Goal: Task Accomplishment & Management: Use online tool/utility

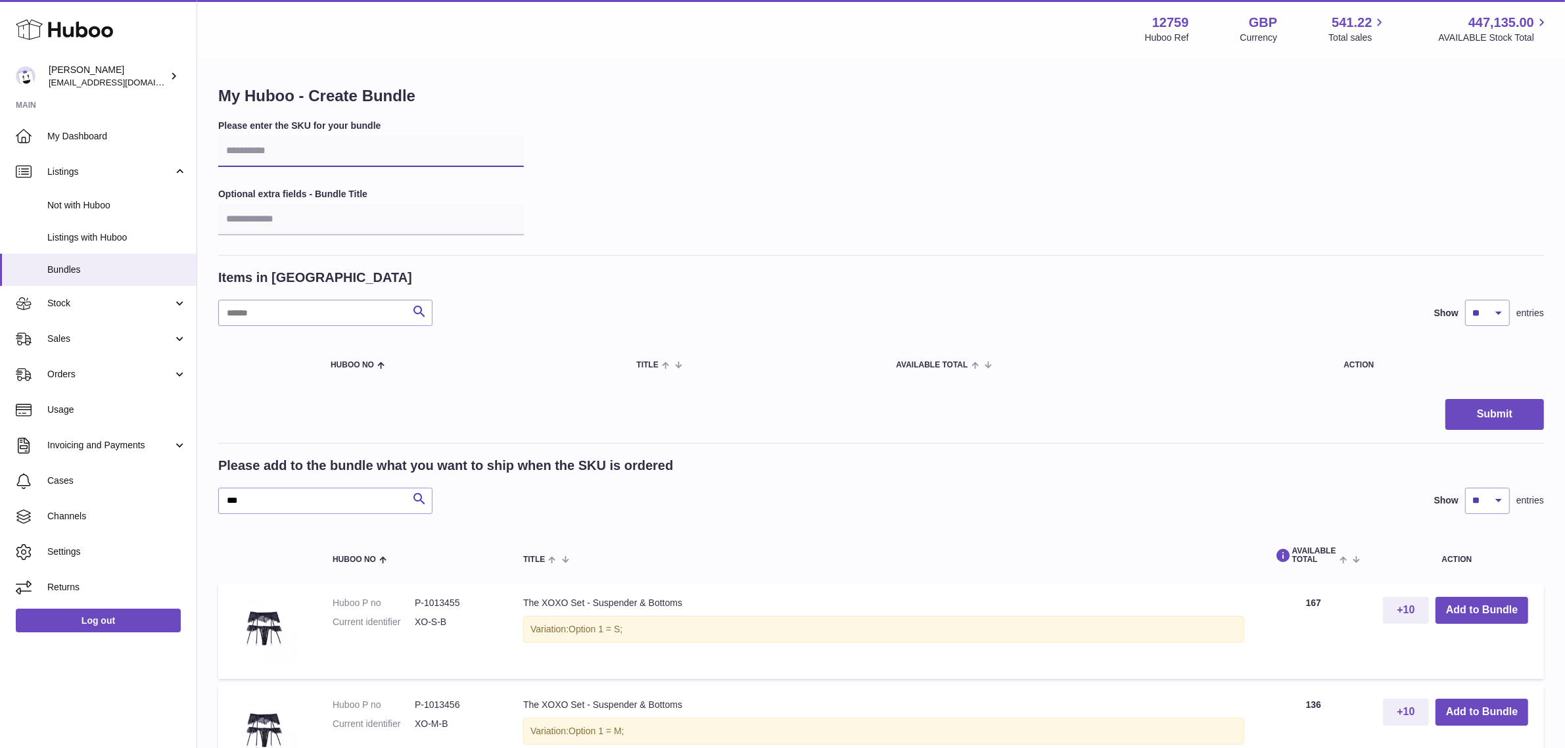
click at [326, 158] on input "text" at bounding box center [371, 151] width 306 height 32
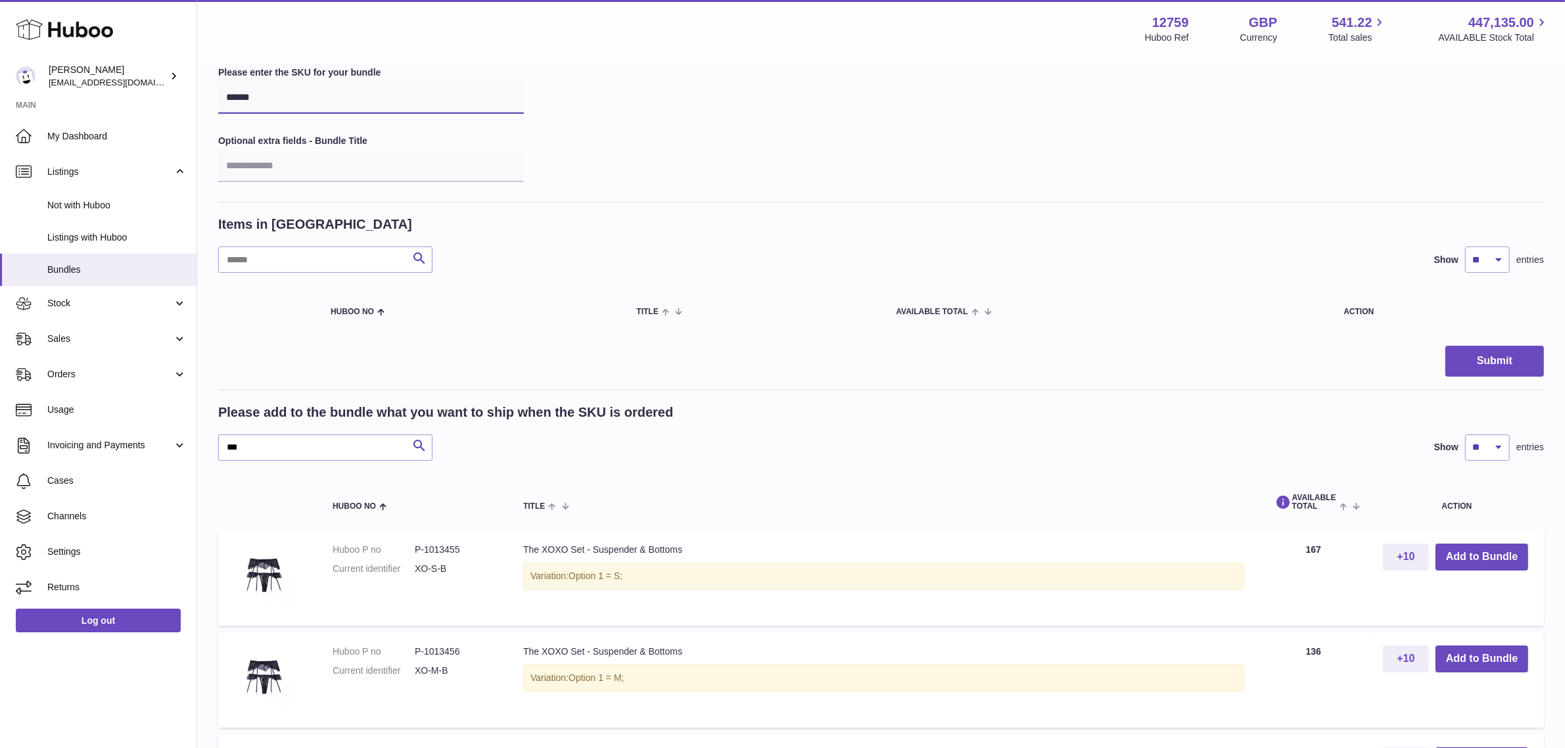
scroll to position [82, 0]
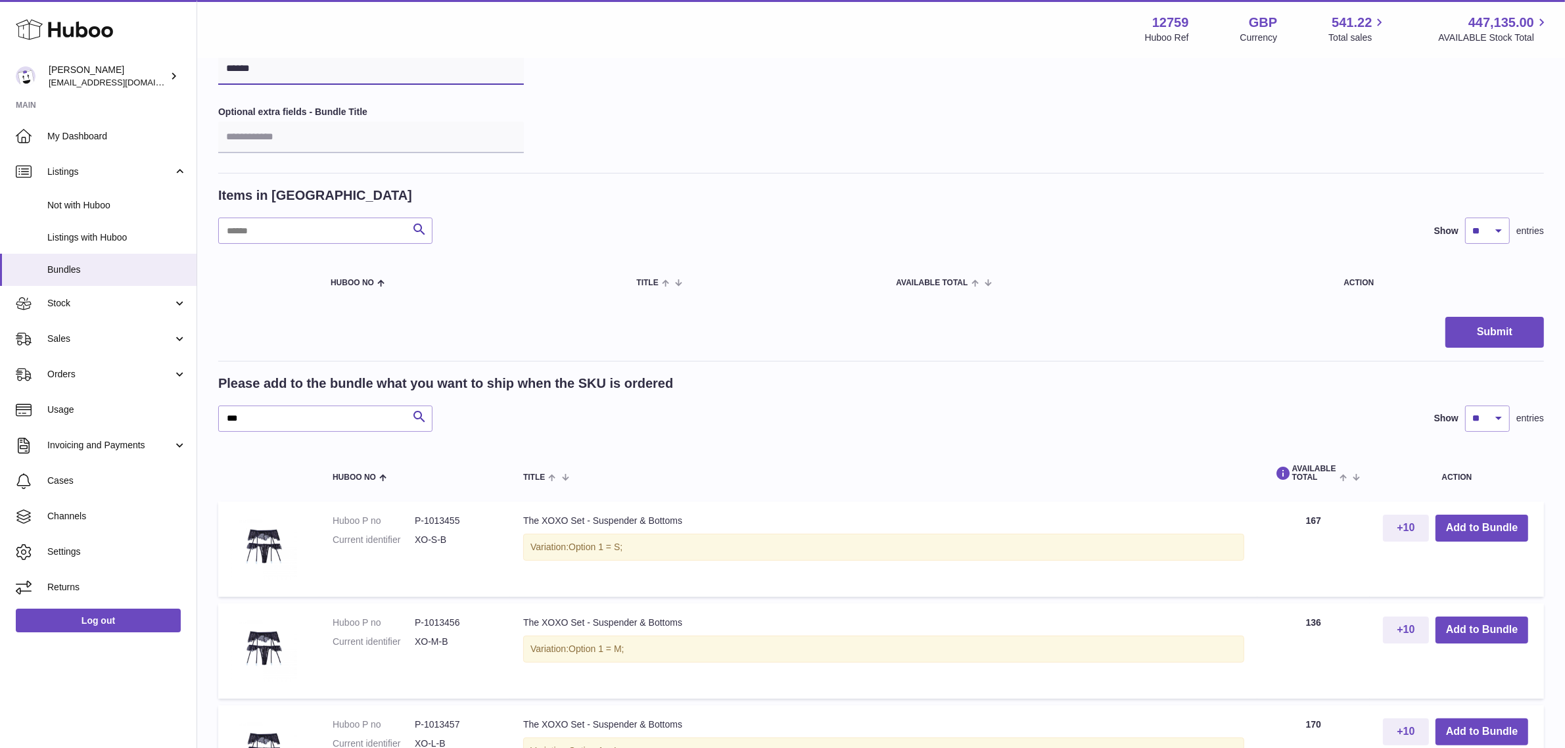
type input "******"
drag, startPoint x: 349, startPoint y: 413, endPoint x: 212, endPoint y: 417, distance: 136.8
click at [212, 417] on div "My Huboo - Create Bundle Please enter the SKU for your bundle ****** Optional e…" at bounding box center [881, 726] width 1368 height 1498
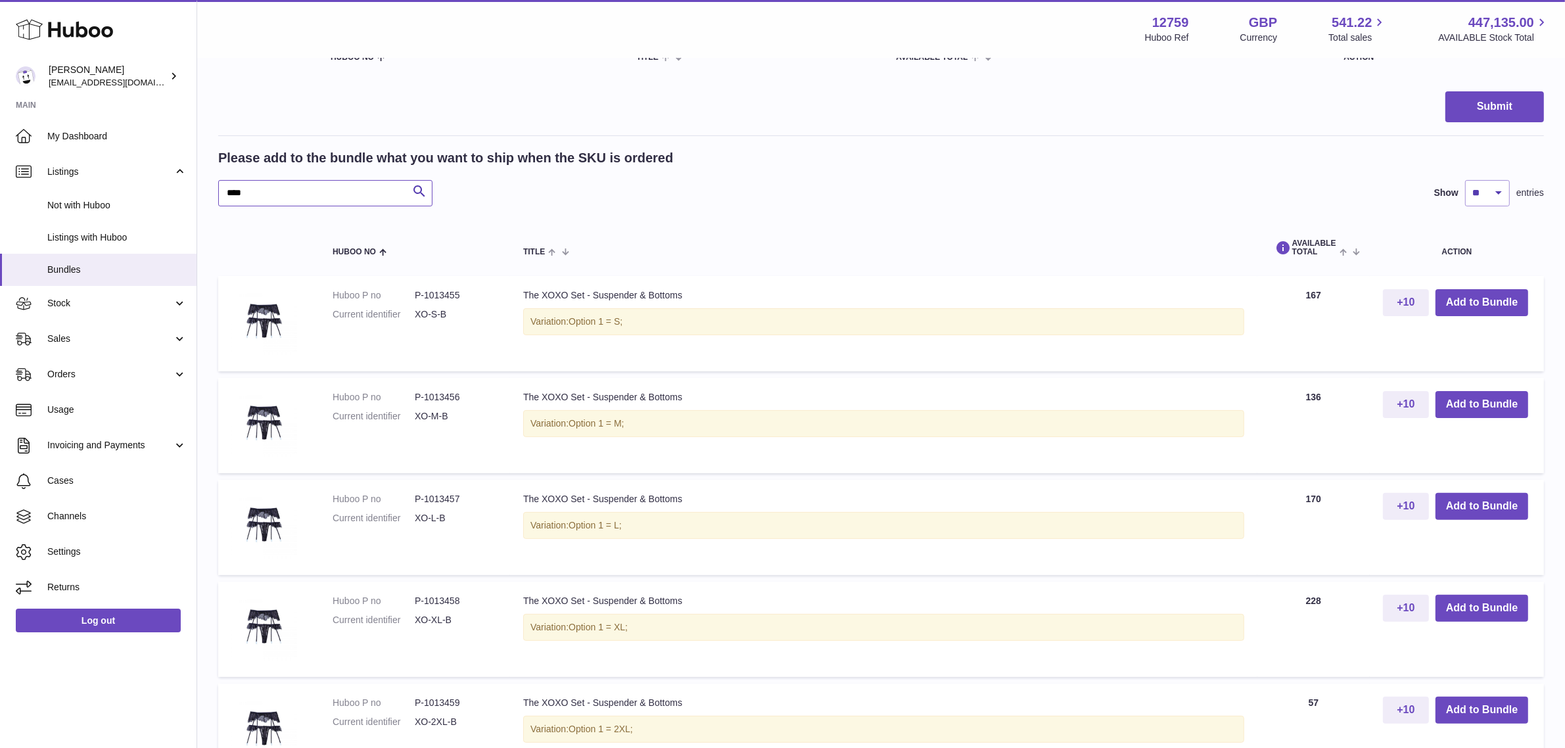
scroll to position [329, 0]
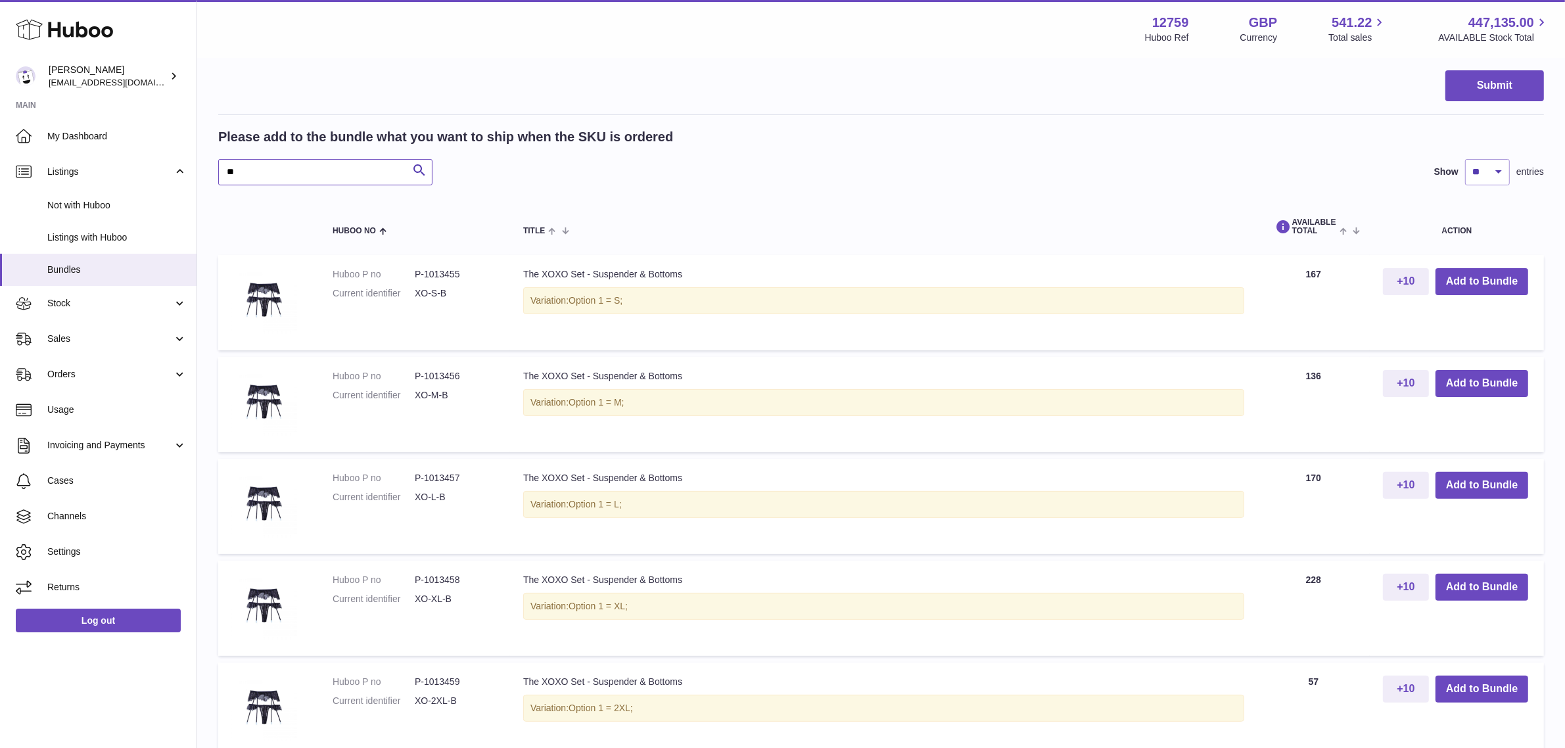
type input "*"
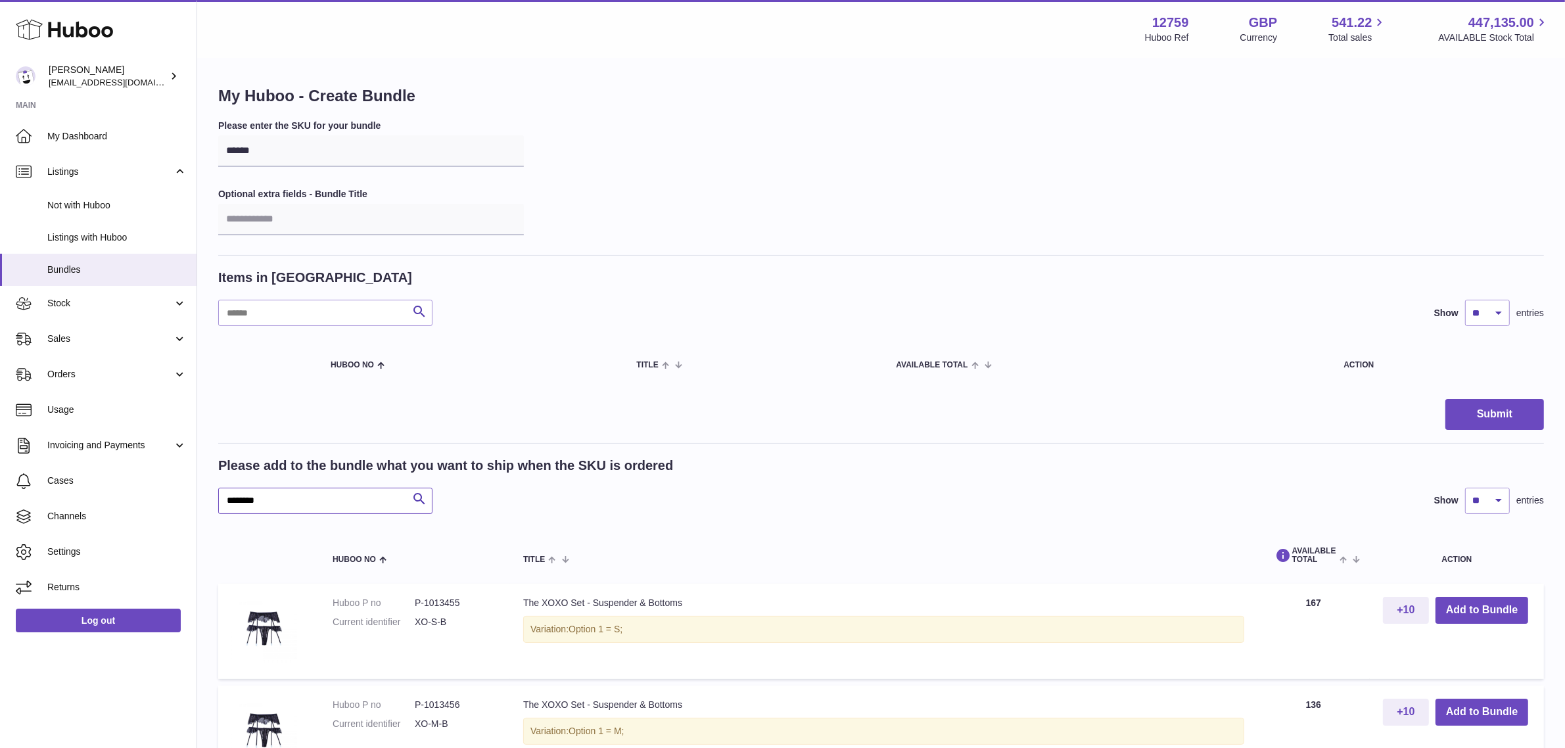
type input "*********"
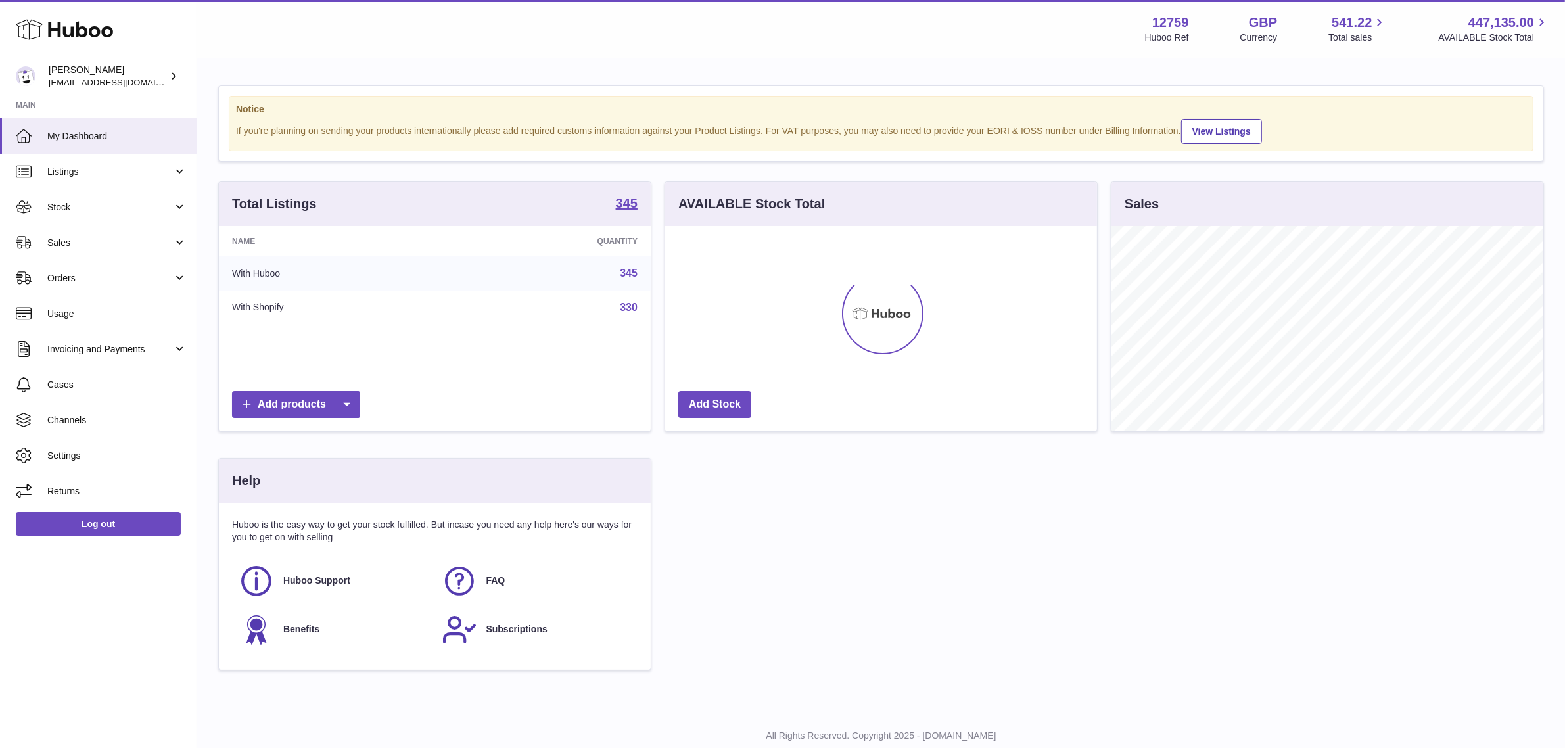
scroll to position [204, 432]
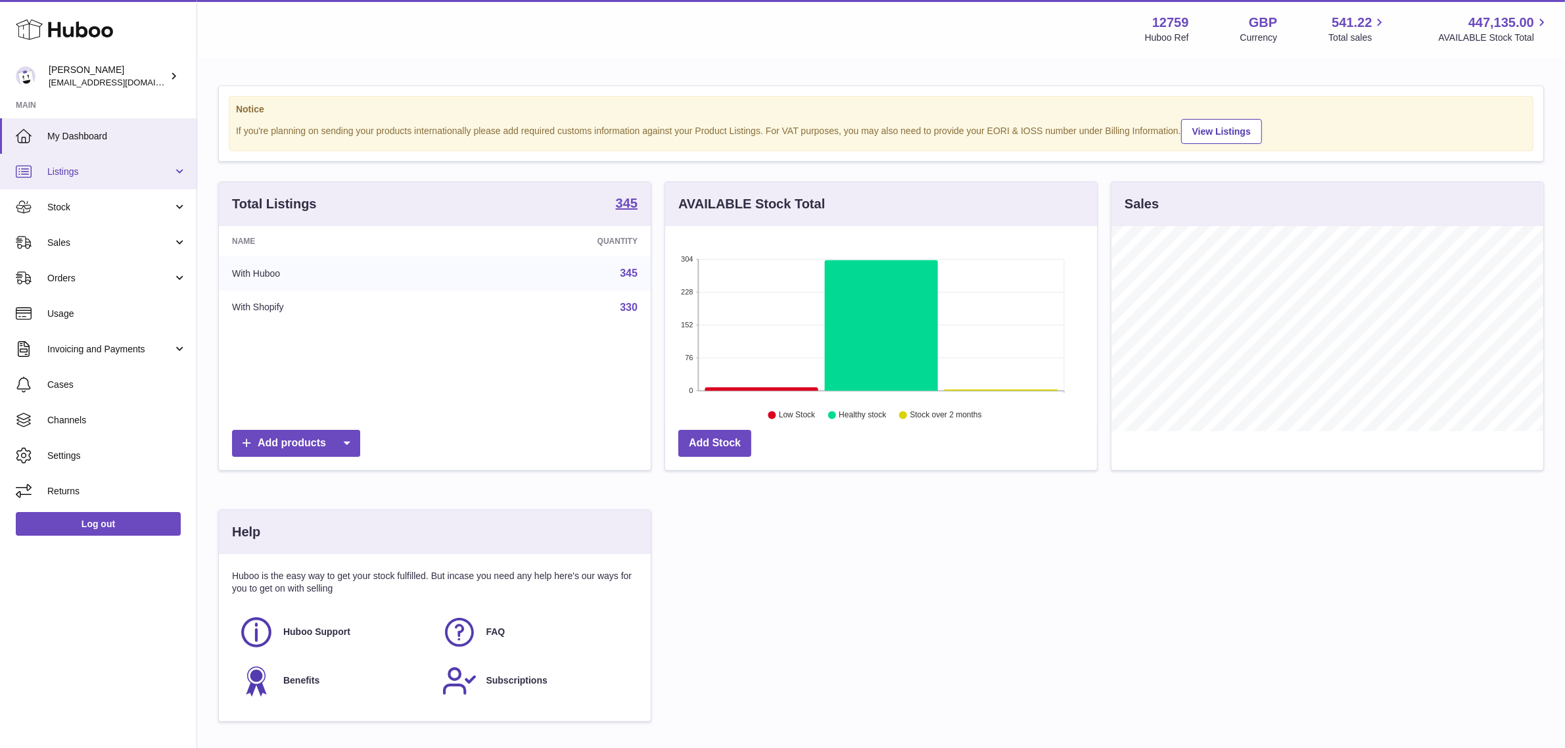
click at [83, 171] on span "Listings" at bounding box center [110, 172] width 126 height 12
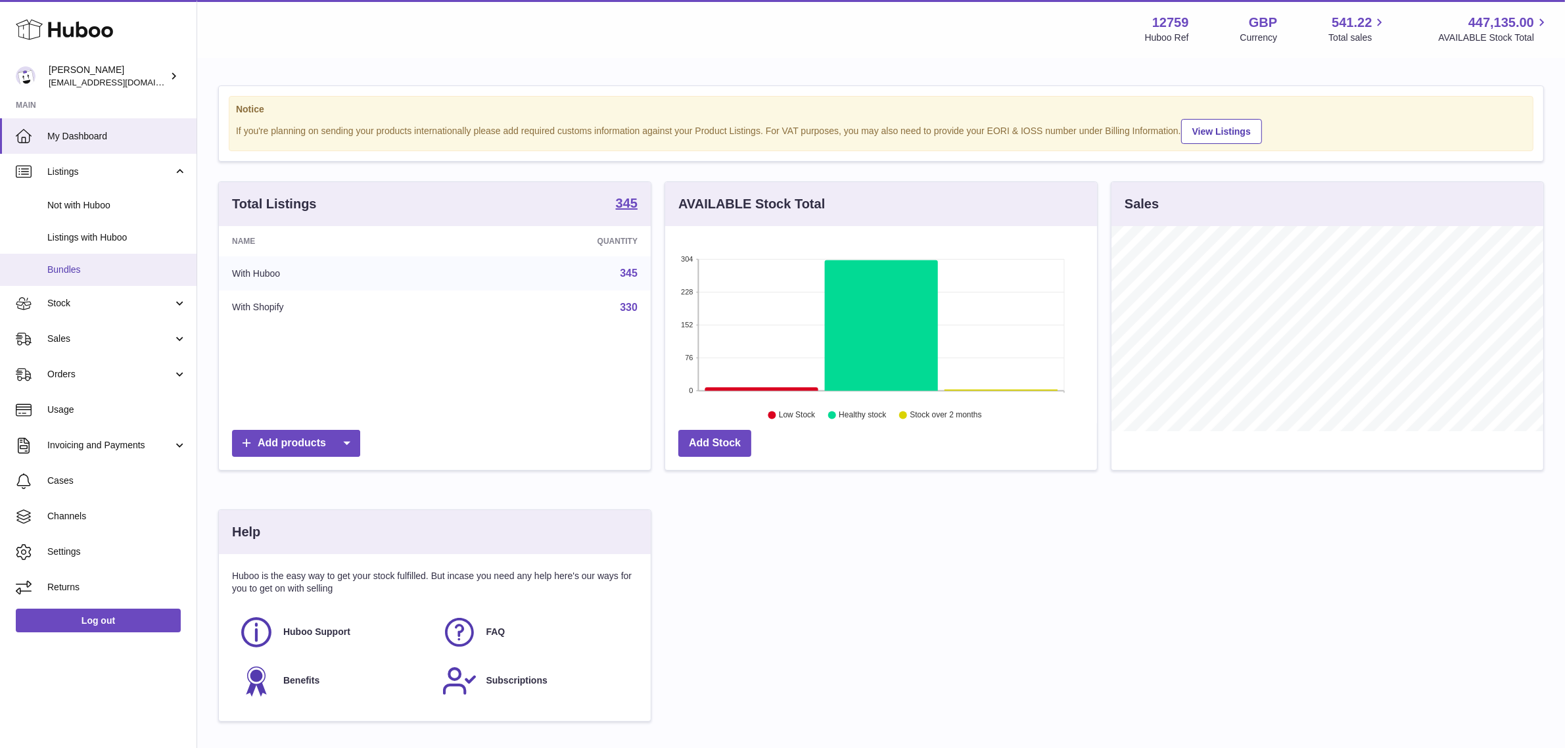
click at [70, 267] on span "Bundles" at bounding box center [116, 270] width 139 height 12
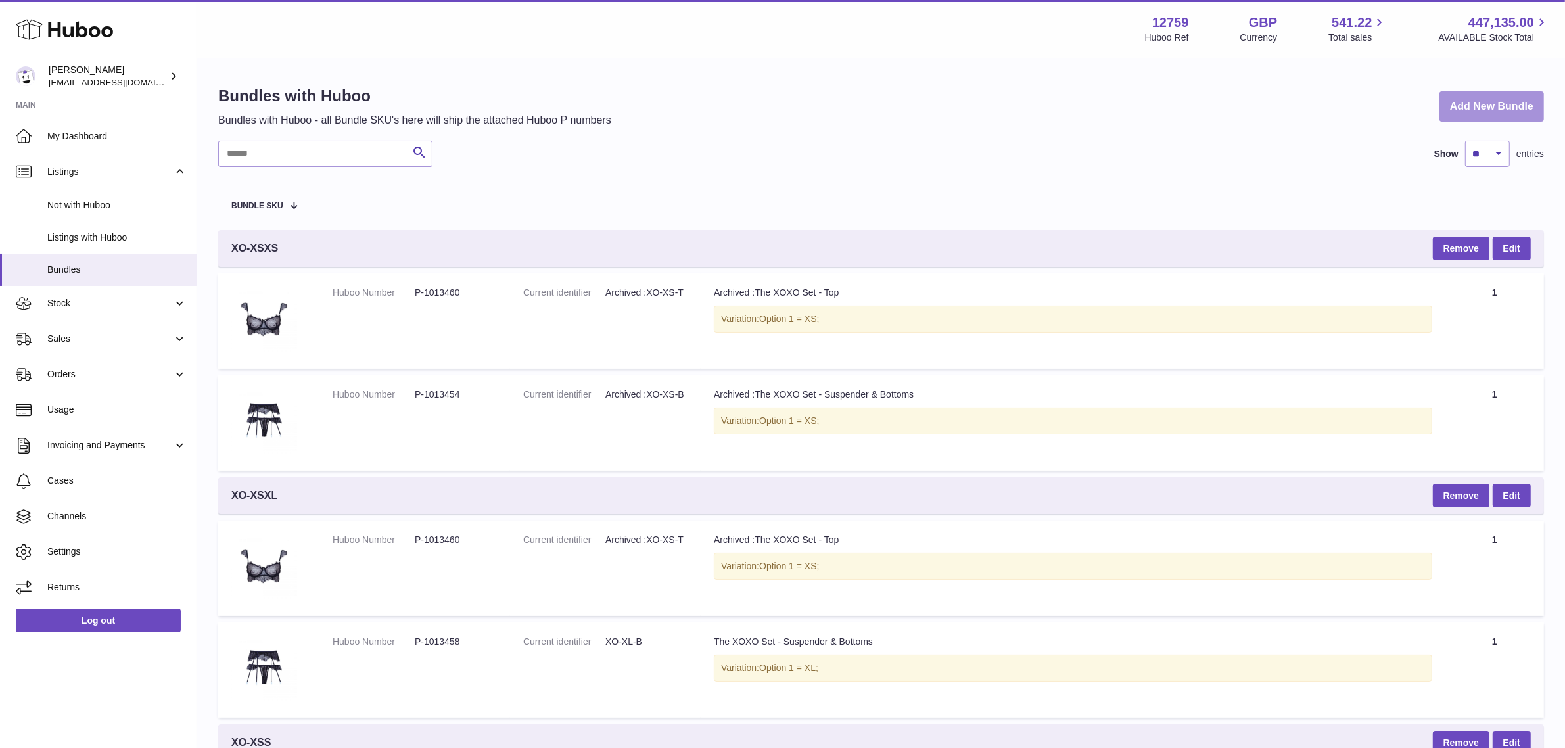
click at [1470, 108] on link "Add New Bundle" at bounding box center [1492, 106] width 105 height 31
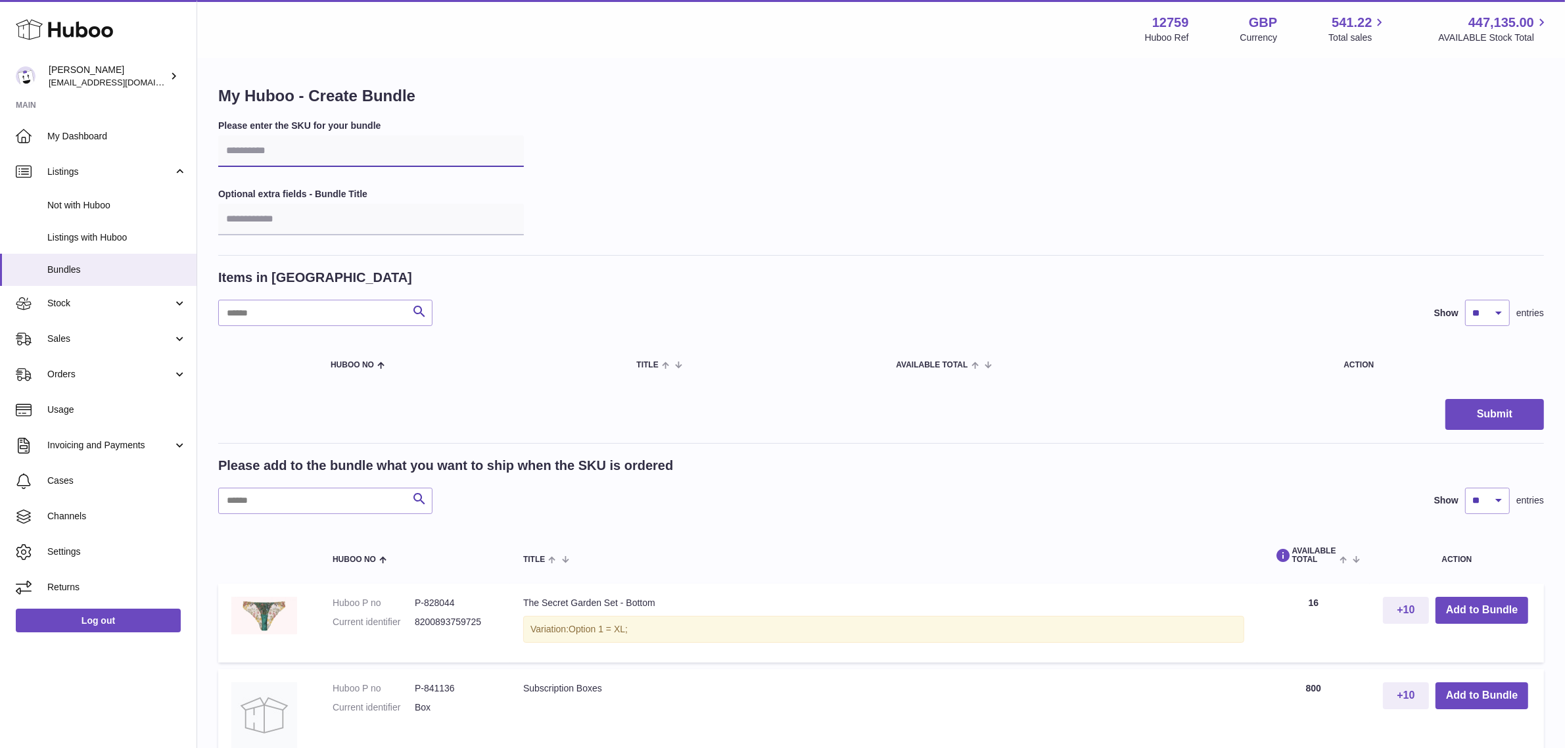
click at [304, 148] on input "text" at bounding box center [371, 151] width 306 height 32
type input "******"
click at [260, 502] on input "text" at bounding box center [325, 501] width 214 height 26
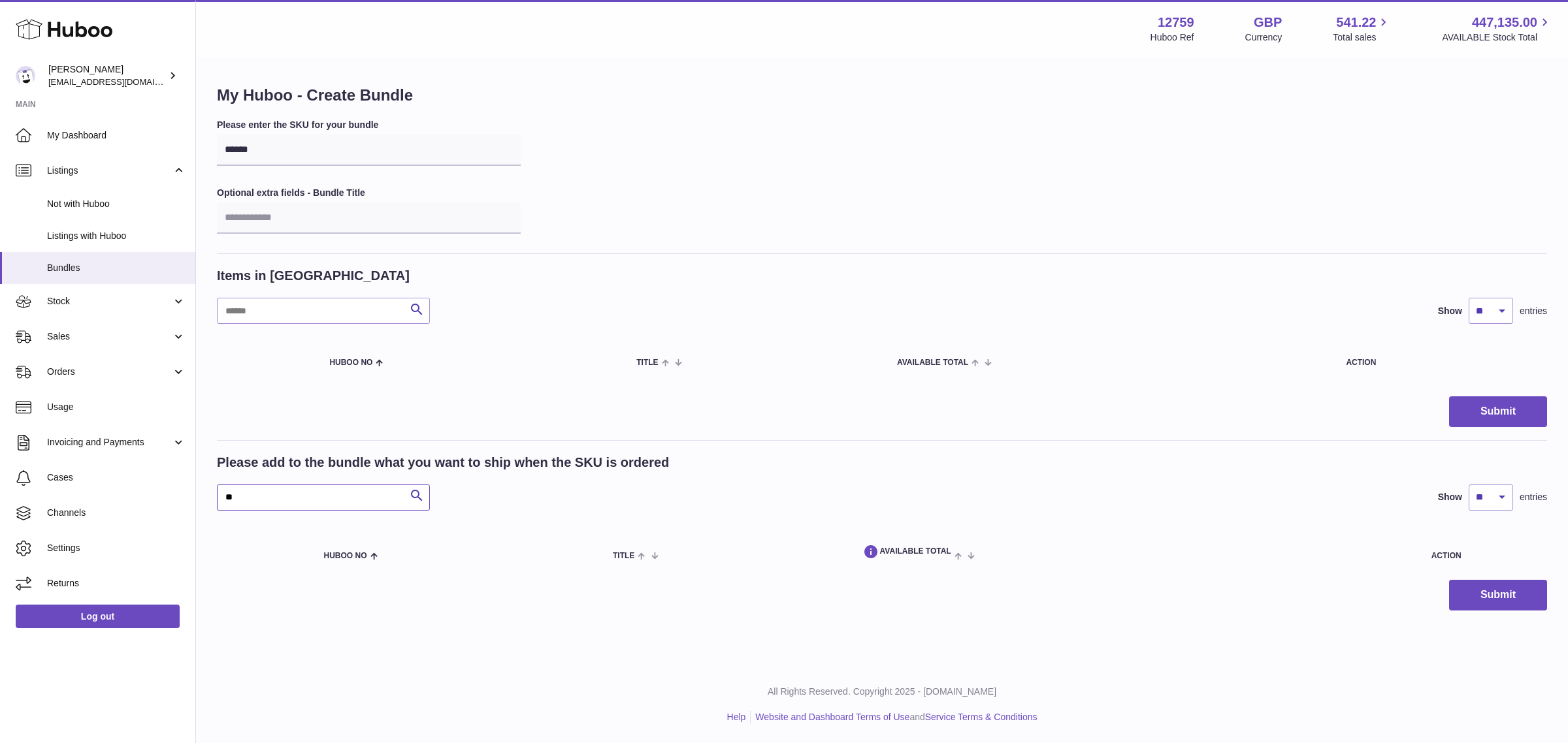
type input "*"
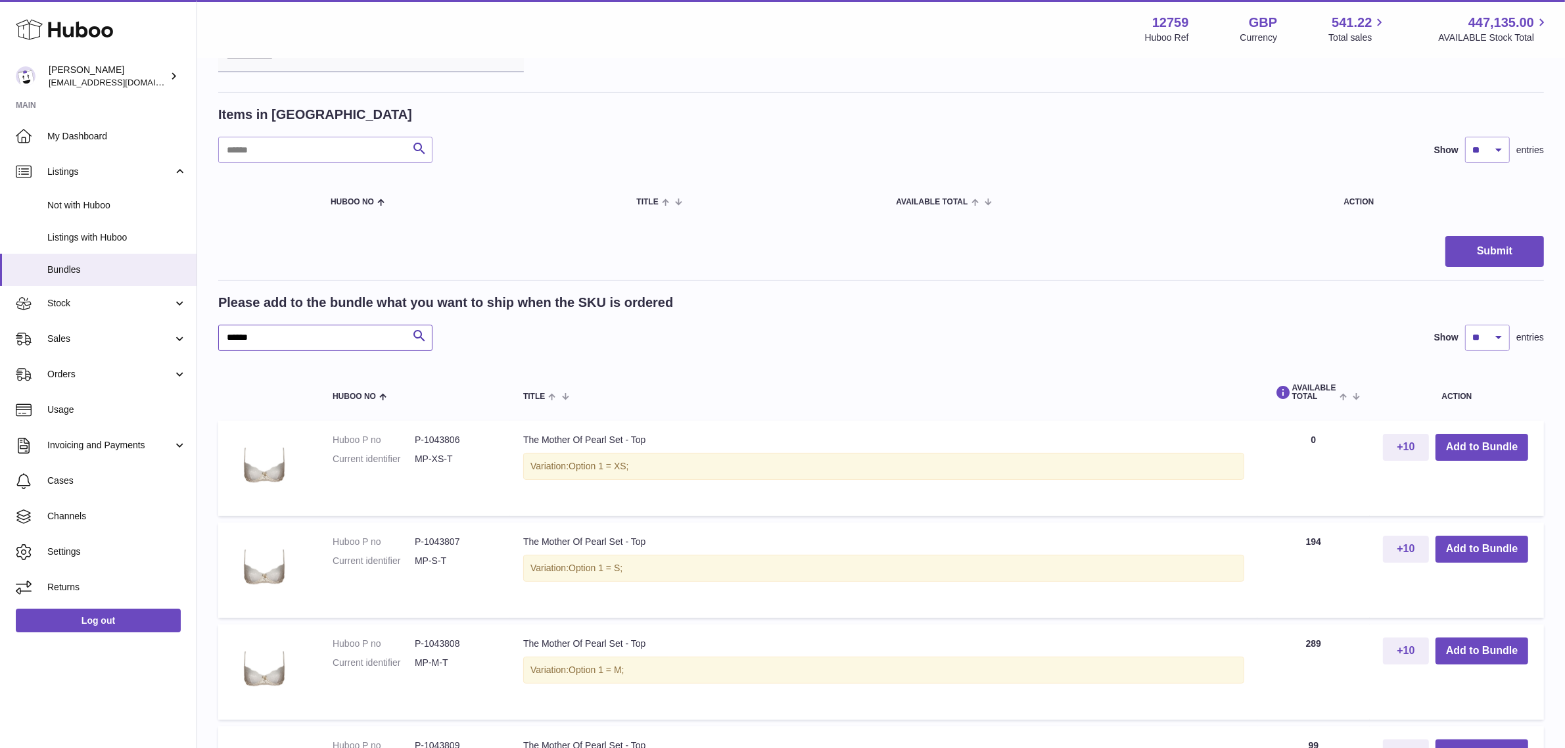
scroll to position [164, 0]
click at [1453, 448] on button "Add to Bundle" at bounding box center [1482, 446] width 93 height 27
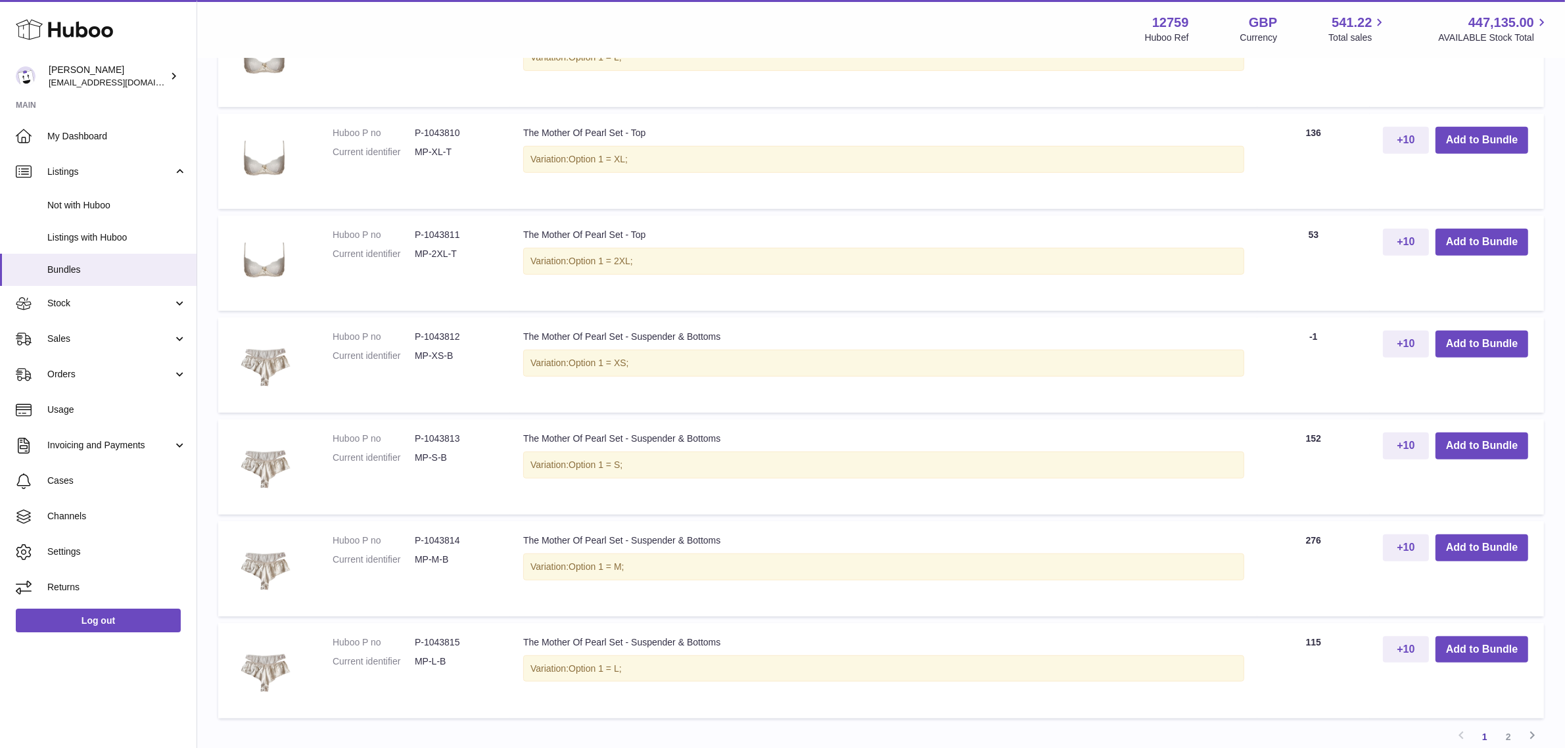
scroll to position [1068, 0]
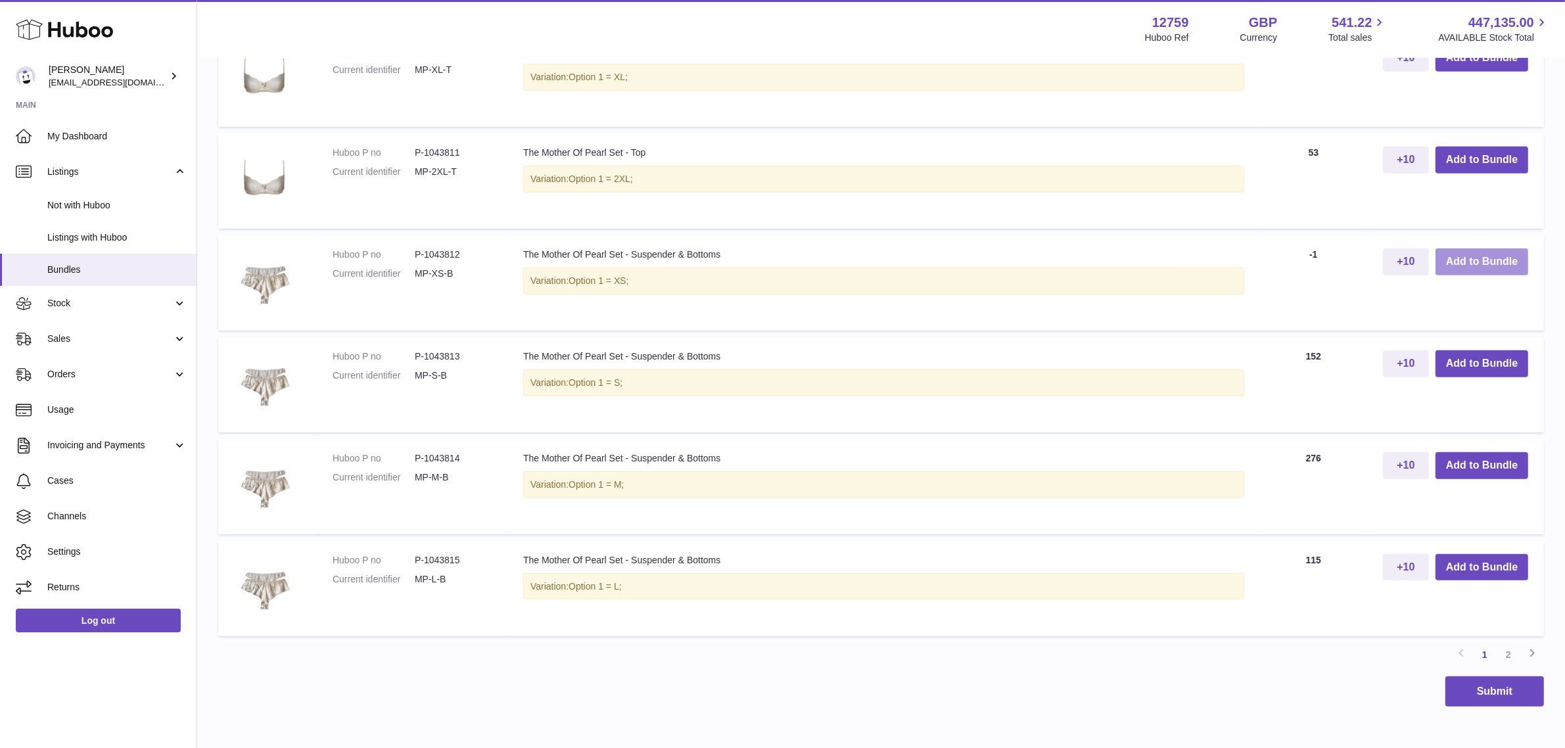
click at [1448, 266] on button "Add to Bundle" at bounding box center [1482, 261] width 93 height 27
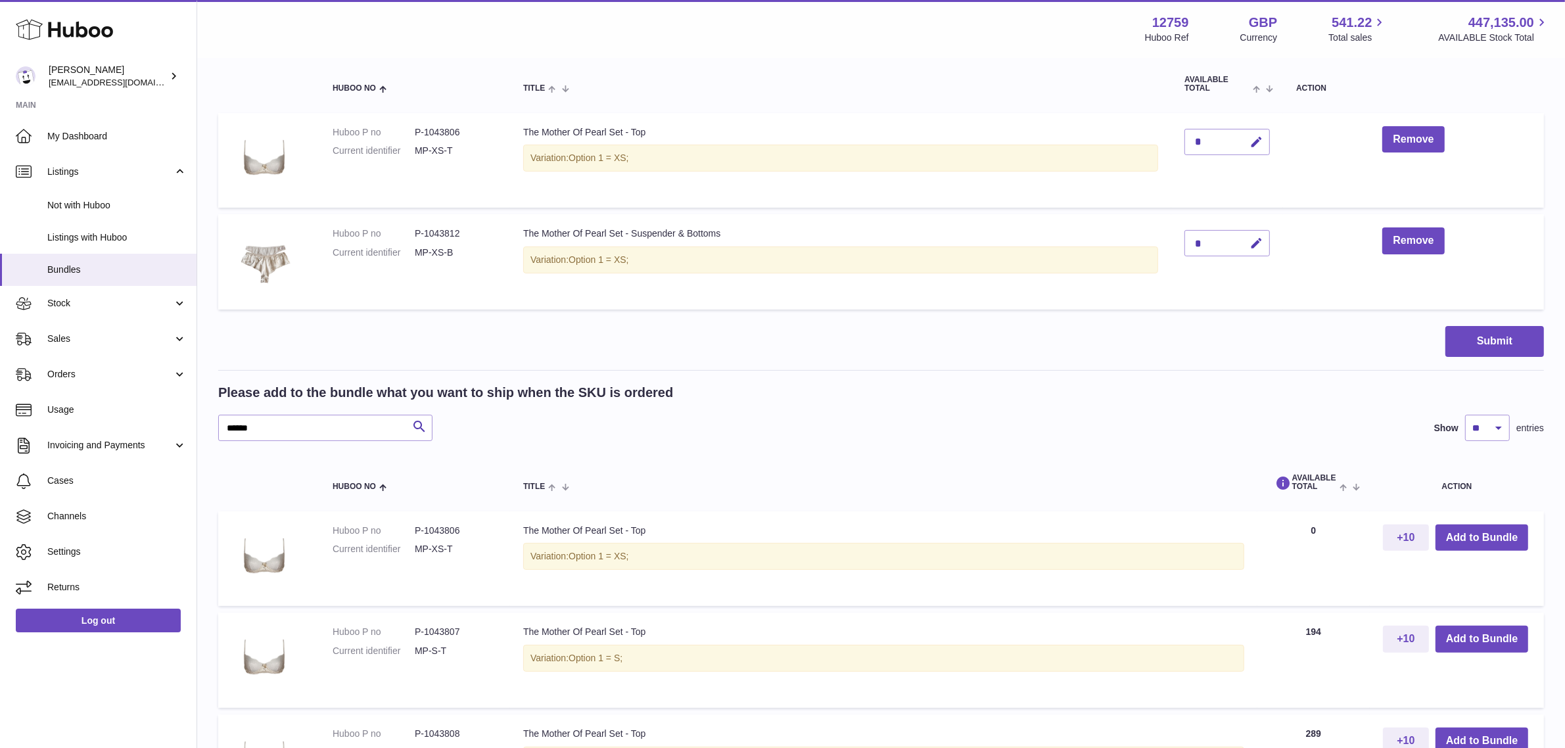
scroll to position [184, 0]
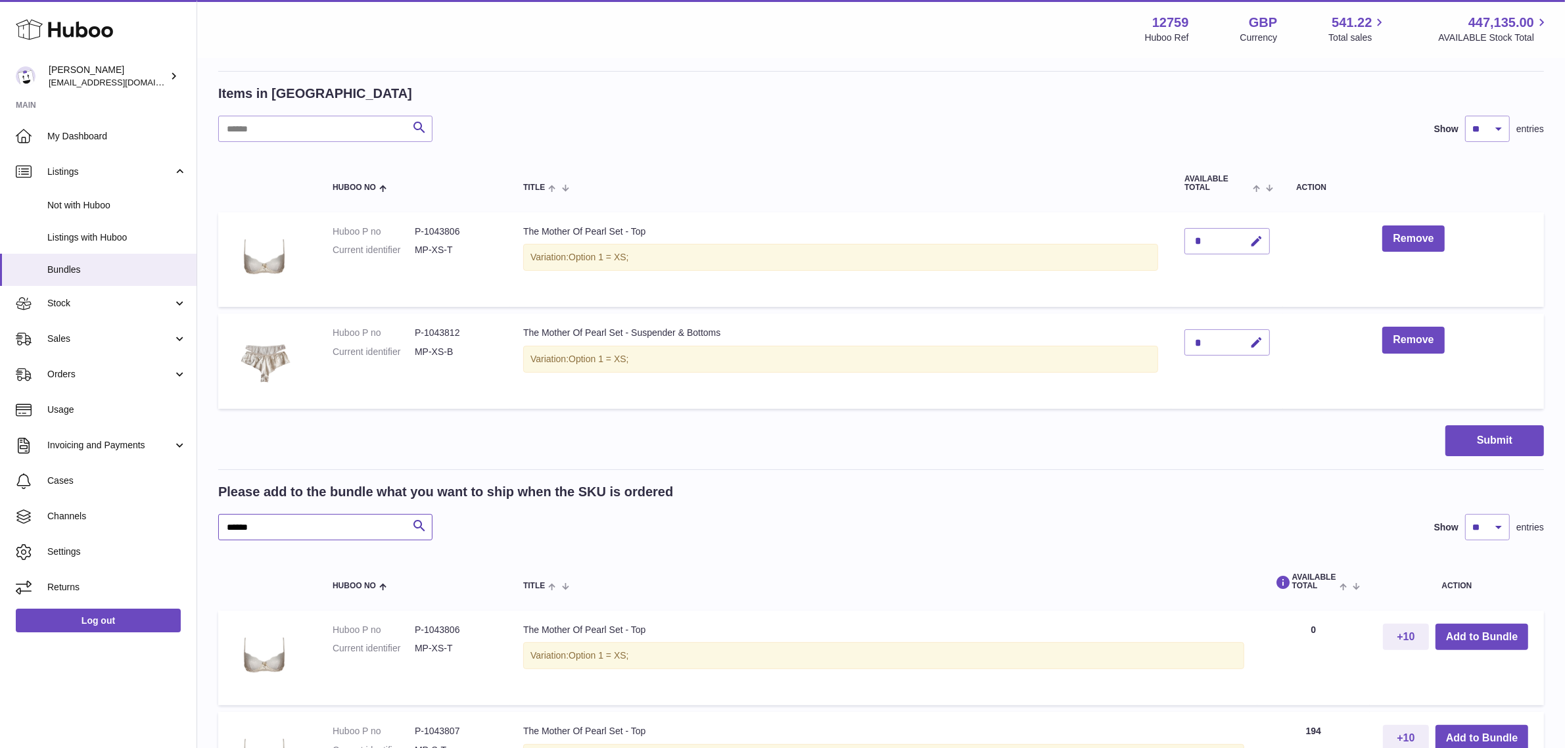
drag, startPoint x: 306, startPoint y: 518, endPoint x: 211, endPoint y: 517, distance: 95.3
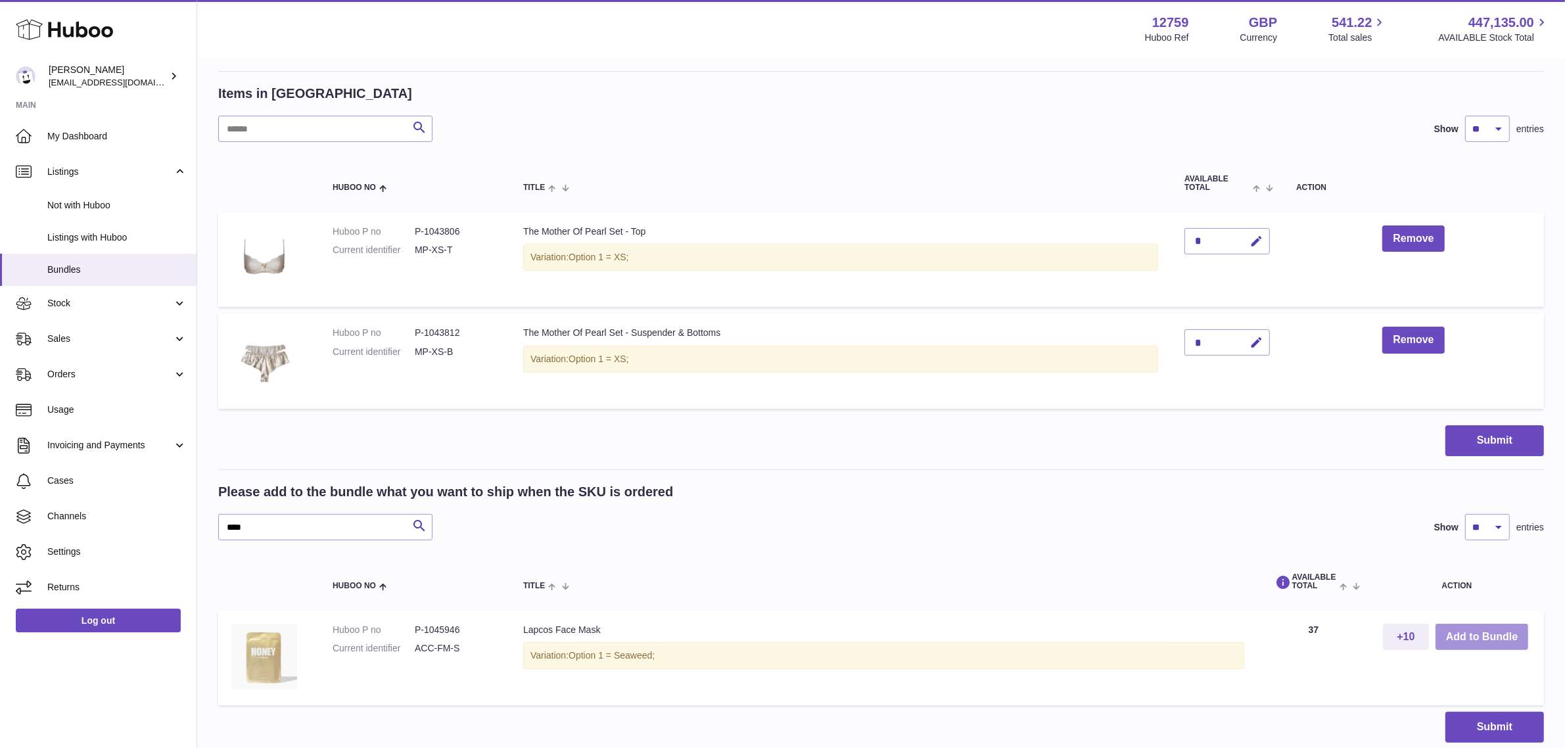
click at [1486, 630] on button "Add to Bundle" at bounding box center [1482, 637] width 93 height 27
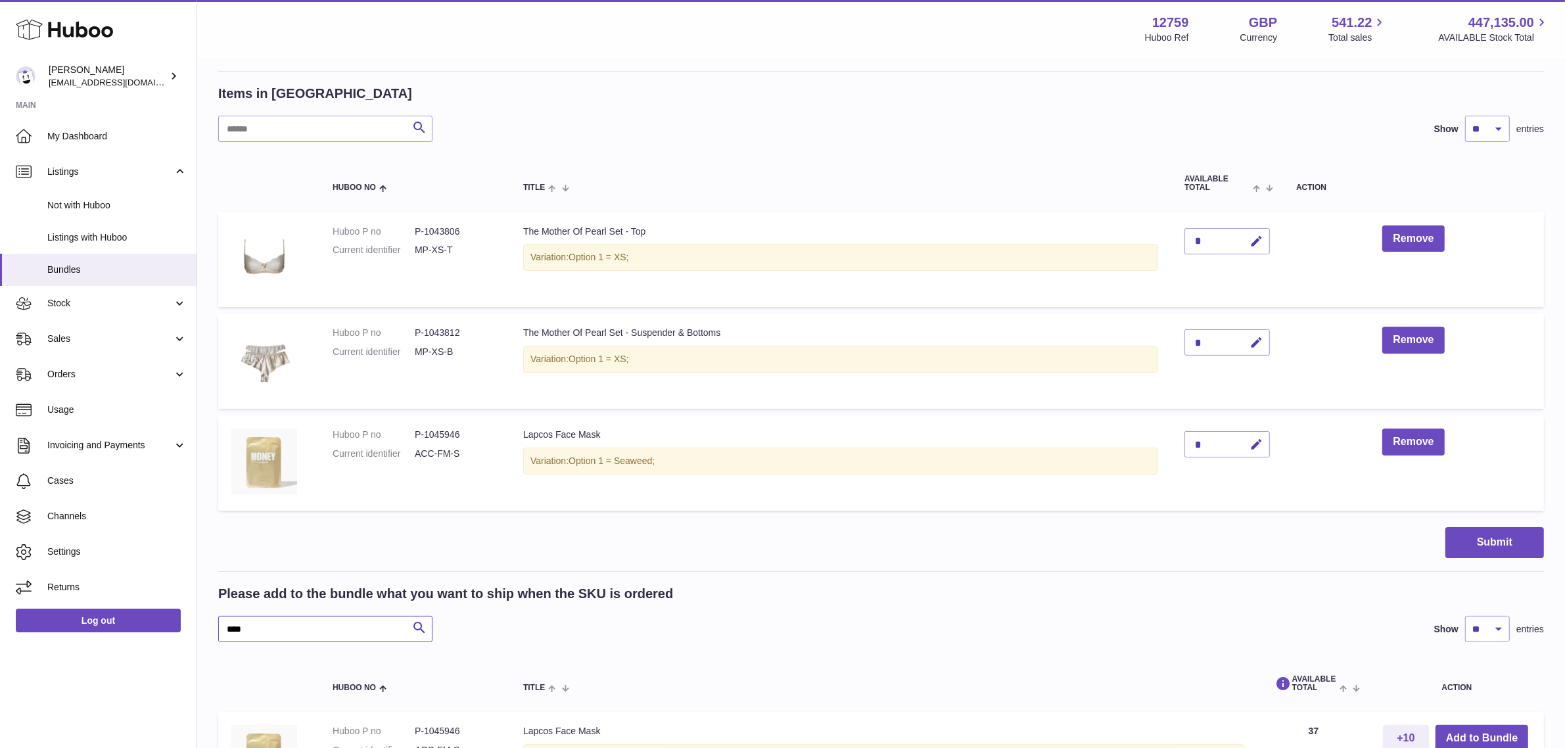
drag, startPoint x: 283, startPoint y: 623, endPoint x: 218, endPoint y: 632, distance: 66.4
click at [218, 632] on input "****" at bounding box center [325, 629] width 214 height 26
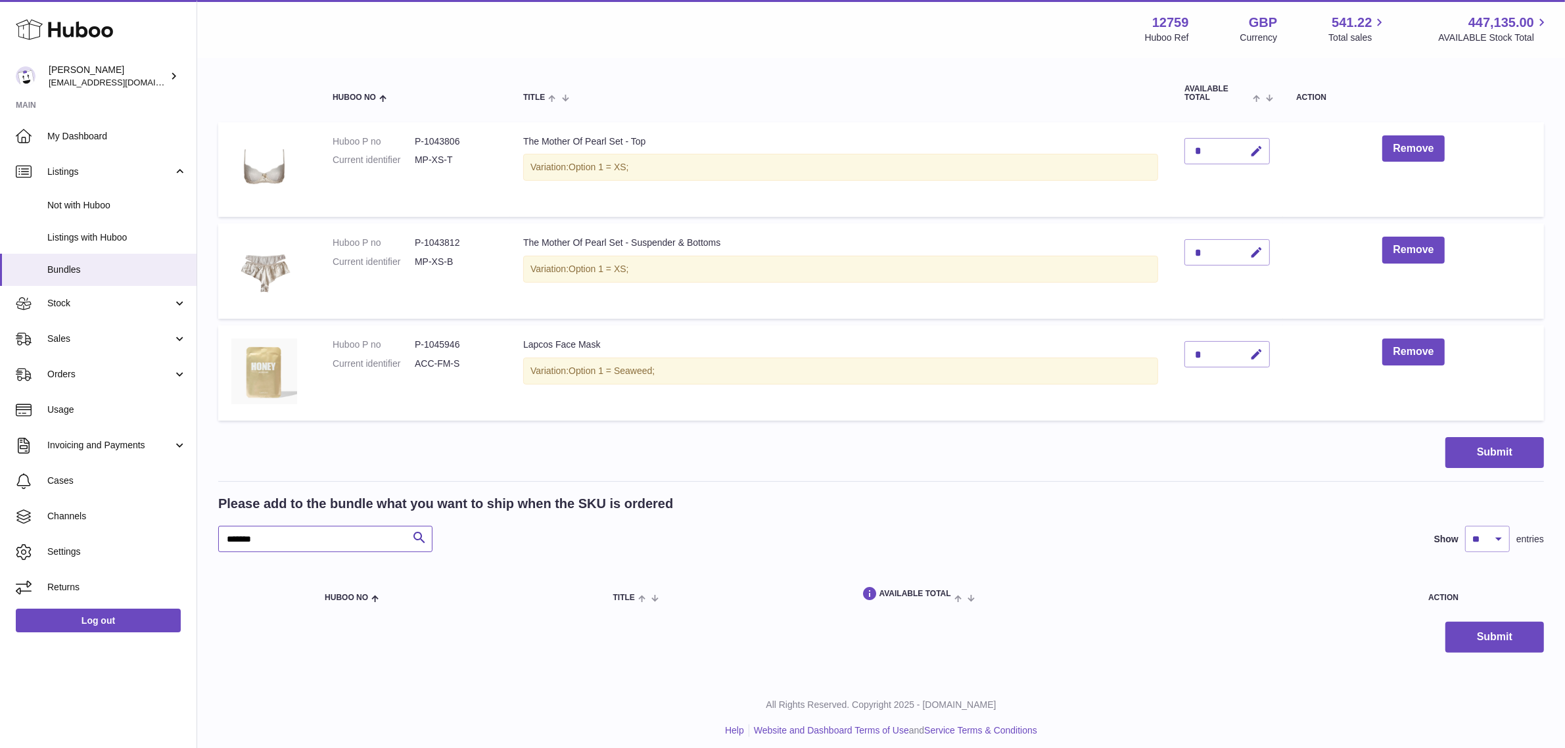
scroll to position [283, 0]
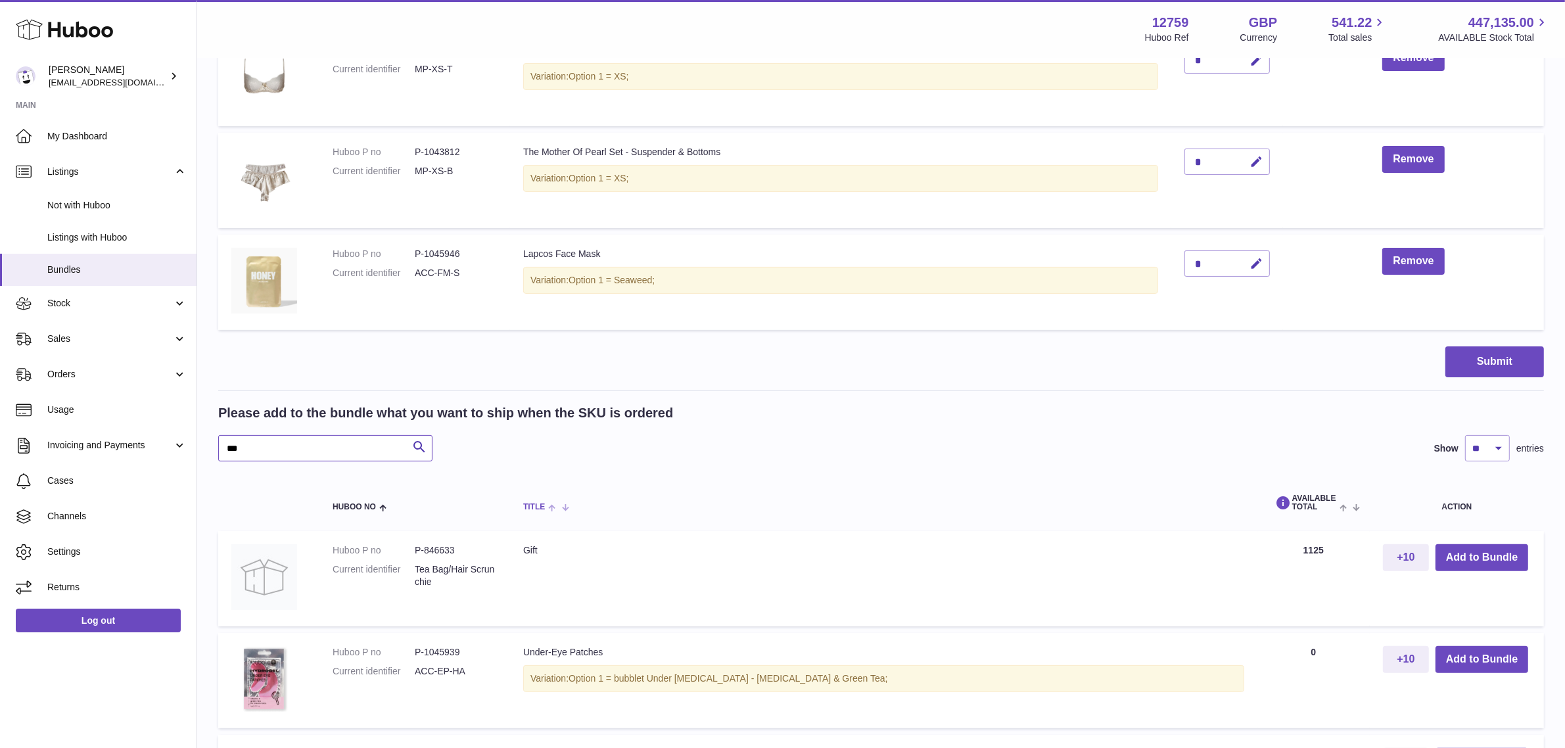
scroll to position [447, 0]
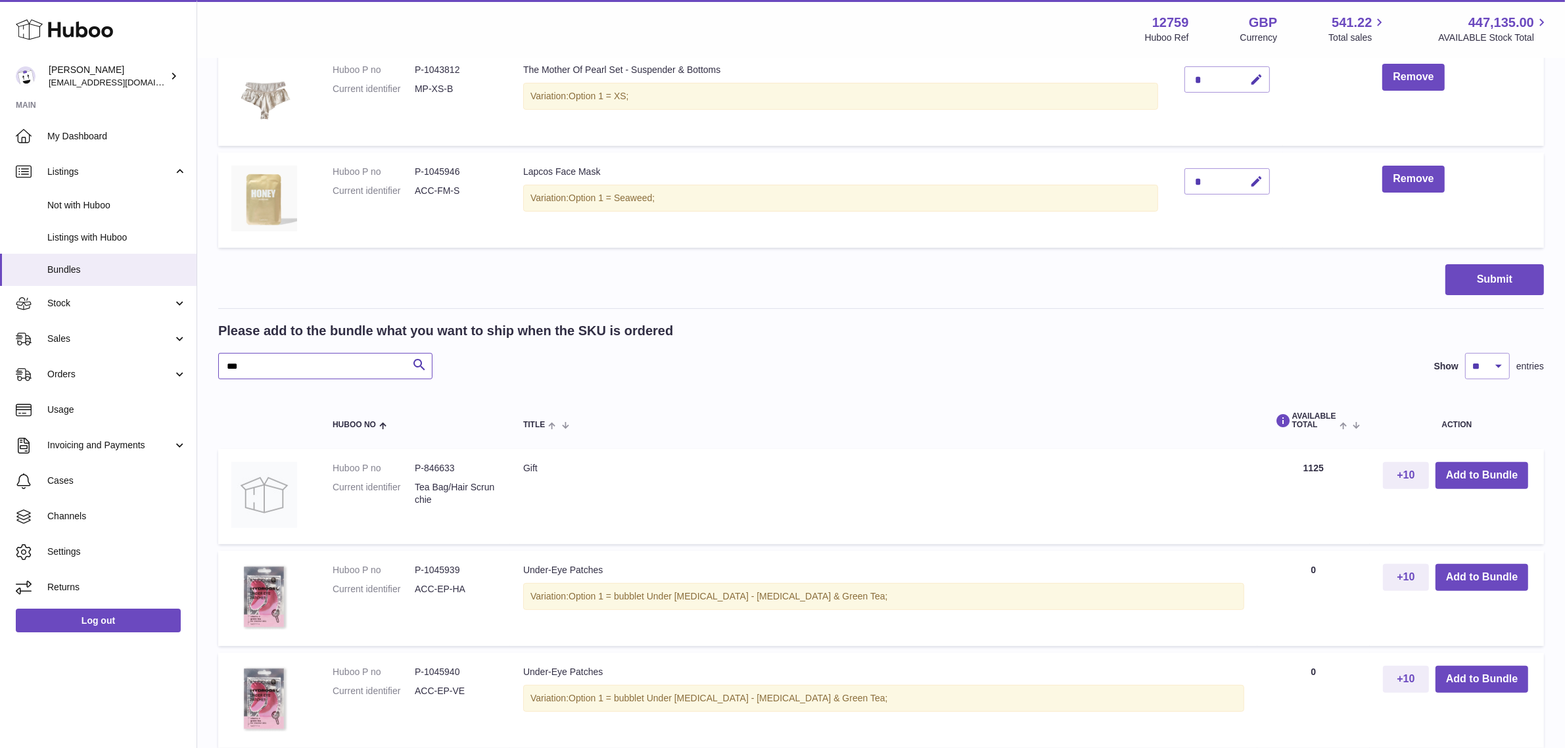
drag, startPoint x: 293, startPoint y: 365, endPoint x: 222, endPoint y: 367, distance: 70.4
click at [222, 367] on input "***" at bounding box center [325, 366] width 214 height 26
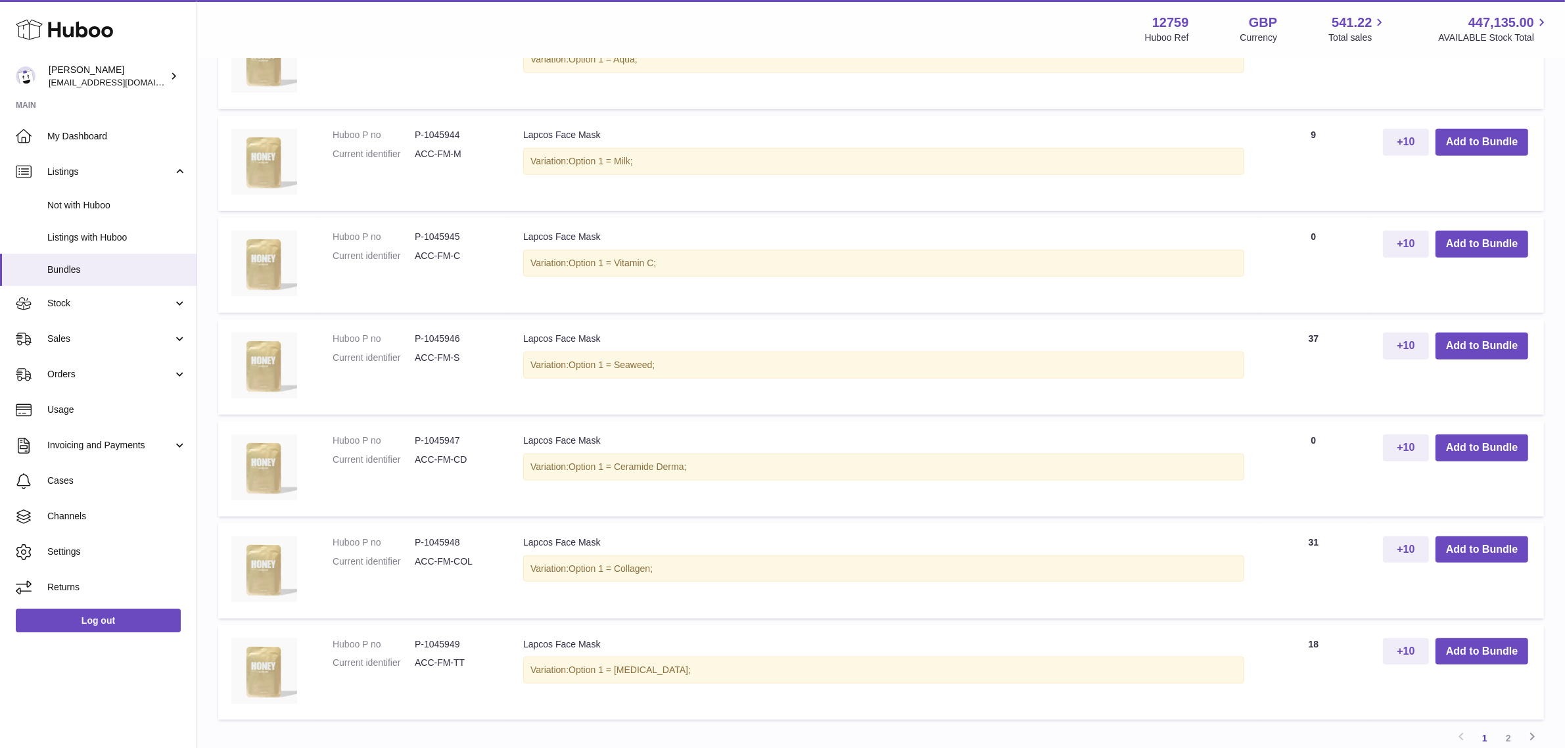
scroll to position [1186, 0]
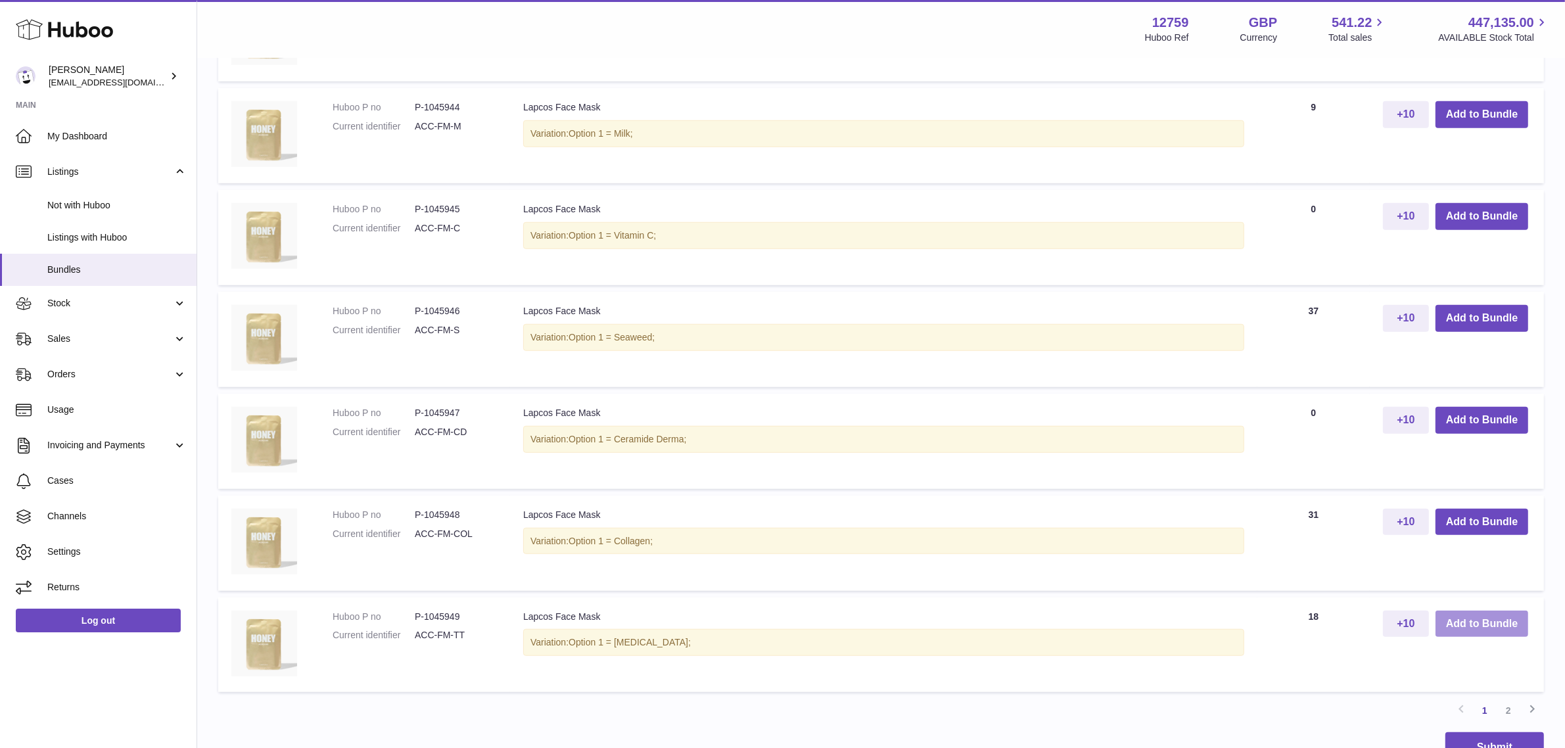
click at [1451, 622] on button "Add to Bundle" at bounding box center [1482, 624] width 93 height 27
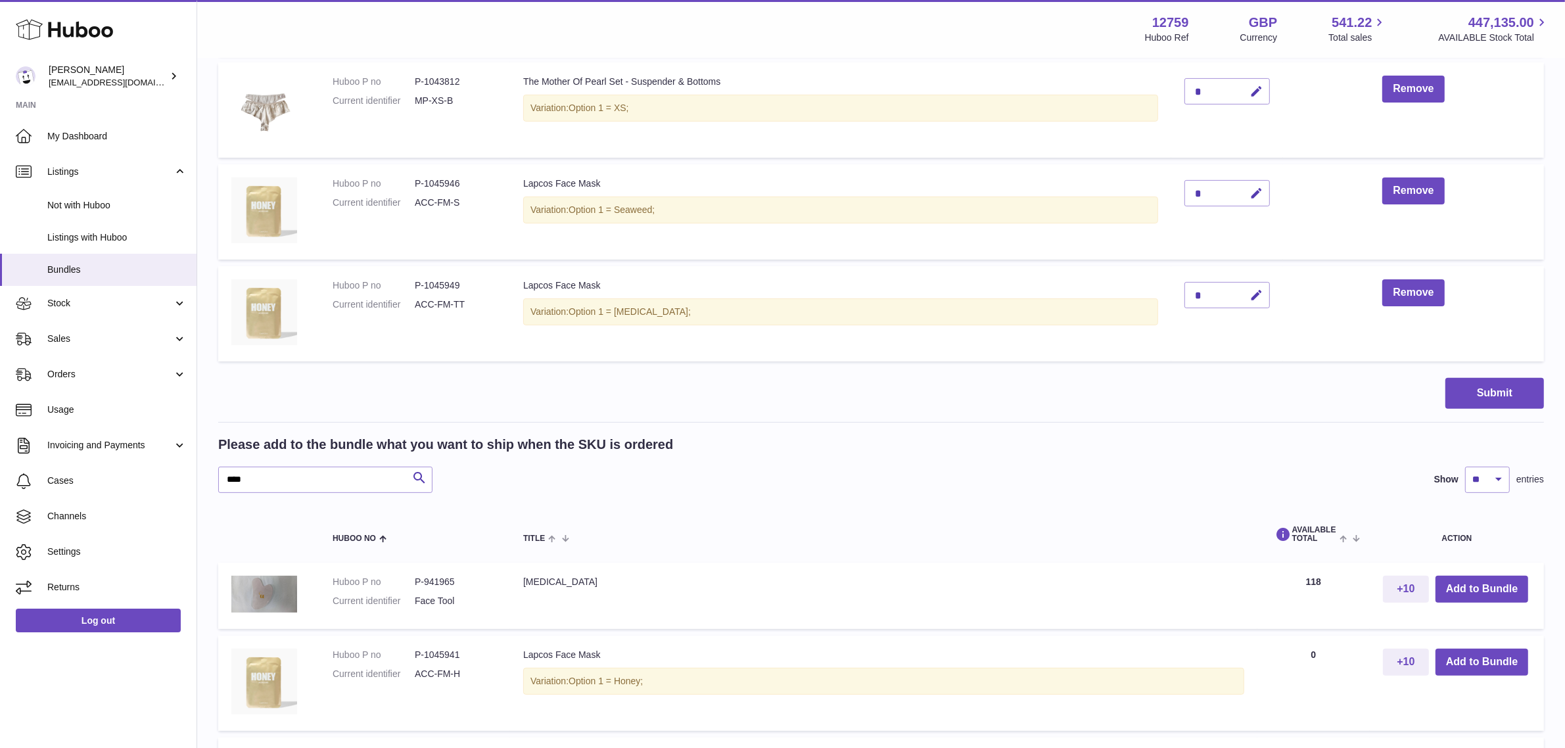
scroll to position [302, 0]
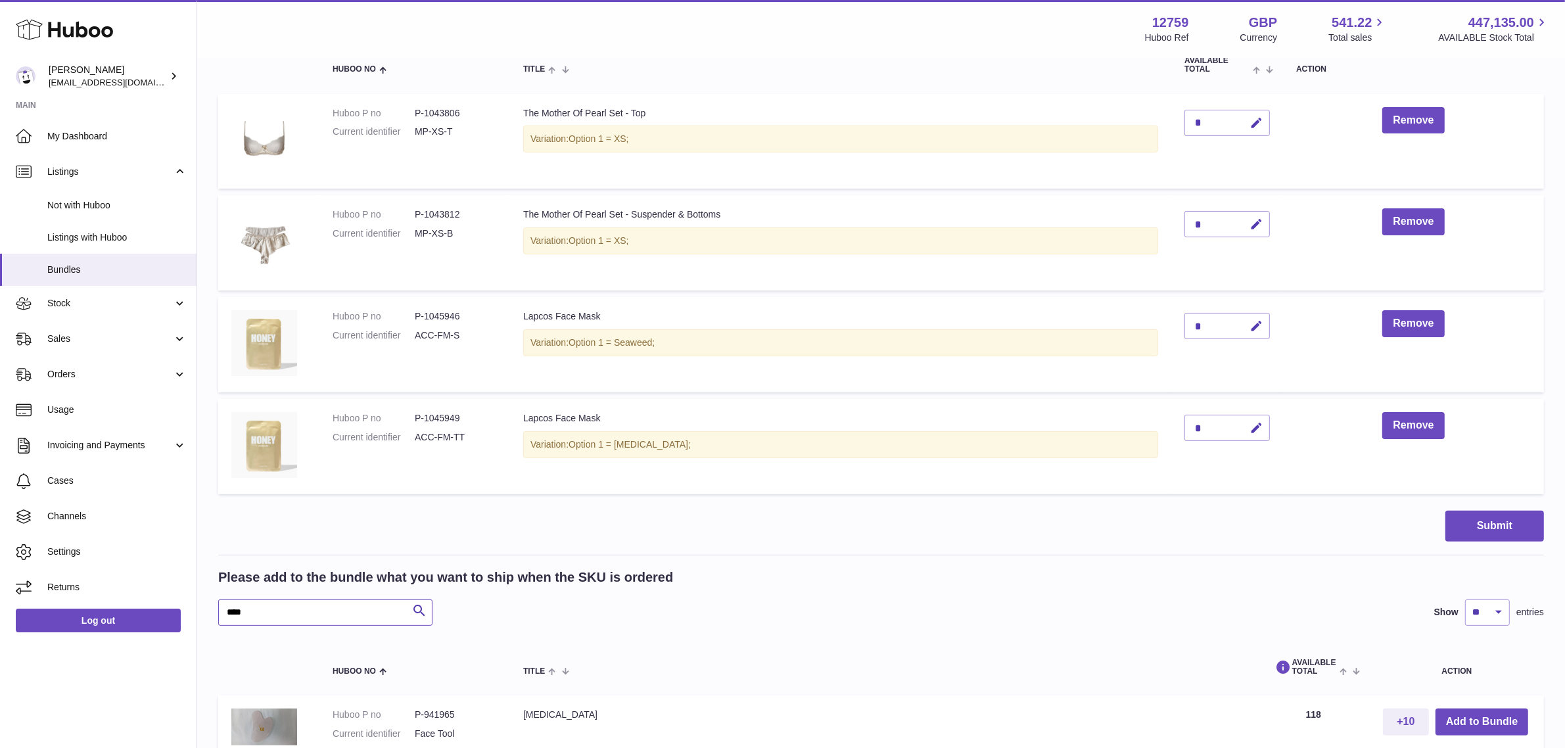
drag, startPoint x: 287, startPoint y: 611, endPoint x: 218, endPoint y: 613, distance: 68.4
click at [218, 613] on input "****" at bounding box center [325, 612] width 214 height 26
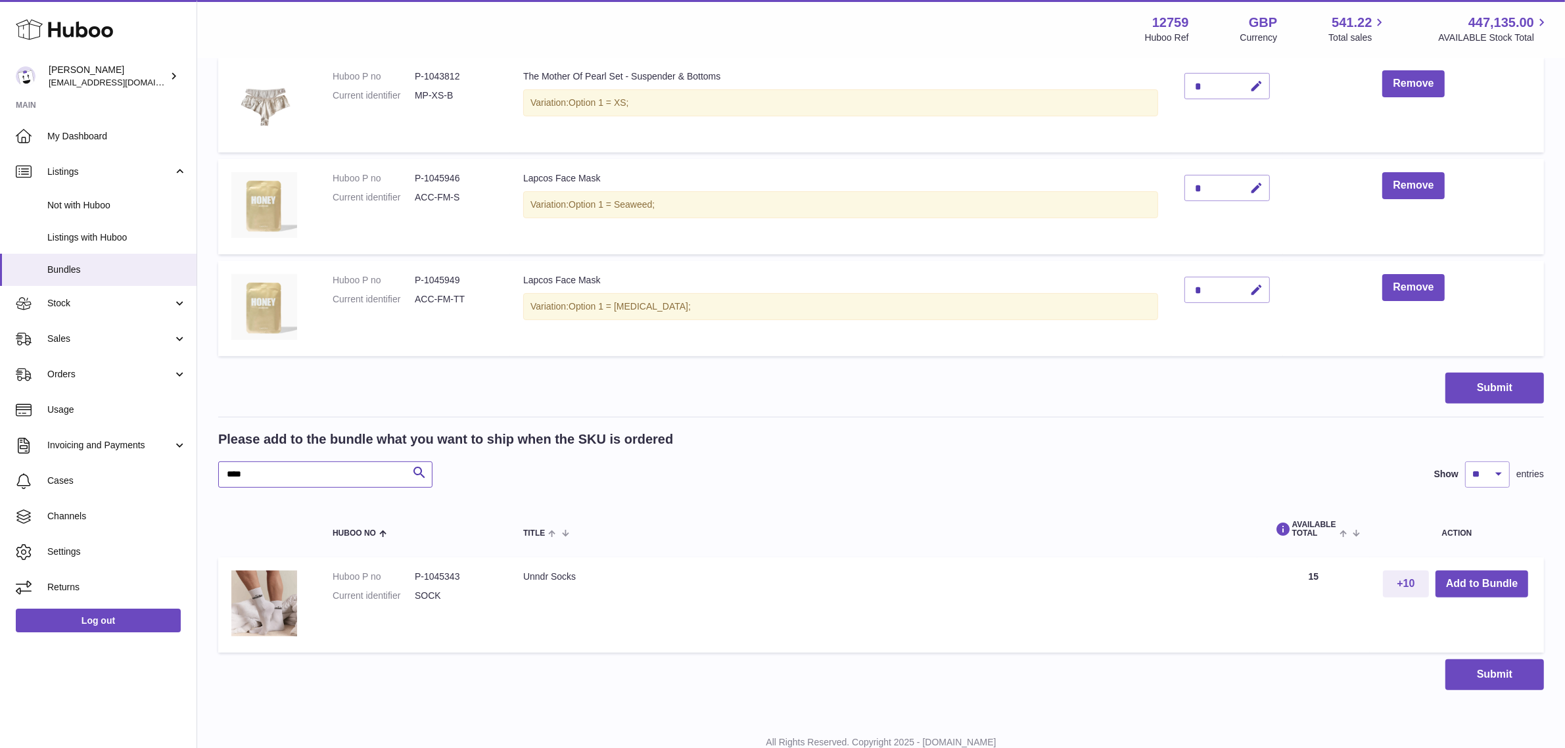
scroll to position [467, 0]
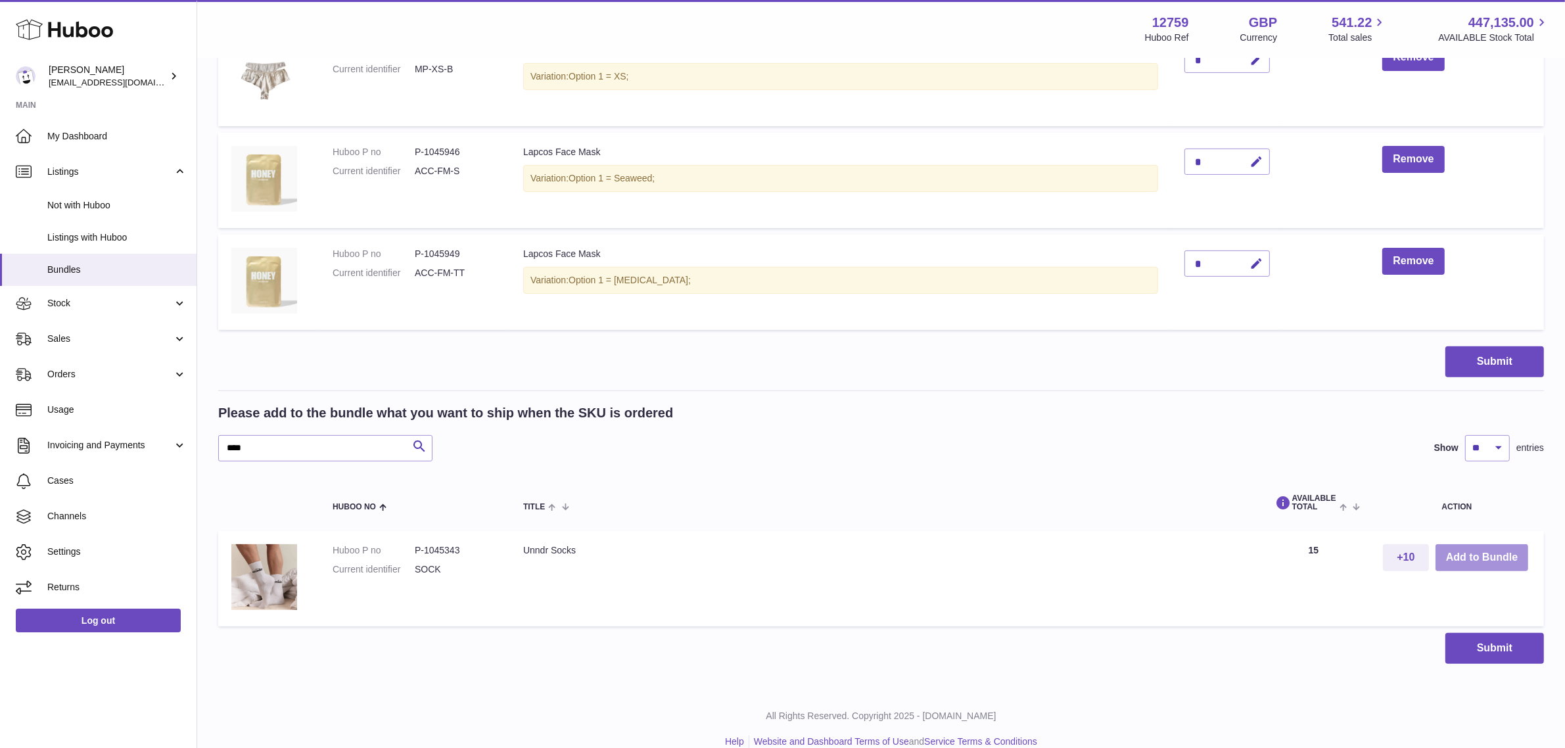
click at [1461, 553] on button "Add to Bundle" at bounding box center [1482, 557] width 93 height 27
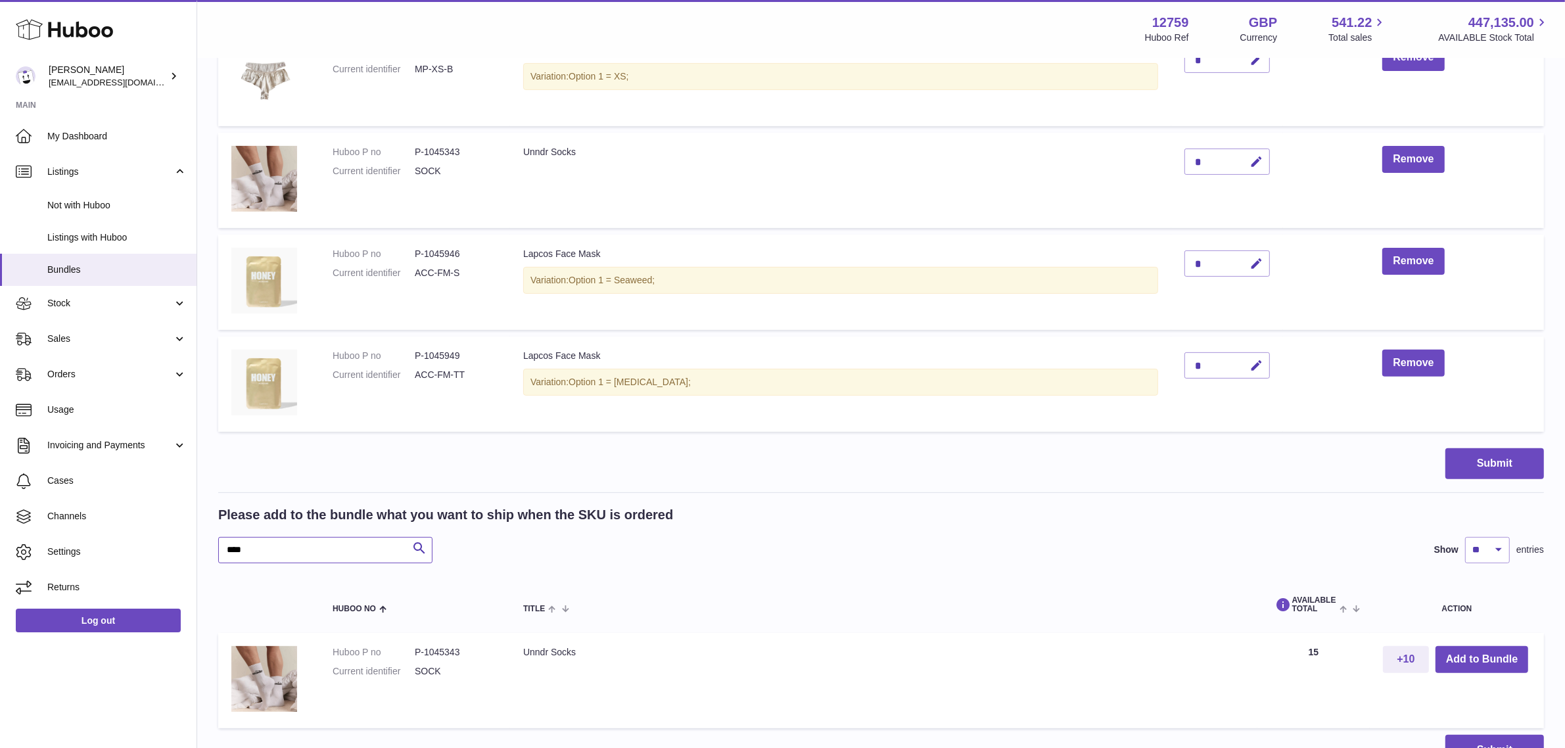
drag, startPoint x: 296, startPoint y: 546, endPoint x: 204, endPoint y: 547, distance: 92.0
click at [204, 547] on div "My Huboo - Create Bundle Please enter the SKU for your bundle ****** Optional e…" at bounding box center [881, 192] width 1368 height 1200
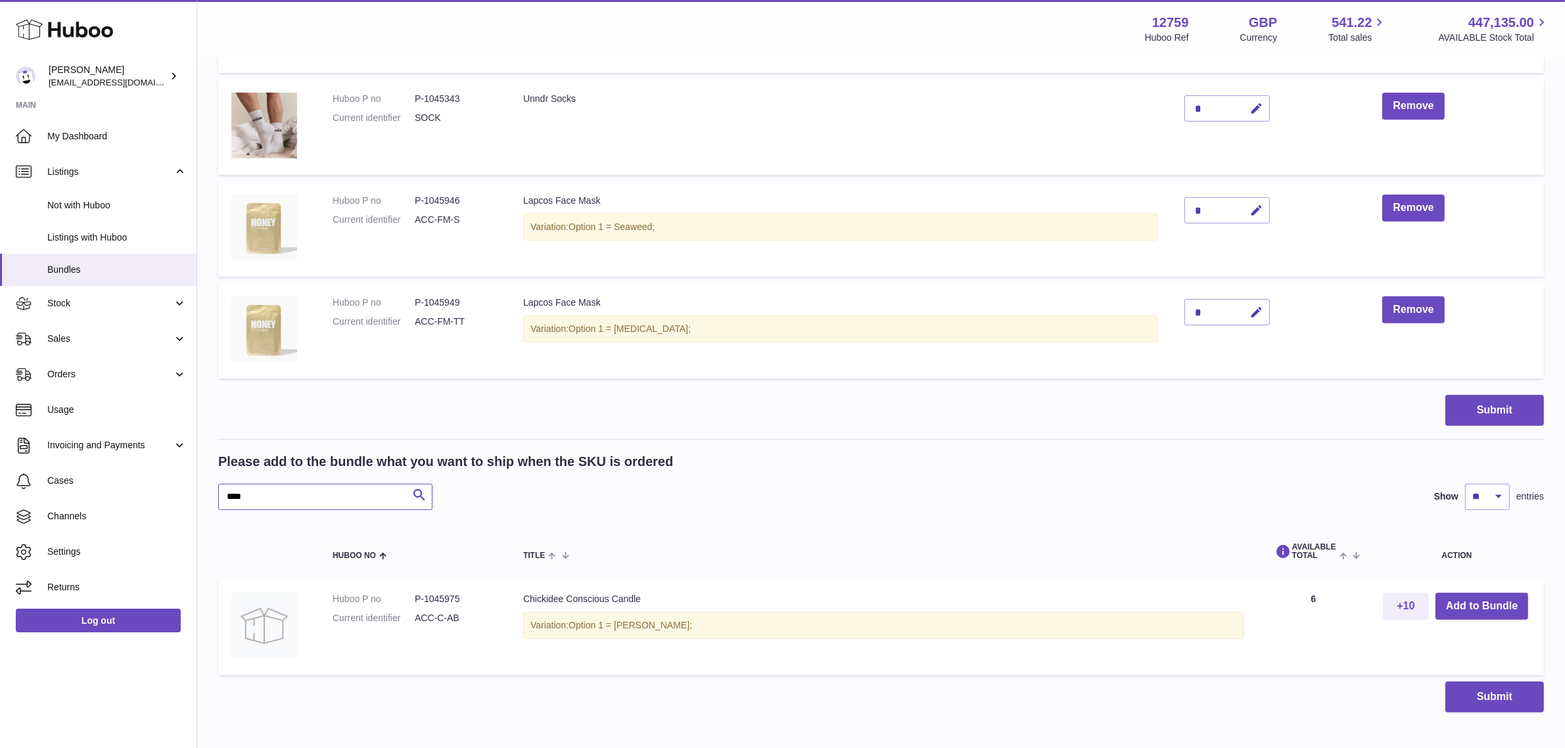
scroll to position [549, 0]
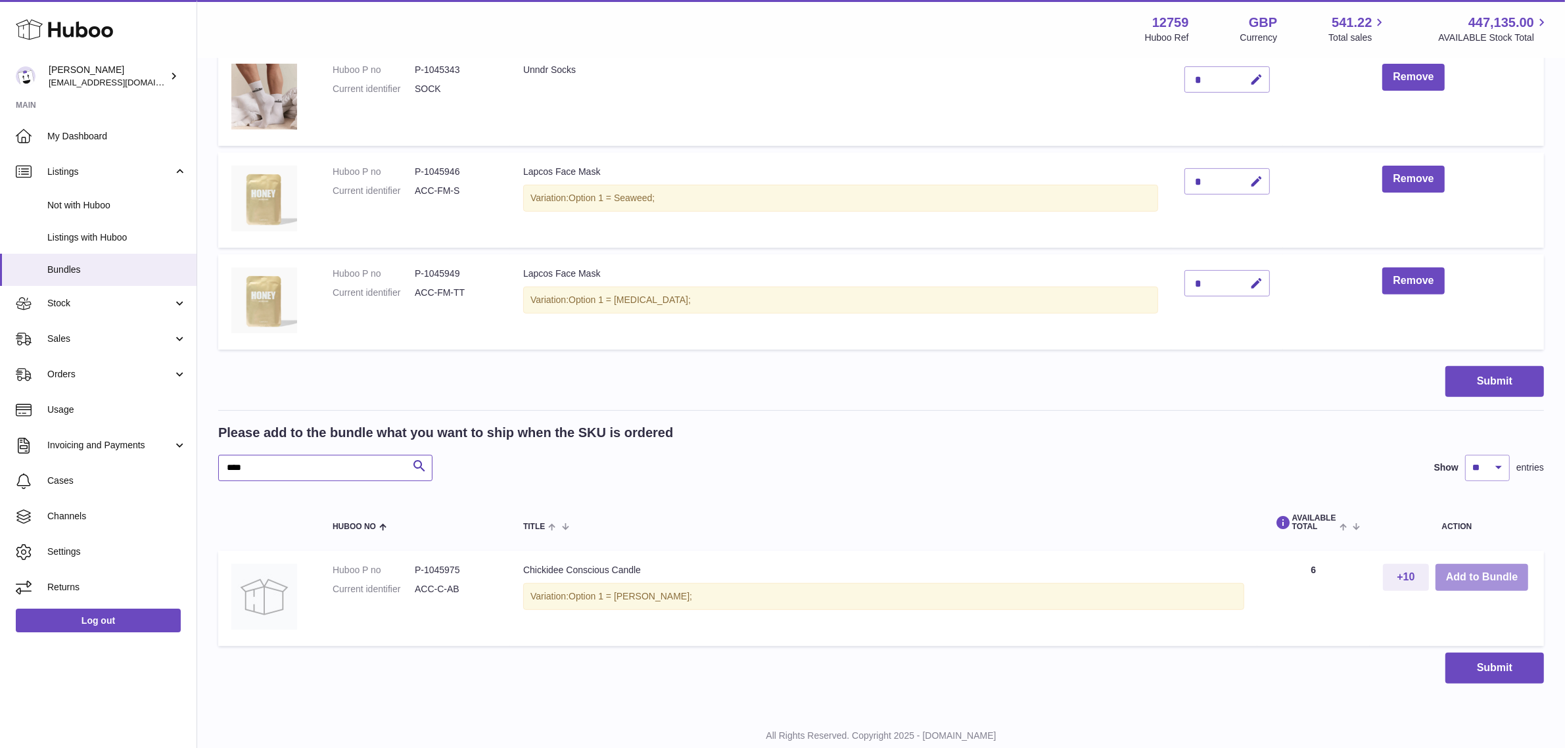
type input "****"
click at [1474, 578] on button "Add to Bundle" at bounding box center [1482, 577] width 93 height 27
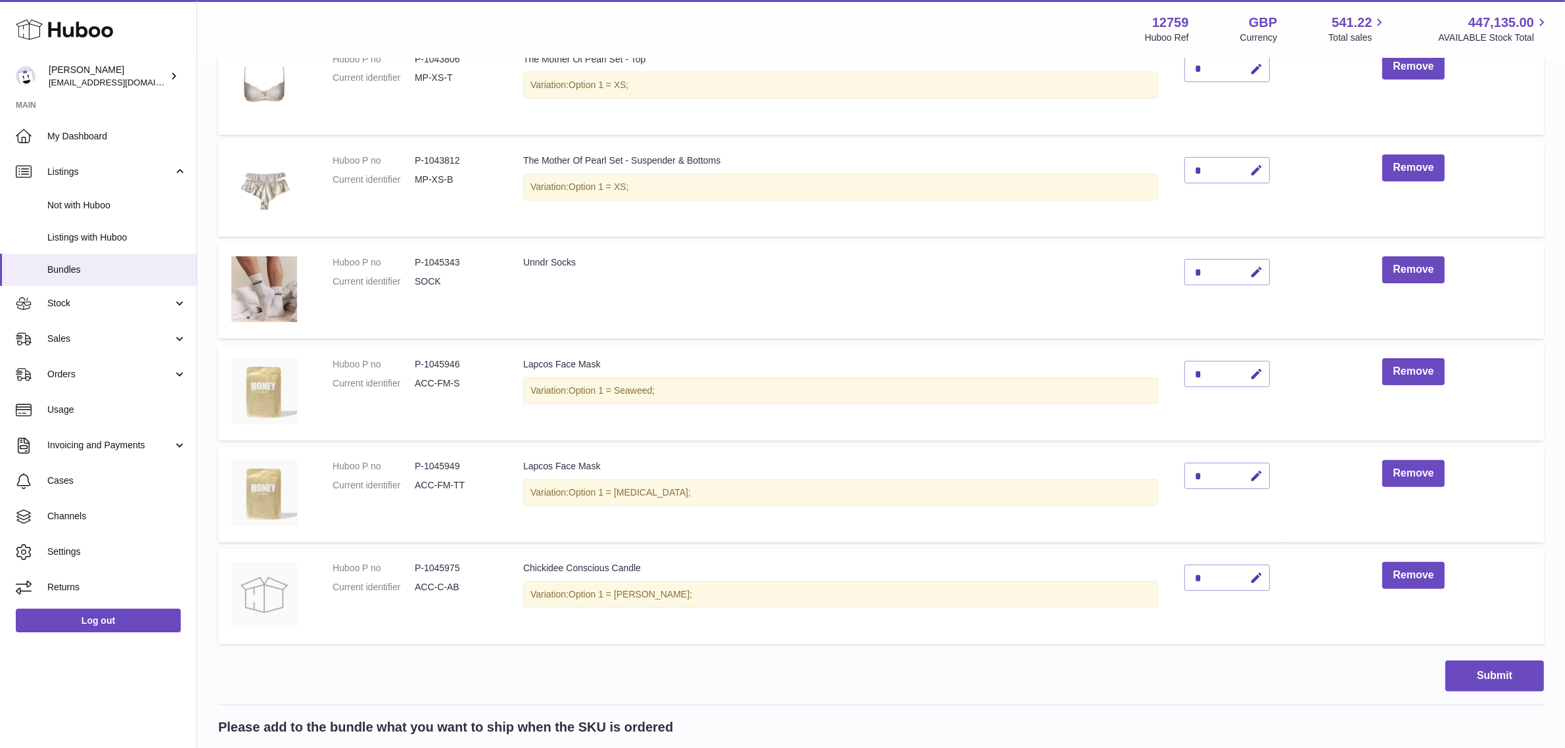
scroll to position [385, 0]
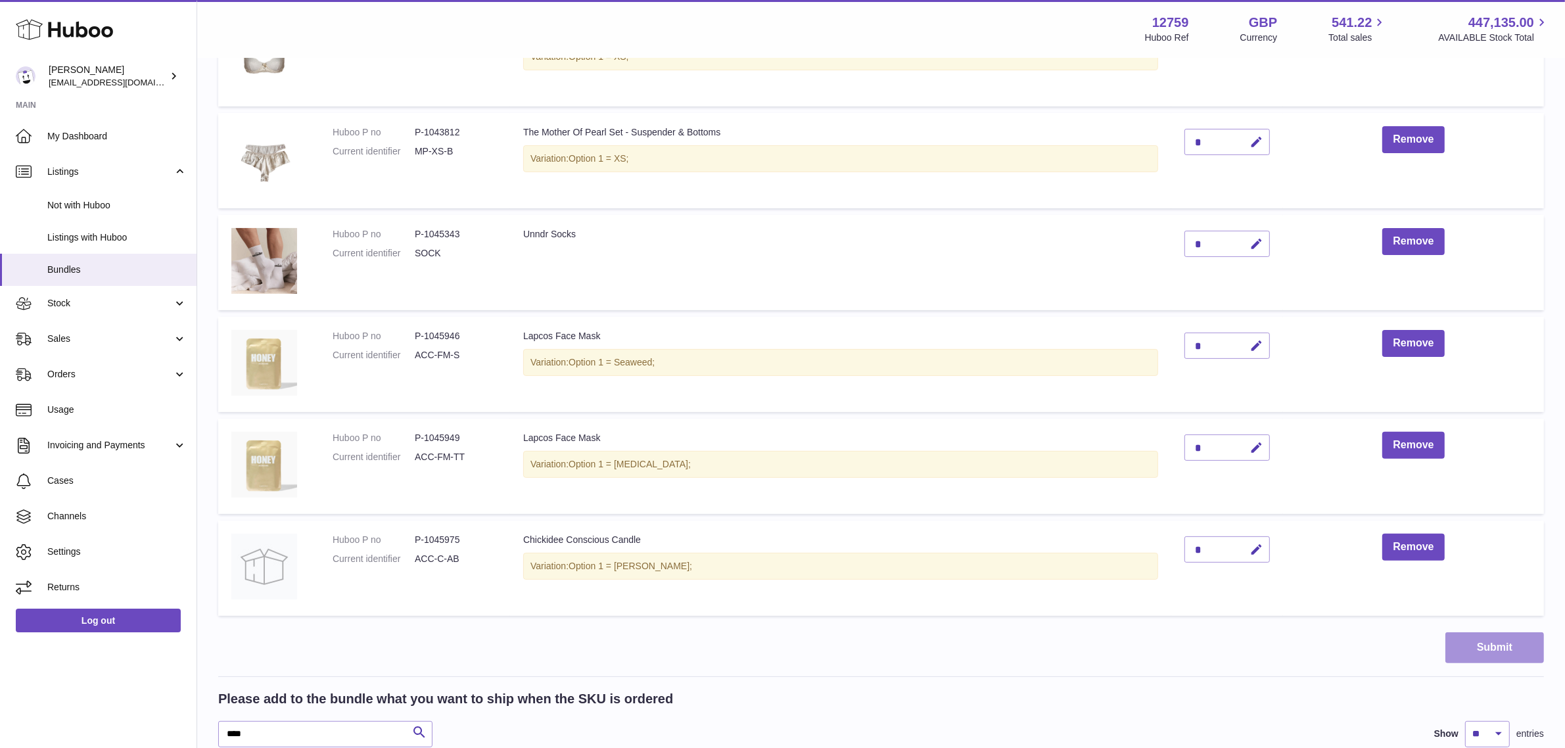
click at [1476, 649] on button "Submit" at bounding box center [1494, 647] width 99 height 31
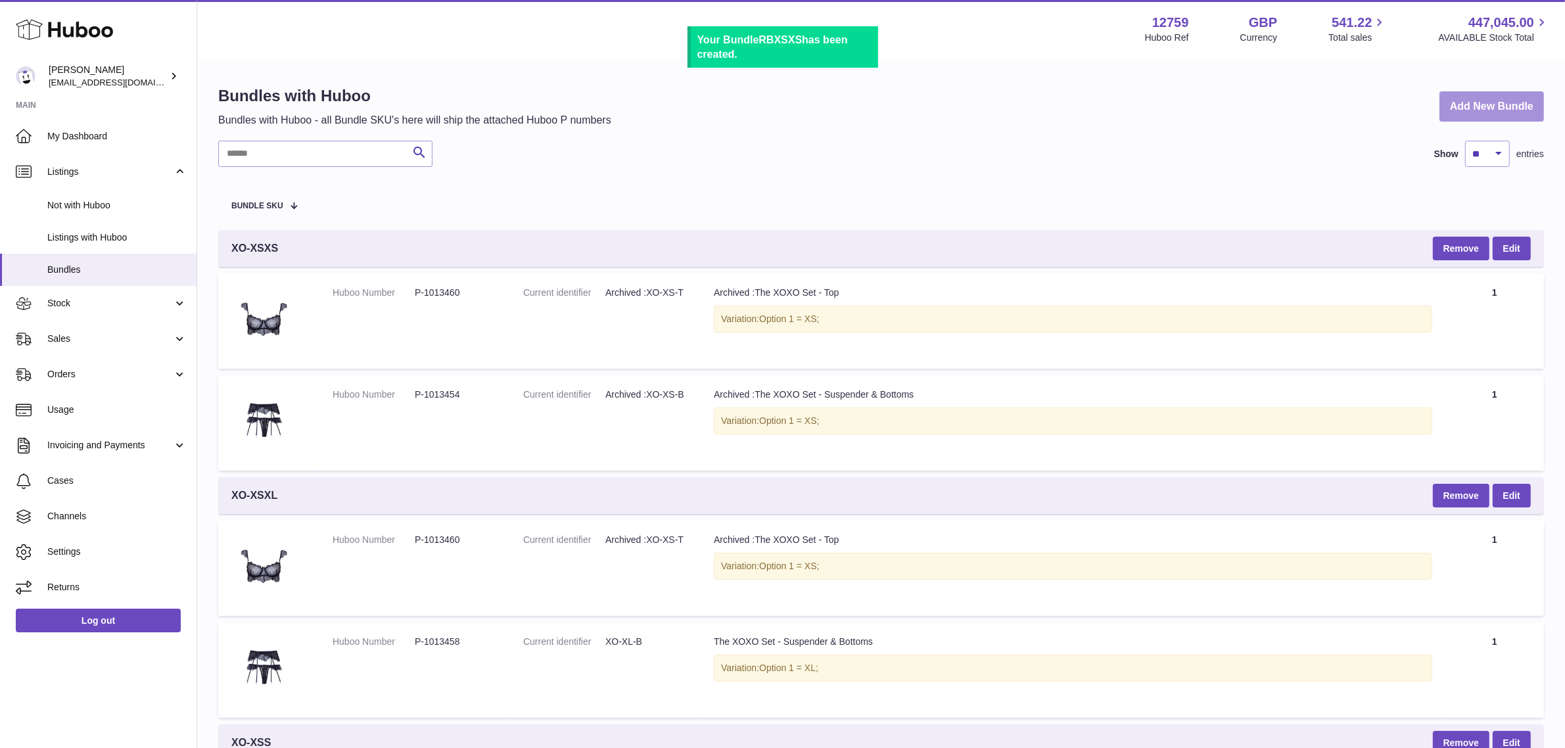
click at [1480, 106] on link "Add New Bundle" at bounding box center [1492, 106] width 105 height 31
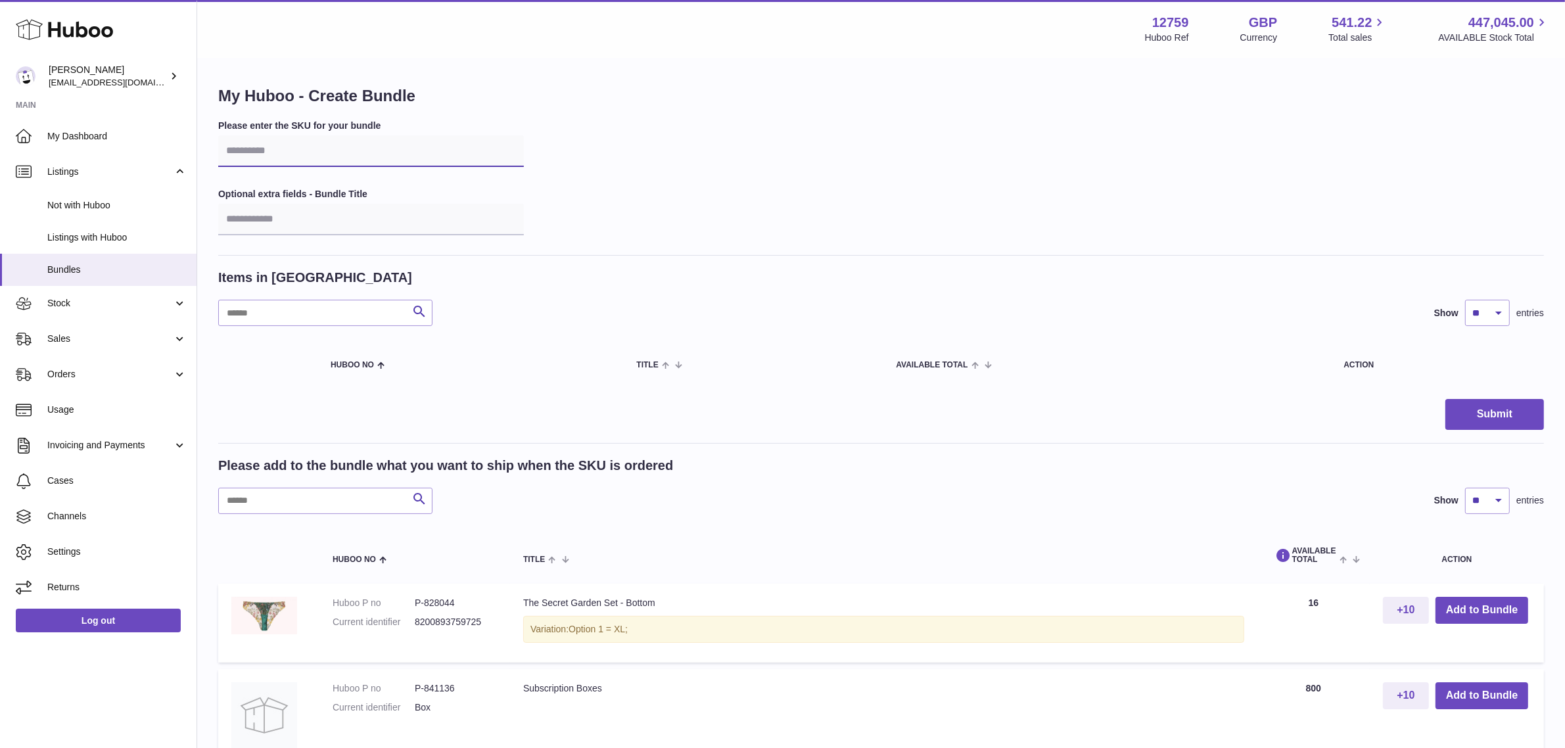
click at [313, 149] on input "text" at bounding box center [371, 151] width 306 height 32
type input "*****"
click at [258, 507] on input "text" at bounding box center [325, 501] width 214 height 26
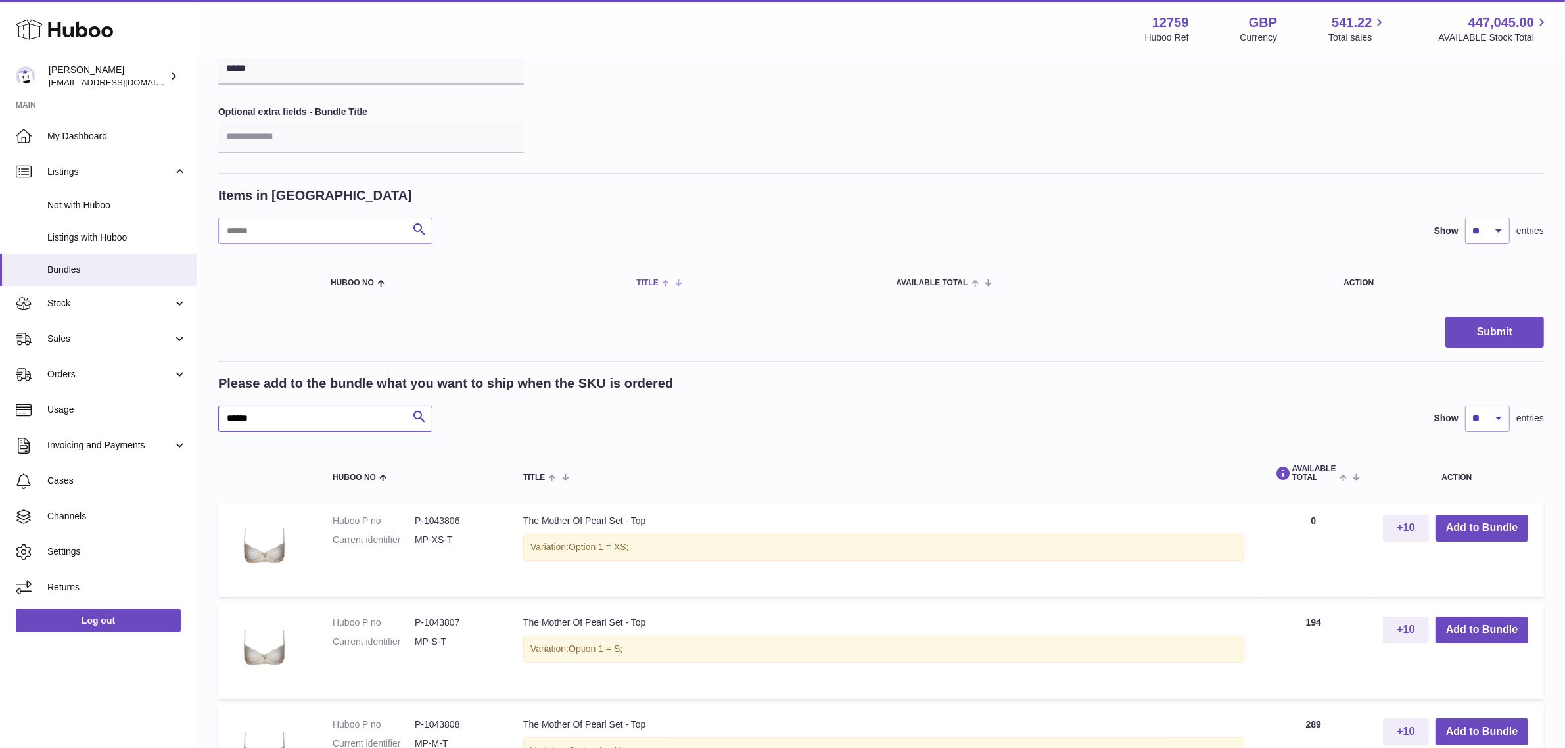
scroll to position [164, 0]
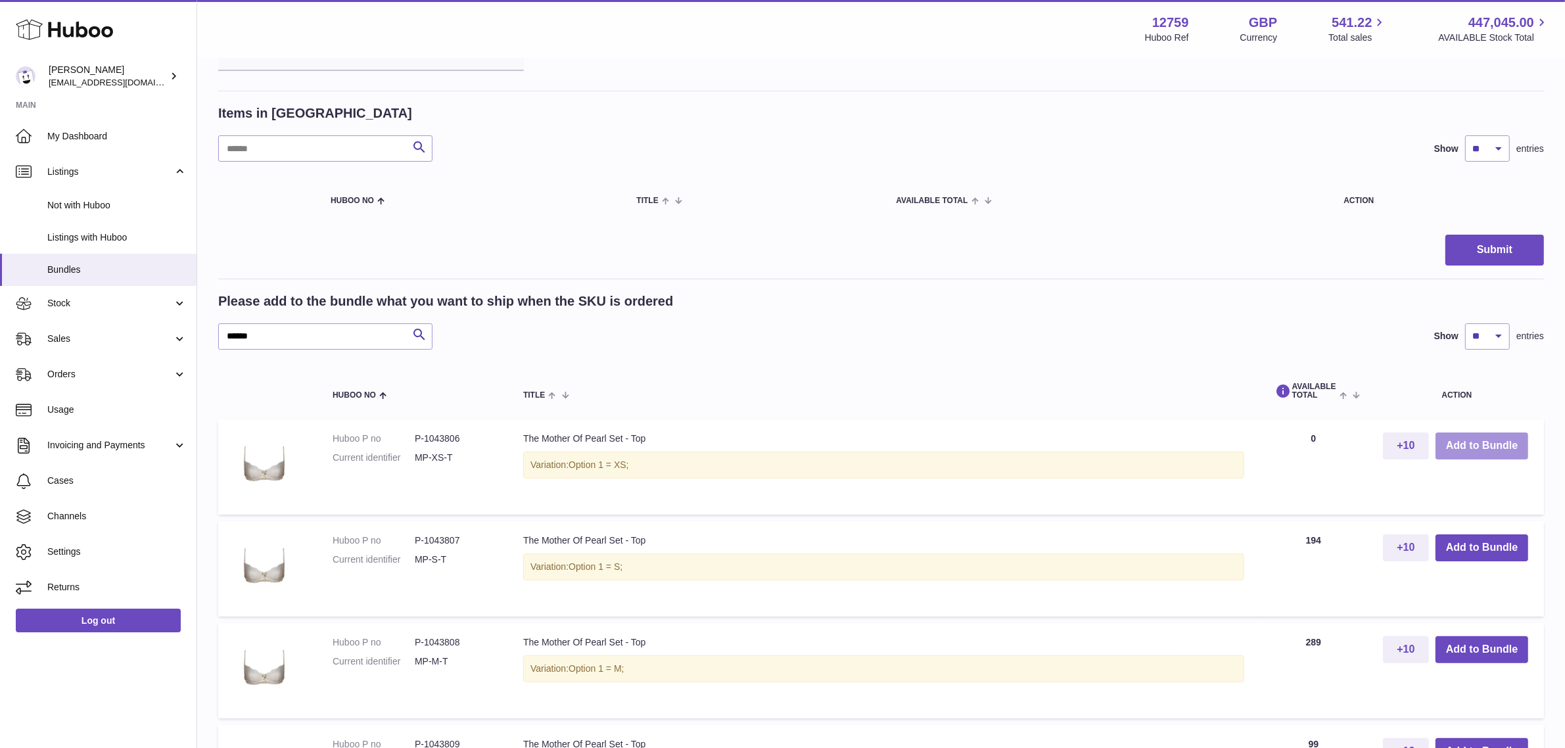
click at [1453, 444] on button "Add to Bundle" at bounding box center [1482, 446] width 93 height 27
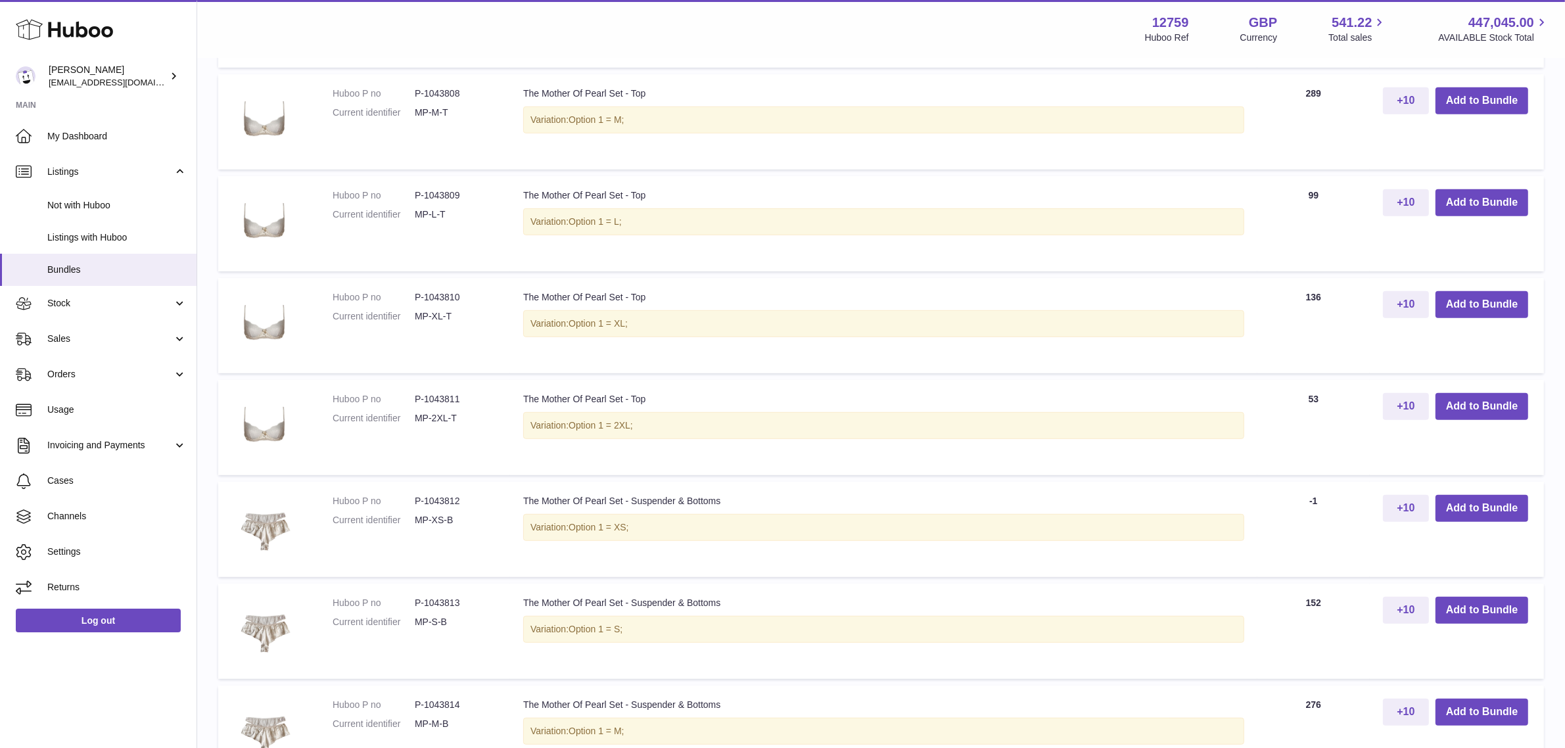
scroll to position [904, 0]
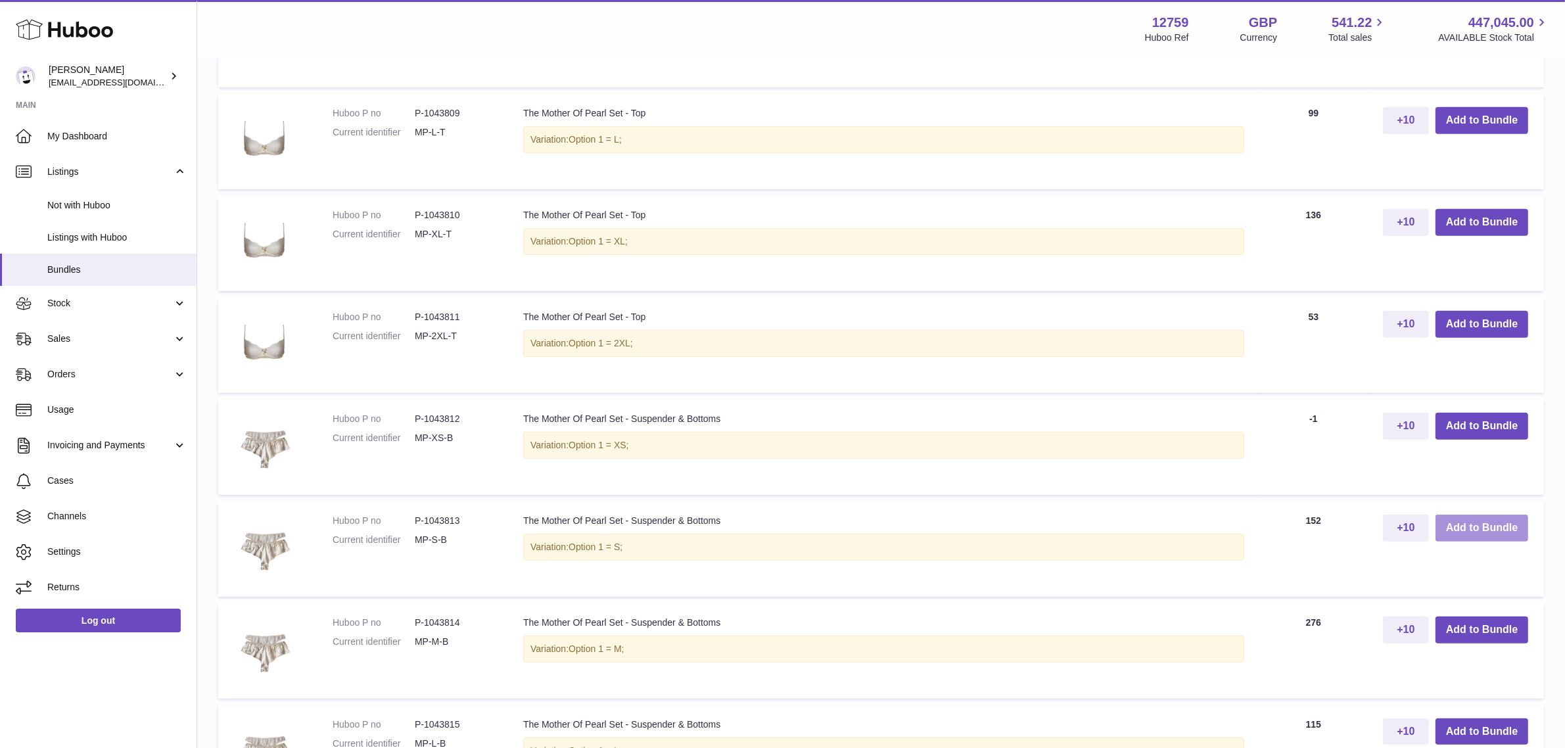
click at [1466, 528] on button "Add to Bundle" at bounding box center [1482, 528] width 93 height 27
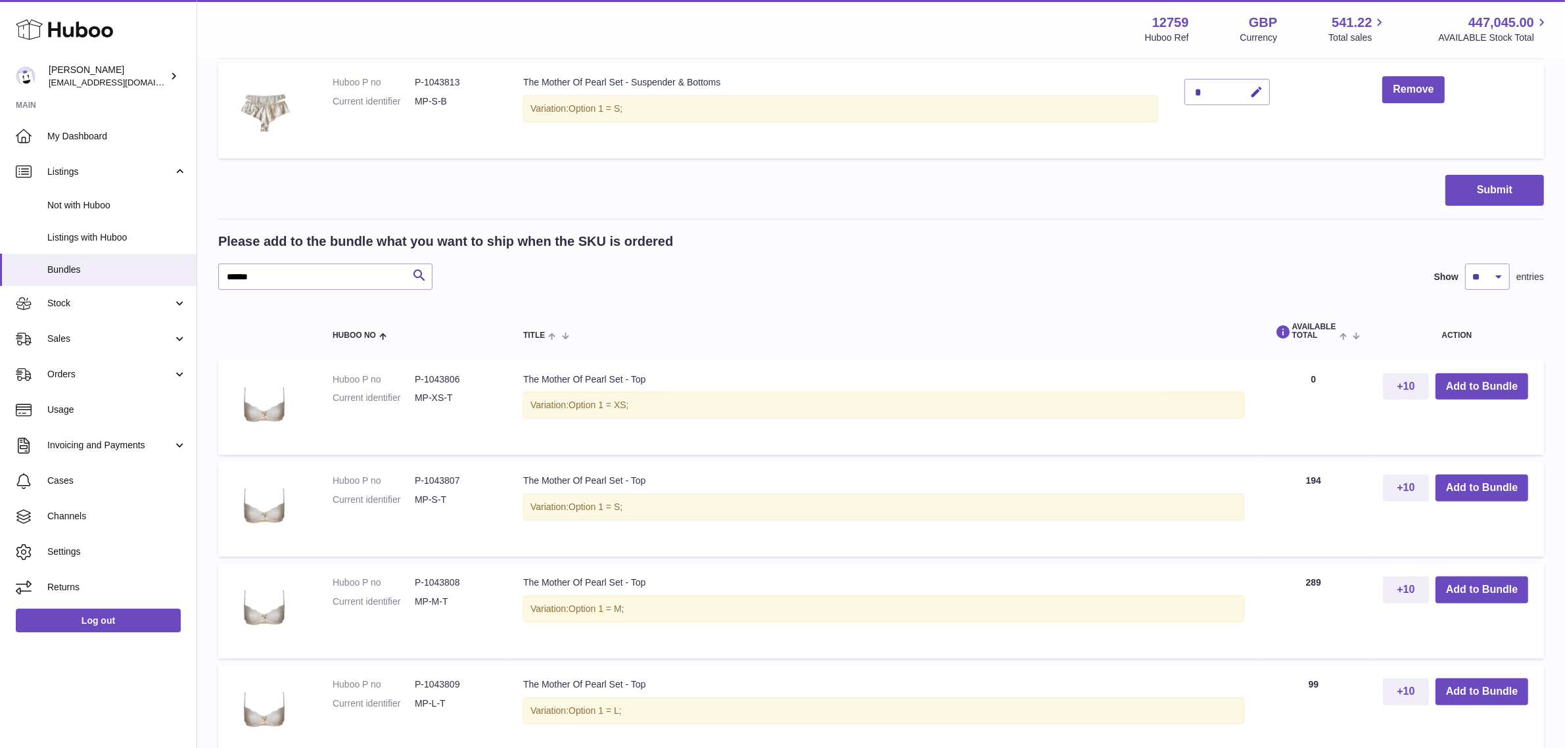
scroll to position [266, 0]
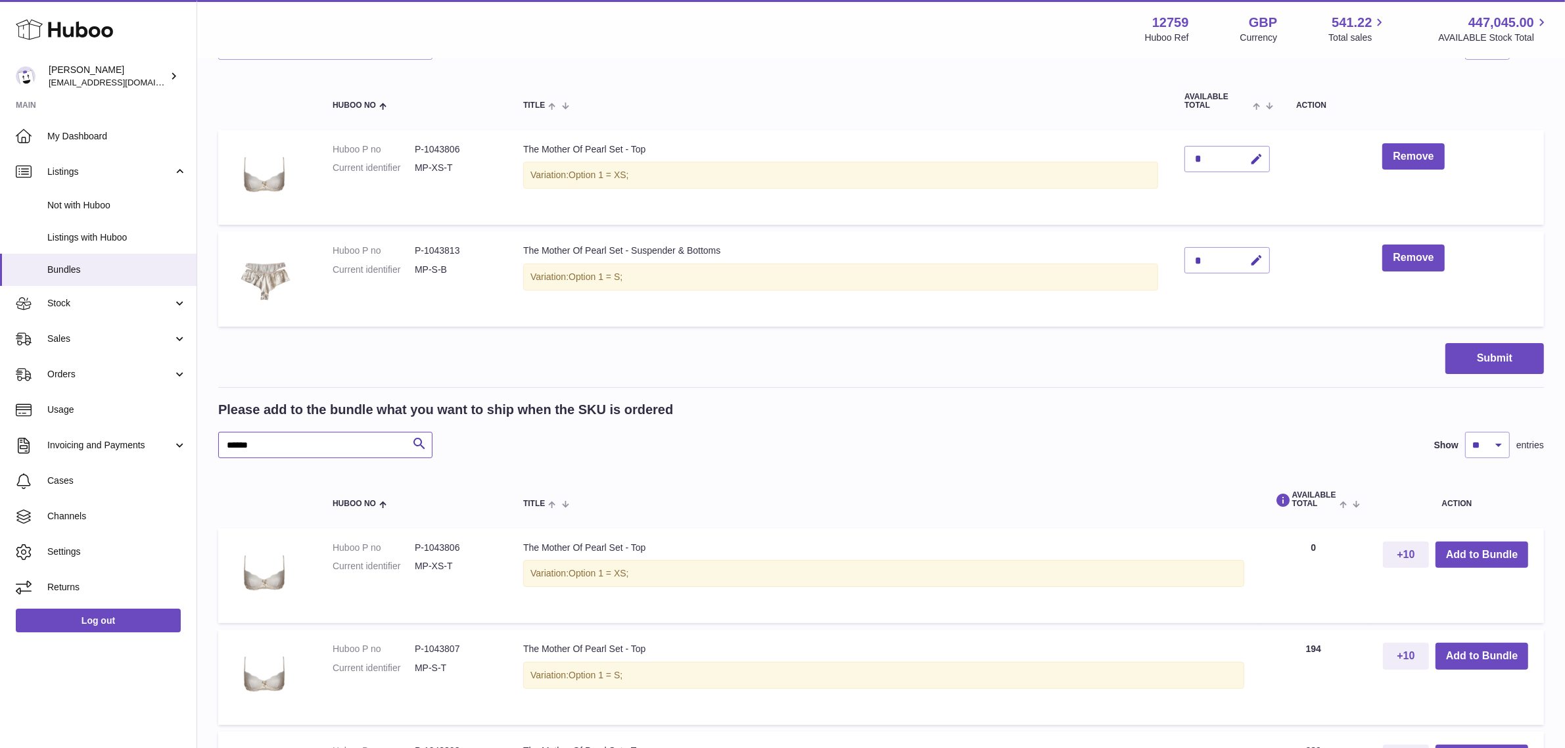
drag, startPoint x: 301, startPoint y: 442, endPoint x: 208, endPoint y: 442, distance: 92.7
click at [208, 442] on div "My Huboo - Create Bundle Please enter the SKU for your bundle ***** Optional ex…" at bounding box center [881, 715] width 1368 height 1844
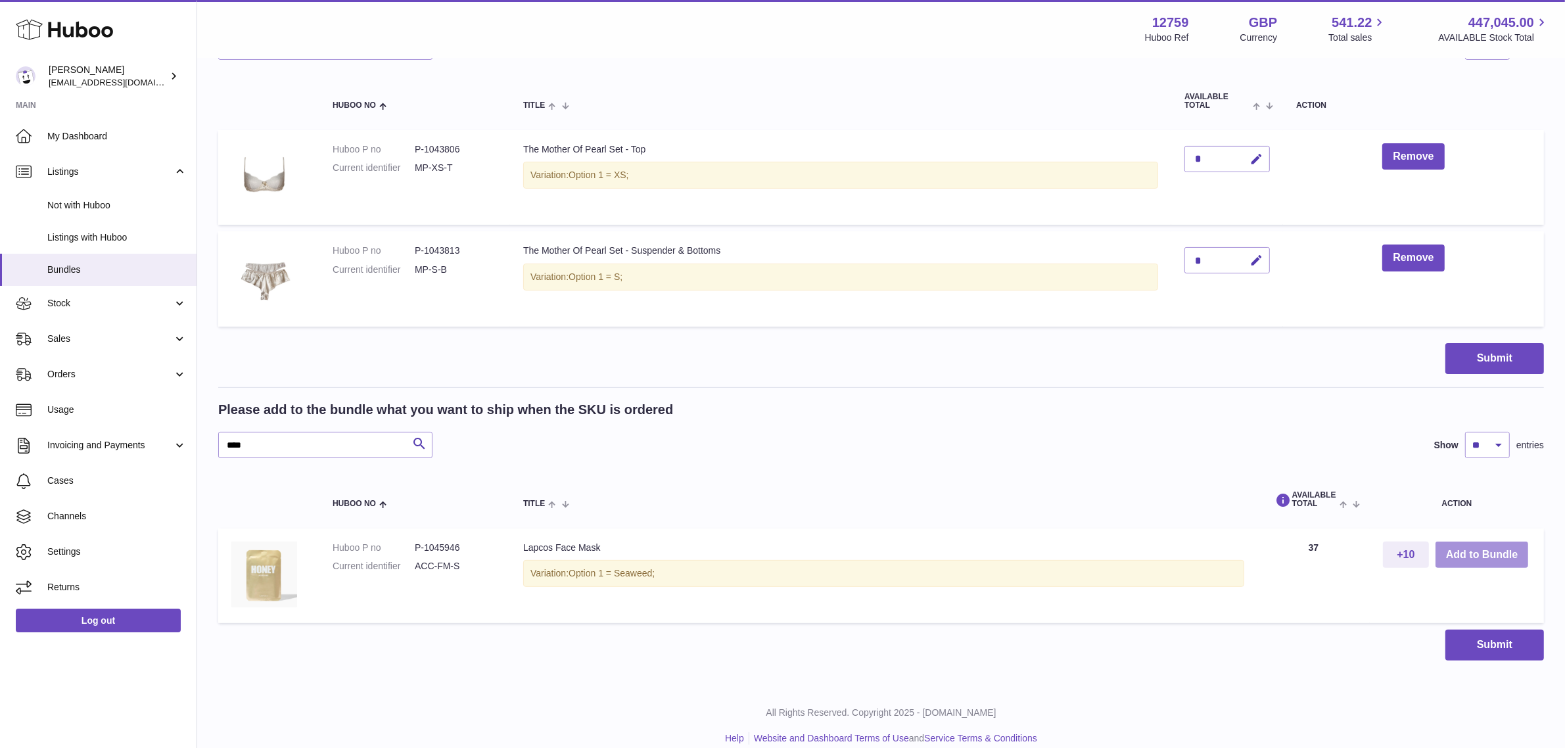
click at [1469, 554] on button "Add to Bundle" at bounding box center [1482, 555] width 93 height 27
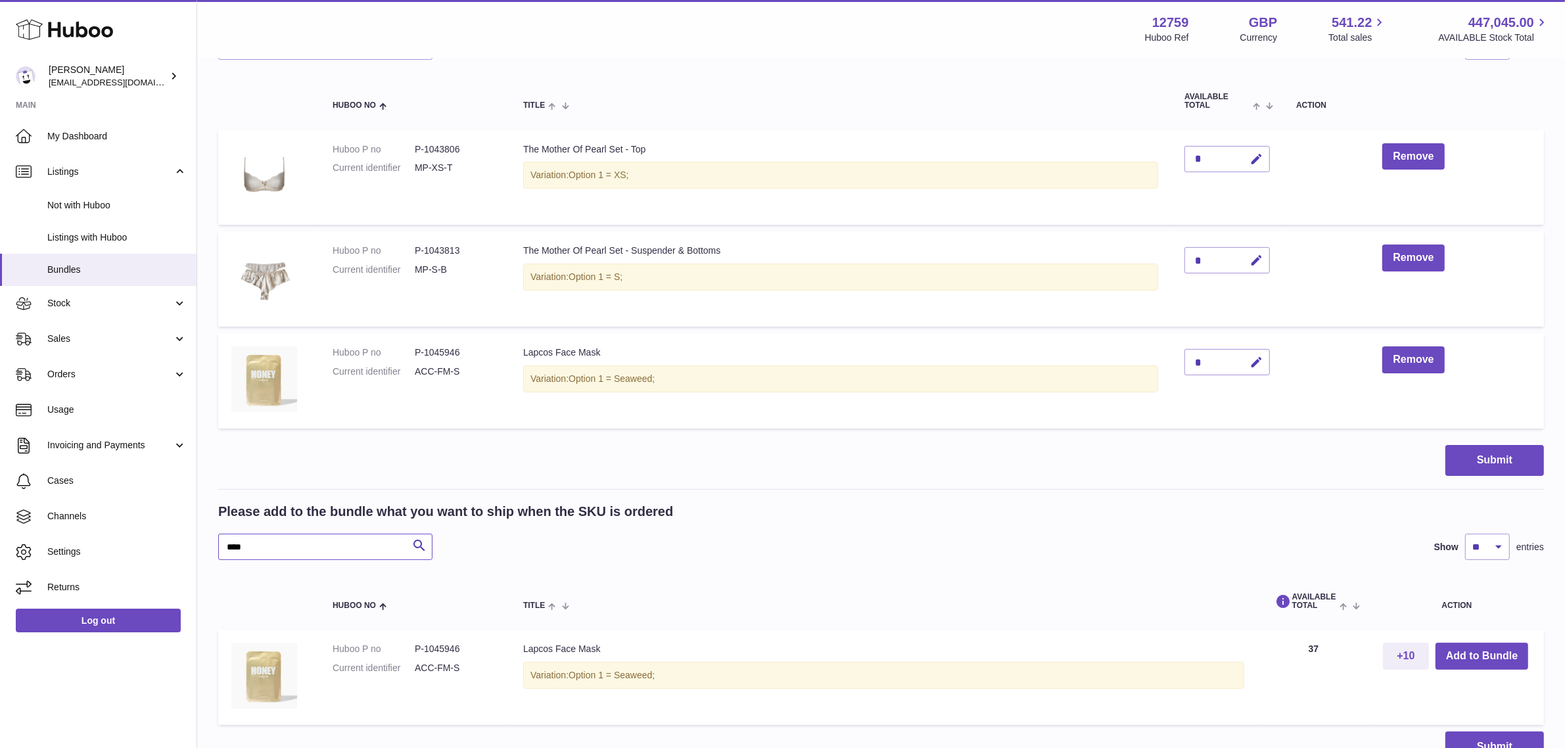
drag, startPoint x: 260, startPoint y: 546, endPoint x: 219, endPoint y: 546, distance: 41.4
click at [219, 546] on input "****" at bounding box center [325, 547] width 214 height 26
click at [1474, 653] on button "Add to Bundle" at bounding box center [1482, 656] width 93 height 27
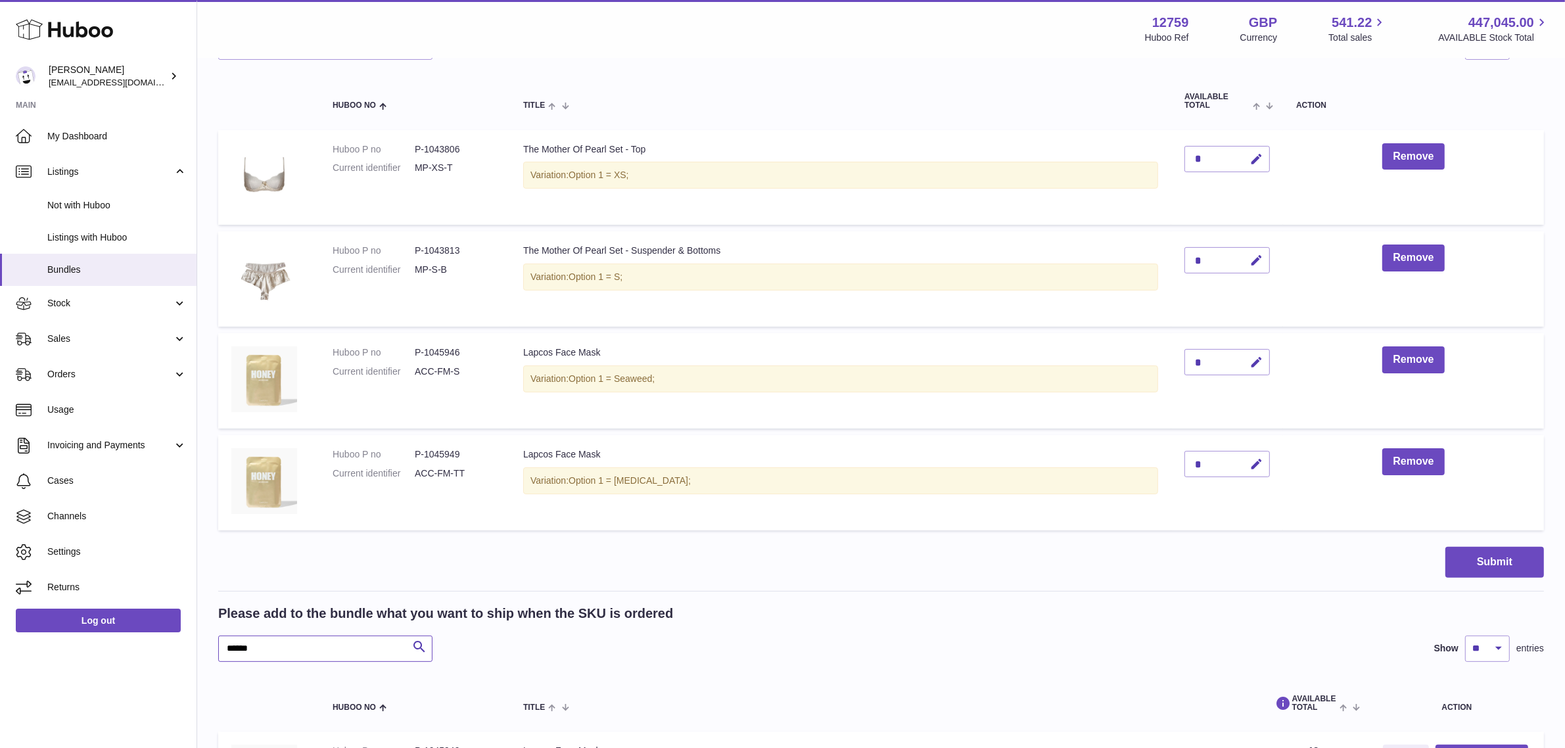
drag, startPoint x: 319, startPoint y: 643, endPoint x: 209, endPoint y: 643, distance: 109.8
click at [209, 643] on div "My Huboo - Create Bundle Please enter the SKU for your bundle ***** Optional ex…" at bounding box center [881, 342] width 1368 height 1098
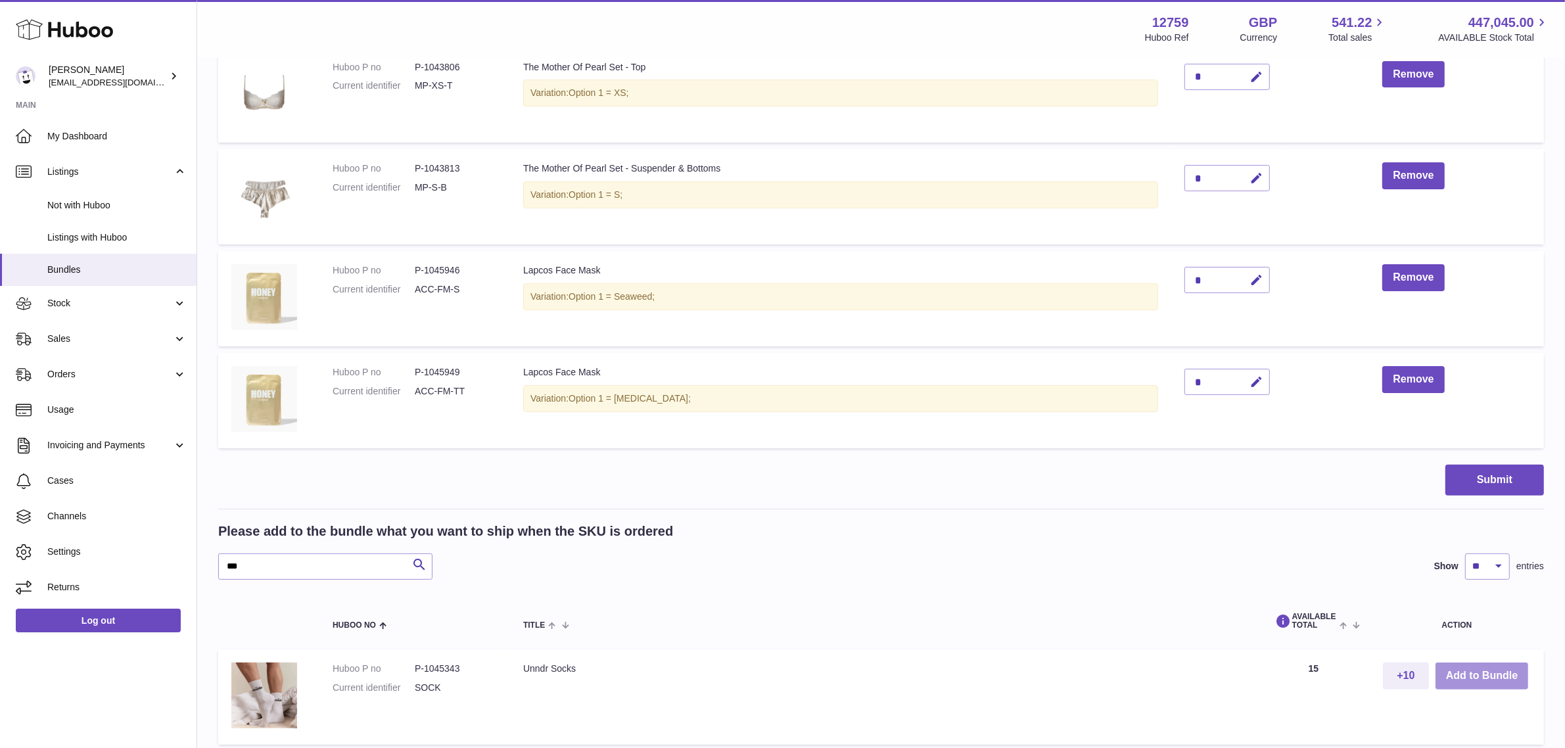
click at [1453, 672] on button "Add to Bundle" at bounding box center [1482, 676] width 93 height 27
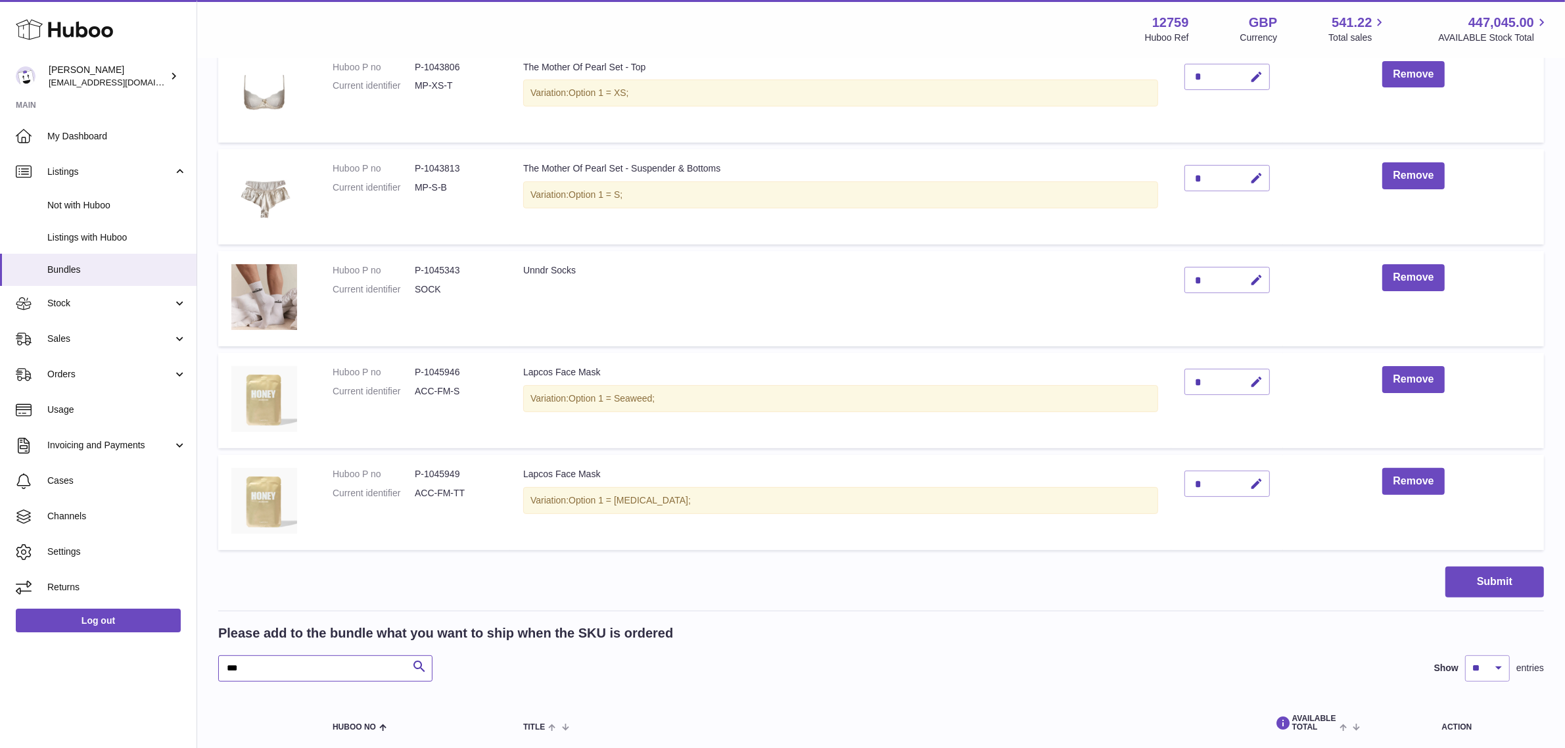
drag, startPoint x: 283, startPoint y: 674, endPoint x: 216, endPoint y: 669, distance: 67.9
click at [216, 669] on div "My Huboo - Create Bundle Please enter the SKU for your bundle ***** Optional ex…" at bounding box center [881, 311] width 1368 height 1200
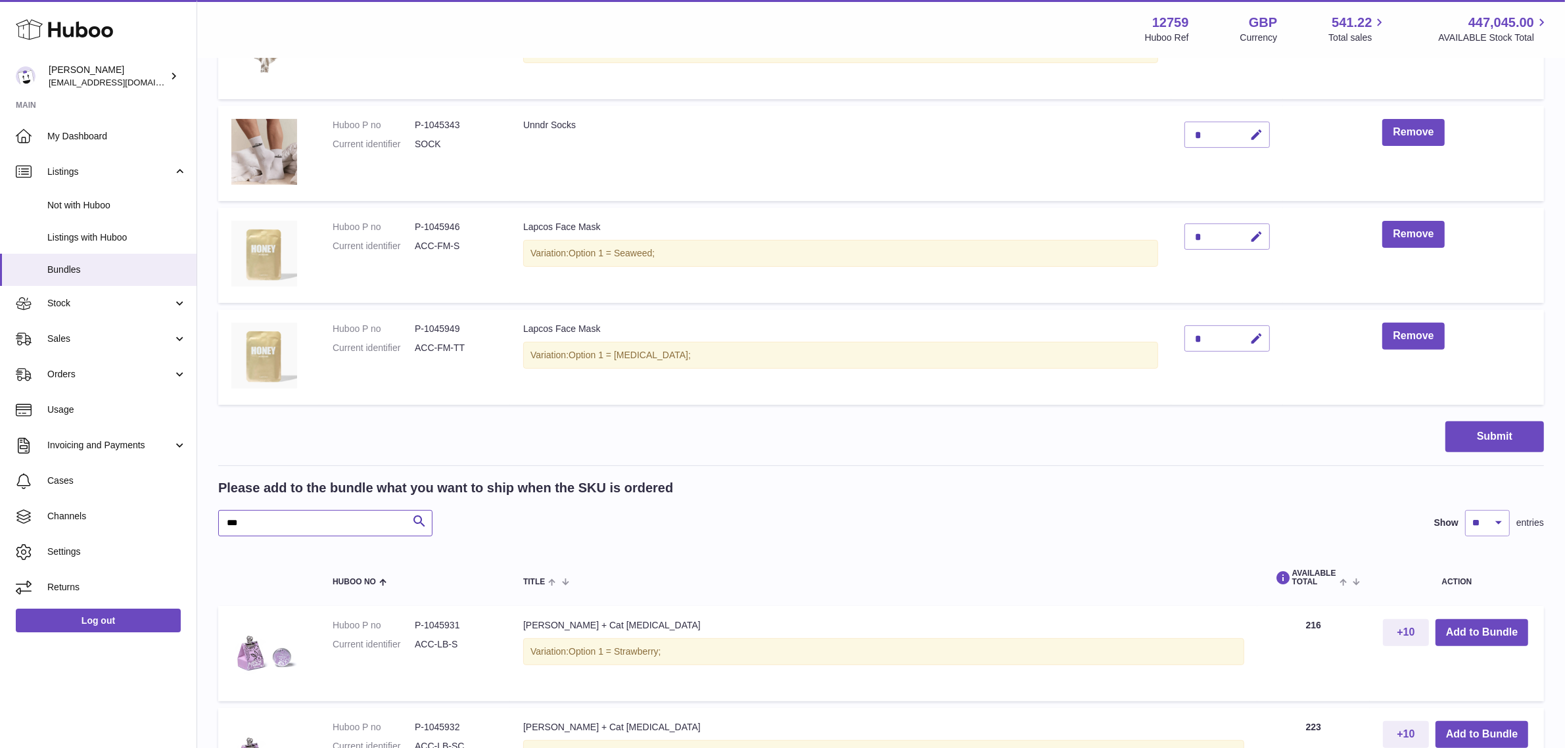
scroll to position [513, 0]
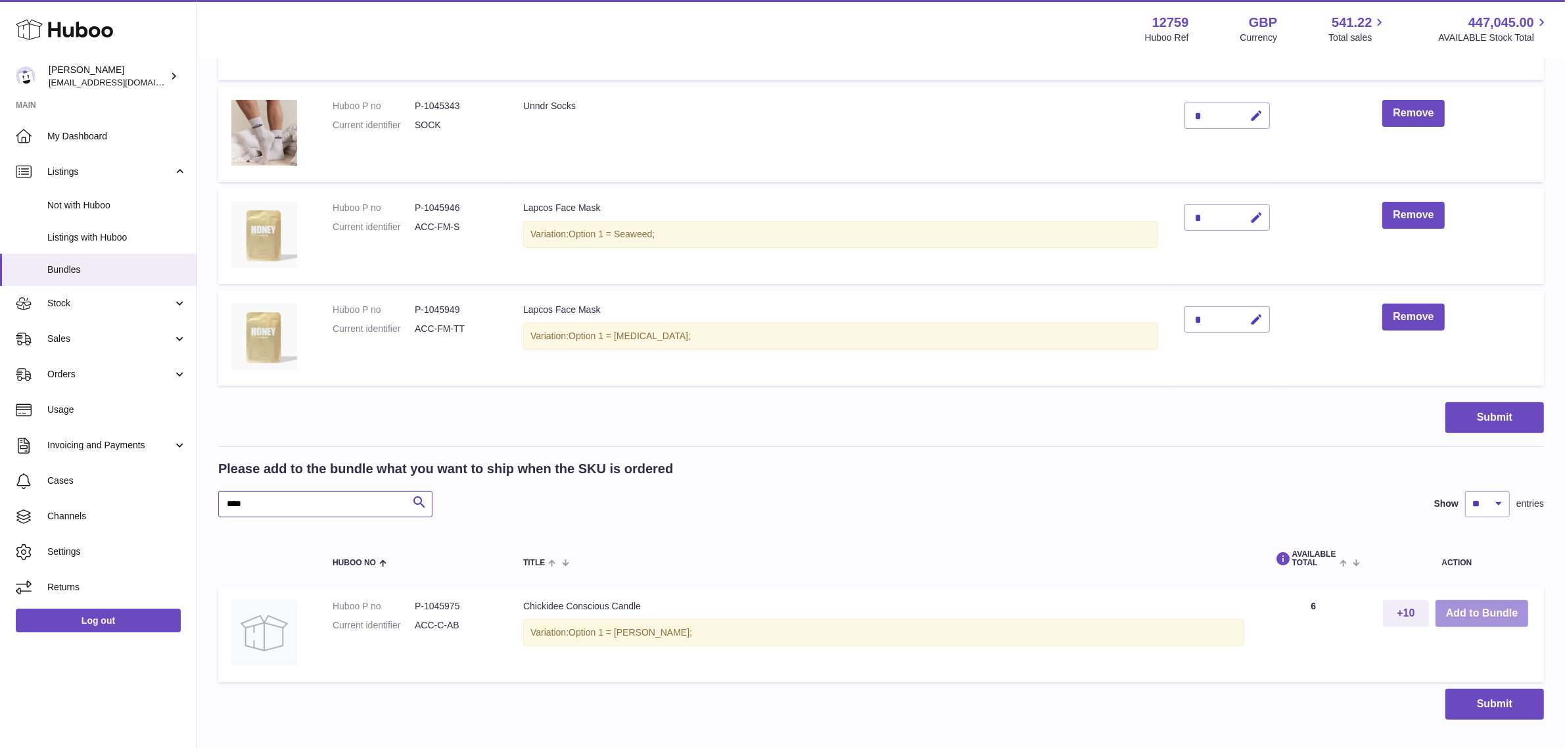
type input "****"
click at [1465, 608] on button "Add to Bundle" at bounding box center [1482, 613] width 93 height 27
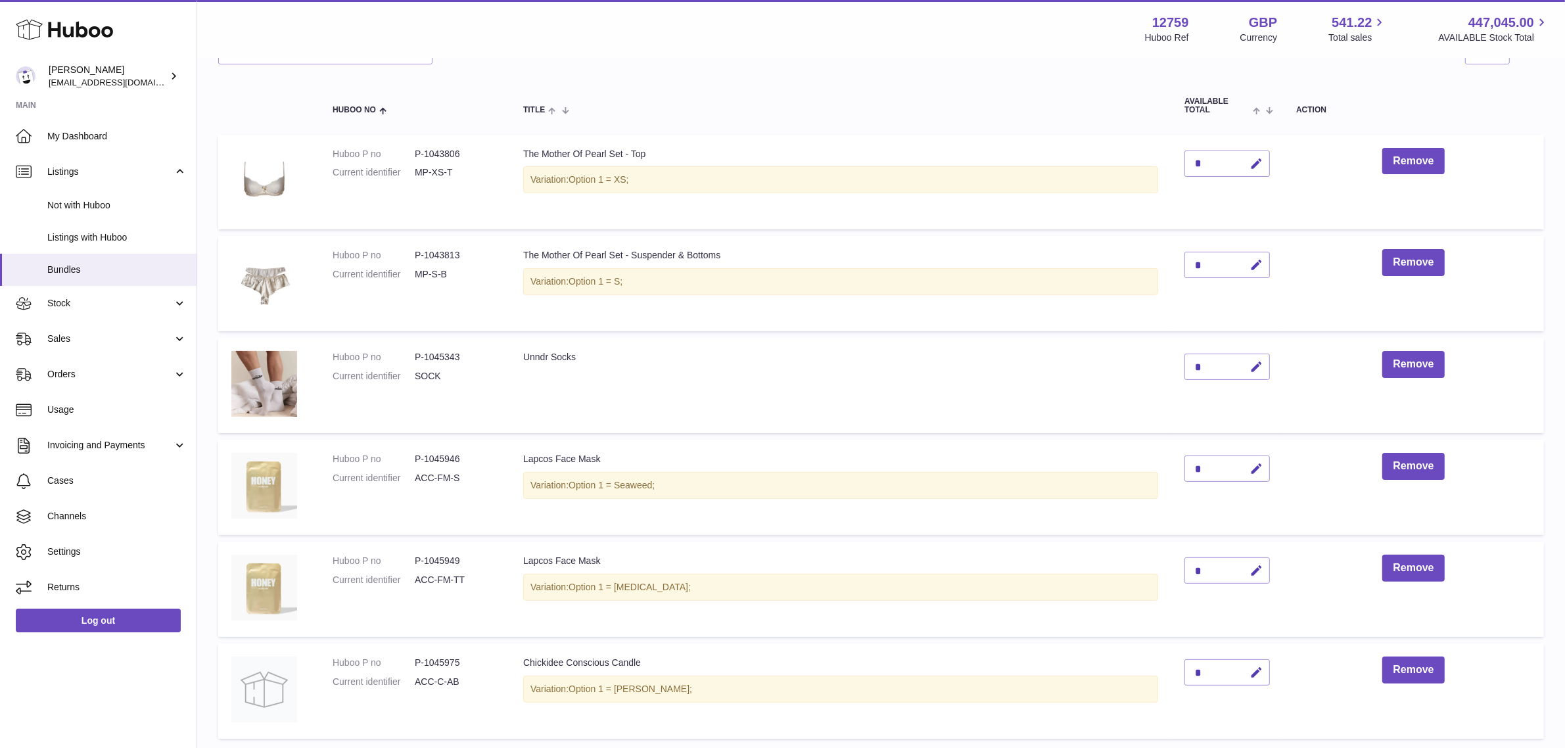
scroll to position [329, 0]
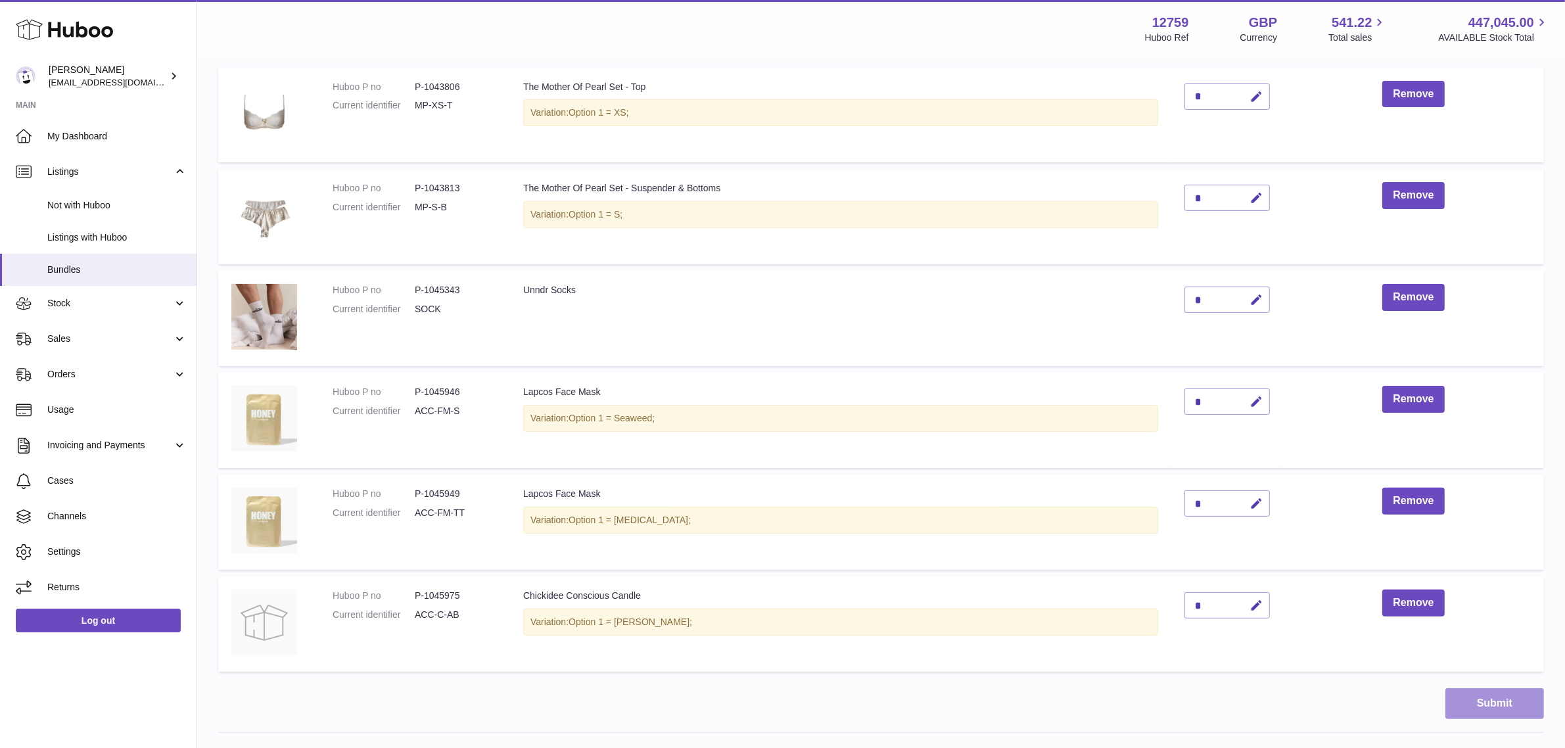
click at [1495, 700] on button "Submit" at bounding box center [1494, 703] width 99 height 31
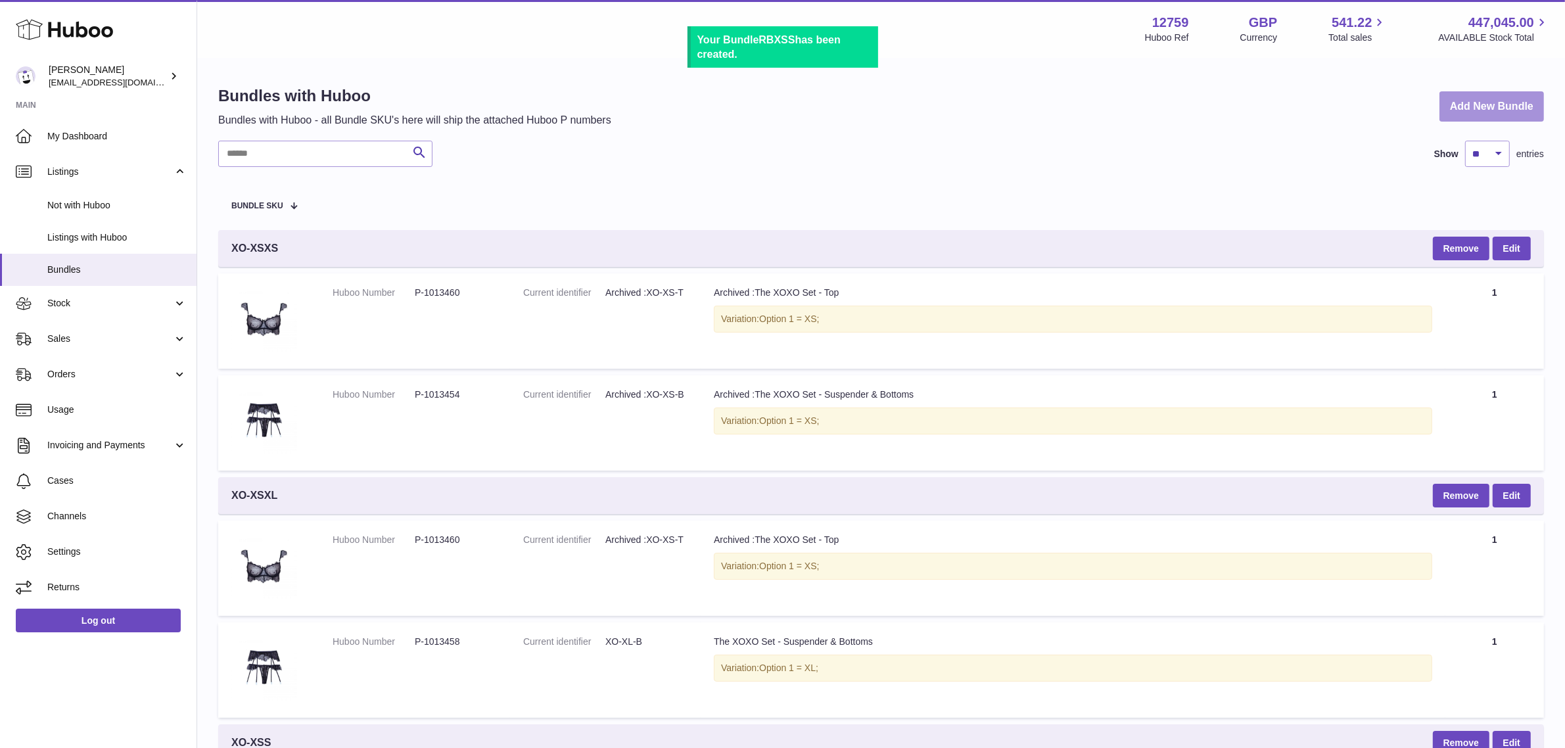
click at [1493, 101] on link "Add New Bundle" at bounding box center [1492, 106] width 105 height 31
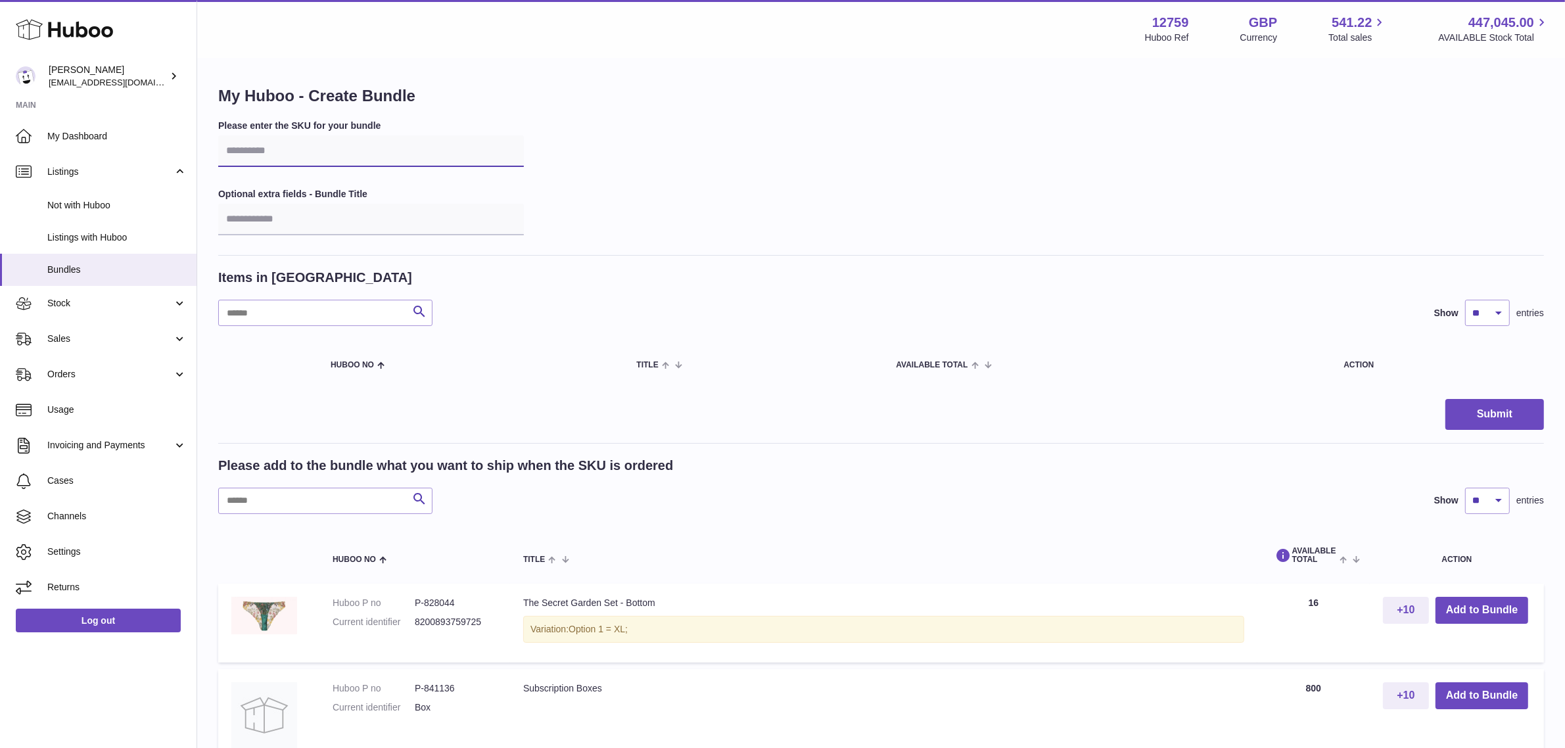
click at [293, 152] on input "text" at bounding box center [371, 151] width 306 height 32
type input "*****"
click at [229, 500] on input "text" at bounding box center [325, 501] width 214 height 26
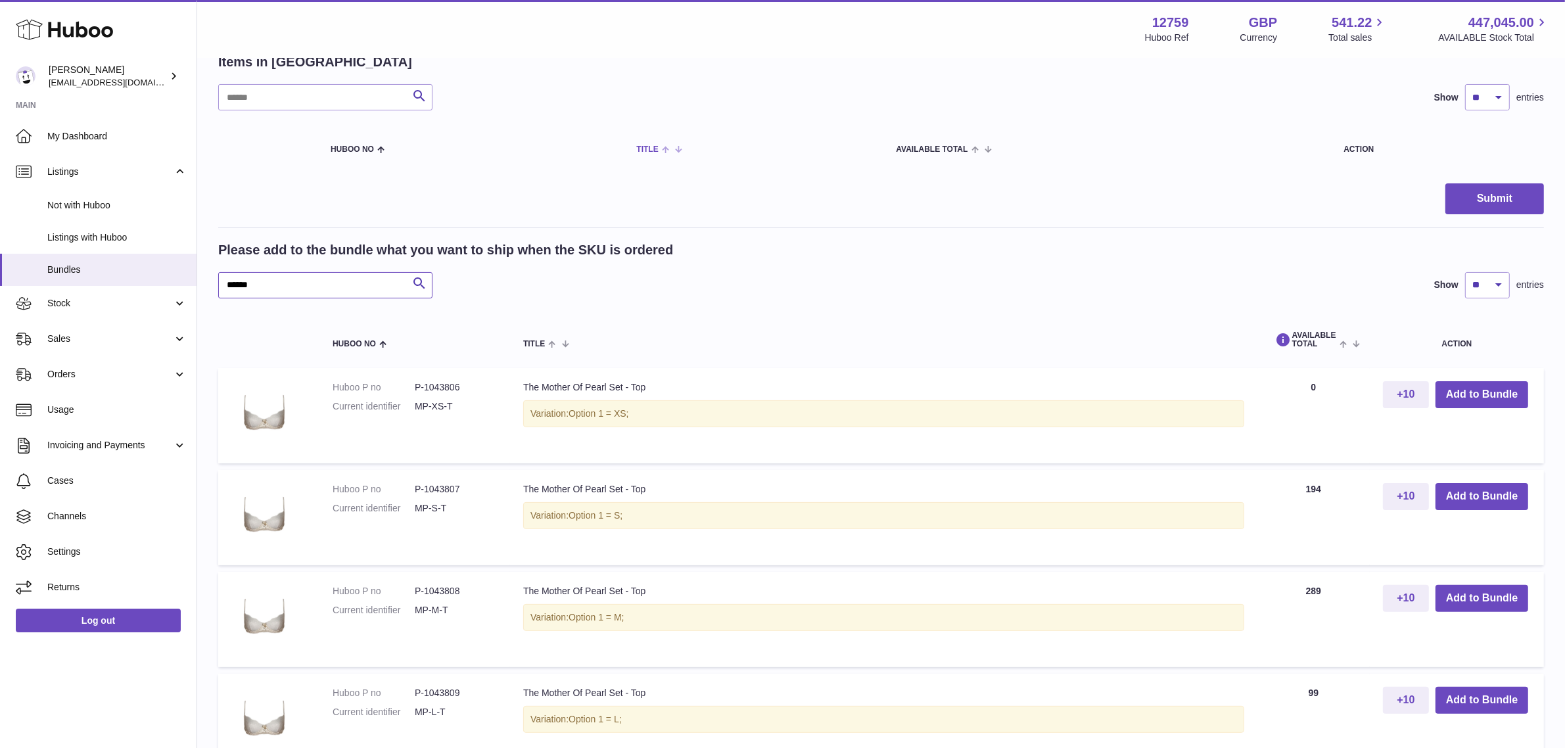
scroll to position [246, 0]
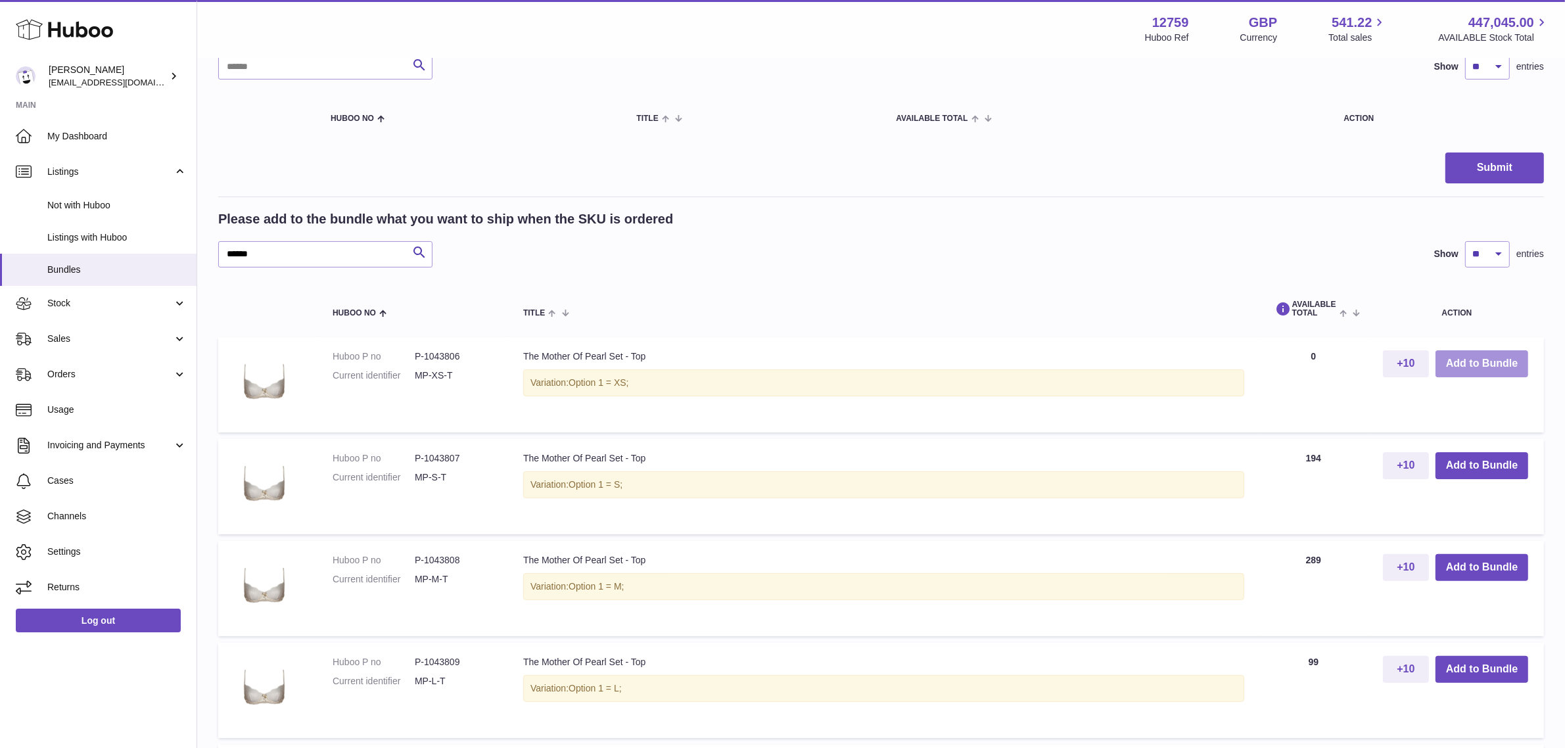
click at [1466, 365] on button "Add to Bundle" at bounding box center [1482, 363] width 93 height 27
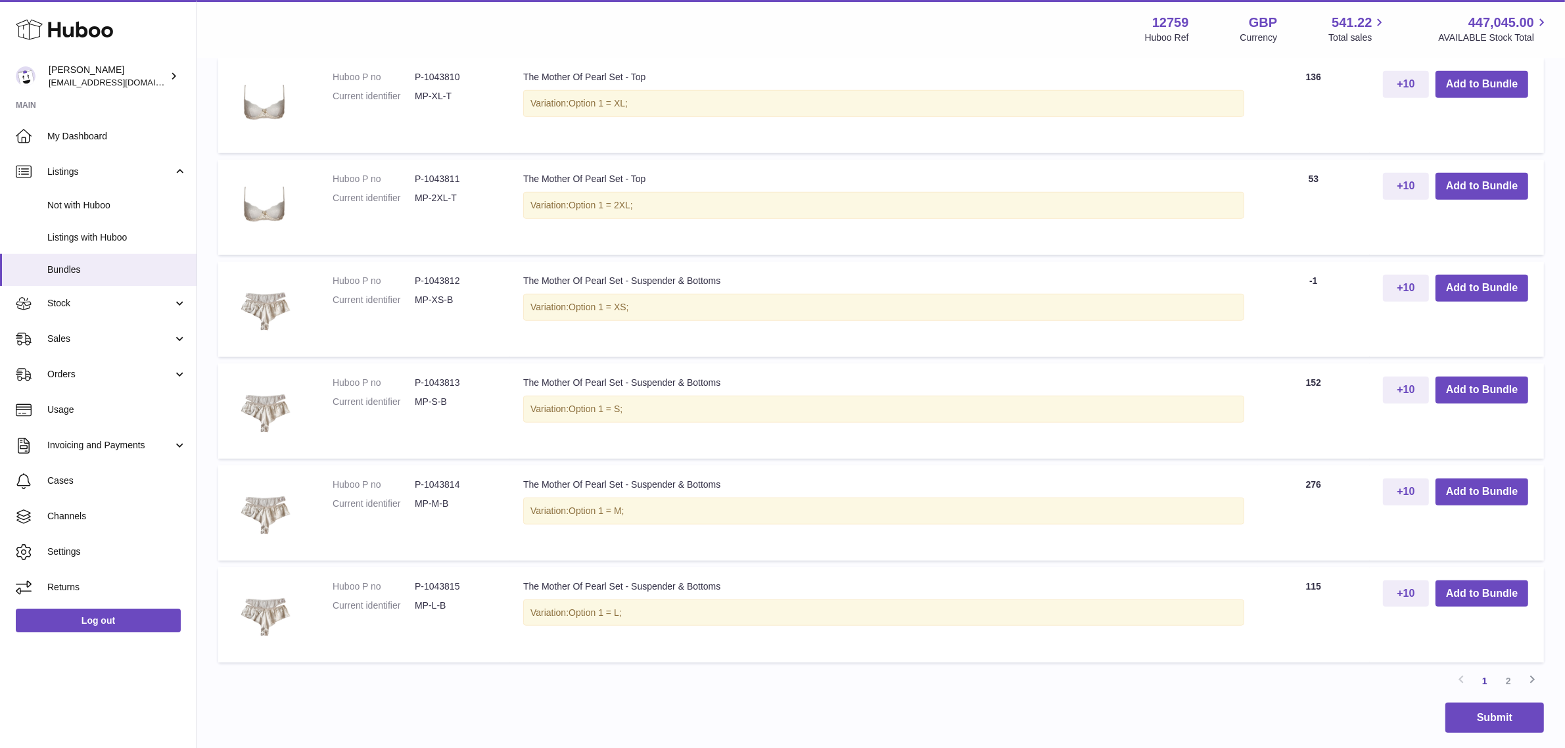
scroll to position [1068, 0]
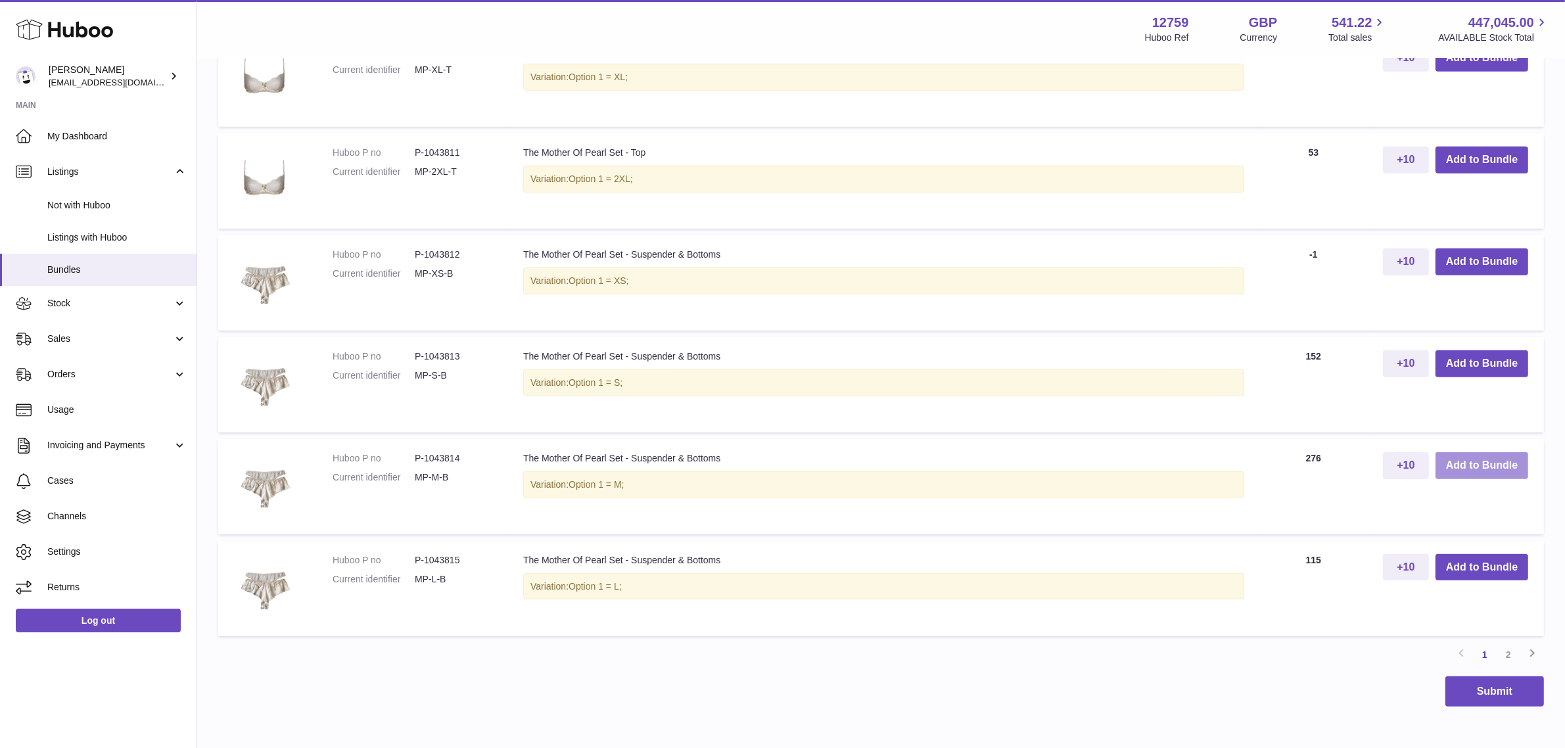
click at [1447, 465] on button "Add to Bundle" at bounding box center [1482, 465] width 93 height 27
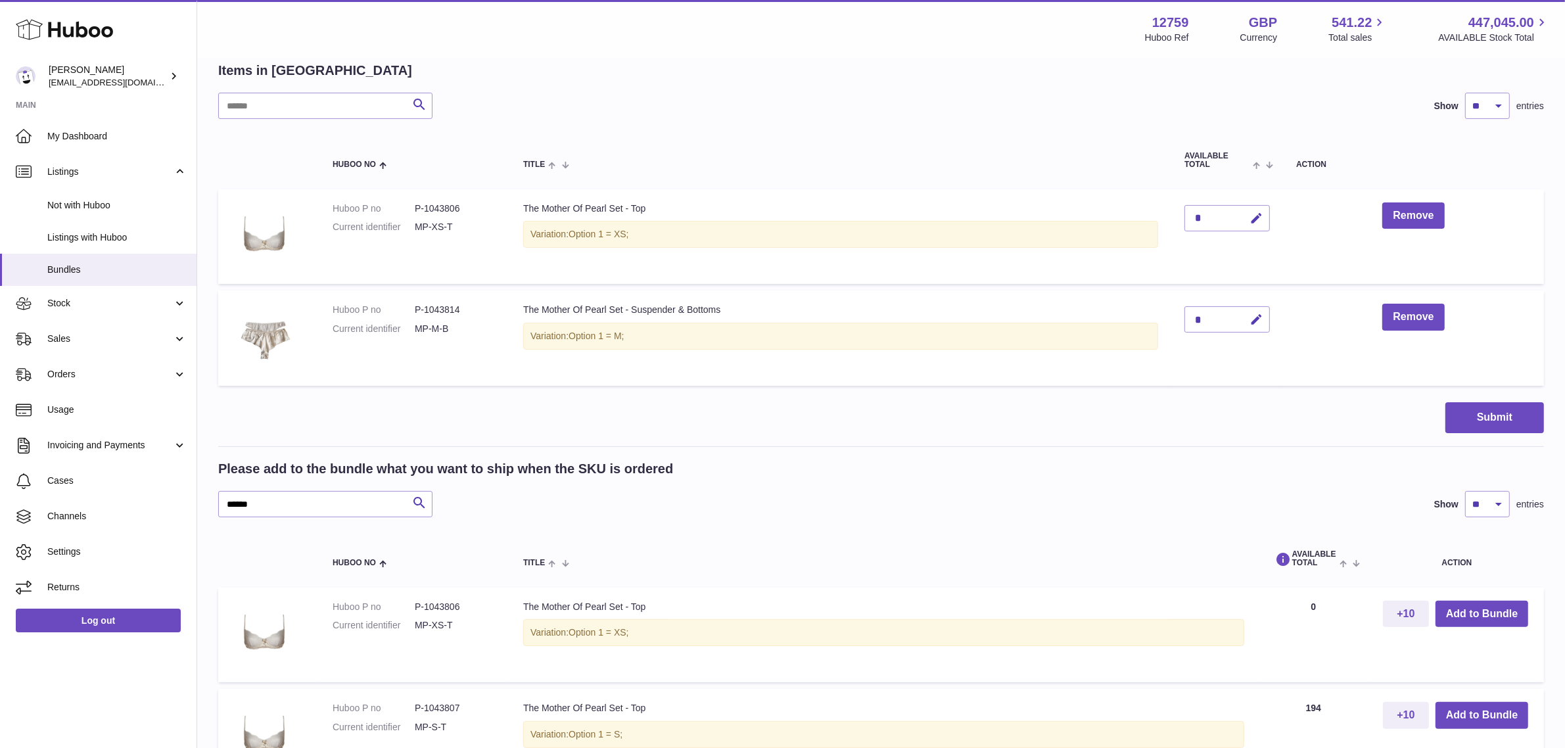
scroll to position [348, 0]
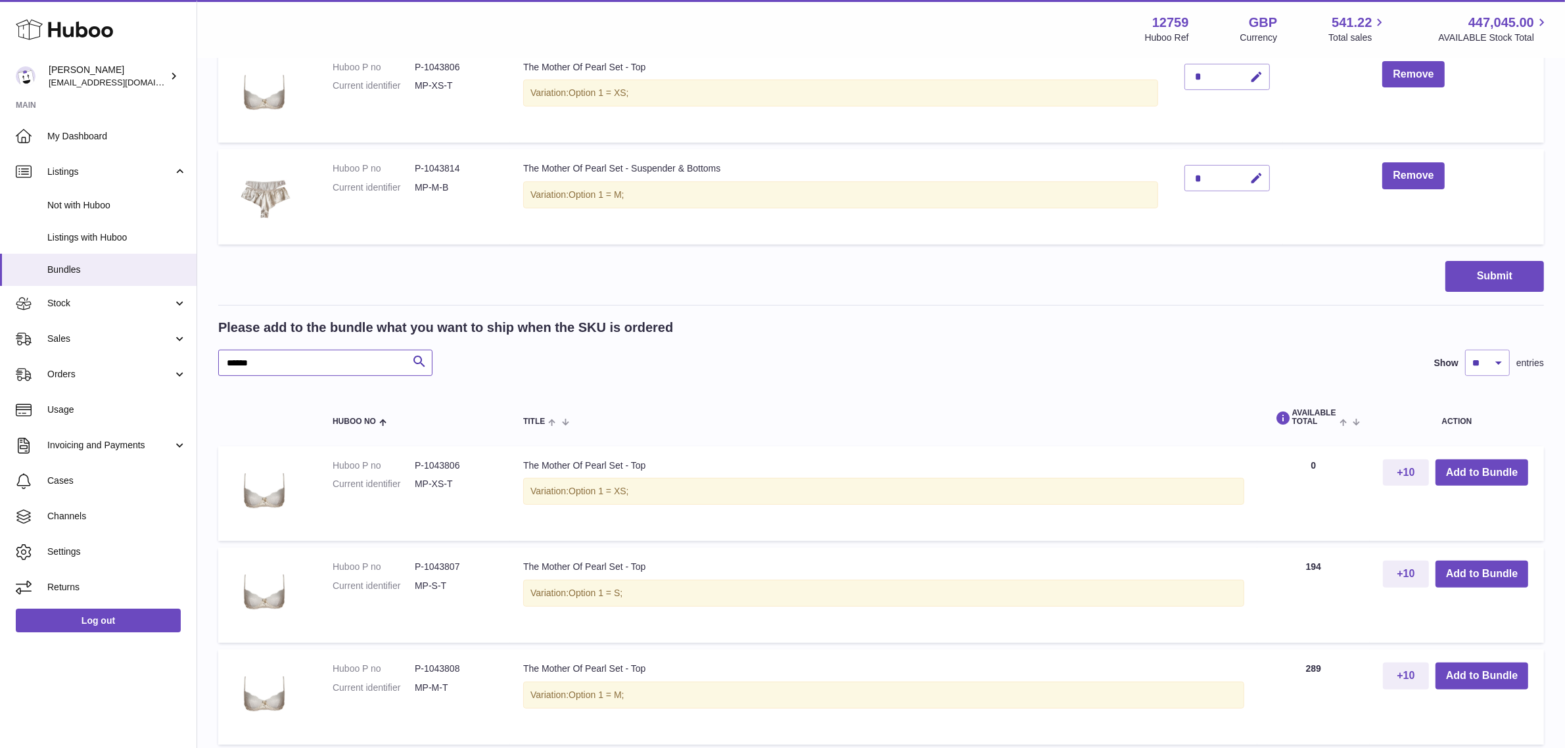
drag, startPoint x: 346, startPoint y: 363, endPoint x: 212, endPoint y: 360, distance: 134.8
click at [212, 360] on div "My Huboo - Create Bundle Please enter the SKU for your bundle ***** Optional ex…" at bounding box center [881, 633] width 1368 height 1844
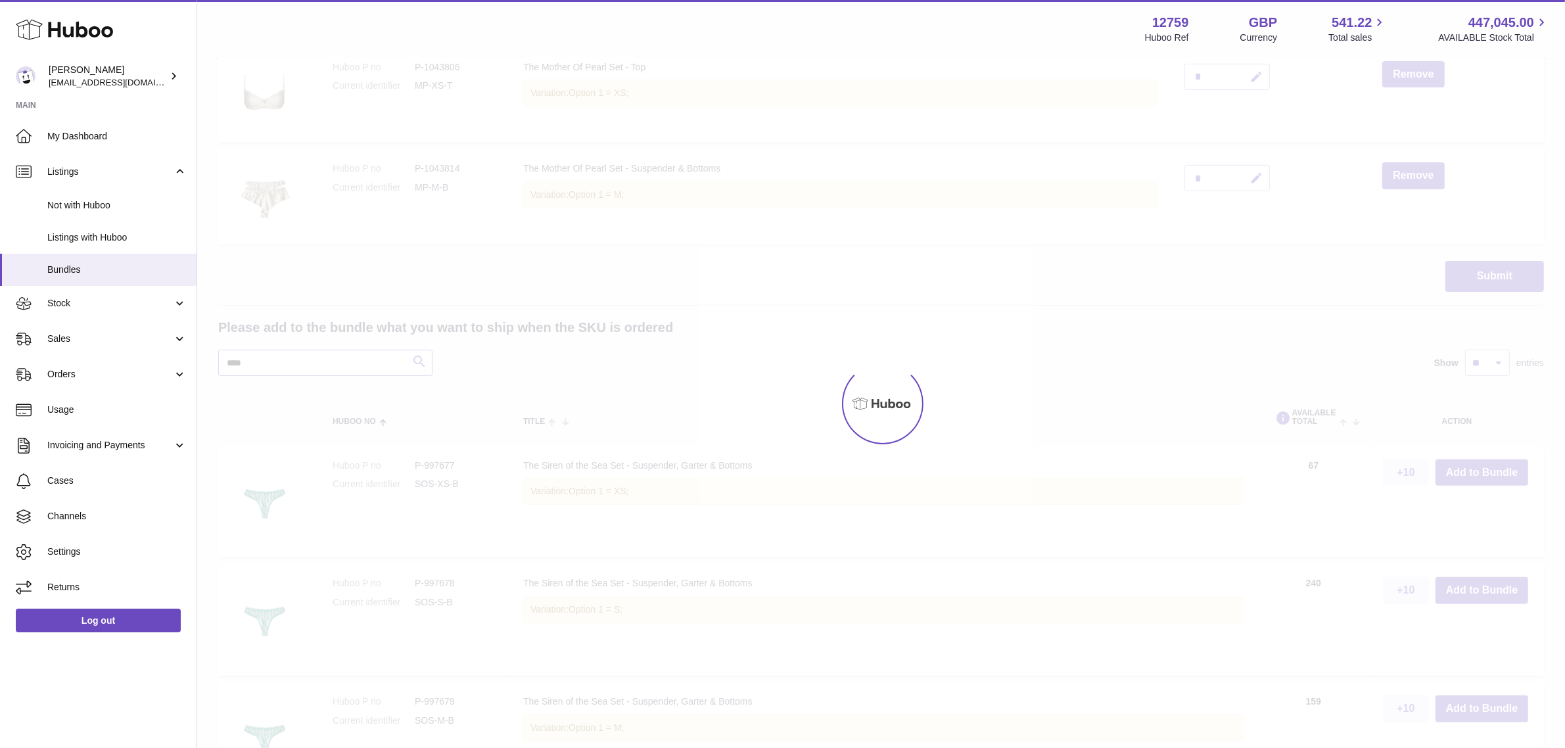
scroll to position [283, 0]
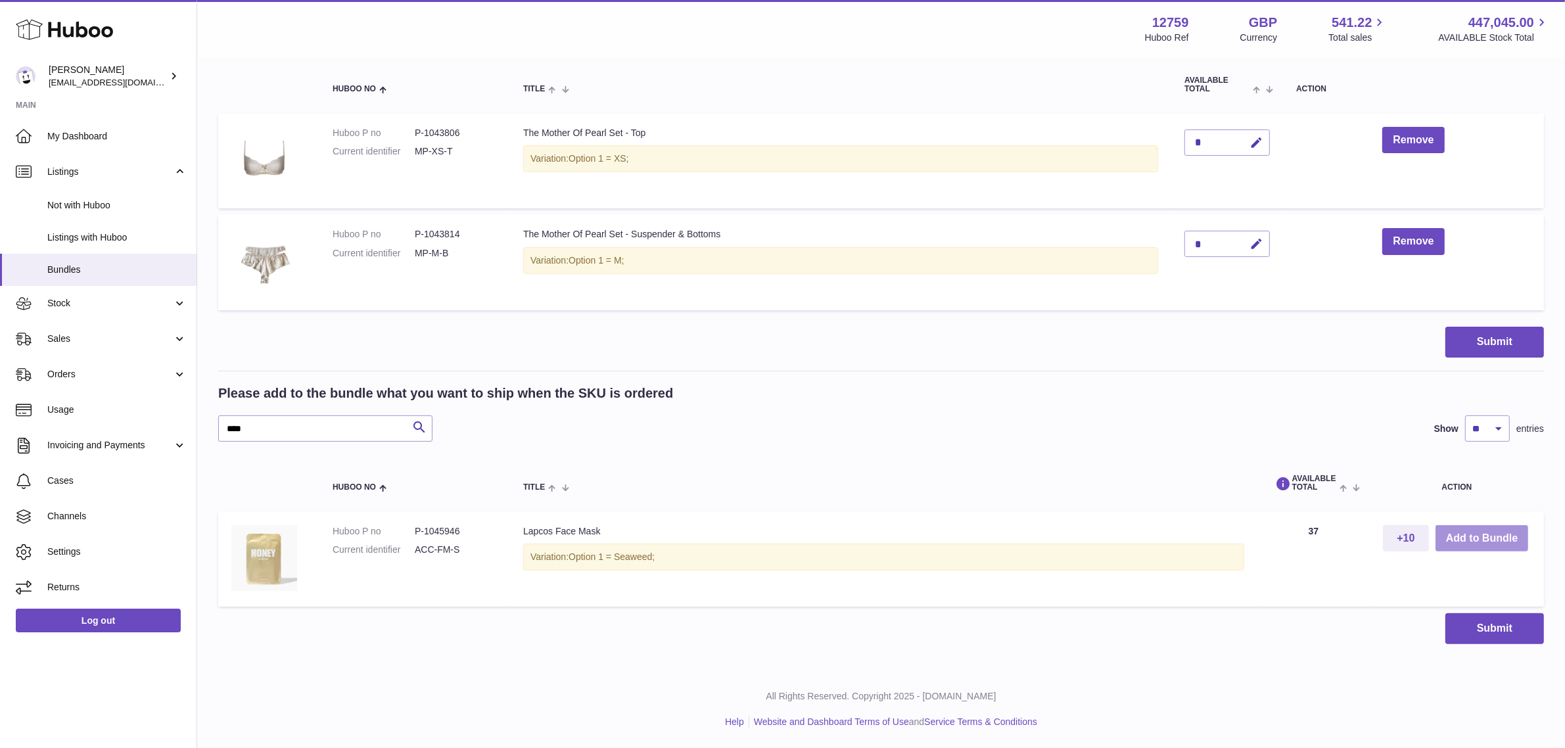
click at [1455, 536] on button "Add to Bundle" at bounding box center [1482, 538] width 93 height 27
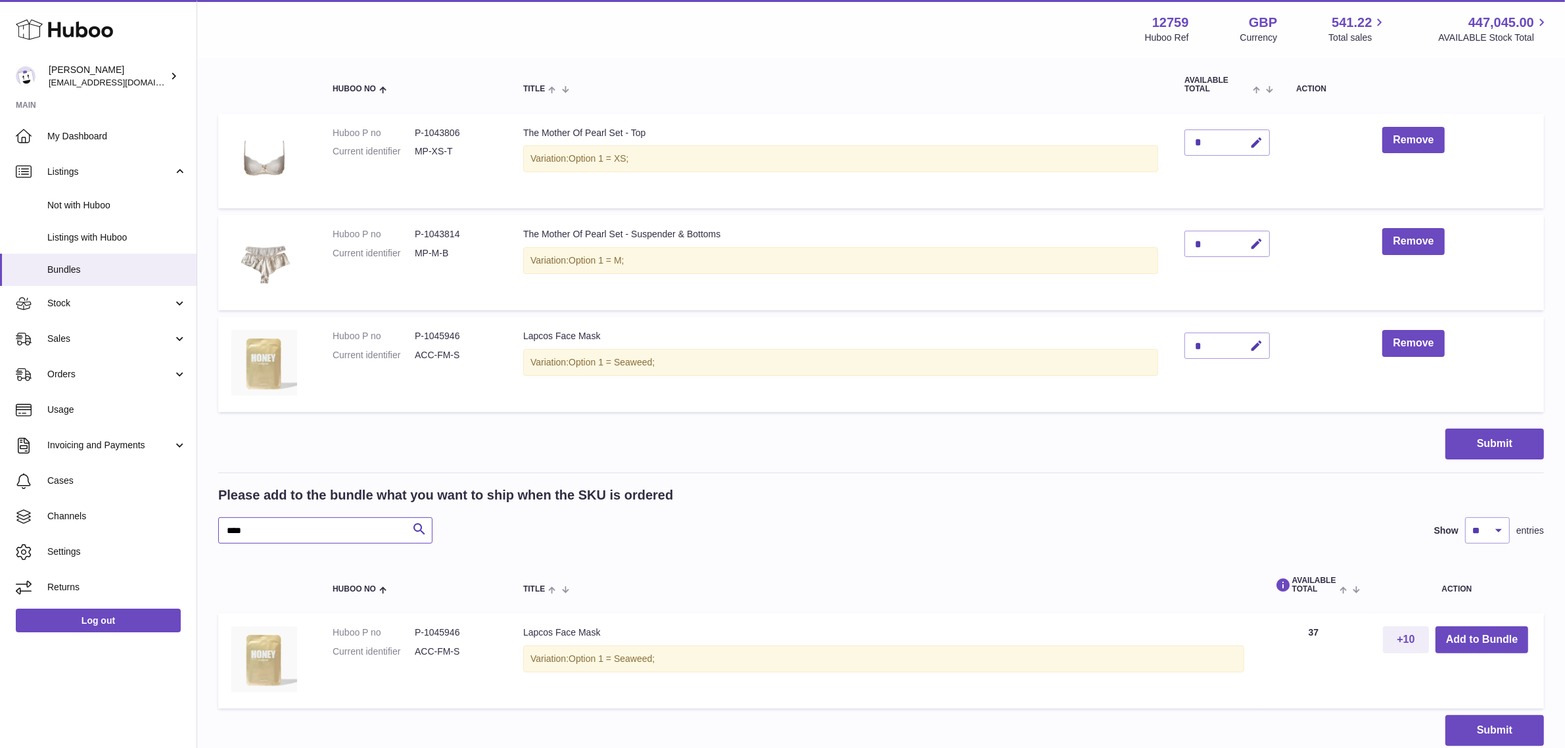
drag, startPoint x: 284, startPoint y: 534, endPoint x: 217, endPoint y: 524, distance: 67.8
click at [217, 524] on div "My Huboo - Create Bundle Please enter the SKU for your bundle ***** Optional ex…" at bounding box center [881, 275] width 1368 height 996
click at [1493, 646] on button "Add to Bundle" at bounding box center [1482, 639] width 93 height 27
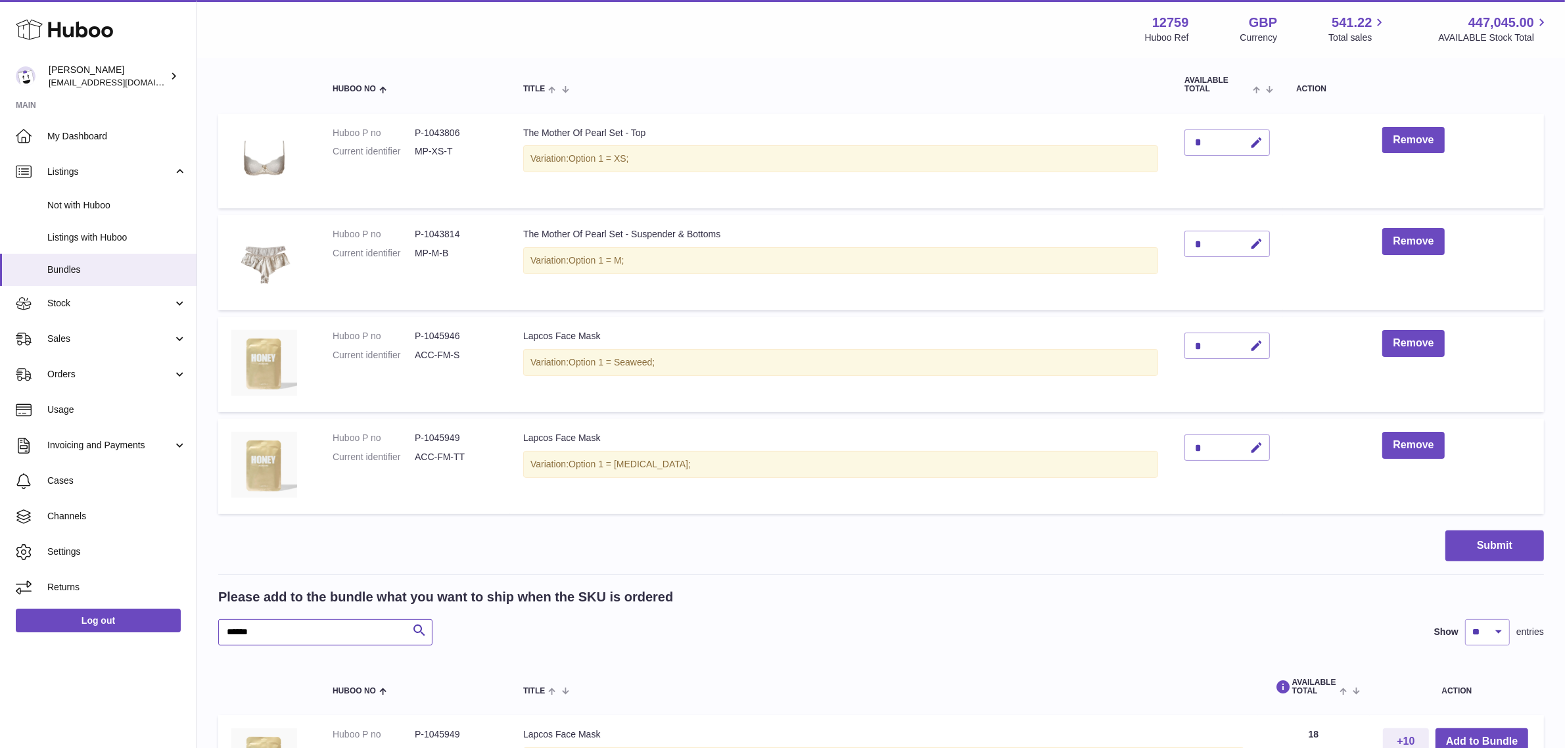
drag, startPoint x: 286, startPoint y: 626, endPoint x: 223, endPoint y: 623, distance: 62.5
click at [223, 623] on input "******" at bounding box center [325, 632] width 214 height 26
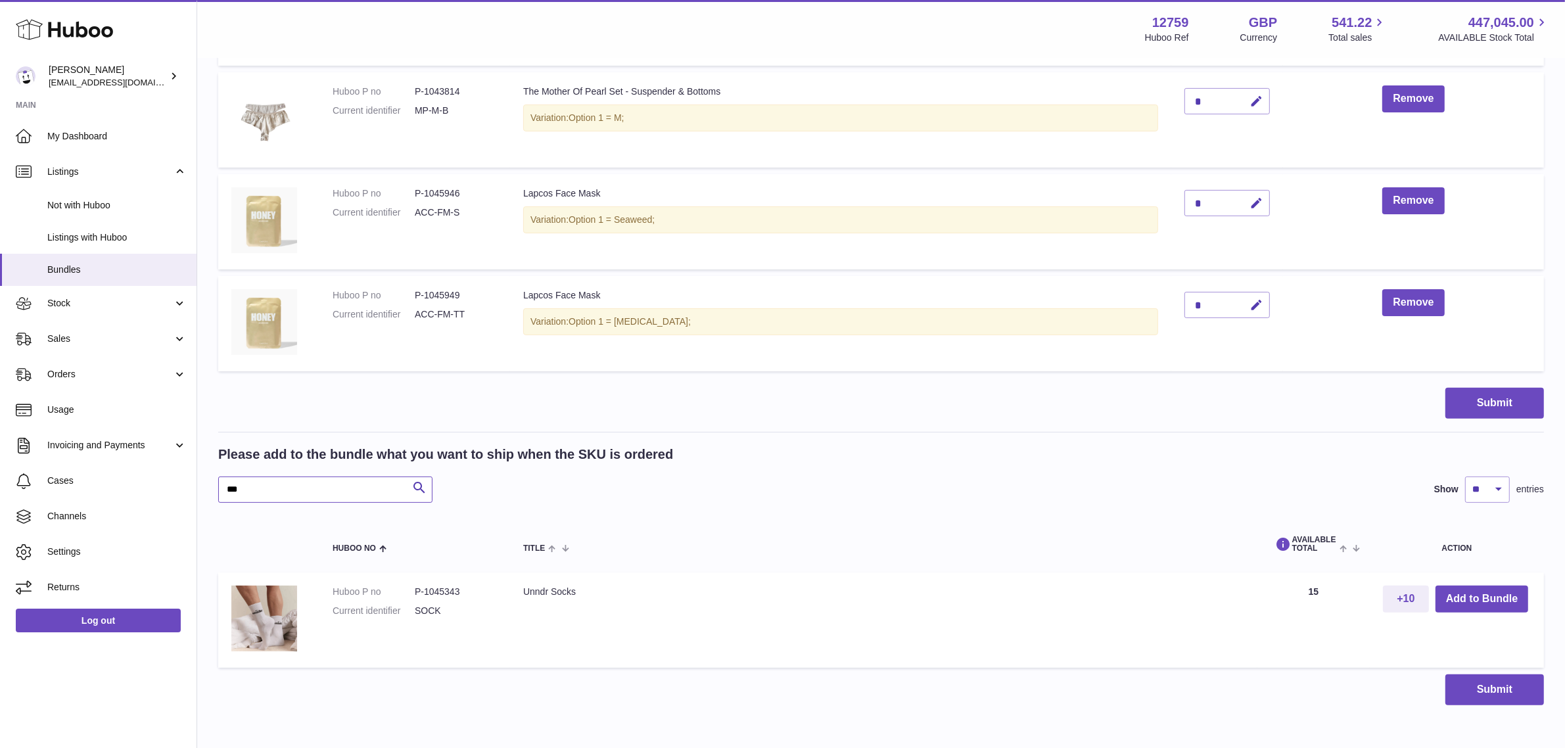
scroll to position [447, 0]
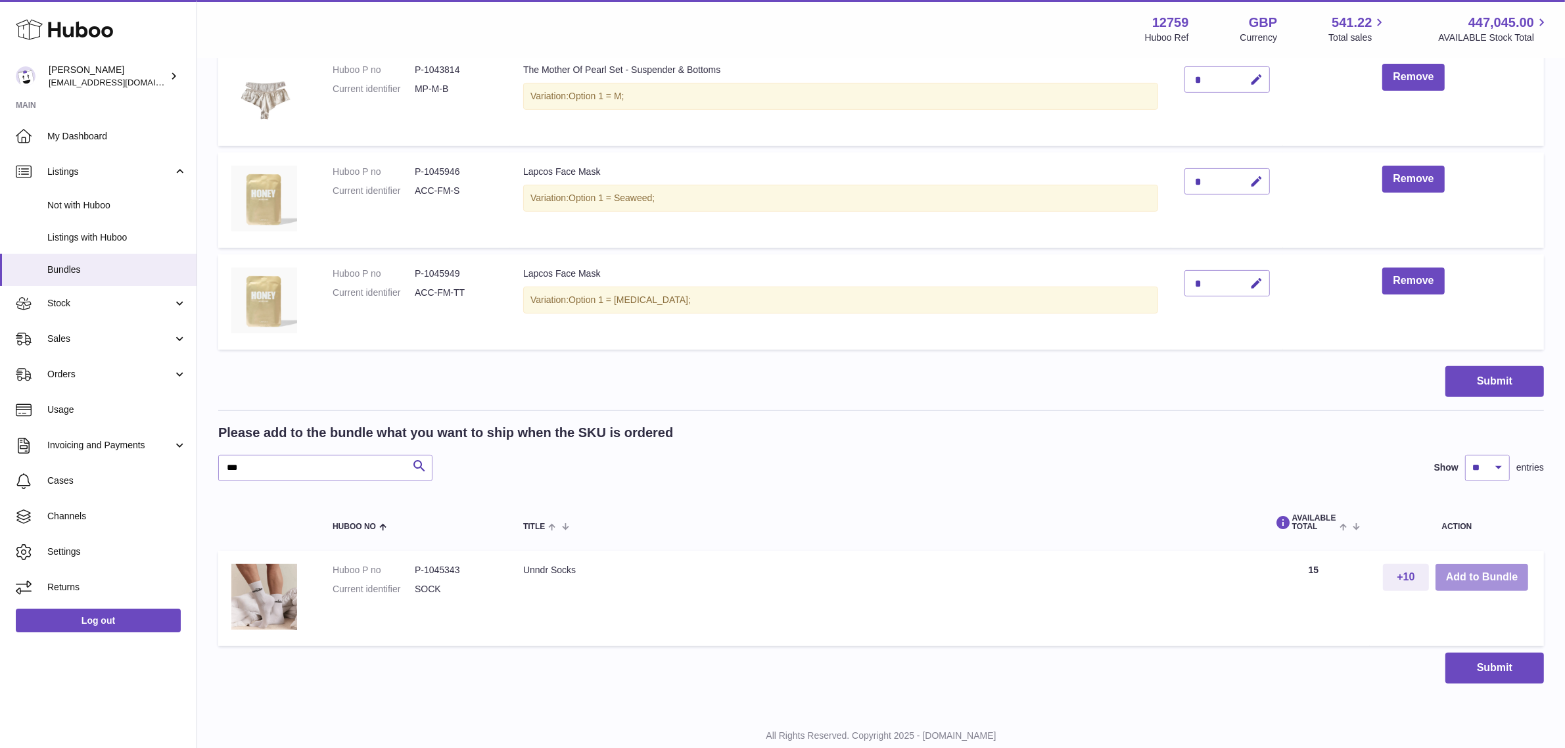
click at [1471, 576] on button "Add to Bundle" at bounding box center [1482, 577] width 93 height 27
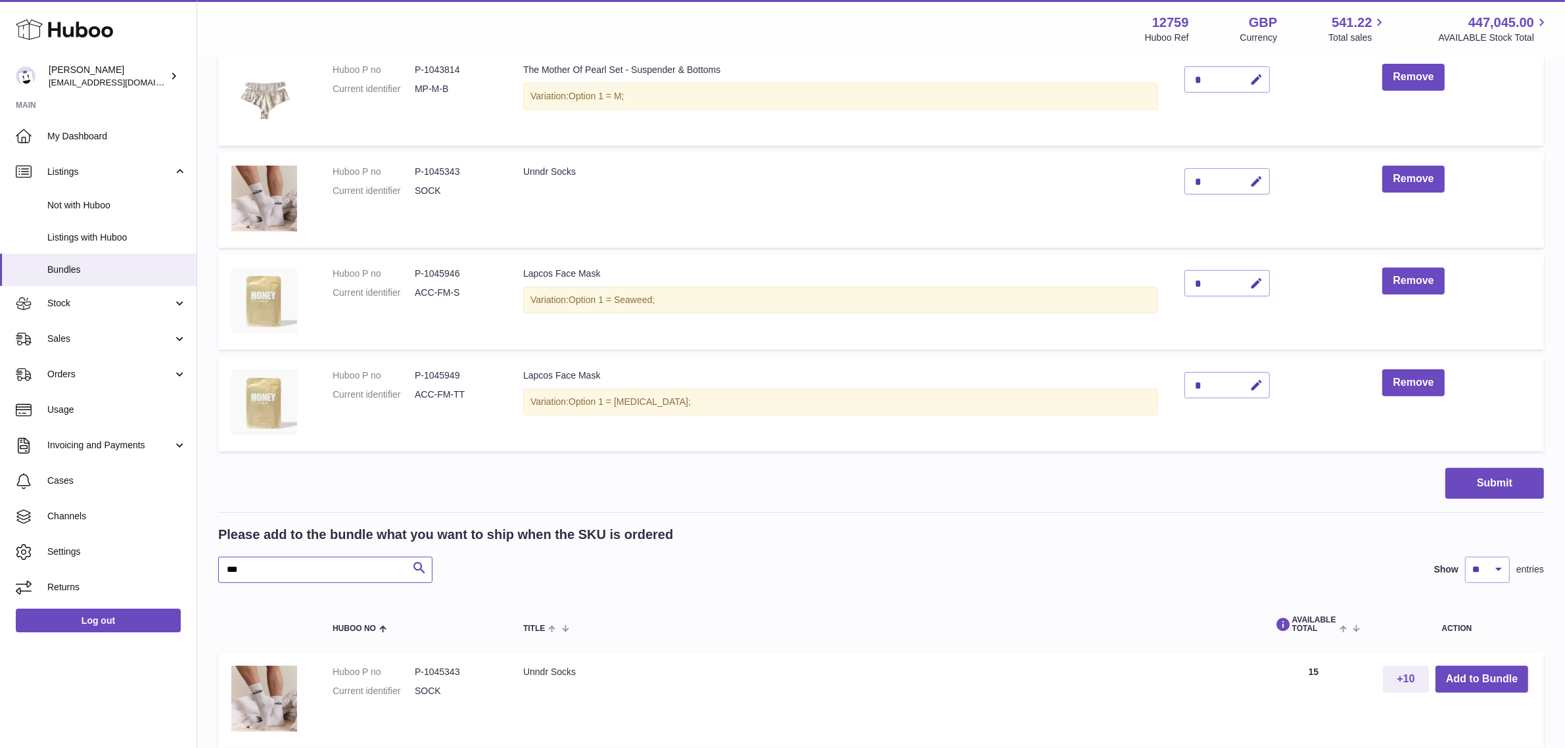
drag, startPoint x: 268, startPoint y: 567, endPoint x: 214, endPoint y: 567, distance: 53.9
click at [214, 567] on div "My Huboo - Create Bundle Please enter the SKU for your bundle ***** Optional ex…" at bounding box center [881, 212] width 1368 height 1200
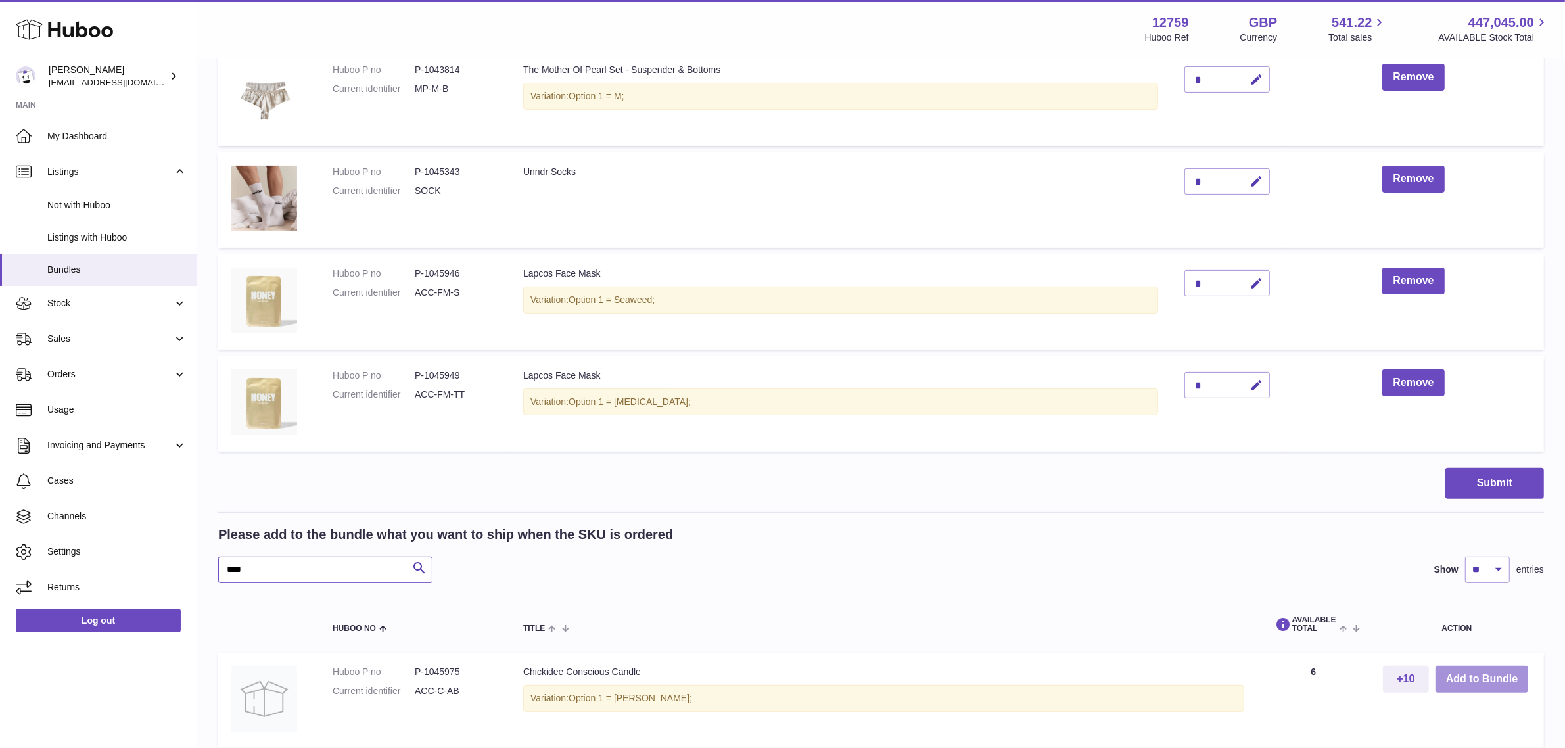
type input "****"
click at [1477, 675] on button "Add to Bundle" at bounding box center [1482, 679] width 93 height 27
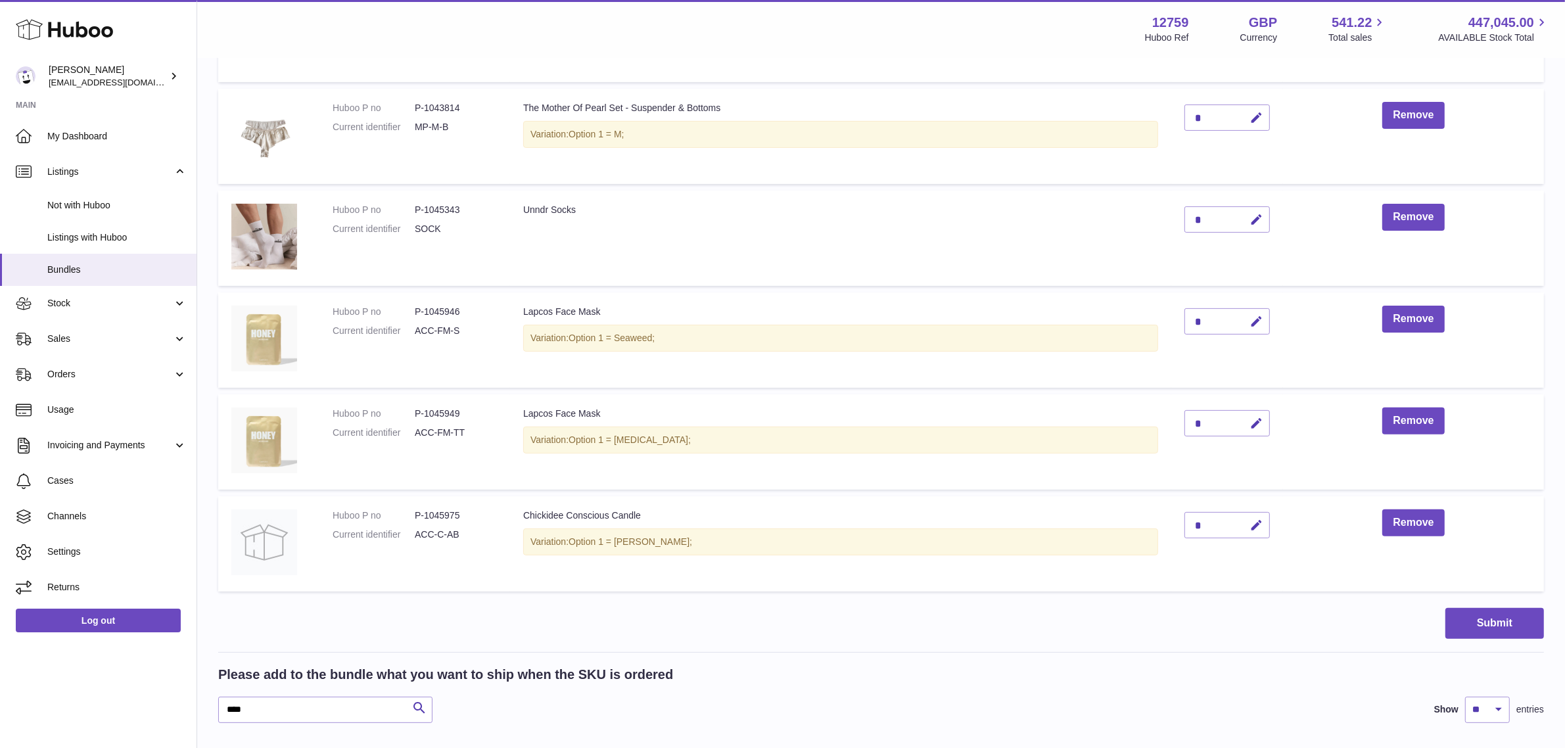
scroll to position [411, 0]
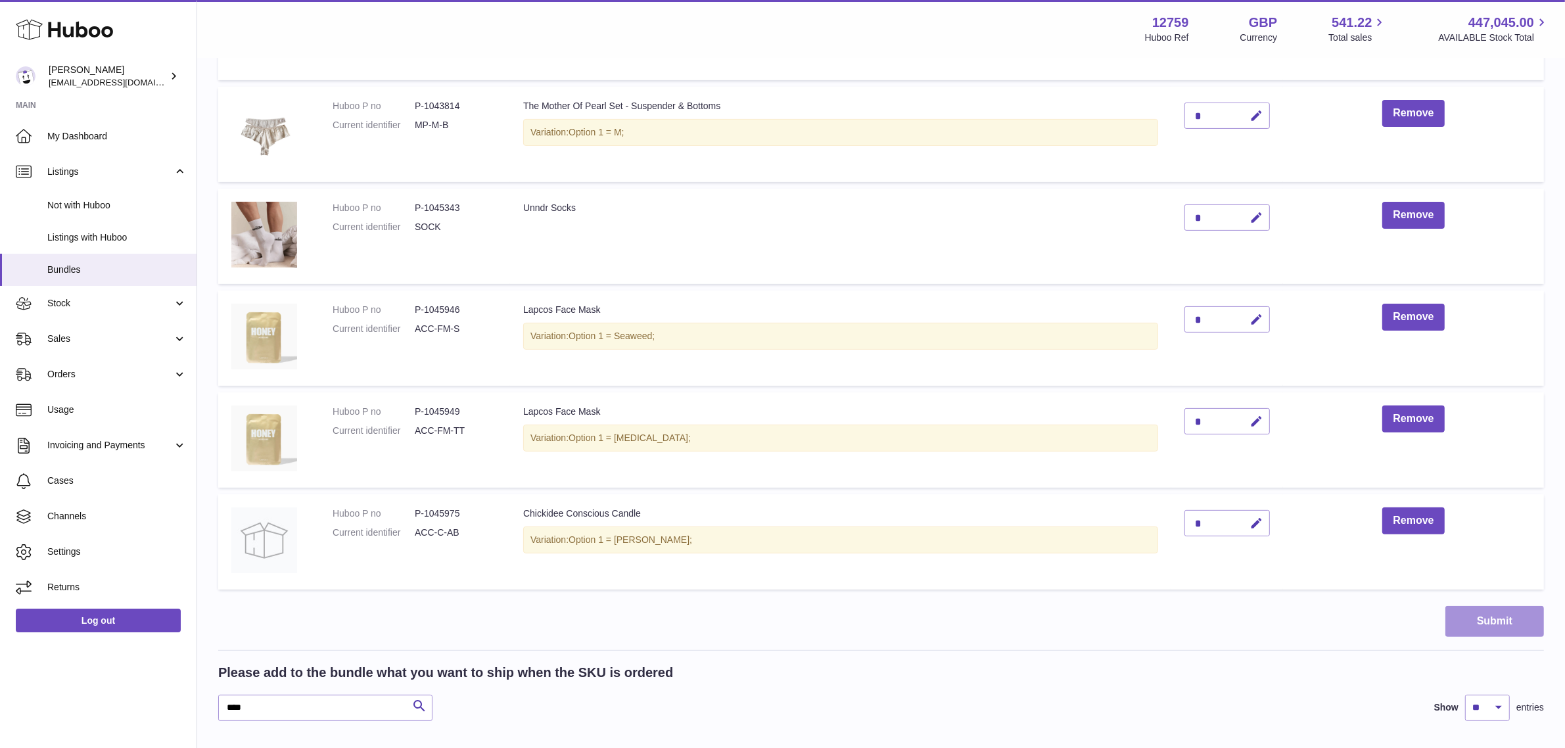
click at [1473, 630] on button "Submit" at bounding box center [1494, 621] width 99 height 31
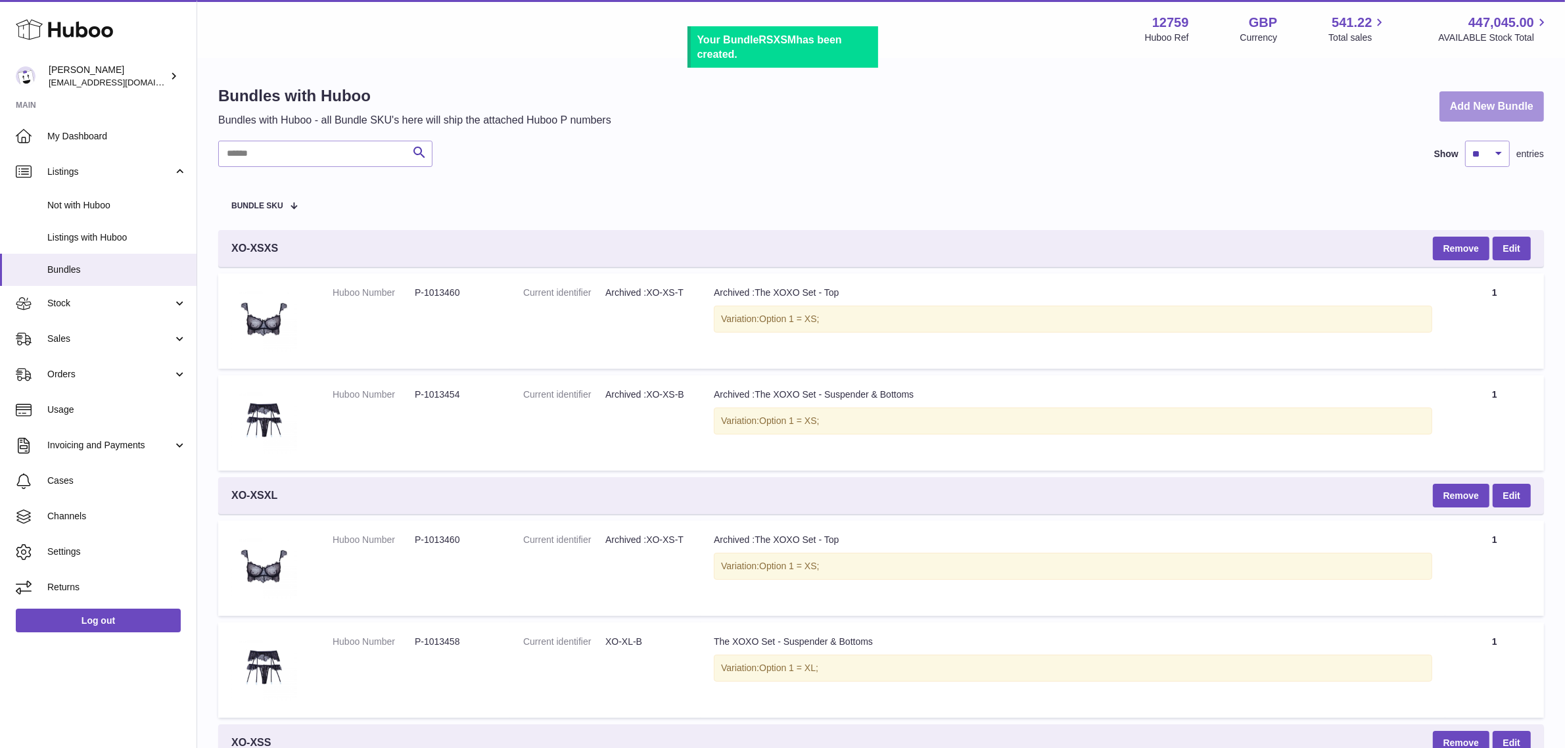
click at [1480, 99] on link "Add New Bundle" at bounding box center [1492, 106] width 105 height 31
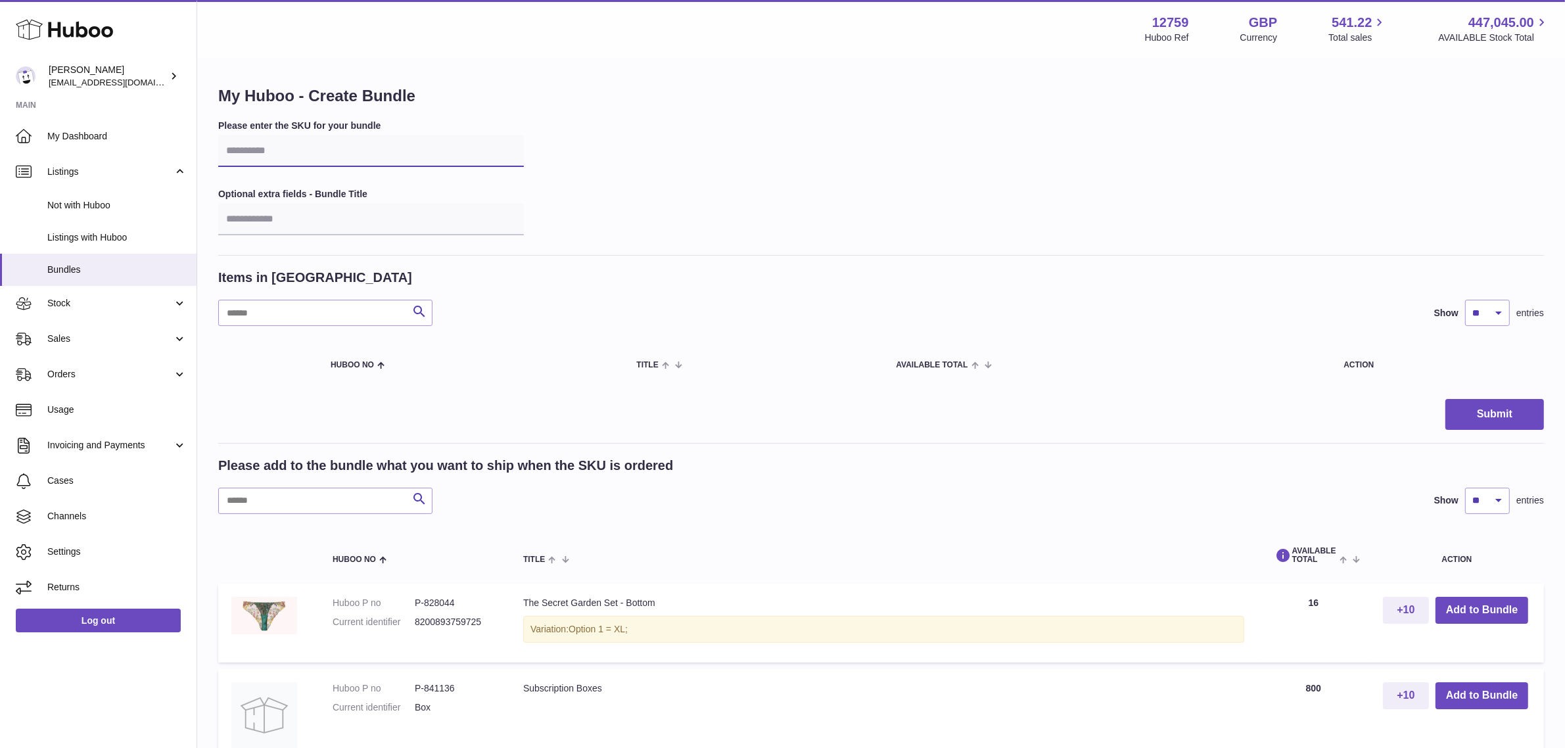
drag, startPoint x: 0, startPoint y: 0, endPoint x: 273, endPoint y: 151, distance: 311.9
click at [273, 151] on input "text" at bounding box center [371, 151] width 306 height 32
type input "*****"
click at [257, 500] on input "text" at bounding box center [325, 501] width 214 height 26
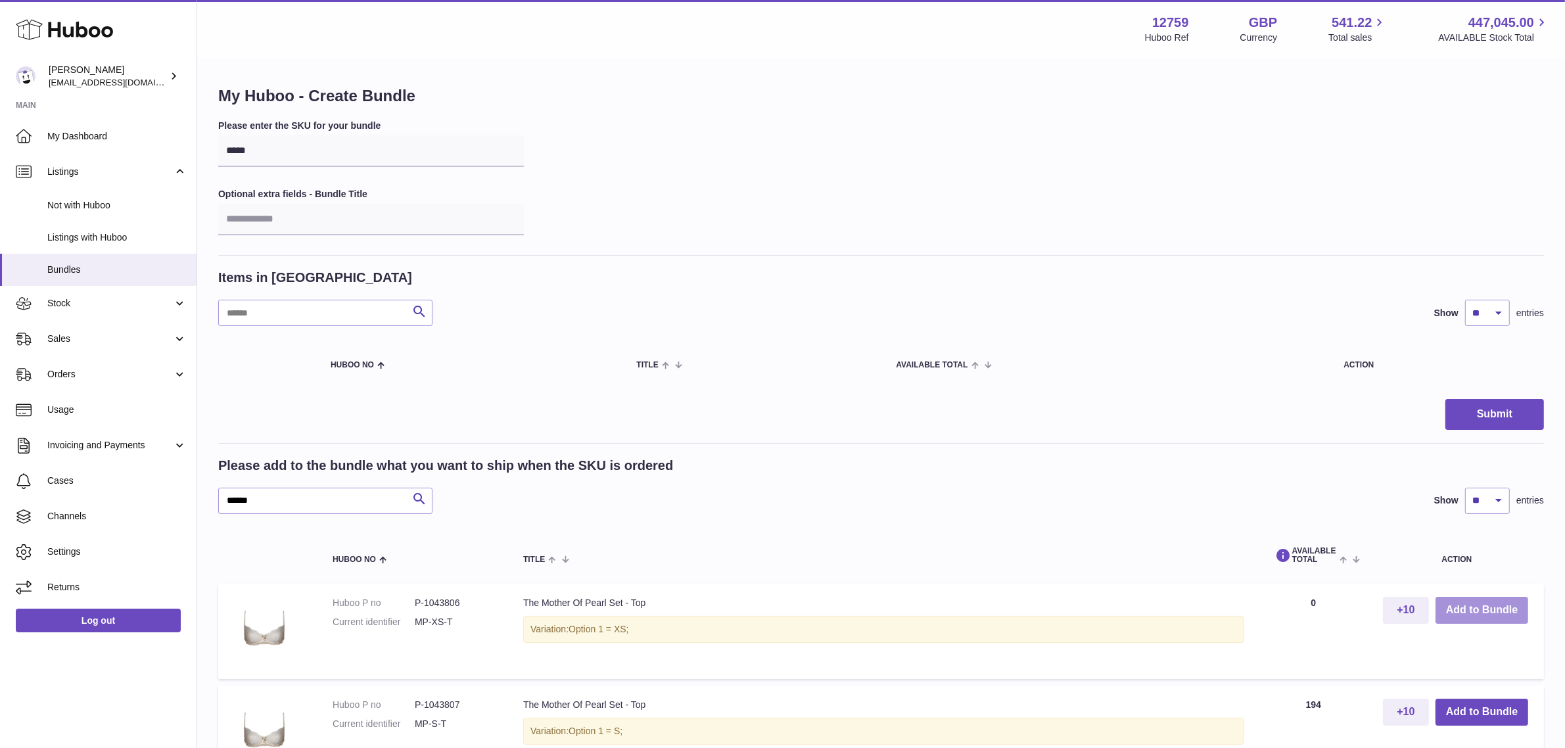
click at [1499, 602] on button "Add to Bundle" at bounding box center [1482, 610] width 93 height 27
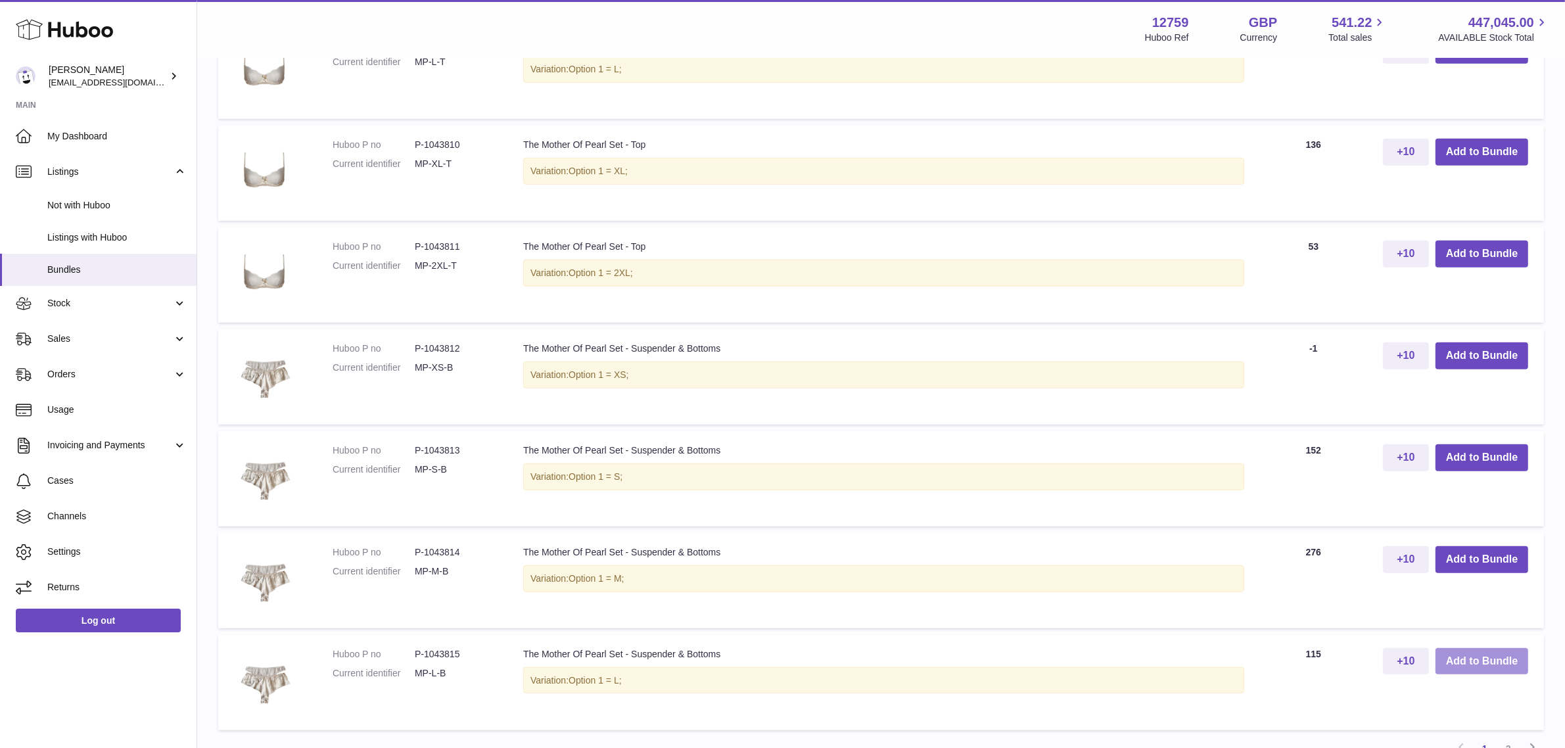
scroll to position [986, 0]
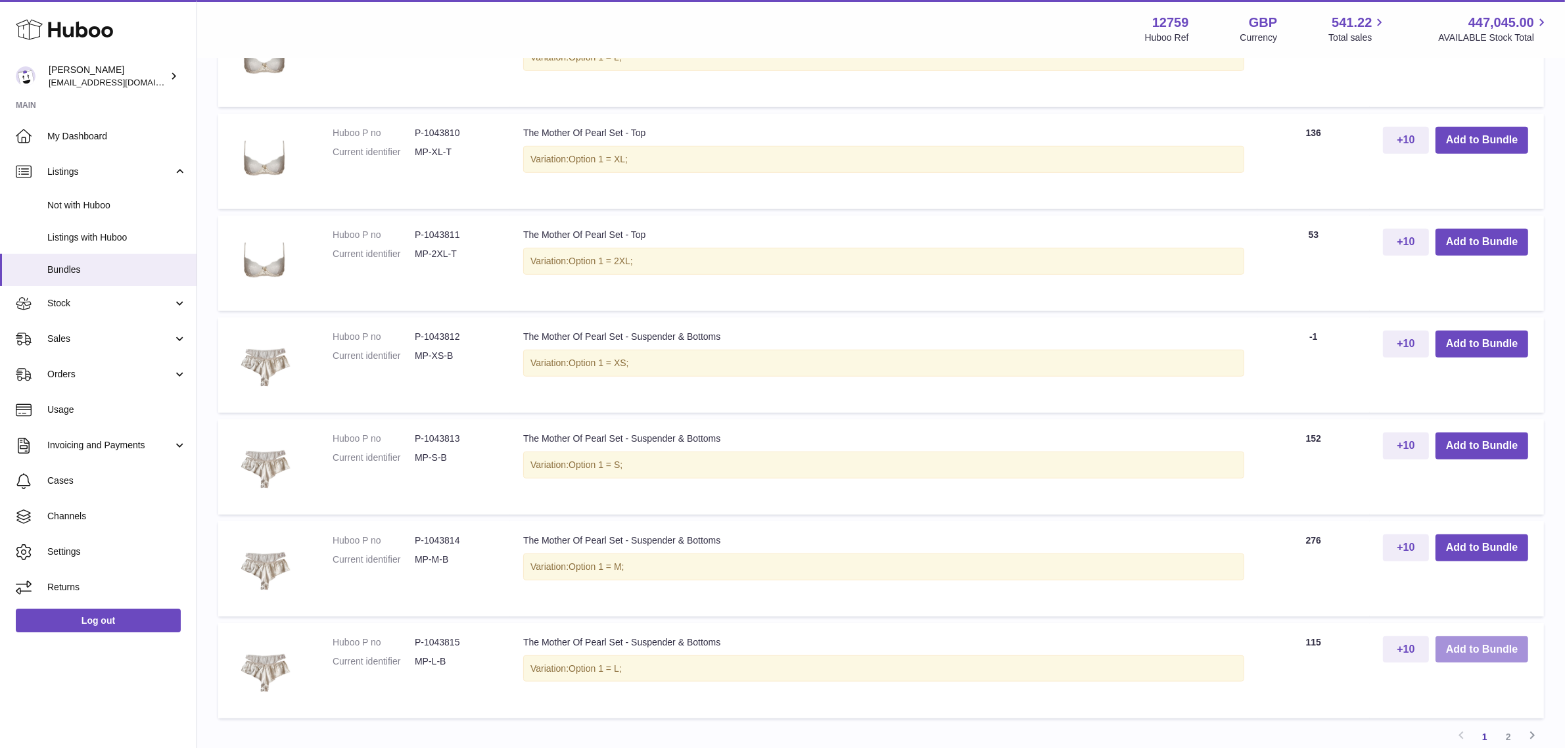
click at [1465, 651] on button "Add to Bundle" at bounding box center [1482, 649] width 93 height 27
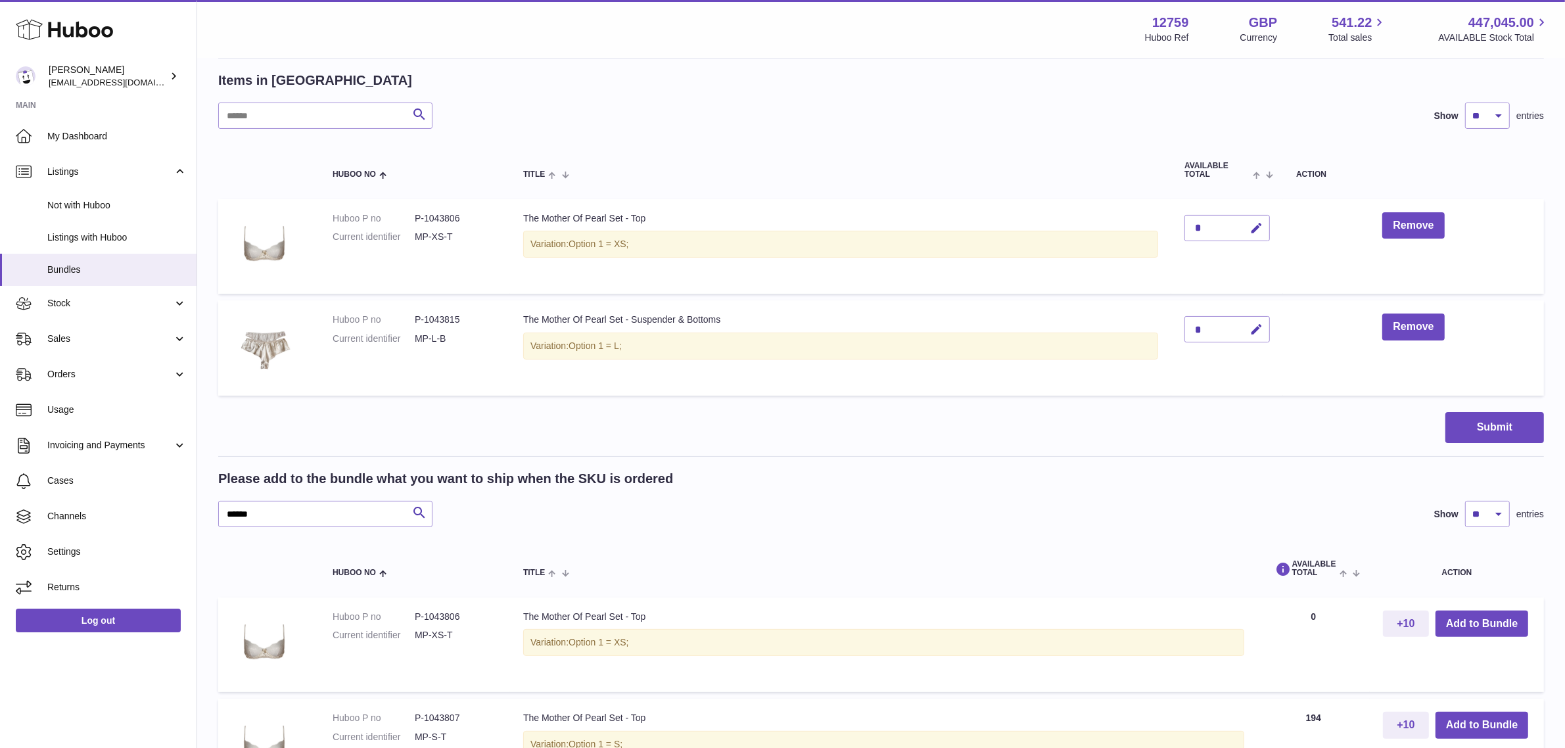
scroll to position [184, 0]
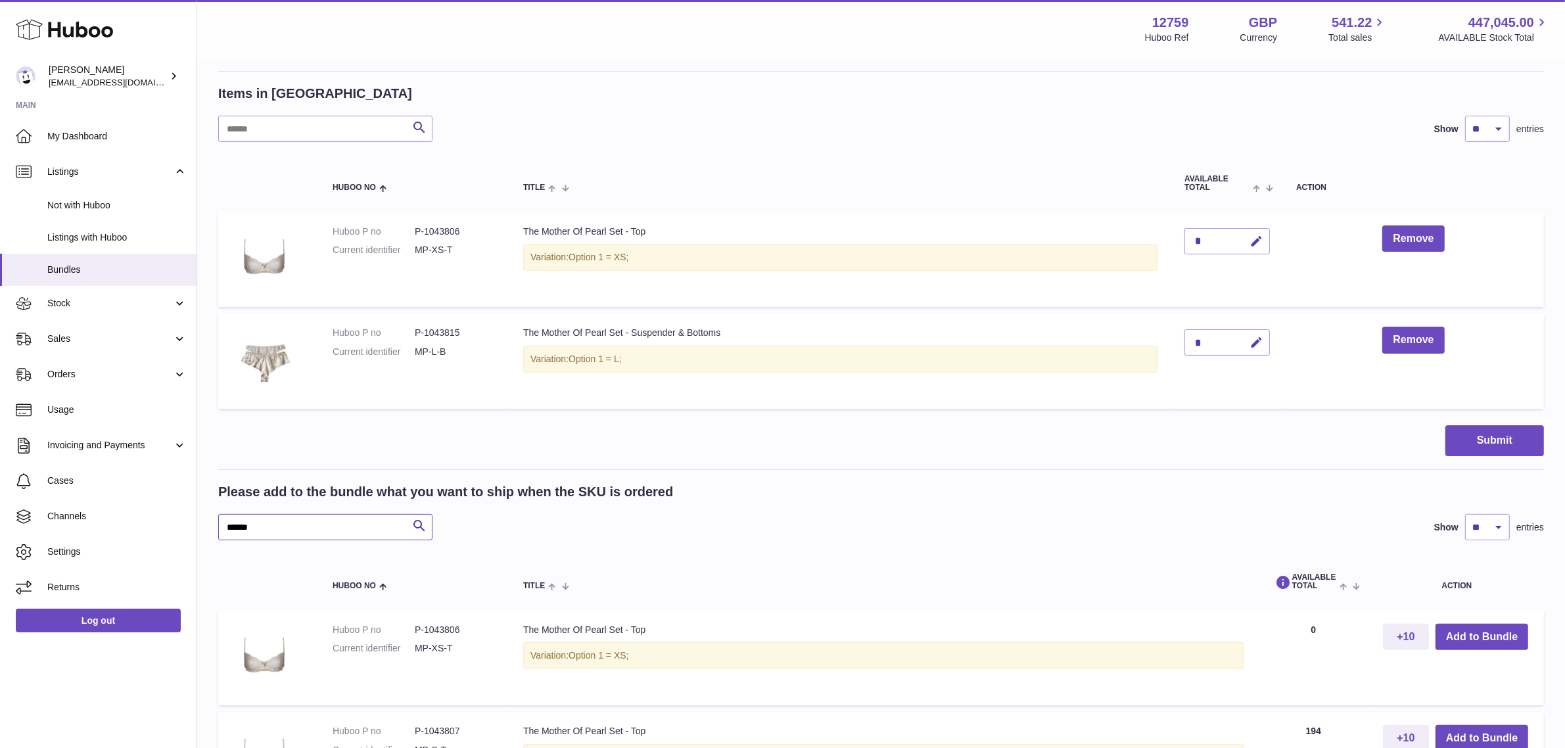
drag, startPoint x: 319, startPoint y: 523, endPoint x: 224, endPoint y: 524, distance: 95.3
click at [224, 524] on input "******" at bounding box center [325, 527] width 214 height 26
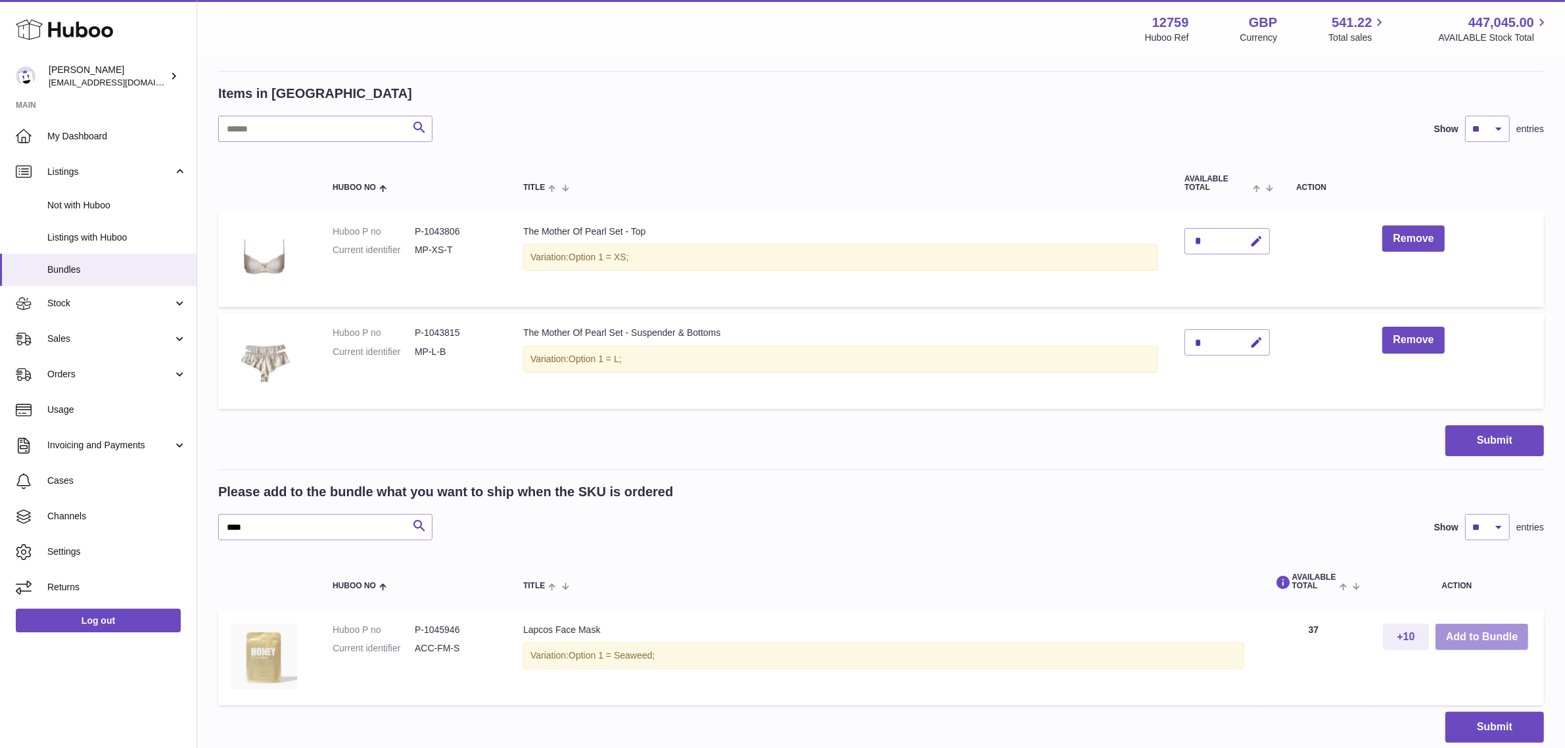
click at [1474, 635] on button "Add to Bundle" at bounding box center [1482, 637] width 93 height 27
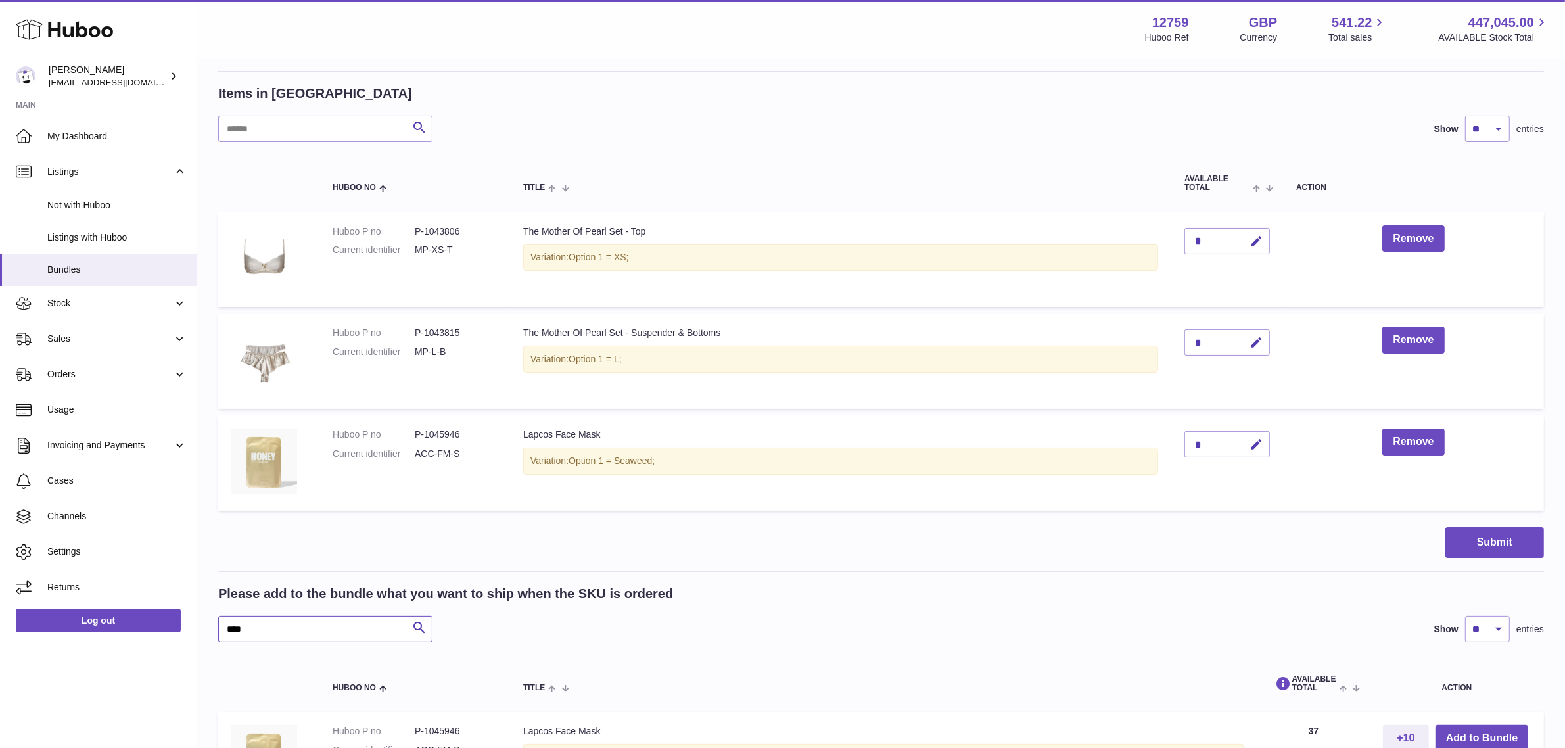
drag, startPoint x: 270, startPoint y: 636, endPoint x: 212, endPoint y: 636, distance: 57.2
click at [212, 636] on div "My Huboo - Create Bundle Please enter the SKU for your bundle ***** Optional ex…" at bounding box center [881, 373] width 1368 height 996
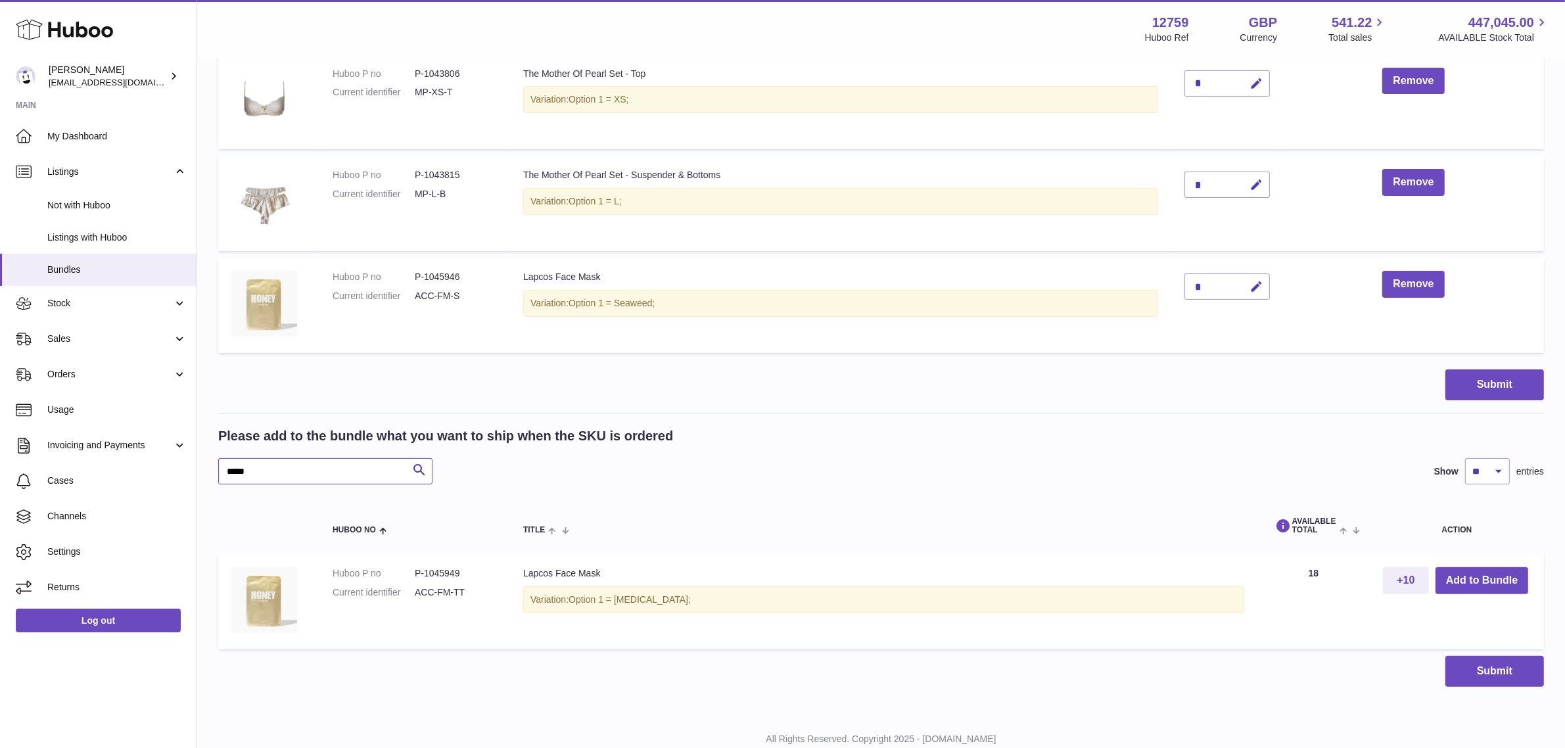
scroll to position [348, 0]
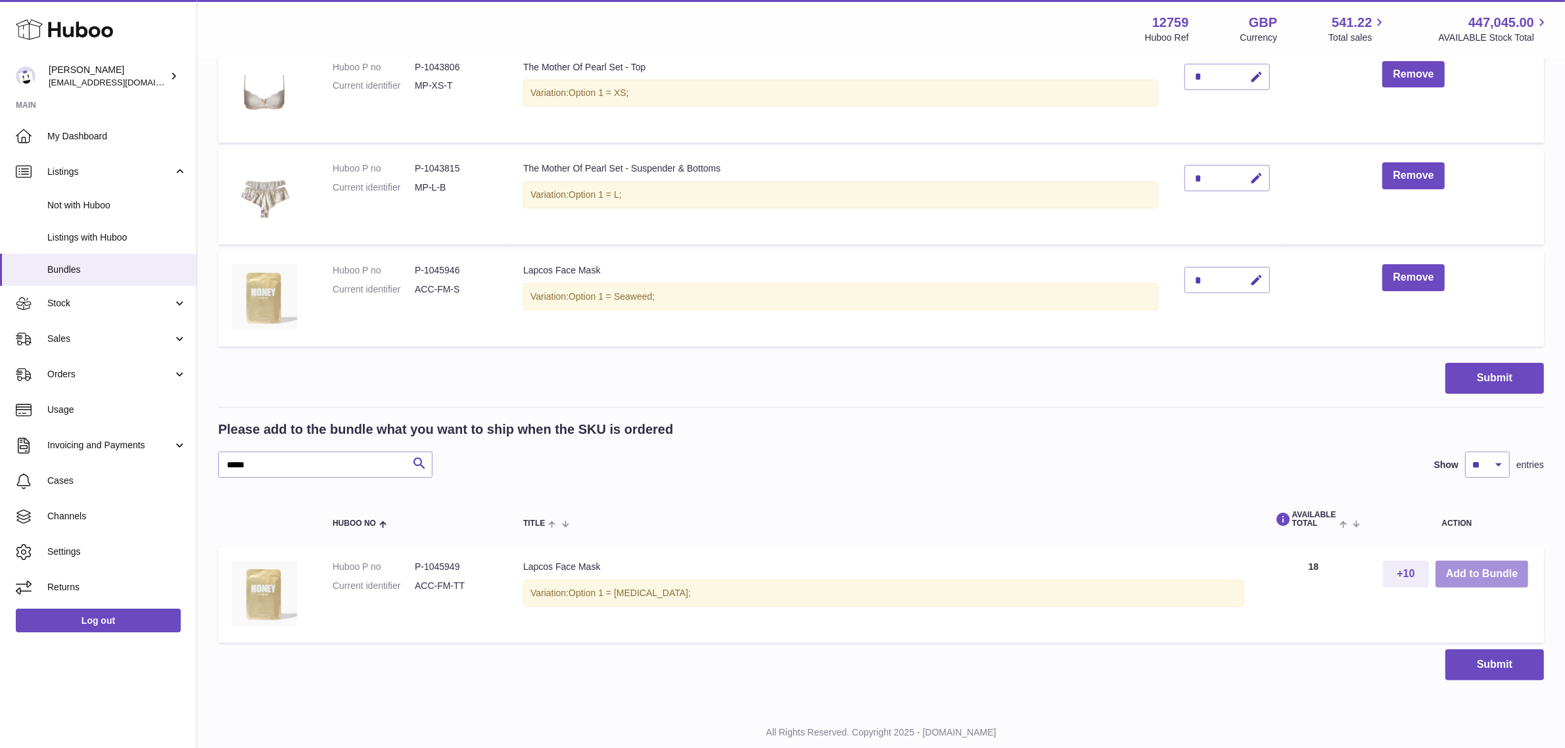
click at [1484, 575] on button "Add to Bundle" at bounding box center [1482, 574] width 93 height 27
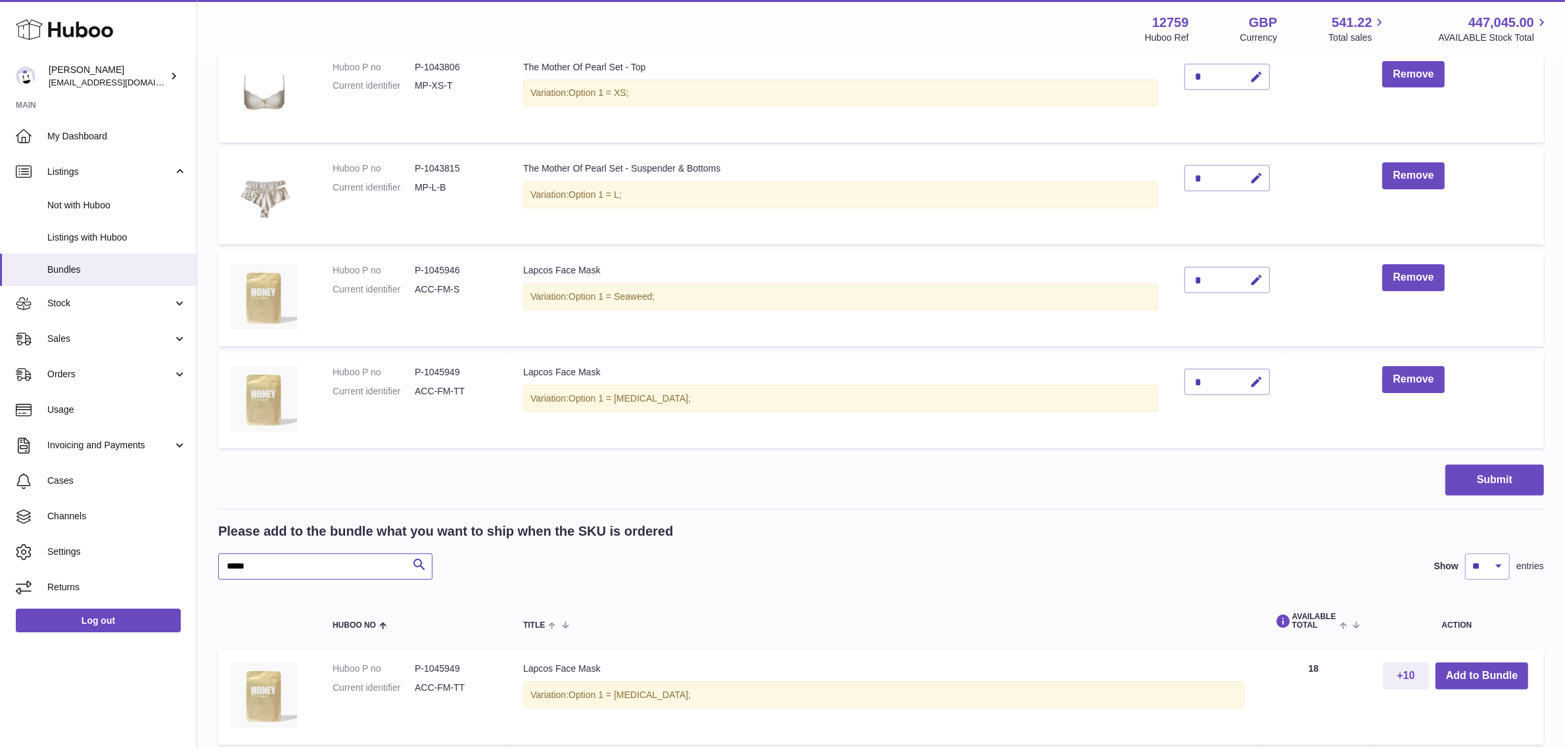
drag, startPoint x: 302, startPoint y: 567, endPoint x: 208, endPoint y: 565, distance: 94.7
click at [208, 565] on div "My Huboo - Create Bundle Please enter the SKU for your bundle ***** Optional ex…" at bounding box center [881, 260] width 1368 height 1098
type input "****"
click at [1477, 677] on button "Add to Bundle" at bounding box center [1482, 676] width 93 height 27
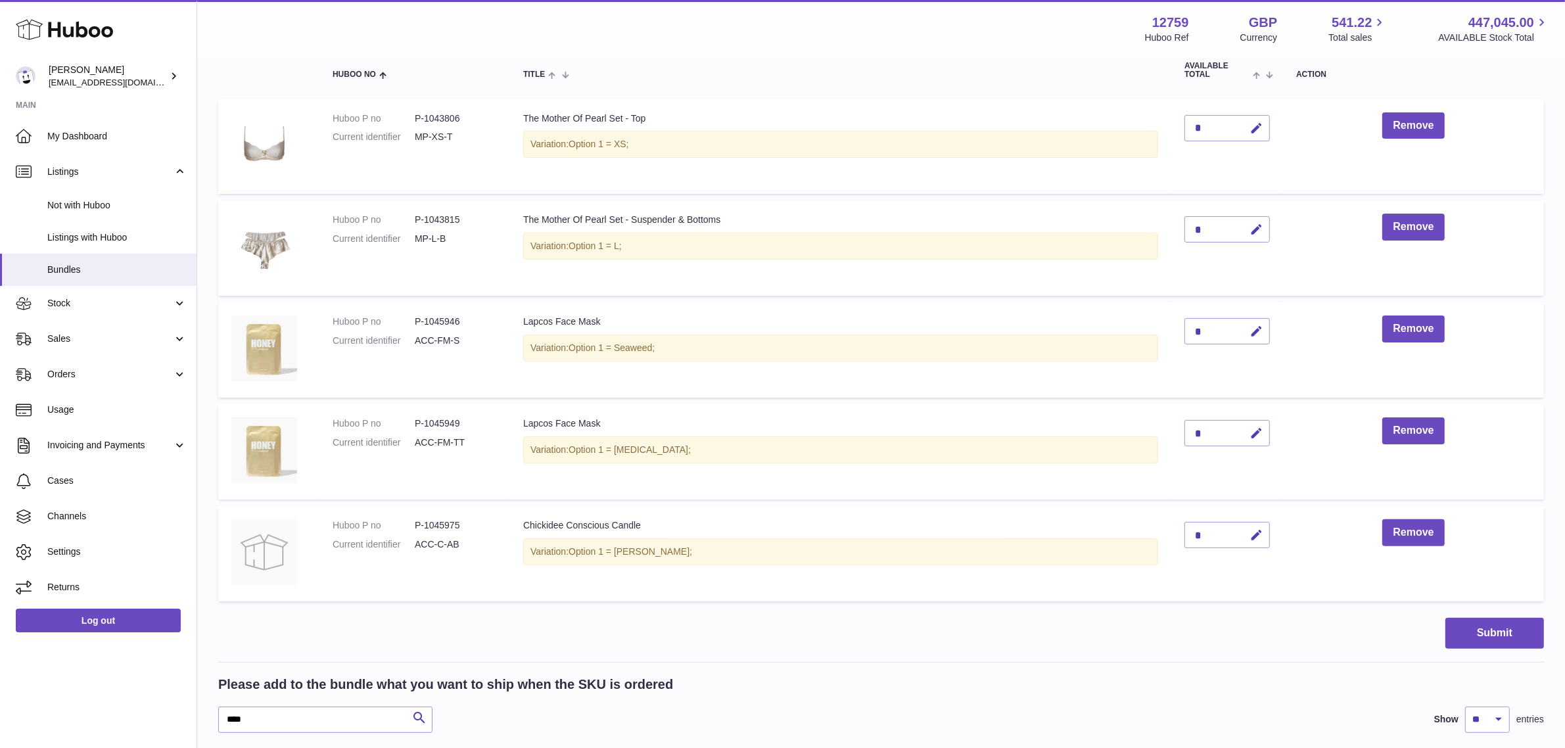
scroll to position [431, 0]
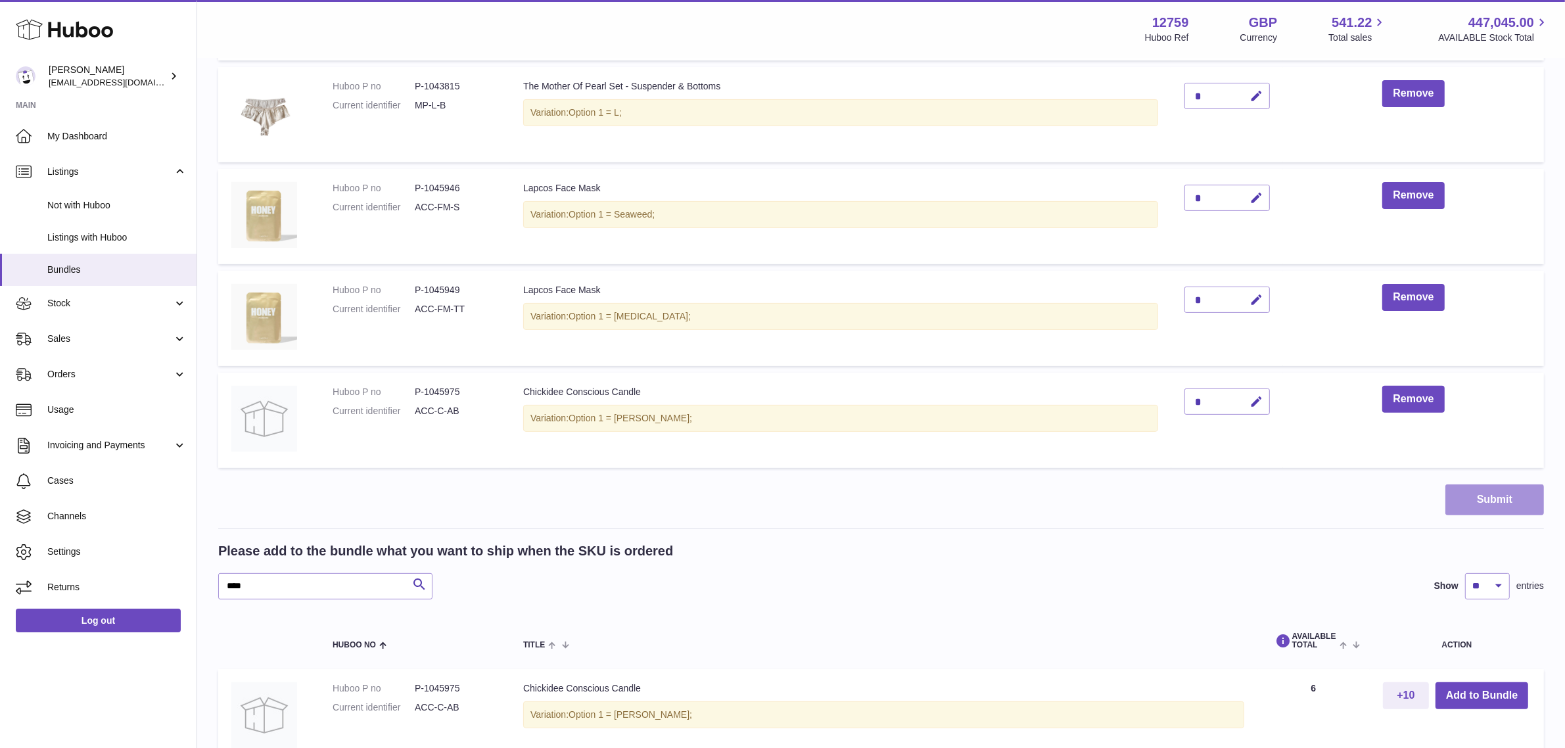
click at [1497, 506] on button "Submit" at bounding box center [1494, 499] width 99 height 31
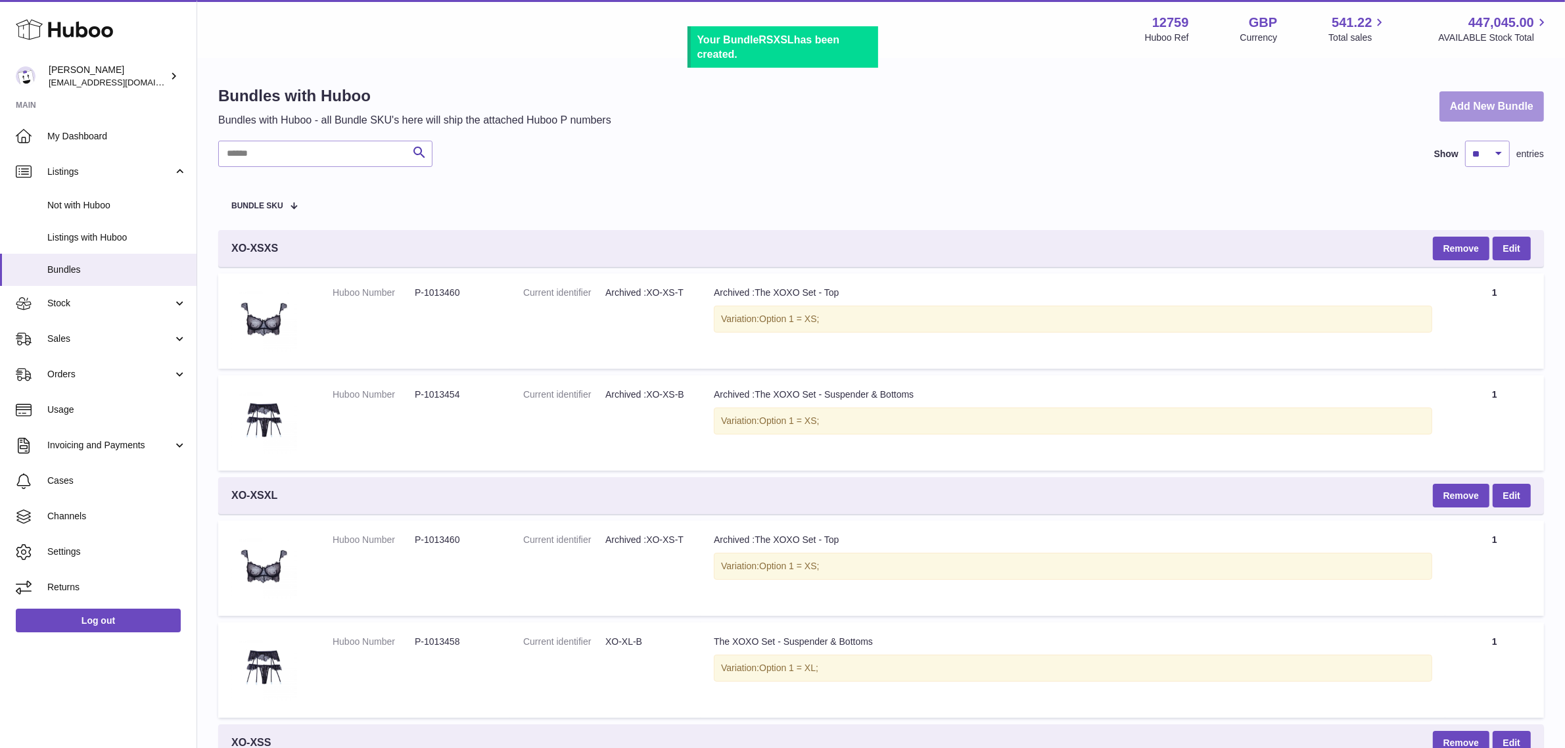
click at [1484, 106] on link "Add New Bundle" at bounding box center [1492, 106] width 105 height 31
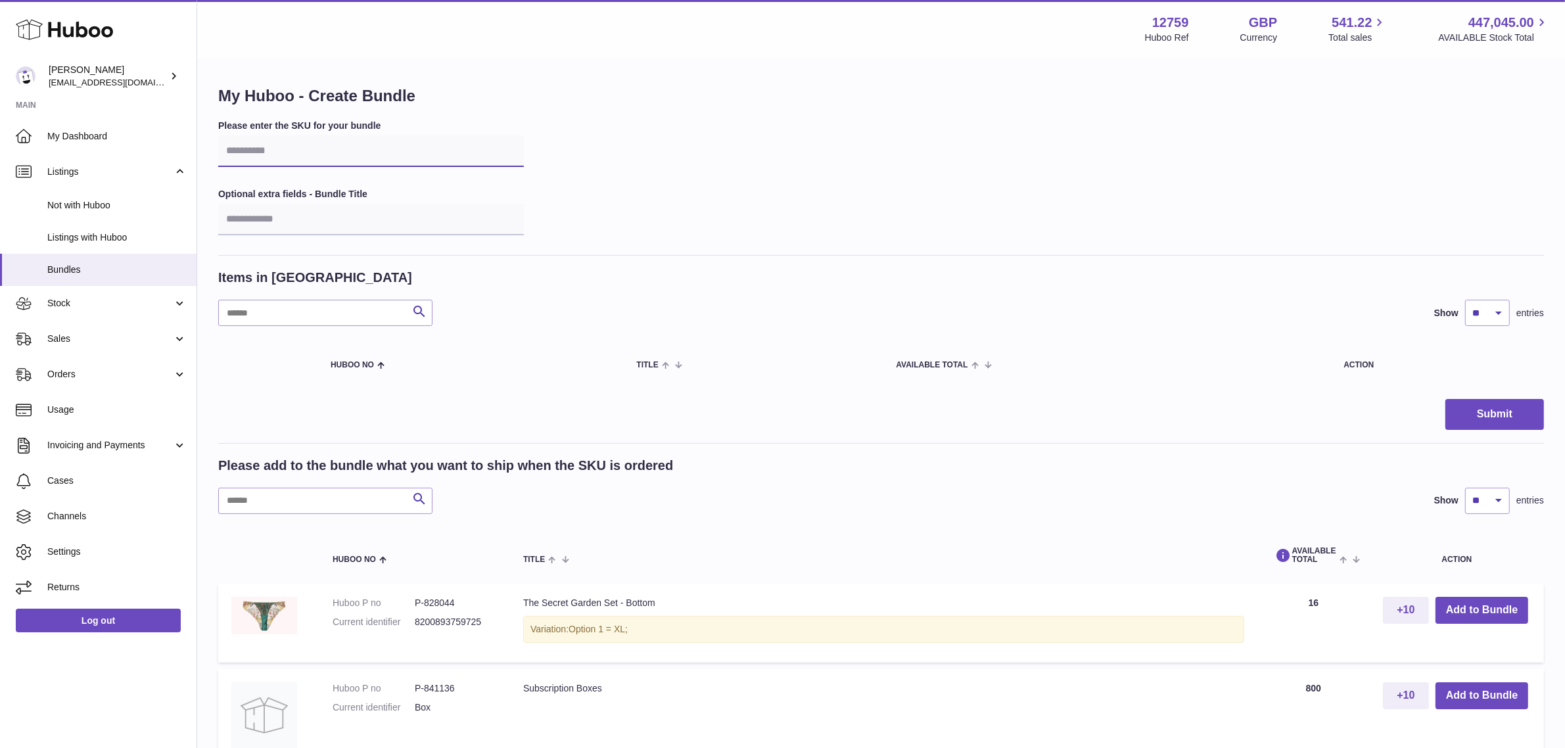
click at [353, 149] on input "text" at bounding box center [371, 151] width 306 height 32
type input "*****"
click at [342, 495] on input "text" at bounding box center [325, 501] width 214 height 26
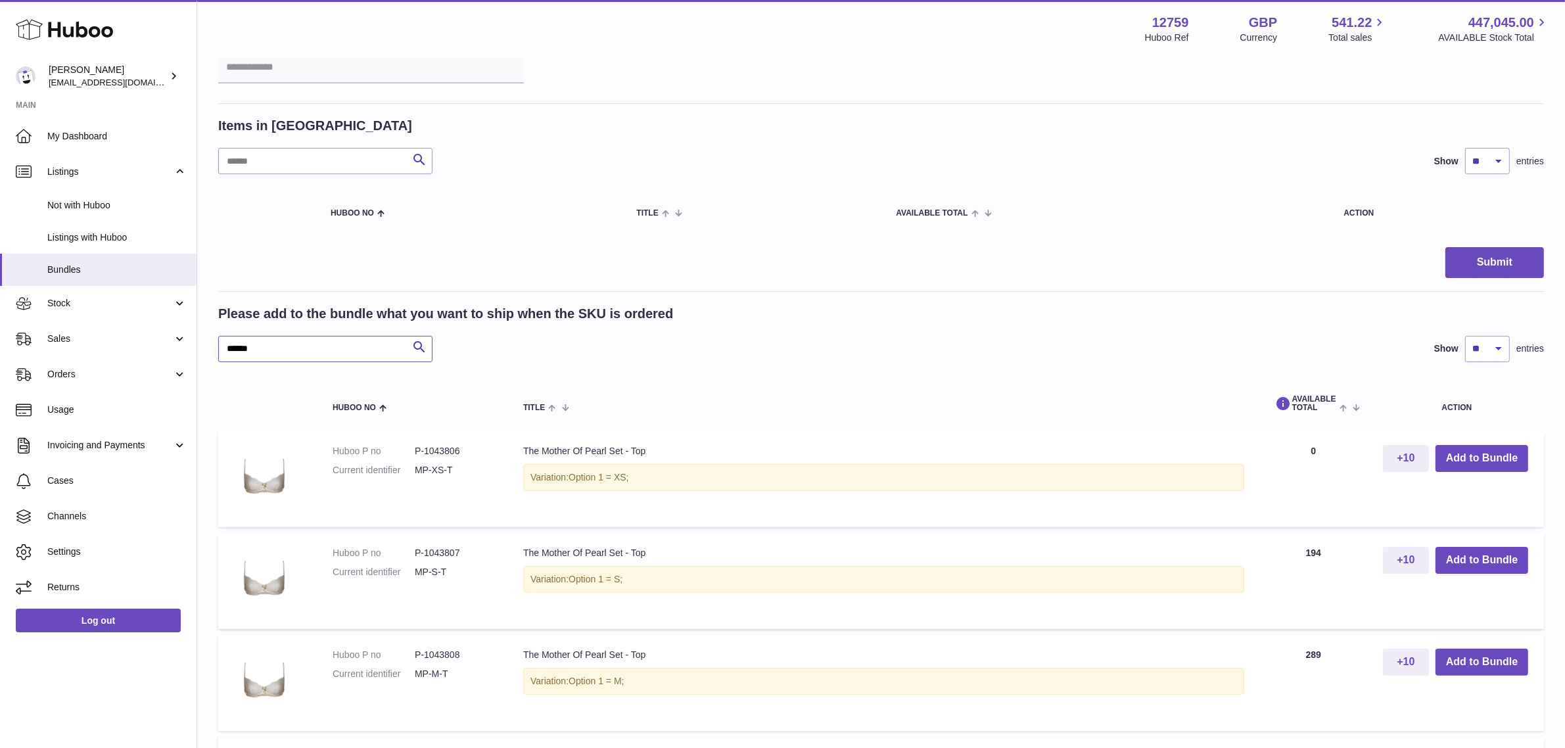
scroll to position [164, 0]
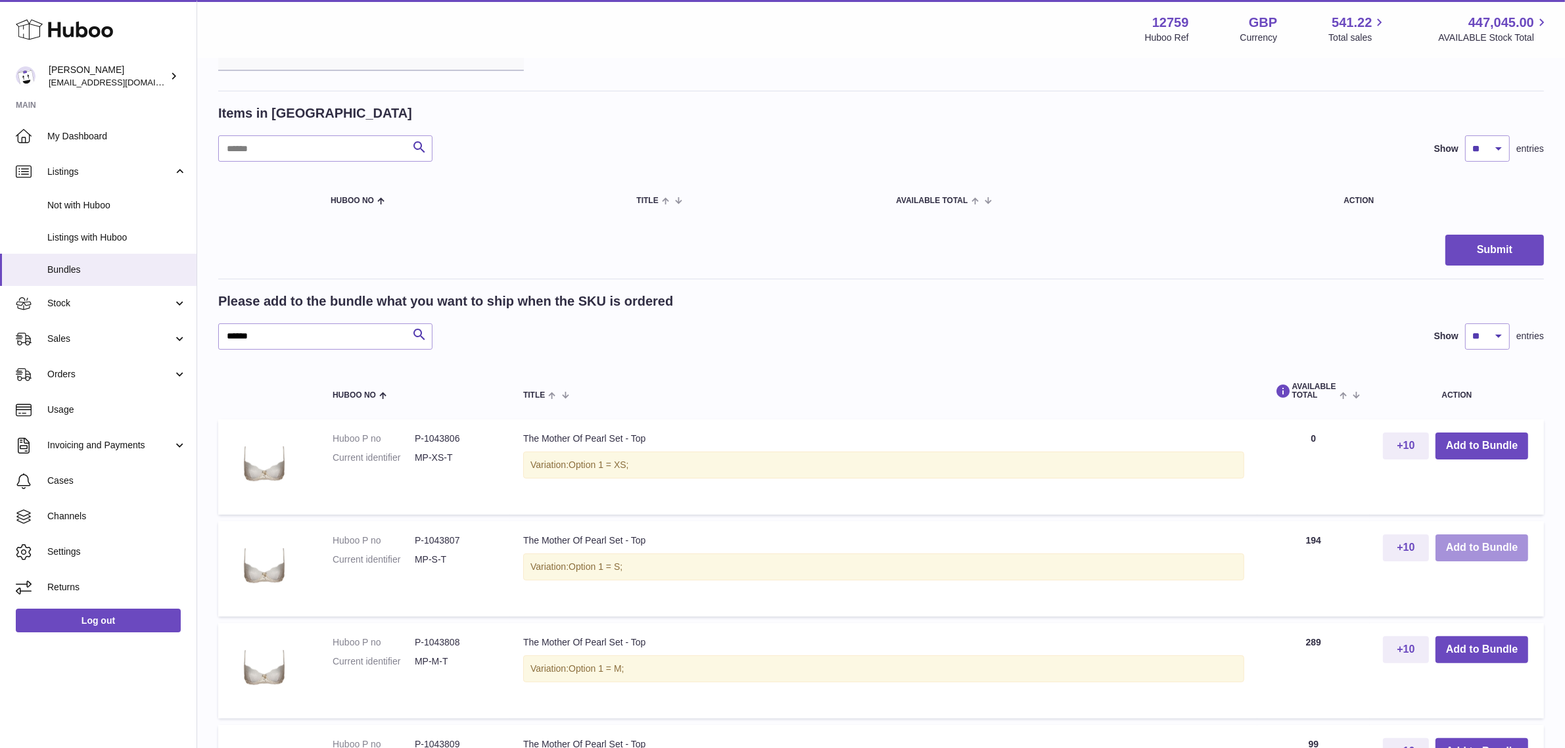
click at [1497, 548] on button "Add to Bundle" at bounding box center [1482, 547] width 93 height 27
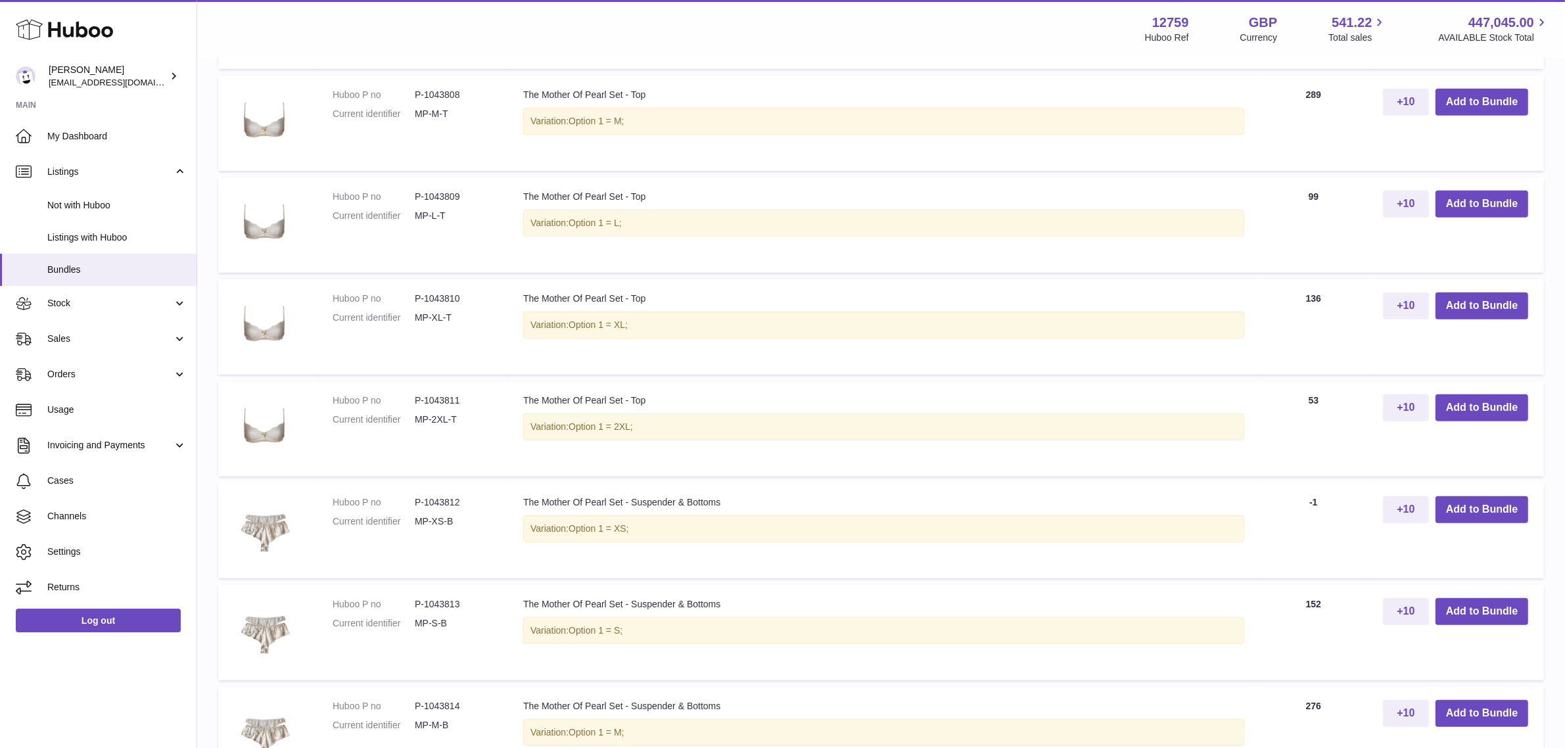
scroll to position [822, 0]
click at [1451, 505] on button "Add to Bundle" at bounding box center [1482, 508] width 93 height 27
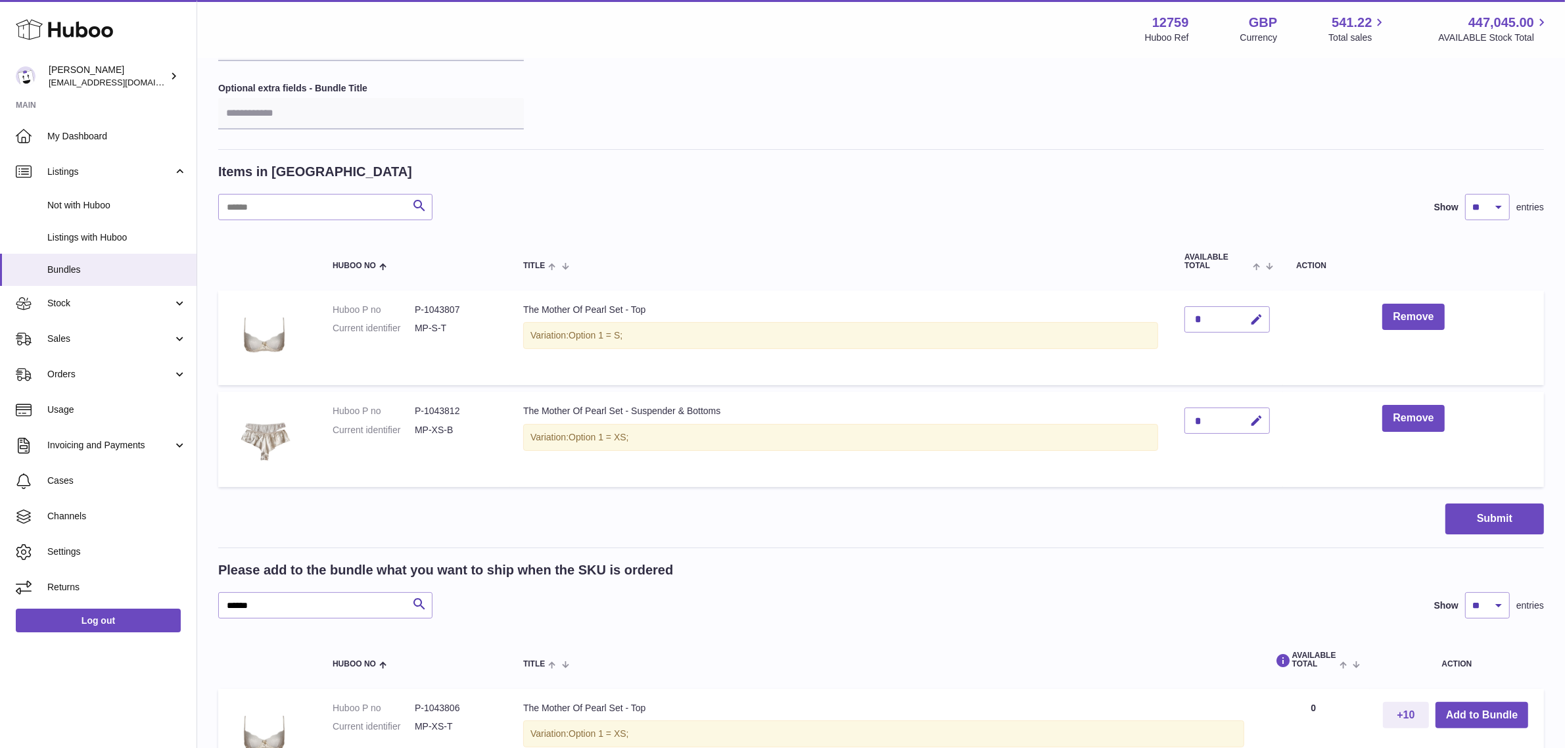
scroll to position [102, 0]
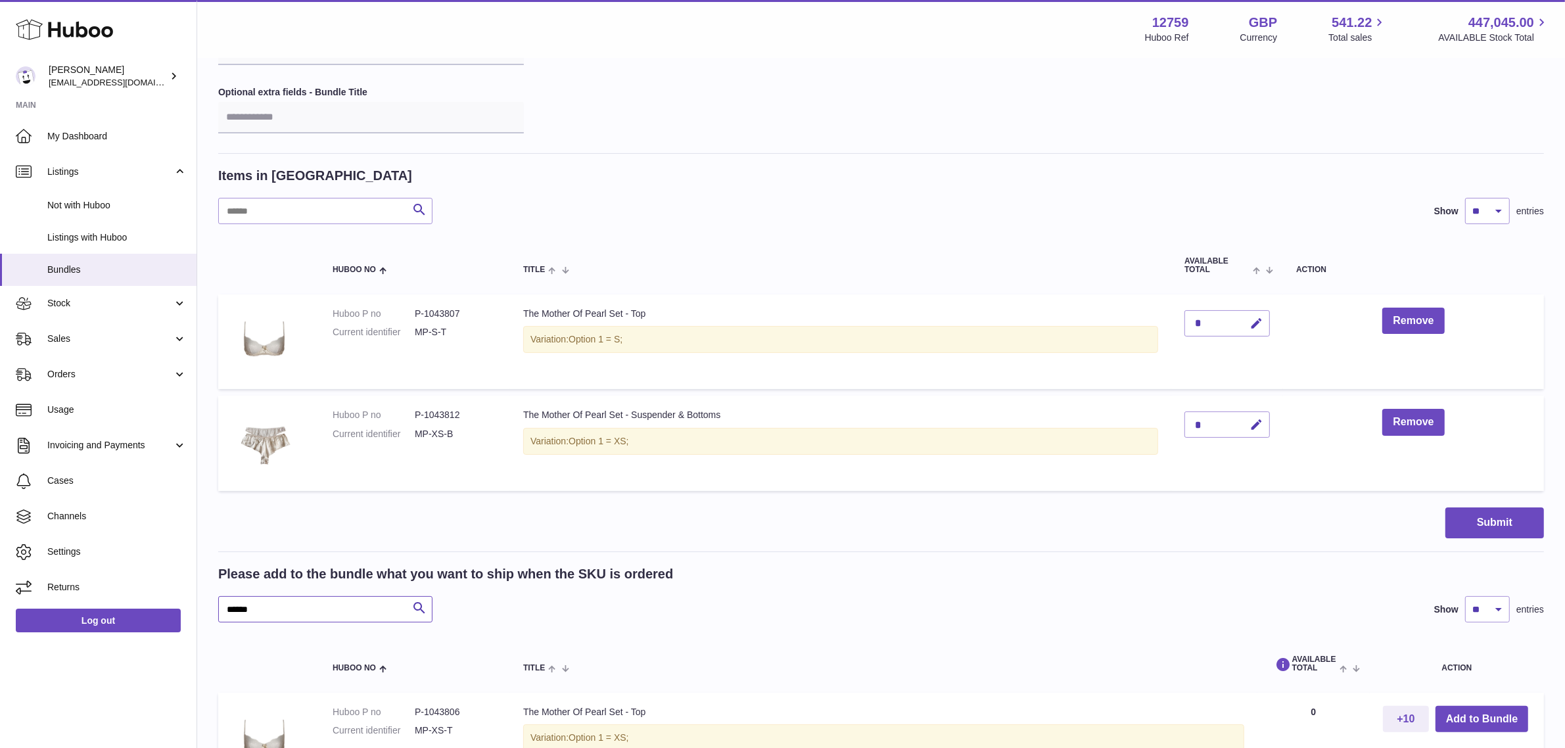
drag, startPoint x: 287, startPoint y: 609, endPoint x: 211, endPoint y: 608, distance: 76.3
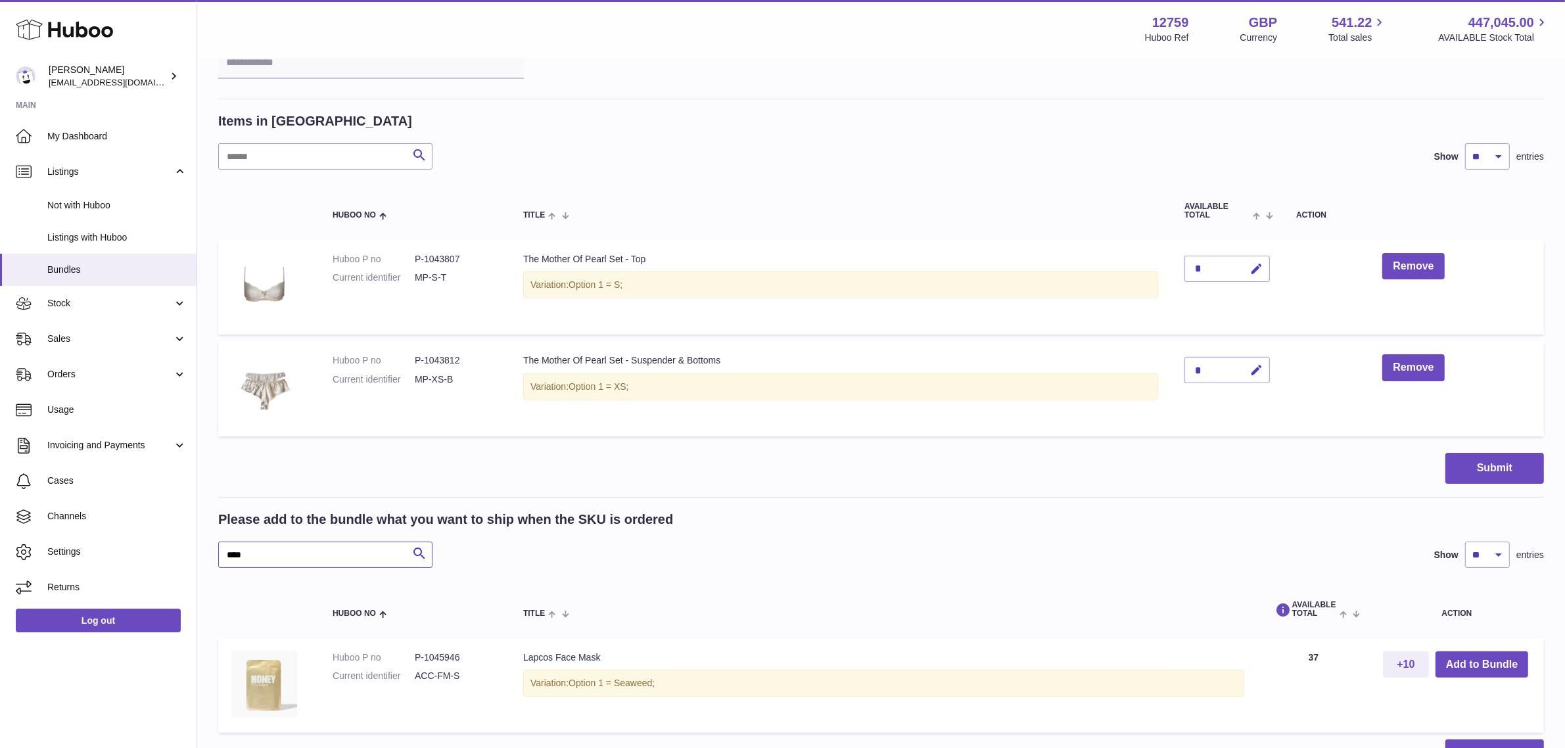
scroll to position [184, 0]
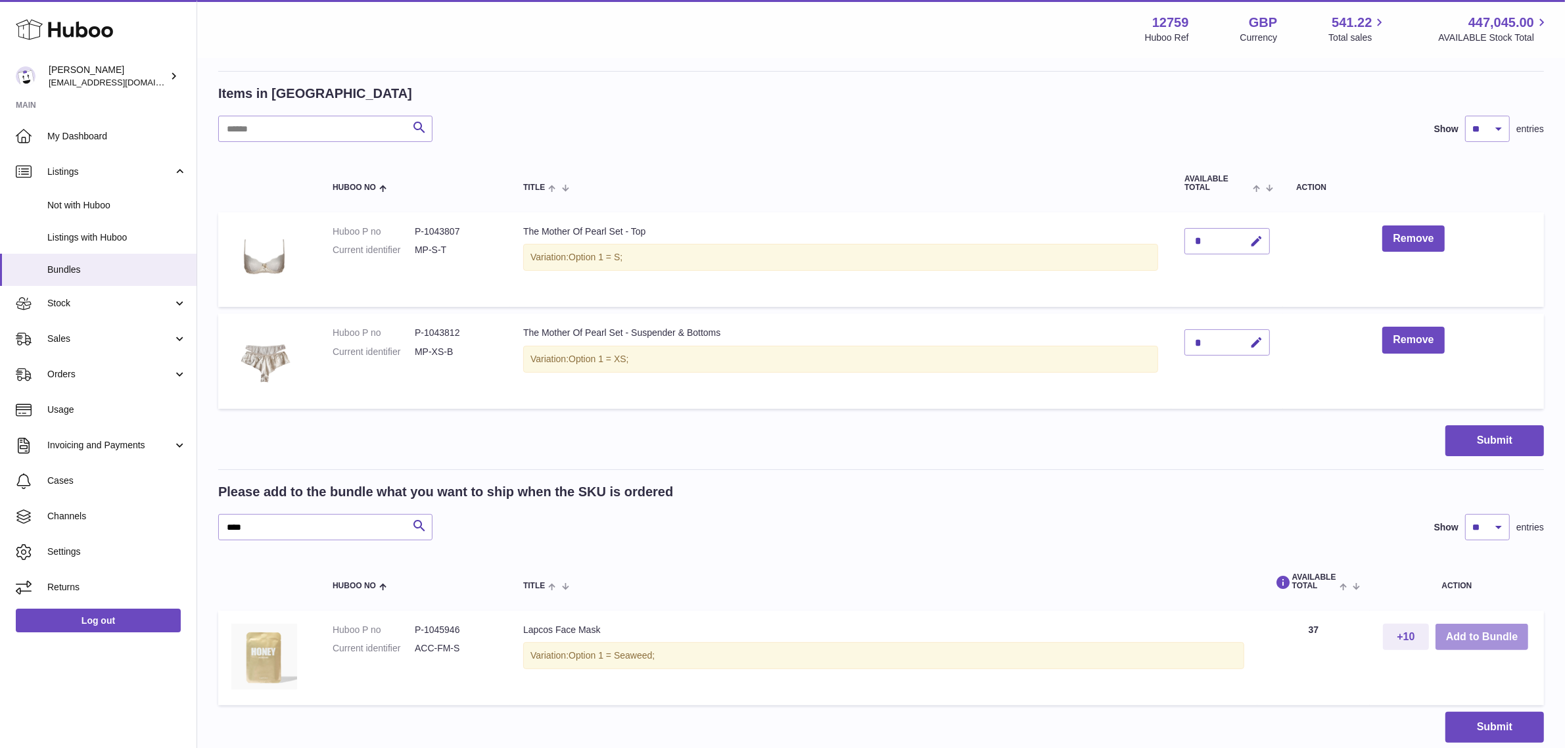
click at [1456, 639] on button "Add to Bundle" at bounding box center [1482, 637] width 93 height 27
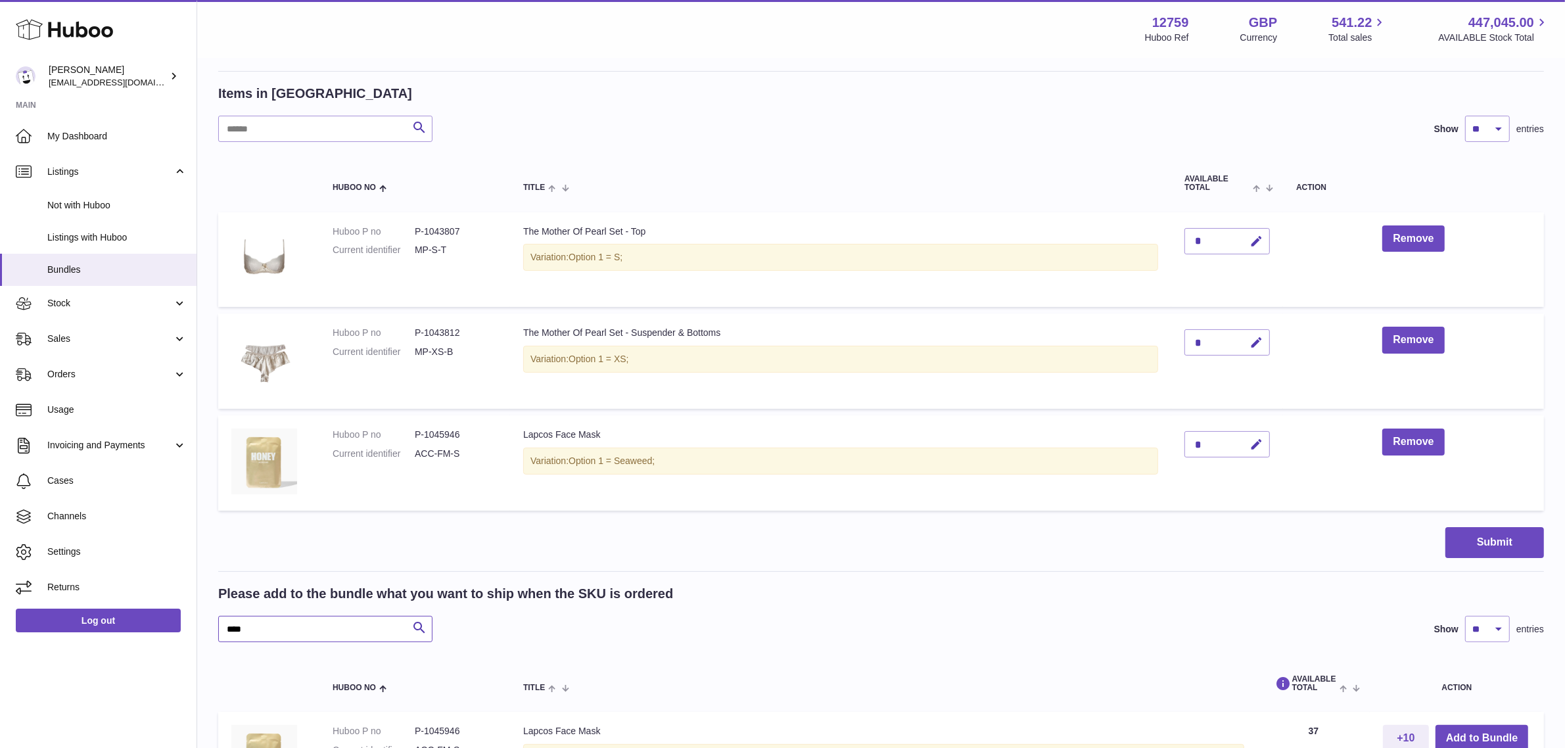
drag, startPoint x: 291, startPoint y: 633, endPoint x: 210, endPoint y: 622, distance: 81.0
click at [210, 622] on div "My Huboo - Create Bundle Please enter the SKU for your bundle ***** Optional ex…" at bounding box center [881, 373] width 1368 height 996
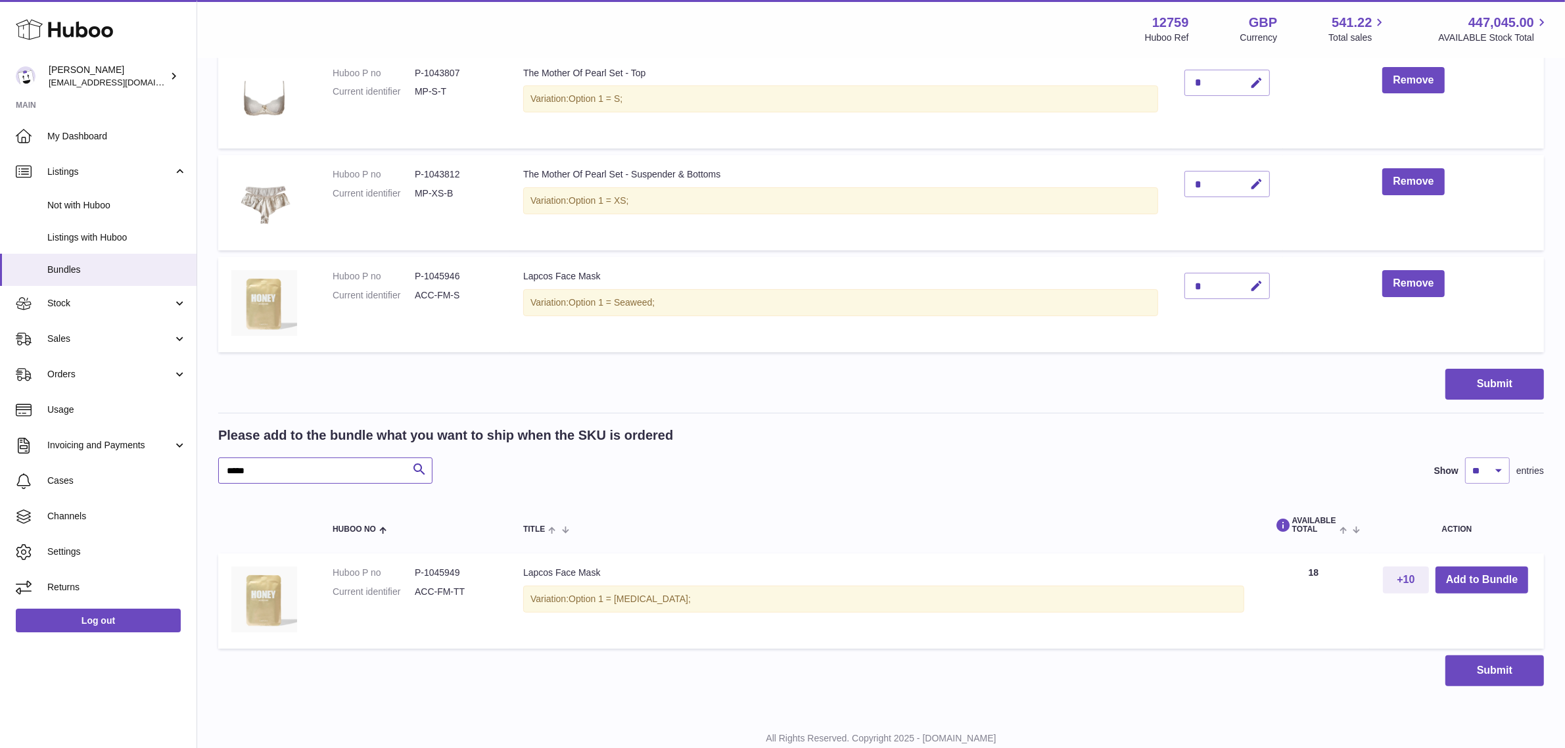
scroll to position [348, 0]
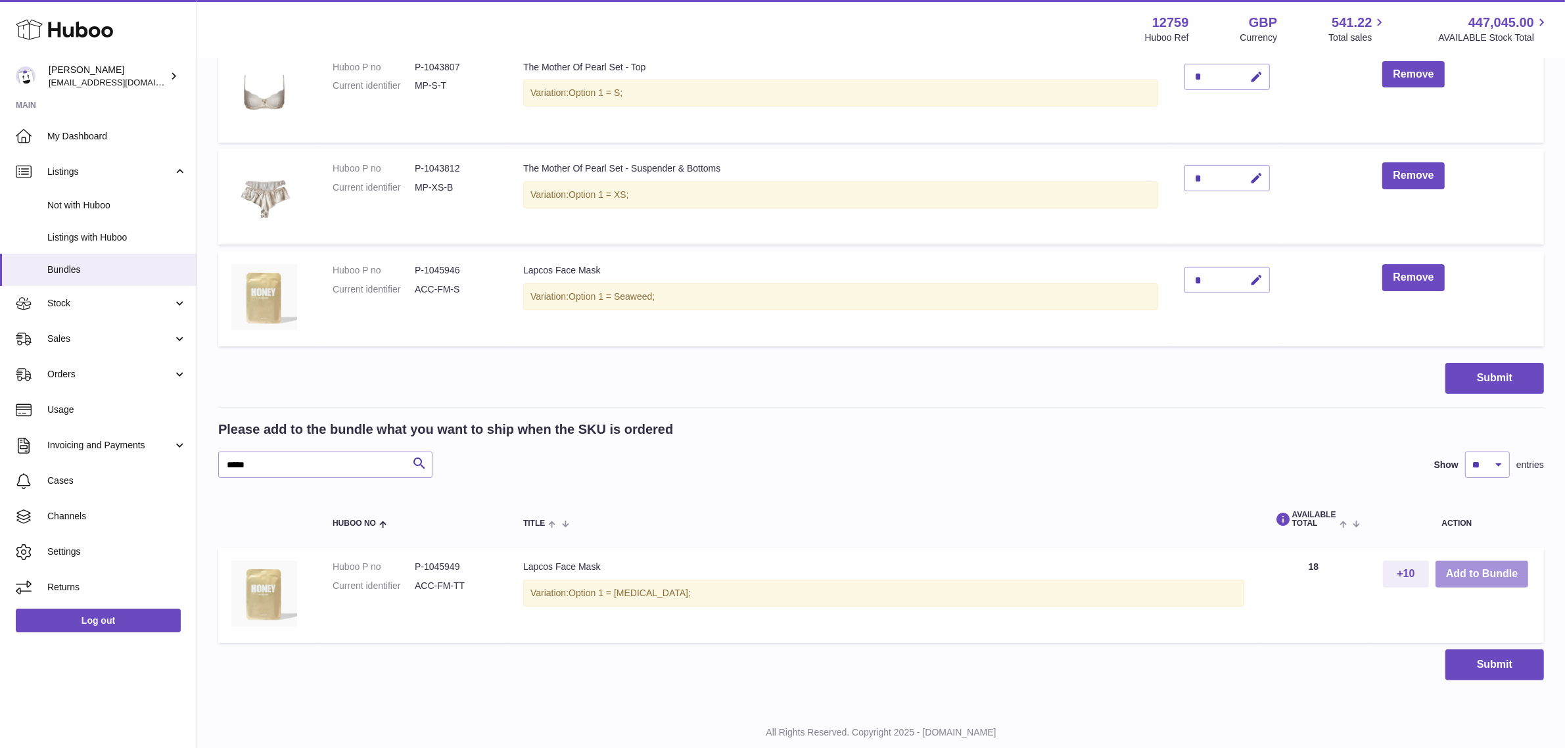
click button "Add to Bundle"
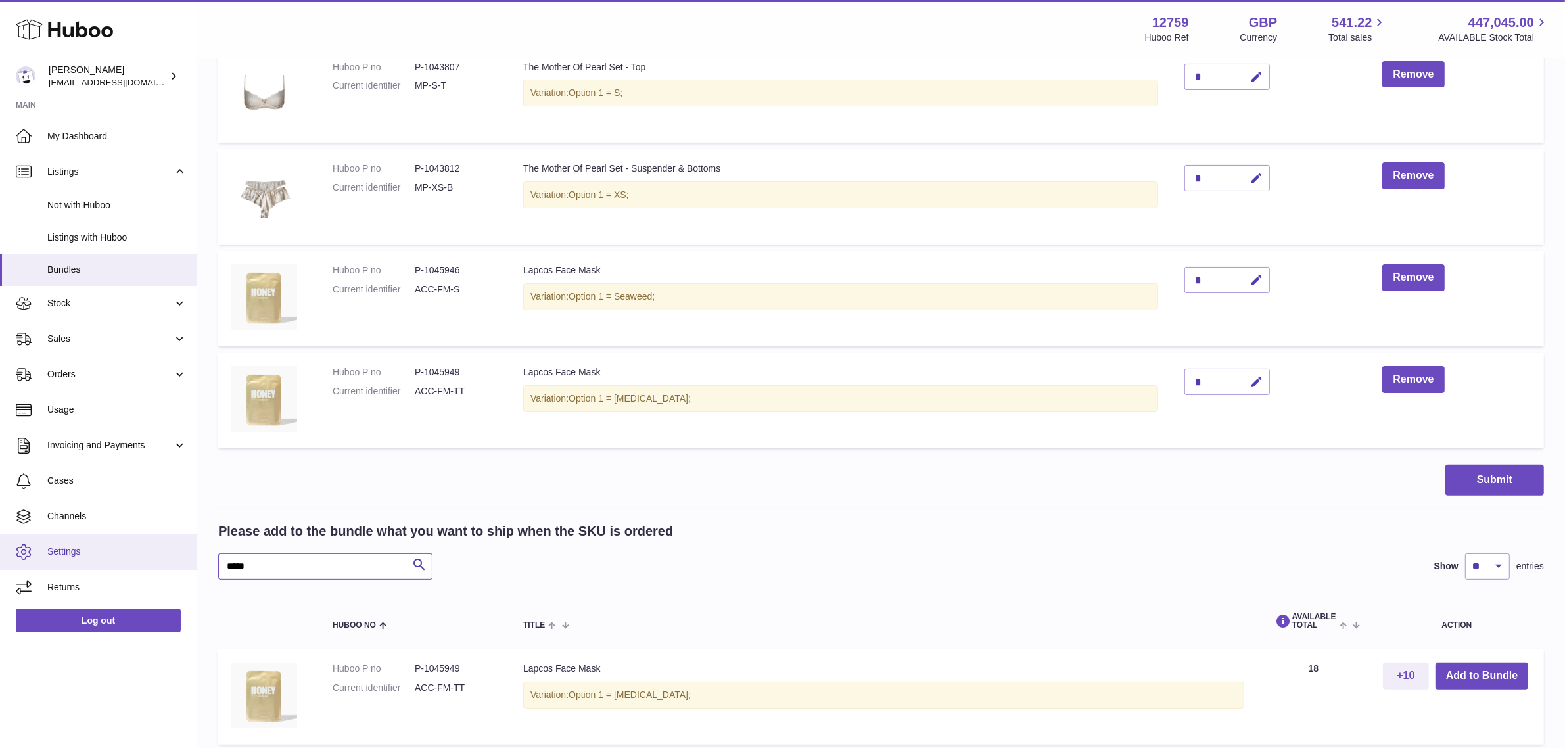
drag, startPoint x: 300, startPoint y: 569, endPoint x: 189, endPoint y: 559, distance: 110.9
click div "Huboo Sofia Panwar sofiapanwar@unndr.com Main My Dashboard Listings Not with Hu…"
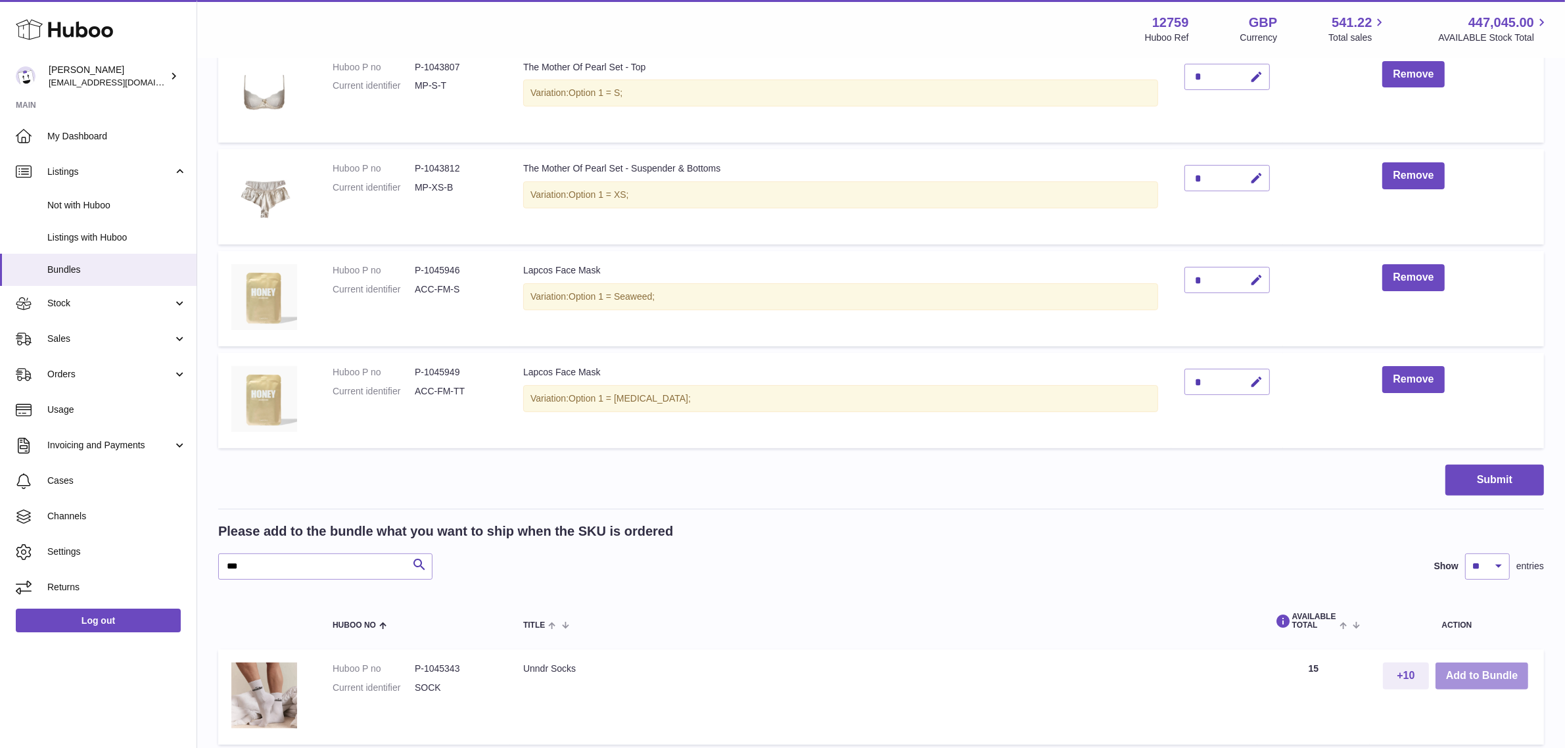
click button "Add to Bundle"
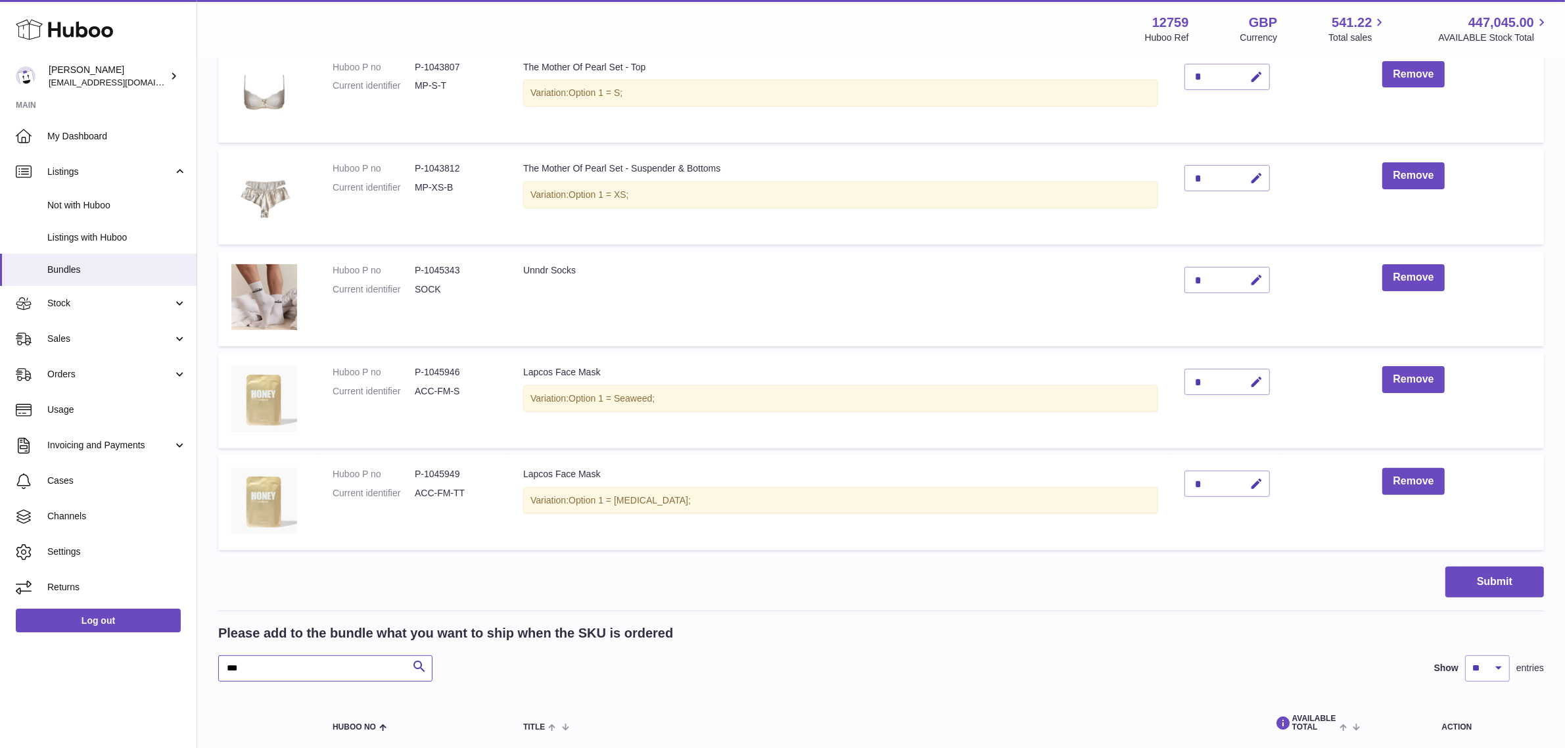
drag, startPoint x: 283, startPoint y: 667, endPoint x: 211, endPoint y: 667, distance: 71.6
click div "My Huboo - Create Bundle Please enter the SKU for your bundle ***** Optional ex…"
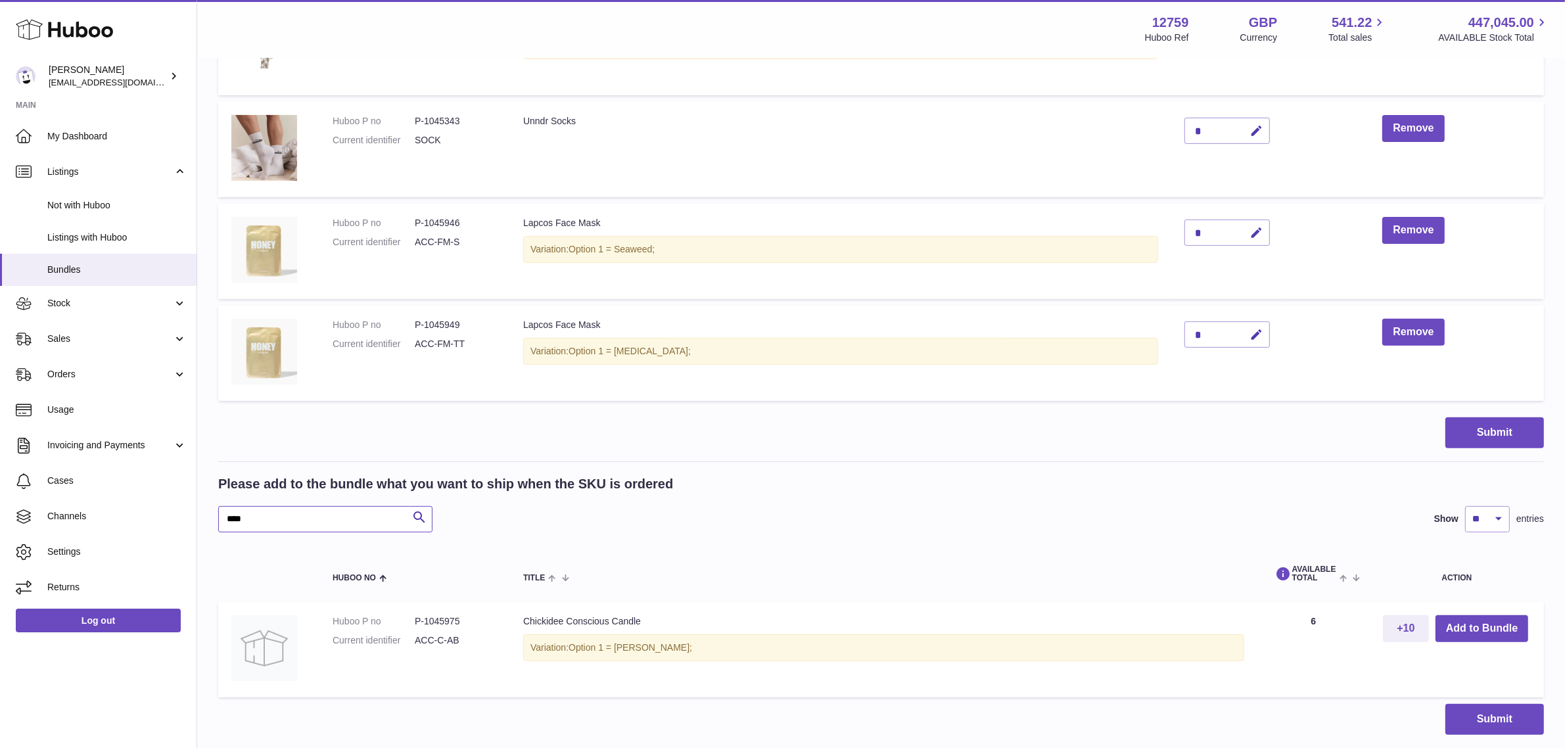
scroll to position [513, 0]
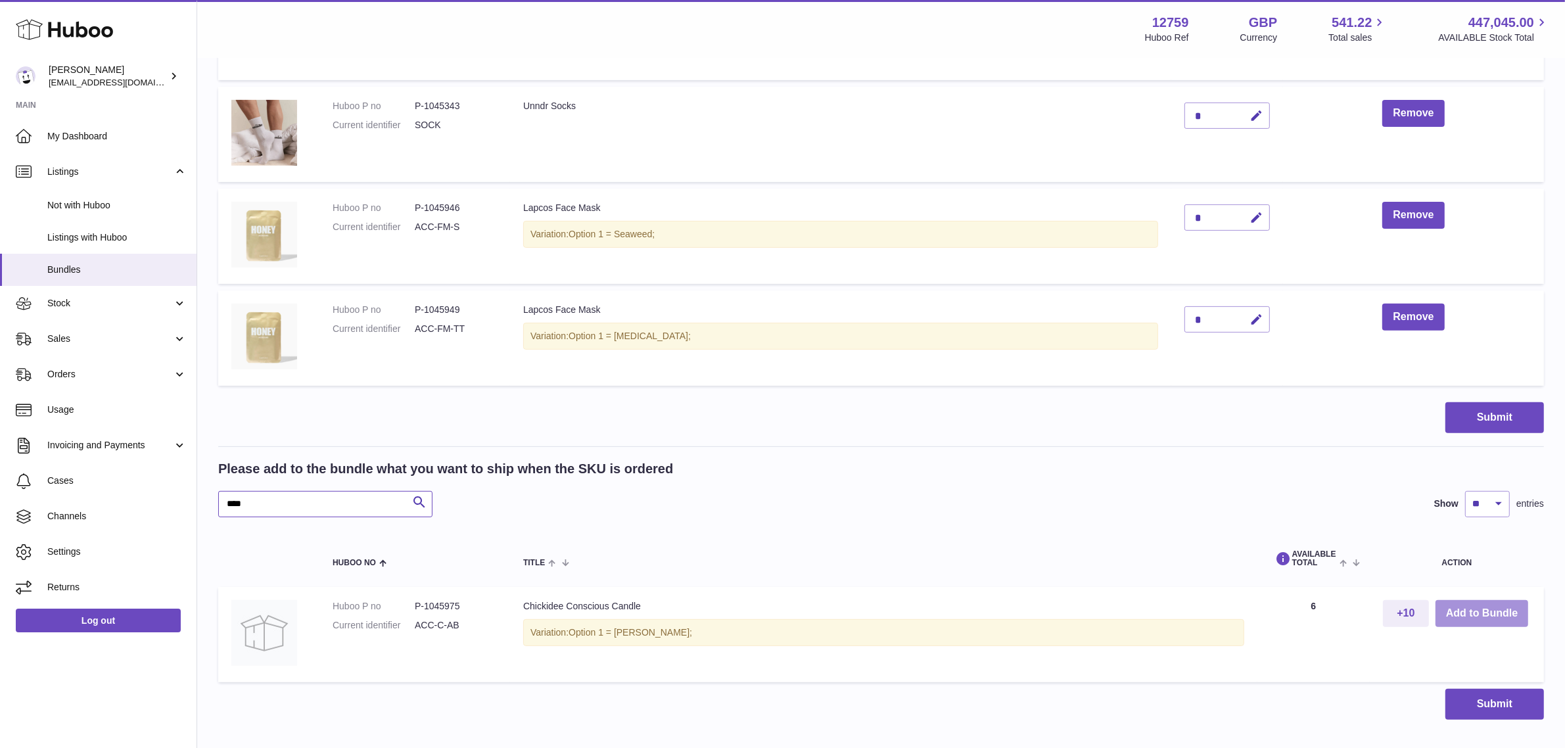
type input "****"
click button "Add to Bundle"
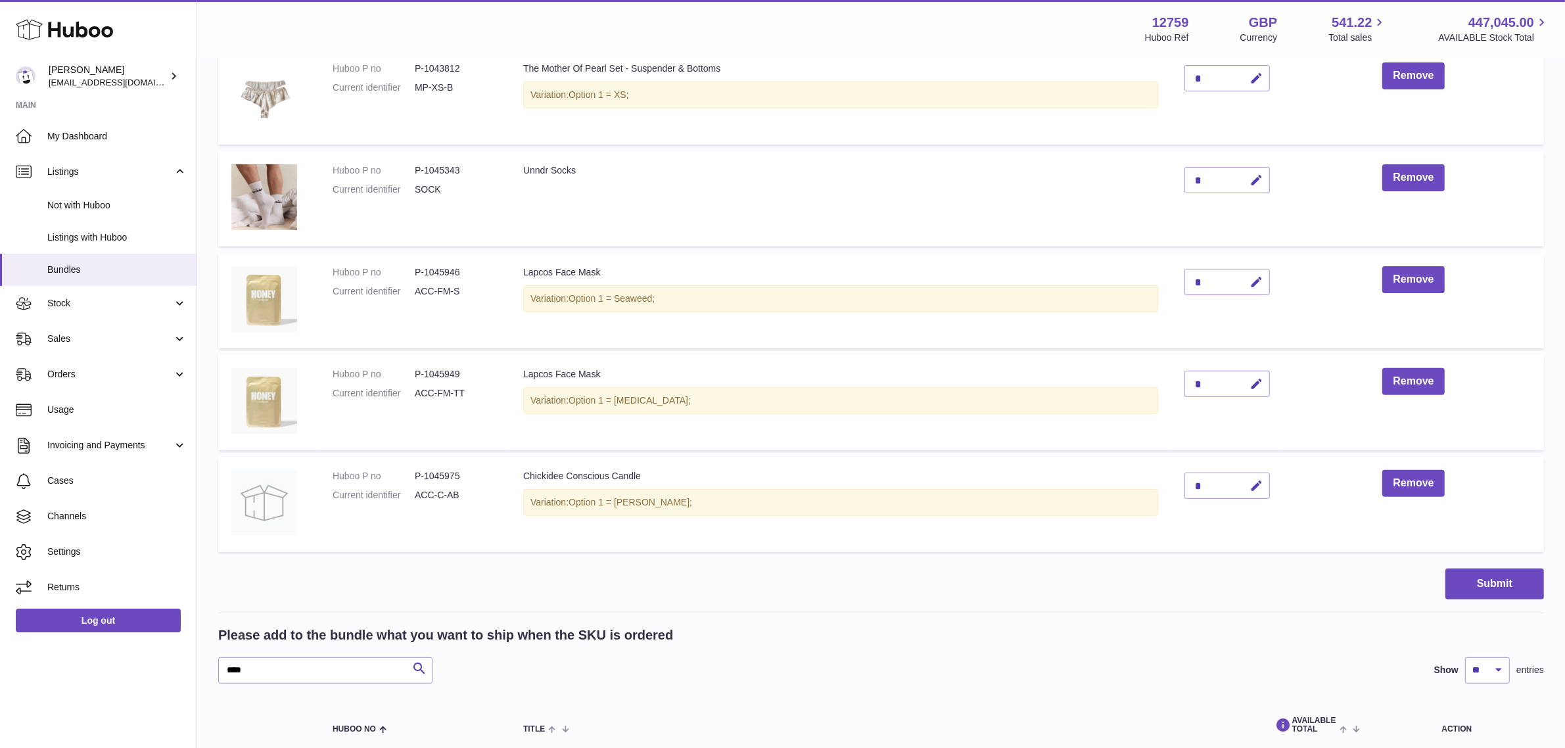
scroll to position [493, 0]
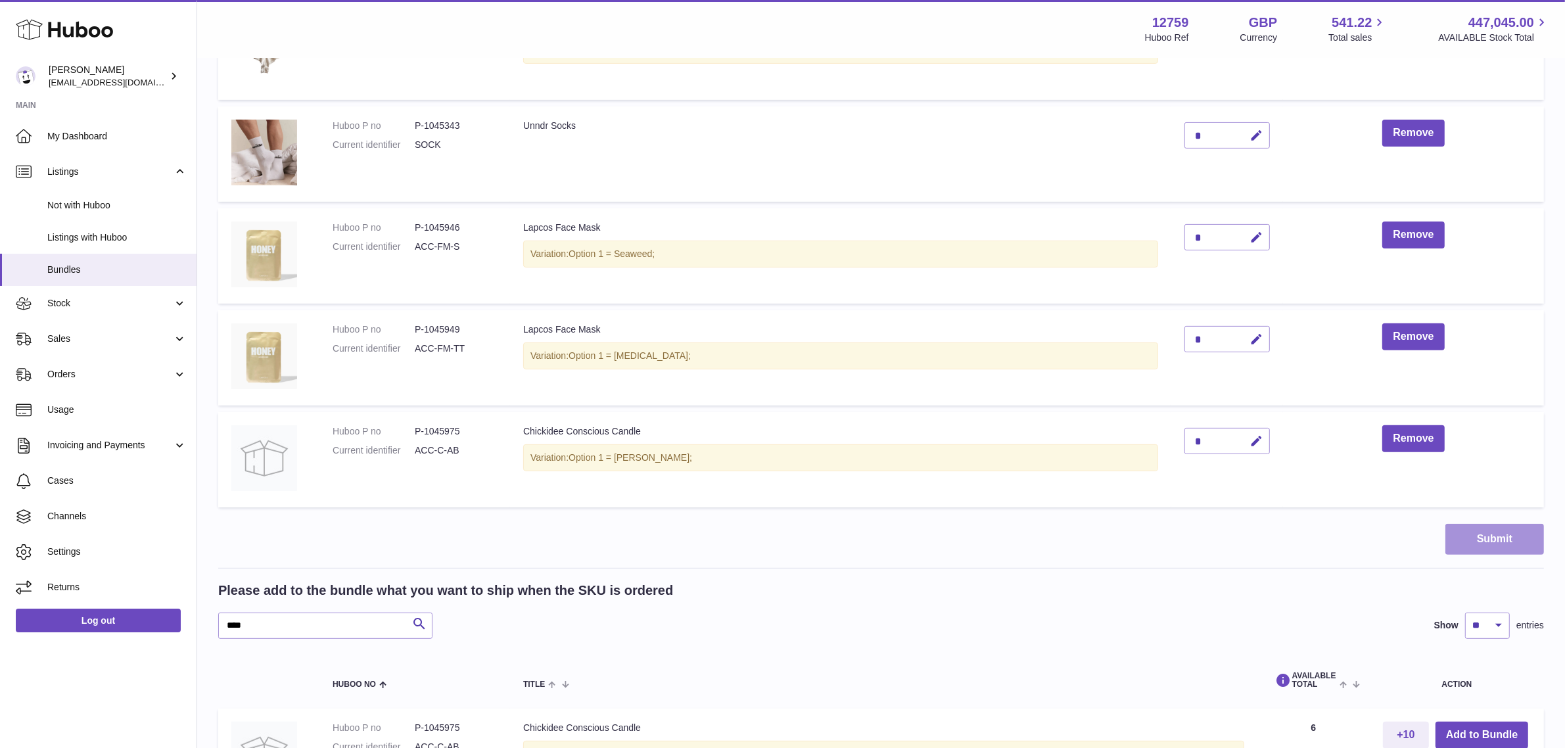
click button "Submit"
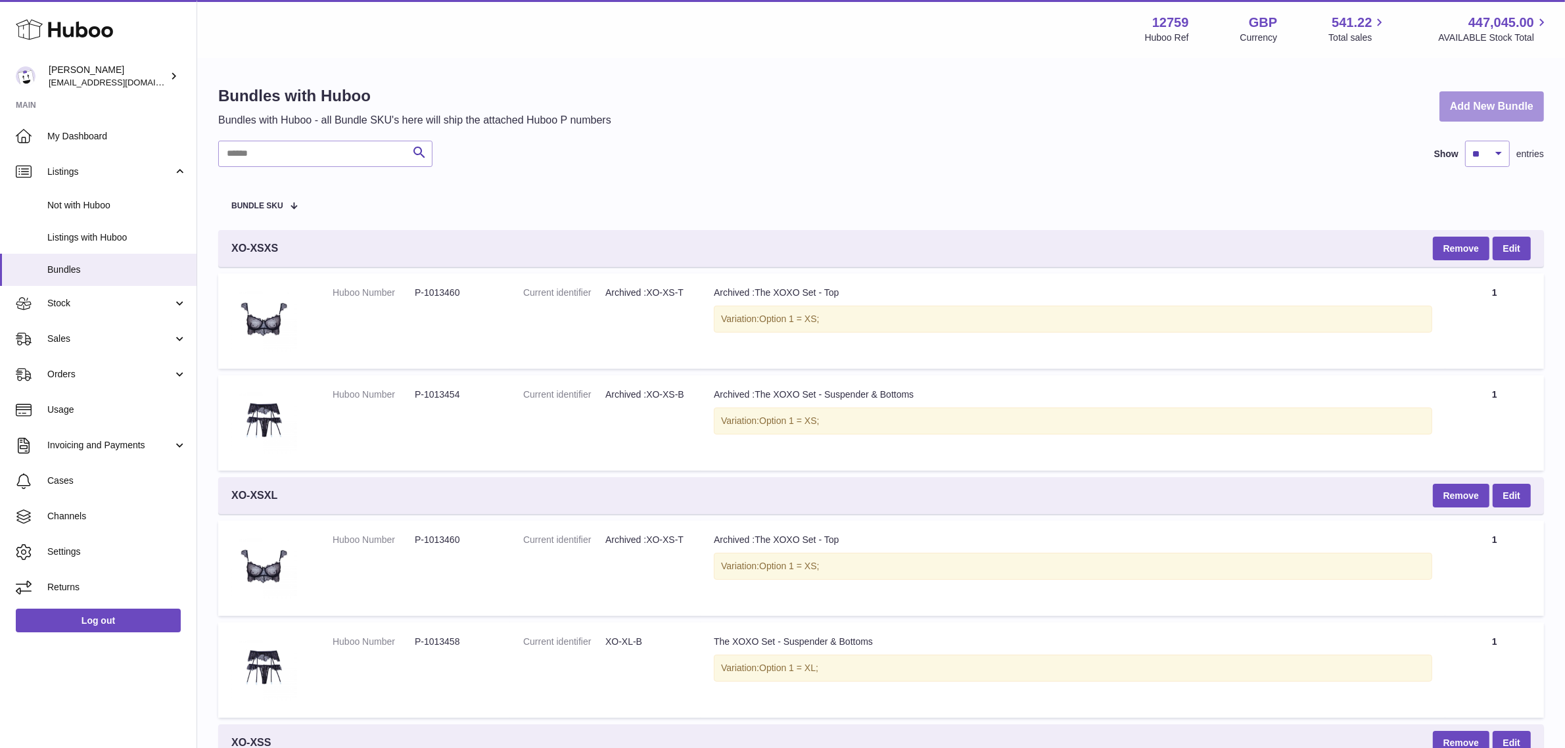
click at [1489, 103] on link "Add New Bundle" at bounding box center [1492, 106] width 105 height 31
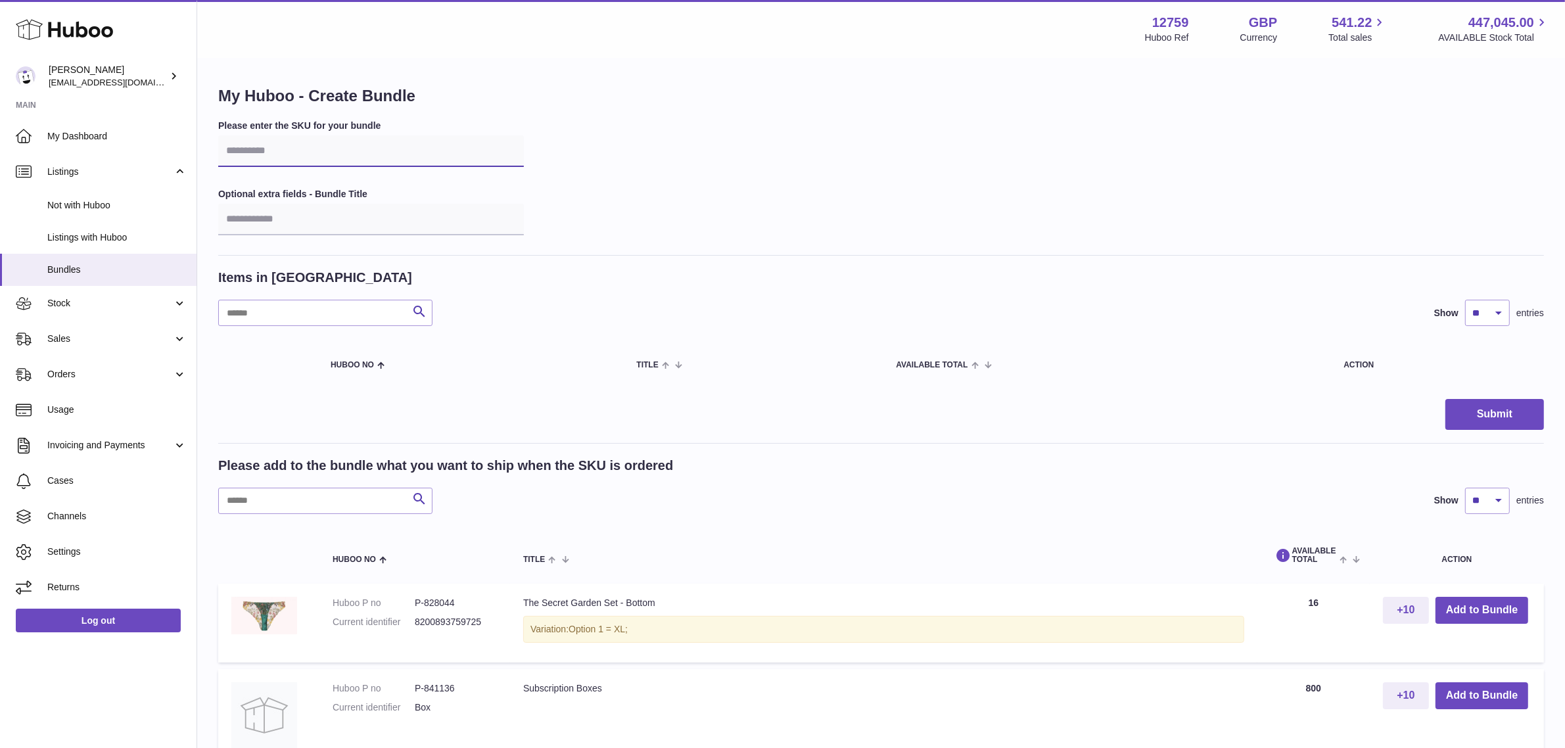
click at [290, 151] on input "text" at bounding box center [371, 151] width 306 height 32
type input "****"
click at [316, 500] on input "text" at bounding box center [325, 501] width 214 height 26
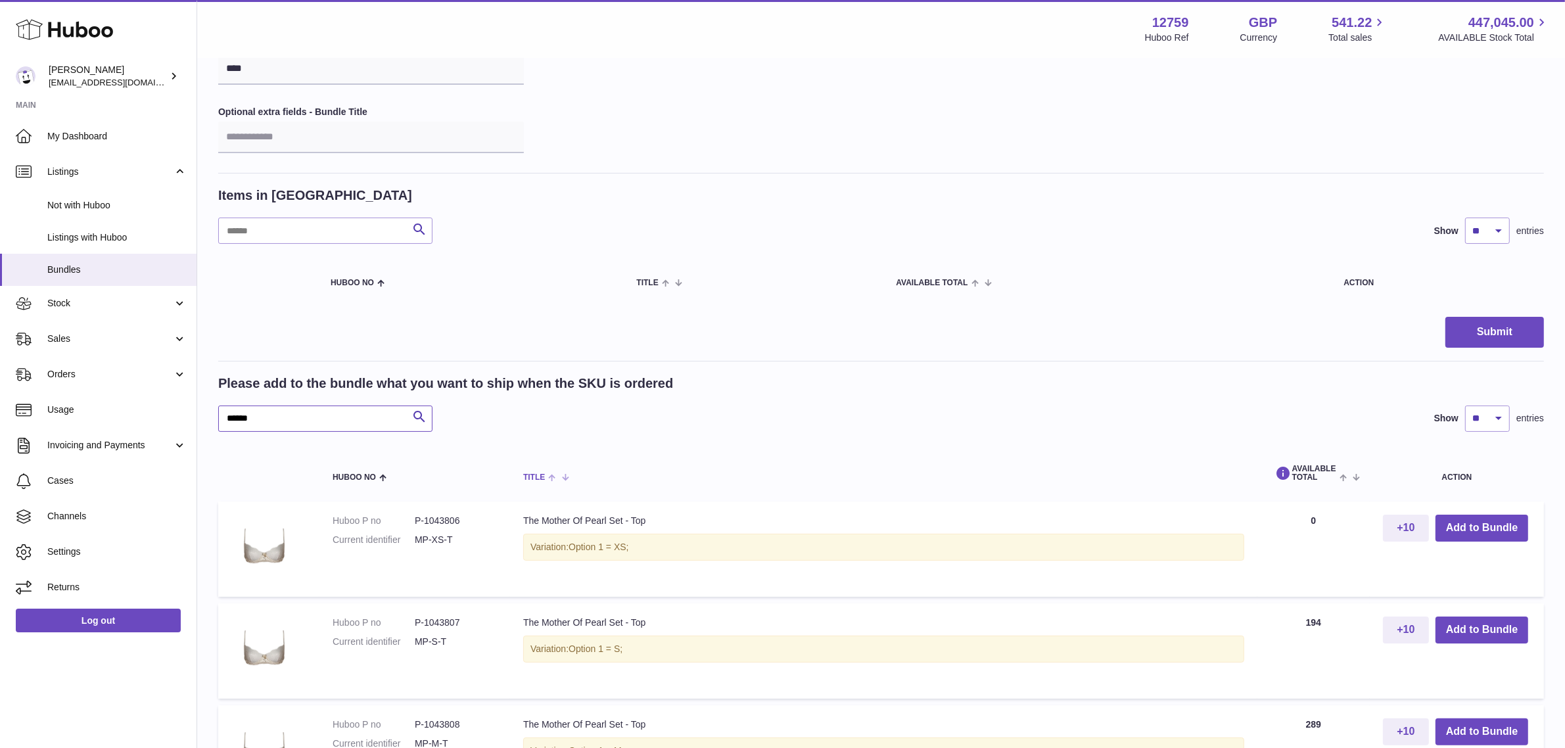
scroll to position [164, 0]
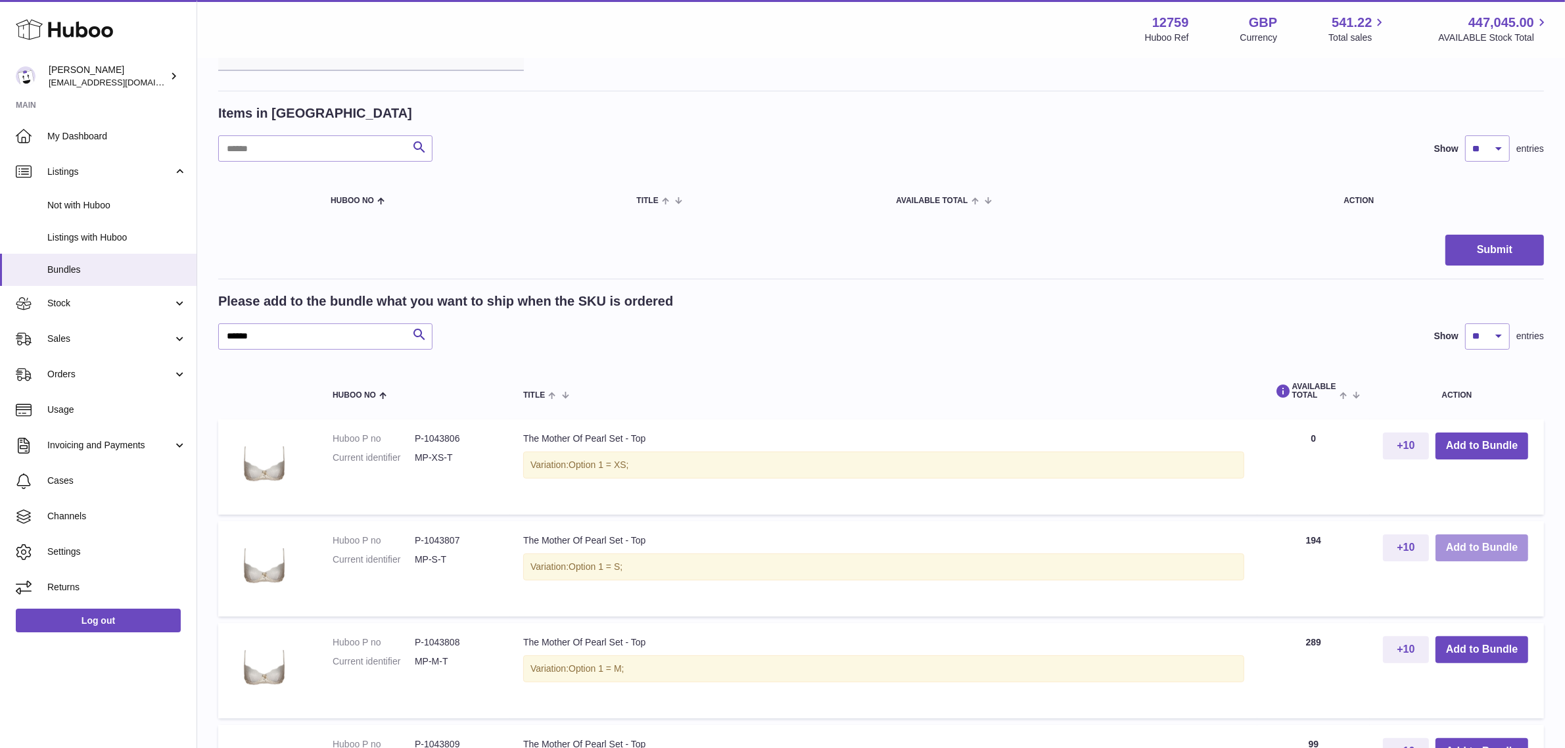
click at [1490, 547] on button "Add to Bundle" at bounding box center [1482, 547] width 93 height 27
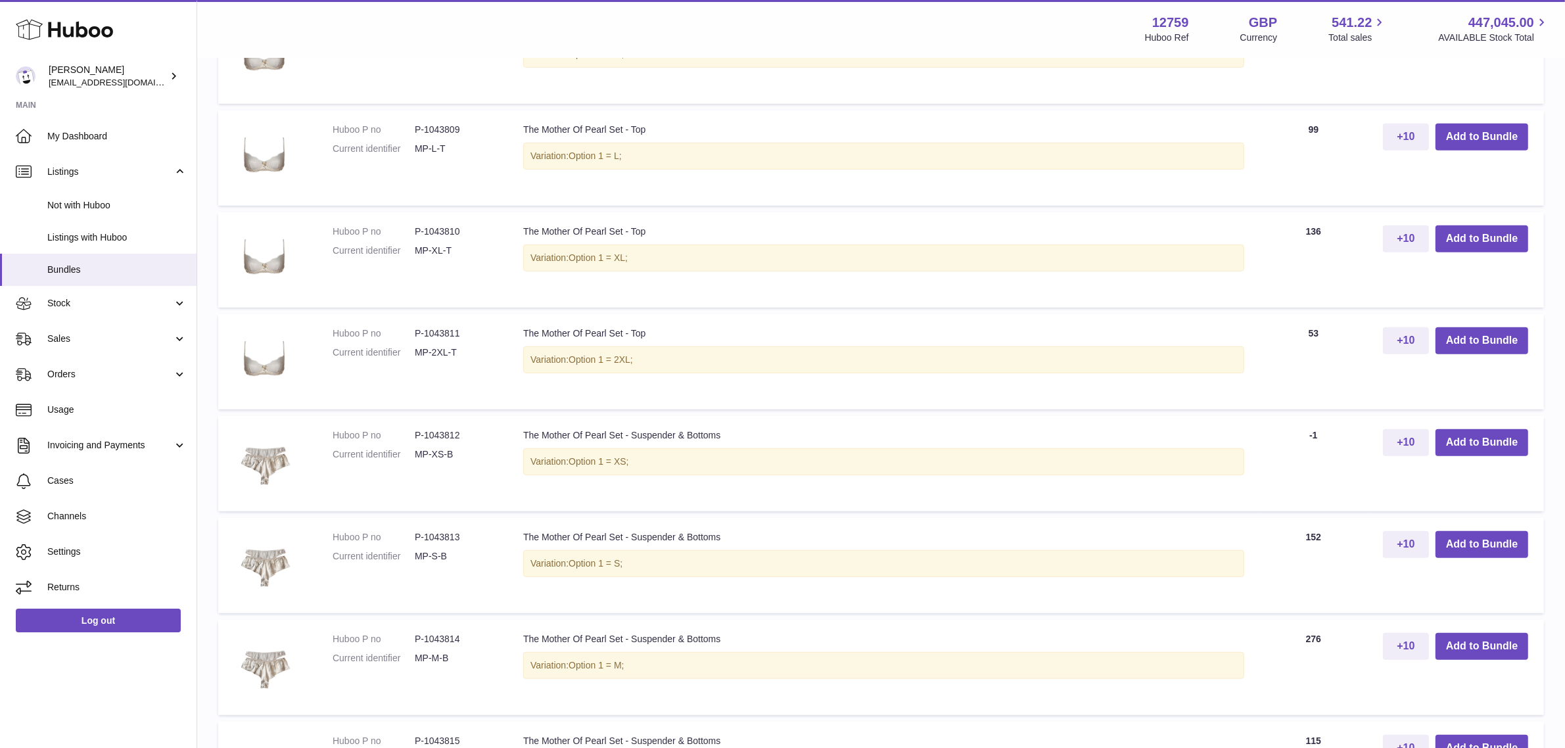
scroll to position [904, 0]
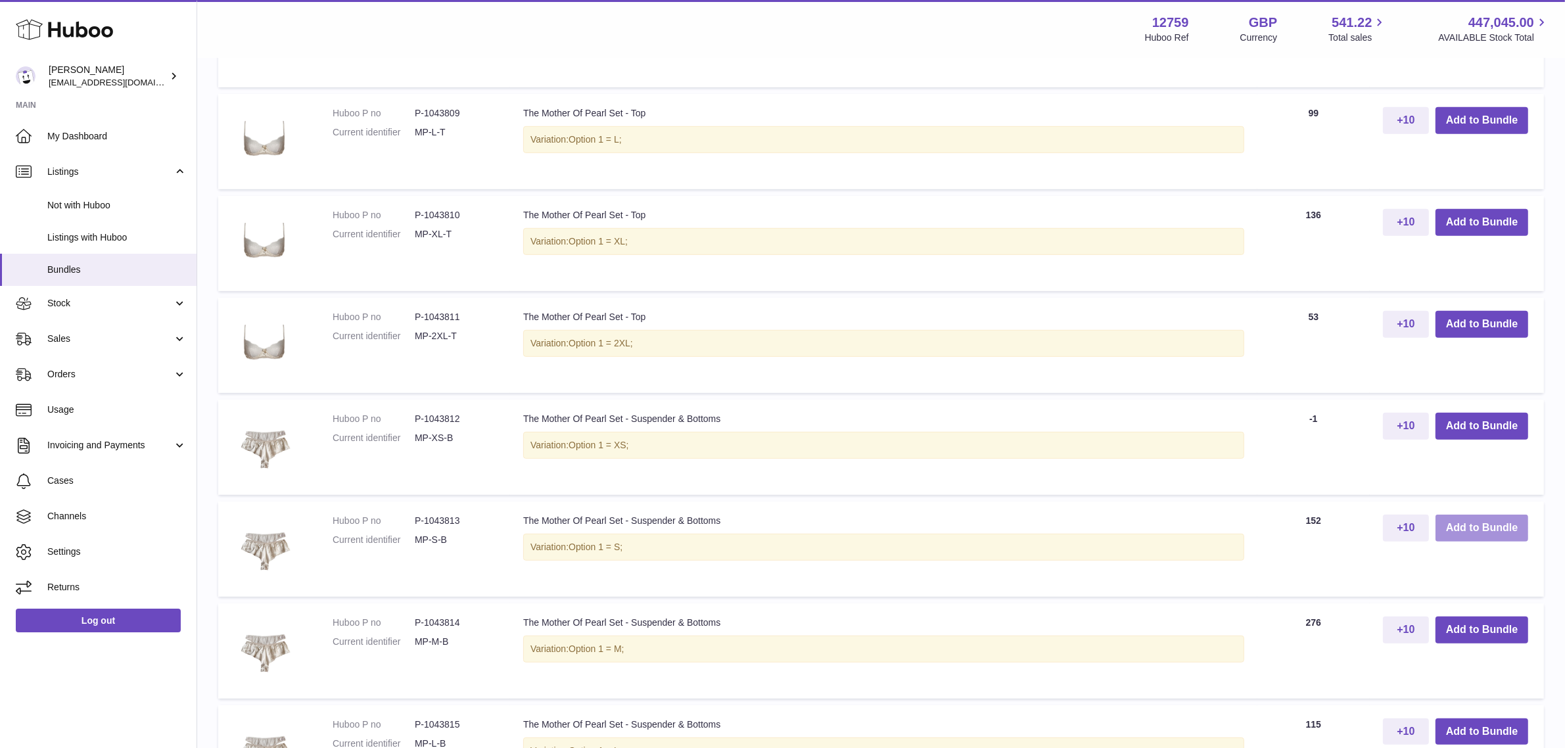
click at [1453, 527] on button "Add to Bundle" at bounding box center [1482, 528] width 93 height 27
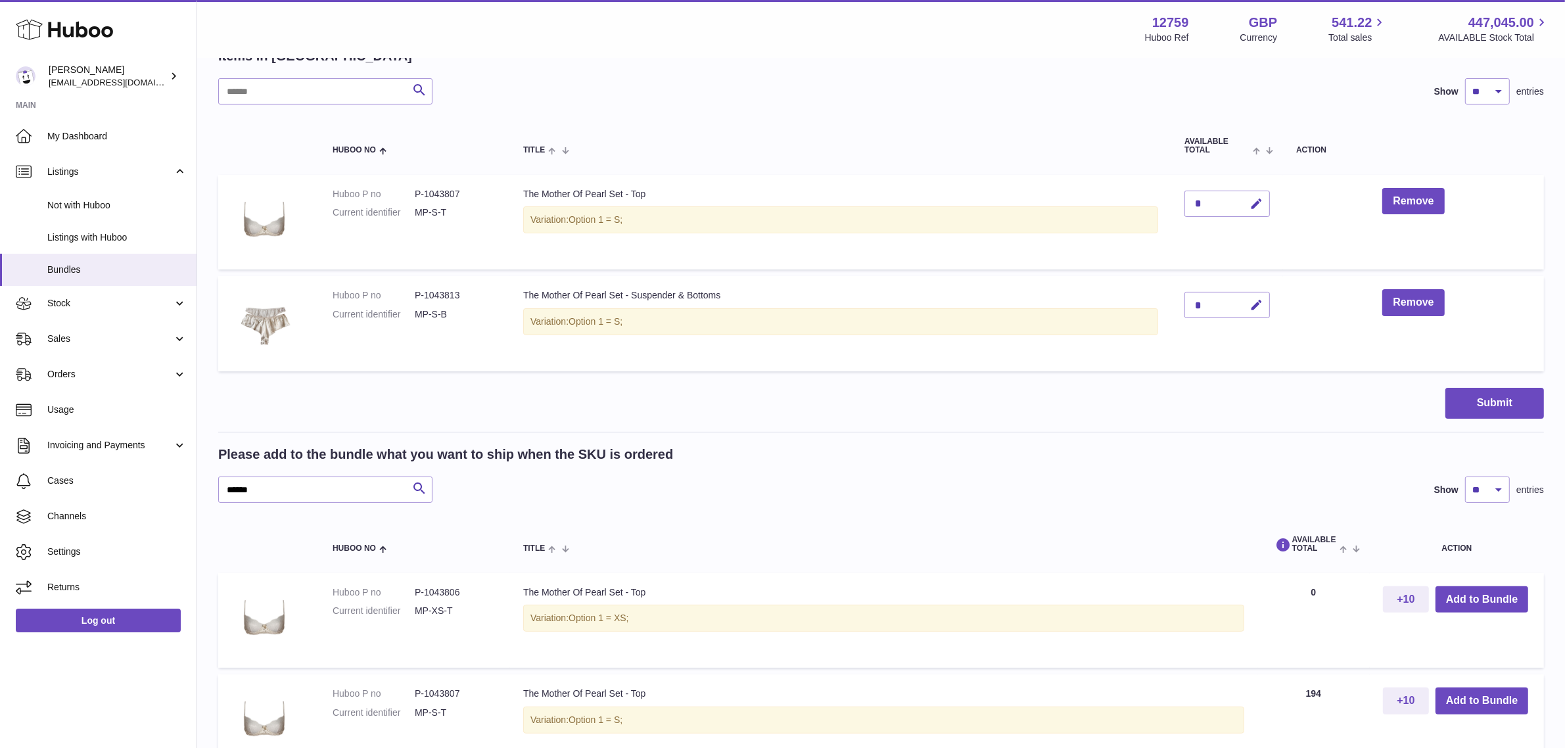
scroll to position [184, 0]
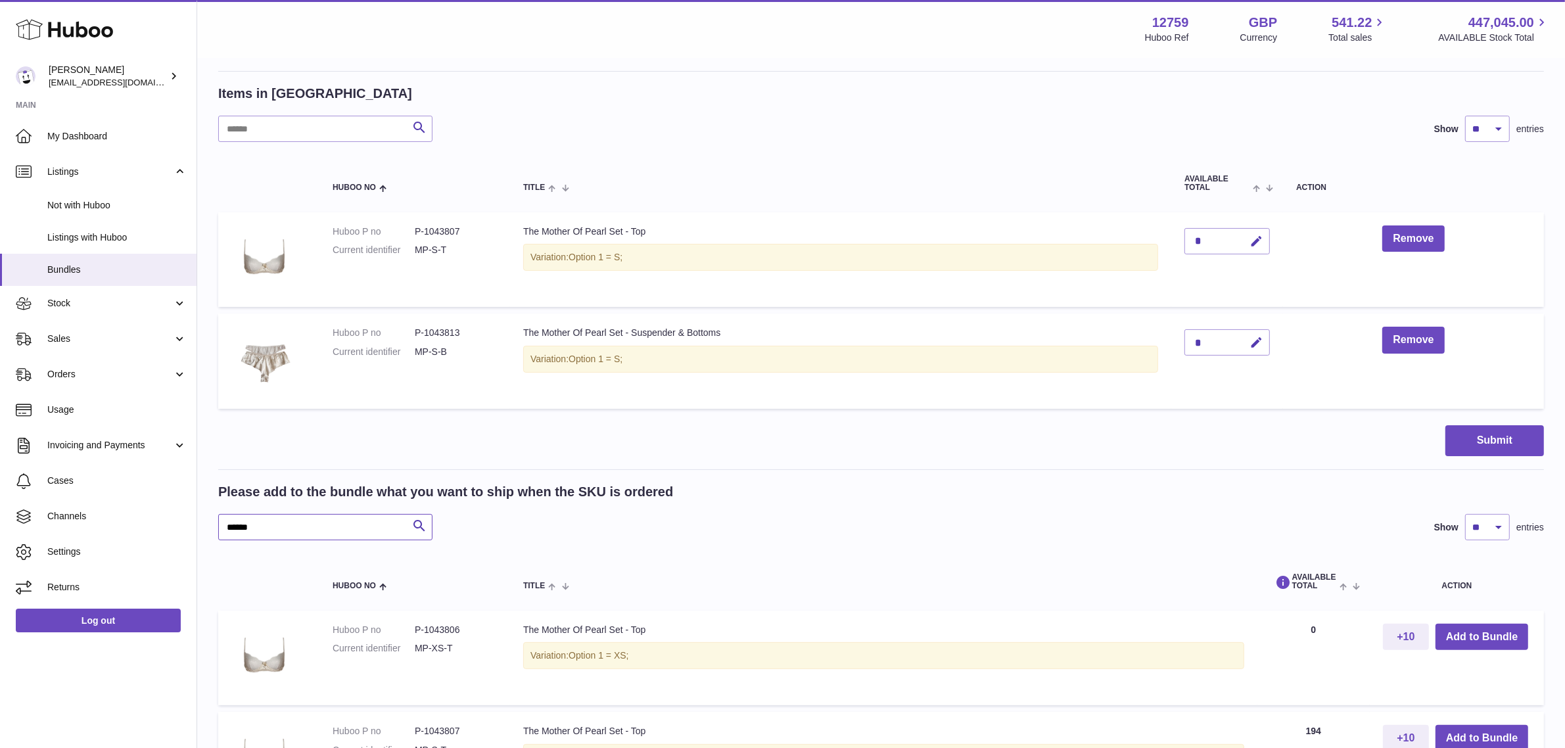
drag, startPoint x: 319, startPoint y: 529, endPoint x: 205, endPoint y: 529, distance: 114.4
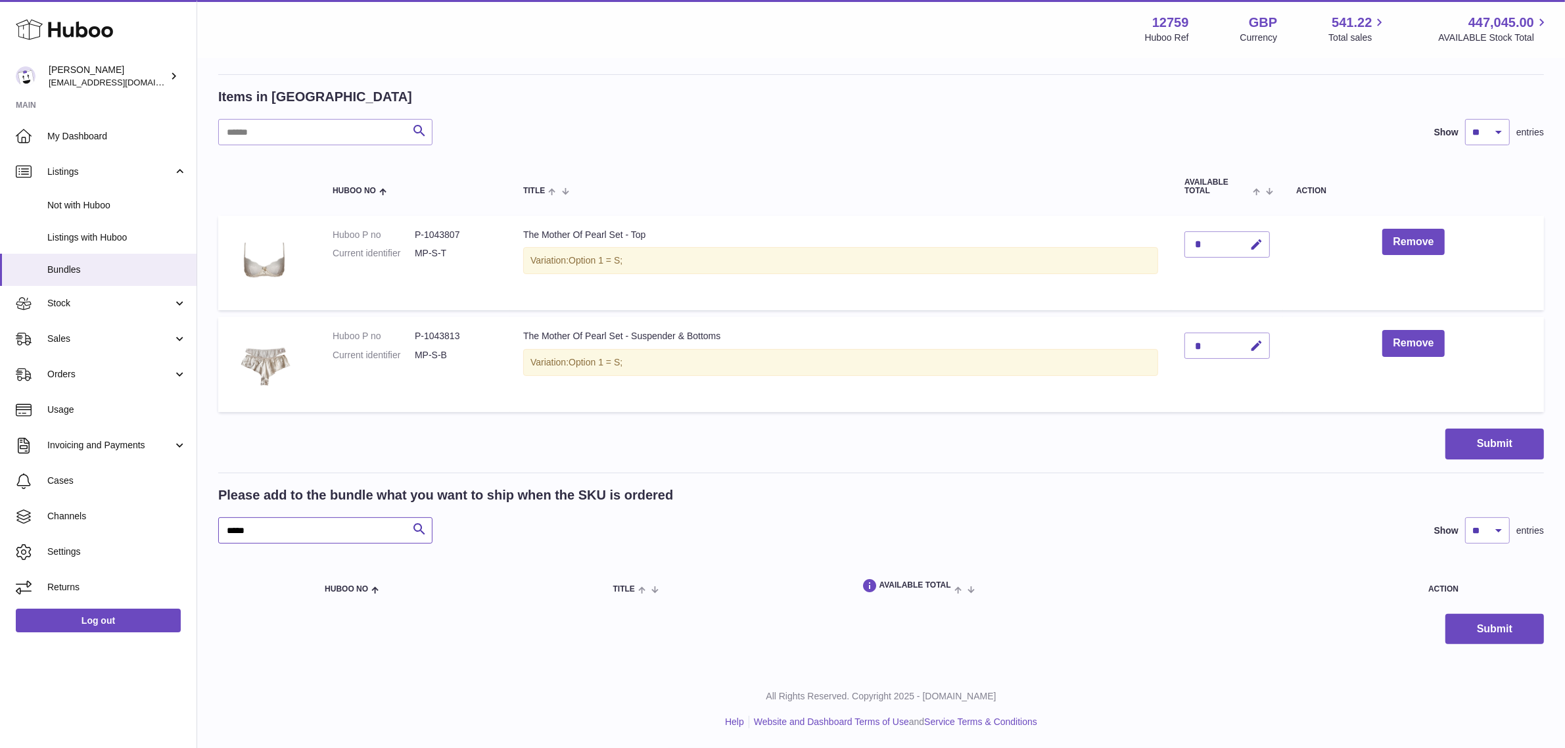
scroll to position [181, 0]
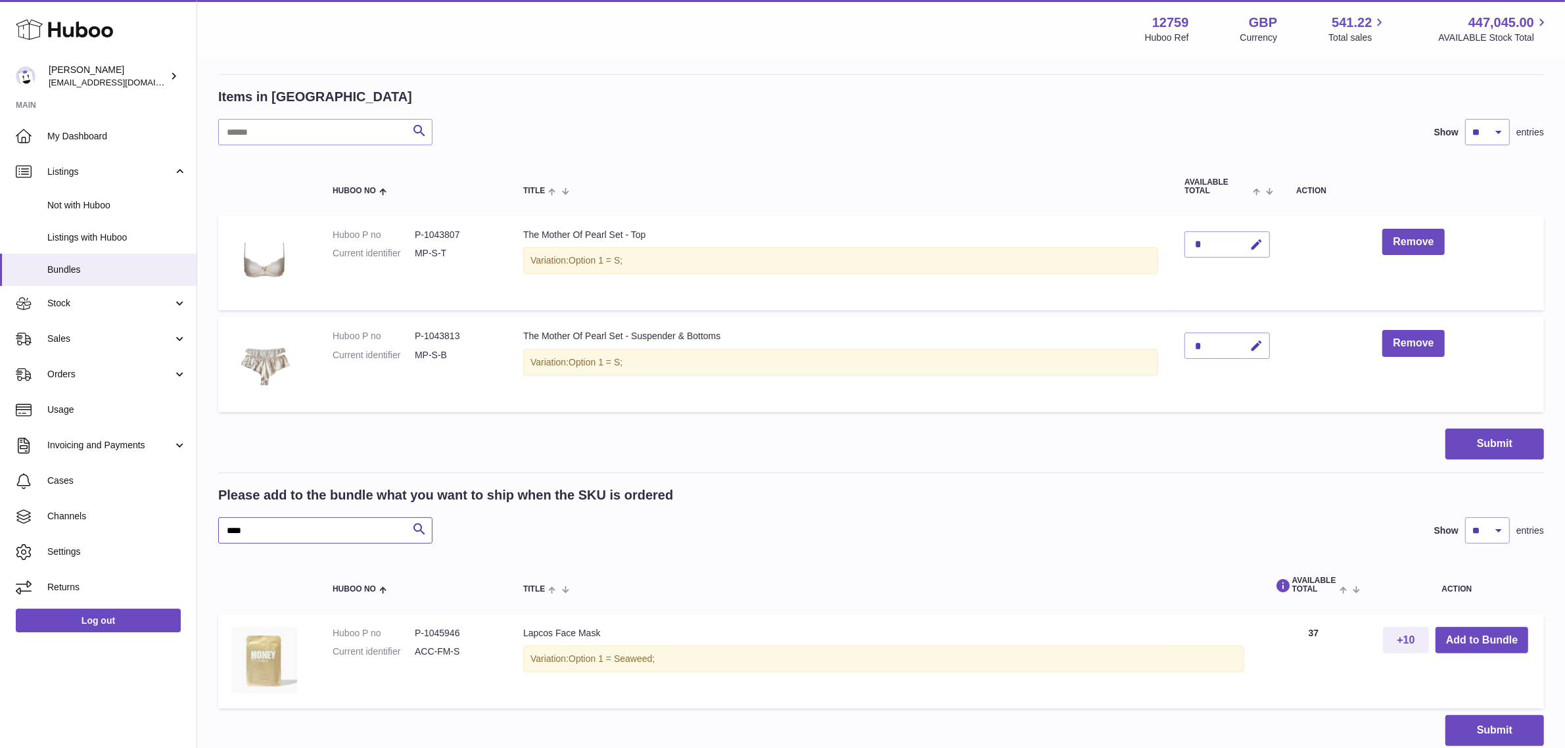
scroll to position [184, 0]
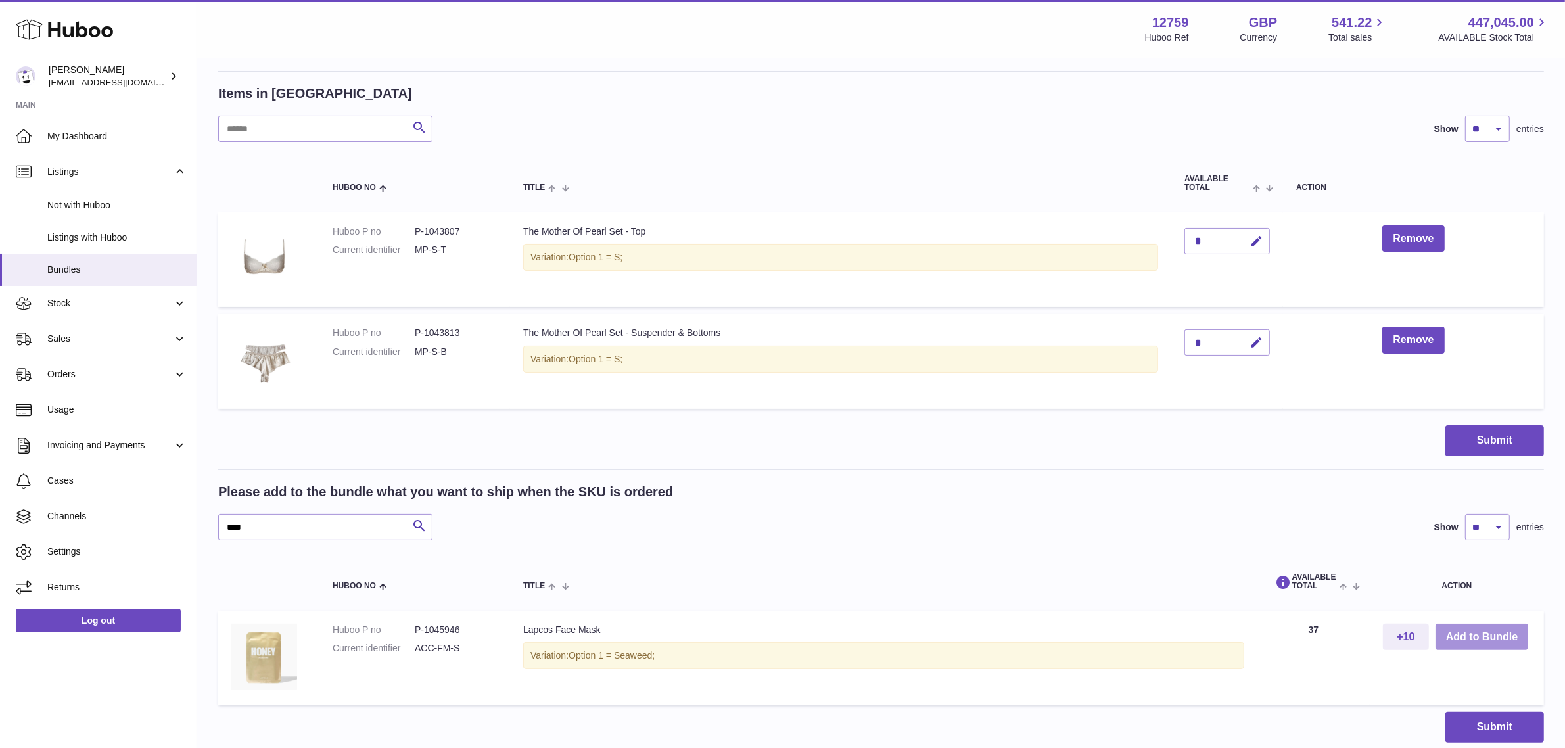
click at [1457, 644] on button "Add to Bundle" at bounding box center [1482, 637] width 93 height 27
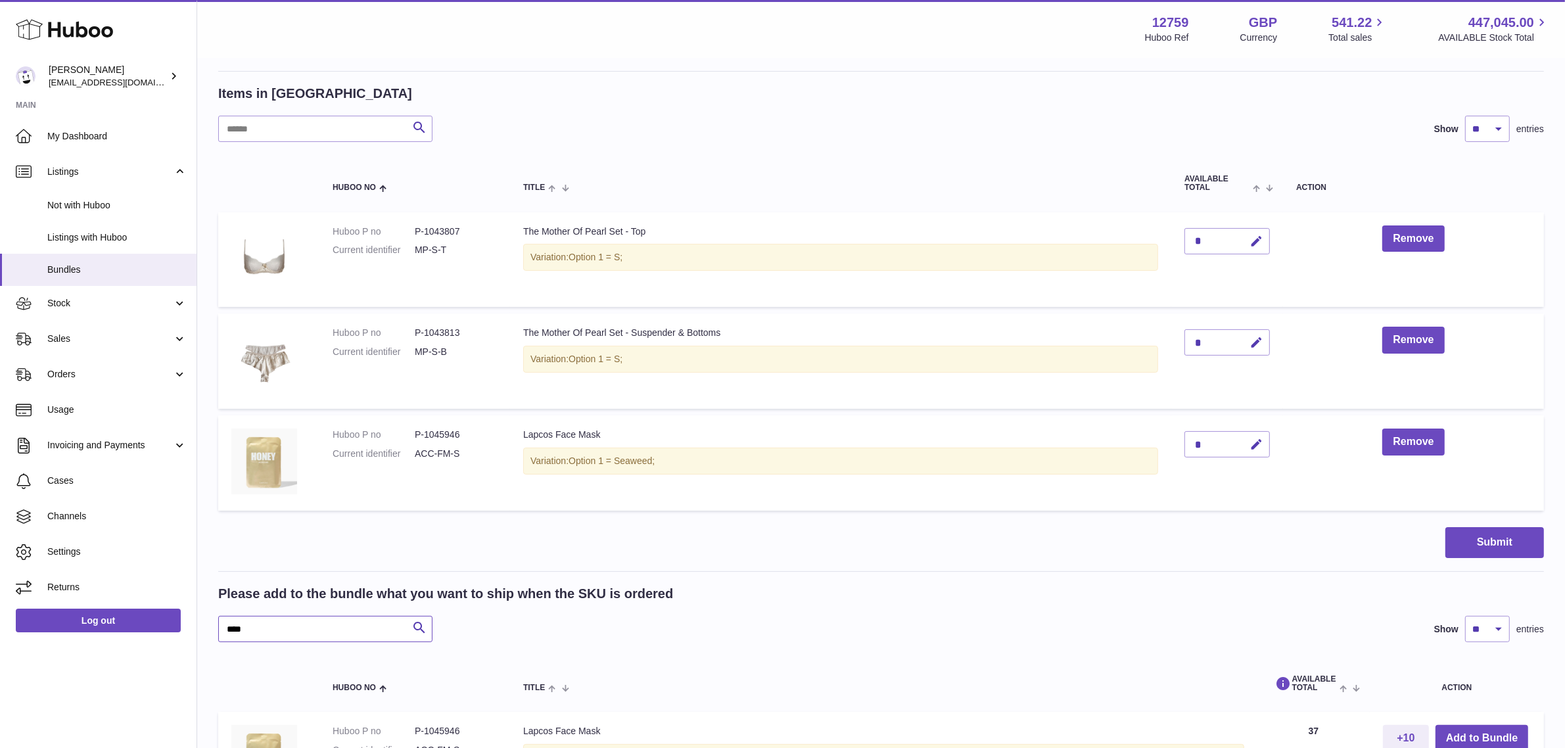
drag, startPoint x: 287, startPoint y: 631, endPoint x: 208, endPoint y: 628, distance: 78.9
click at [208, 628] on div "My Huboo - Create Bundle Please enter the SKU for your bundle **** Optional ext…" at bounding box center [881, 373] width 1368 height 996
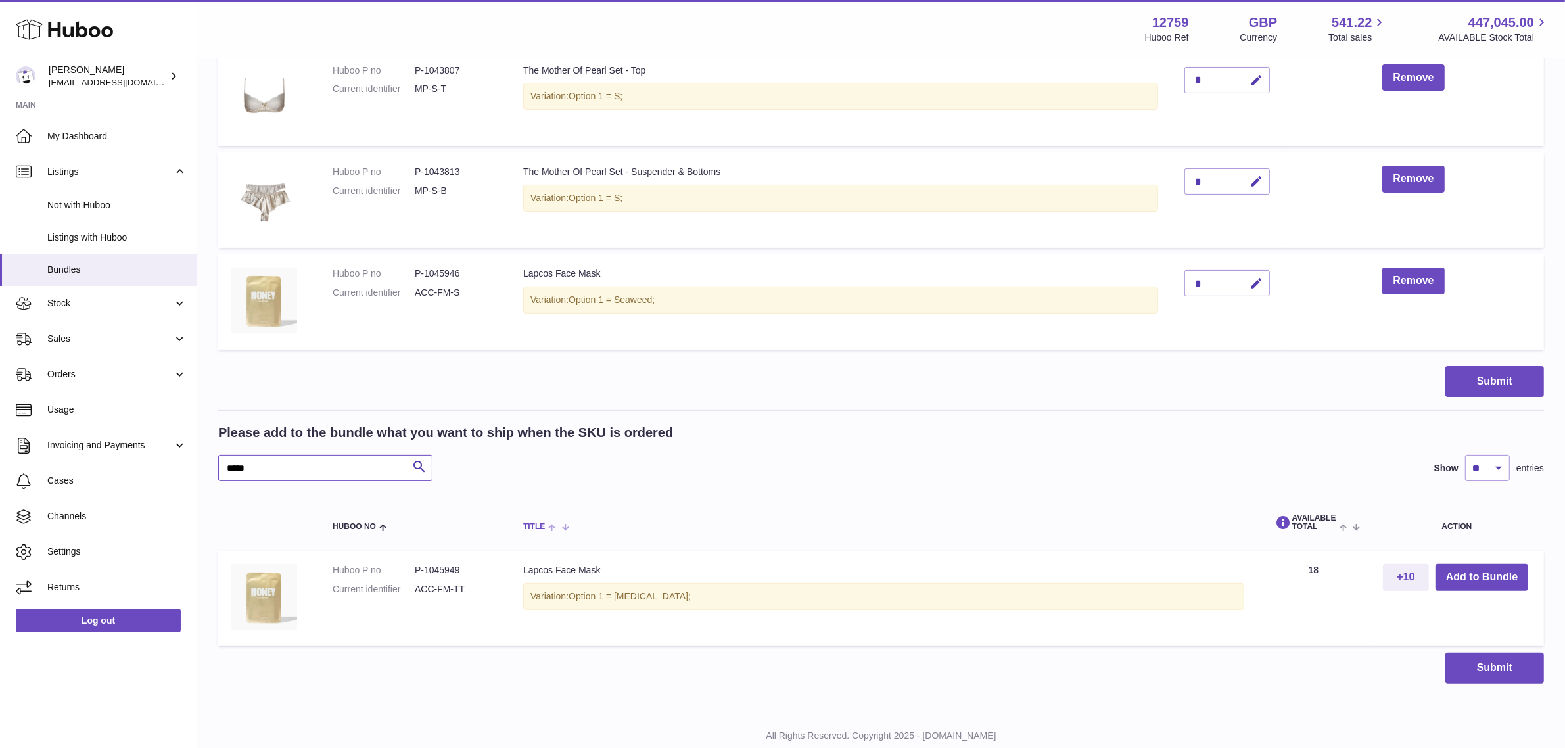
scroll to position [348, 0]
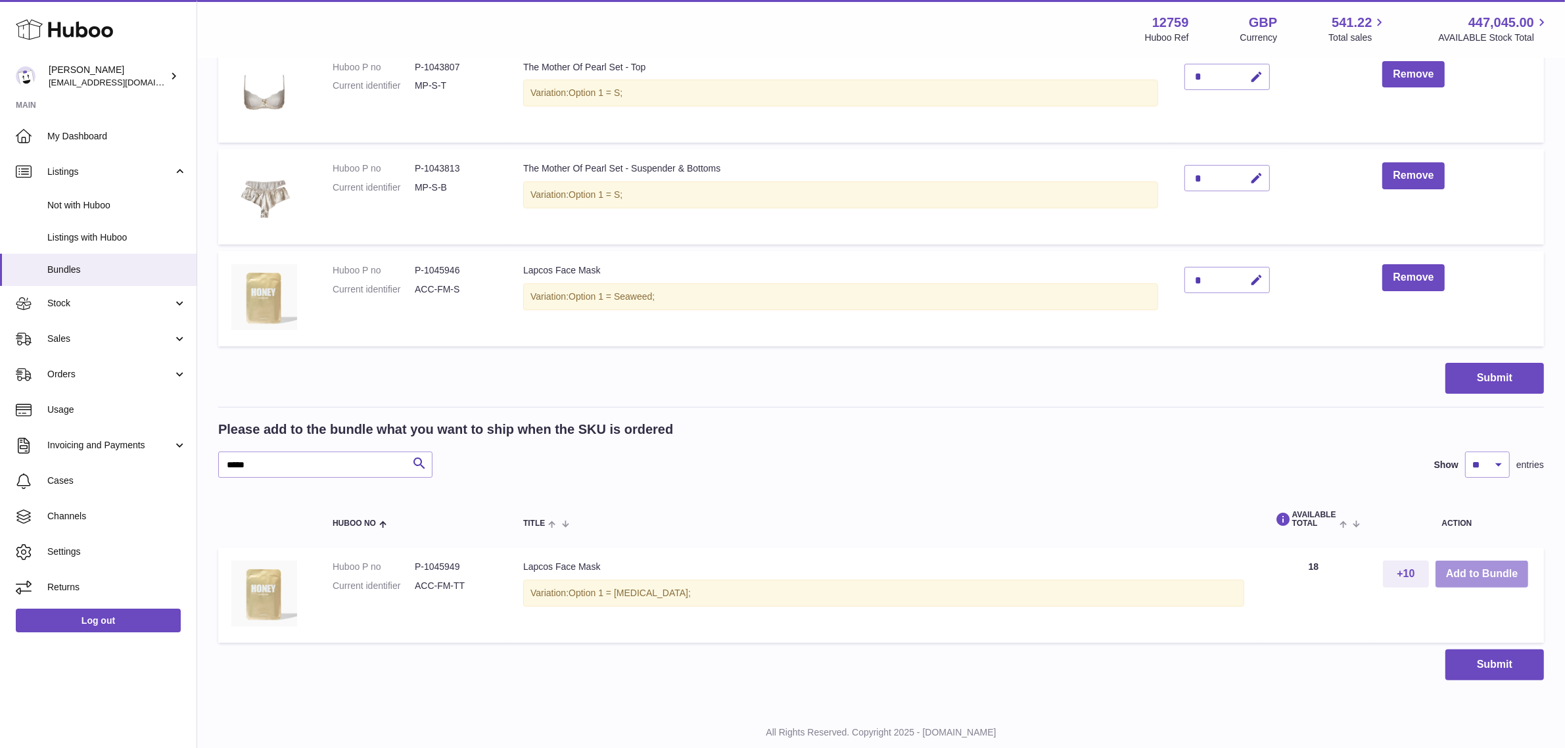
click at [1454, 575] on button "Add to Bundle" at bounding box center [1482, 574] width 93 height 27
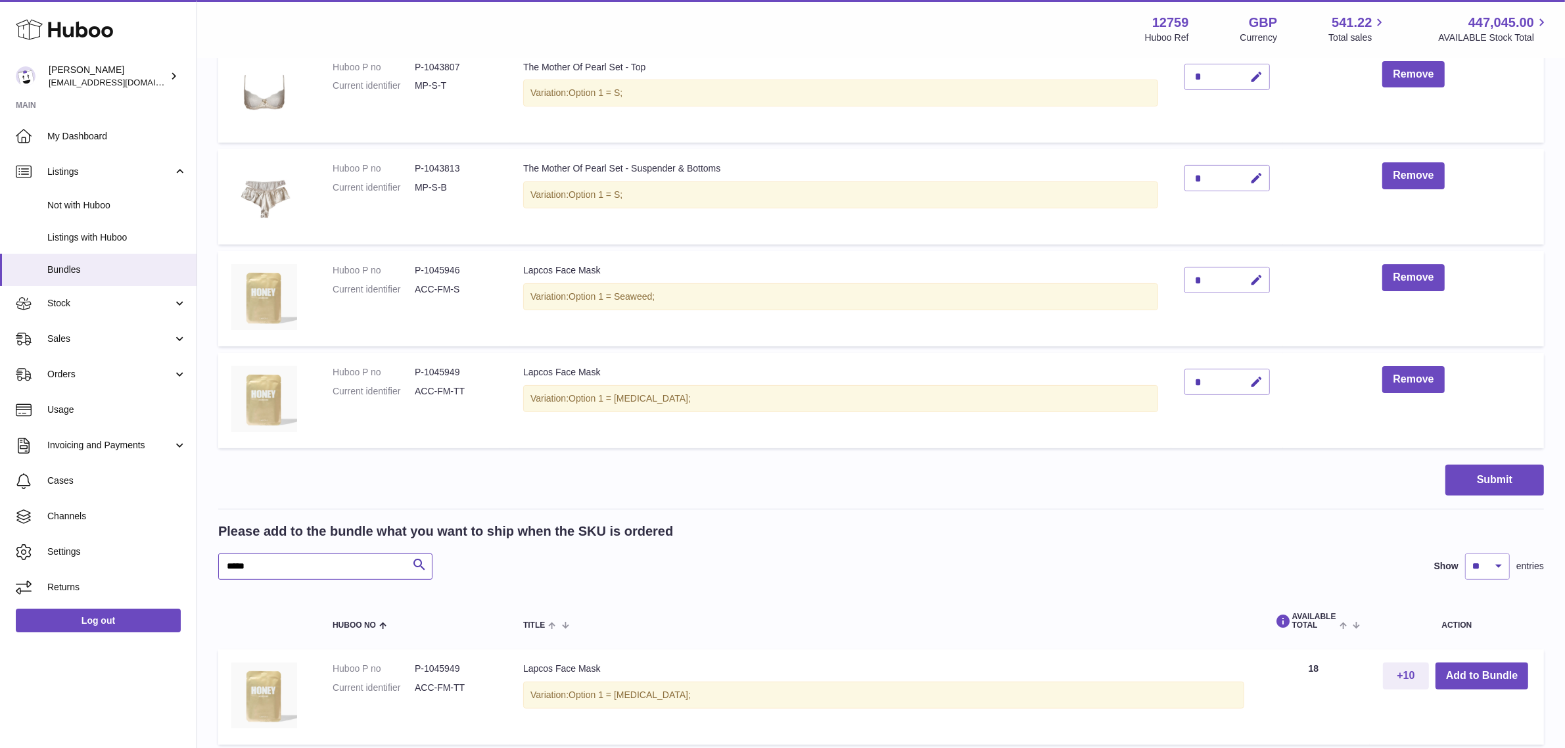
drag, startPoint x: 276, startPoint y: 566, endPoint x: 200, endPoint y: 560, distance: 75.8
click at [200, 560] on div "My Huboo - Create Bundle Please enter the SKU for your bundle **** Optional ext…" at bounding box center [881, 260] width 1368 height 1098
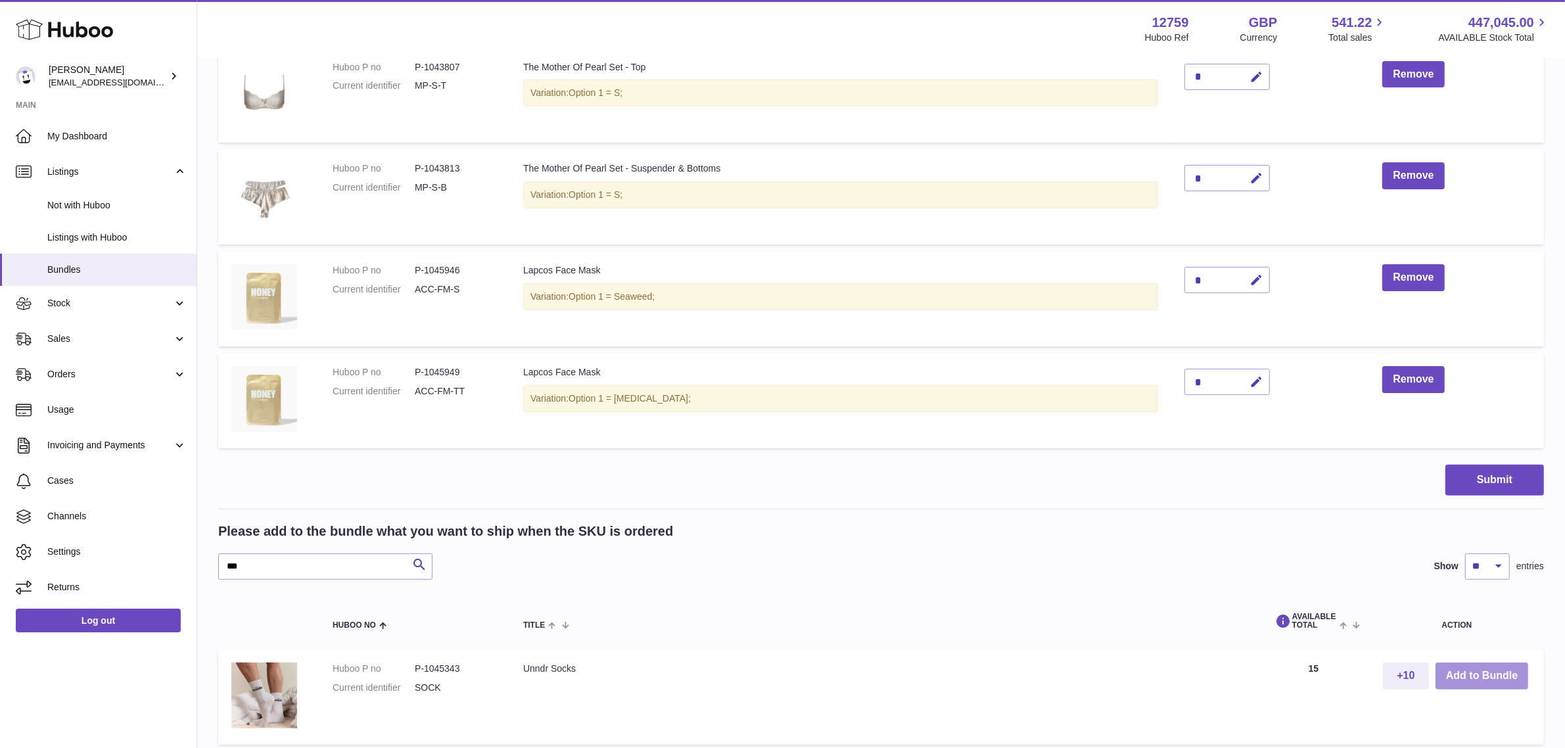
click at [1460, 666] on button "Add to Bundle" at bounding box center [1482, 676] width 93 height 27
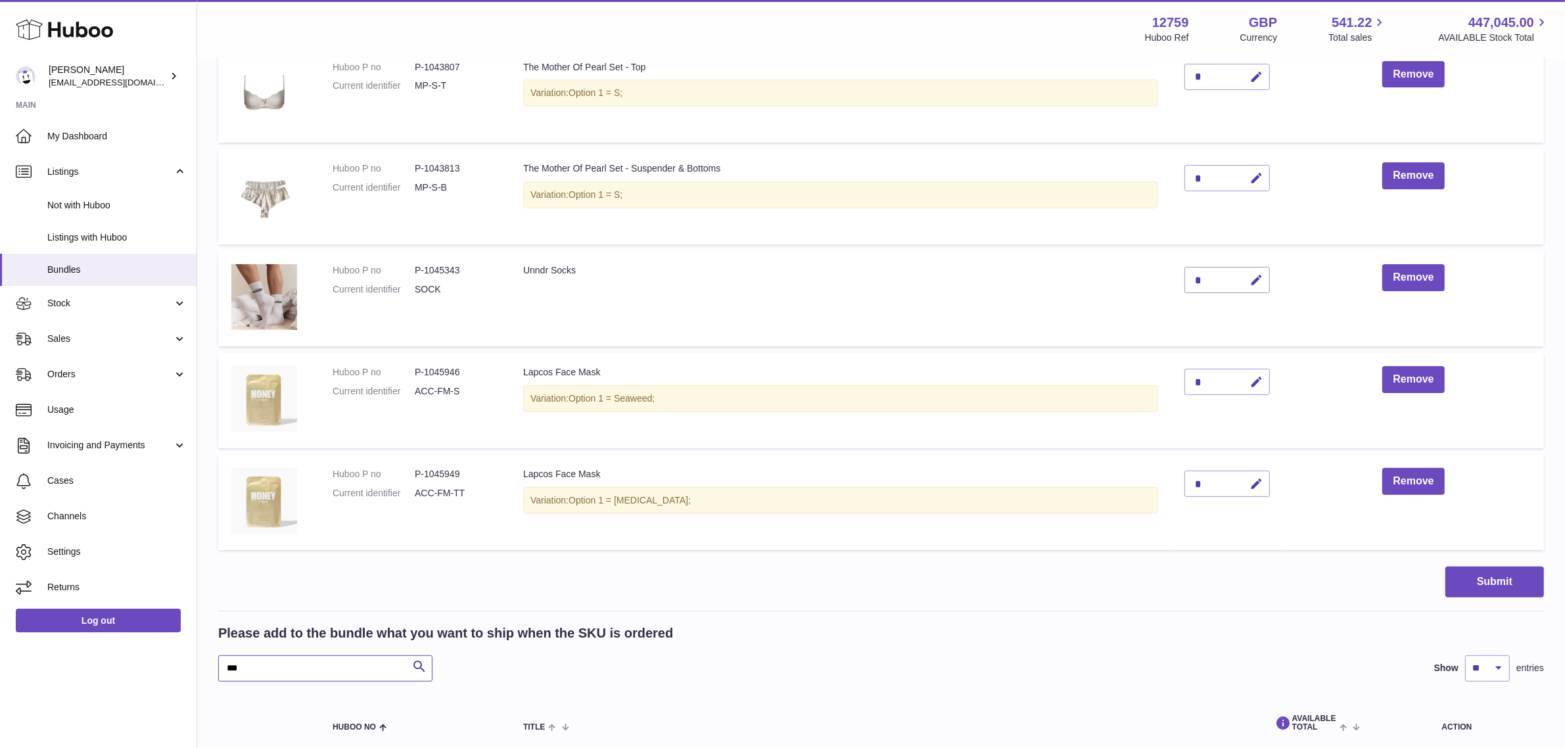
drag, startPoint x: 250, startPoint y: 668, endPoint x: 214, endPoint y: 661, distance: 37.0
click at [214, 661] on div "My Huboo - Create Bundle Please enter the SKU for your bundle **** Optional ext…" at bounding box center [881, 311] width 1368 height 1200
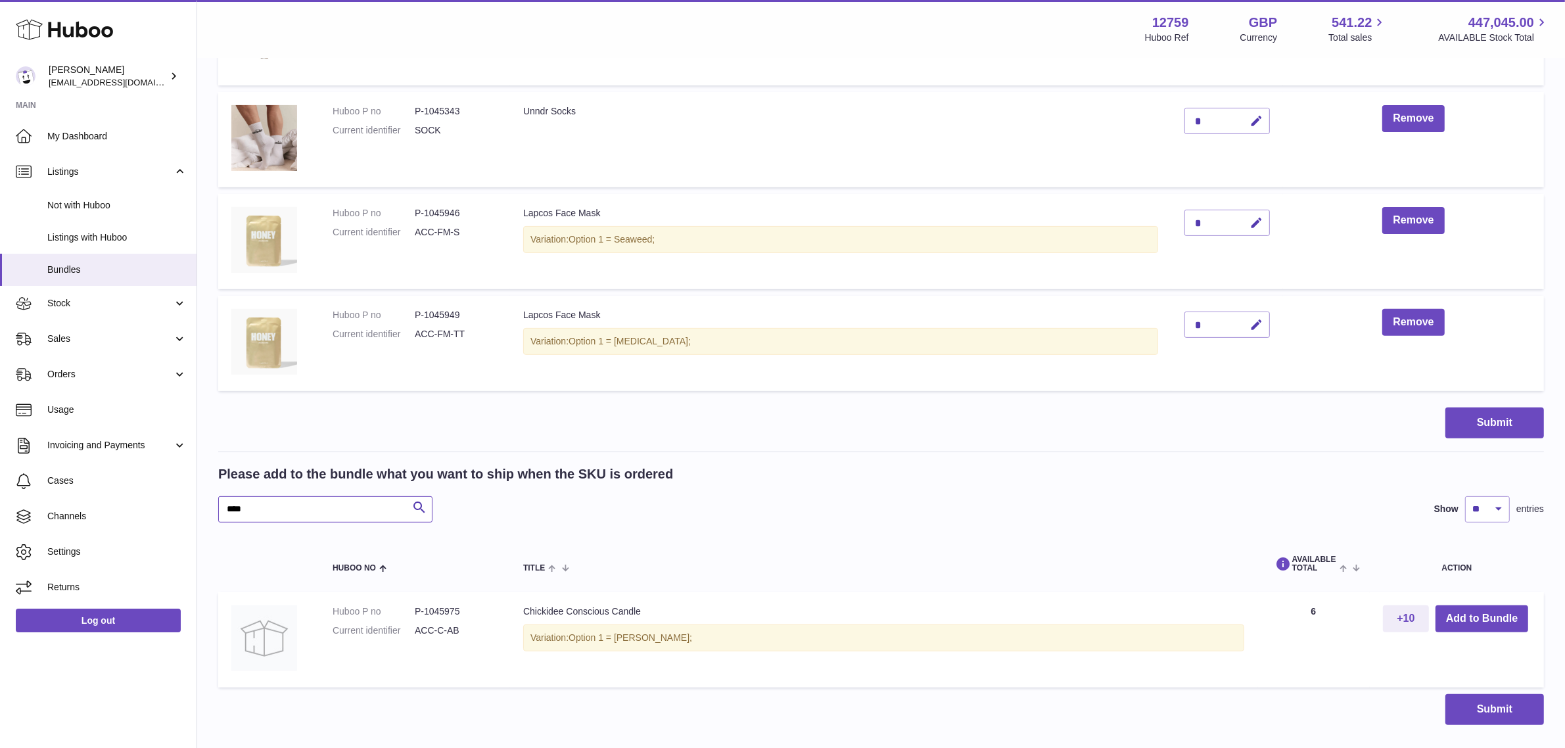
scroll to position [513, 0]
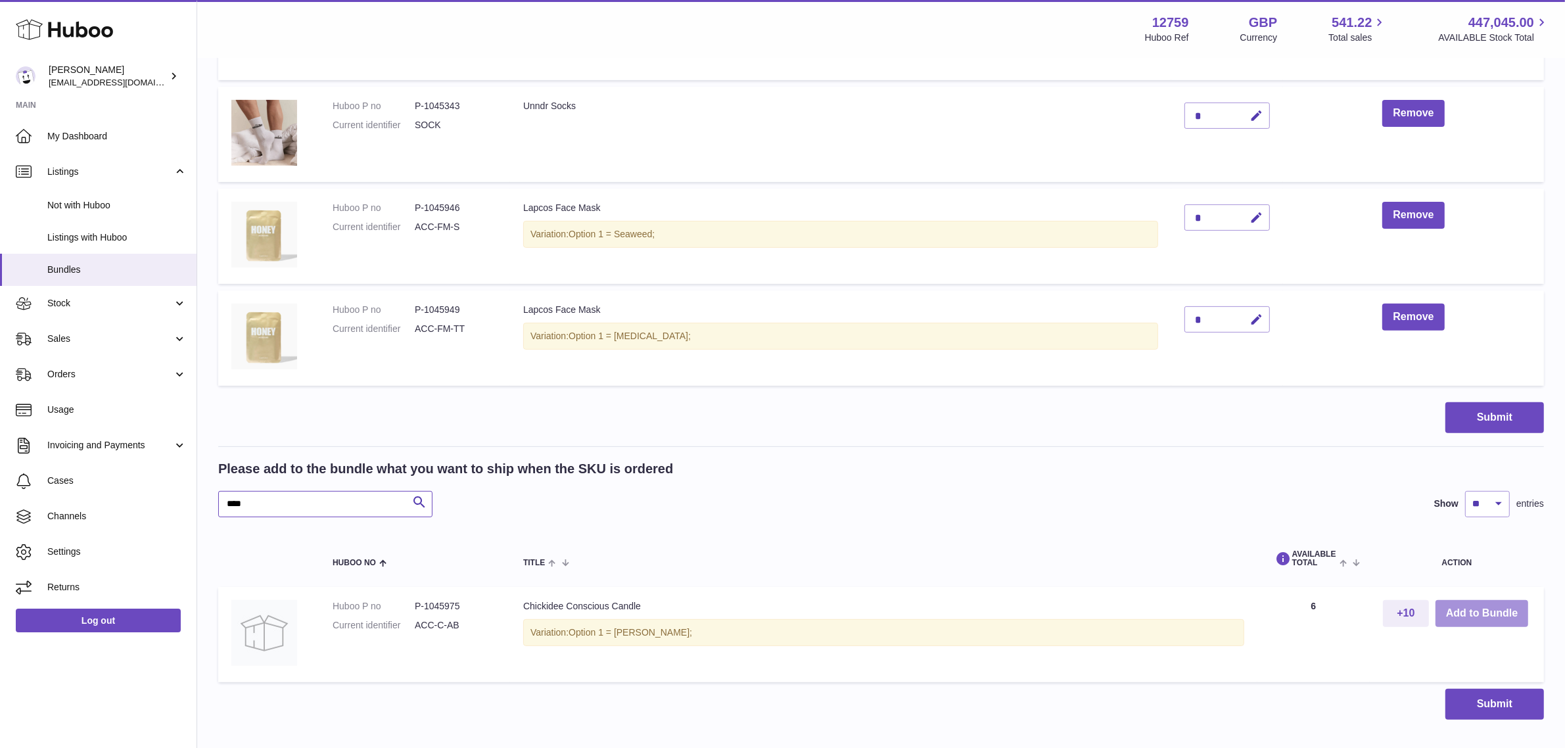
type input "****"
click at [1459, 616] on button "Add to Bundle" at bounding box center [1482, 613] width 93 height 27
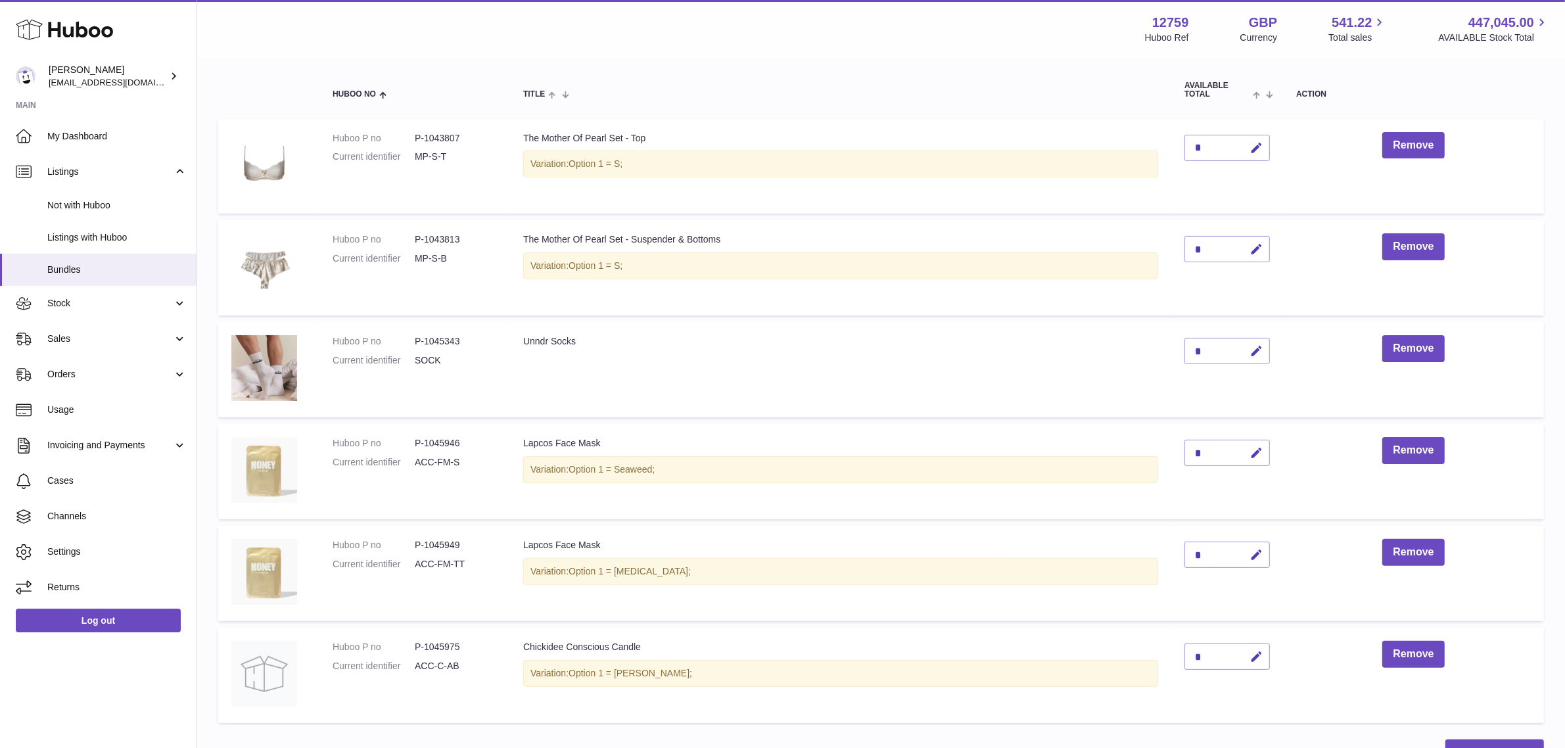
scroll to position [329, 0]
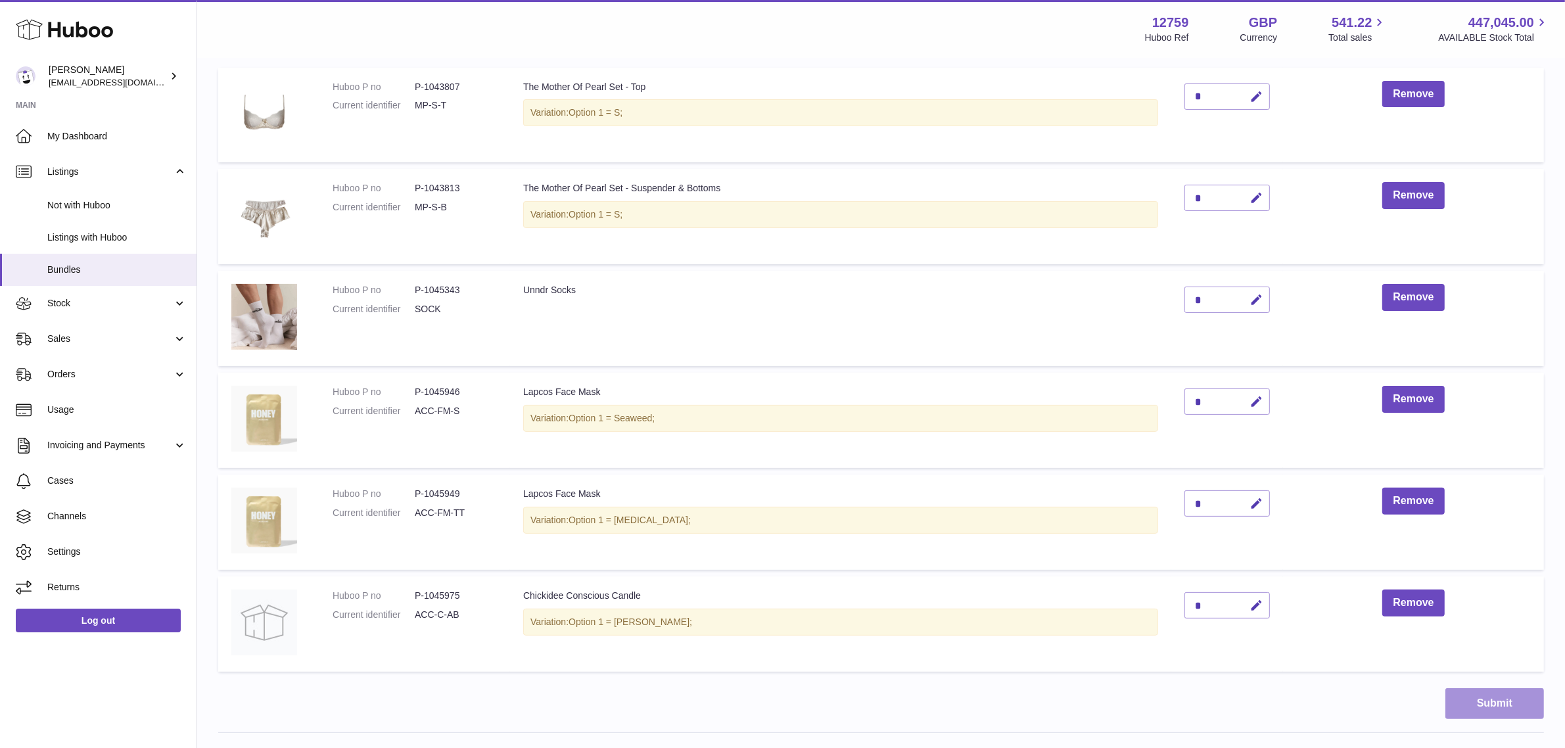
click at [1481, 703] on button "Submit" at bounding box center [1494, 703] width 99 height 31
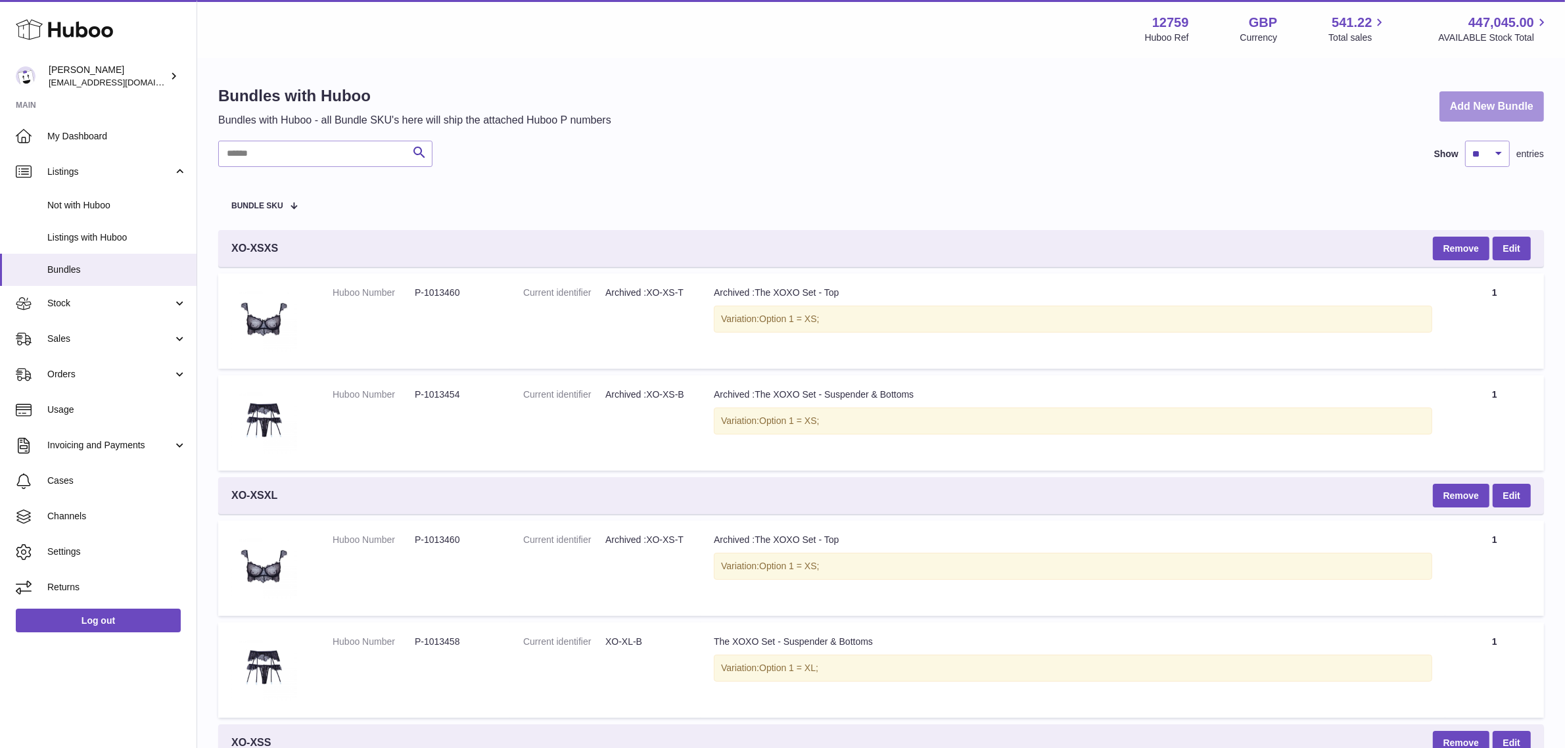
click at [1480, 106] on link "Add New Bundle" at bounding box center [1492, 106] width 105 height 31
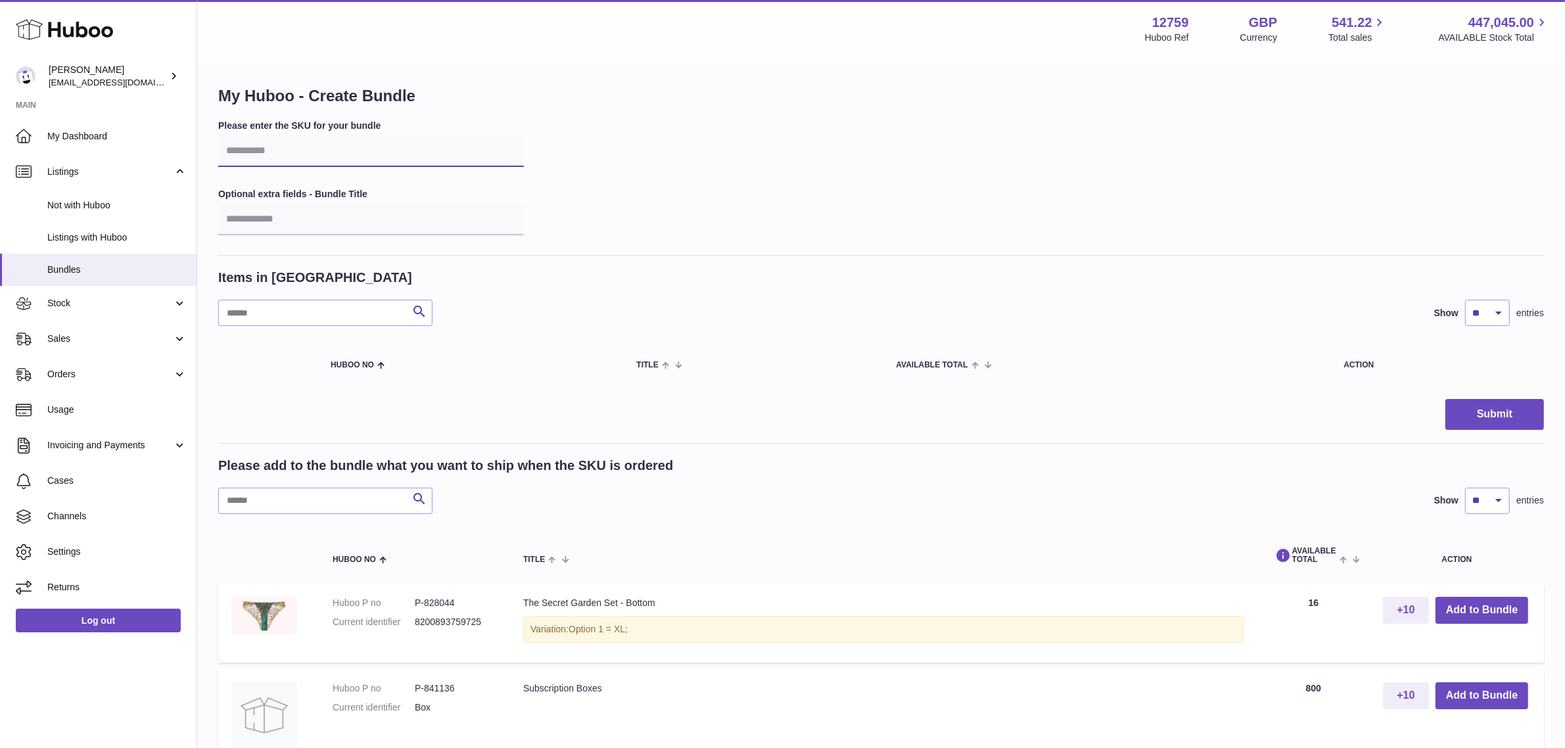
click at [290, 155] on input "text" at bounding box center [371, 151] width 306 height 32
type input "****"
click at [260, 509] on input "text" at bounding box center [325, 501] width 214 height 26
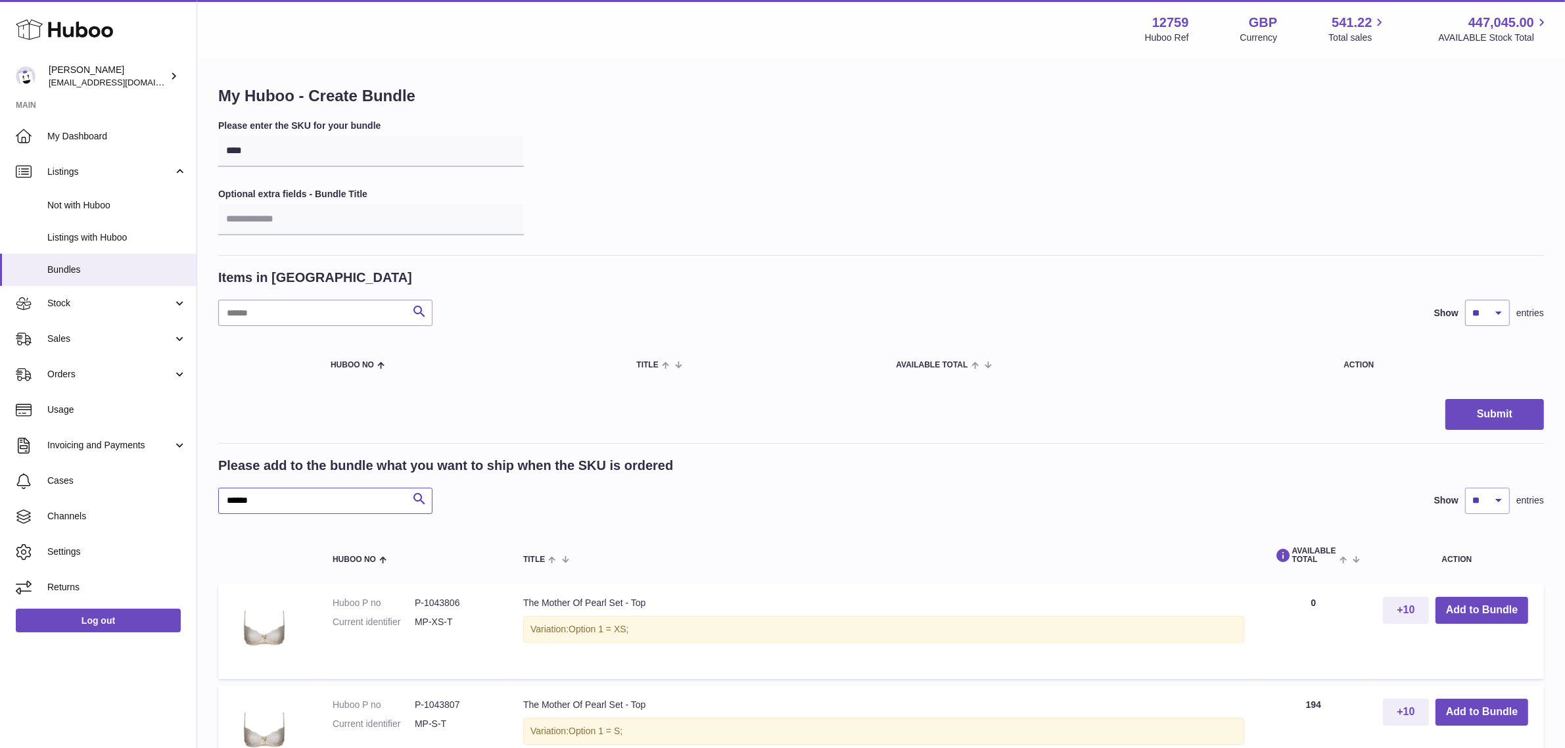
scroll to position [82, 0]
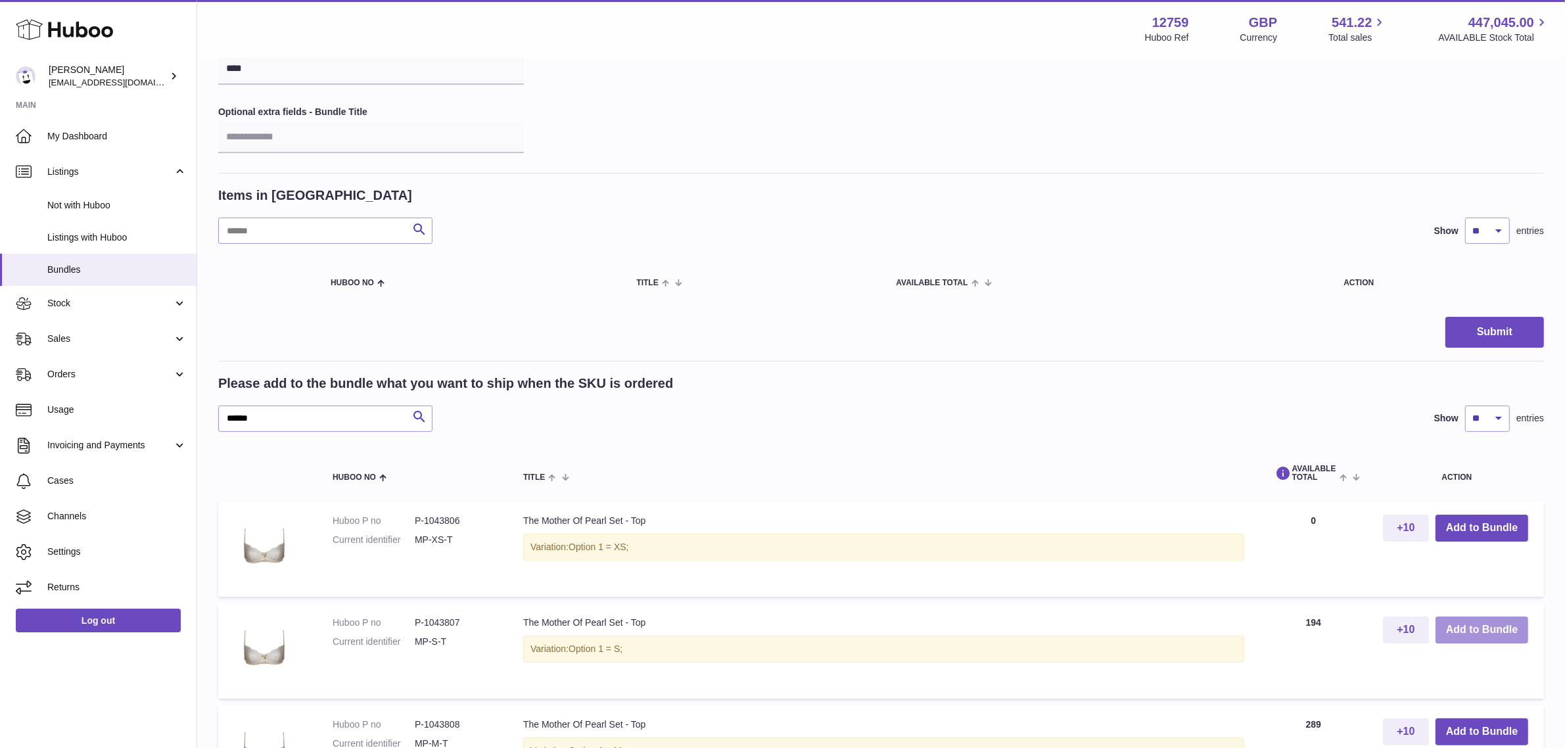
click at [1468, 629] on button "Add to Bundle" at bounding box center [1482, 630] width 93 height 27
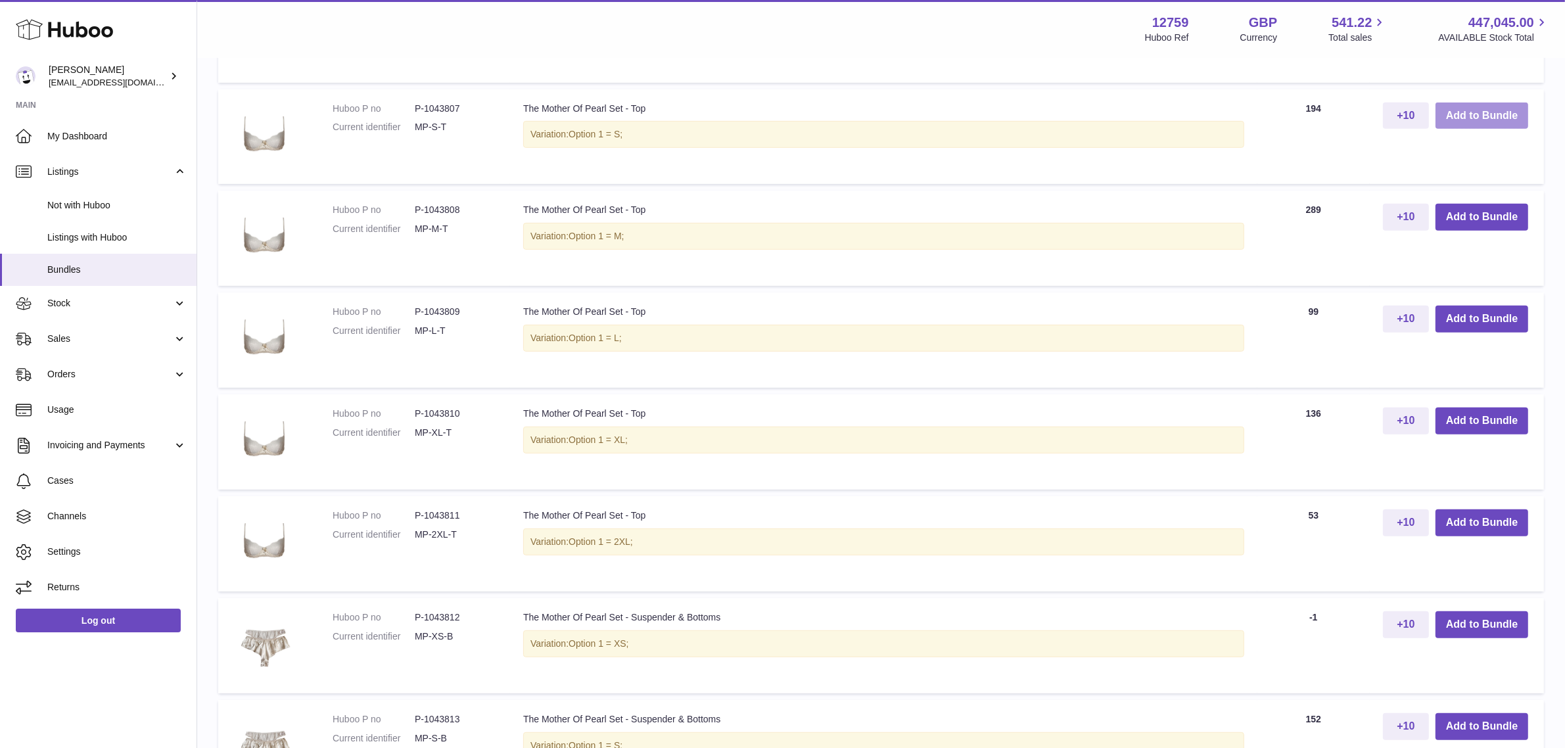
scroll to position [904, 0]
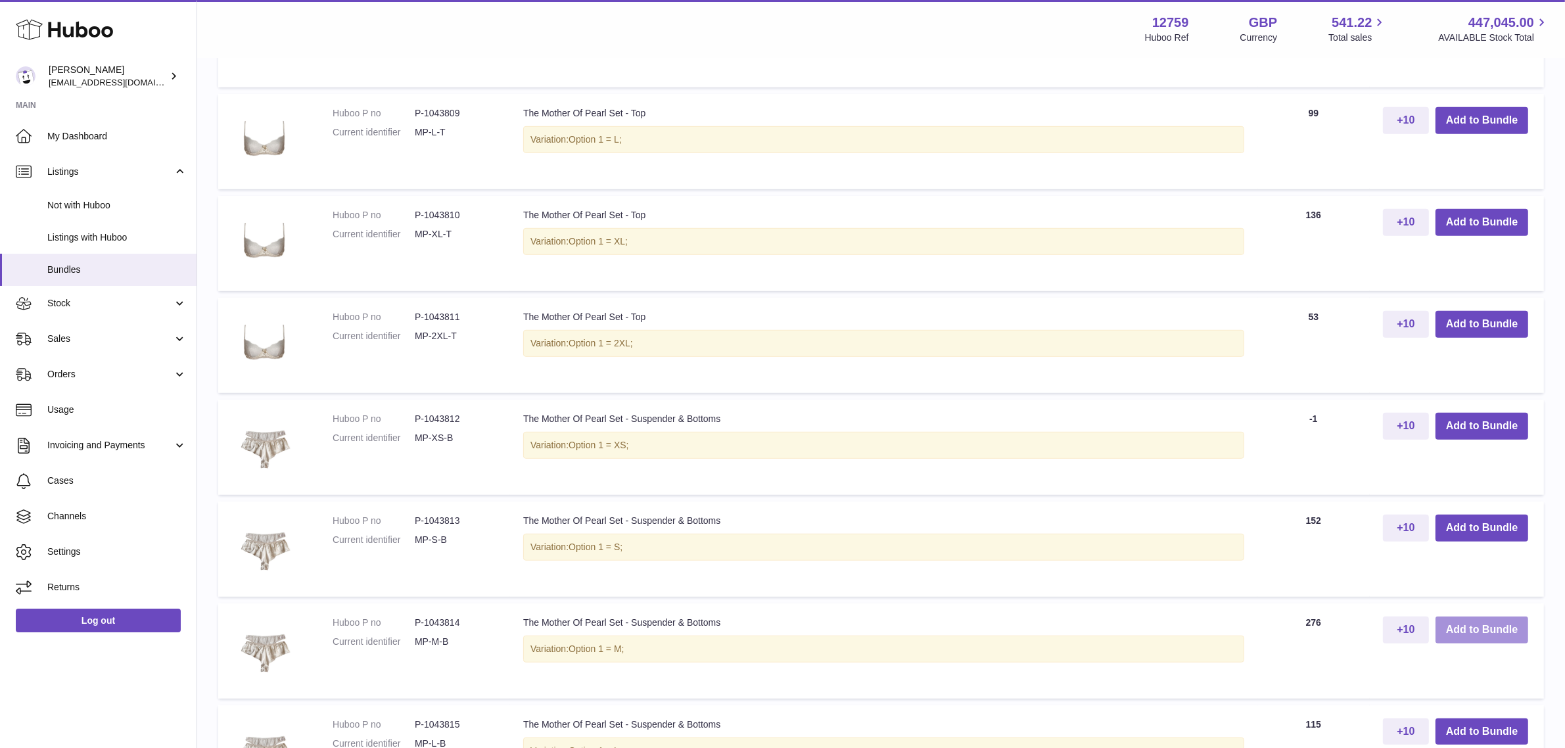
click at [1503, 635] on button "Add to Bundle" at bounding box center [1482, 630] width 93 height 27
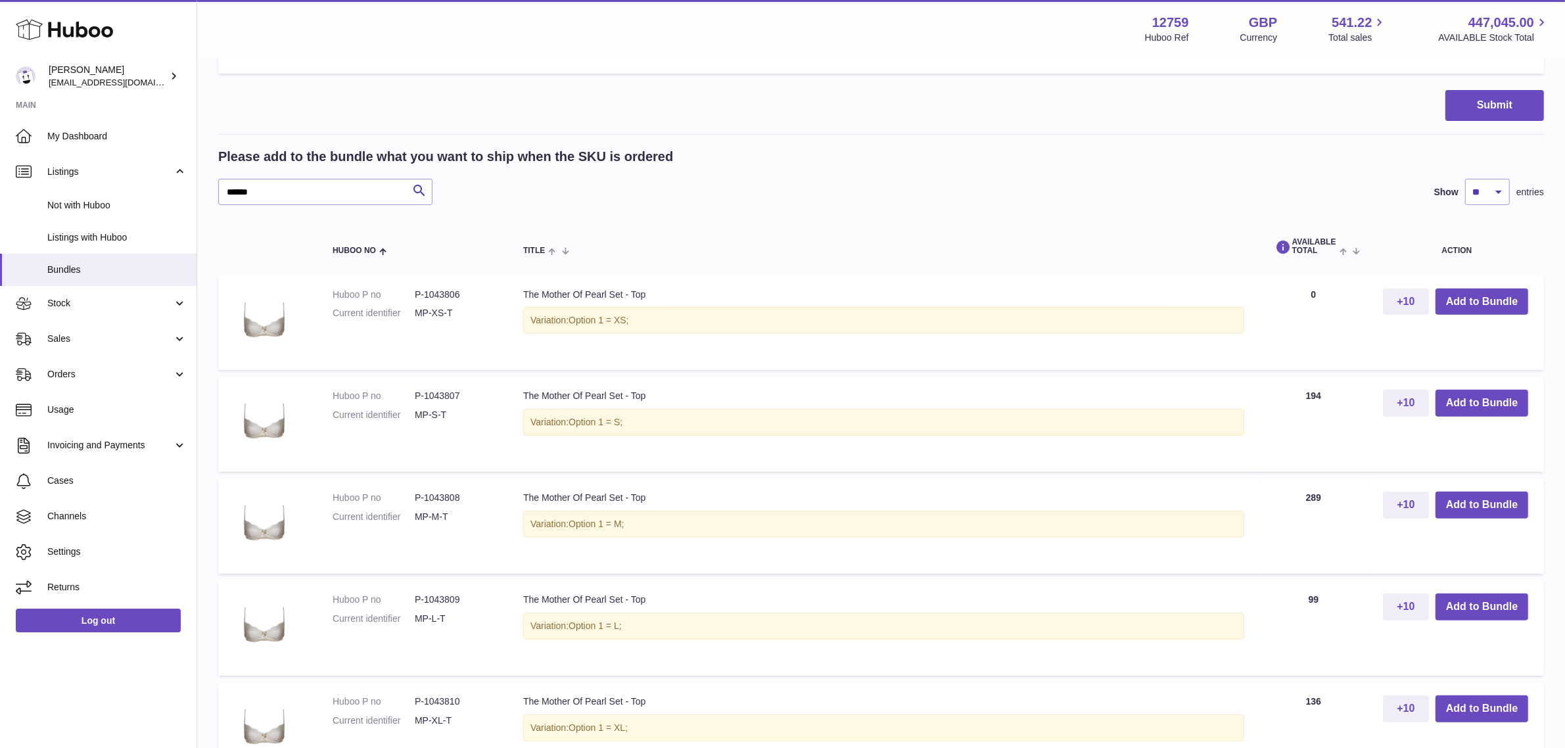
scroll to position [513, 0]
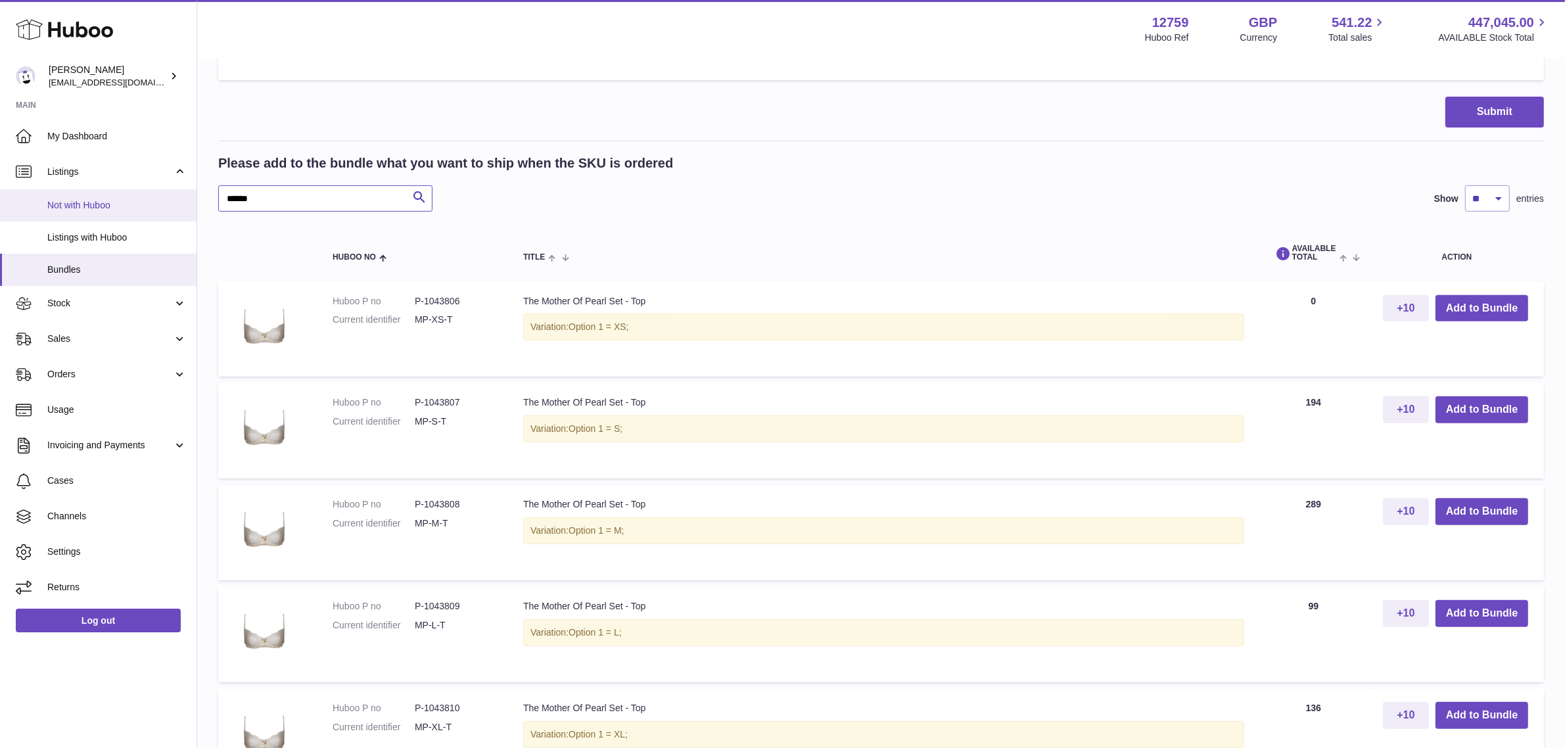
drag, startPoint x: 283, startPoint y: 189, endPoint x: 195, endPoint y: 189, distance: 87.4
click at [195, 189] on div "Huboo Sofia Panwar sofiapanwar@unndr.com Main My Dashboard Listings Not with Hu…" at bounding box center [782, 477] width 1565 height 1980
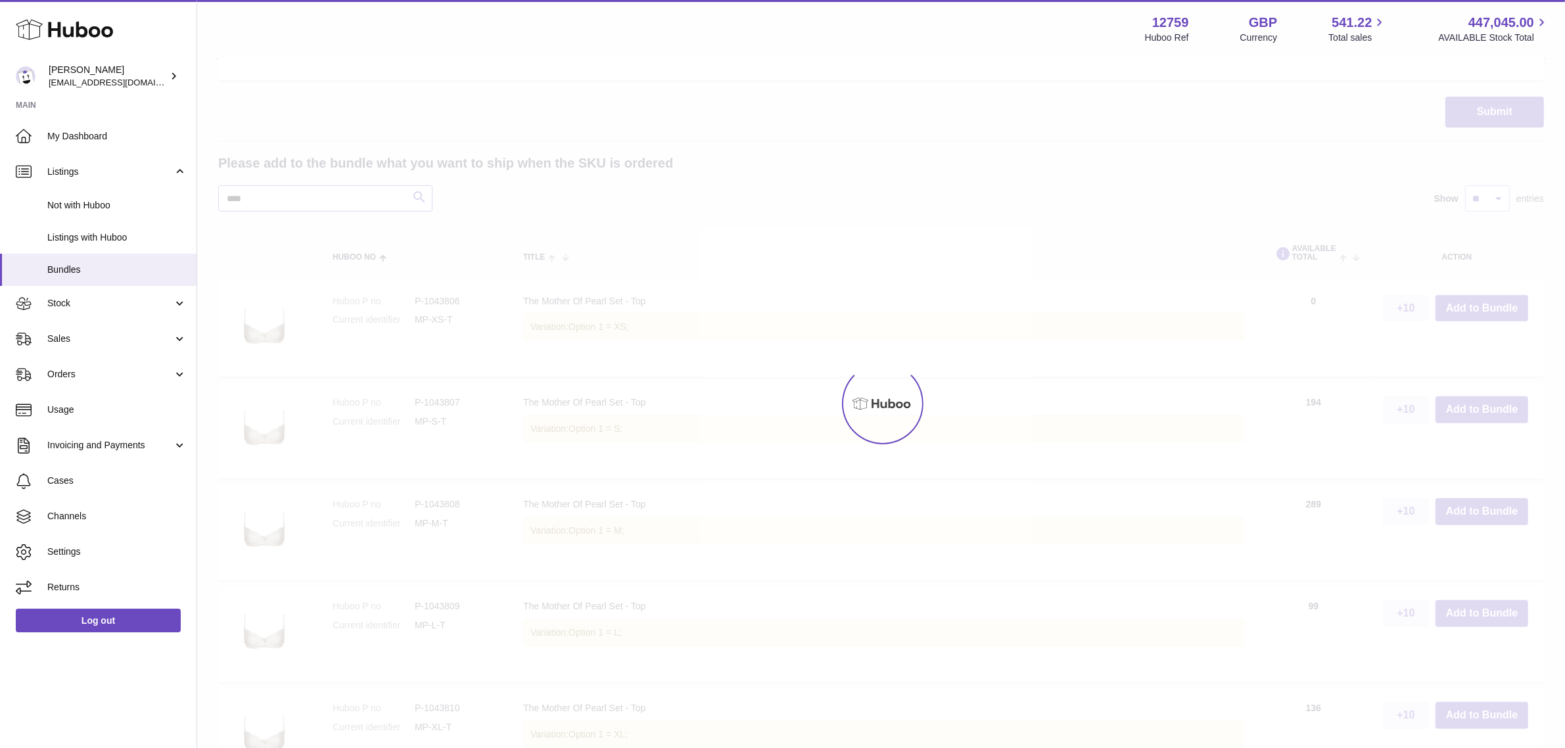
scroll to position [283, 0]
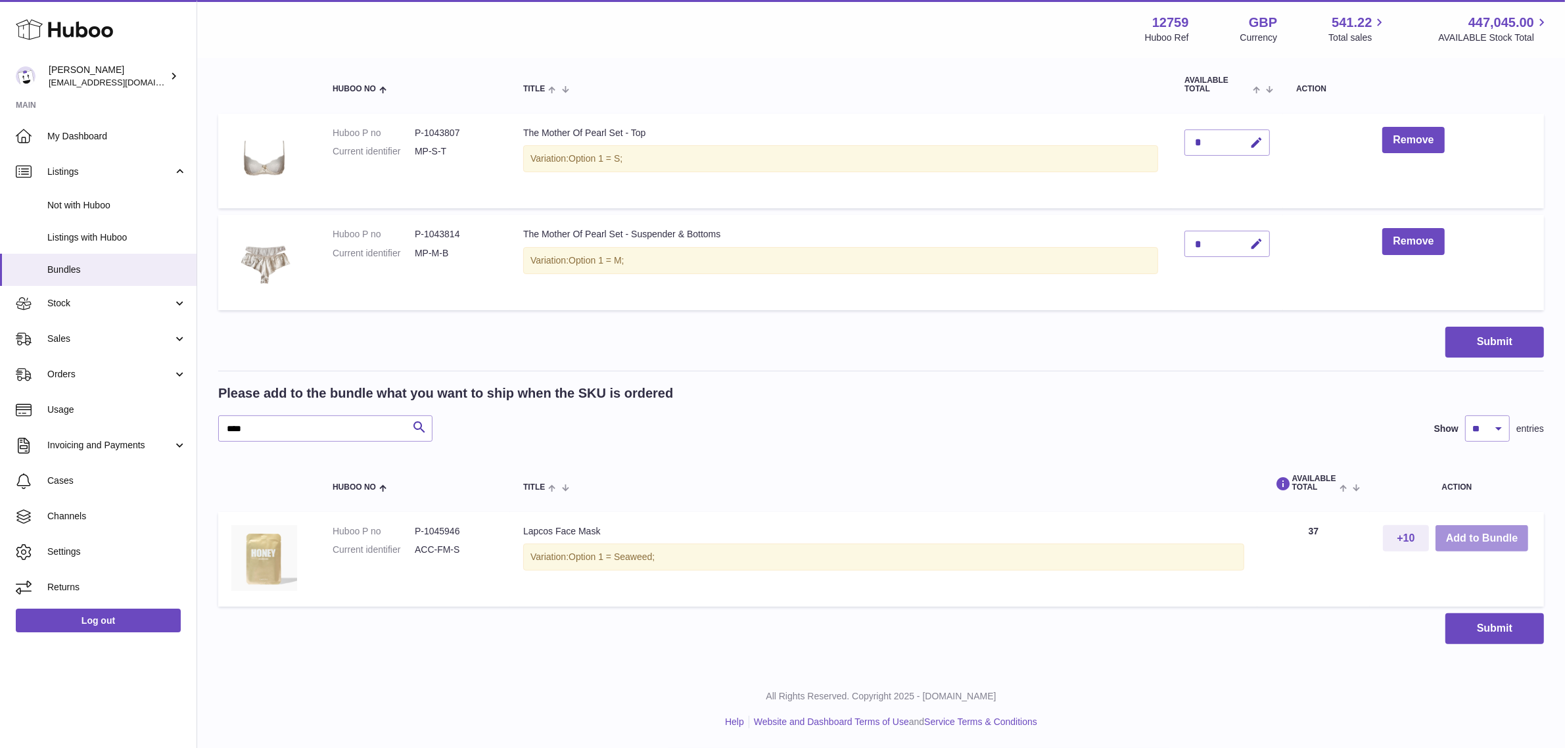
click at [1464, 536] on button "Add to Bundle" at bounding box center [1482, 538] width 93 height 27
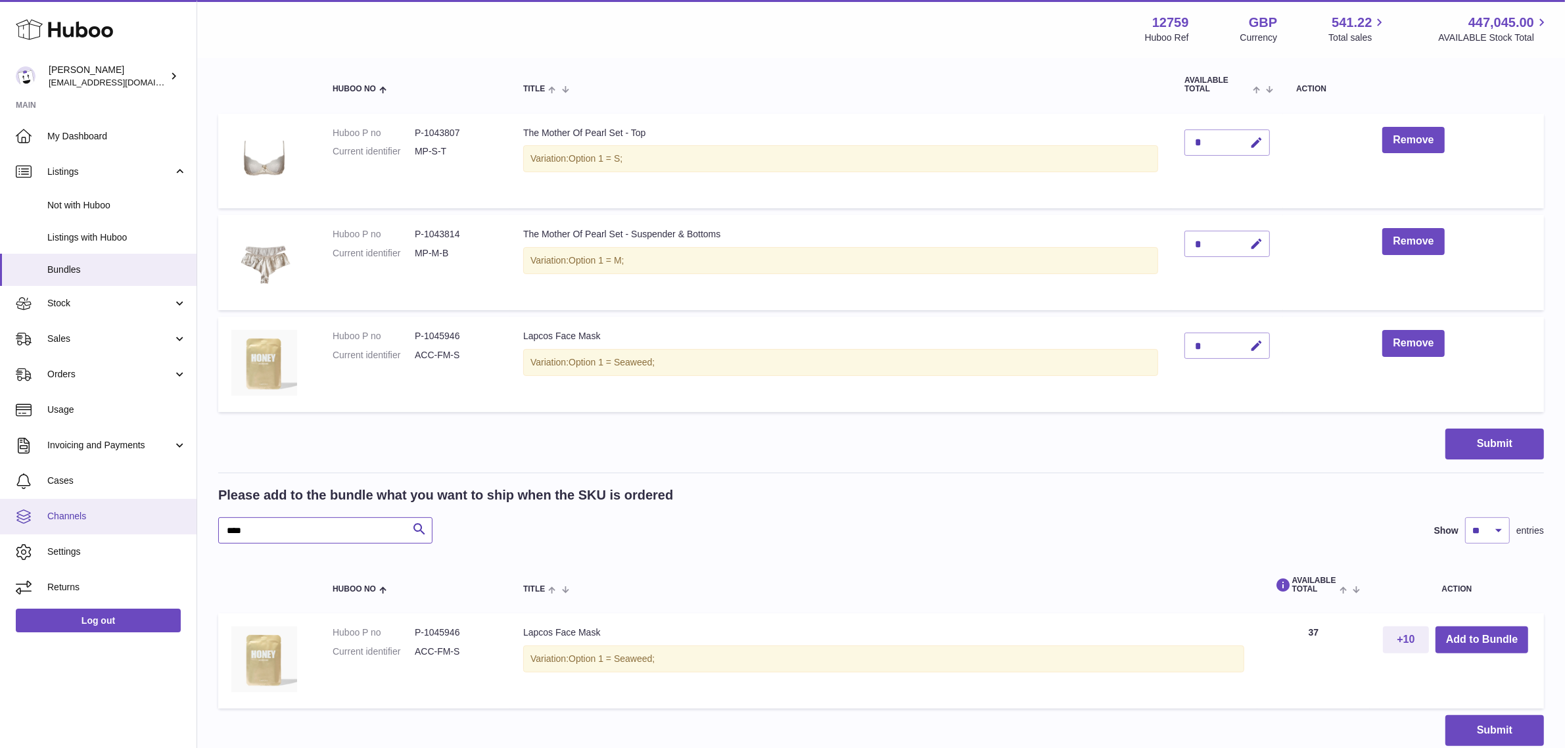
drag, startPoint x: 306, startPoint y: 530, endPoint x: 181, endPoint y: 519, distance: 125.4
click at [181, 519] on div "Huboo [PERSON_NAME] [PERSON_NAME][EMAIL_ADDRESS][DOMAIN_NAME] Main My Dashboard…" at bounding box center [782, 283] width 1565 height 1133
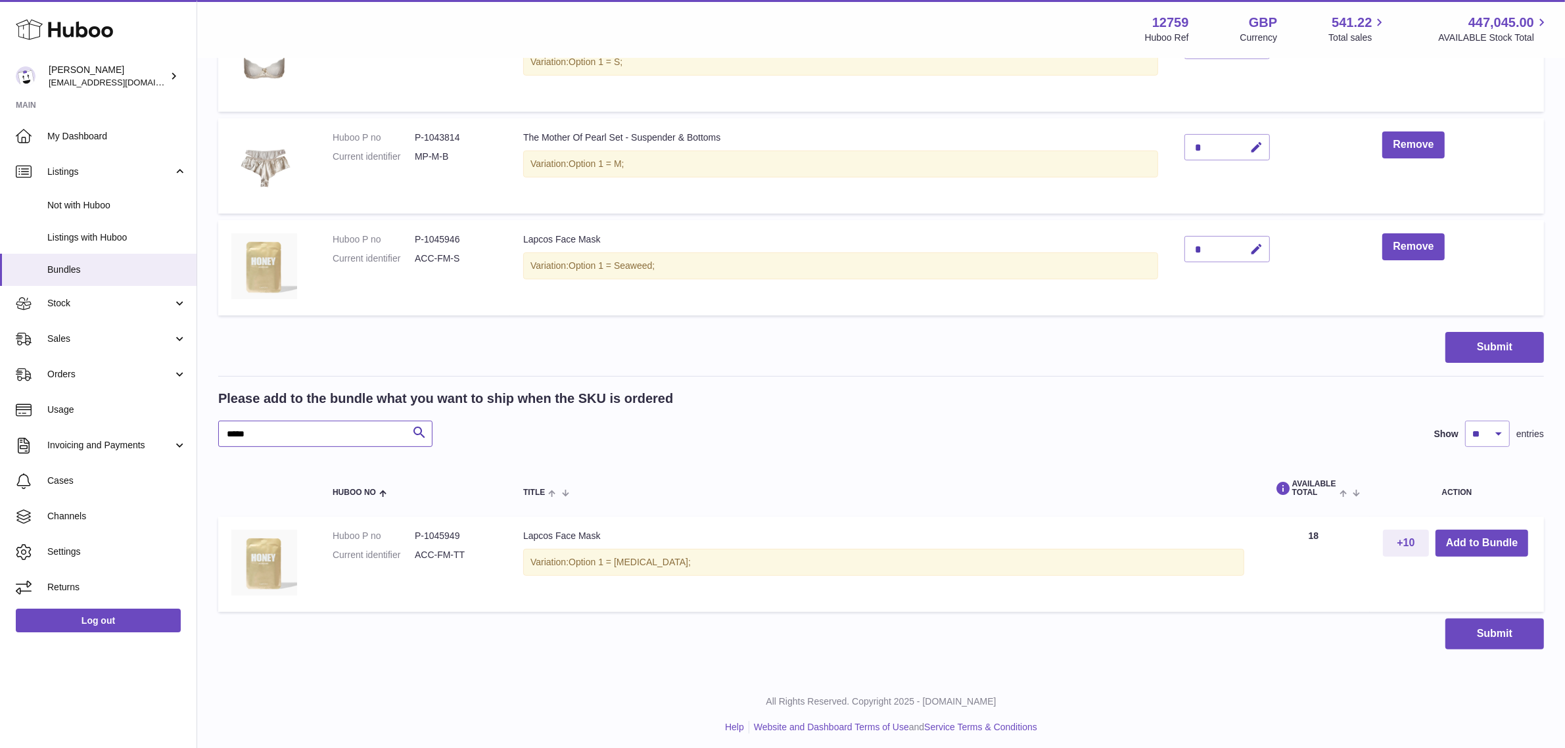
scroll to position [385, 0]
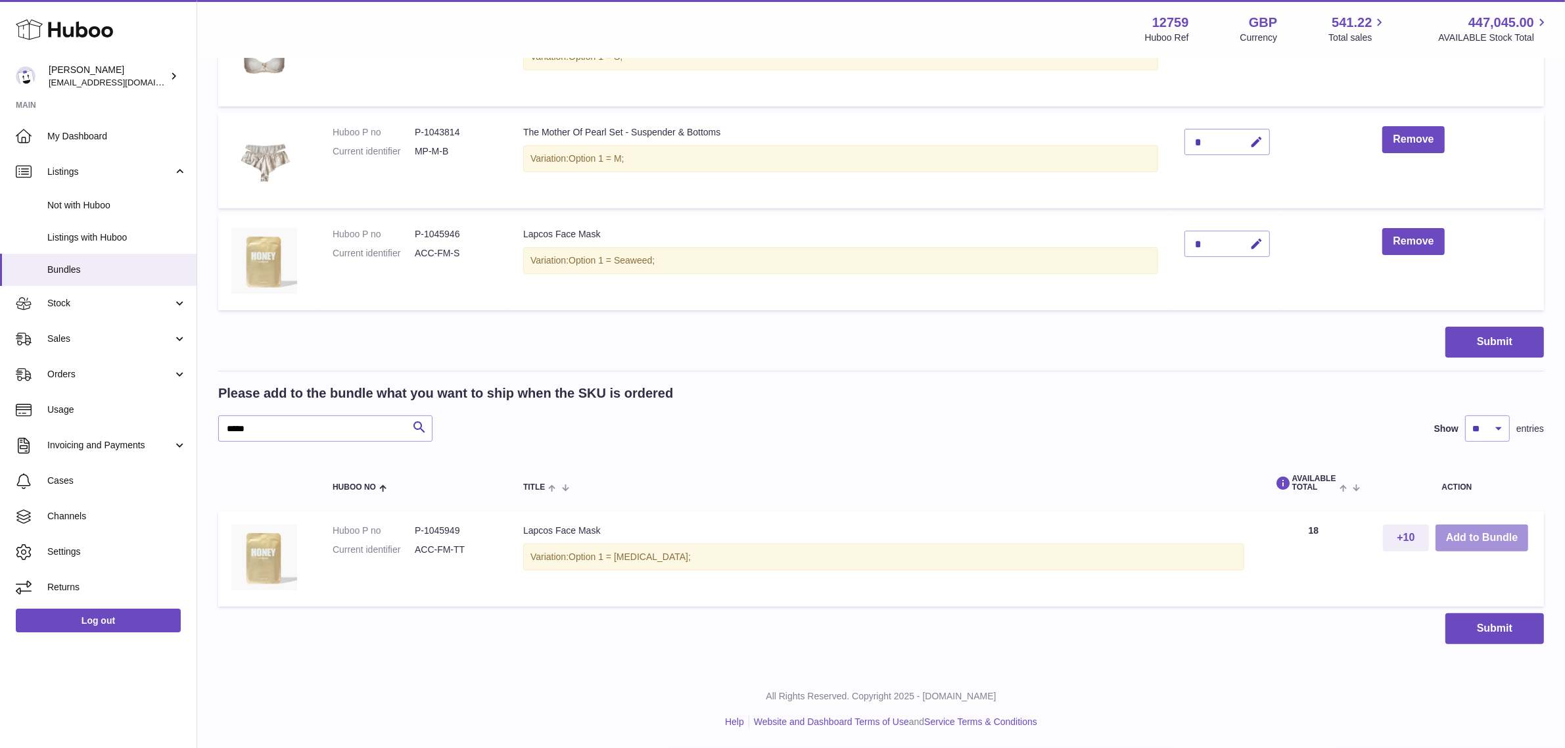
click at [1447, 536] on button "Add to Bundle" at bounding box center [1482, 538] width 93 height 27
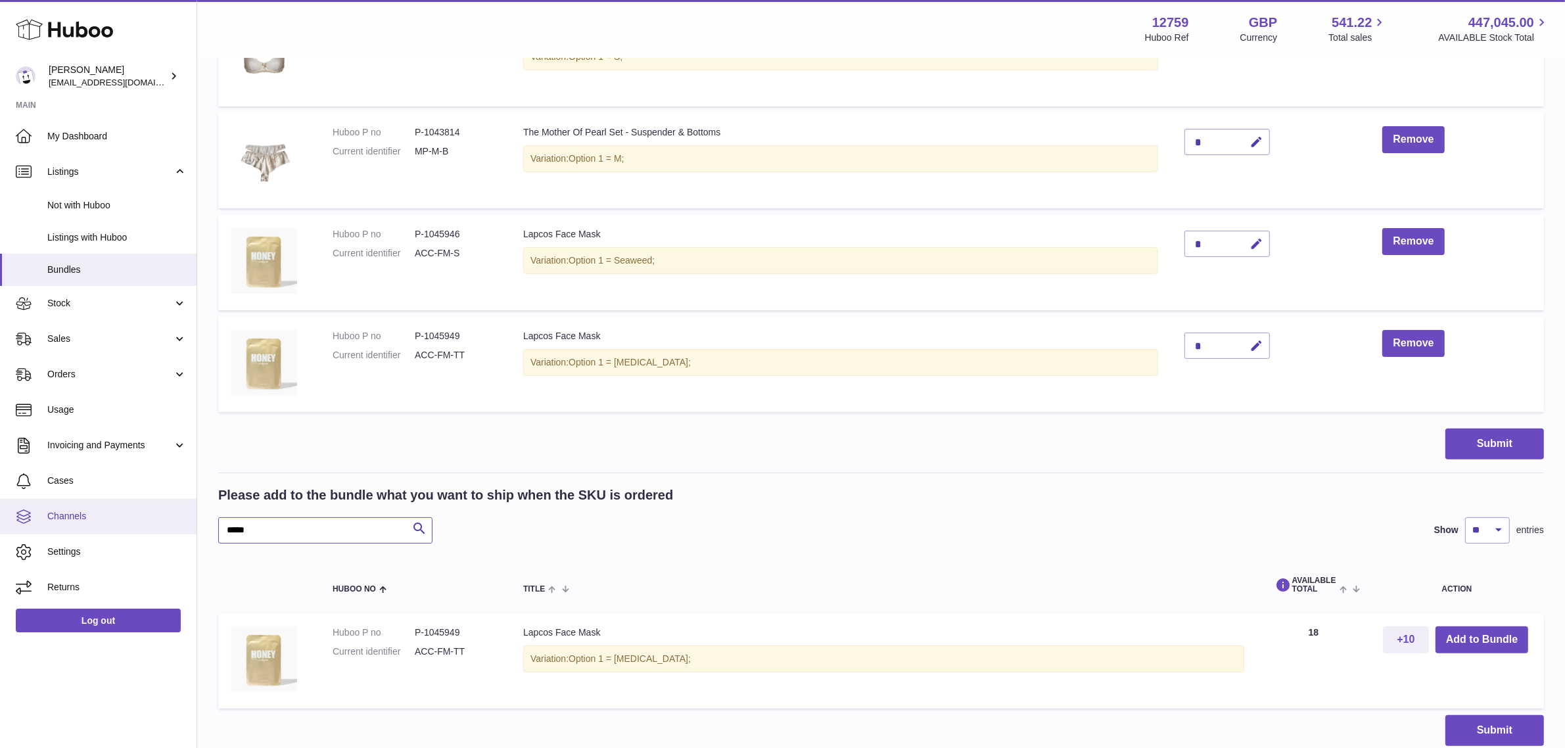
drag, startPoint x: 327, startPoint y: 534, endPoint x: 164, endPoint y: 504, distance: 165.1
click at [164, 504] on div "Huboo [PERSON_NAME] [PERSON_NAME][EMAIL_ADDRESS][DOMAIN_NAME] Main My Dashboard…" at bounding box center [782, 232] width 1565 height 1234
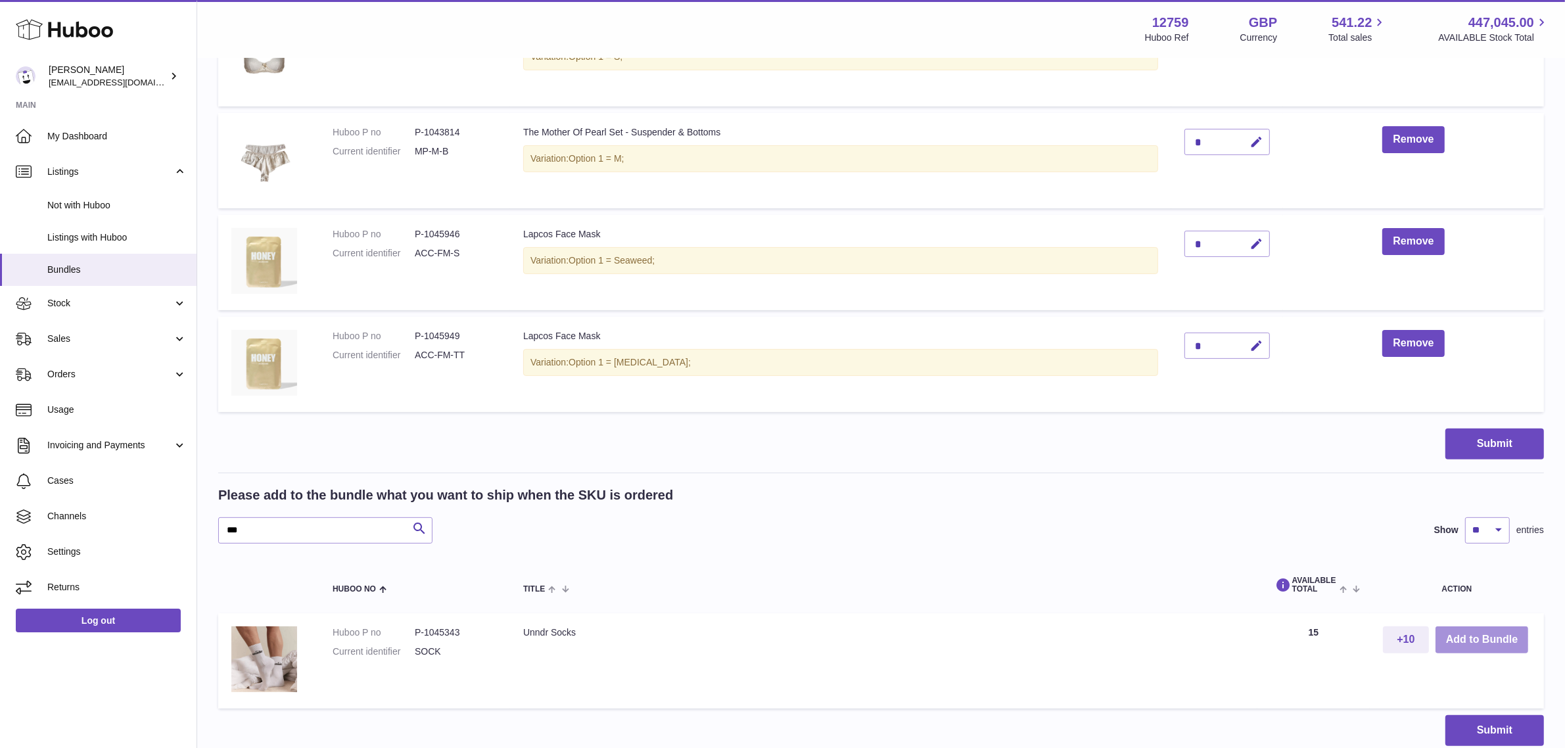
click at [1487, 635] on button "Add to Bundle" at bounding box center [1482, 639] width 93 height 27
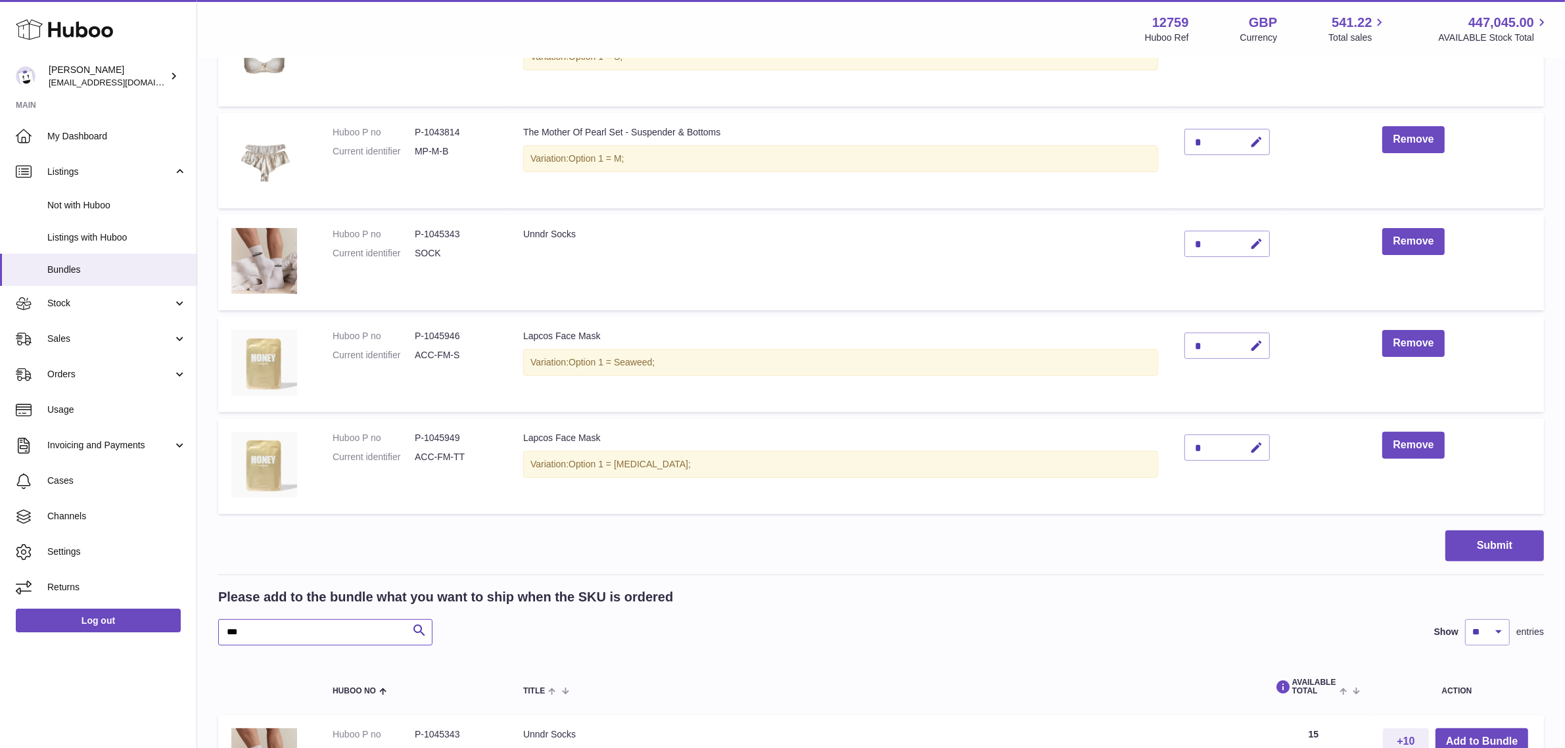
drag, startPoint x: 271, startPoint y: 631, endPoint x: 211, endPoint y: 629, distance: 60.5
click at [211, 629] on div "My Huboo - Create Bundle Please enter the SKU for your bundle **** Optional ext…" at bounding box center [881, 275] width 1368 height 1200
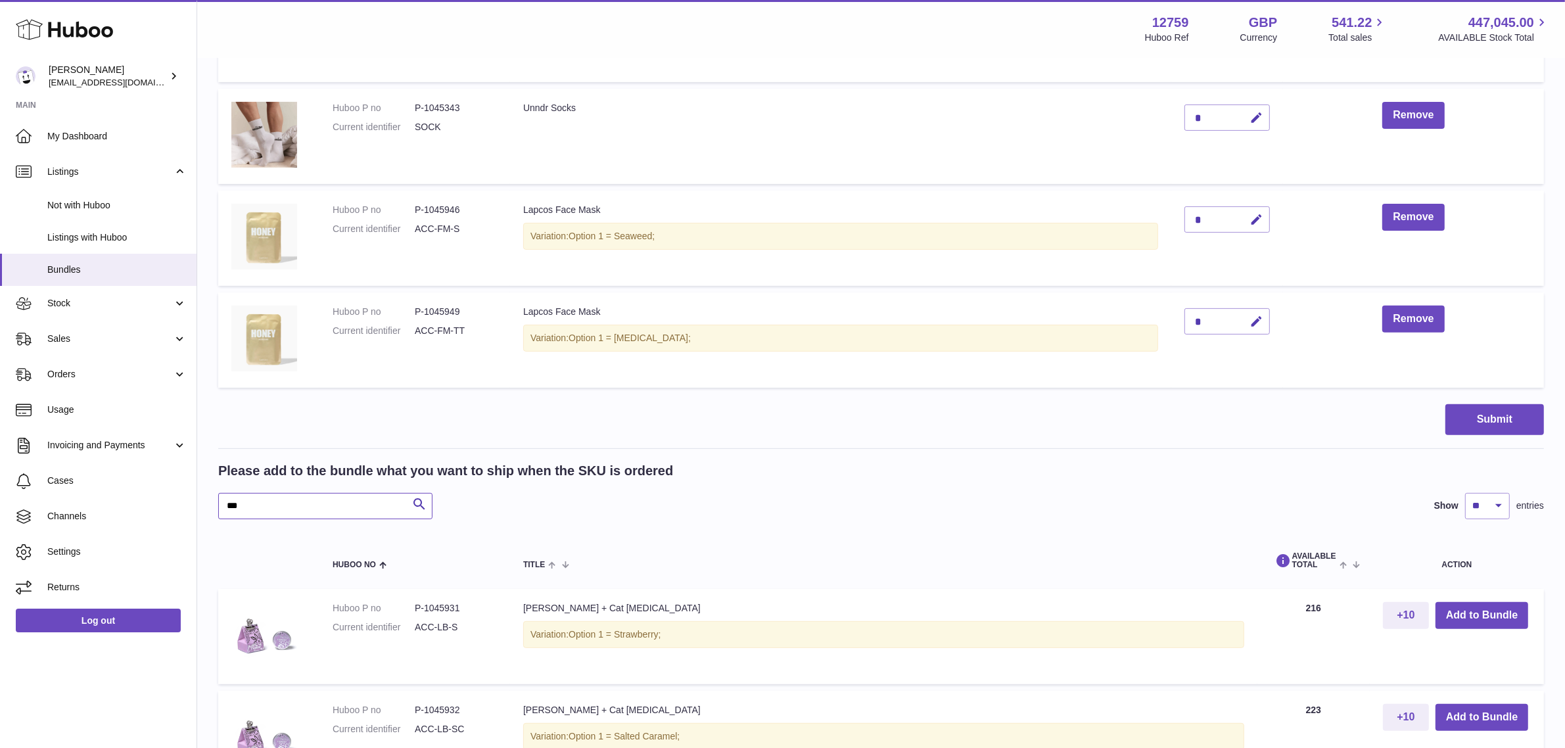
scroll to position [549, 0]
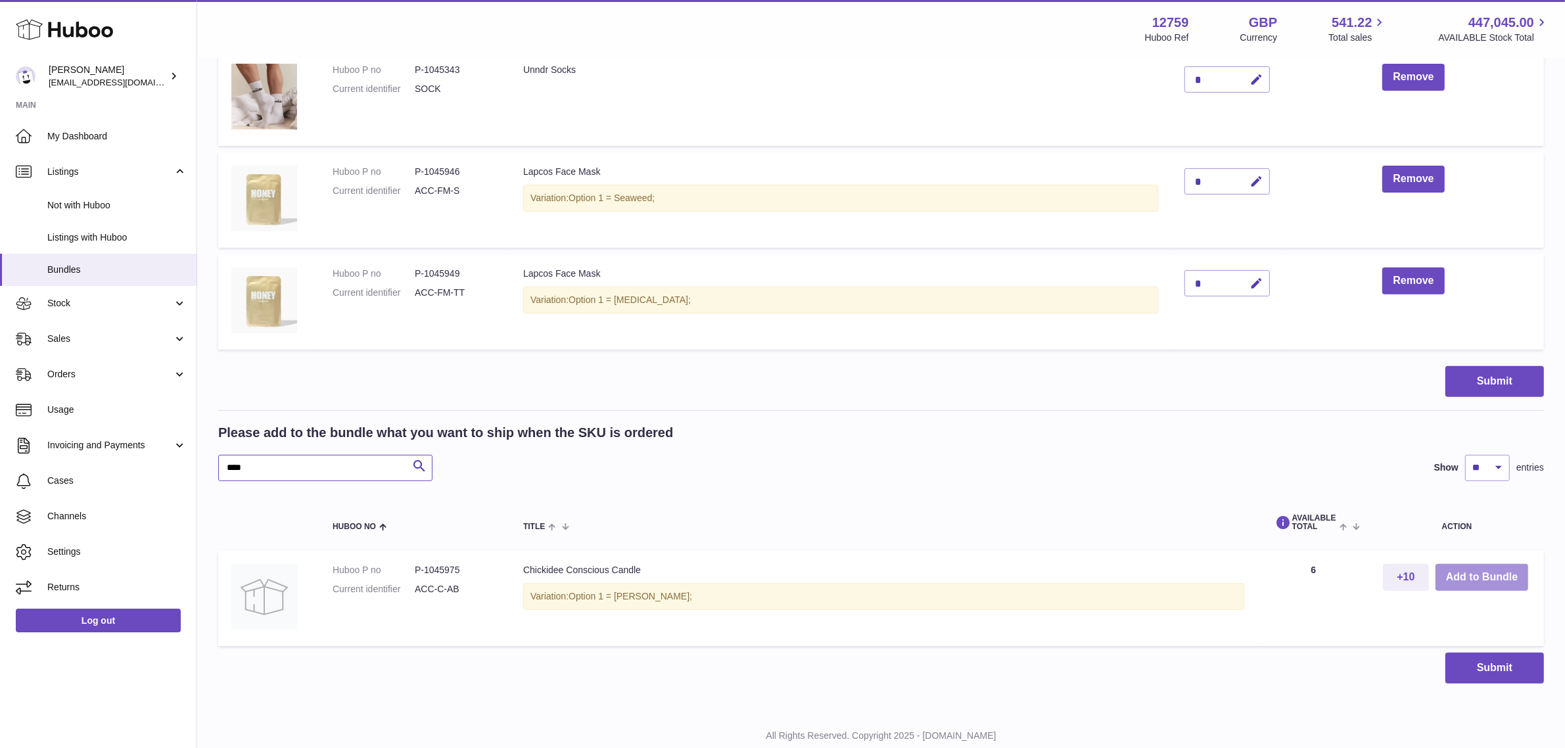
type input "****"
click at [1489, 580] on button "Add to Bundle" at bounding box center [1482, 577] width 93 height 27
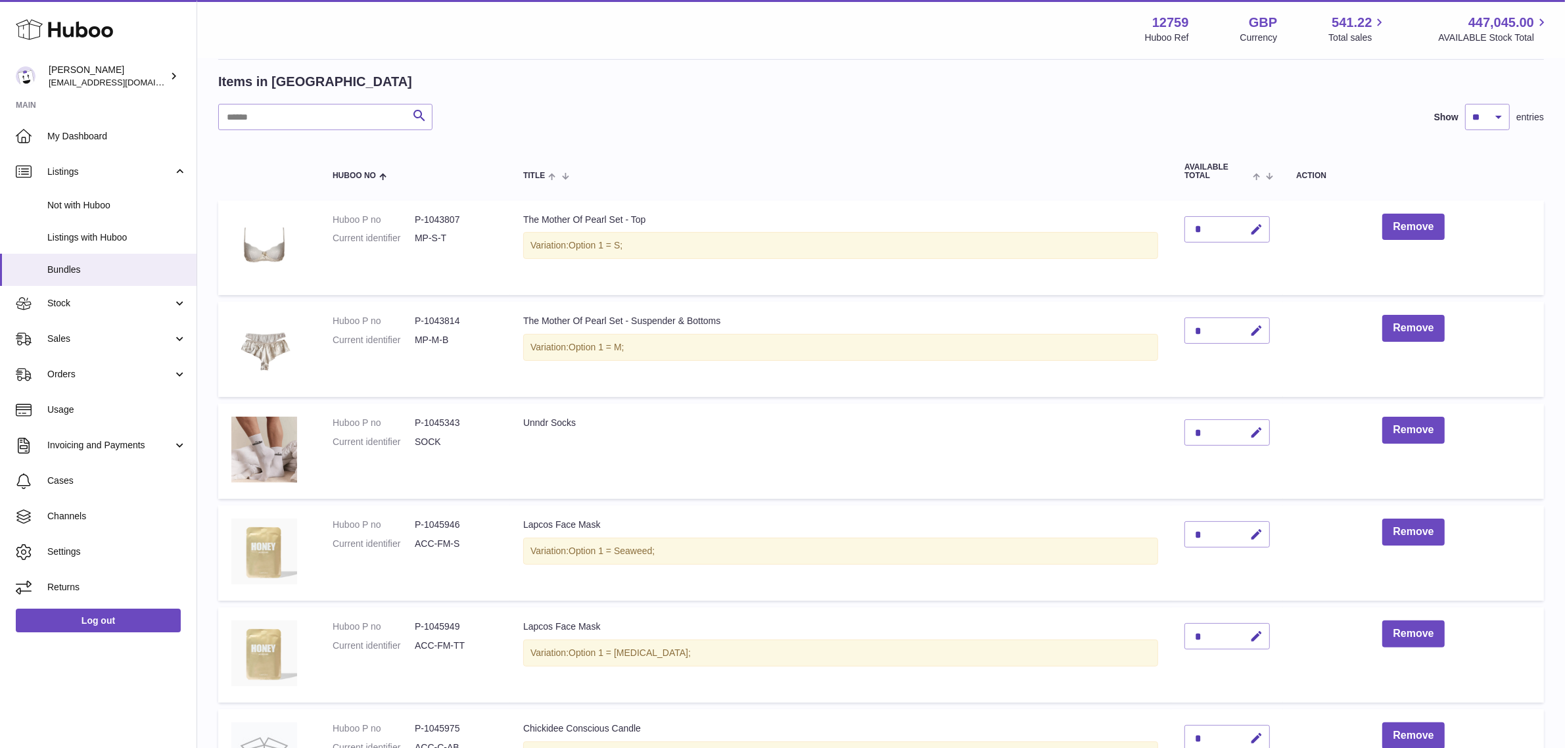
scroll to position [329, 0]
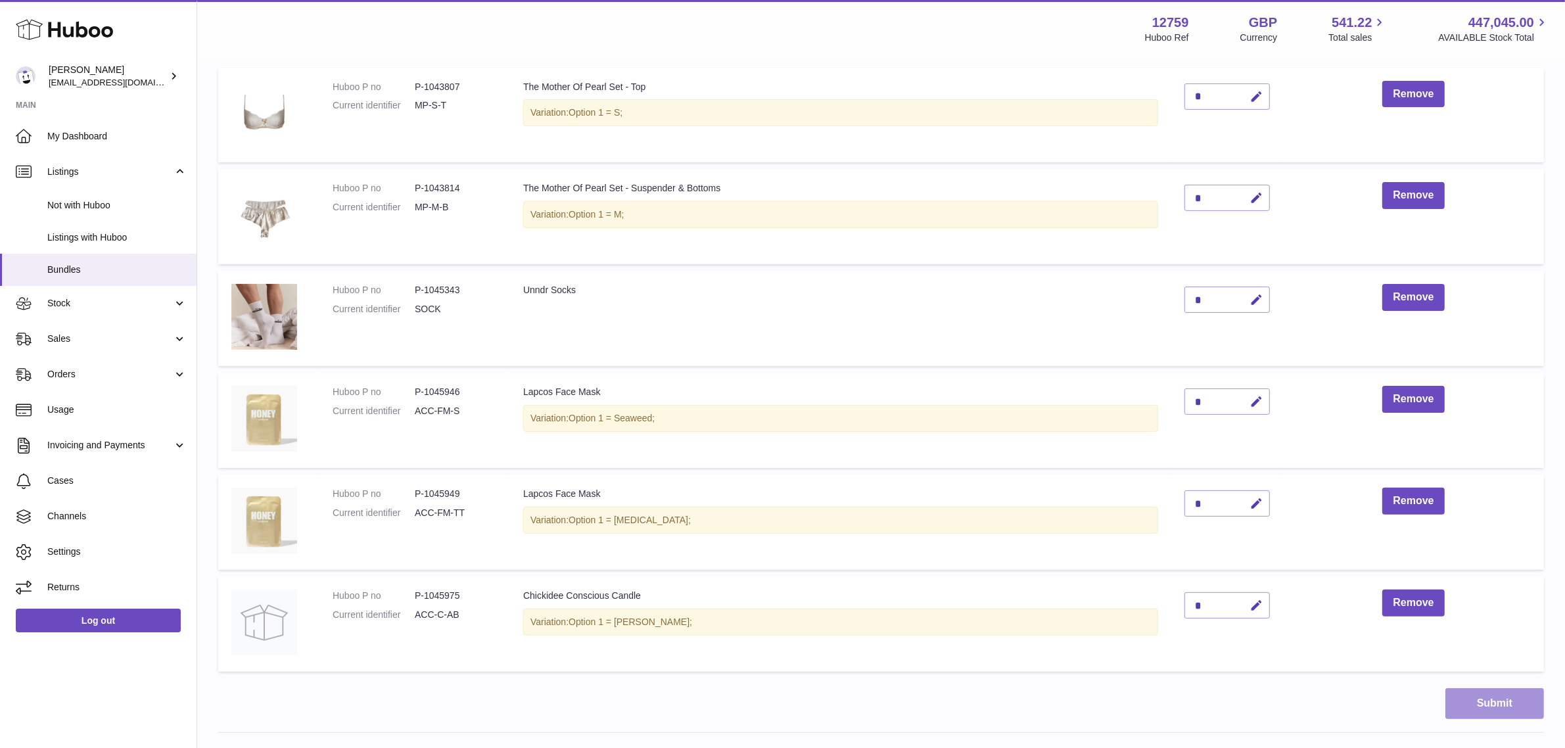
click at [1484, 708] on button "Submit" at bounding box center [1494, 703] width 99 height 31
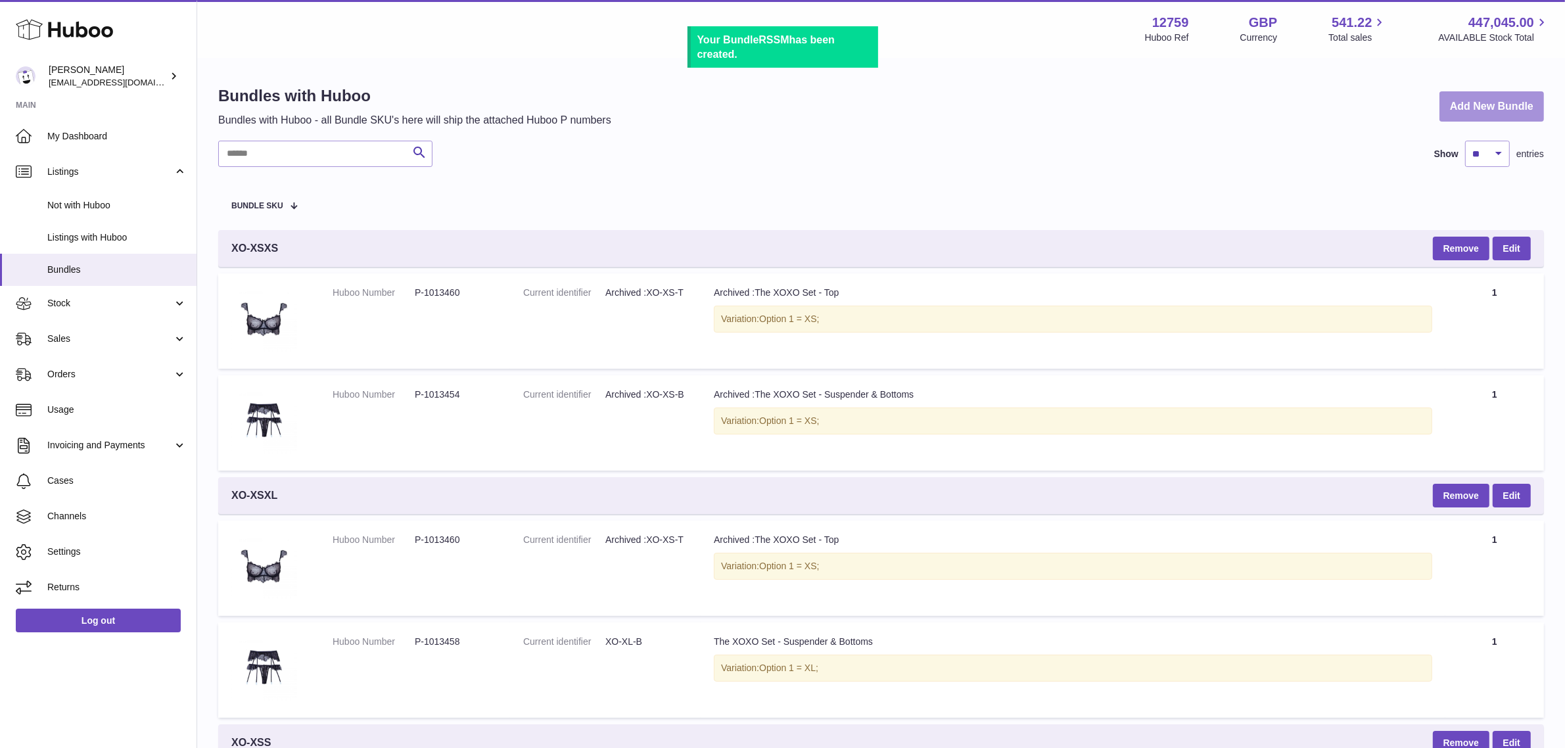
click at [1466, 113] on link "Add New Bundle" at bounding box center [1492, 106] width 105 height 31
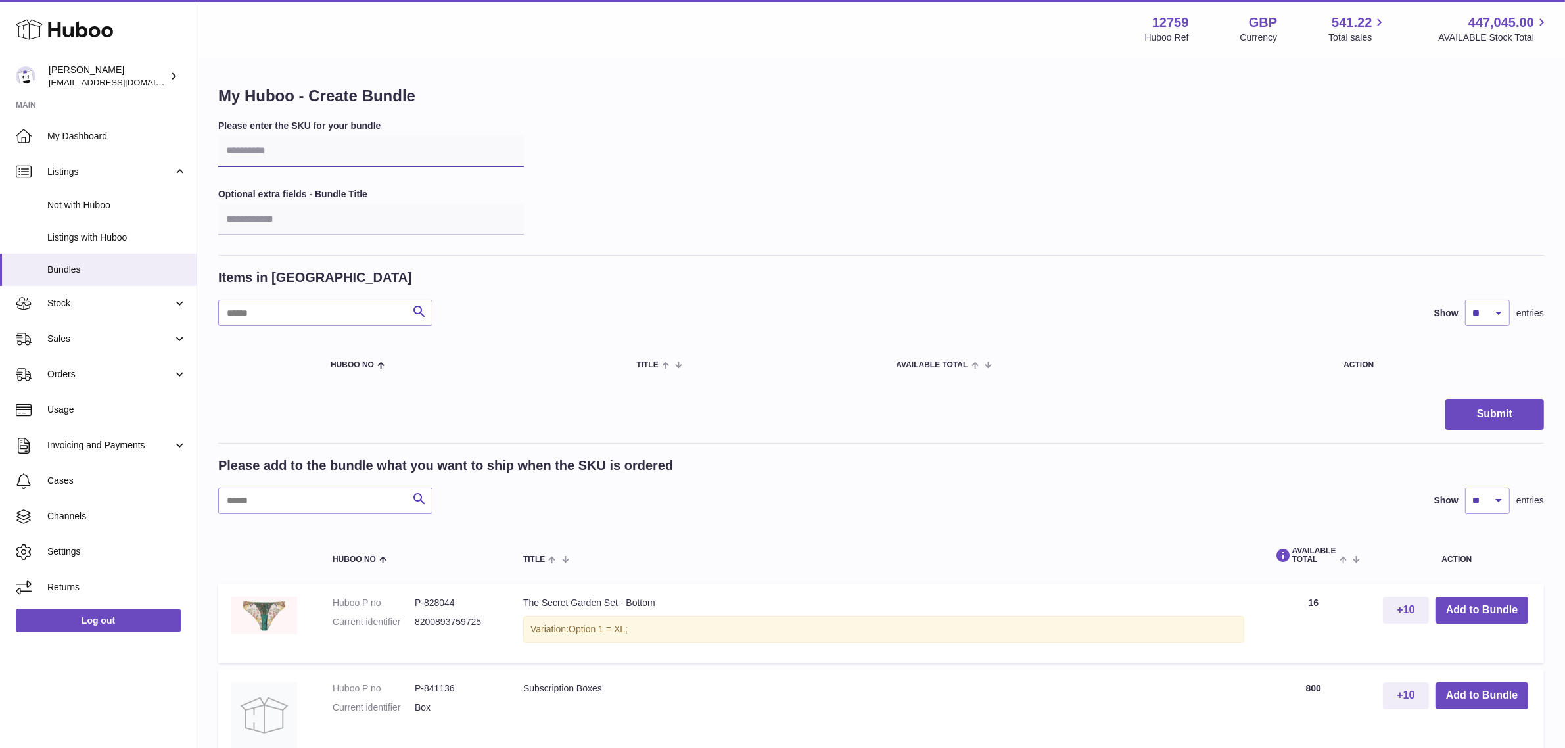
click at [314, 152] on input "text" at bounding box center [371, 151] width 306 height 32
type input "****"
click at [289, 504] on input "text" at bounding box center [325, 501] width 214 height 26
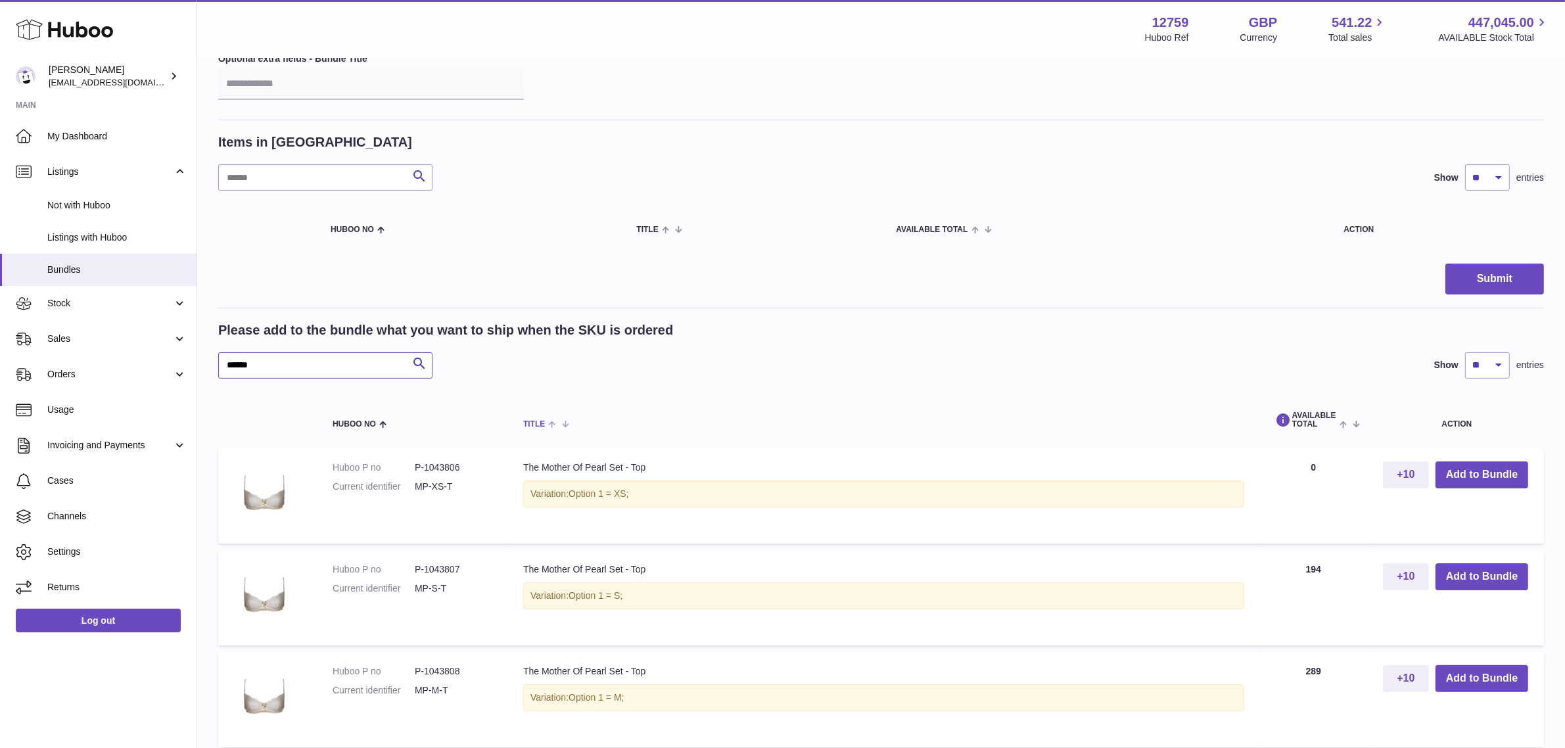
scroll to position [164, 0]
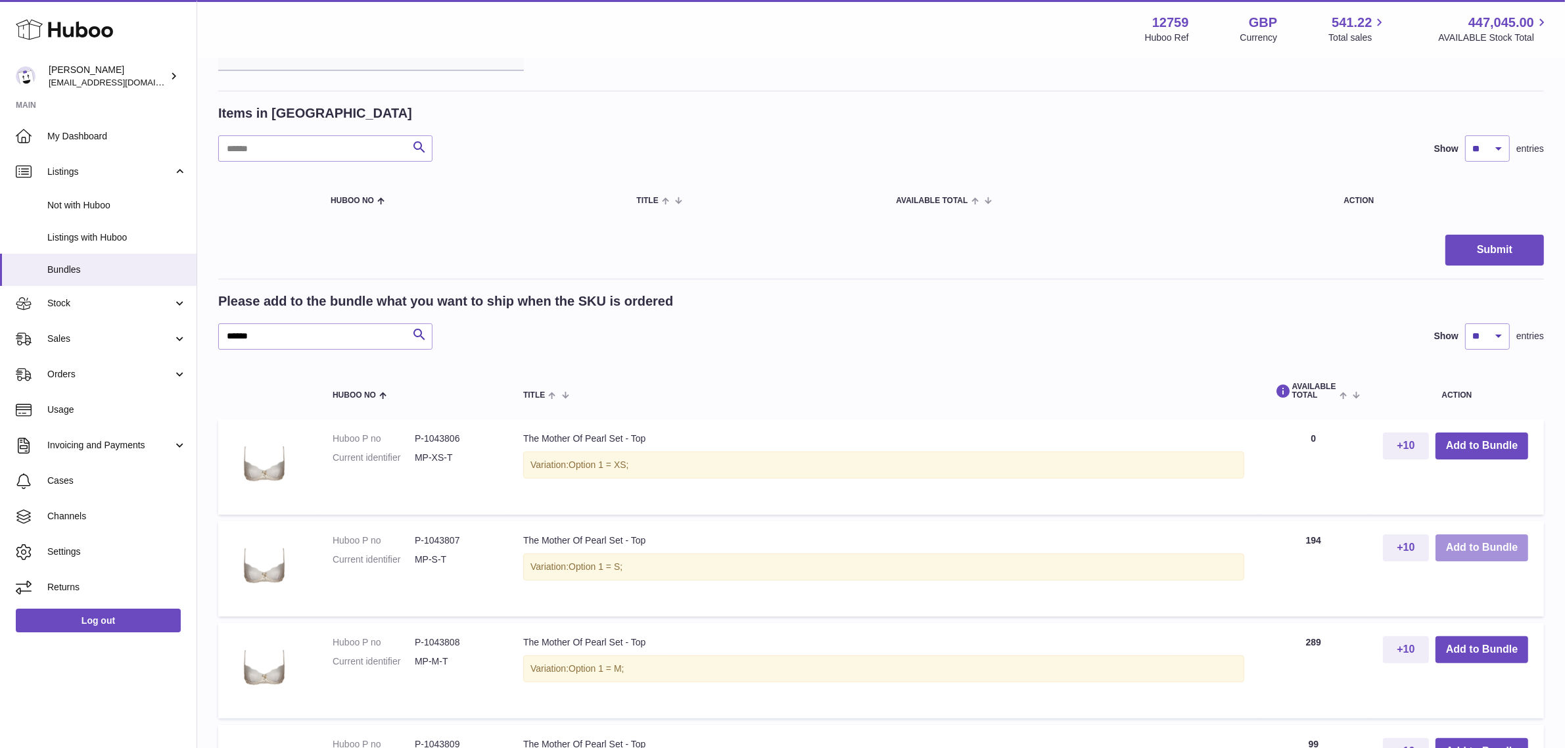
click at [1488, 543] on button "Add to Bundle" at bounding box center [1482, 547] width 93 height 27
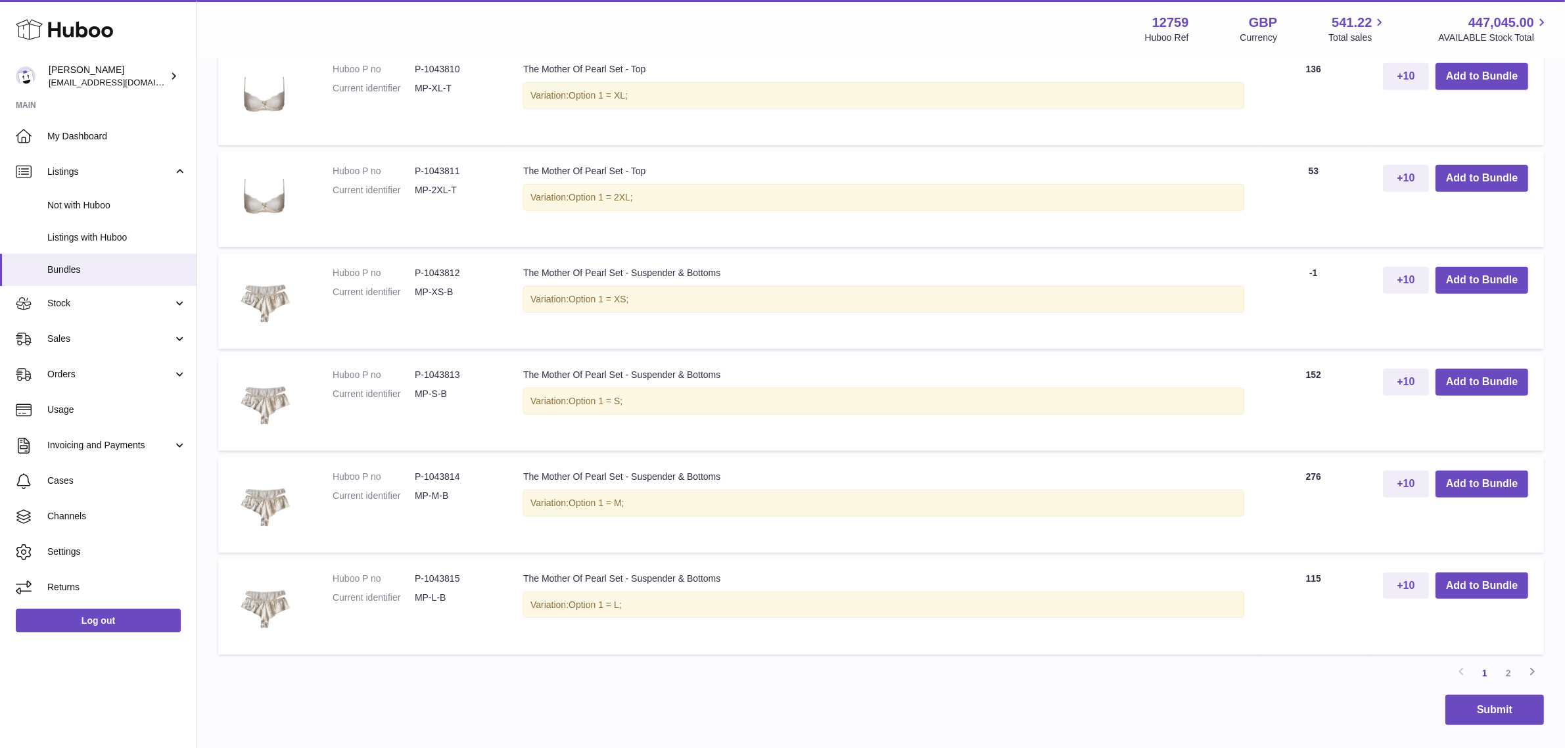
scroll to position [1068, 0]
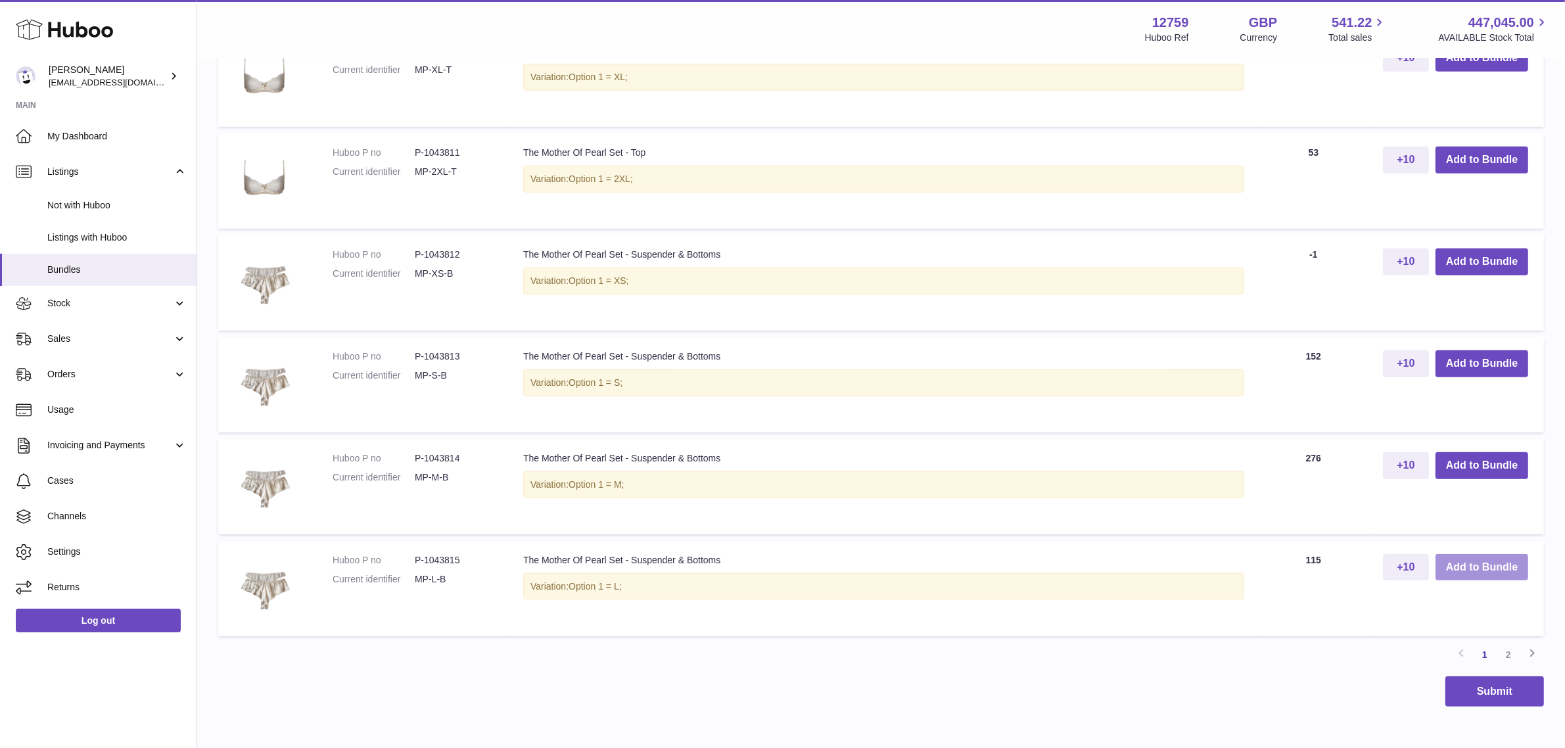
click at [1473, 570] on button "Add to Bundle" at bounding box center [1482, 567] width 93 height 27
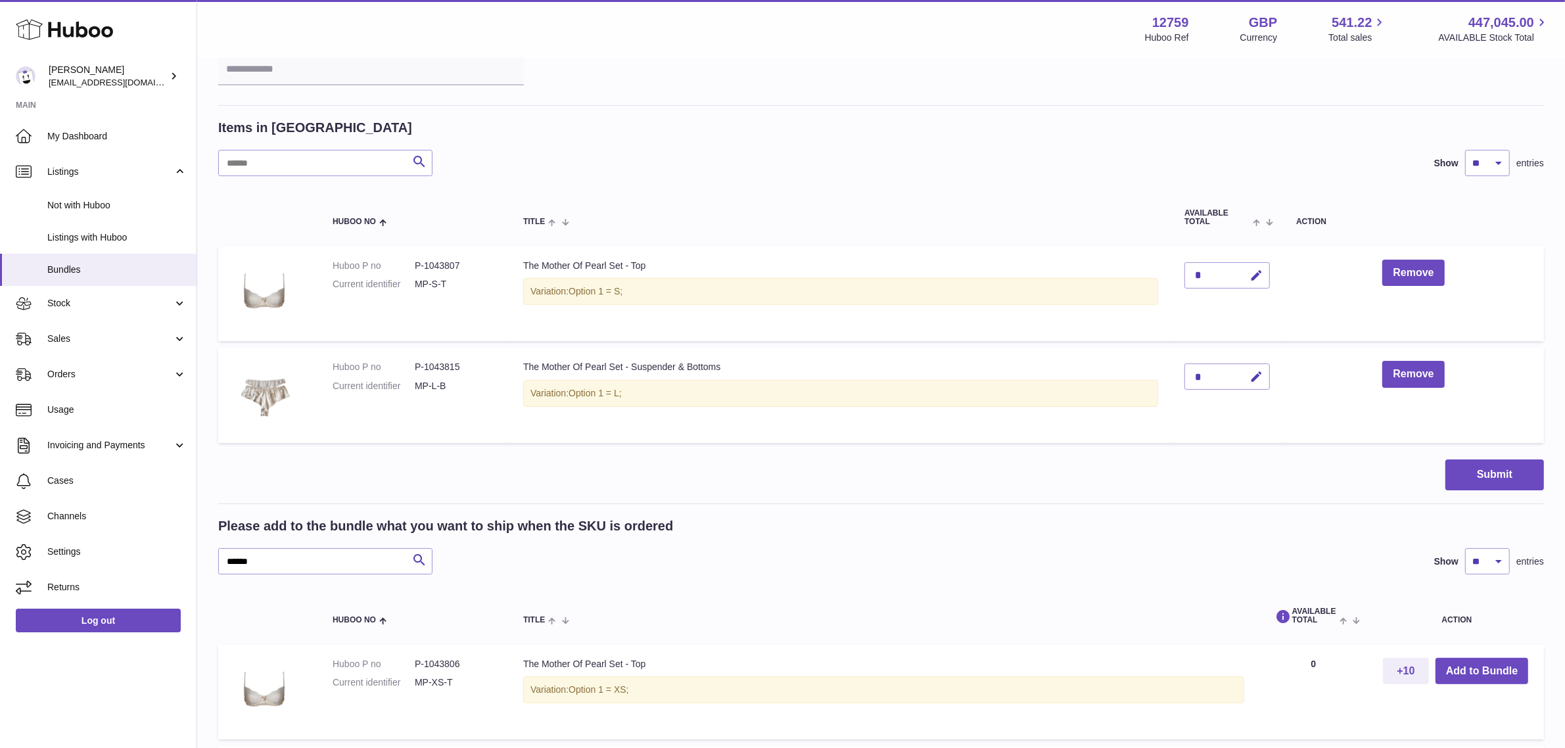
scroll to position [83, 0]
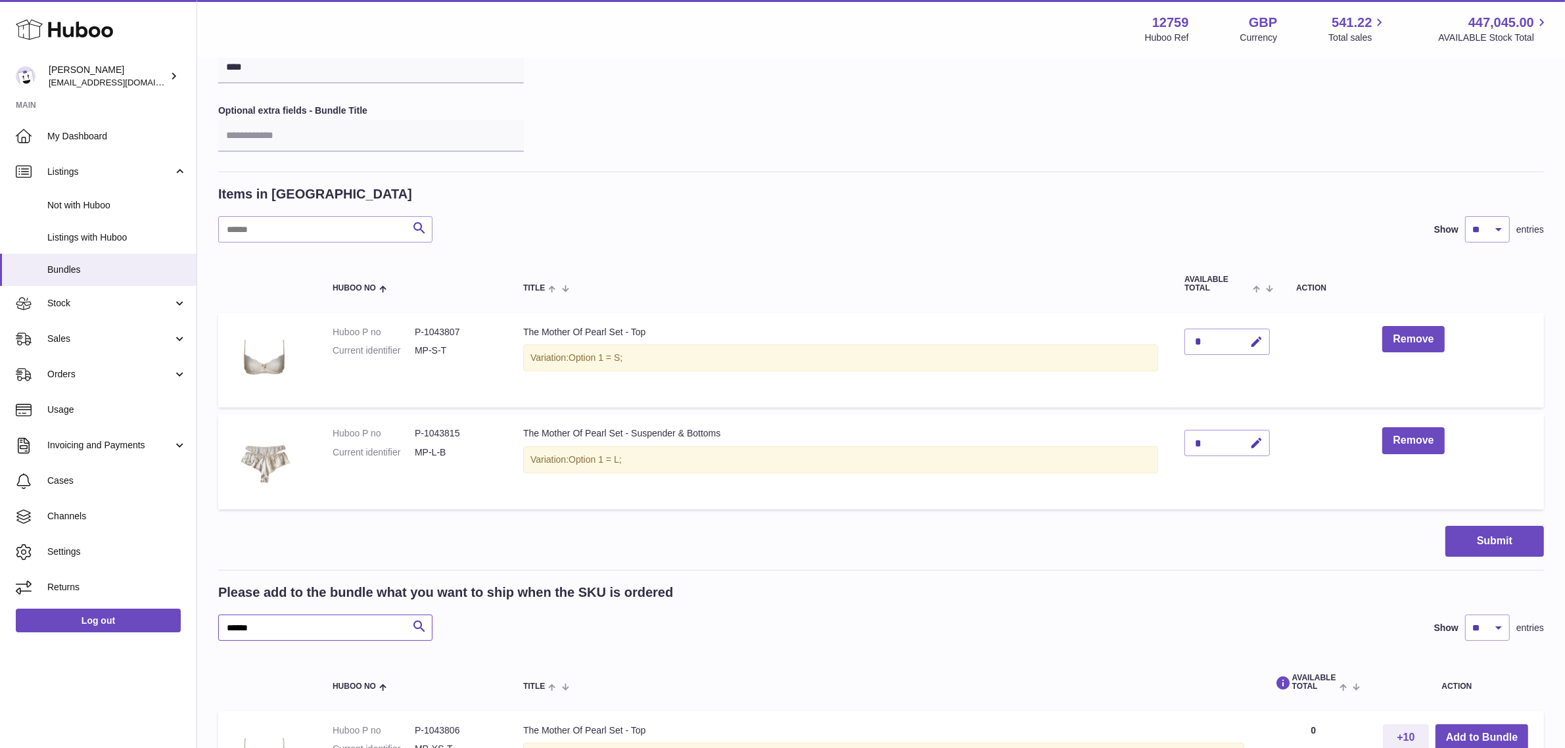
drag, startPoint x: 293, startPoint y: 625, endPoint x: 188, endPoint y: 622, distance: 104.5
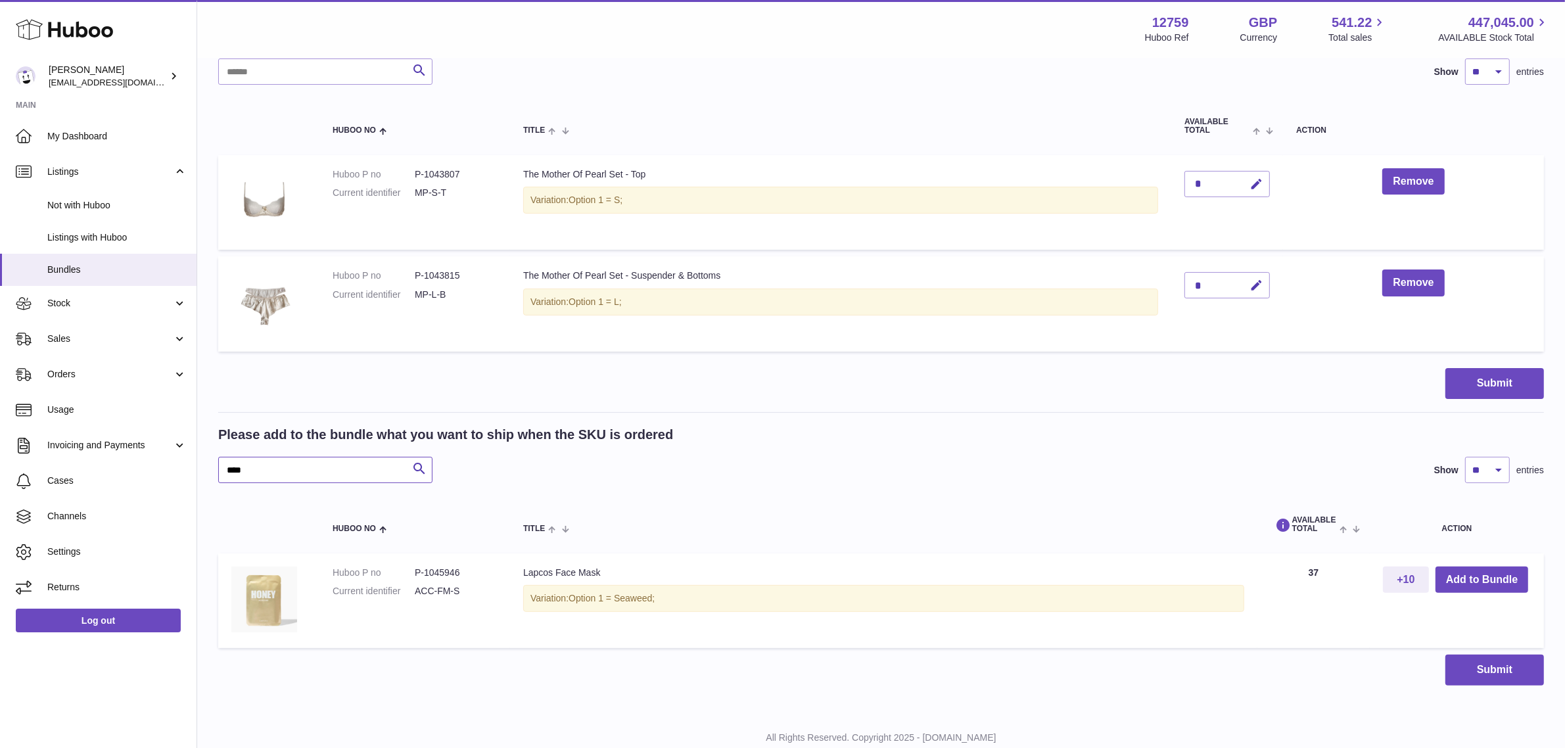
scroll to position [248, 0]
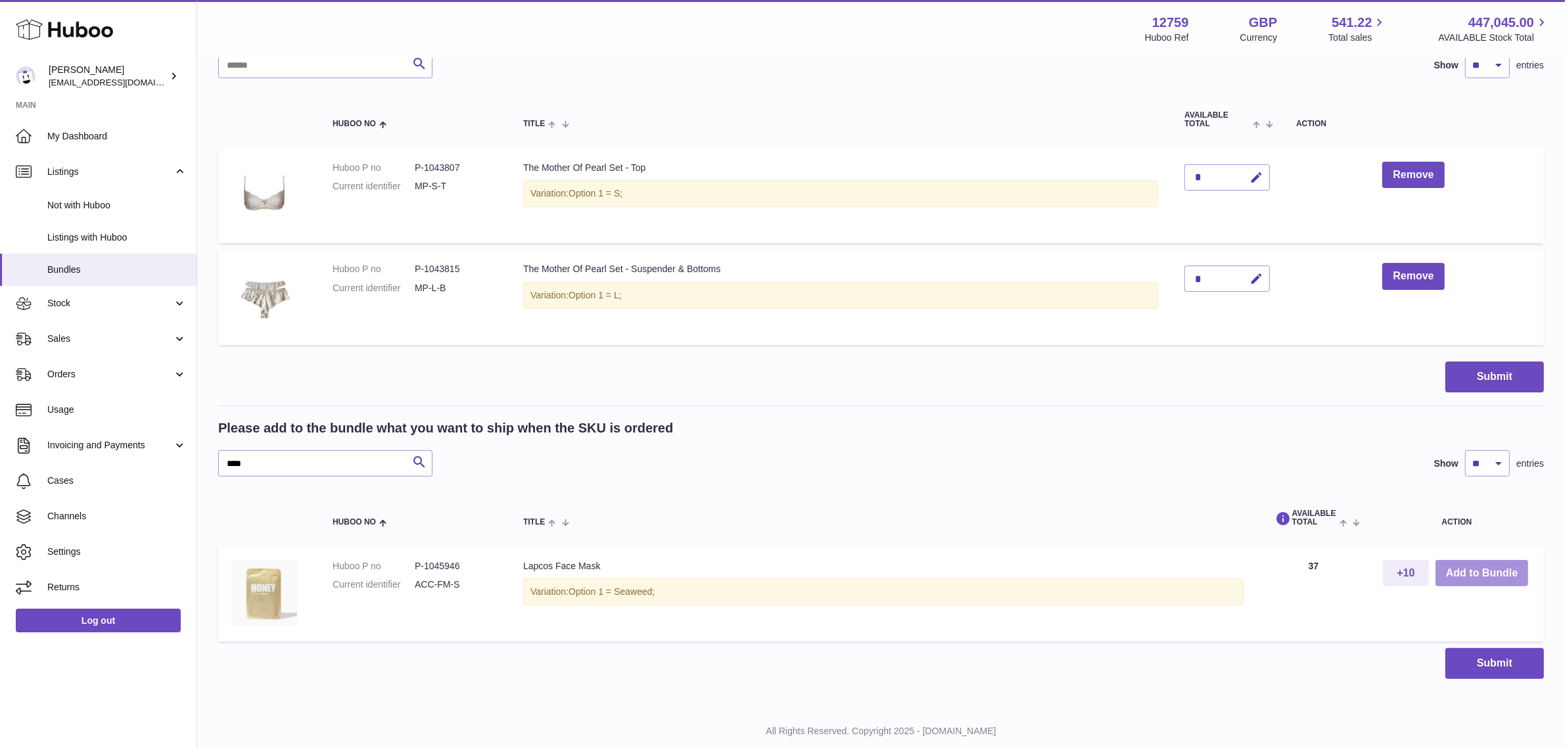
click at [1453, 578] on button "Add to Bundle" at bounding box center [1482, 573] width 93 height 27
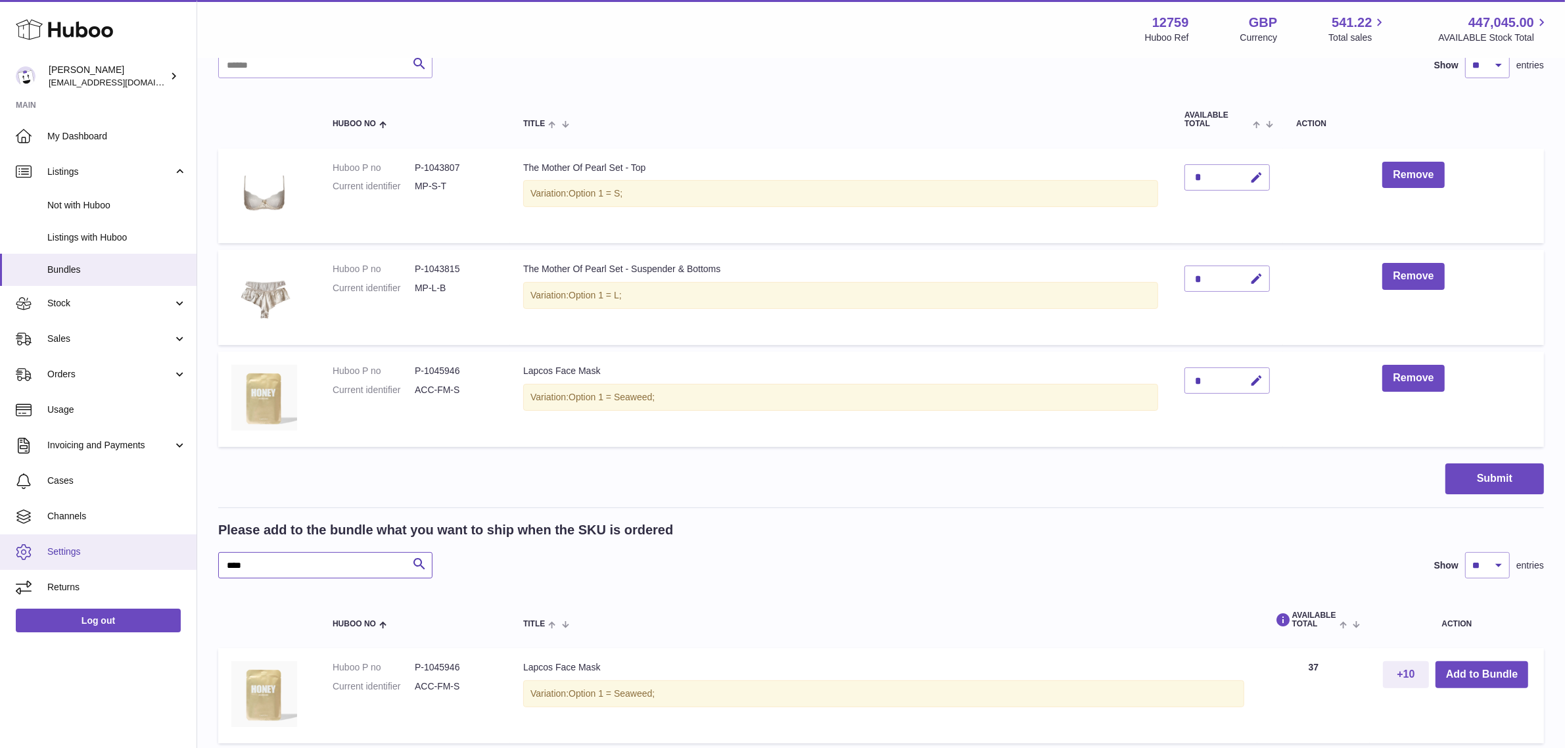
drag, startPoint x: 319, startPoint y: 569, endPoint x: 162, endPoint y: 559, distance: 158.1
click at [162, 559] on div "Huboo [PERSON_NAME] [PERSON_NAME][EMAIL_ADDRESS][DOMAIN_NAME] Main My Dashboard…" at bounding box center [782, 318] width 1565 height 1133
click at [1463, 684] on button "Add to Bundle" at bounding box center [1482, 674] width 93 height 27
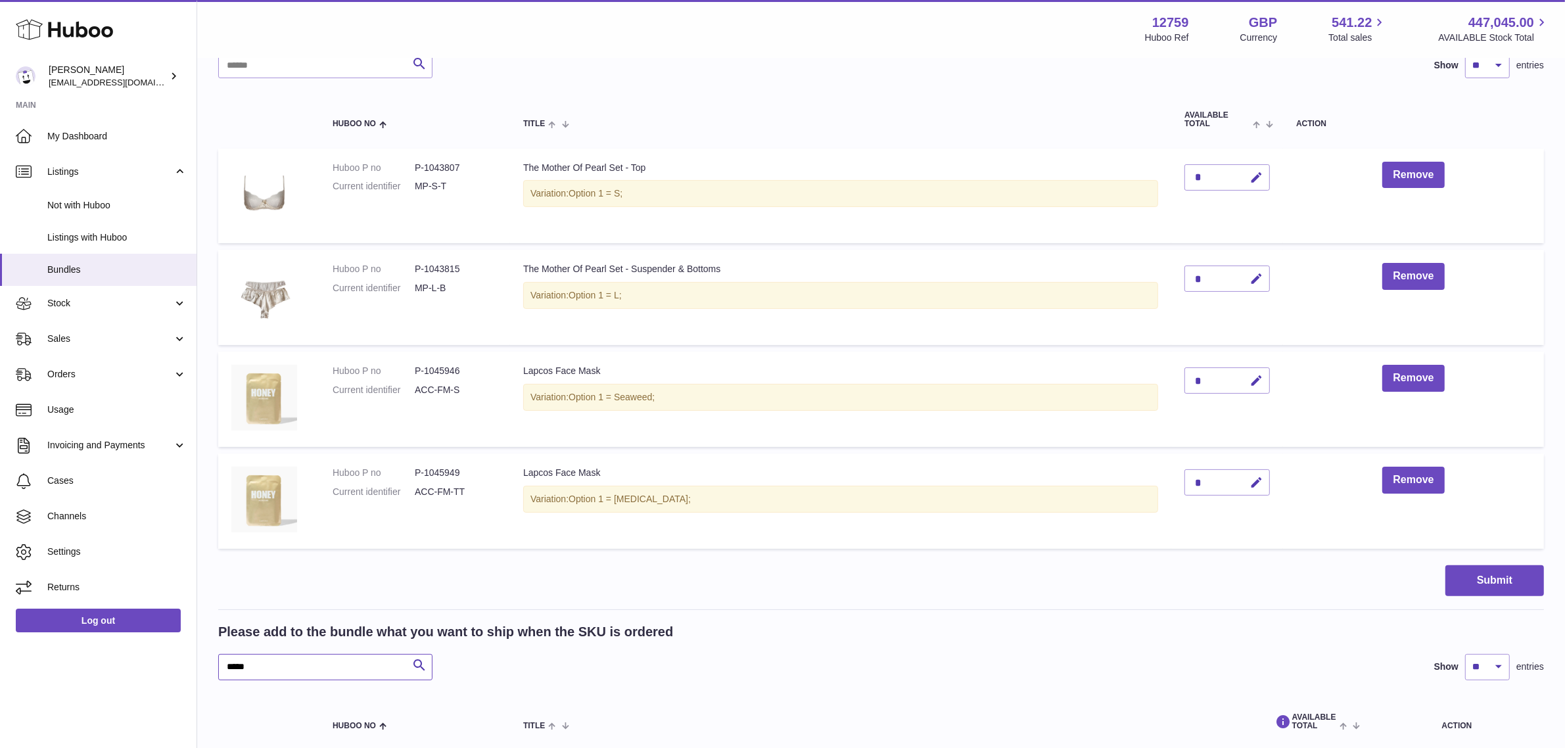
drag, startPoint x: 290, startPoint y: 664, endPoint x: 207, endPoint y: 664, distance: 82.8
click at [207, 664] on div "My Huboo - Create Bundle Please enter the SKU for your bundle **** Optional ext…" at bounding box center [881, 360] width 1368 height 1098
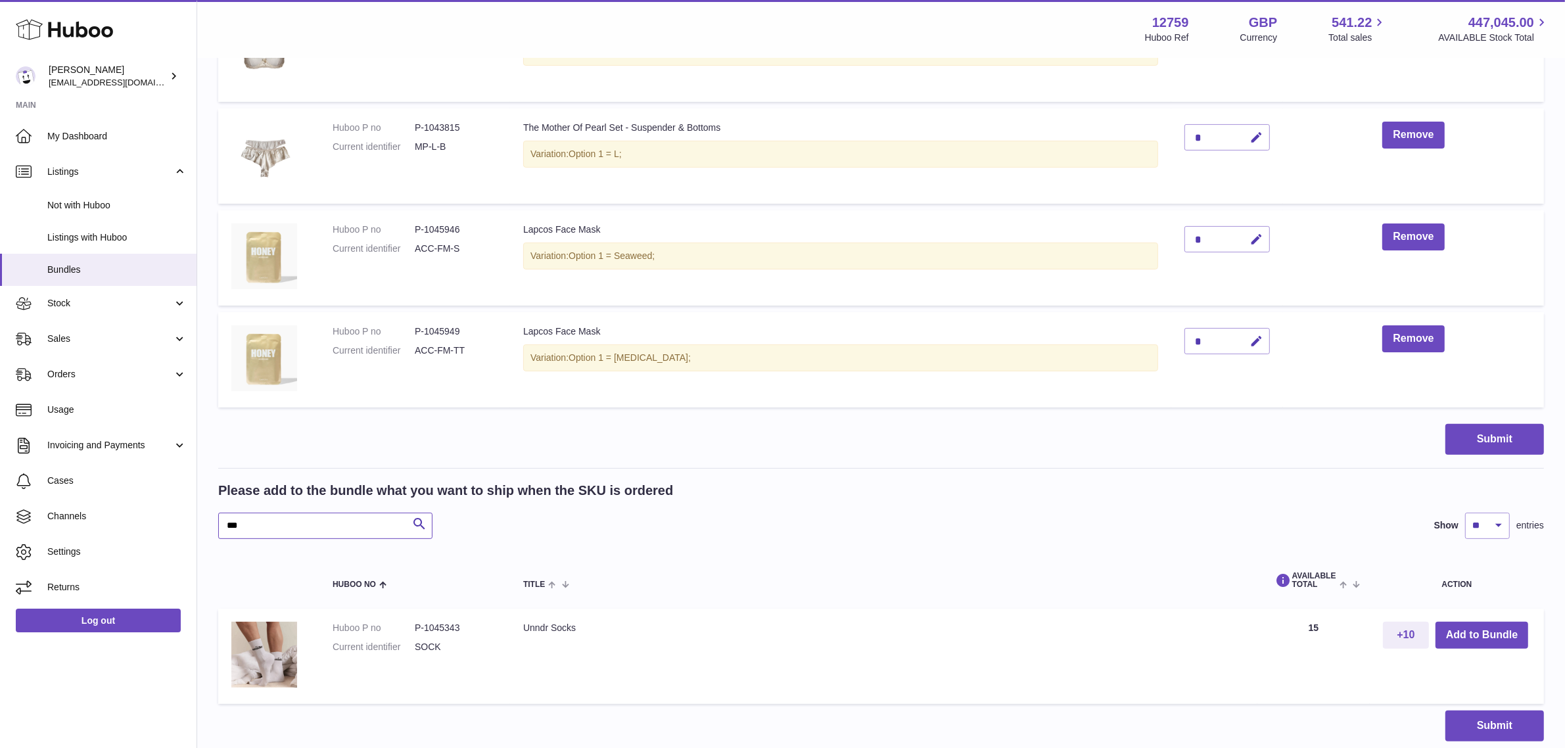
scroll to position [412, 0]
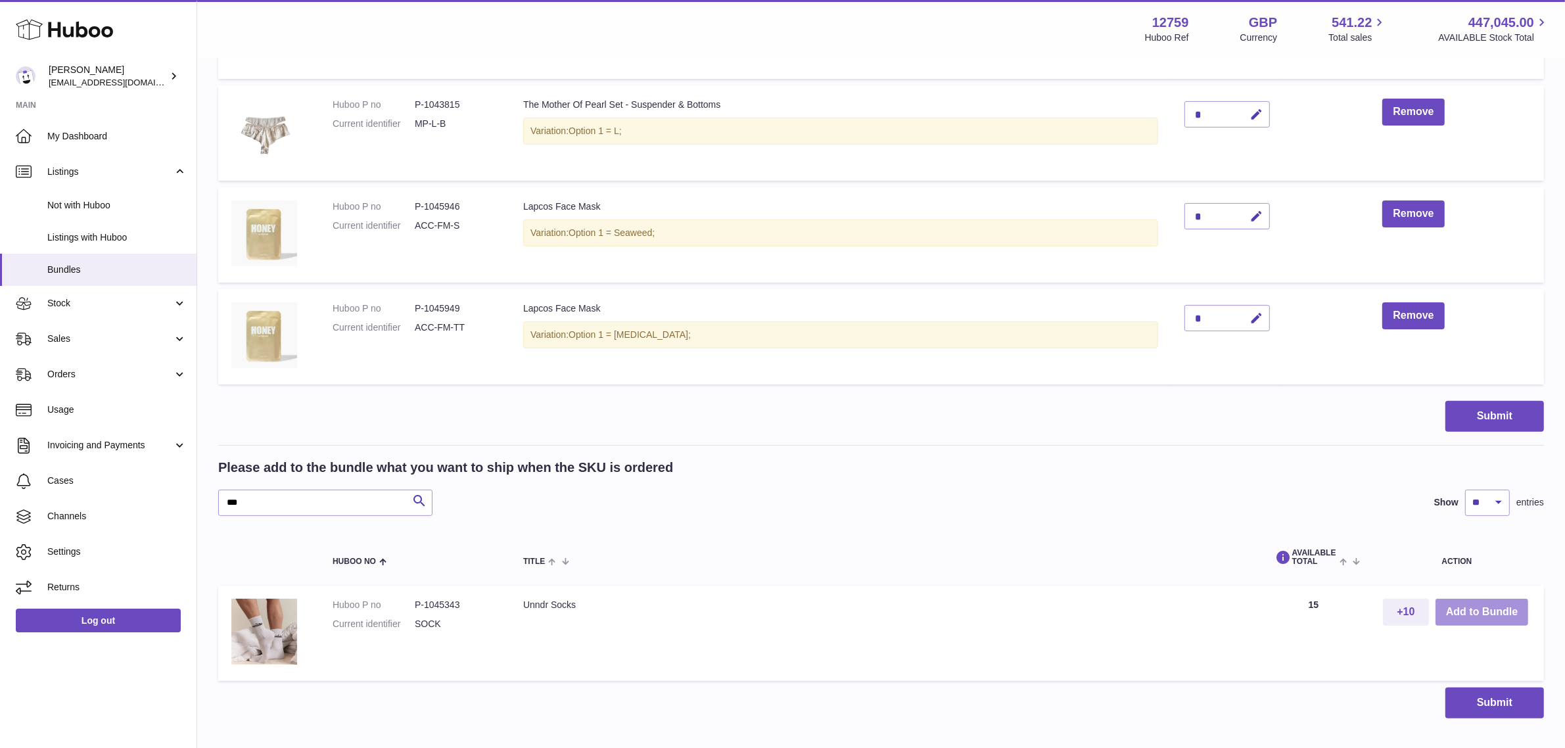
click at [1461, 611] on button "Add to Bundle" at bounding box center [1482, 612] width 93 height 27
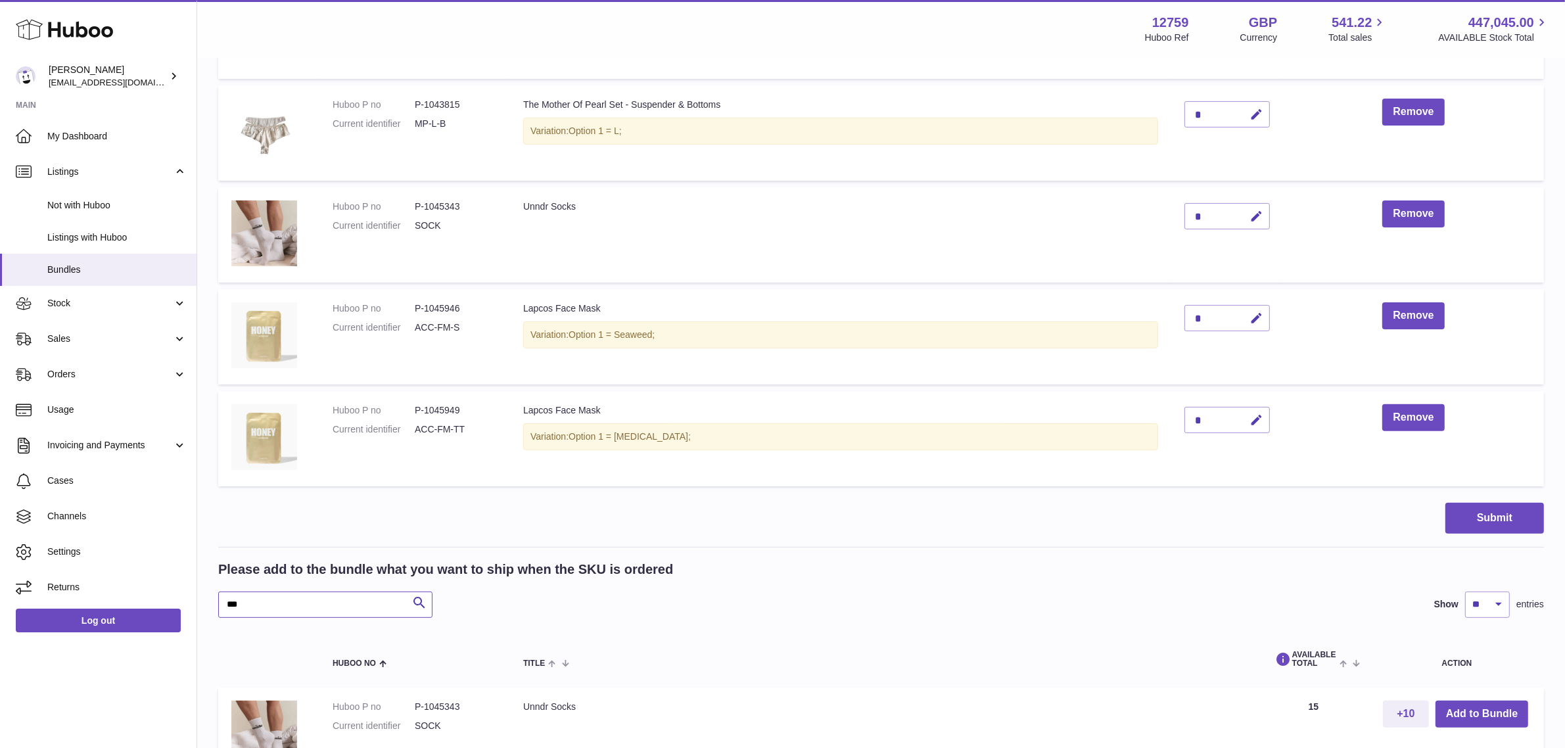
drag, startPoint x: 293, startPoint y: 609, endPoint x: 202, endPoint y: 599, distance: 91.2
click at [202, 599] on div "My Huboo - Create Bundle Please enter the SKU for your bundle **** Optional ext…" at bounding box center [881, 247] width 1368 height 1200
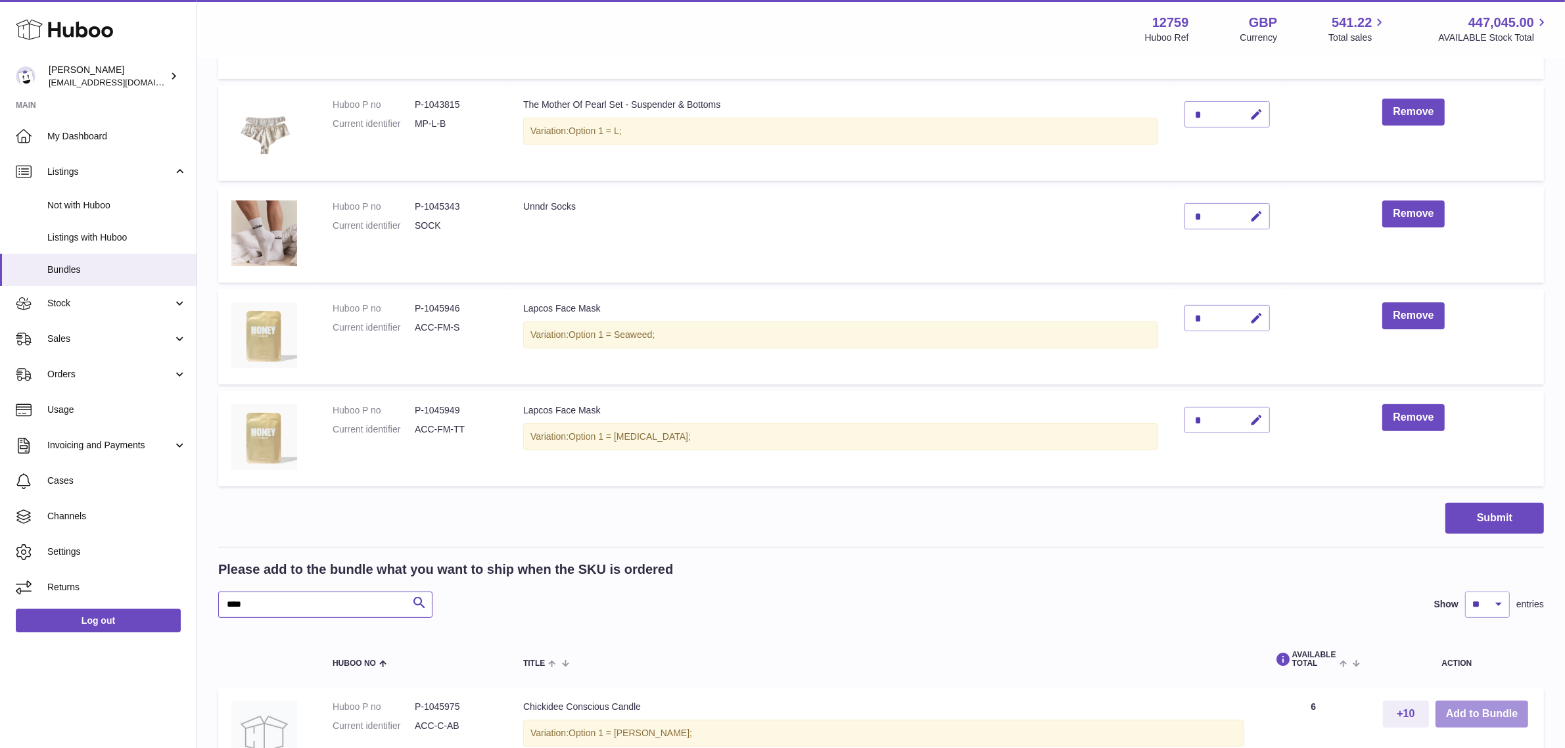
type input "****"
click at [1476, 707] on button "Add to Bundle" at bounding box center [1482, 714] width 93 height 27
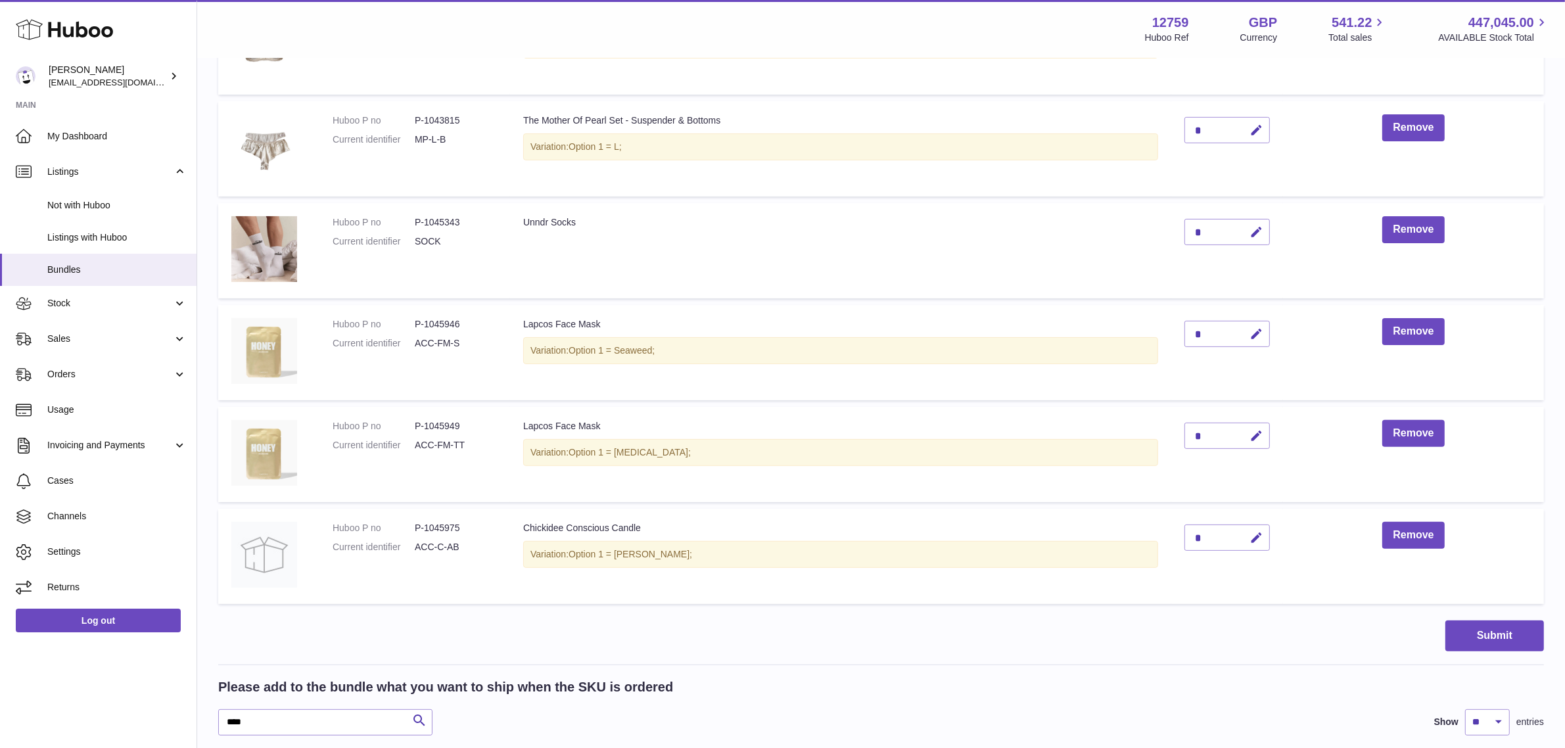
scroll to position [412, 0]
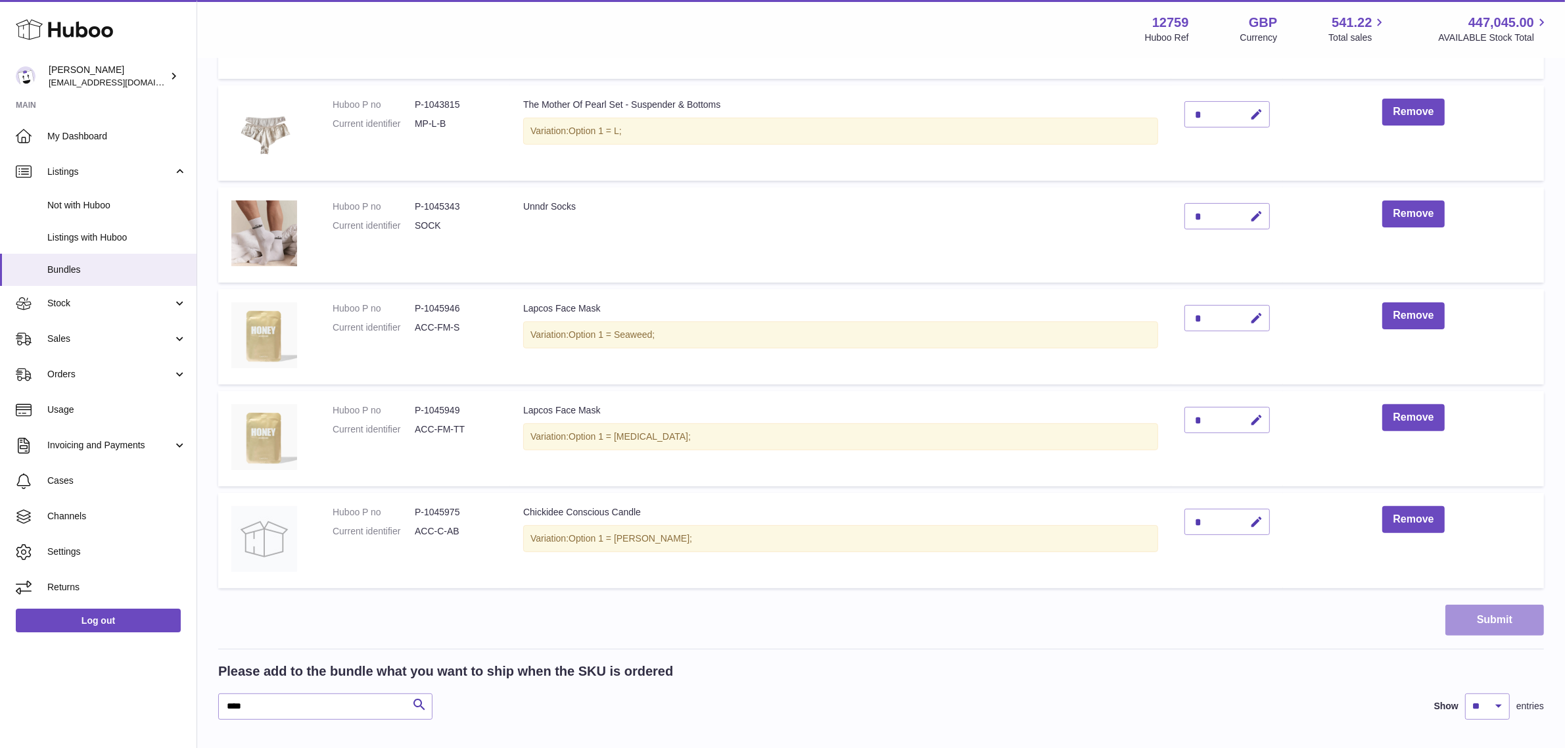
click at [1476, 622] on button "Submit" at bounding box center [1494, 620] width 99 height 31
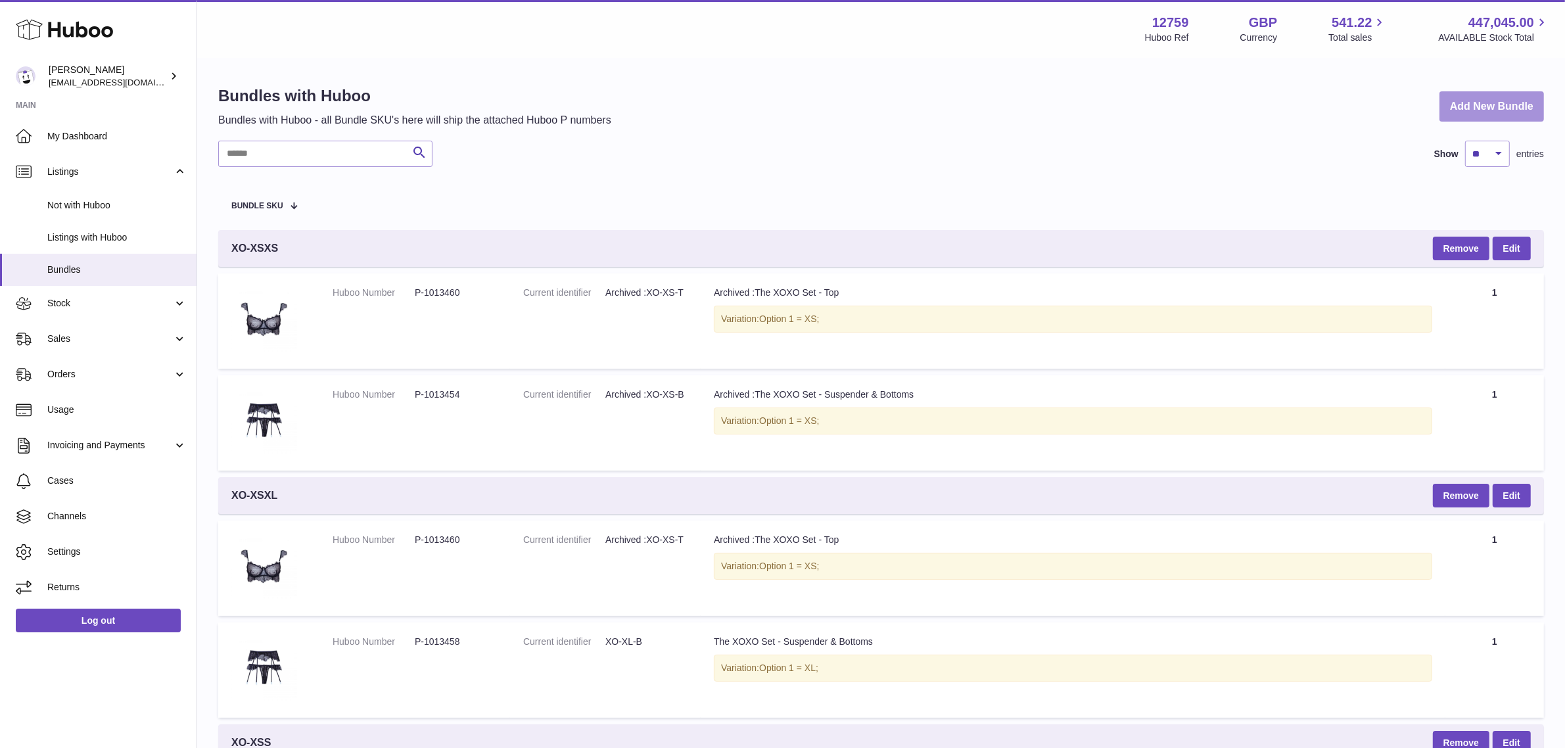
click at [1469, 100] on link "Add New Bundle" at bounding box center [1492, 106] width 105 height 31
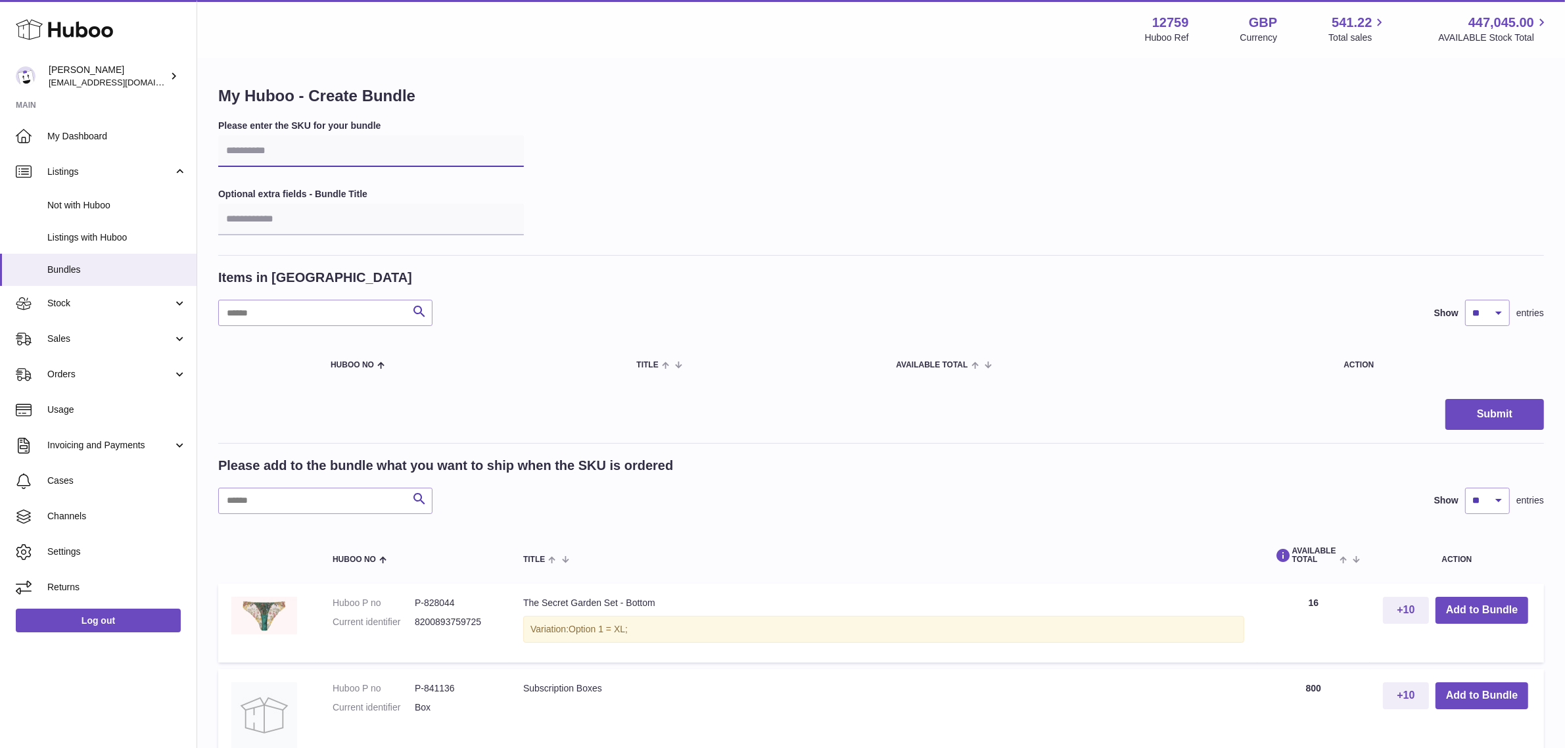
click at [294, 156] on input "text" at bounding box center [371, 151] width 306 height 32
type input "*****"
click at [323, 497] on input "text" at bounding box center [325, 501] width 214 height 26
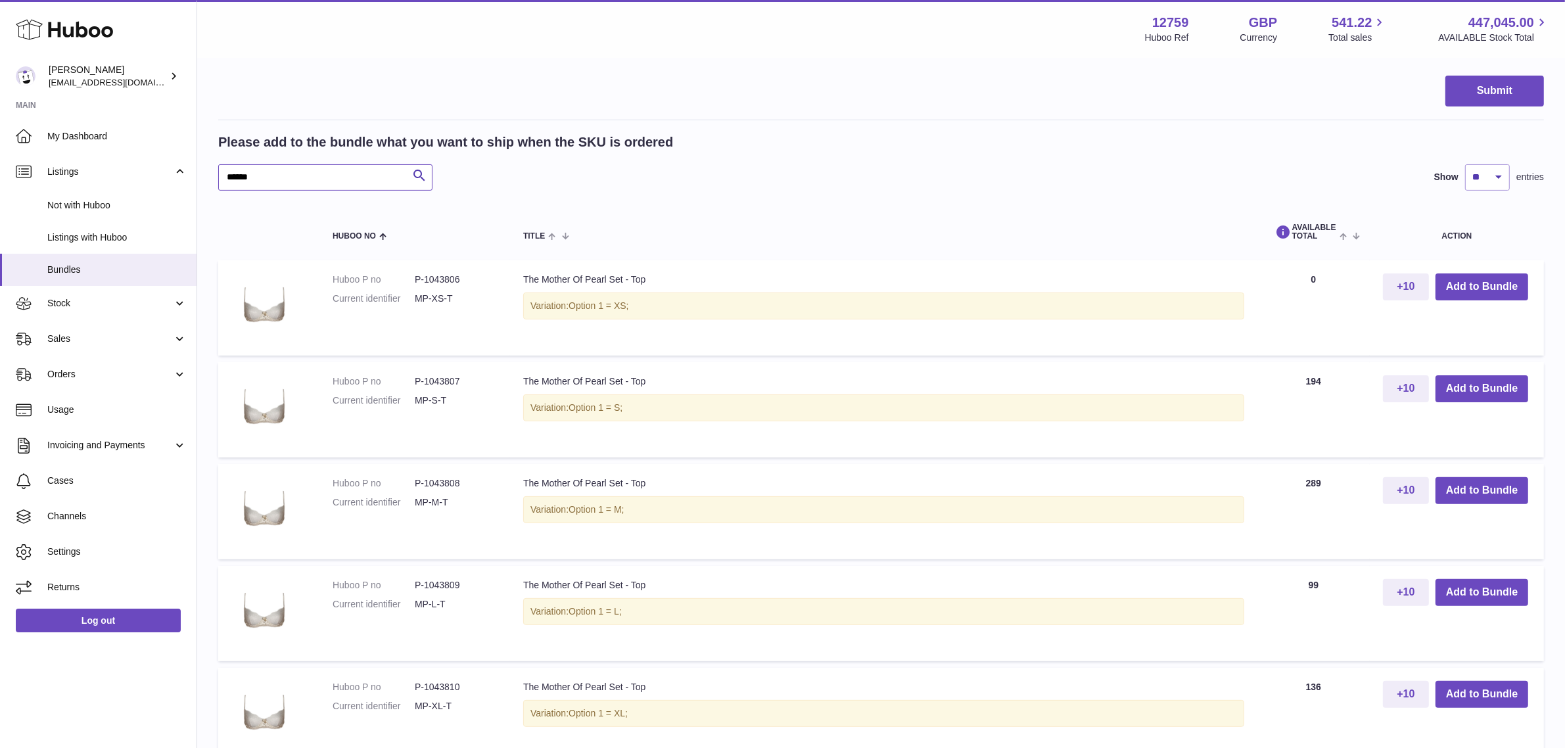
scroll to position [329, 0]
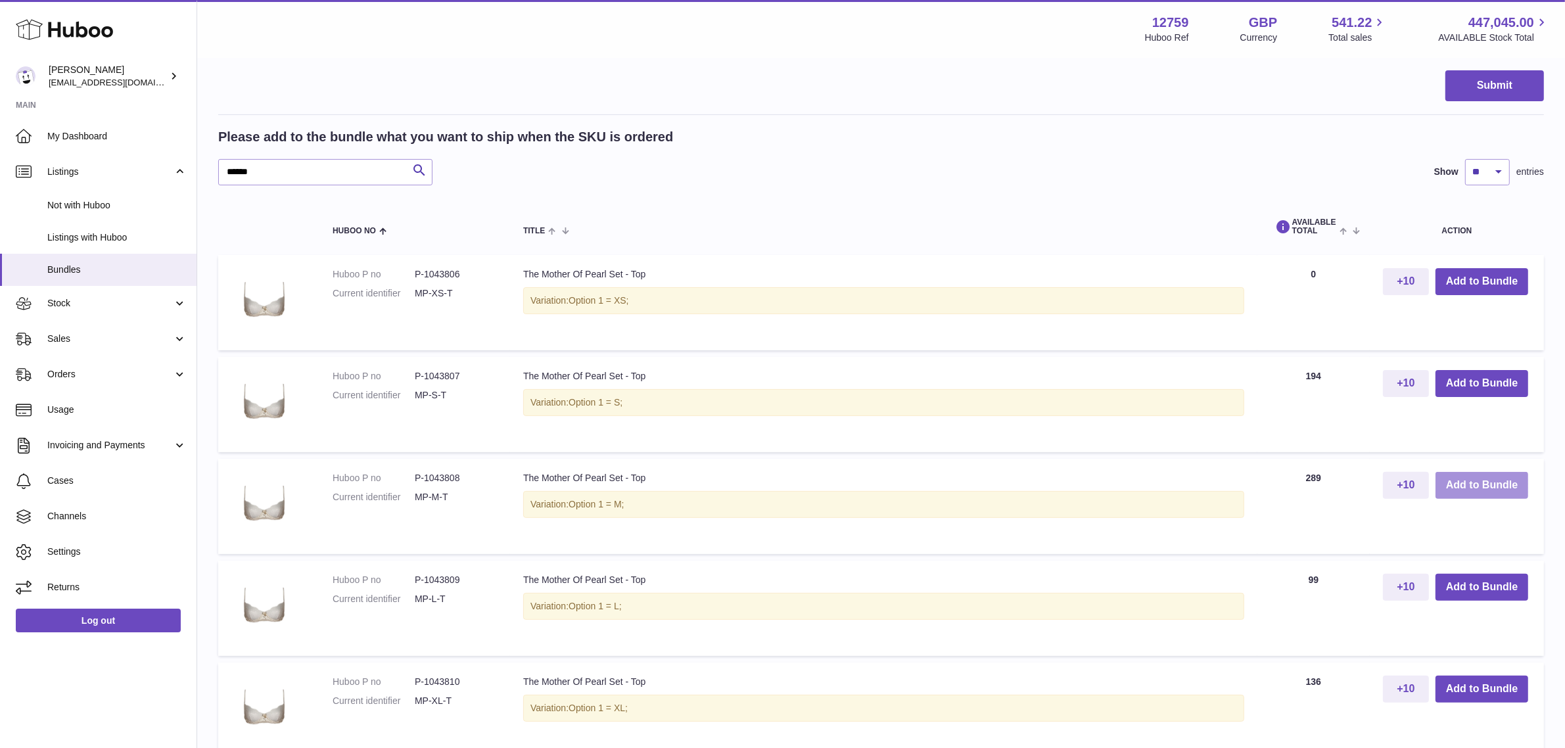
click at [1480, 484] on button "Add to Bundle" at bounding box center [1482, 485] width 93 height 27
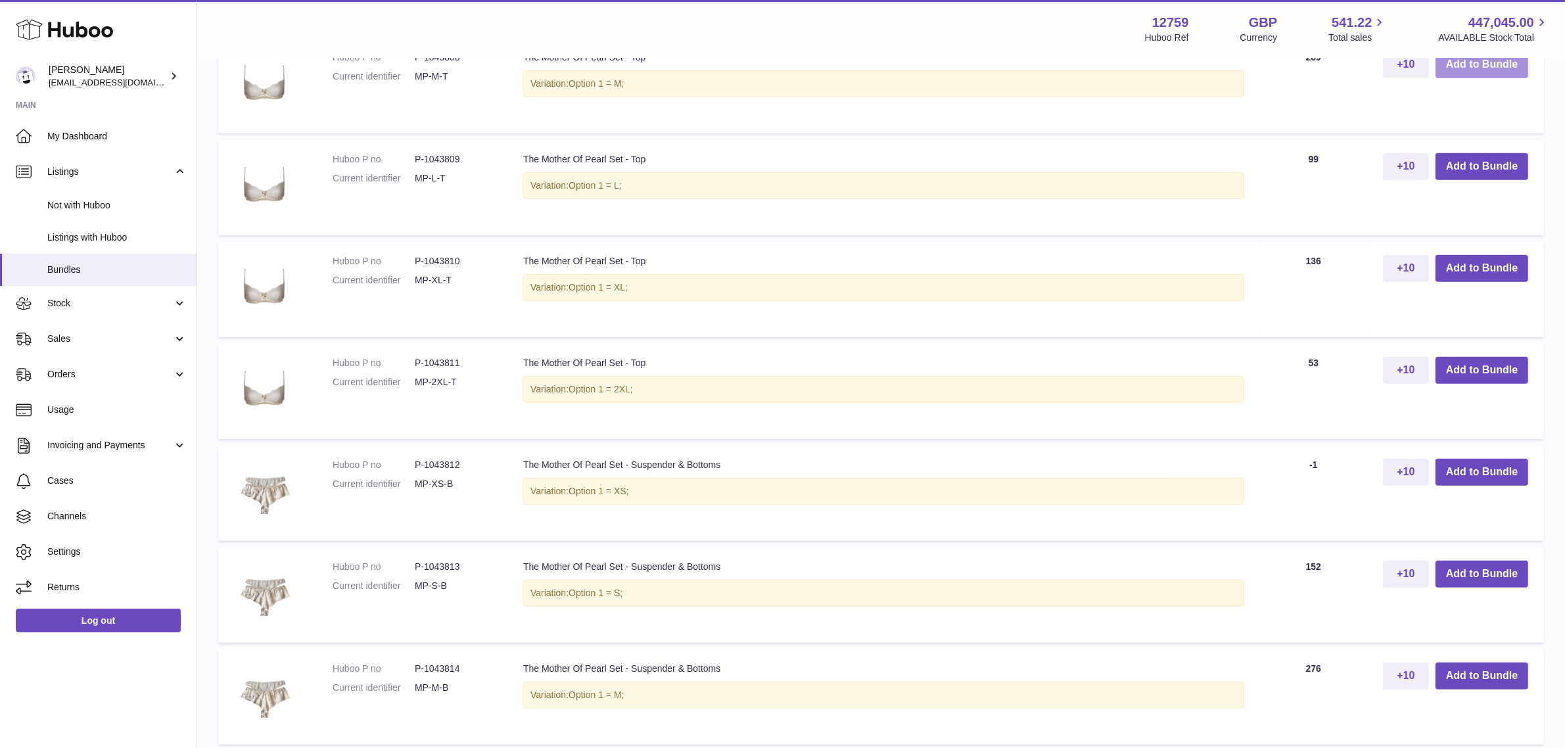
scroll to position [986, 0]
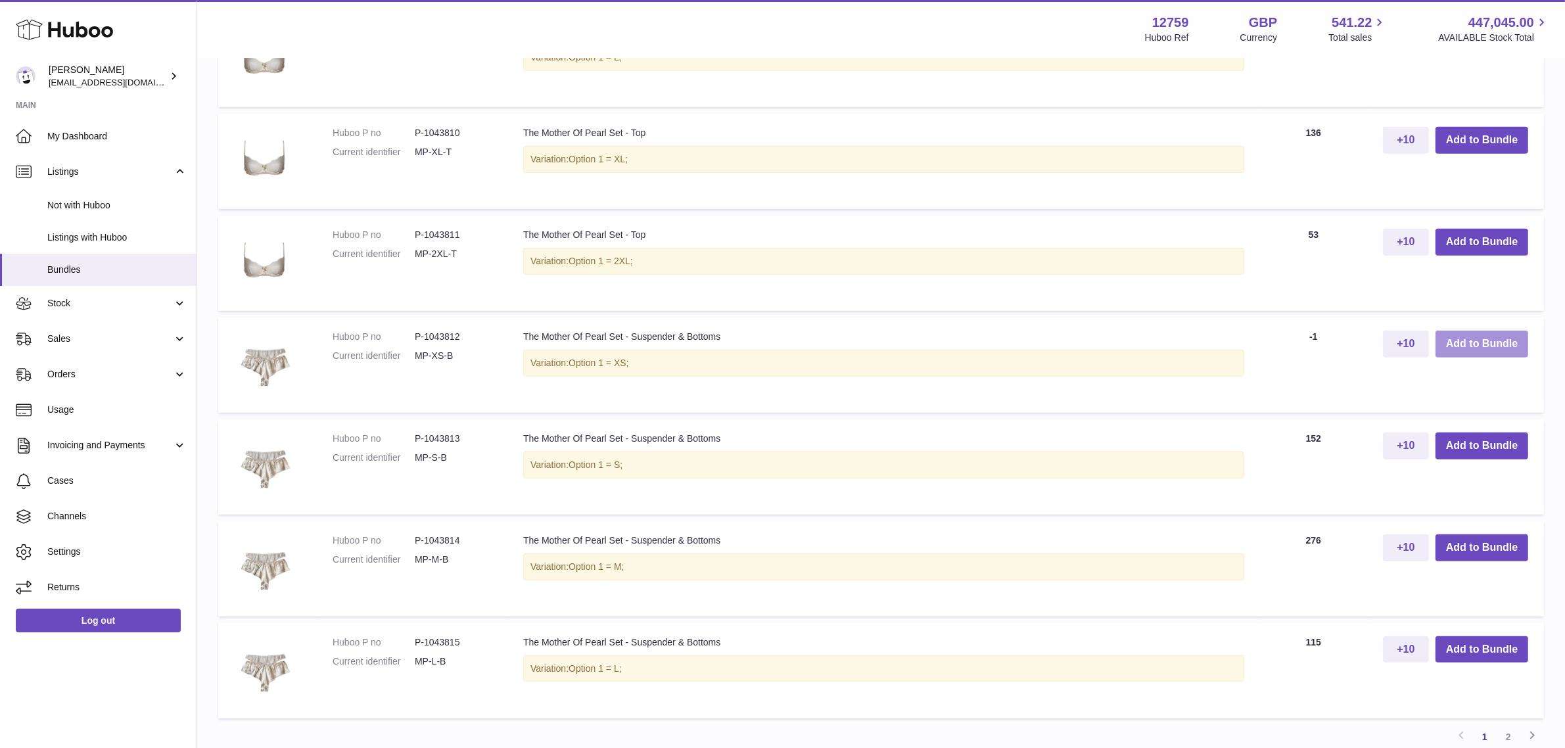
click at [1479, 346] on button "Add to Bundle" at bounding box center [1482, 344] width 93 height 27
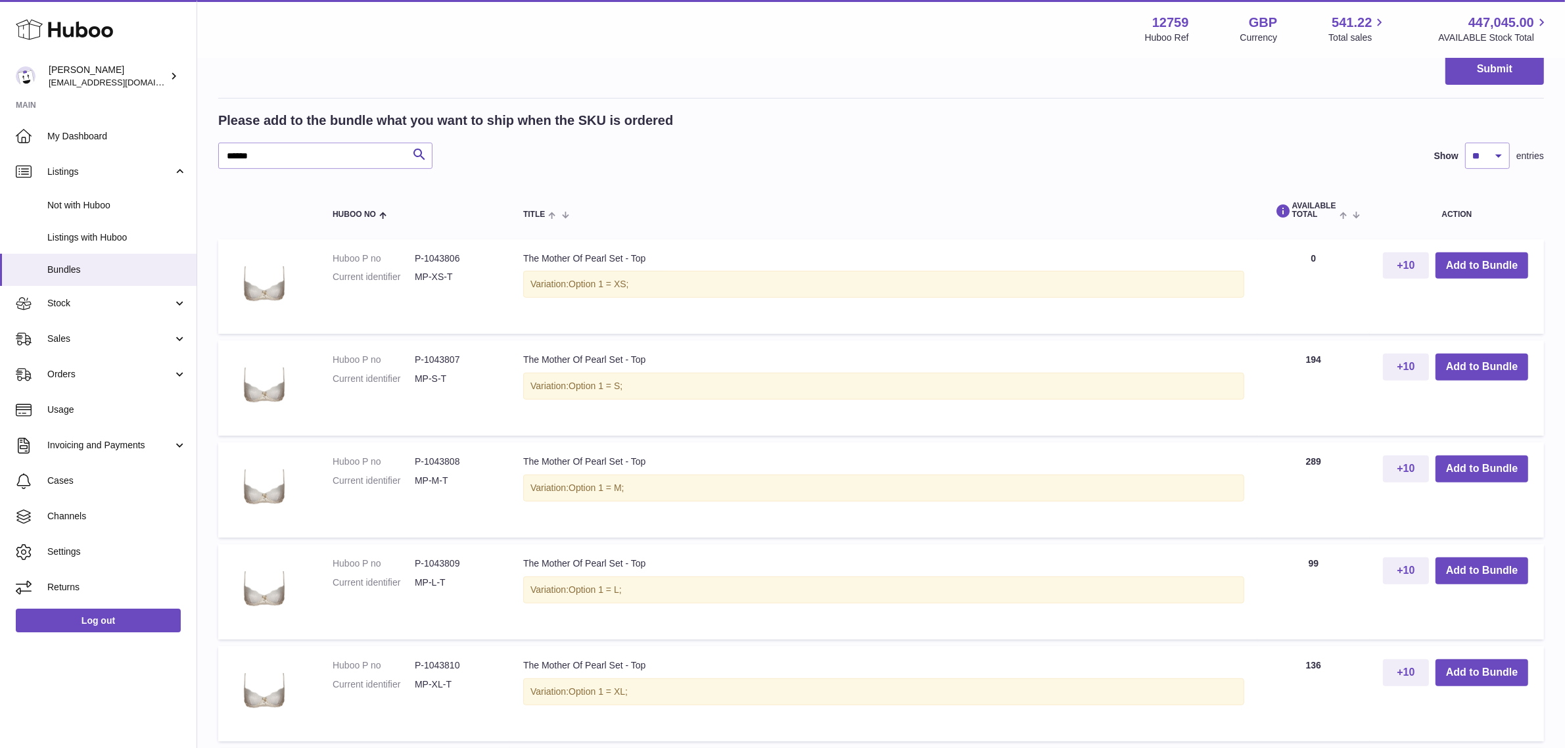
scroll to position [431, 0]
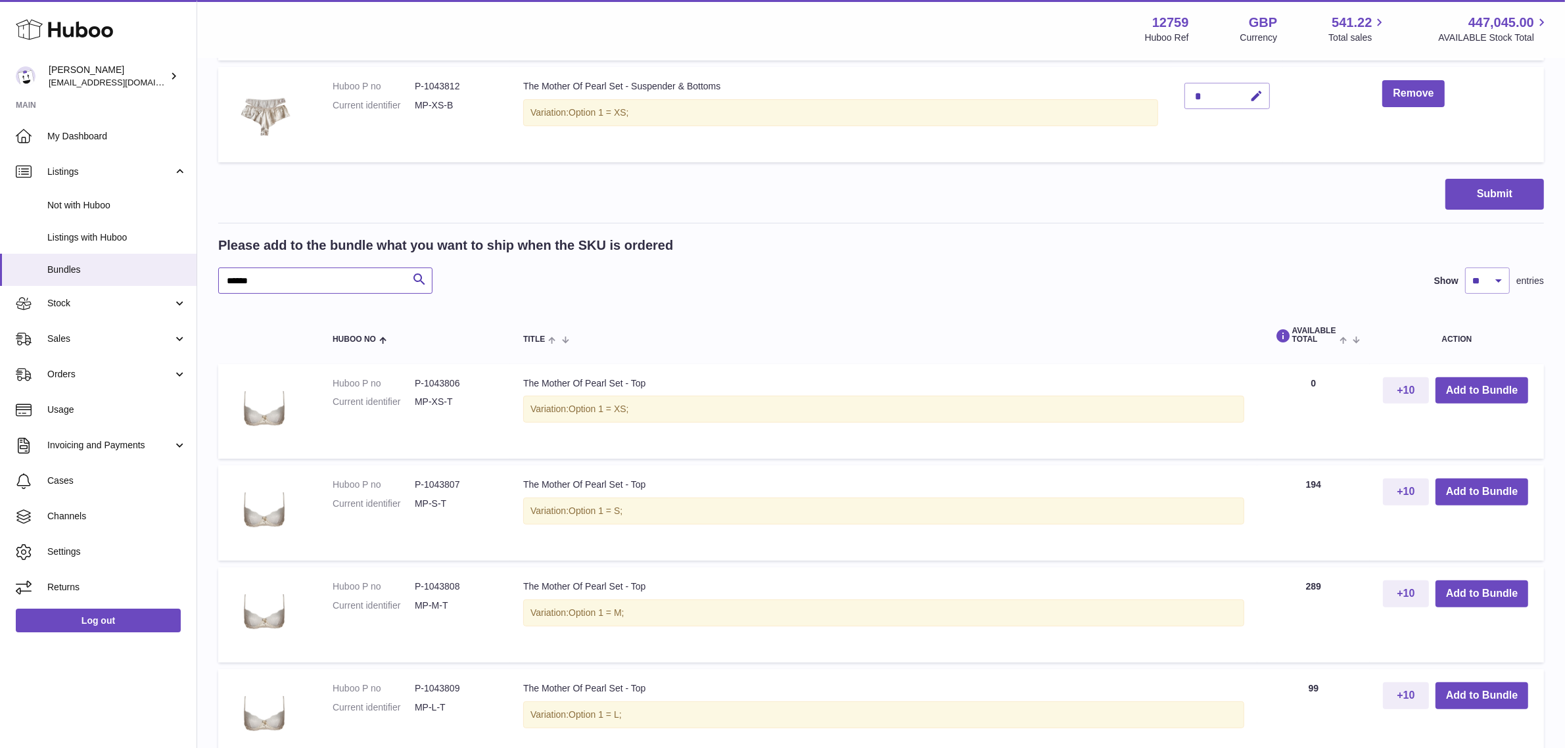
drag, startPoint x: 277, startPoint y: 276, endPoint x: 216, endPoint y: 277, distance: 61.8
click at [216, 277] on div "My Huboo - Create Bundle Please enter the SKU for your bundle ***** Optional ex…" at bounding box center [881, 551] width 1368 height 1844
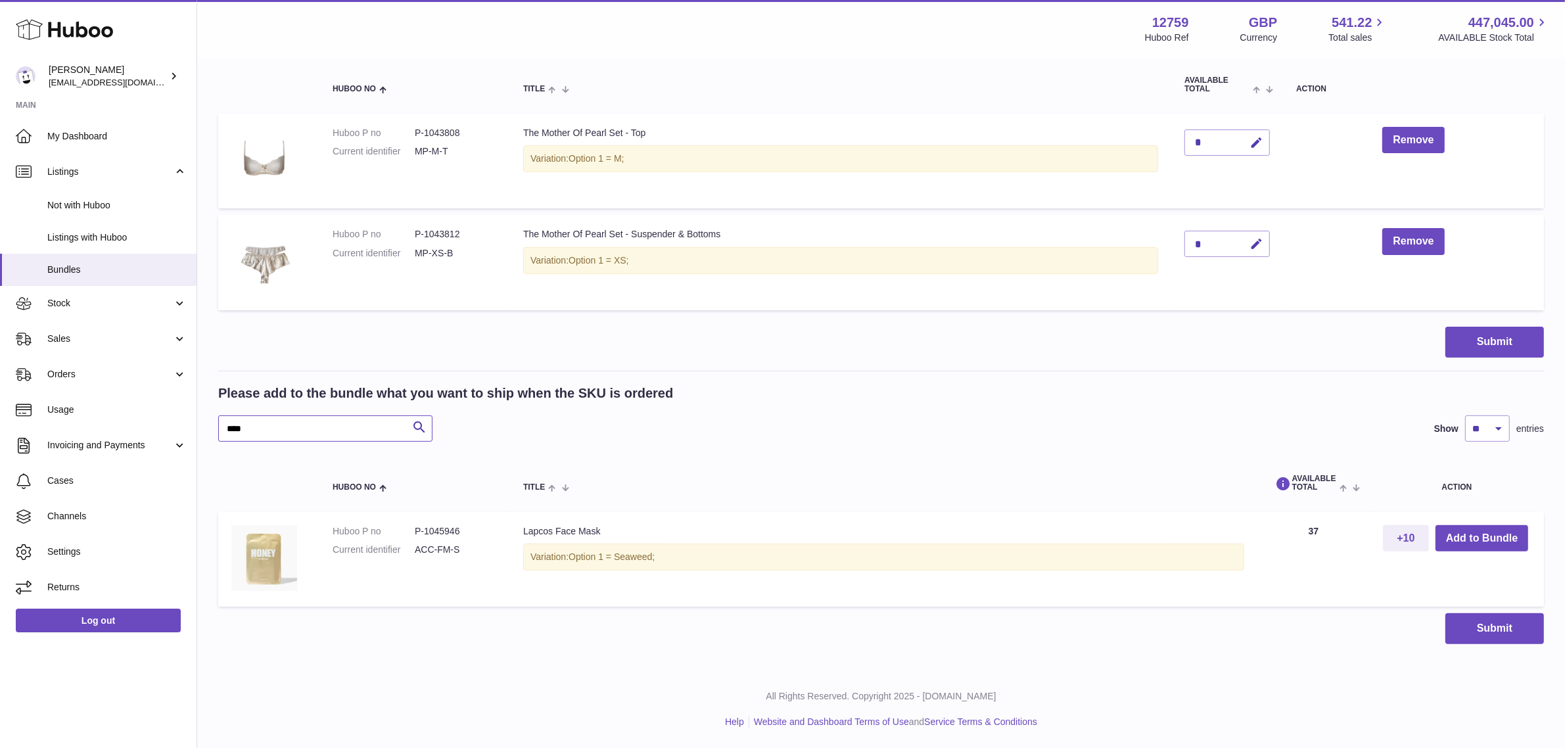
scroll to position [283, 0]
click at [1457, 539] on button "Add to Bundle" at bounding box center [1482, 538] width 93 height 27
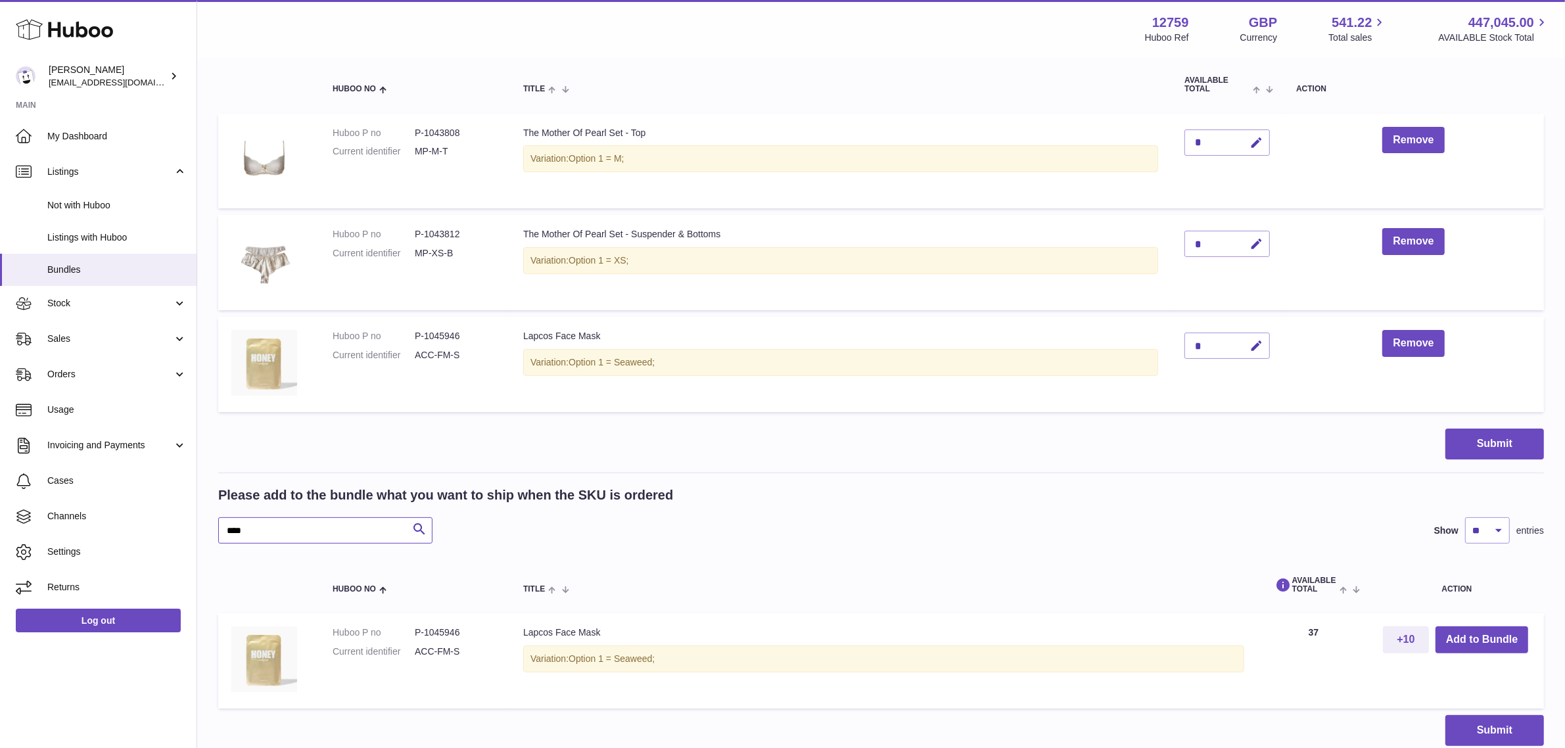
drag, startPoint x: 365, startPoint y: 536, endPoint x: 199, endPoint y: 534, distance: 165.6
click at [199, 534] on div "My Huboo - Create Bundle Please enter the SKU for your bundle ***** Optional ex…" at bounding box center [881, 275] width 1368 height 996
click at [1448, 636] on button "Add to Bundle" at bounding box center [1482, 639] width 93 height 27
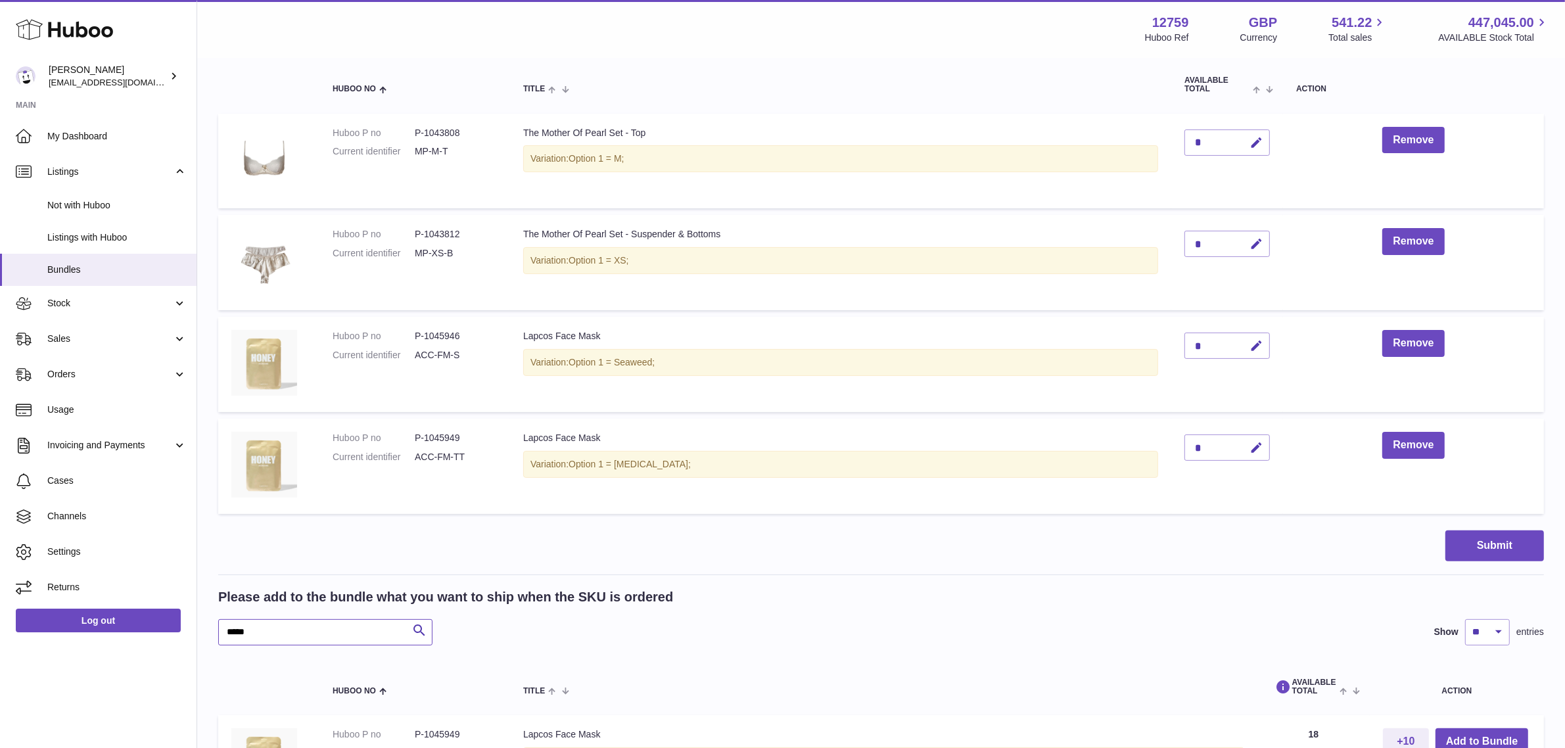
drag, startPoint x: 297, startPoint y: 641, endPoint x: 223, endPoint y: 635, distance: 73.9
click at [223, 635] on input "*****" at bounding box center [325, 632] width 214 height 26
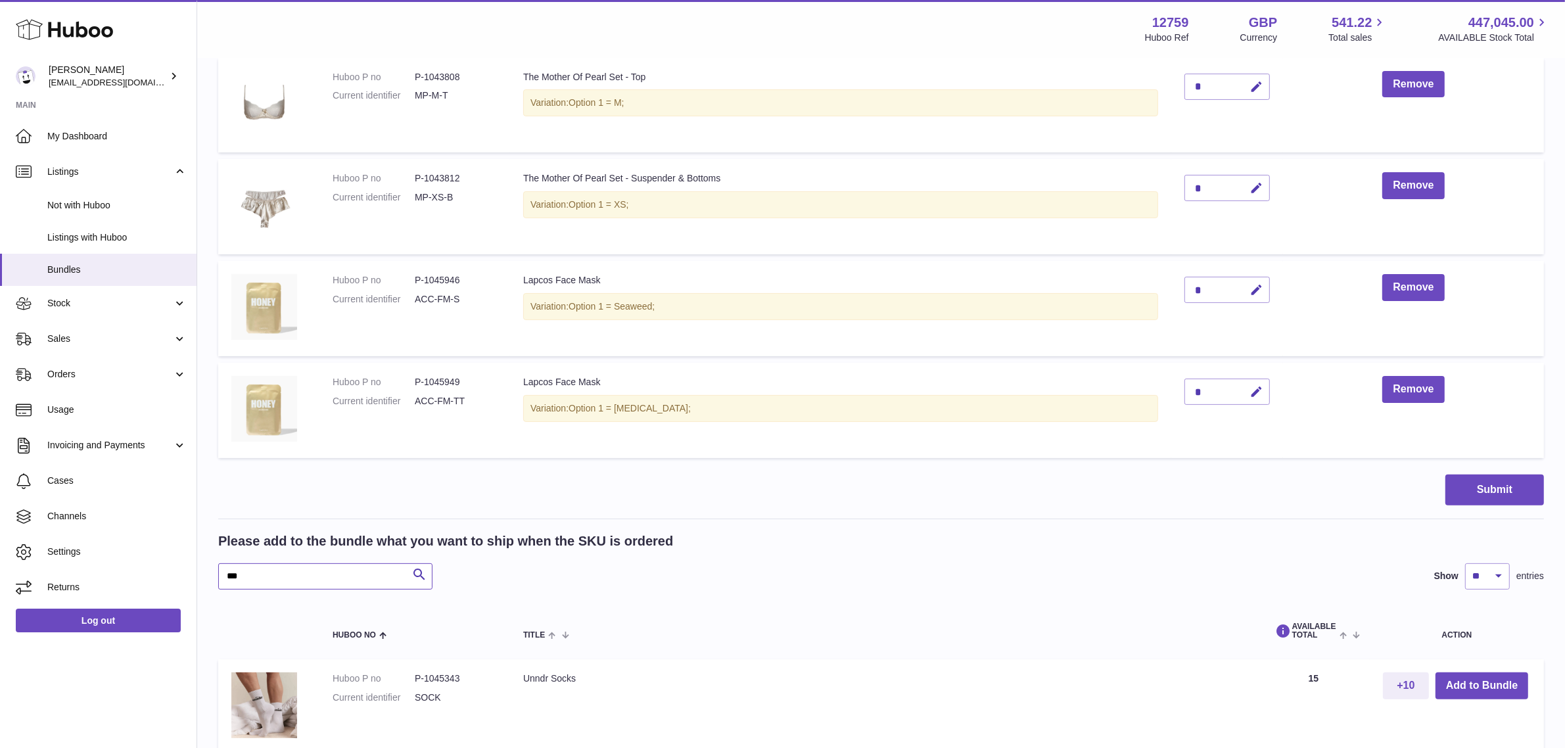
scroll to position [365, 0]
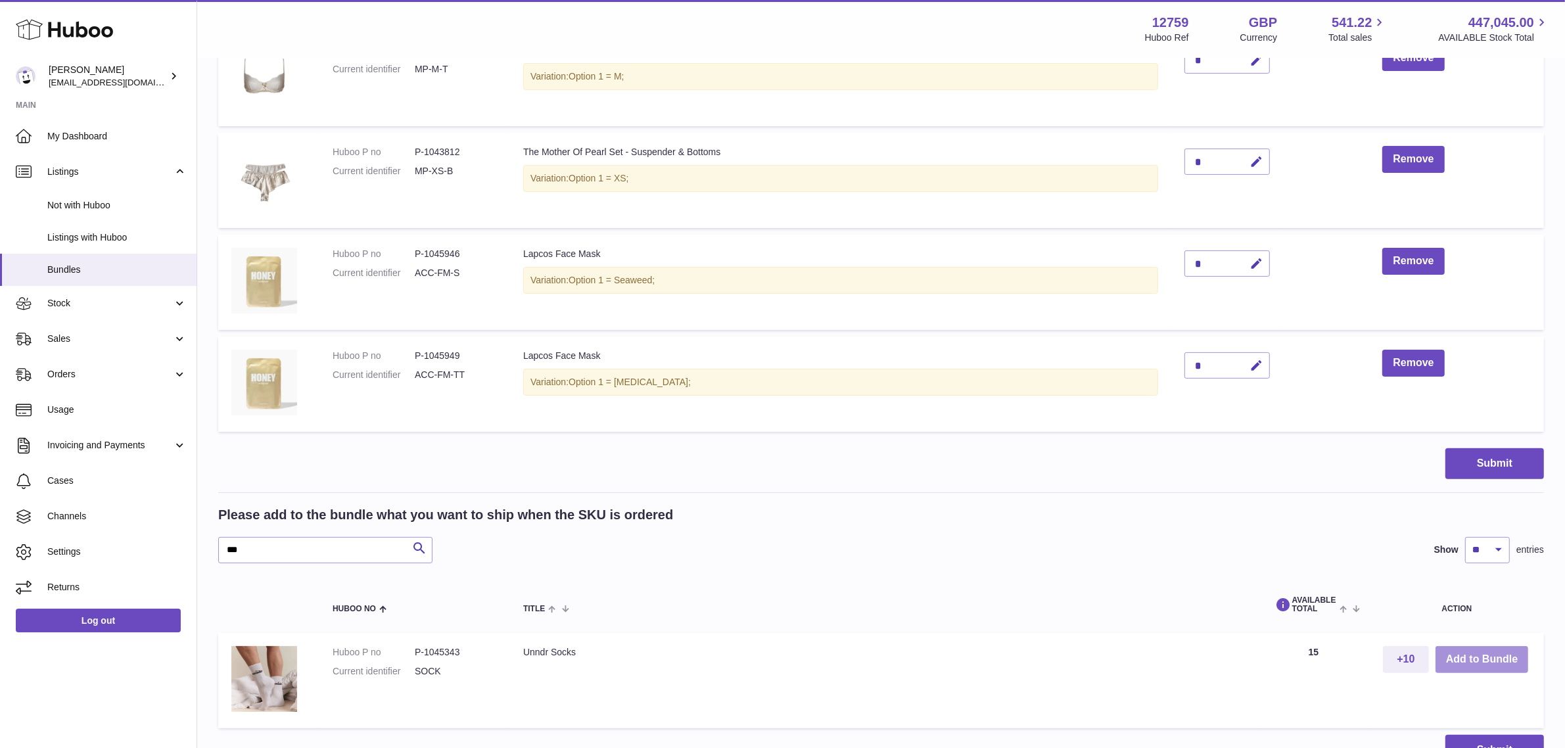
click at [1468, 670] on button "Add to Bundle" at bounding box center [1482, 659] width 93 height 27
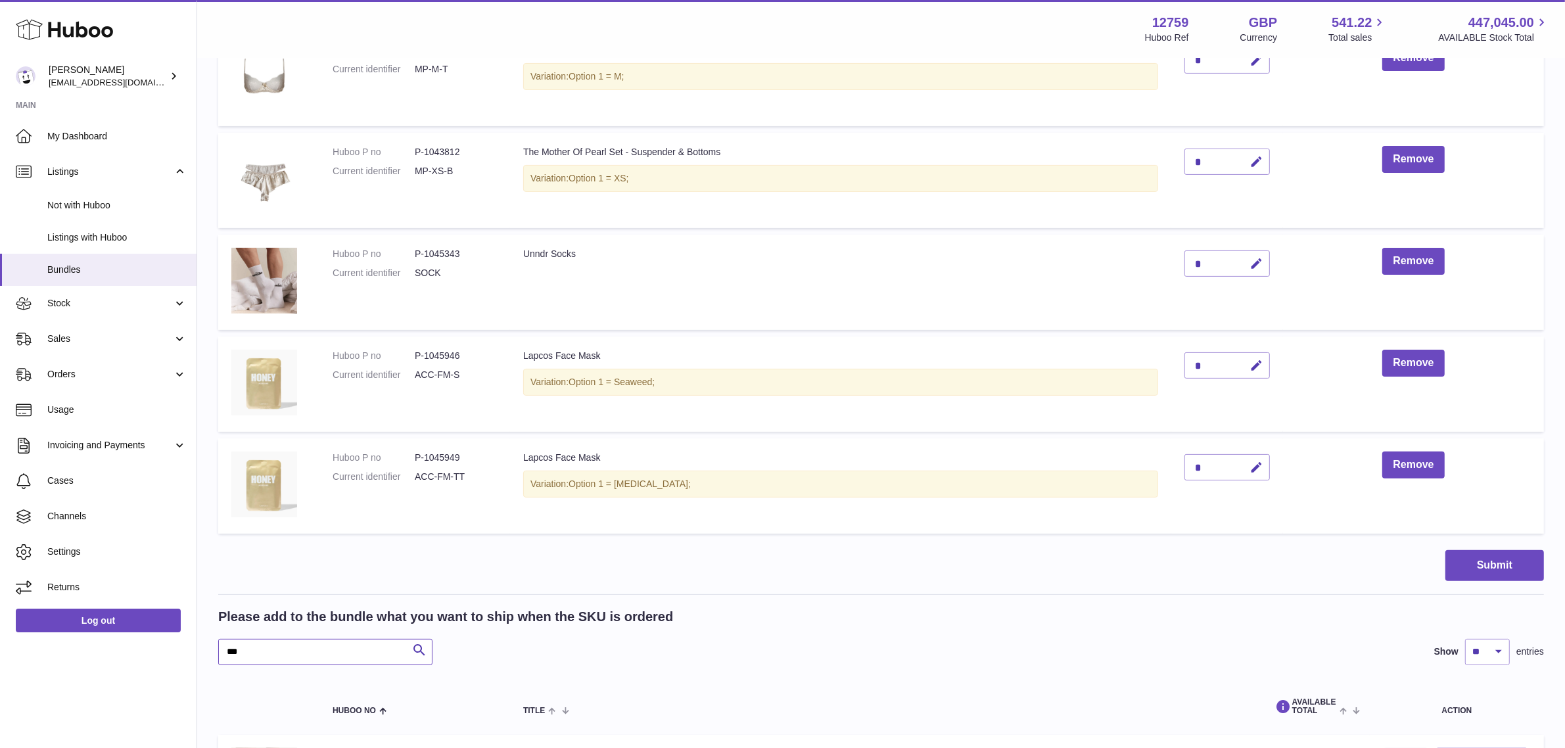
drag, startPoint x: 296, startPoint y: 656, endPoint x: 207, endPoint y: 645, distance: 90.1
click at [207, 645] on div "My Huboo - Create Bundle Please enter the SKU for your bundle ***** Optional ex…" at bounding box center [881, 294] width 1368 height 1200
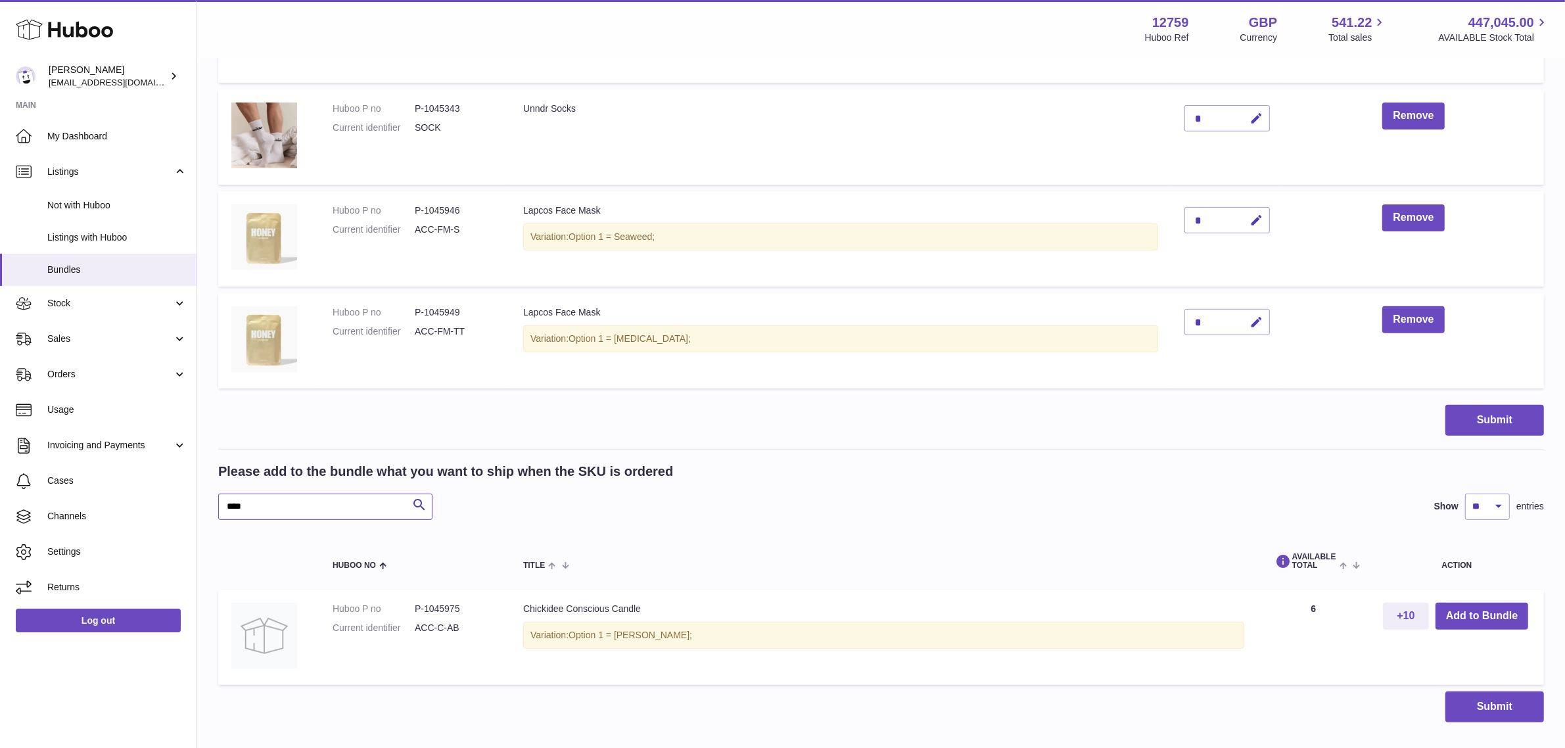
scroll to position [529, 0]
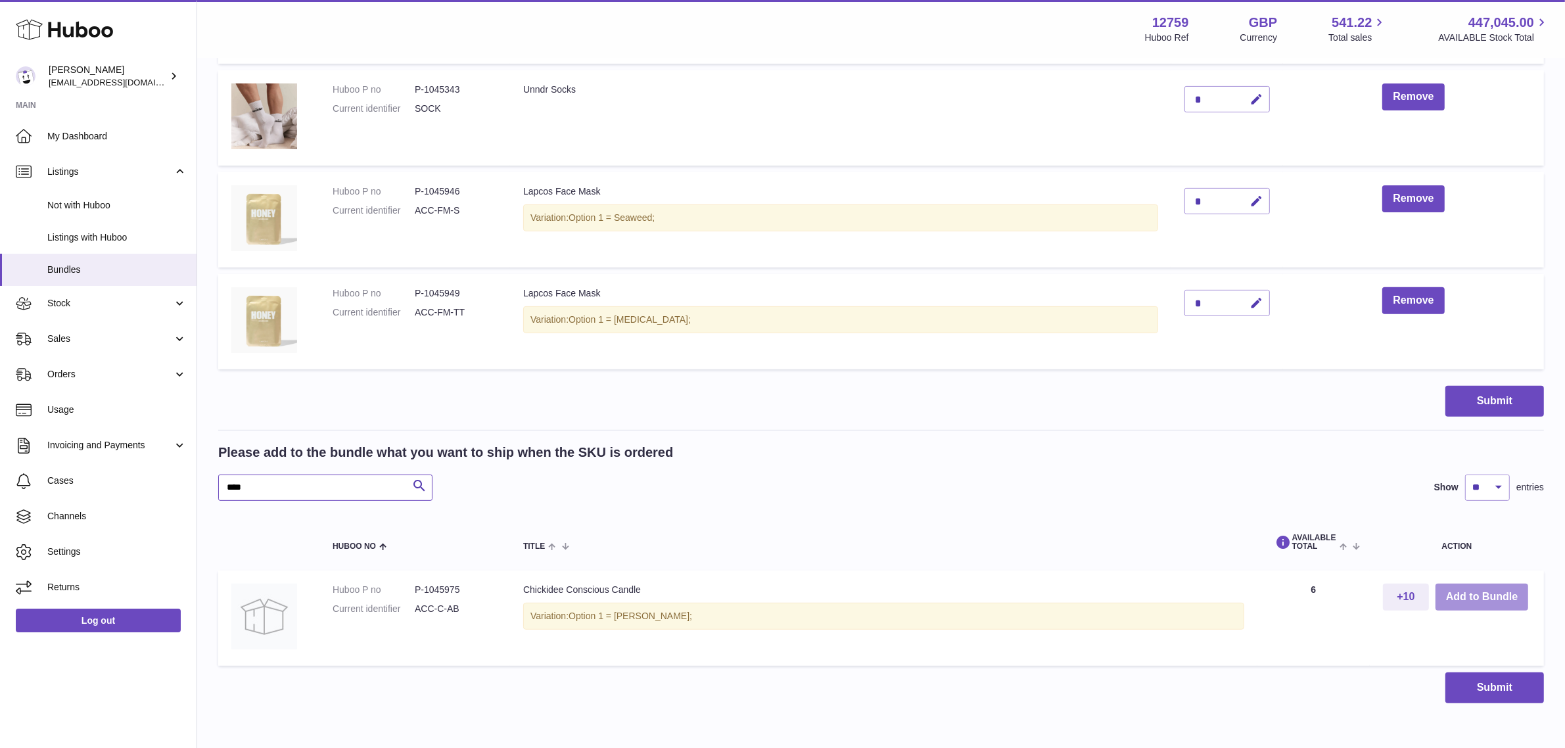
type input "****"
click at [1503, 599] on button "Add to Bundle" at bounding box center [1482, 597] width 93 height 27
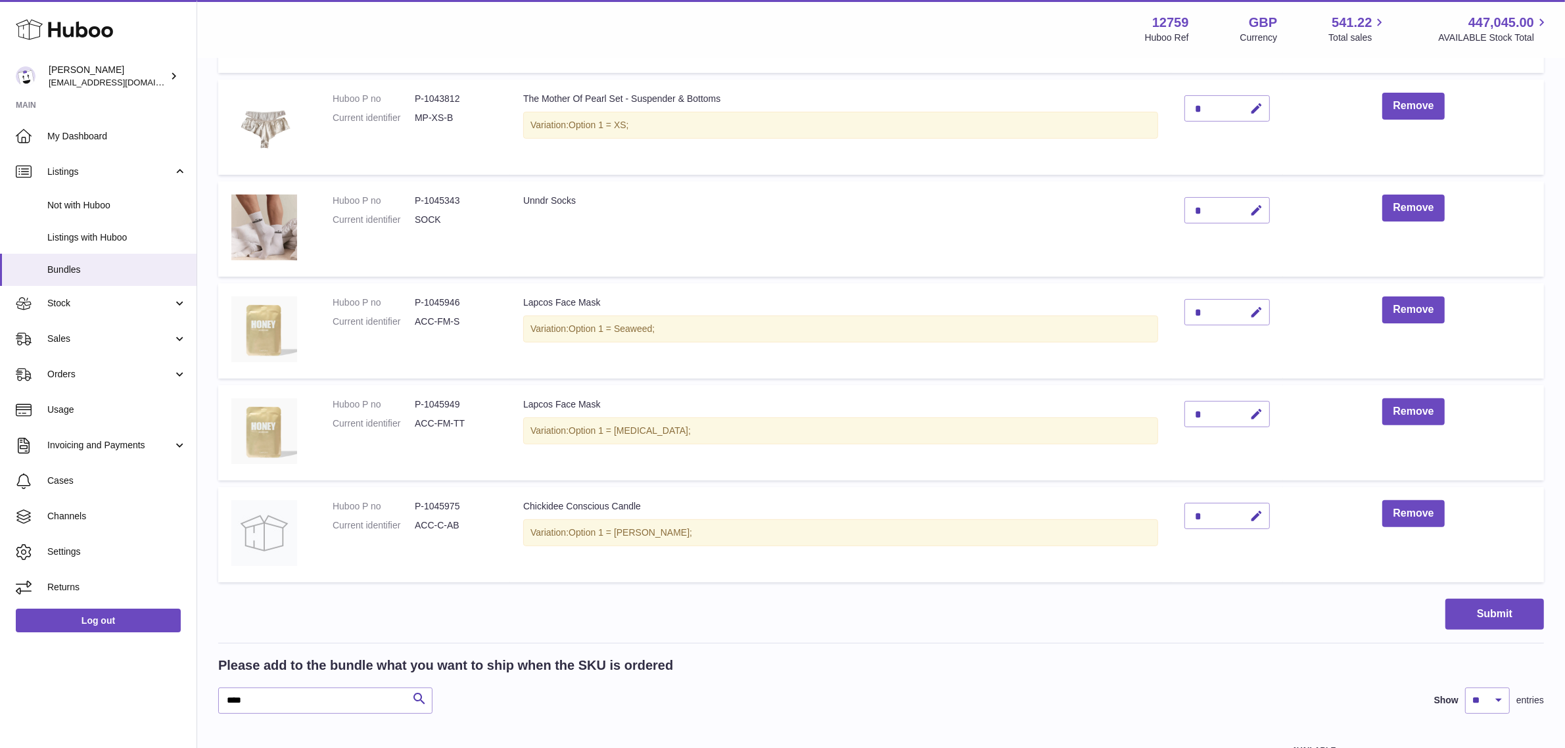
scroll to position [447, 0]
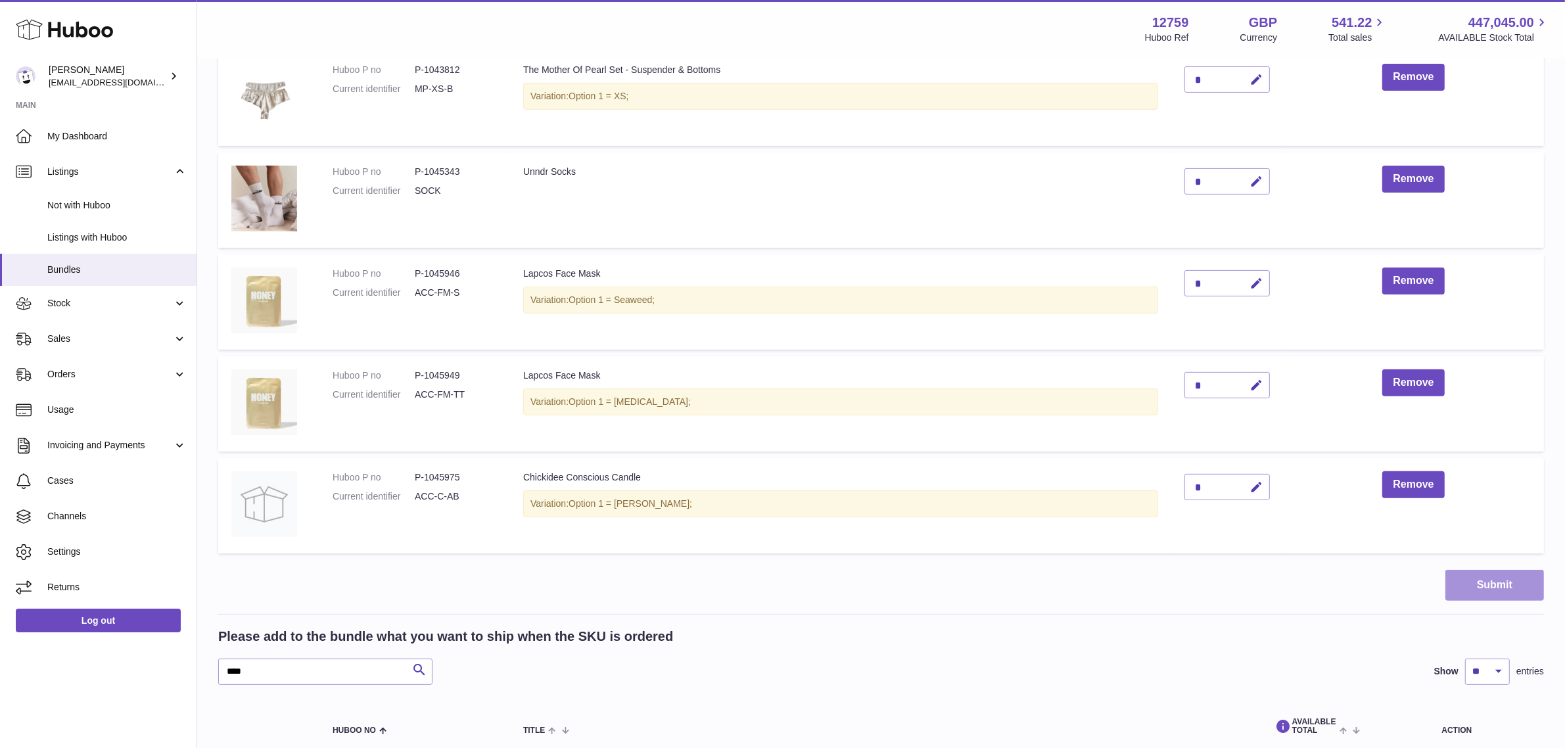
click at [1476, 580] on button "Submit" at bounding box center [1494, 585] width 99 height 31
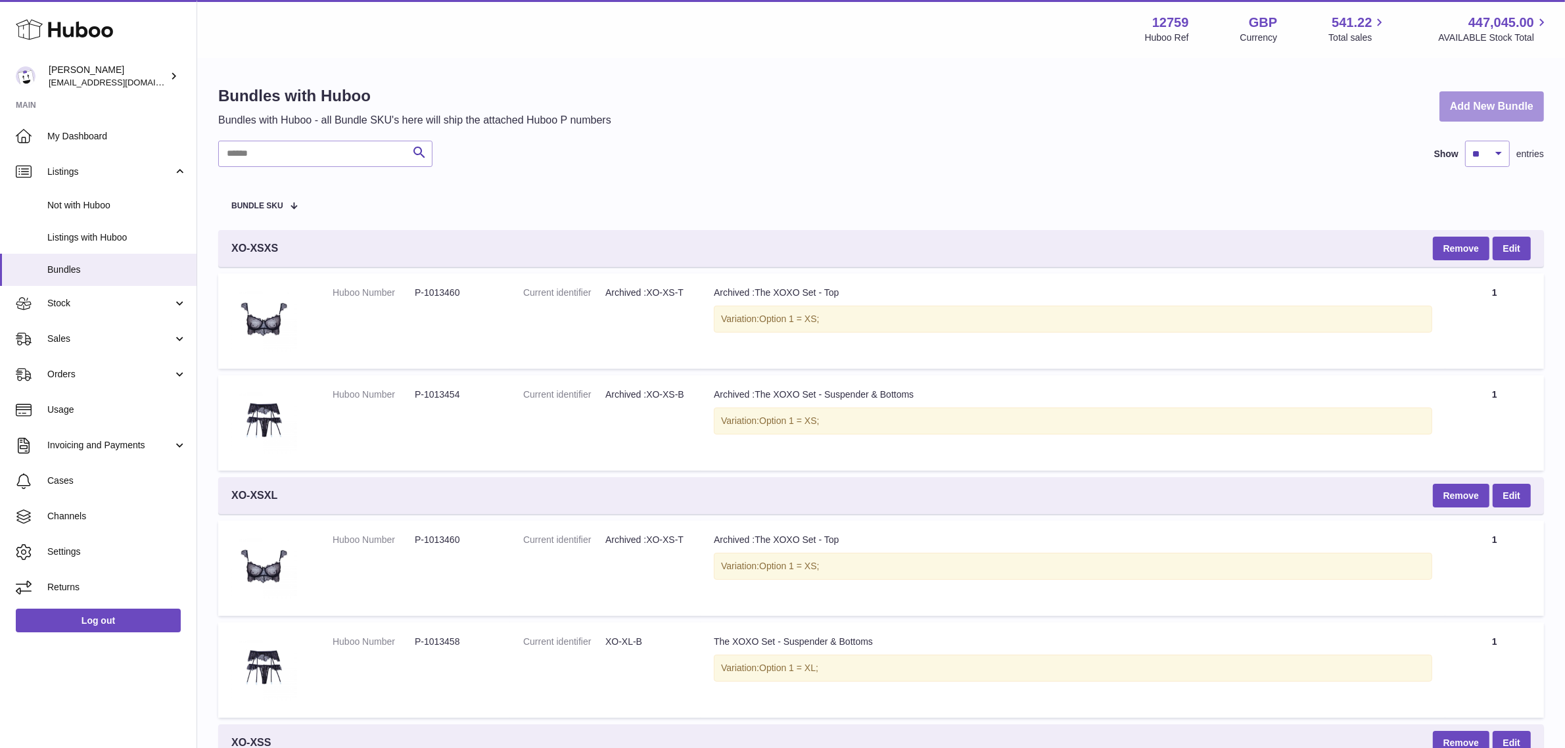
click at [1476, 97] on link "Add New Bundle" at bounding box center [1492, 106] width 105 height 31
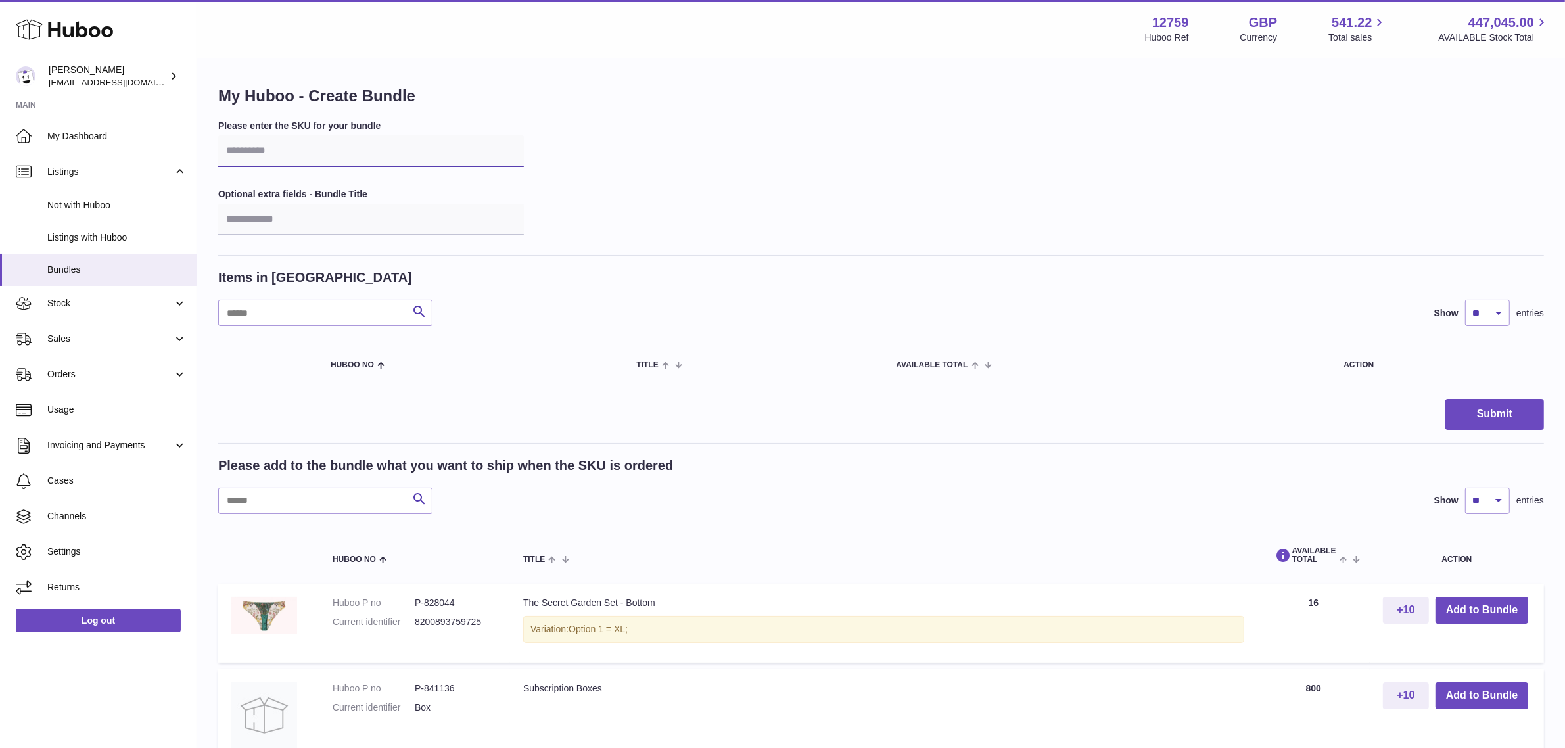
click at [231, 149] on input "text" at bounding box center [371, 151] width 306 height 32
type input "****"
click at [265, 504] on input "text" at bounding box center [325, 501] width 214 height 26
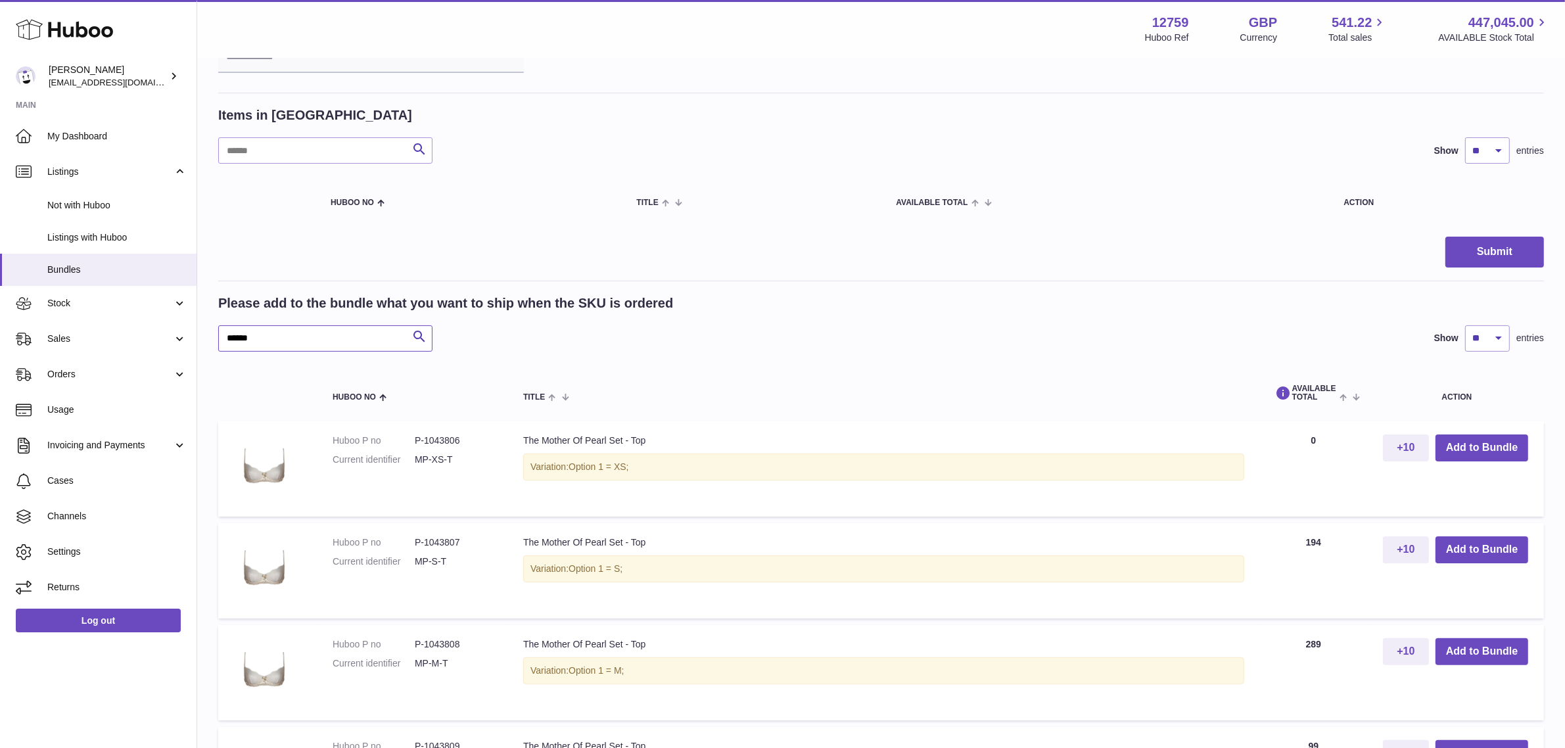
scroll to position [164, 0]
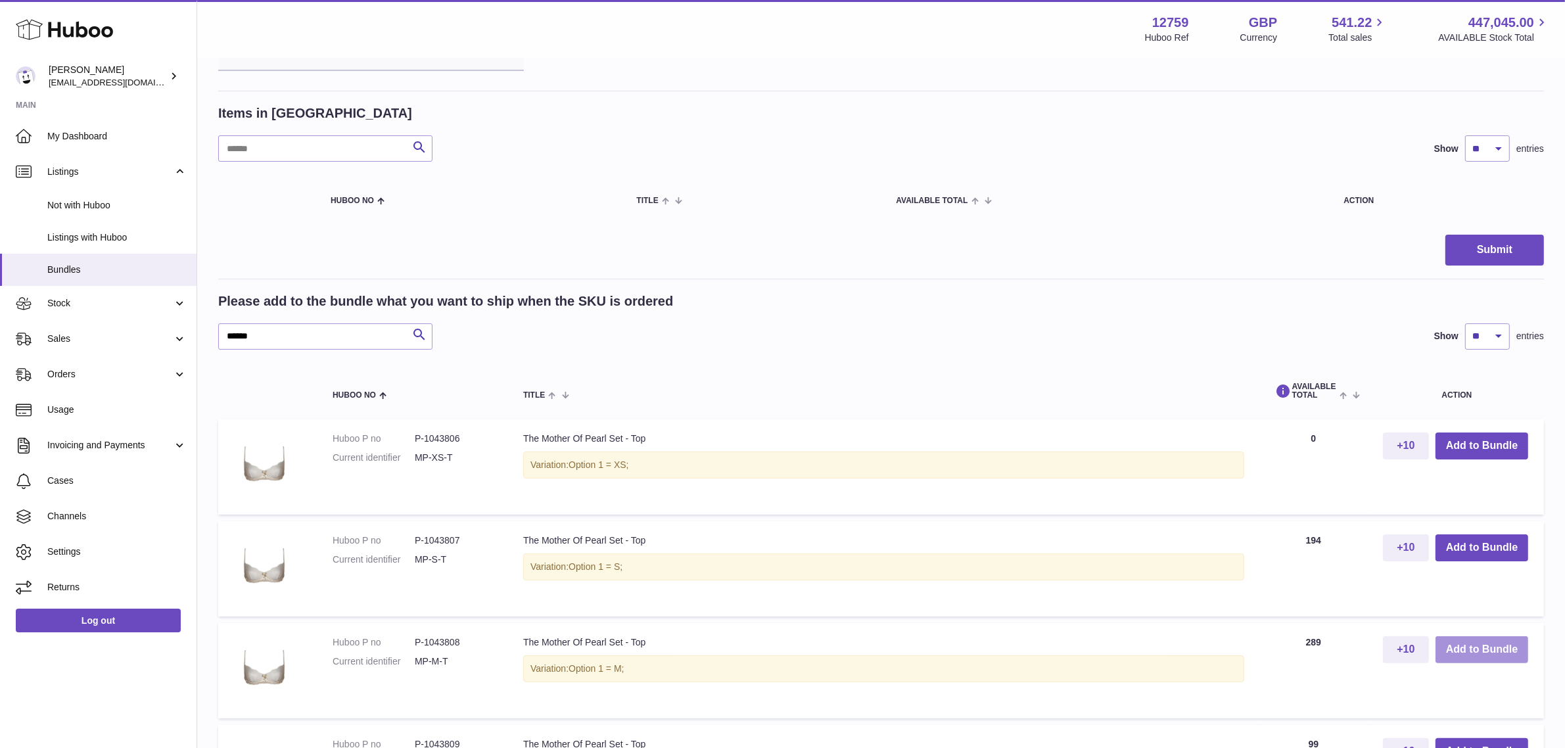
click at [1464, 648] on button "Add to Bundle" at bounding box center [1482, 649] width 93 height 27
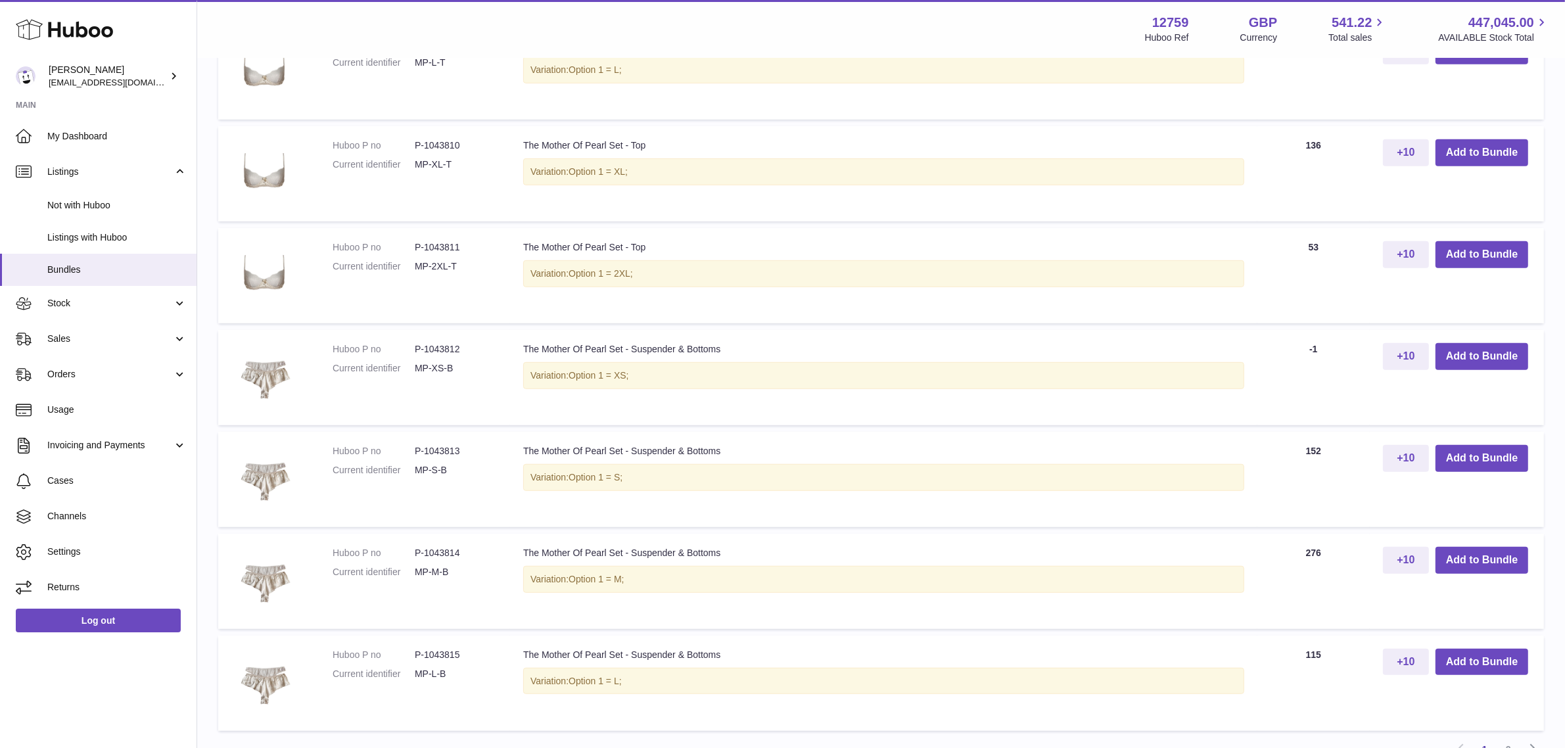
scroll to position [986, 0]
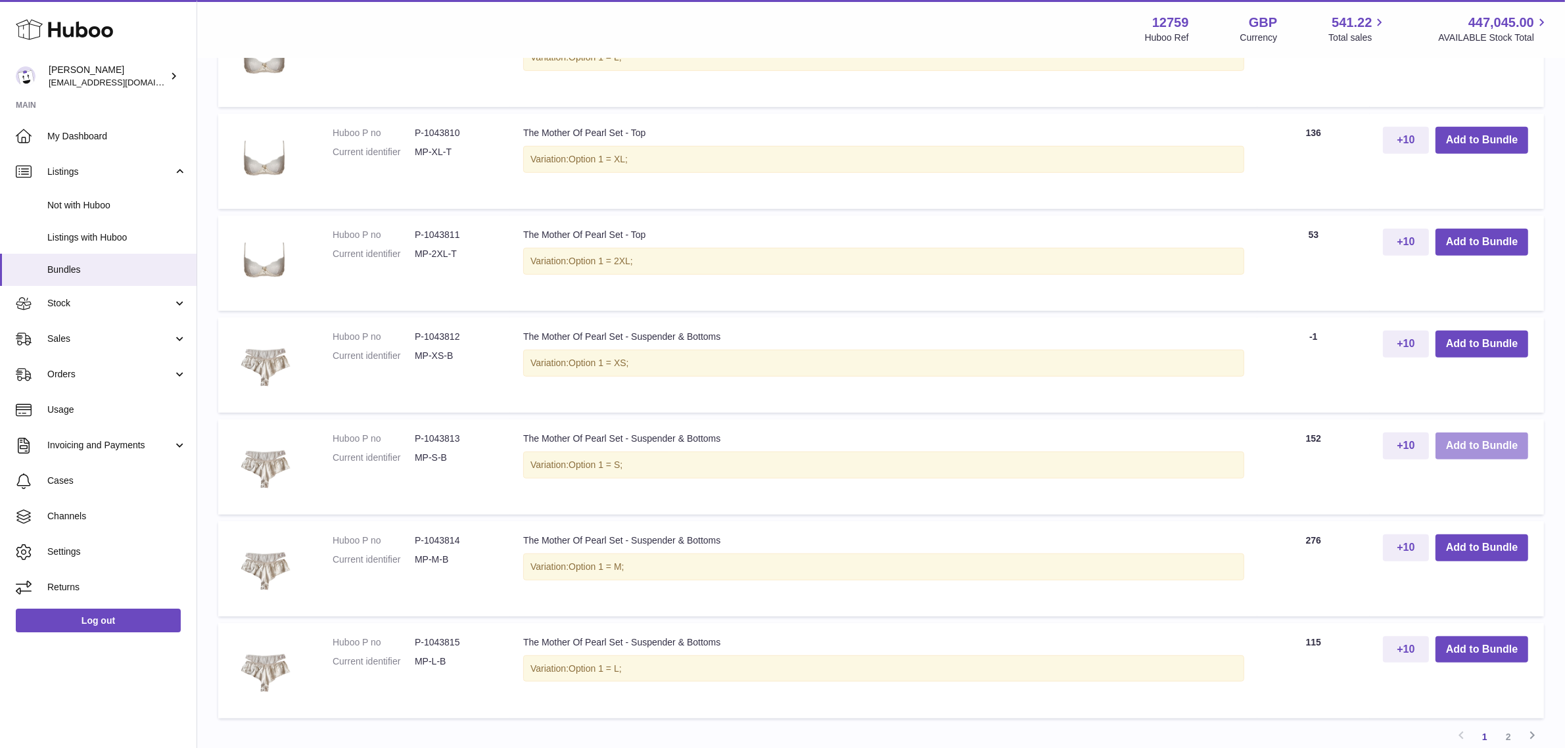
click at [1465, 445] on button "Add to Bundle" at bounding box center [1482, 446] width 93 height 27
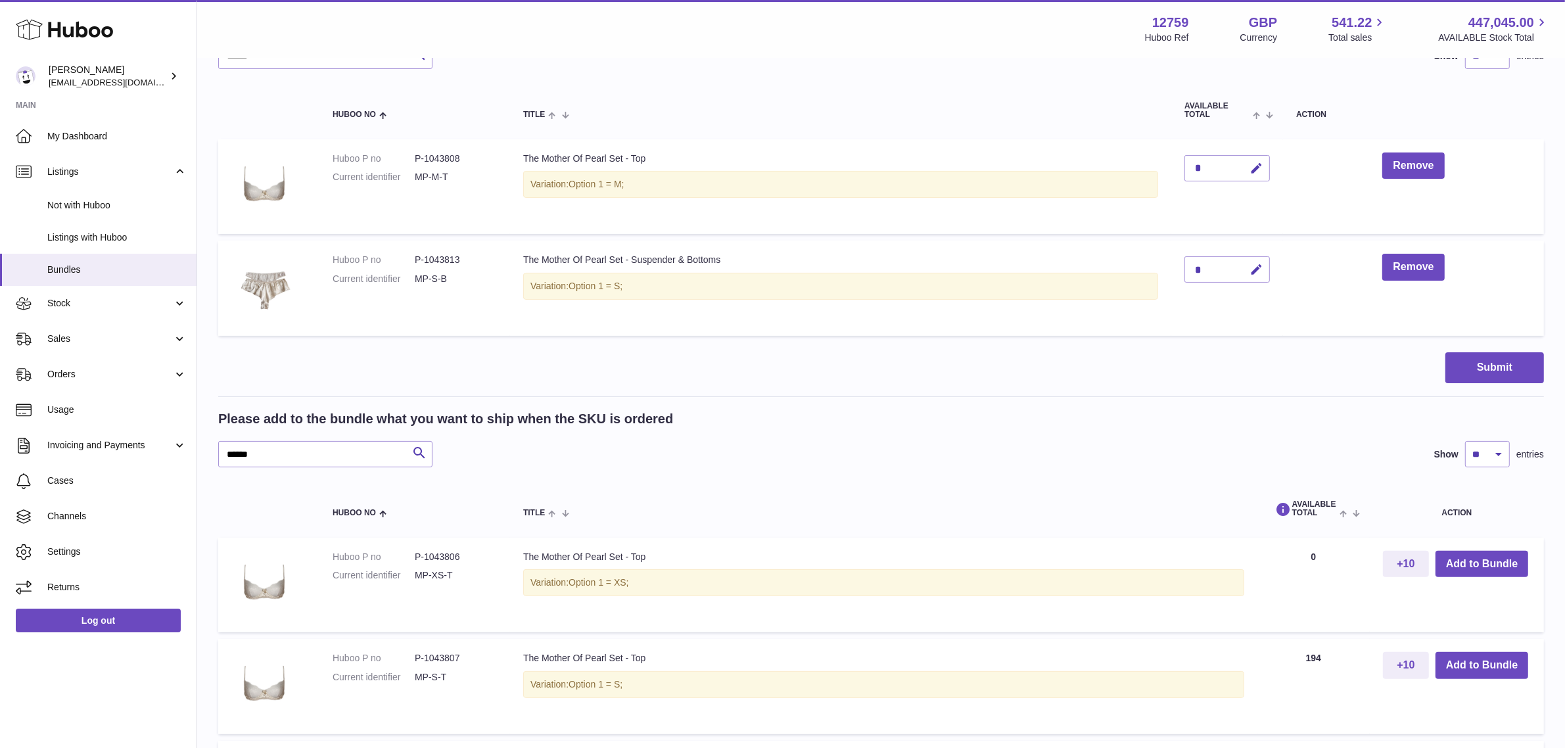
scroll to position [266, 0]
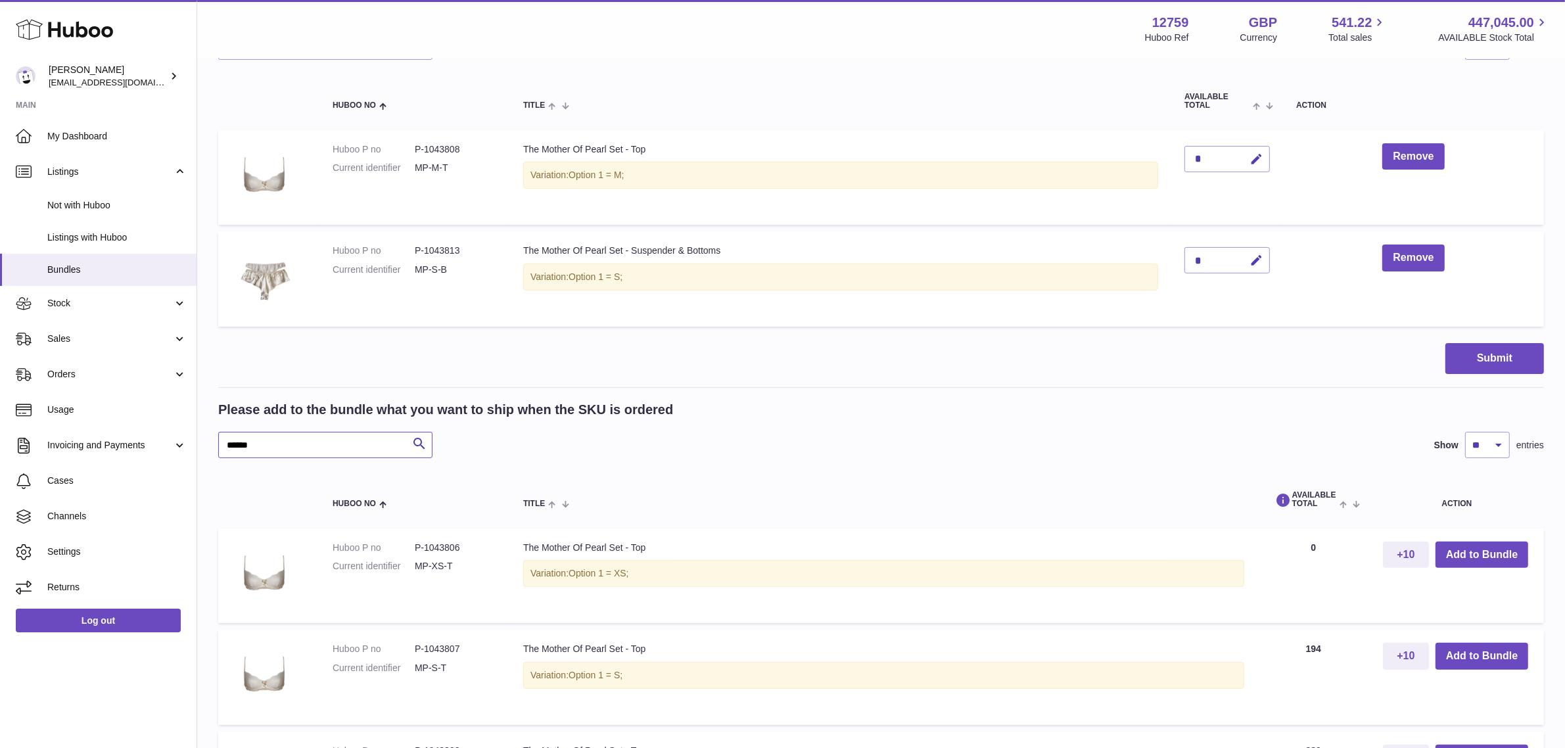
drag, startPoint x: 306, startPoint y: 452, endPoint x: 197, endPoint y: 448, distance: 109.2
click at [197, 448] on div "My Huboo - Create Bundle Please enter the SKU for your bundle **** Optional ext…" at bounding box center [881, 715] width 1368 height 1844
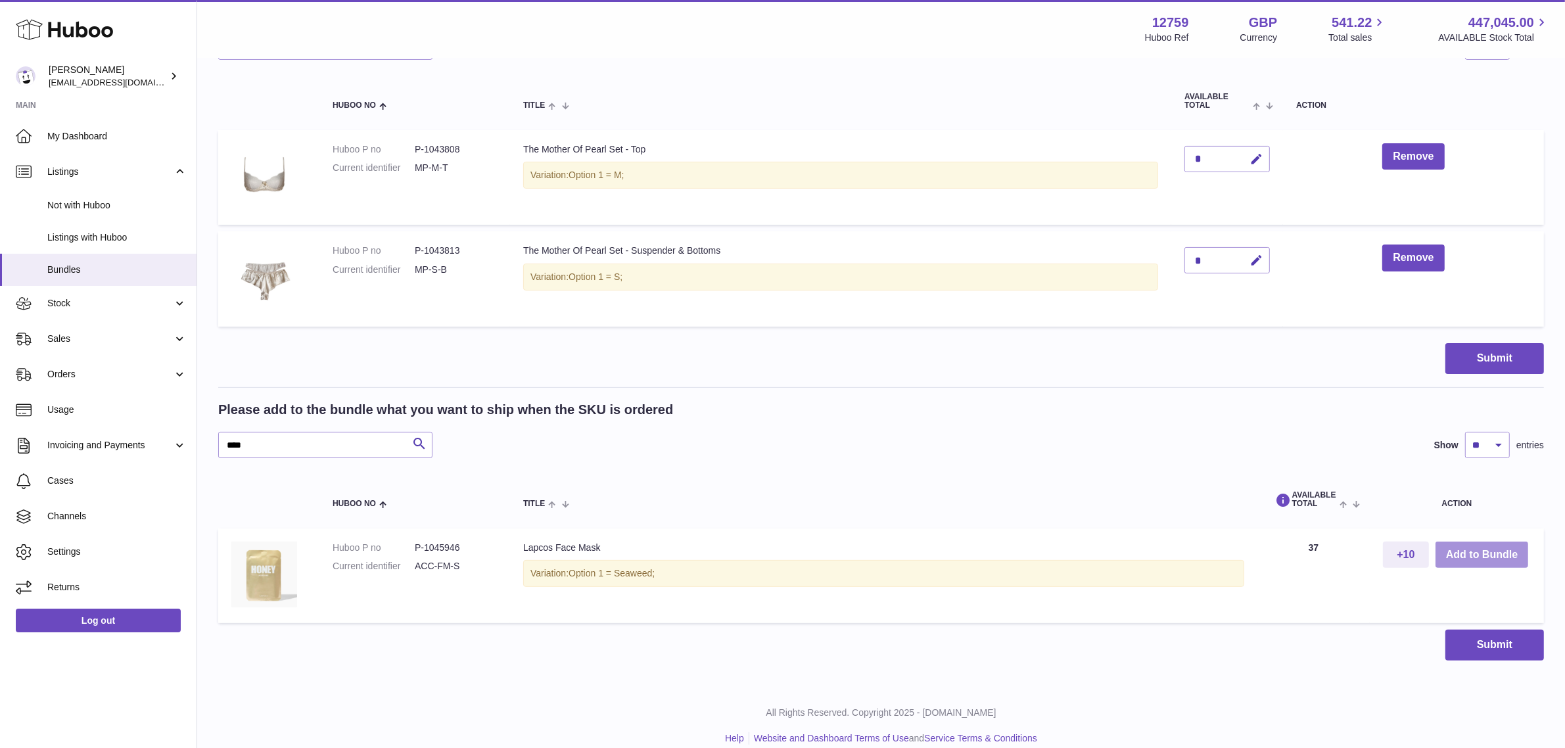
click at [1451, 550] on button "Add to Bundle" at bounding box center [1482, 555] width 93 height 27
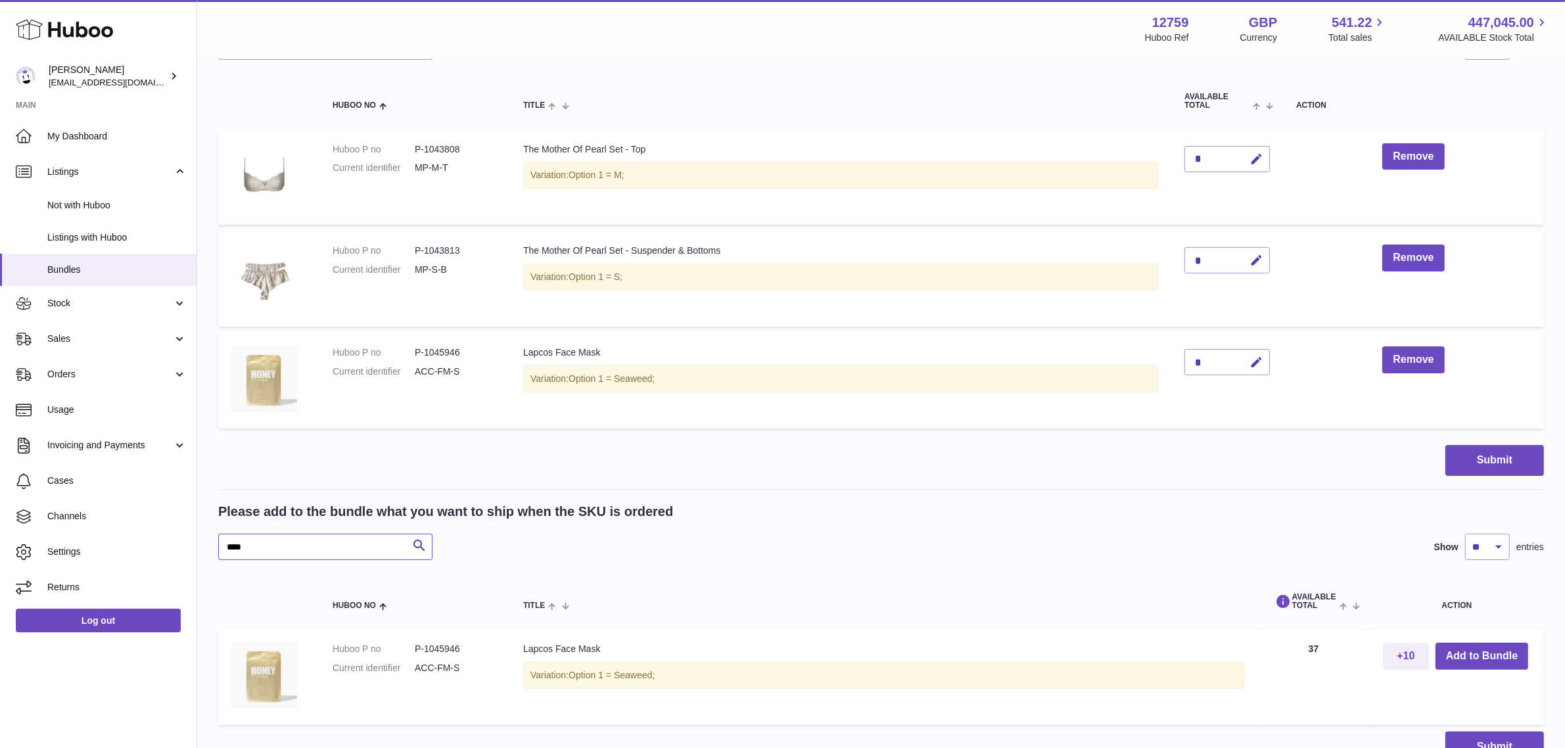
drag, startPoint x: 277, startPoint y: 542, endPoint x: 214, endPoint y: 542, distance: 63.1
click at [214, 542] on div "My Huboo - Create Bundle Please enter the SKU for your bundle **** Optional ext…" at bounding box center [881, 291] width 1368 height 996
click at [1486, 655] on button "Add to Bundle" at bounding box center [1482, 656] width 93 height 27
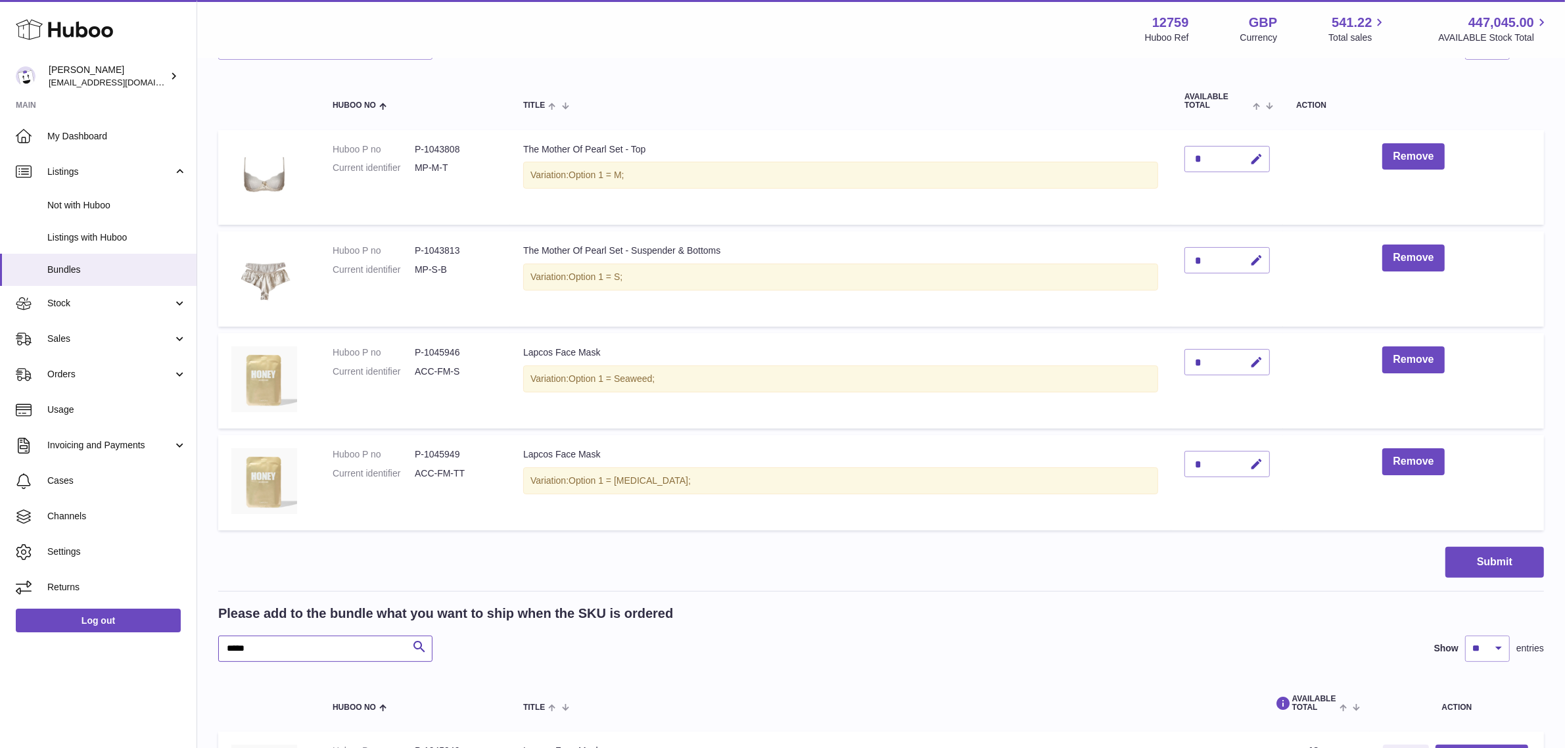
drag, startPoint x: 323, startPoint y: 656, endPoint x: 211, endPoint y: 642, distance: 113.3
click at [211, 642] on div "My Huboo - Create Bundle Please enter the SKU for your bundle **** Optional ext…" at bounding box center [881, 342] width 1368 height 1098
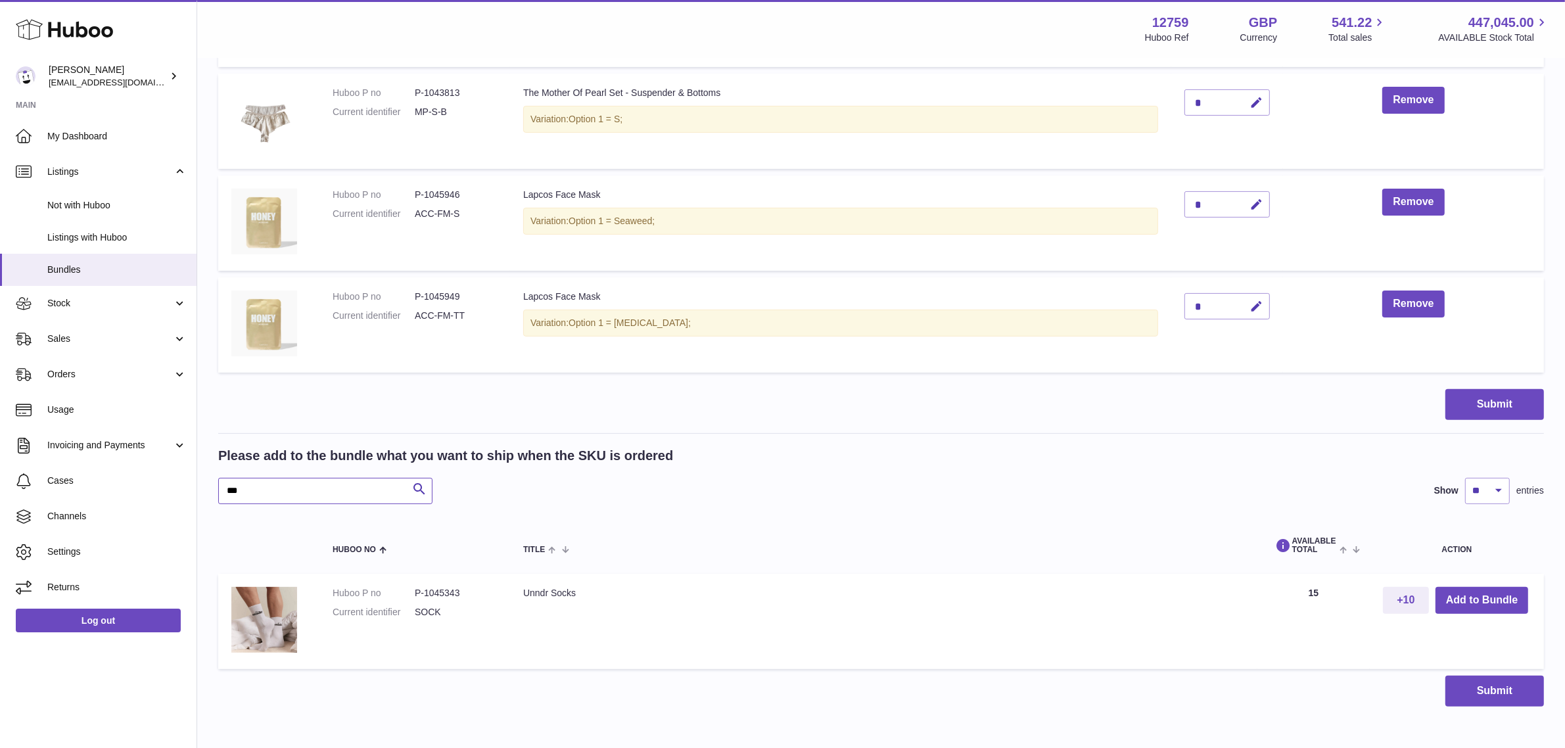
scroll to position [431, 0]
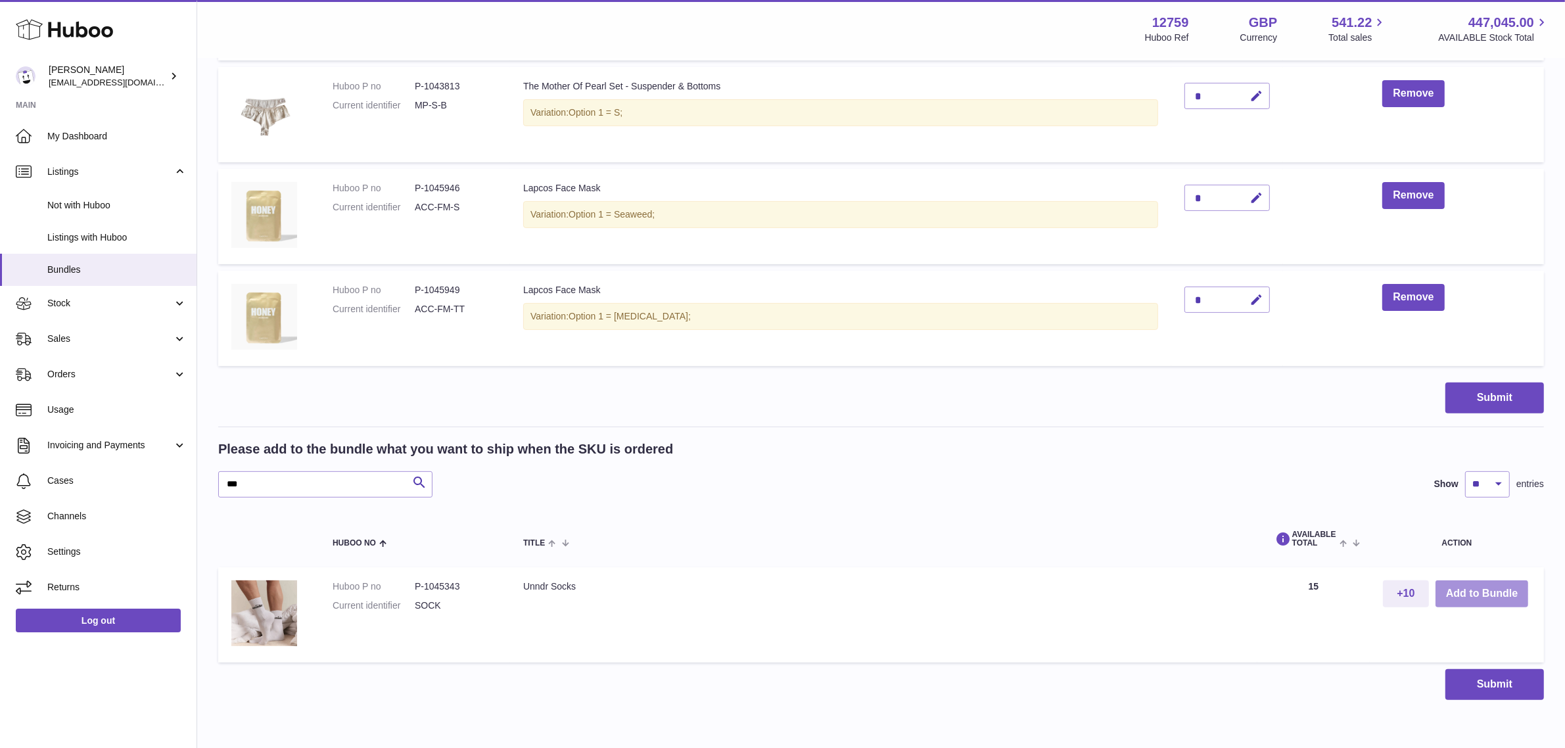
click at [1451, 588] on button "Add to Bundle" at bounding box center [1482, 593] width 93 height 27
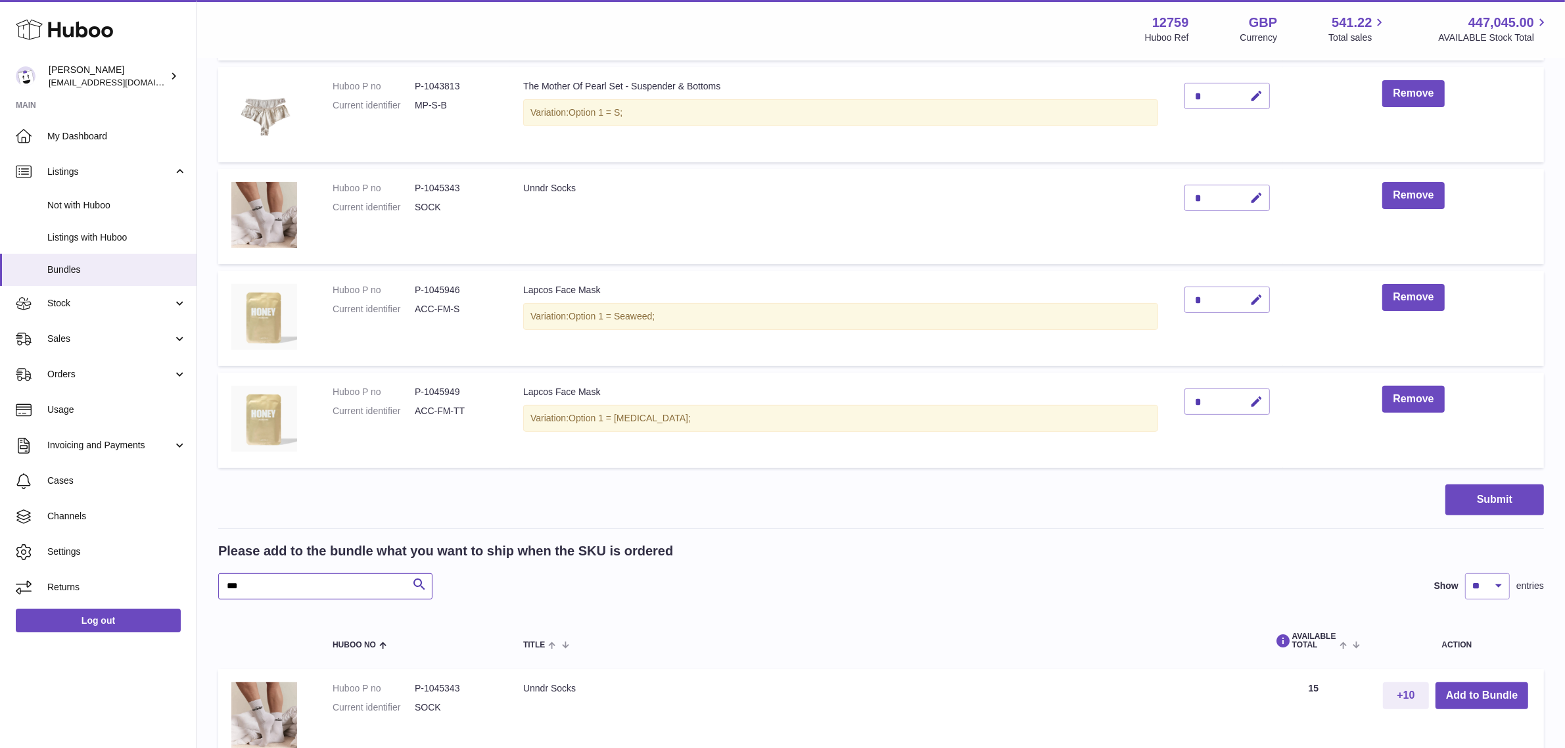
drag, startPoint x: 337, startPoint y: 590, endPoint x: 215, endPoint y: 582, distance: 121.9
click at [215, 582] on div "My Huboo - Create Bundle Please enter the SKU for your bundle **** Optional ext…" at bounding box center [881, 229] width 1368 height 1200
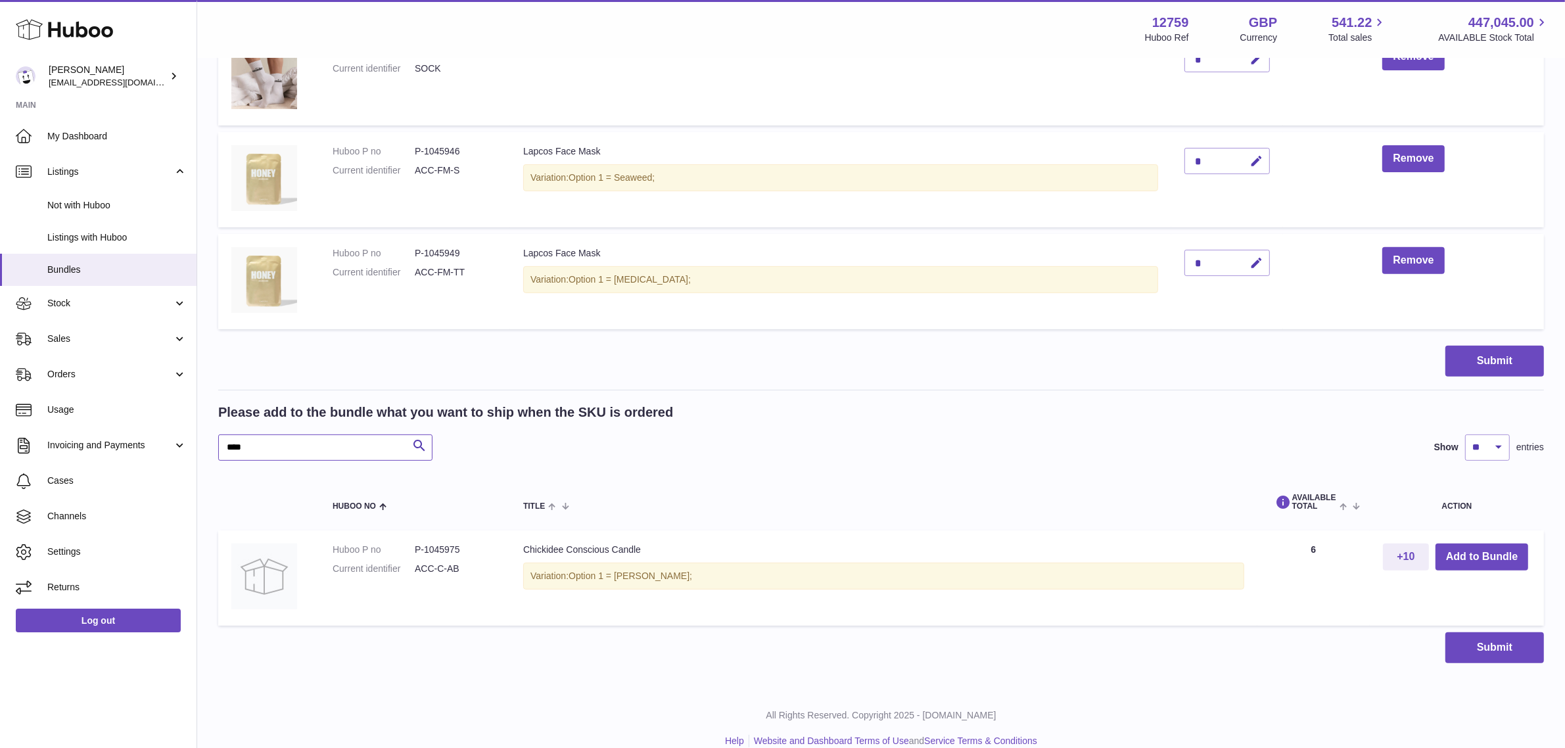
scroll to position [589, 0]
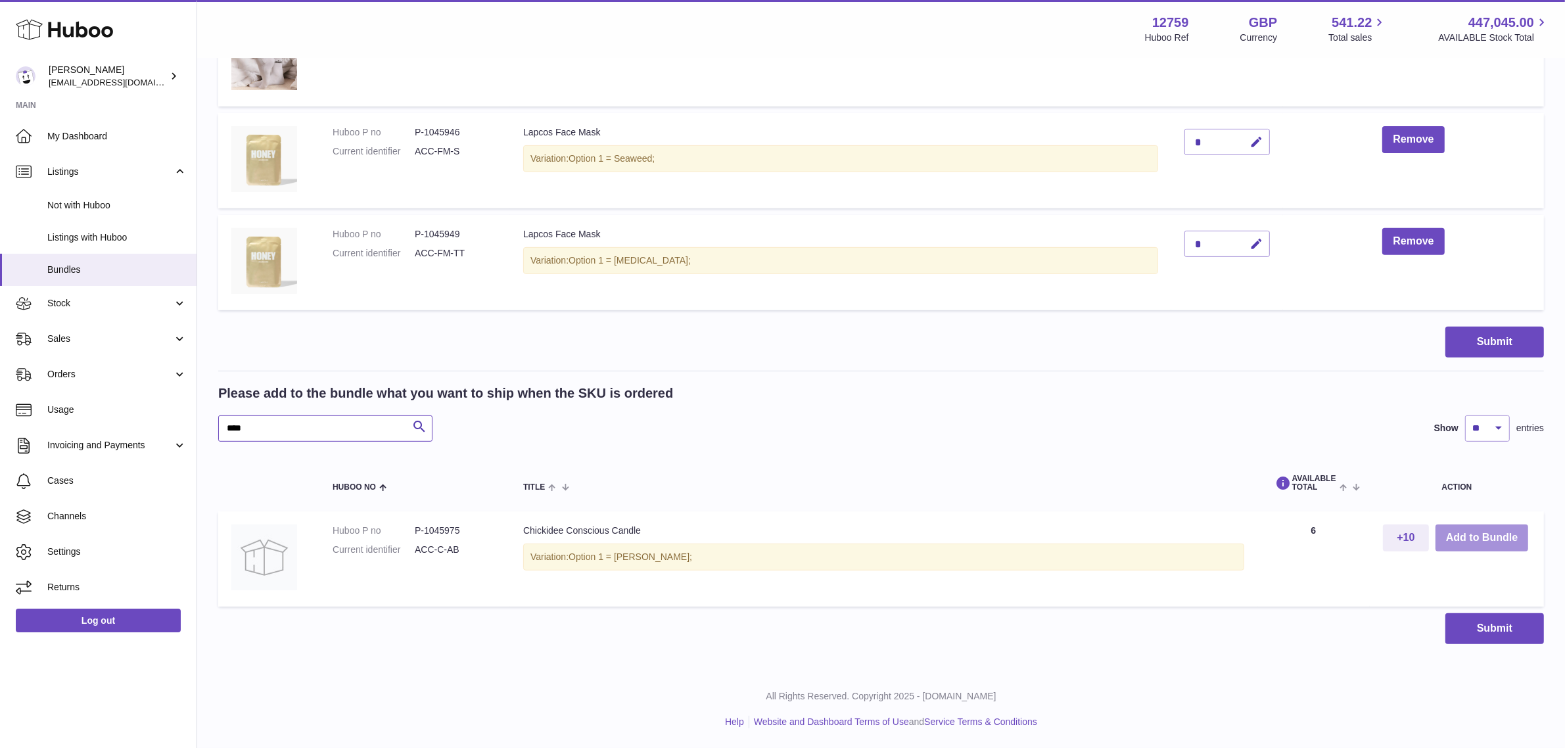
type input "****"
click at [1497, 537] on button "Add to Bundle" at bounding box center [1482, 538] width 93 height 27
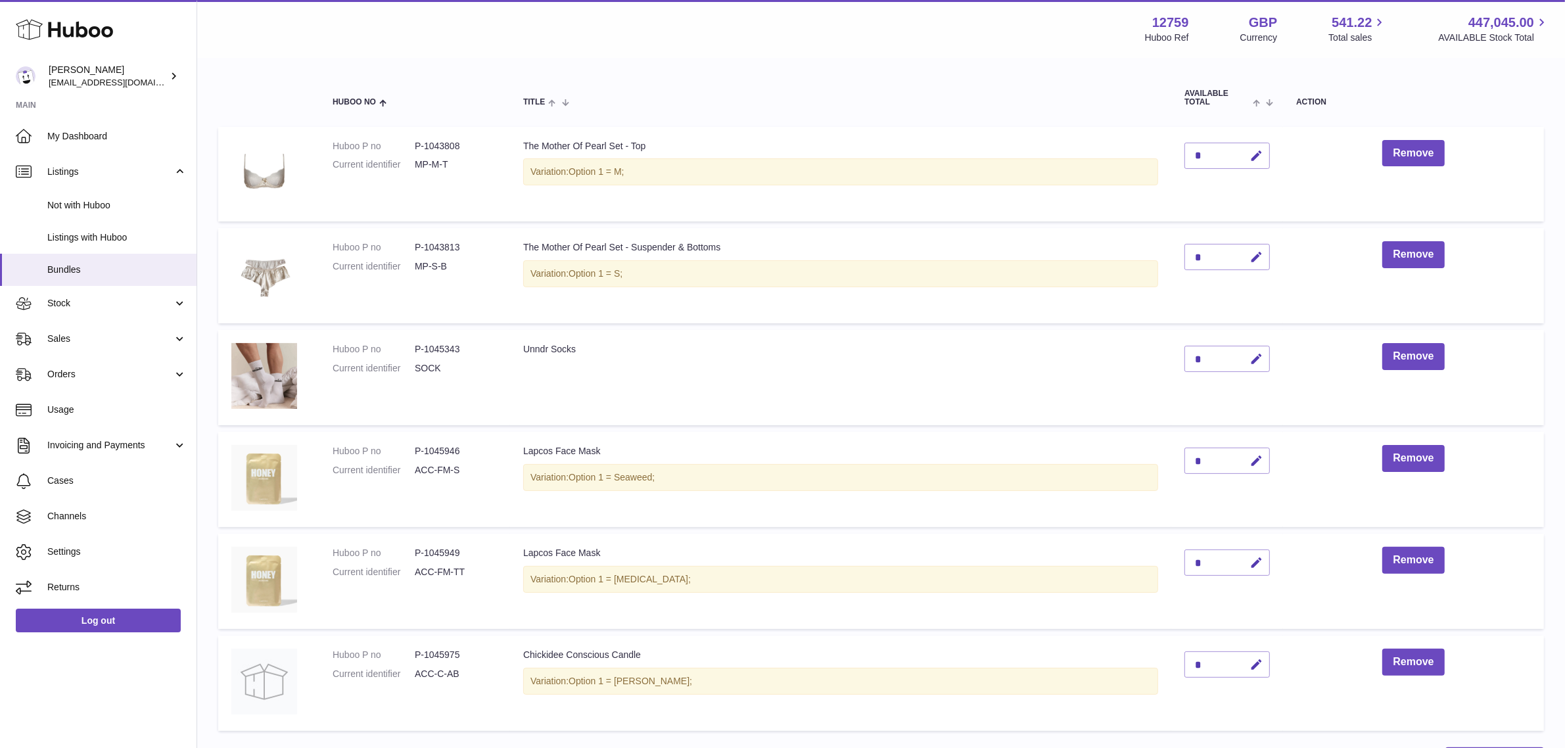
scroll to position [493, 0]
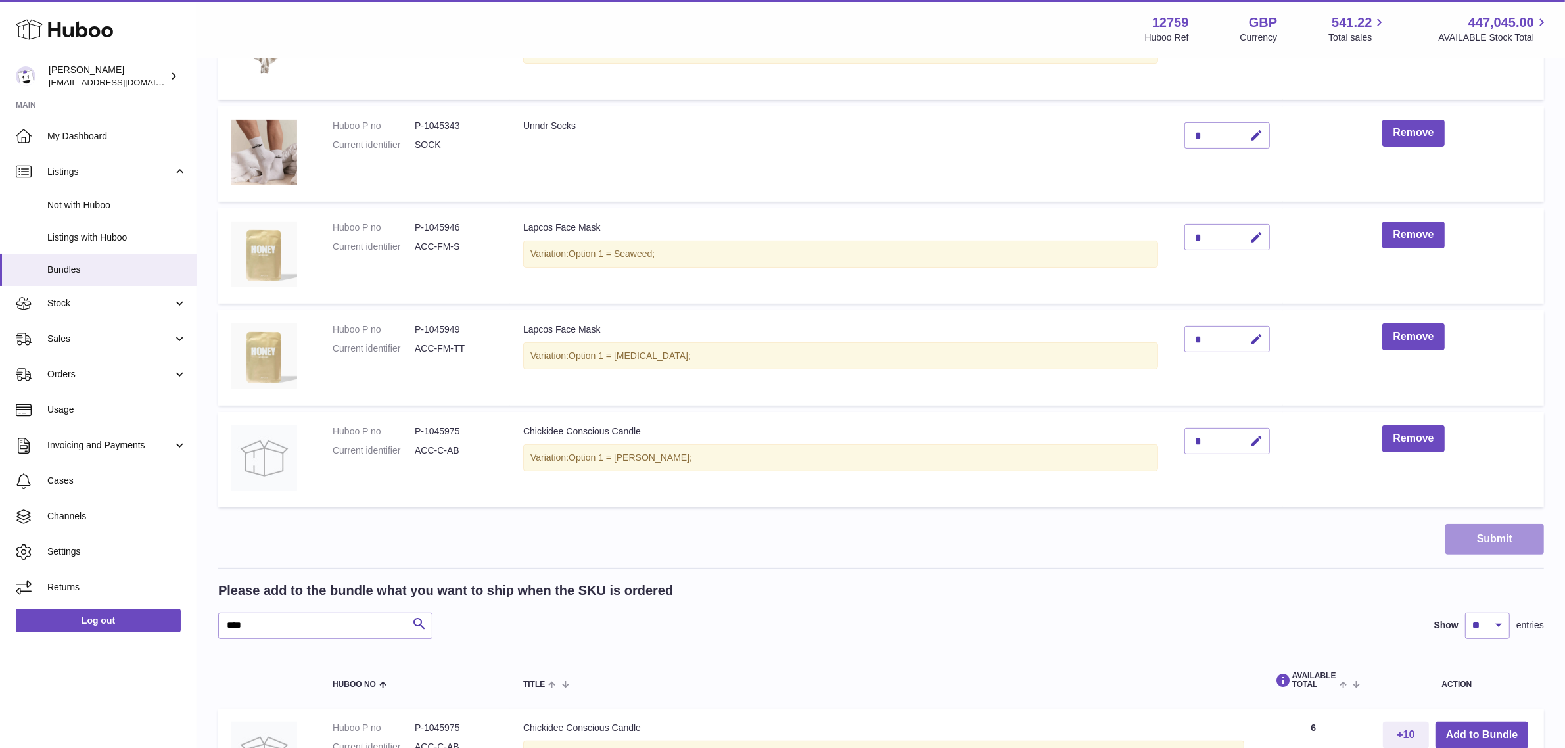
click at [1503, 543] on button "Submit" at bounding box center [1494, 539] width 99 height 31
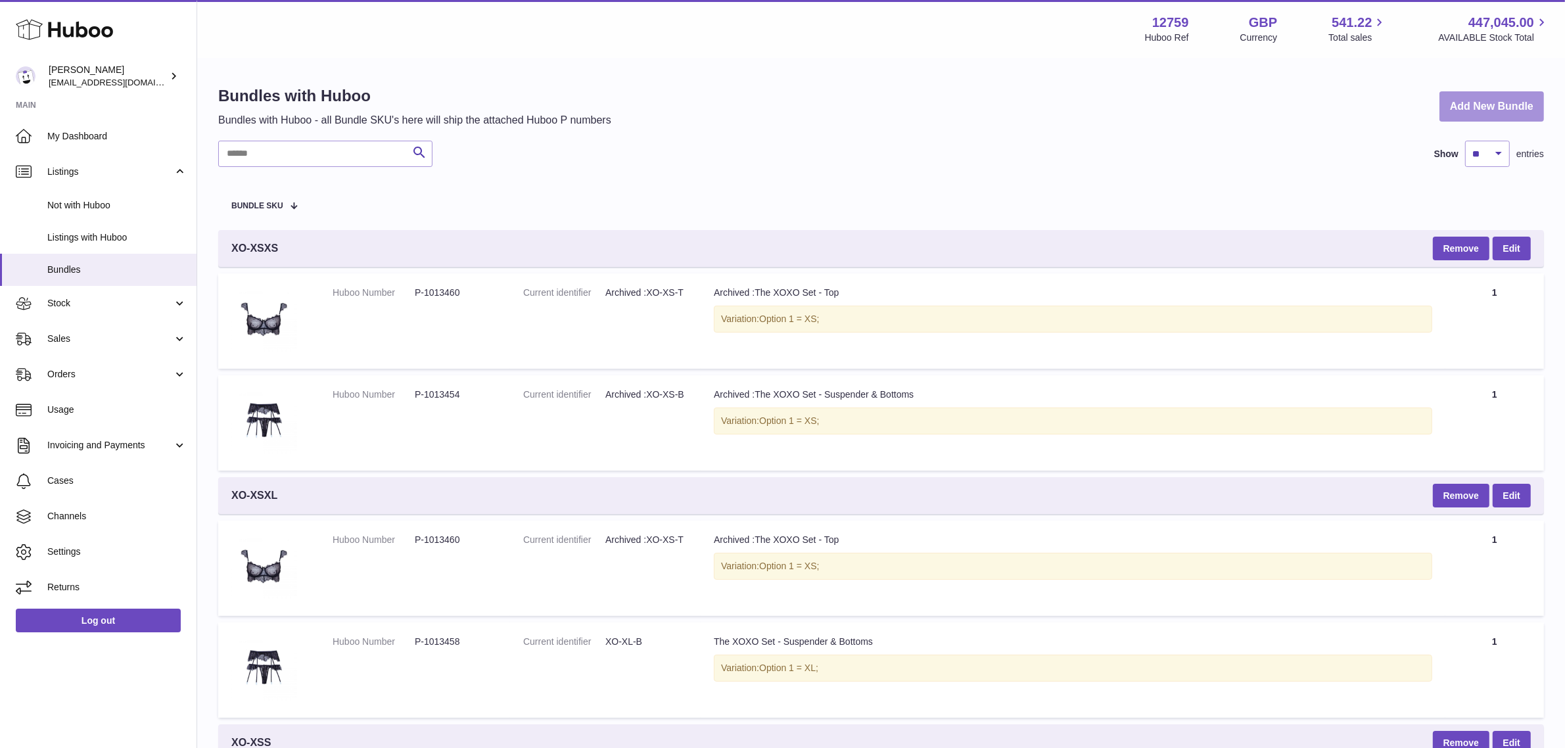
click at [1512, 100] on link "Add New Bundle" at bounding box center [1492, 106] width 105 height 31
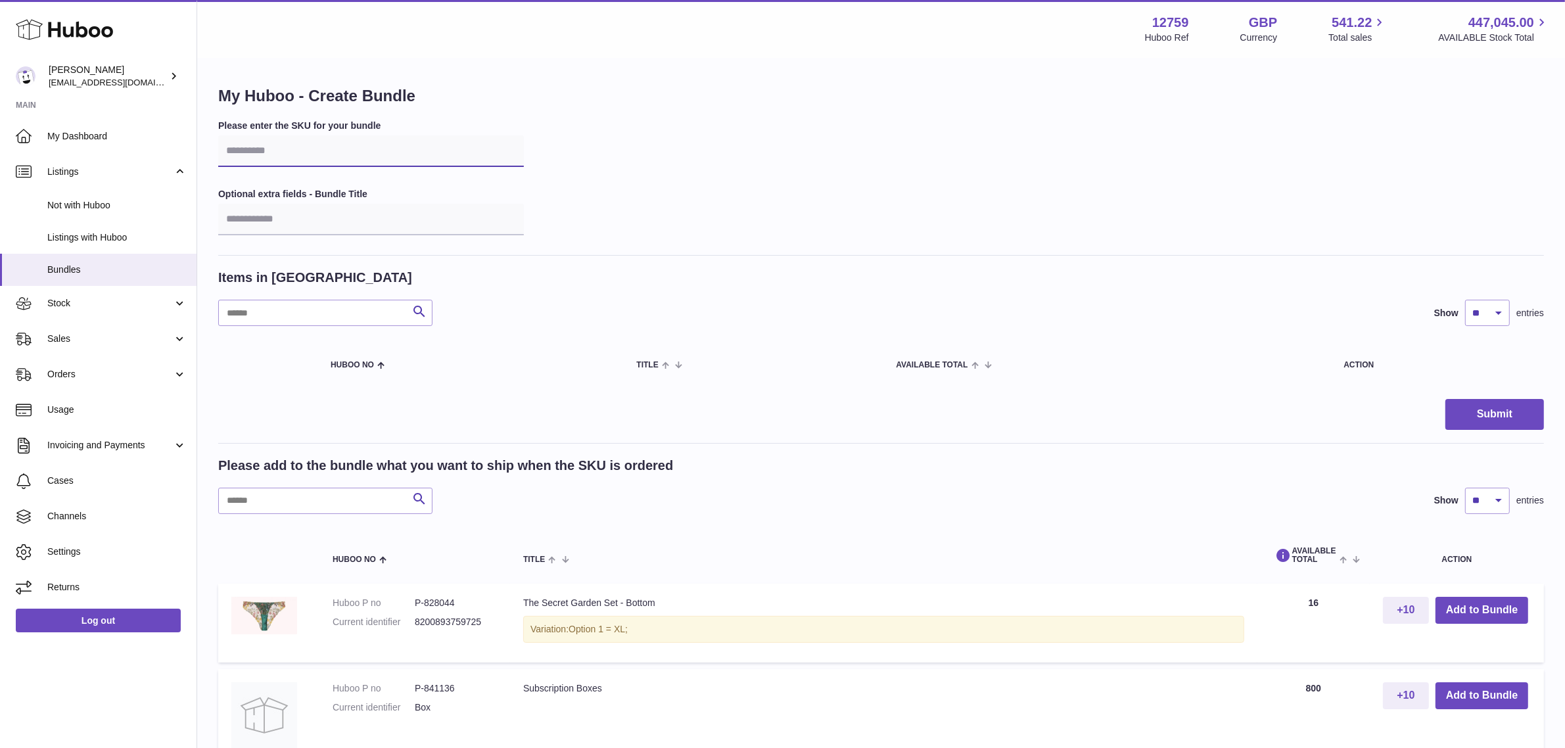
click at [262, 153] on input "text" at bounding box center [371, 151] width 306 height 32
type input "****"
click at [230, 508] on input "text" at bounding box center [325, 501] width 214 height 26
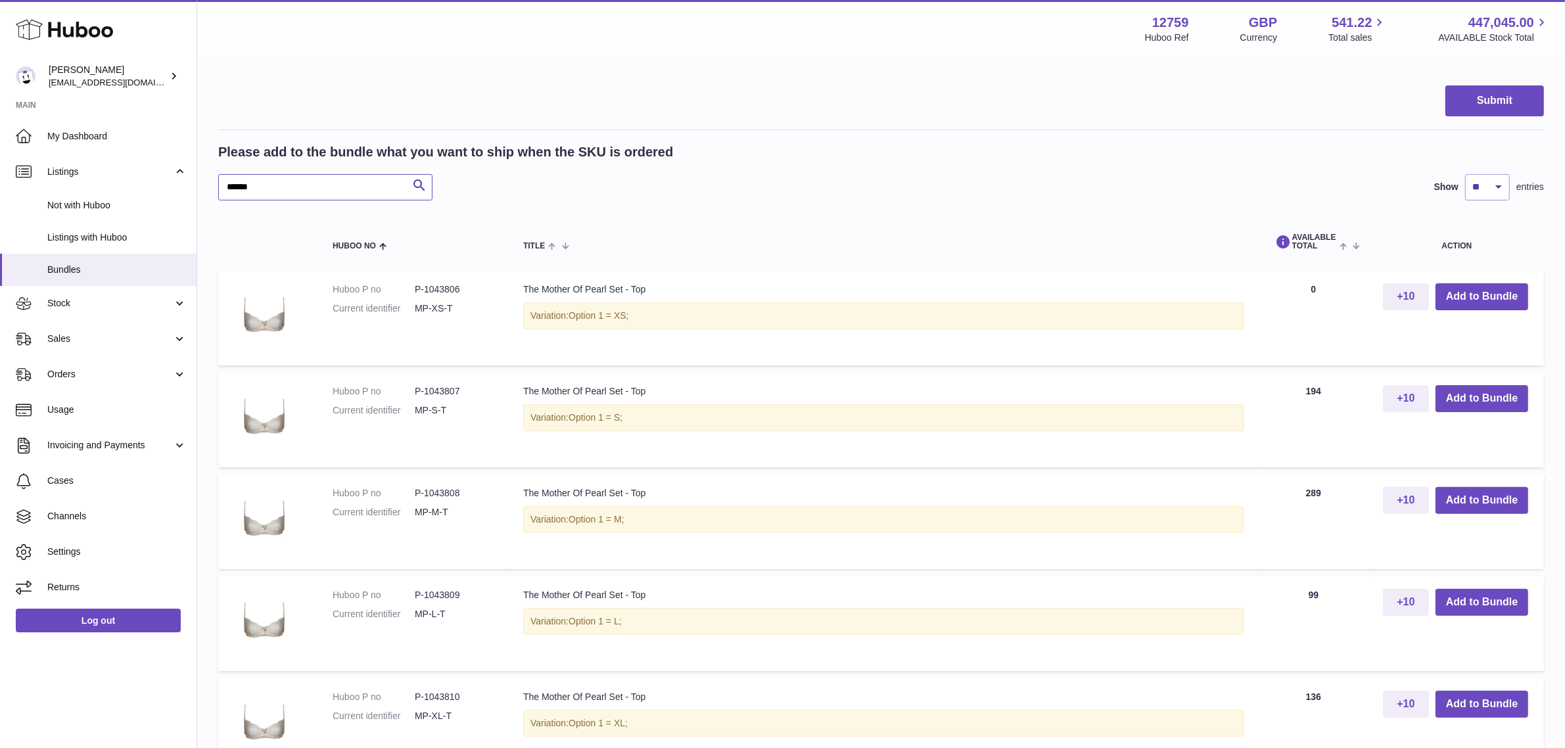
scroll to position [493, 0]
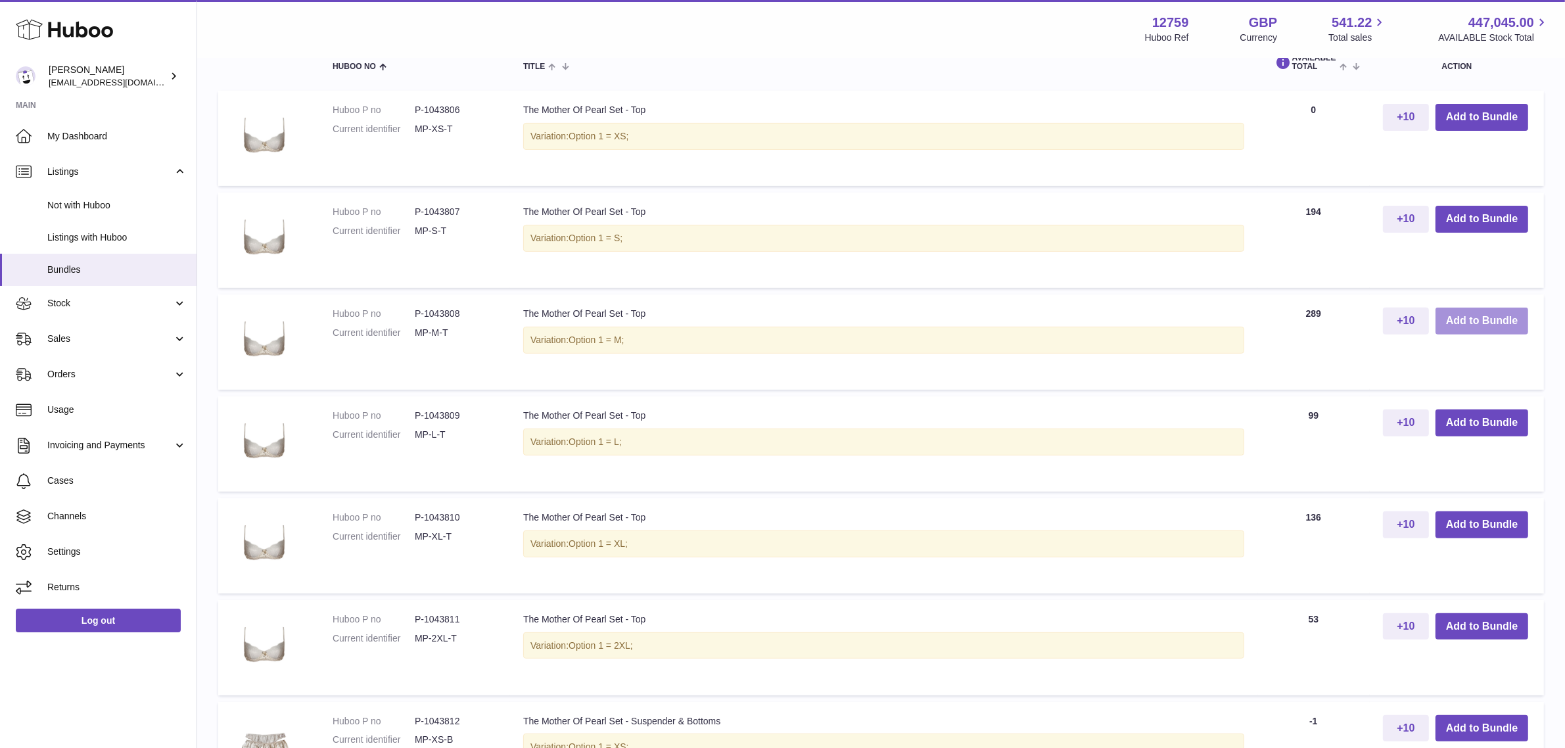
click at [1460, 321] on button "Add to Bundle" at bounding box center [1482, 321] width 93 height 27
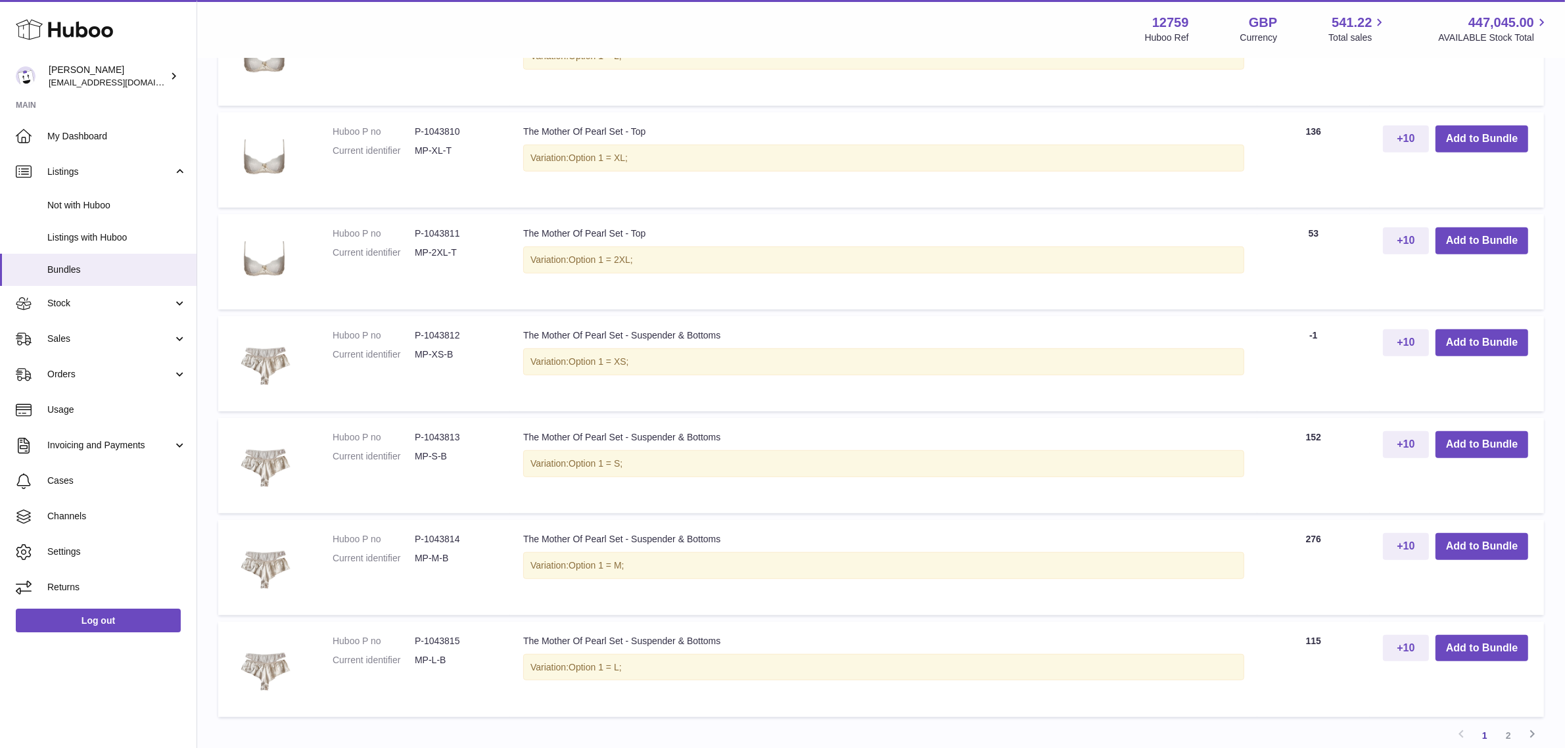
scroll to position [1012, 0]
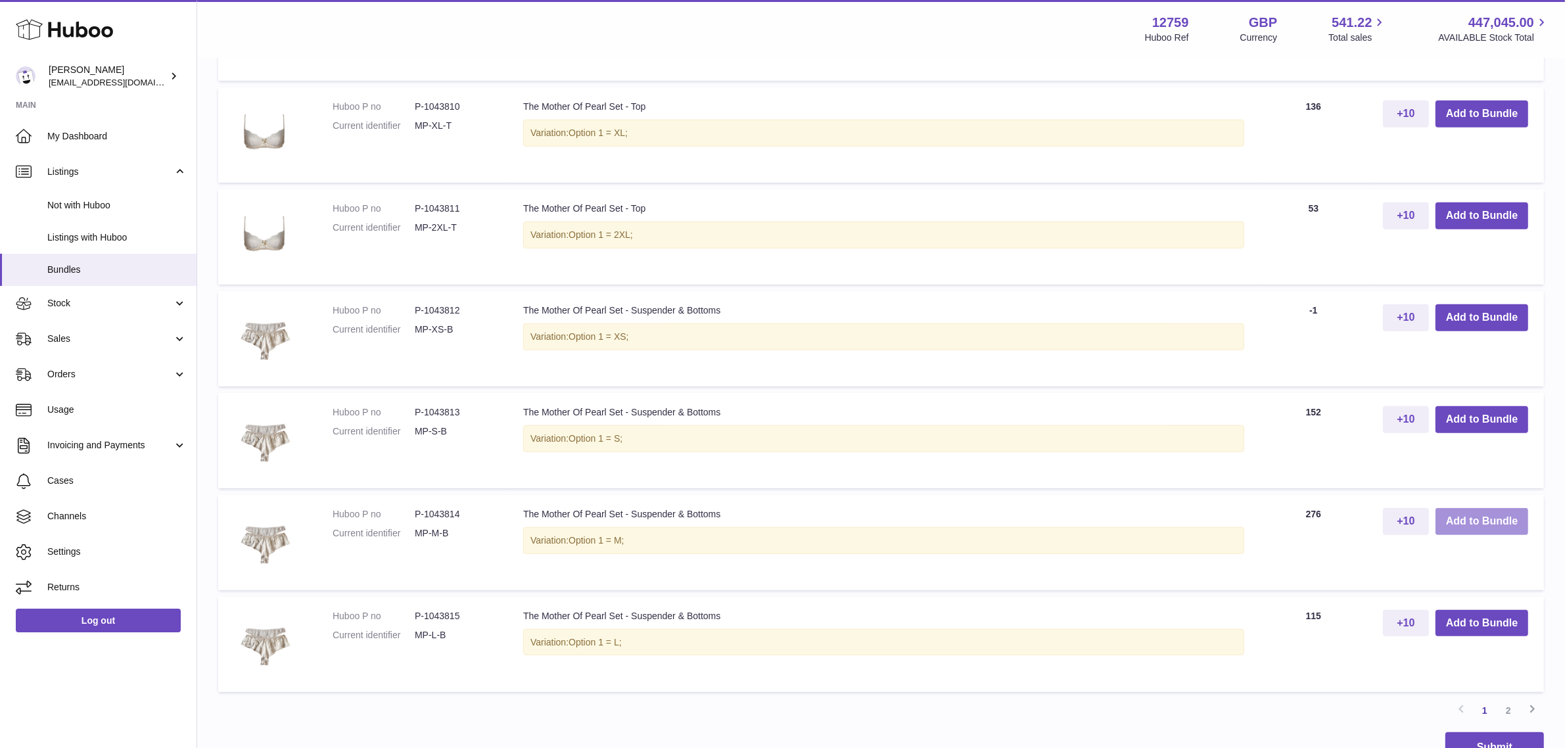
click at [1483, 524] on button "Add to Bundle" at bounding box center [1482, 521] width 93 height 27
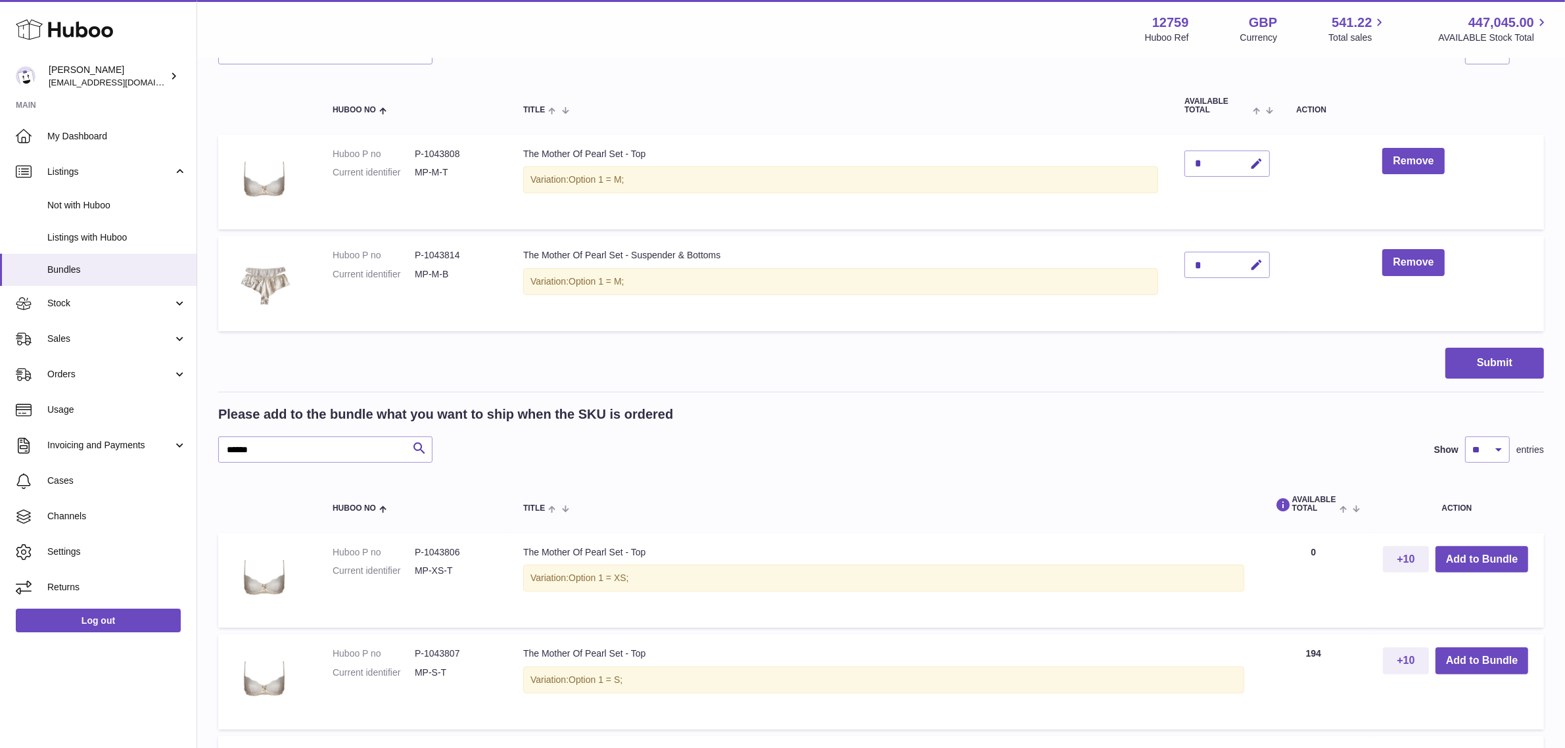
scroll to position [329, 0]
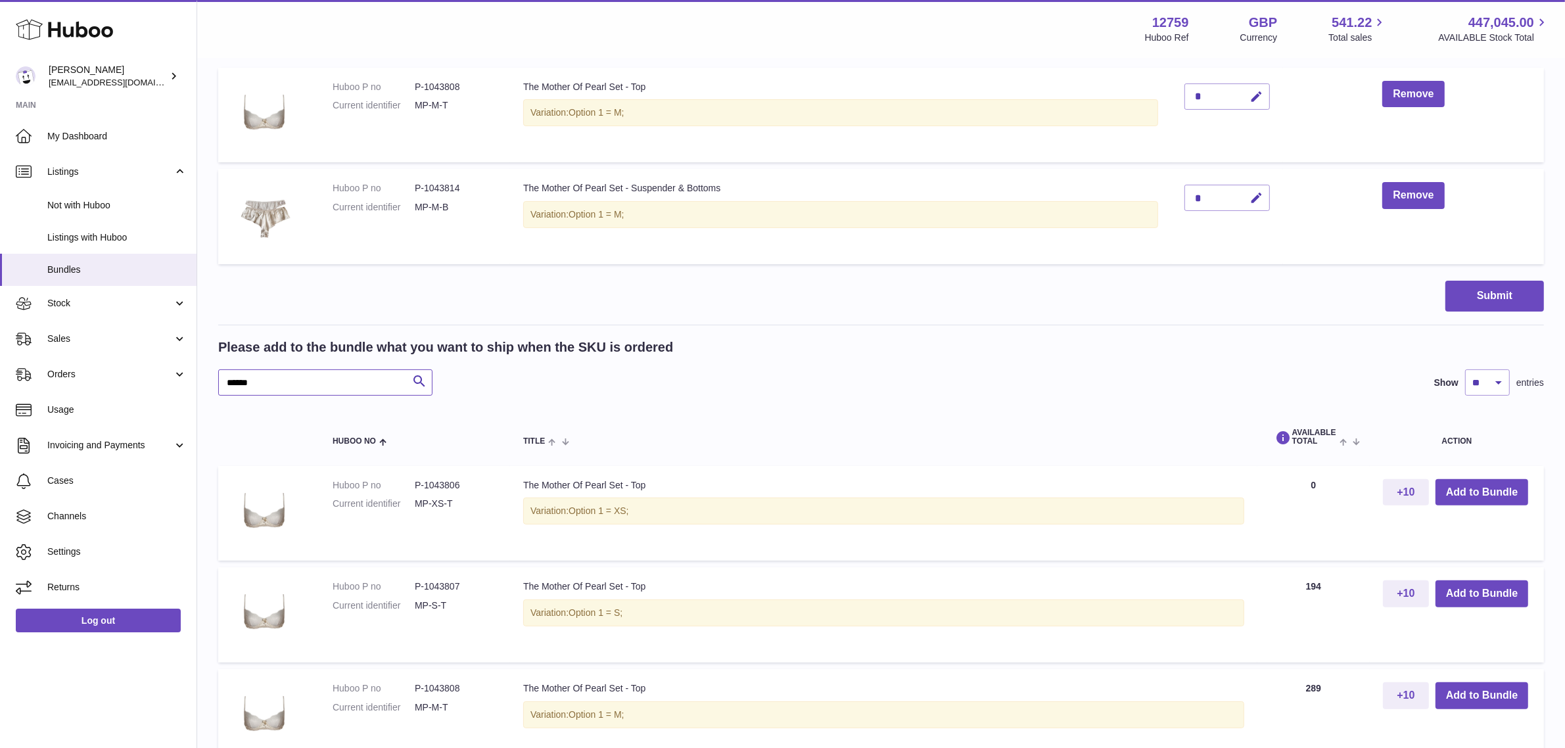
drag, startPoint x: 296, startPoint y: 385, endPoint x: 202, endPoint y: 385, distance: 94.7
click at [202, 385] on div "My Huboo - Create Bundle Please enter the SKU for your bundle **** Optional ext…" at bounding box center [881, 652] width 1368 height 1844
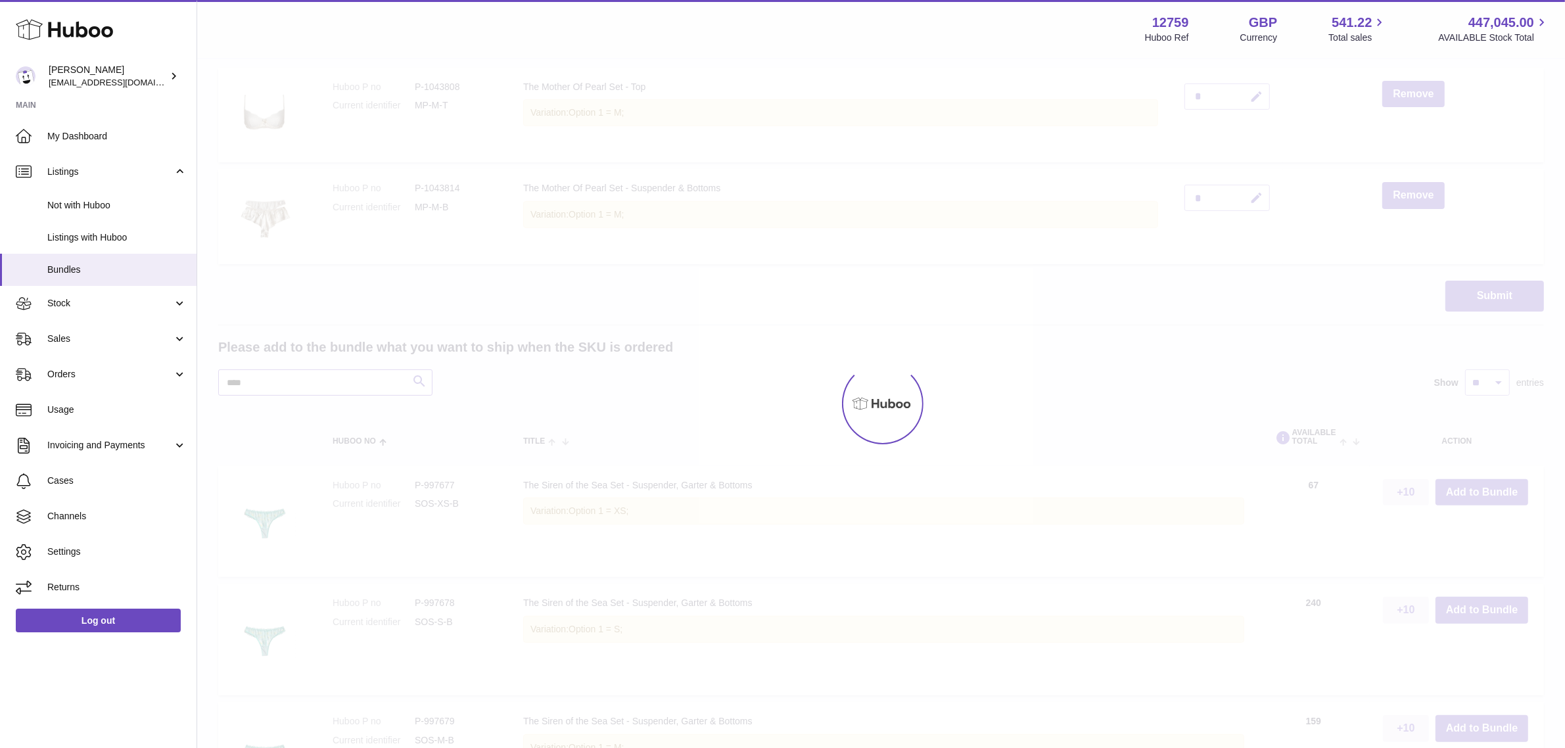
scroll to position [283, 0]
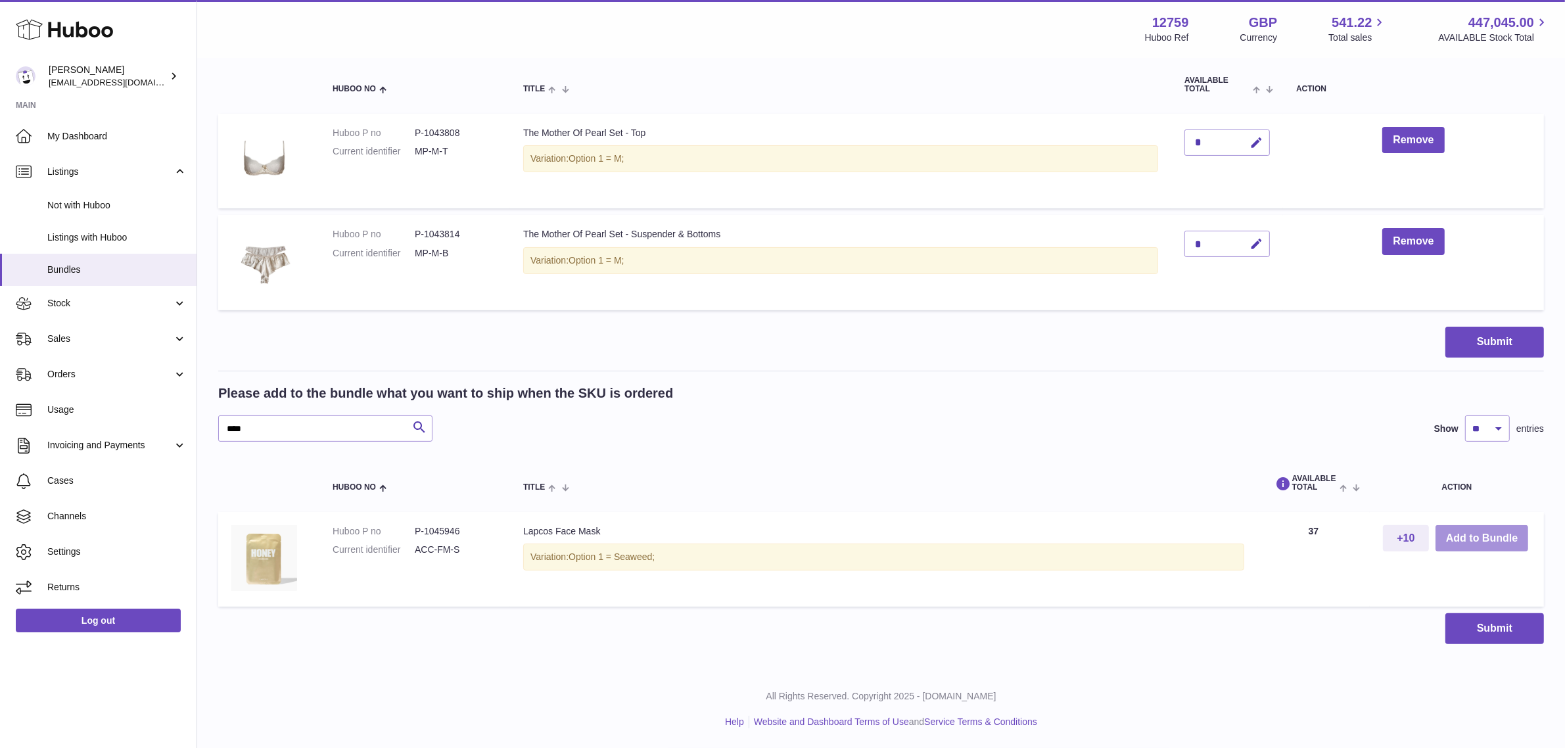
click at [1470, 538] on button "Add to Bundle" at bounding box center [1482, 538] width 93 height 27
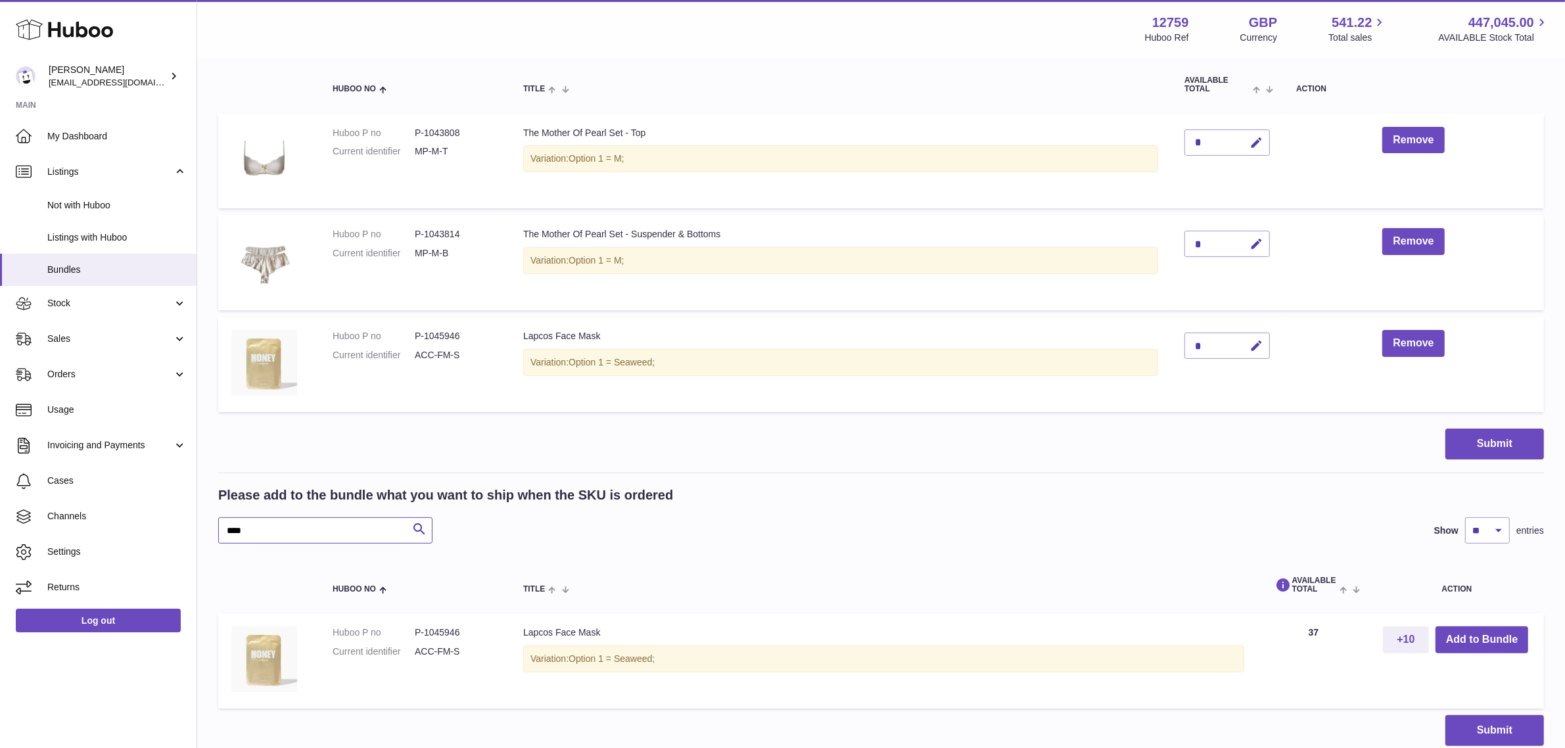
drag, startPoint x: 314, startPoint y: 530, endPoint x: 205, endPoint y: 527, distance: 108.5
click at [205, 527] on div "My Huboo - Create Bundle Please enter the SKU for your bundle **** Optional ext…" at bounding box center [881, 275] width 1368 height 996
click at [1453, 632] on button "Add to Bundle" at bounding box center [1482, 639] width 93 height 27
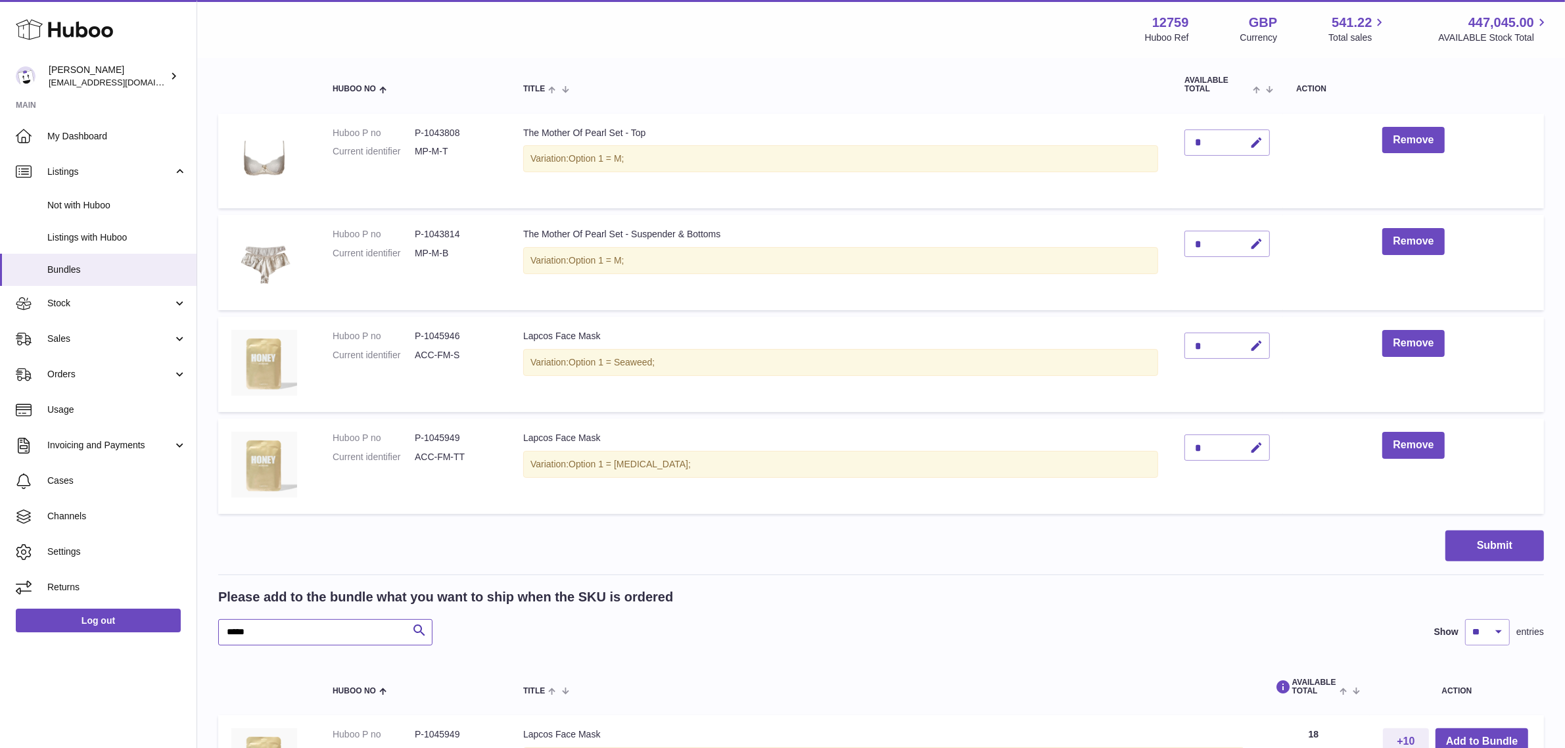
drag, startPoint x: 359, startPoint y: 632, endPoint x: 201, endPoint y: 615, distance: 158.8
click at [201, 615] on div "My Huboo - Create Bundle Please enter the SKU for your bundle **** Optional ext…" at bounding box center [881, 326] width 1368 height 1098
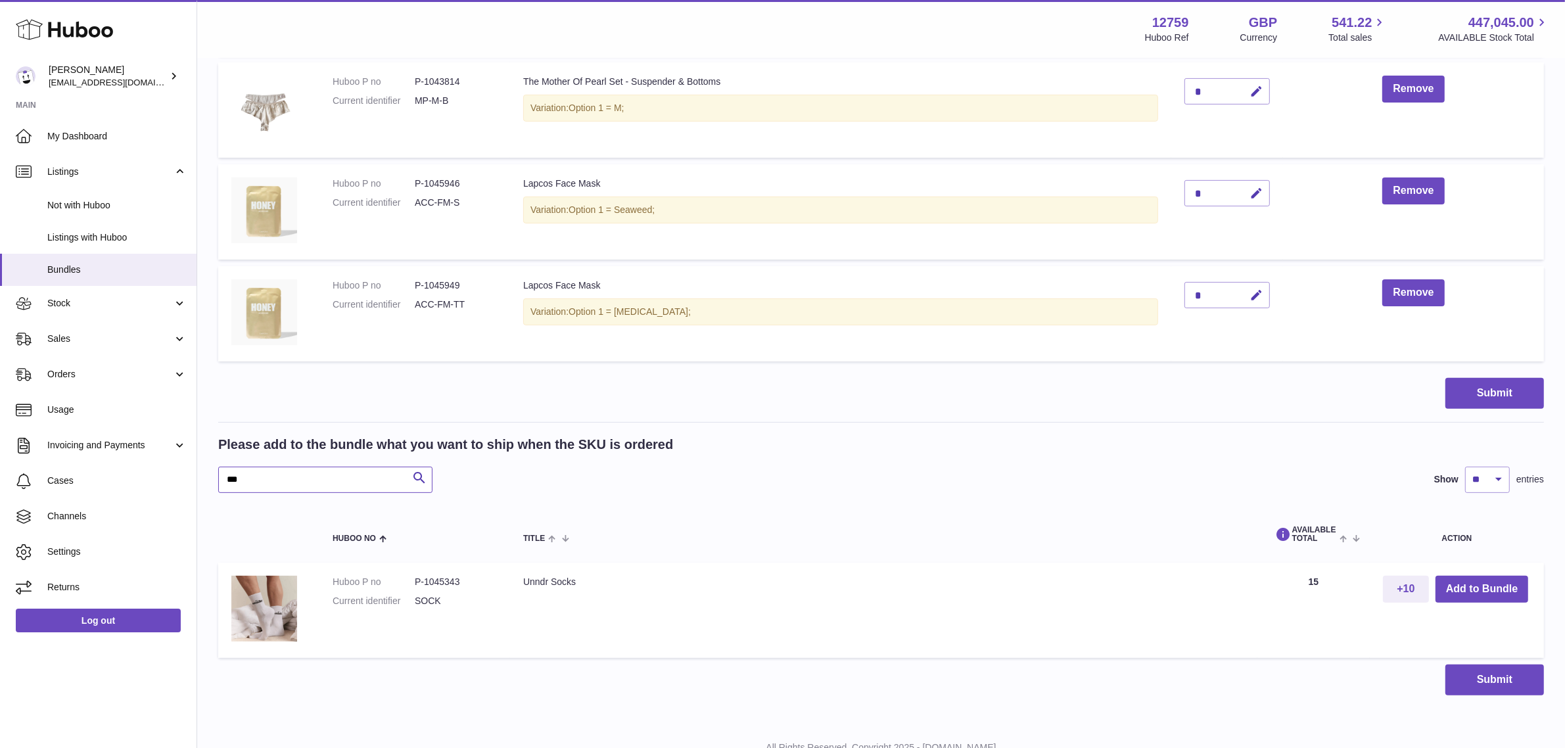
scroll to position [447, 0]
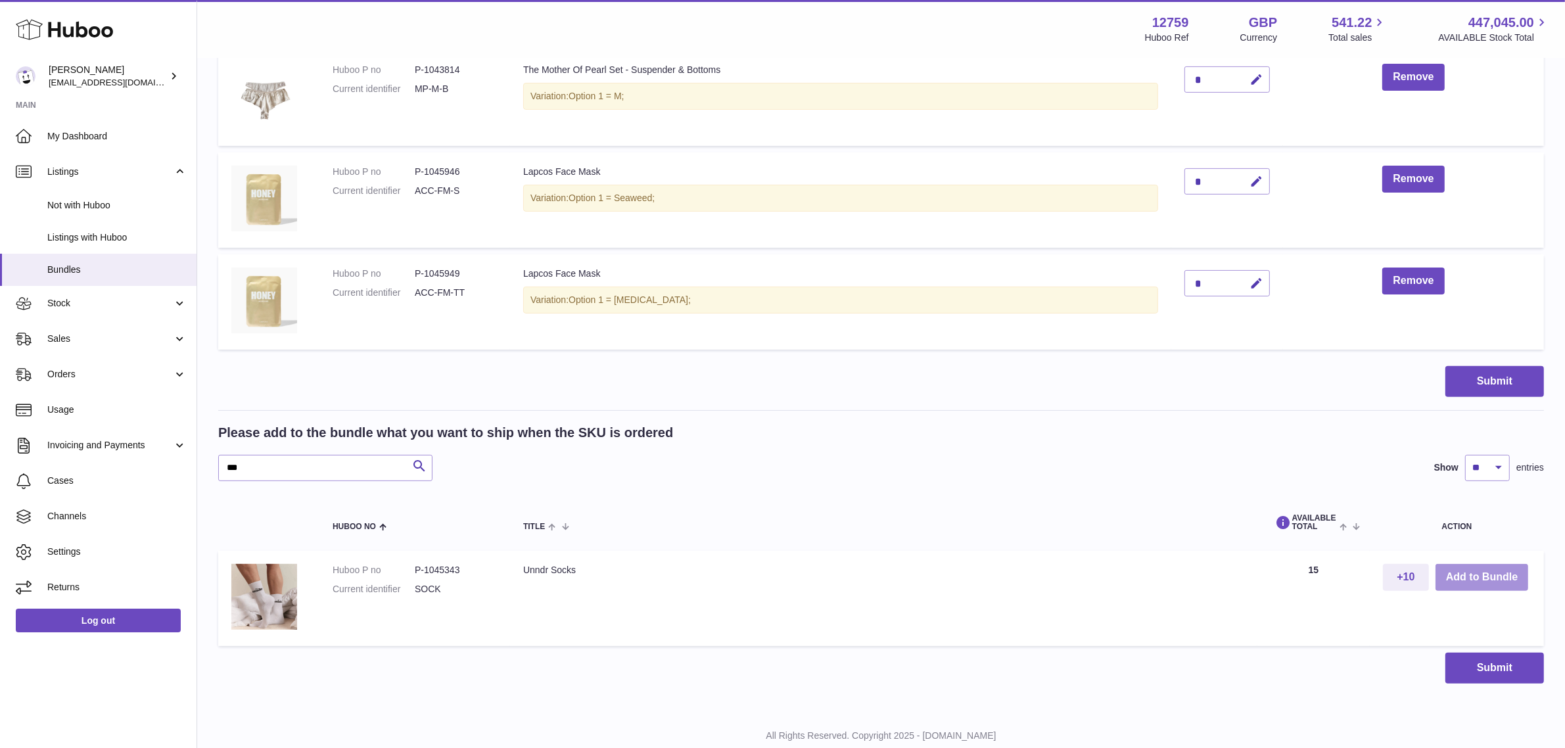
click at [1484, 580] on button "Add to Bundle" at bounding box center [1482, 577] width 93 height 27
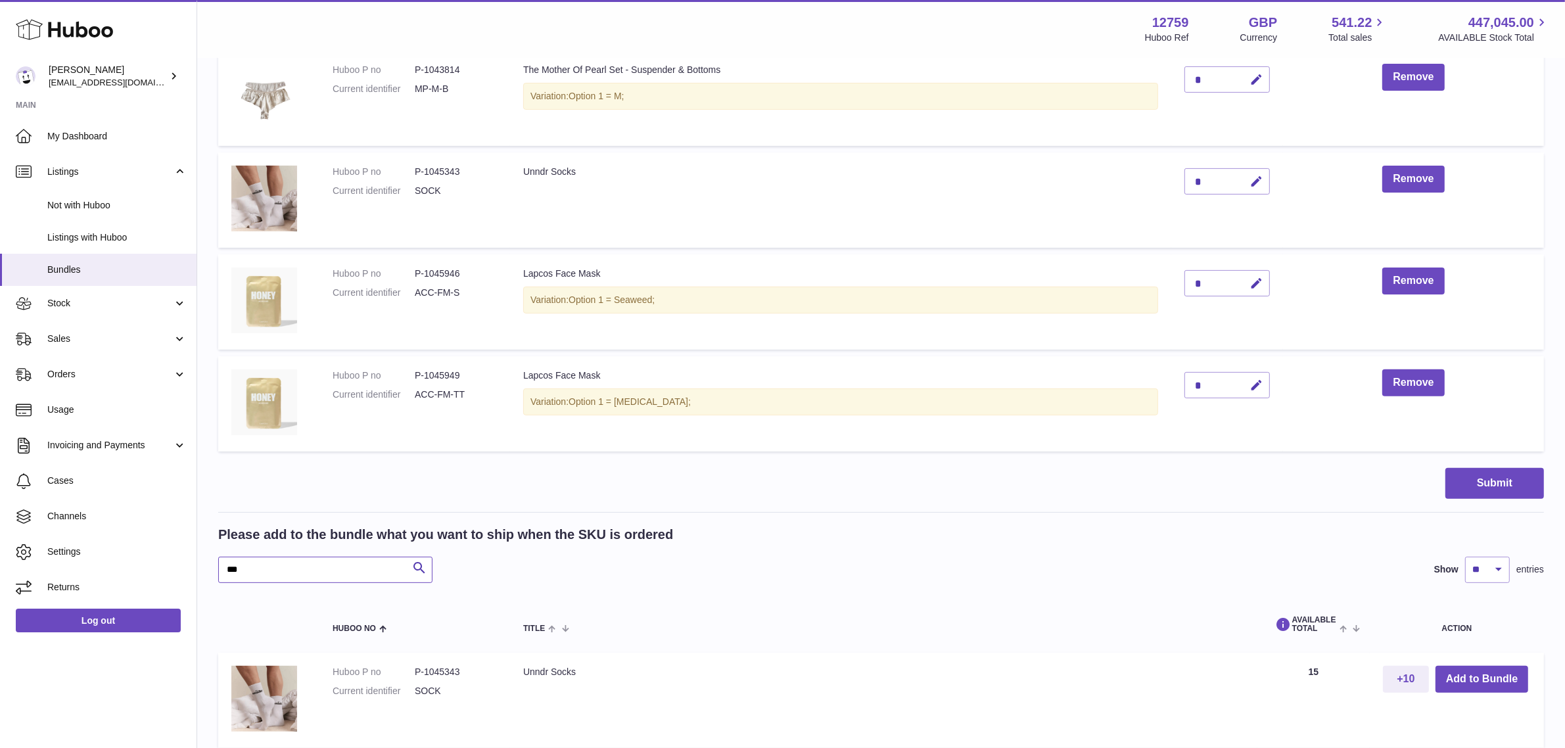
drag, startPoint x: 344, startPoint y: 573, endPoint x: 217, endPoint y: 569, distance: 126.9
click at [217, 569] on div "My Huboo - Create Bundle Please enter the SKU for your bundle **** Optional ext…" at bounding box center [881, 212] width 1368 height 1200
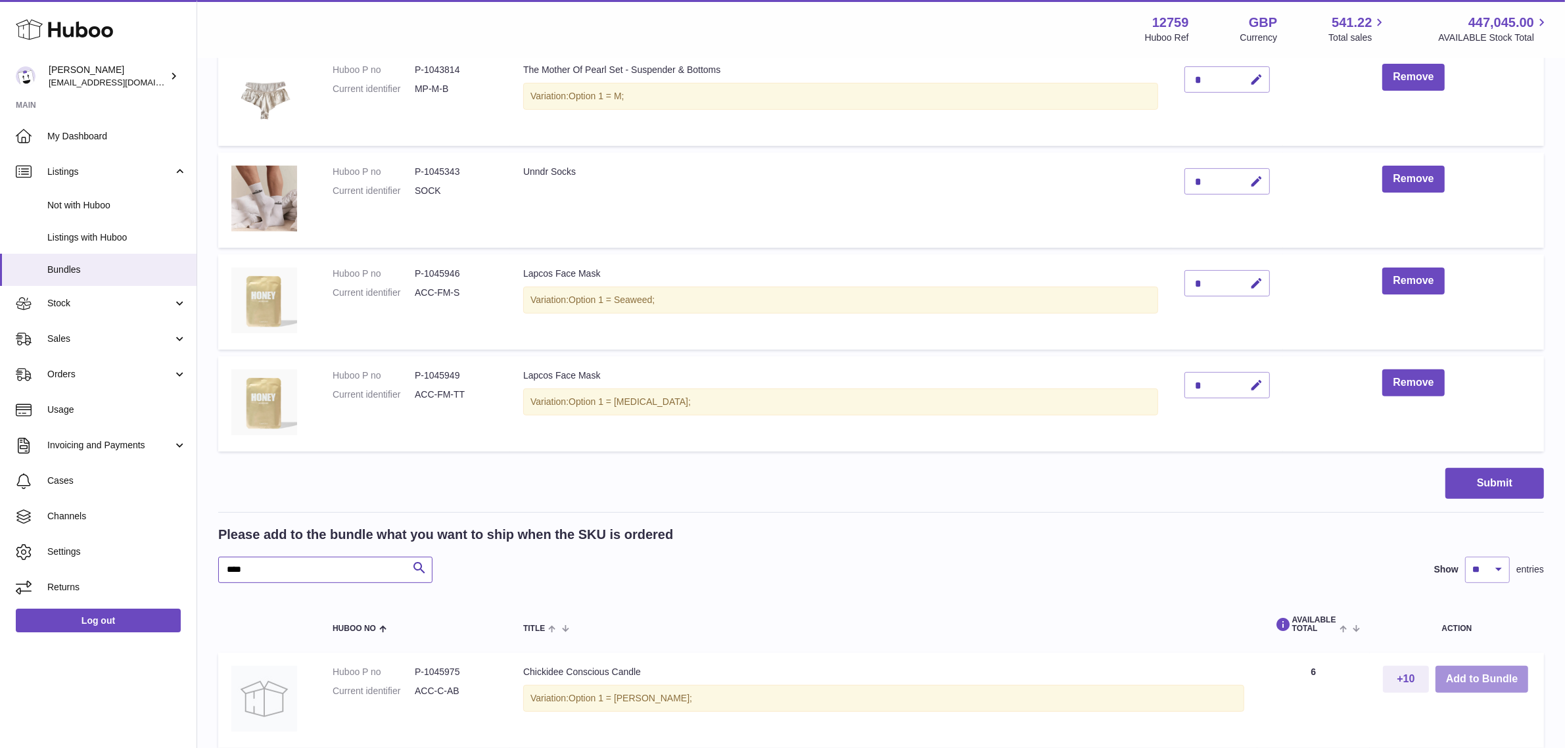
type input "****"
click at [1468, 681] on button "Add to Bundle" at bounding box center [1482, 679] width 93 height 27
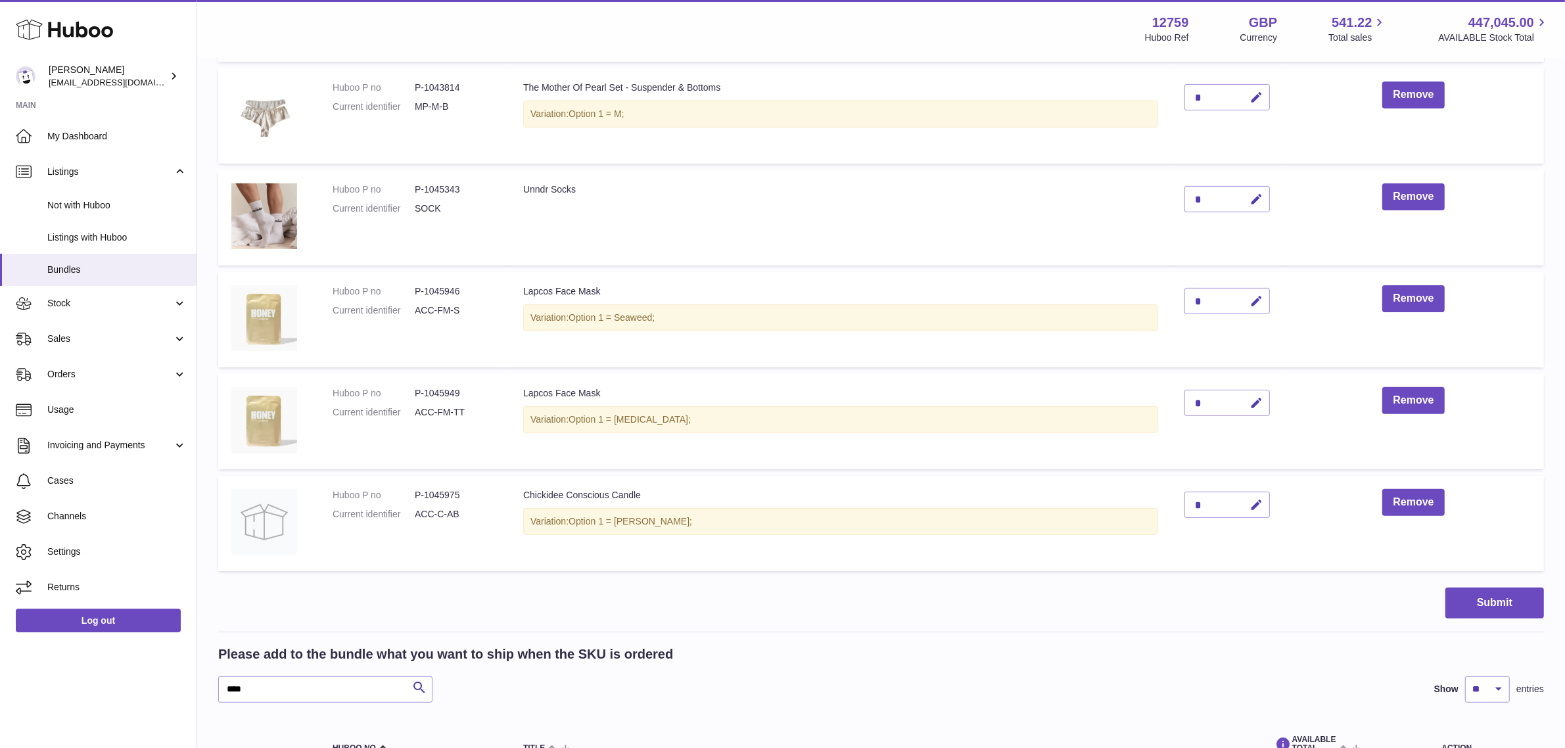
scroll to position [447, 0]
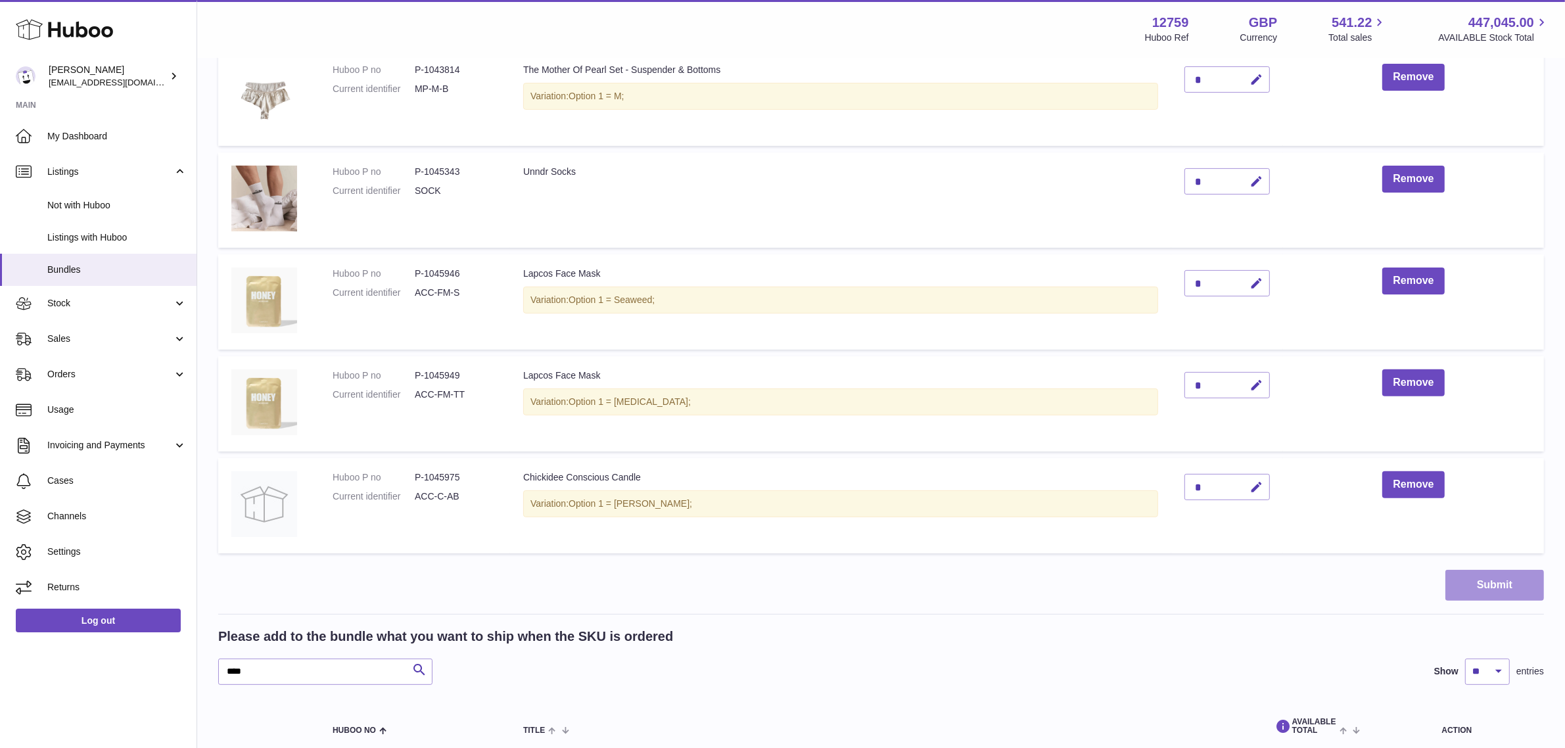
click at [1473, 589] on button "Submit" at bounding box center [1494, 585] width 99 height 31
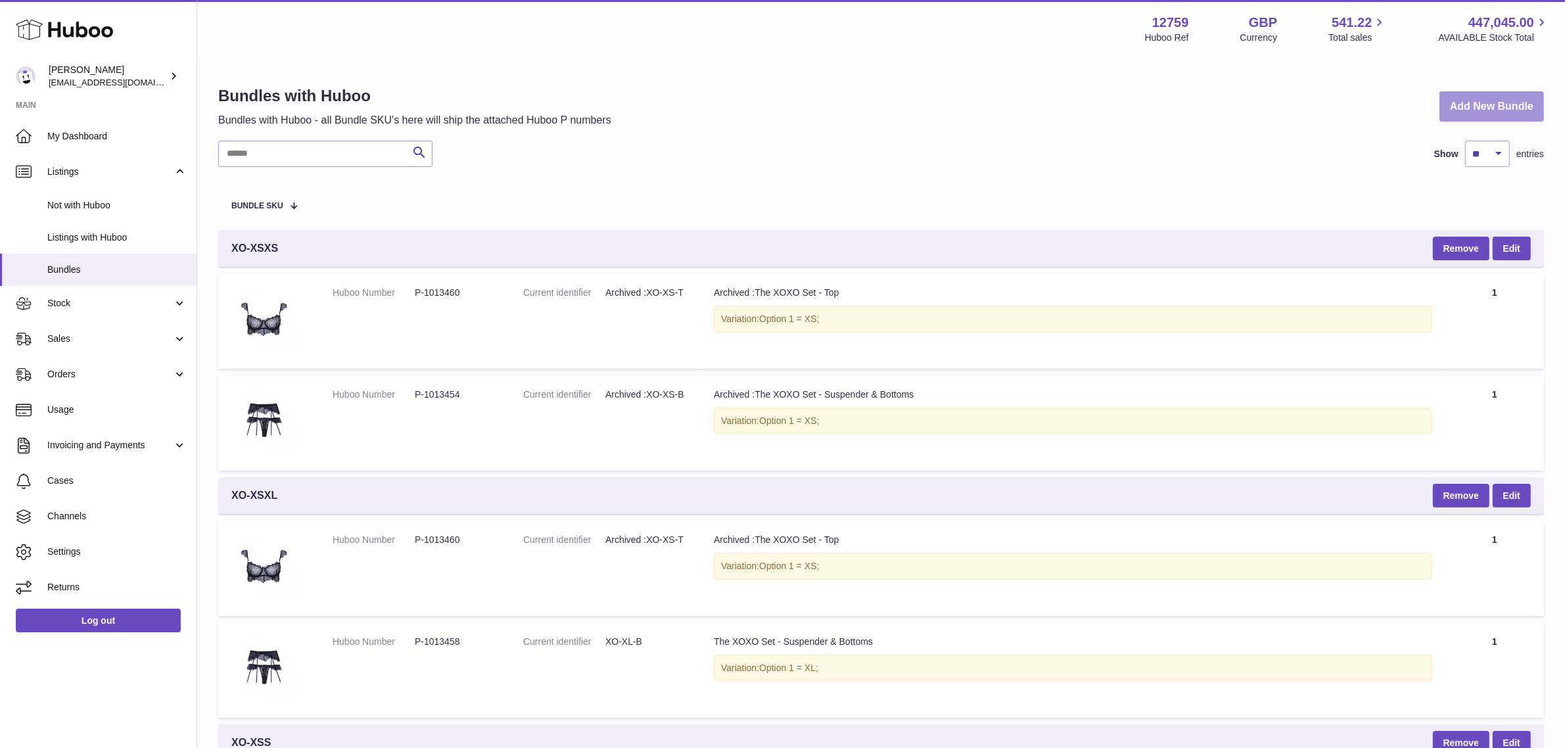
click at [1471, 110] on link "Add New Bundle" at bounding box center [1492, 106] width 105 height 31
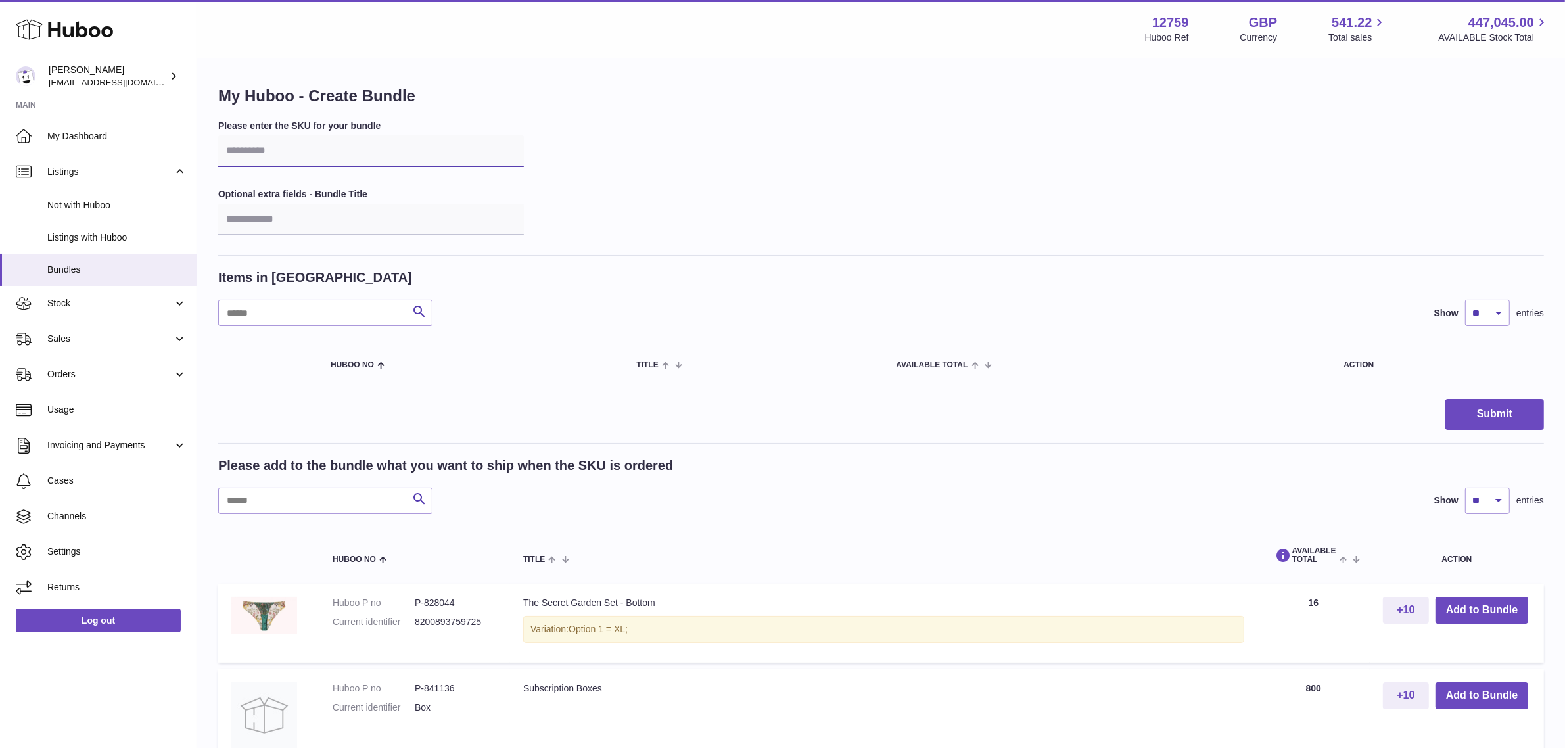
click at [289, 152] on input "text" at bounding box center [371, 151] width 306 height 32
type input "****"
click at [248, 505] on input "text" at bounding box center [325, 501] width 214 height 26
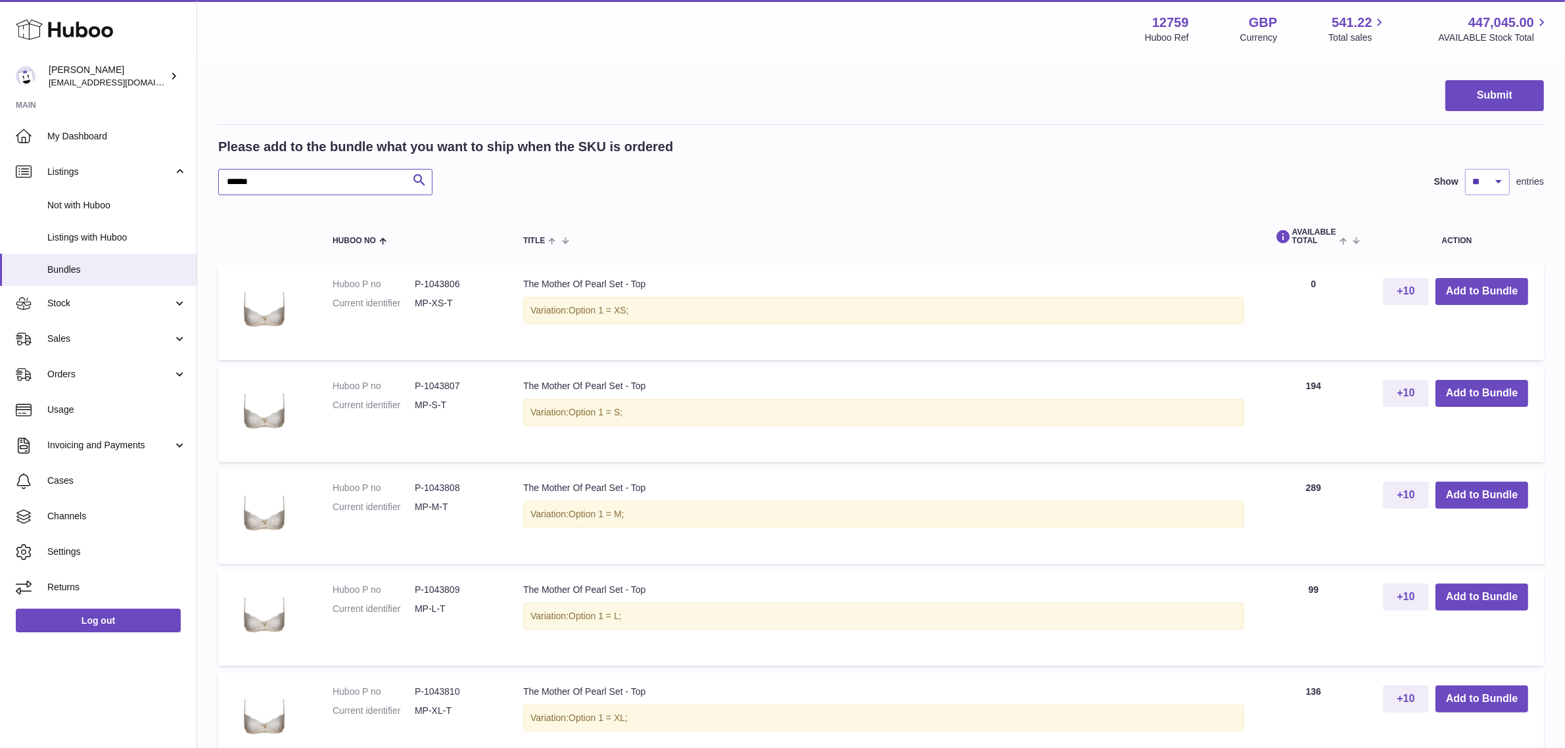
scroll to position [411, 0]
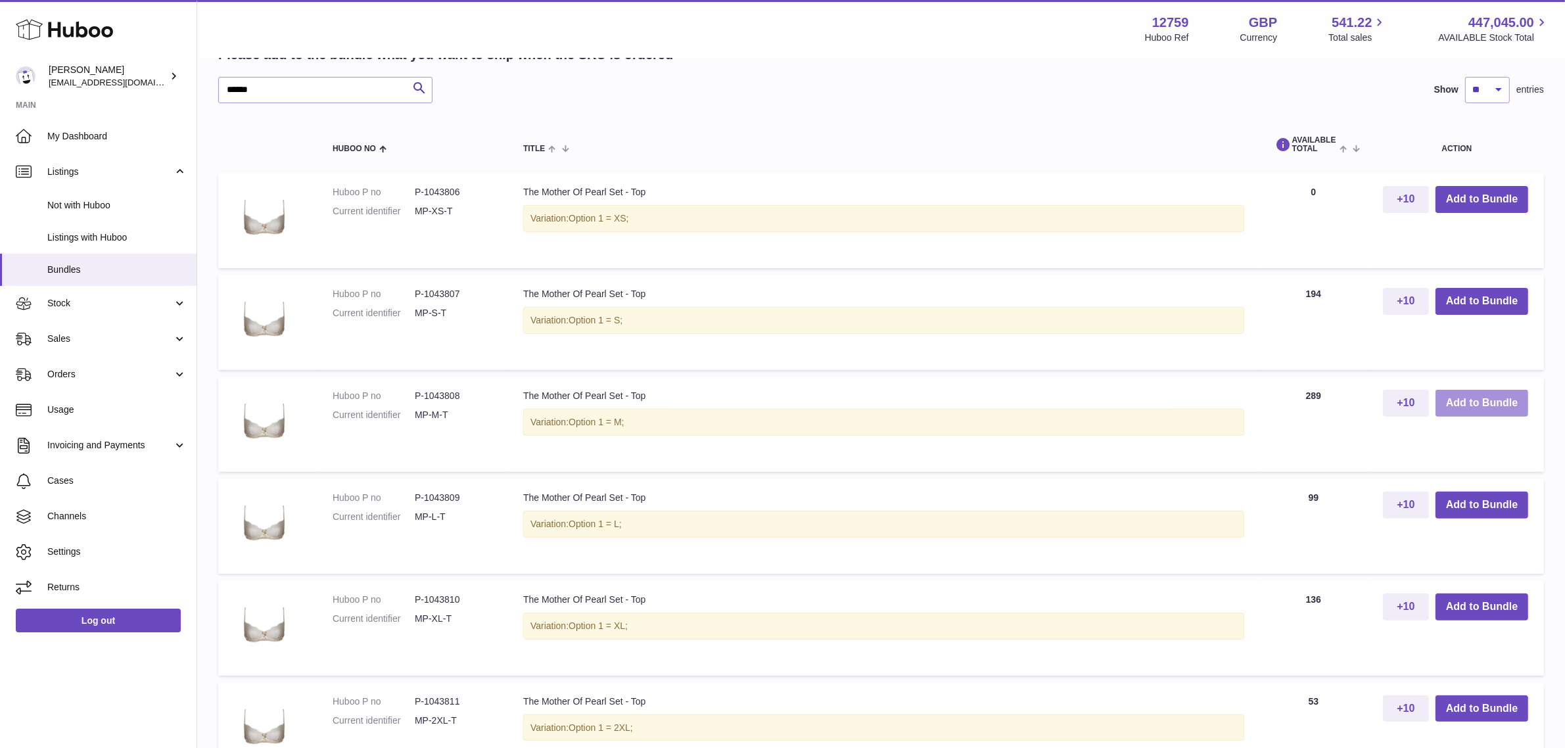
click at [1453, 398] on button "Add to Bundle" at bounding box center [1482, 403] width 93 height 27
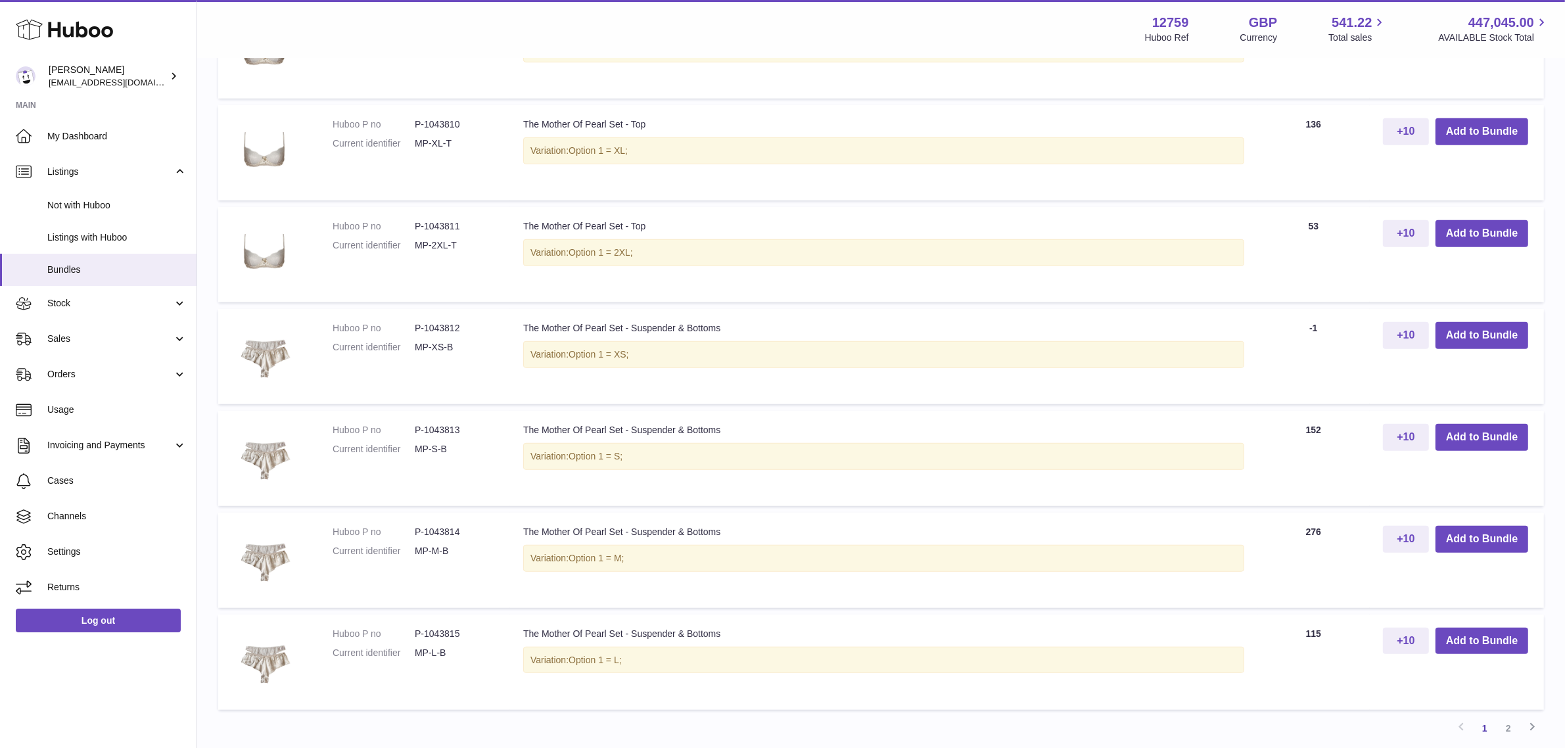
scroll to position [1013, 0]
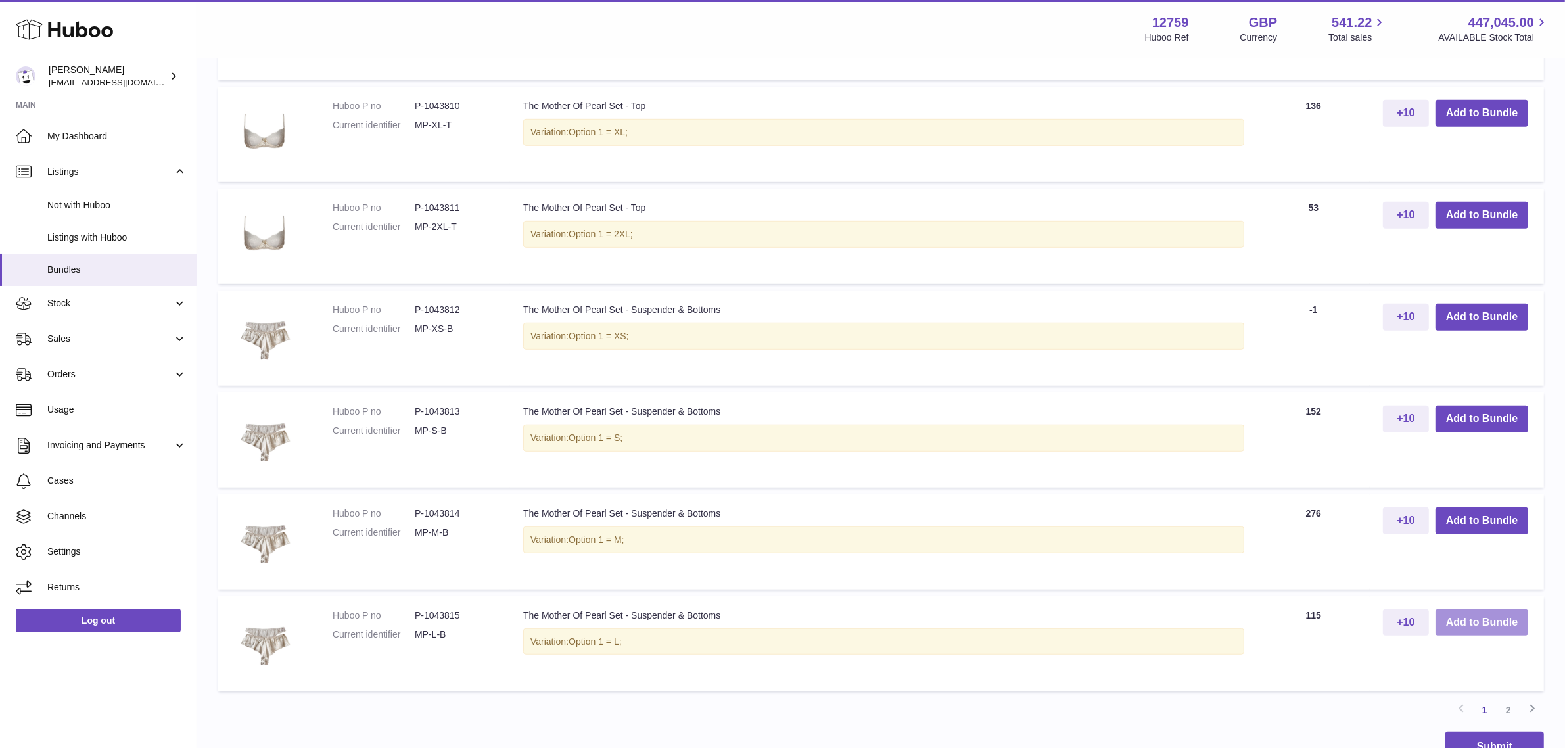
click at [1461, 623] on button "Add to Bundle" at bounding box center [1482, 622] width 93 height 27
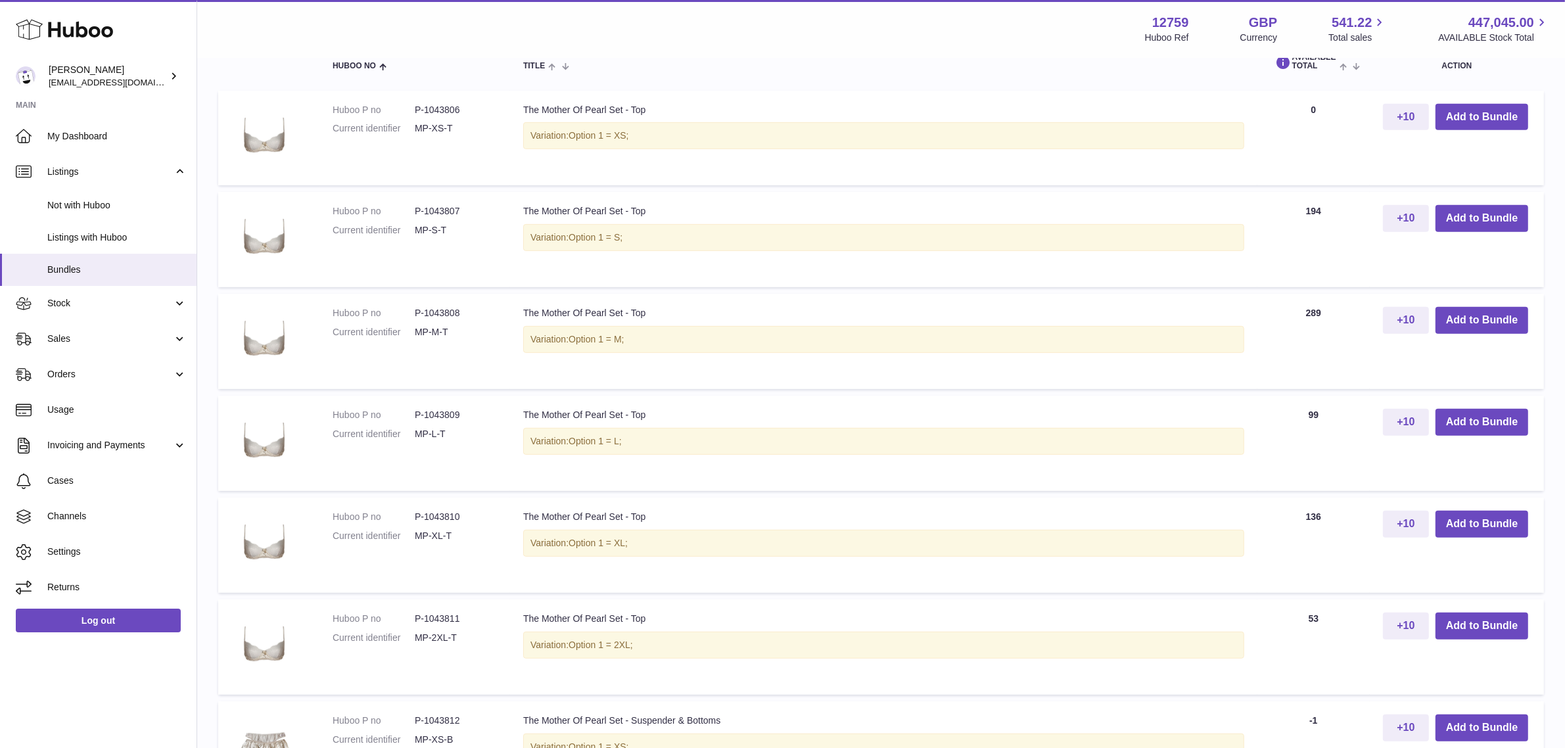
scroll to position [375, 0]
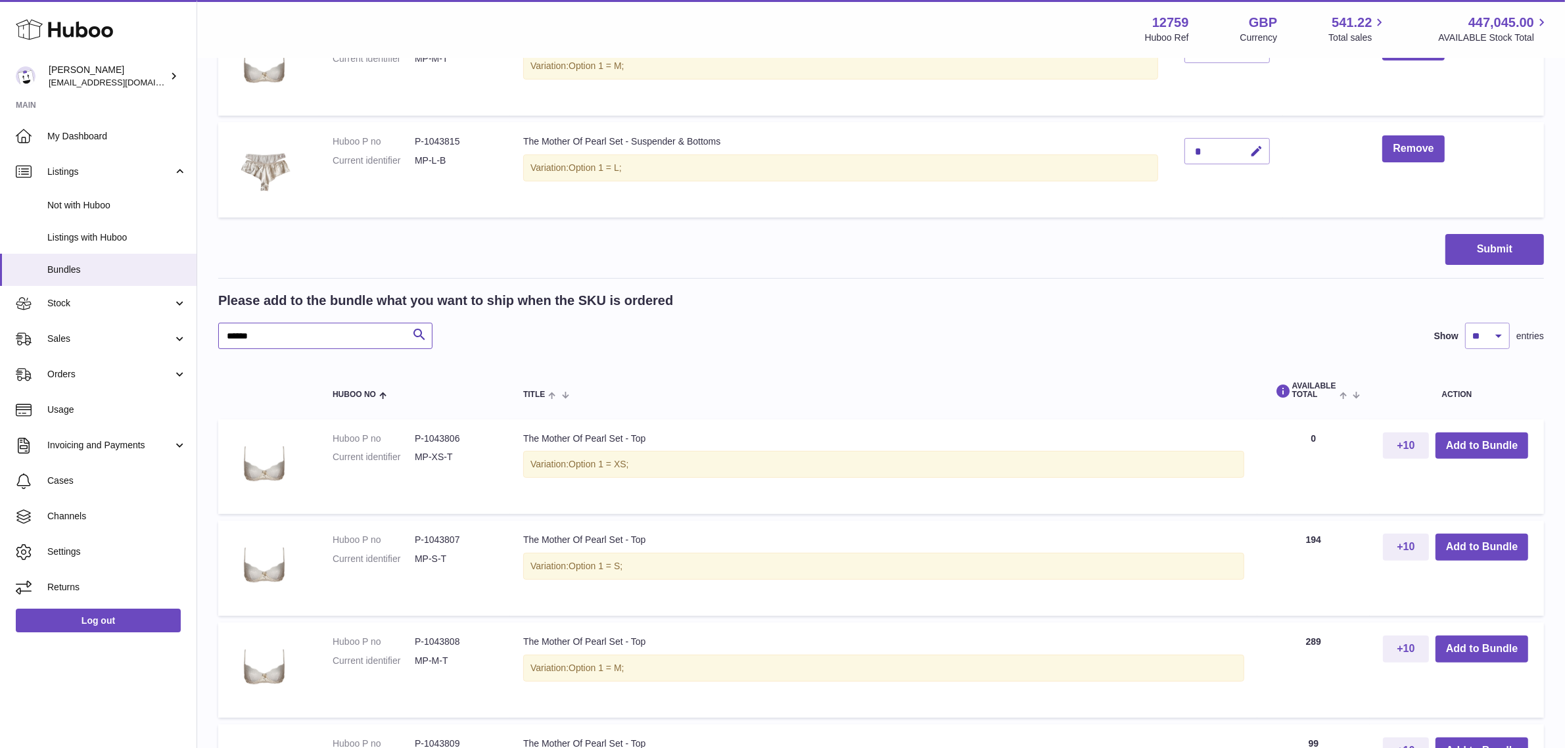
drag, startPoint x: 303, startPoint y: 339, endPoint x: 210, endPoint y: 330, distance: 93.1
click at [210, 330] on div "My Huboo - Create Bundle Please enter the SKU for your bundle **** Optional ext…" at bounding box center [881, 606] width 1368 height 1844
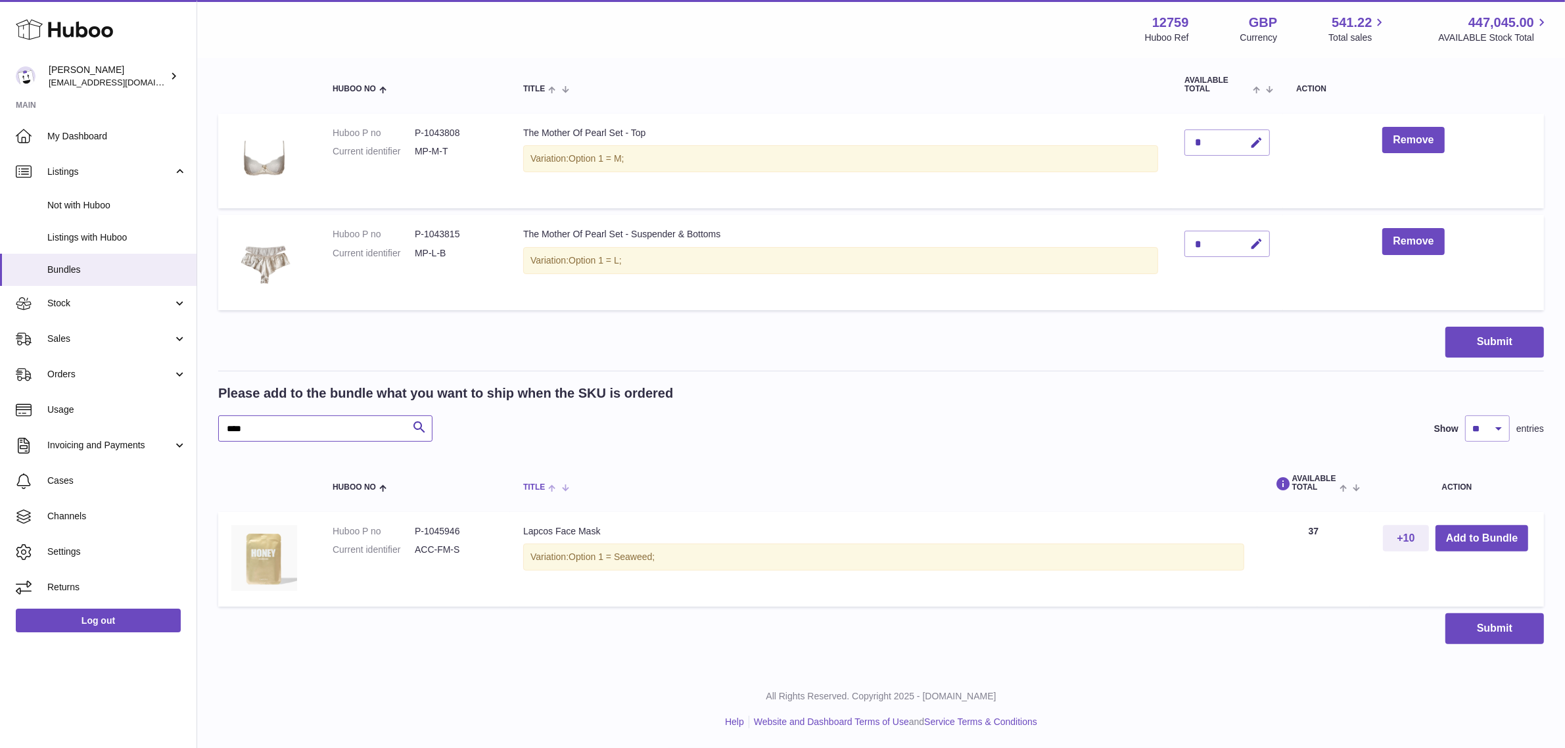
scroll to position [283, 0]
click at [1456, 538] on button "Add to Bundle" at bounding box center [1482, 538] width 93 height 27
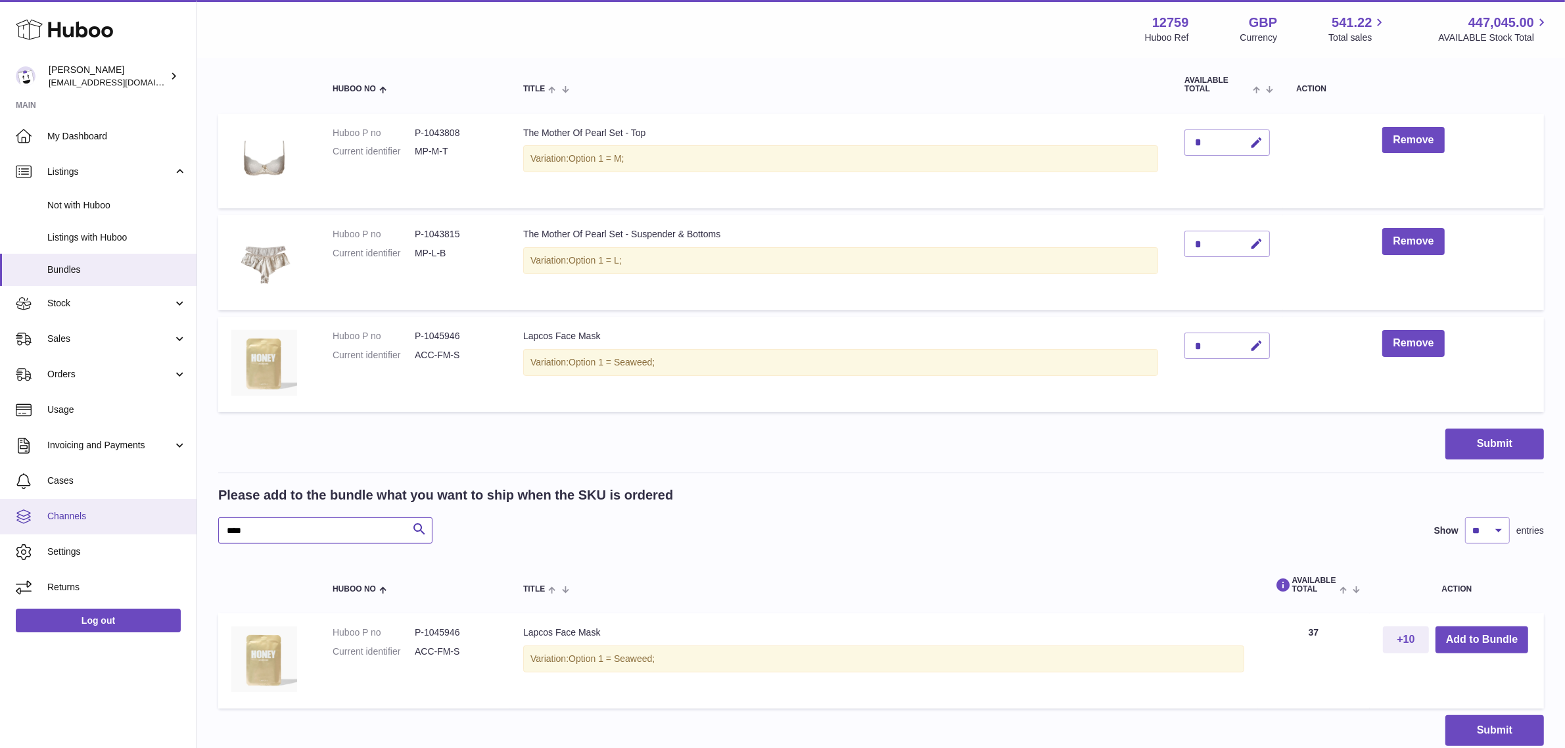
drag, startPoint x: 281, startPoint y: 529, endPoint x: 193, endPoint y: 523, distance: 88.9
click at [193, 523] on div "Huboo Sofia Panwar sofiapanwar@unndr.com Main My Dashboard Listings Not with Hu…" at bounding box center [782, 283] width 1565 height 1133
click at [1464, 640] on button "Add to Bundle" at bounding box center [1482, 639] width 93 height 27
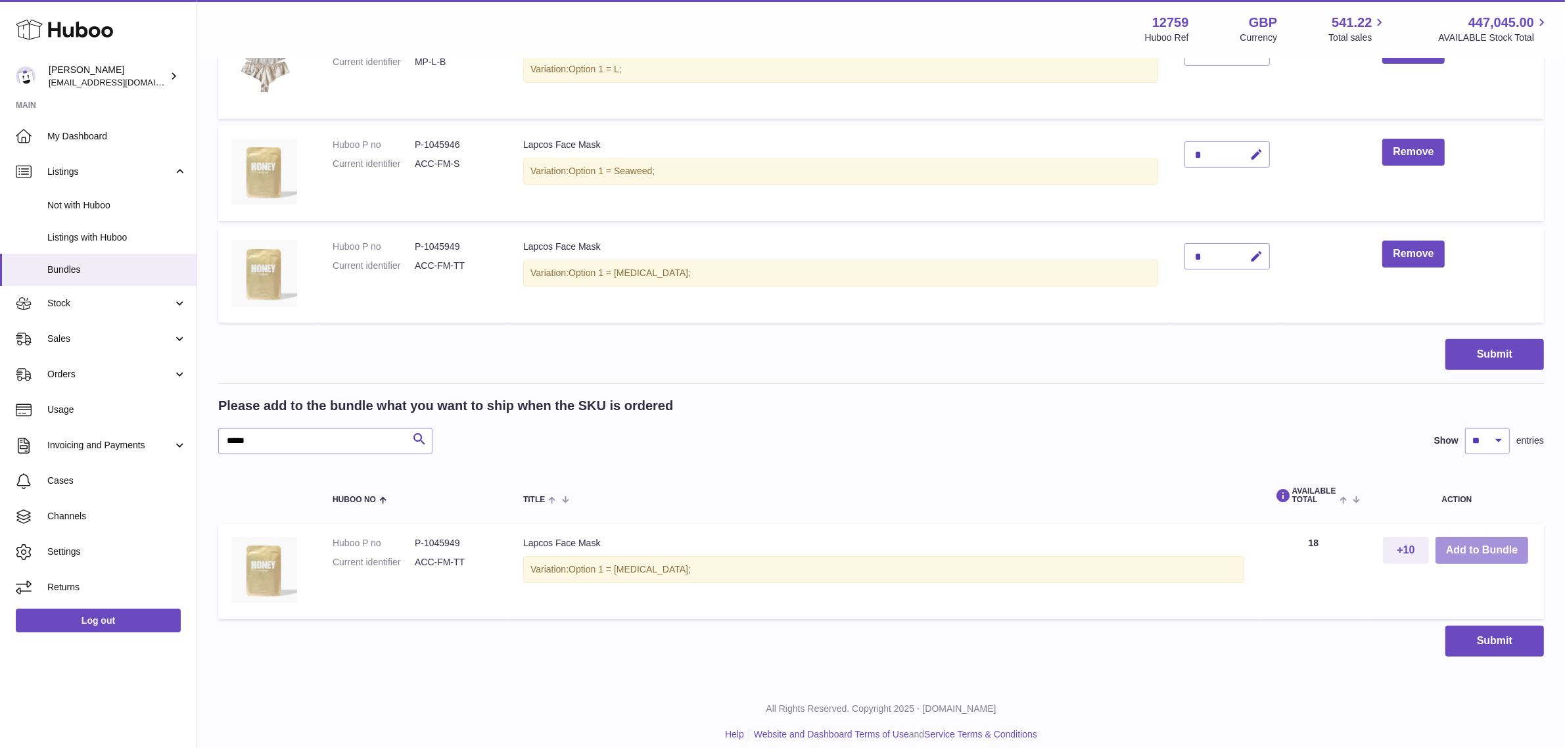
scroll to position [486, 0]
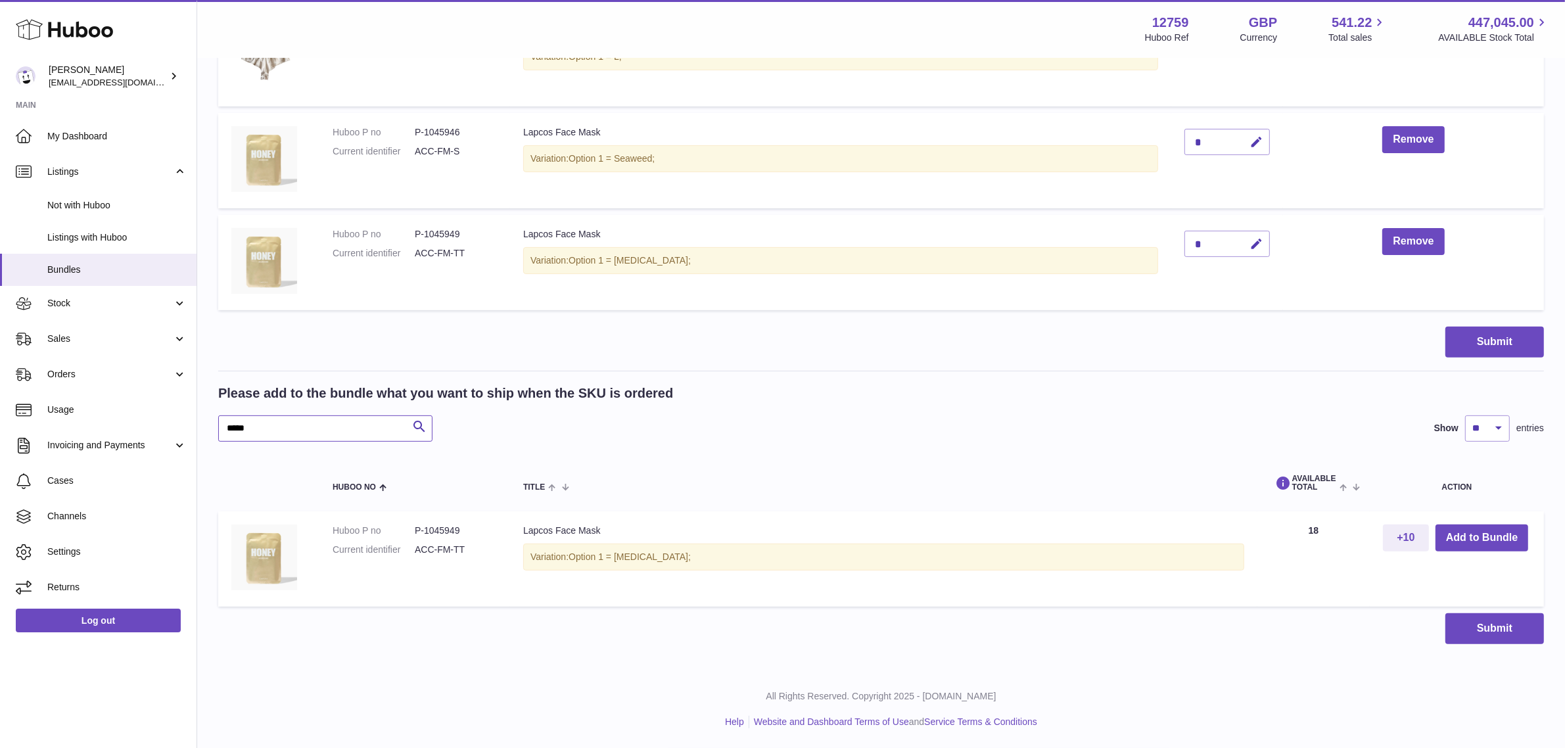
drag, startPoint x: 284, startPoint y: 422, endPoint x: 223, endPoint y: 431, distance: 61.2
click at [223, 431] on input "*****" at bounding box center [325, 428] width 214 height 26
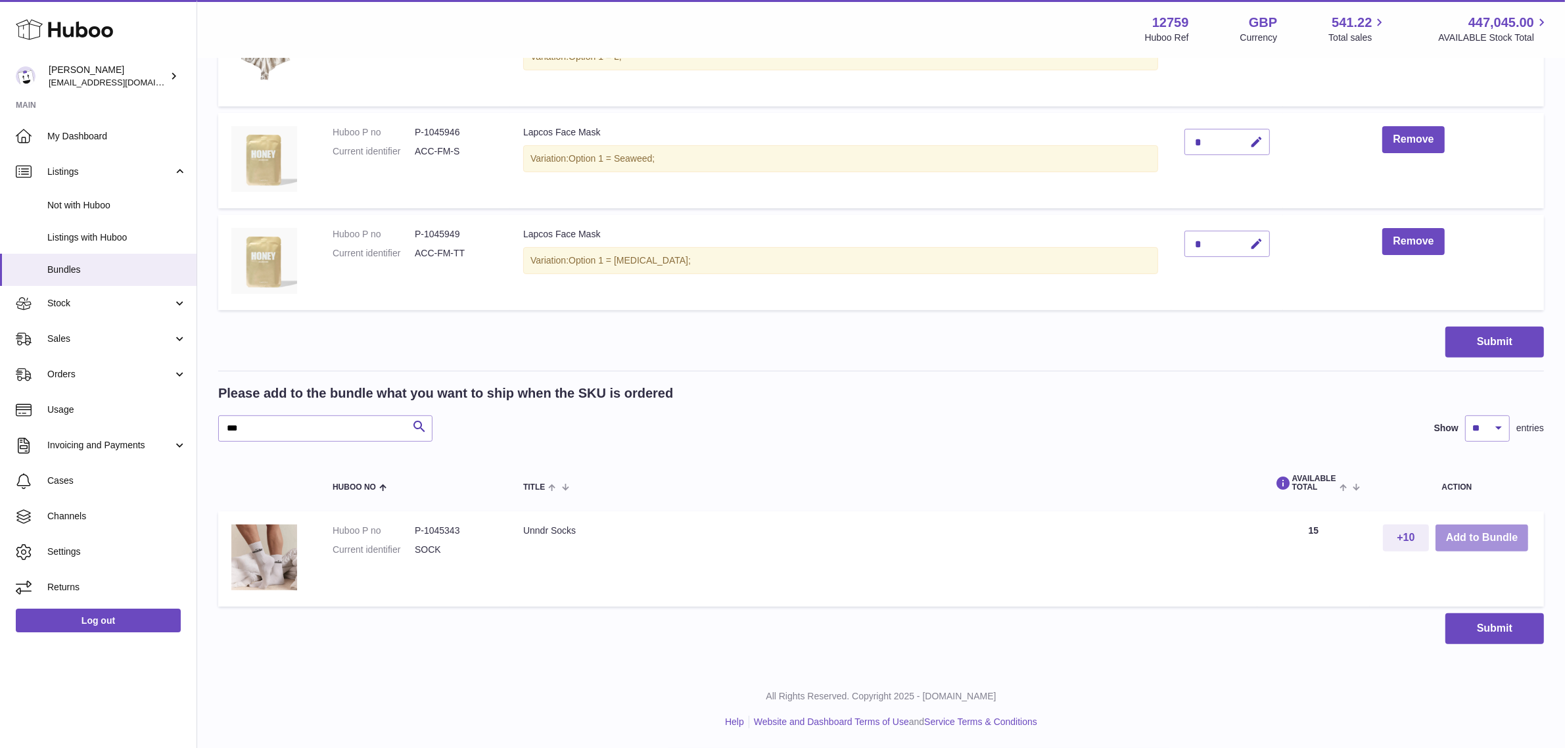
click at [1493, 538] on button "Add to Bundle" at bounding box center [1482, 538] width 93 height 27
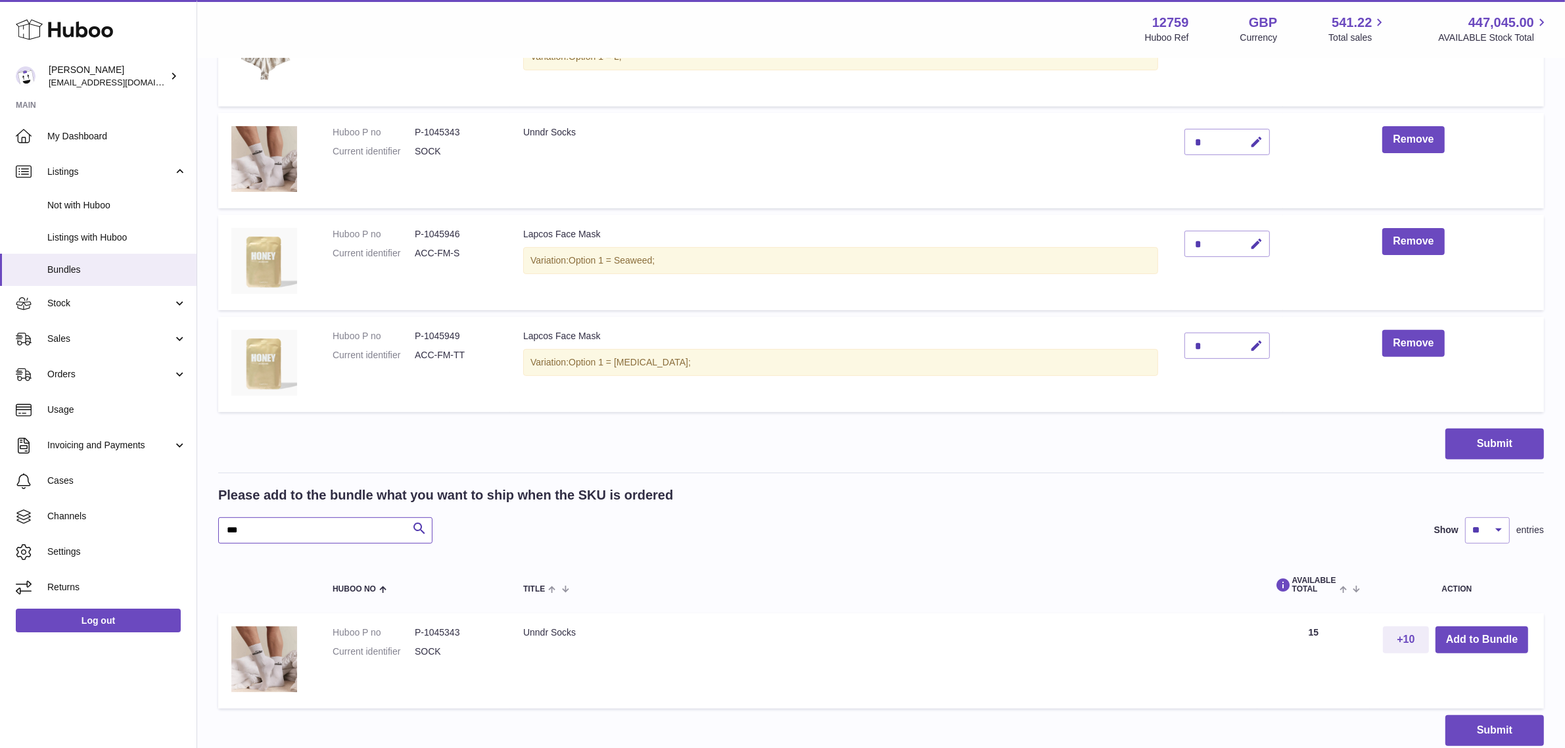
drag, startPoint x: 312, startPoint y: 529, endPoint x: 217, endPoint y: 521, distance: 95.7
click at [217, 521] on div "My Huboo - Create Bundle Please enter the SKU for your bundle **** Optional ext…" at bounding box center [881, 173] width 1368 height 1200
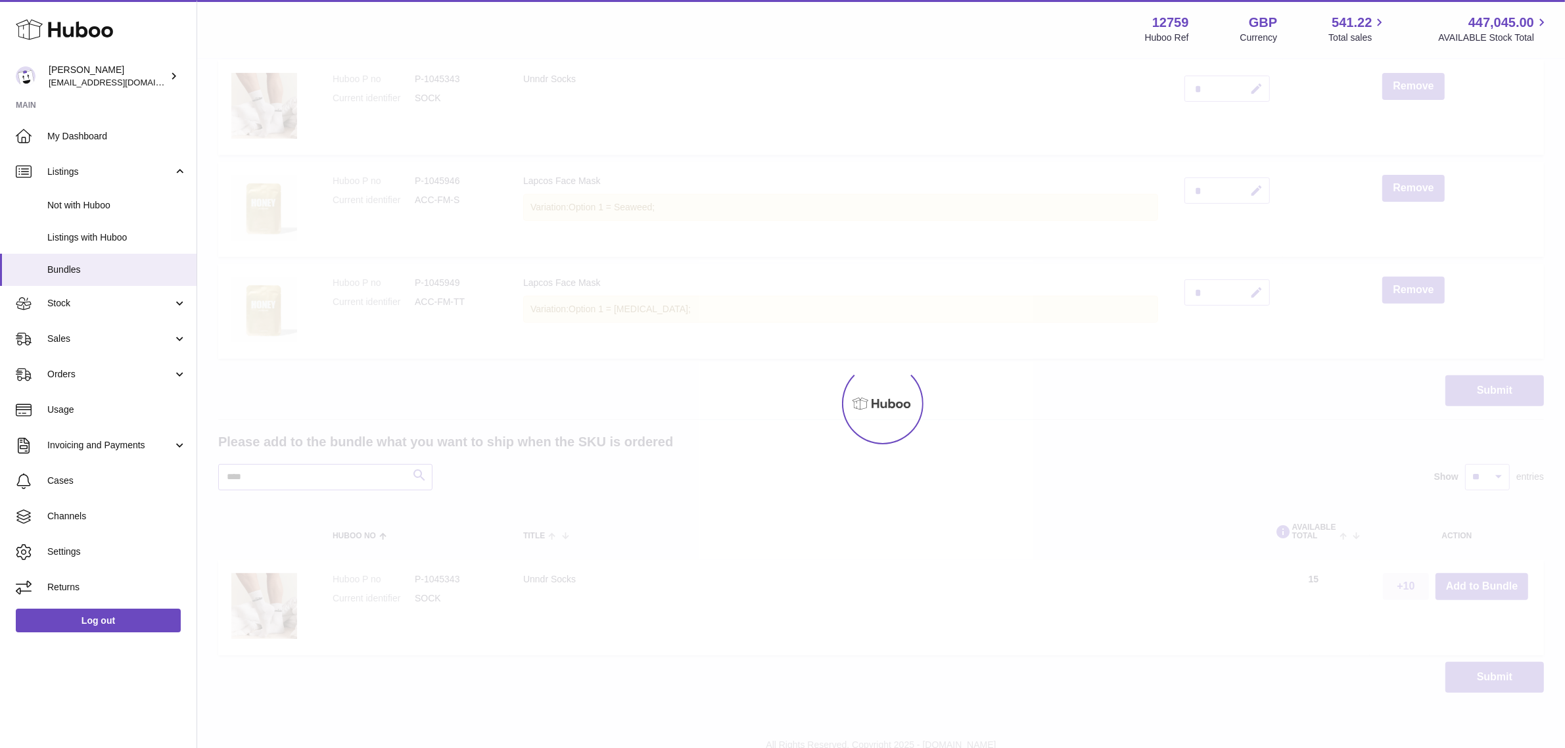
scroll to position [569, 0]
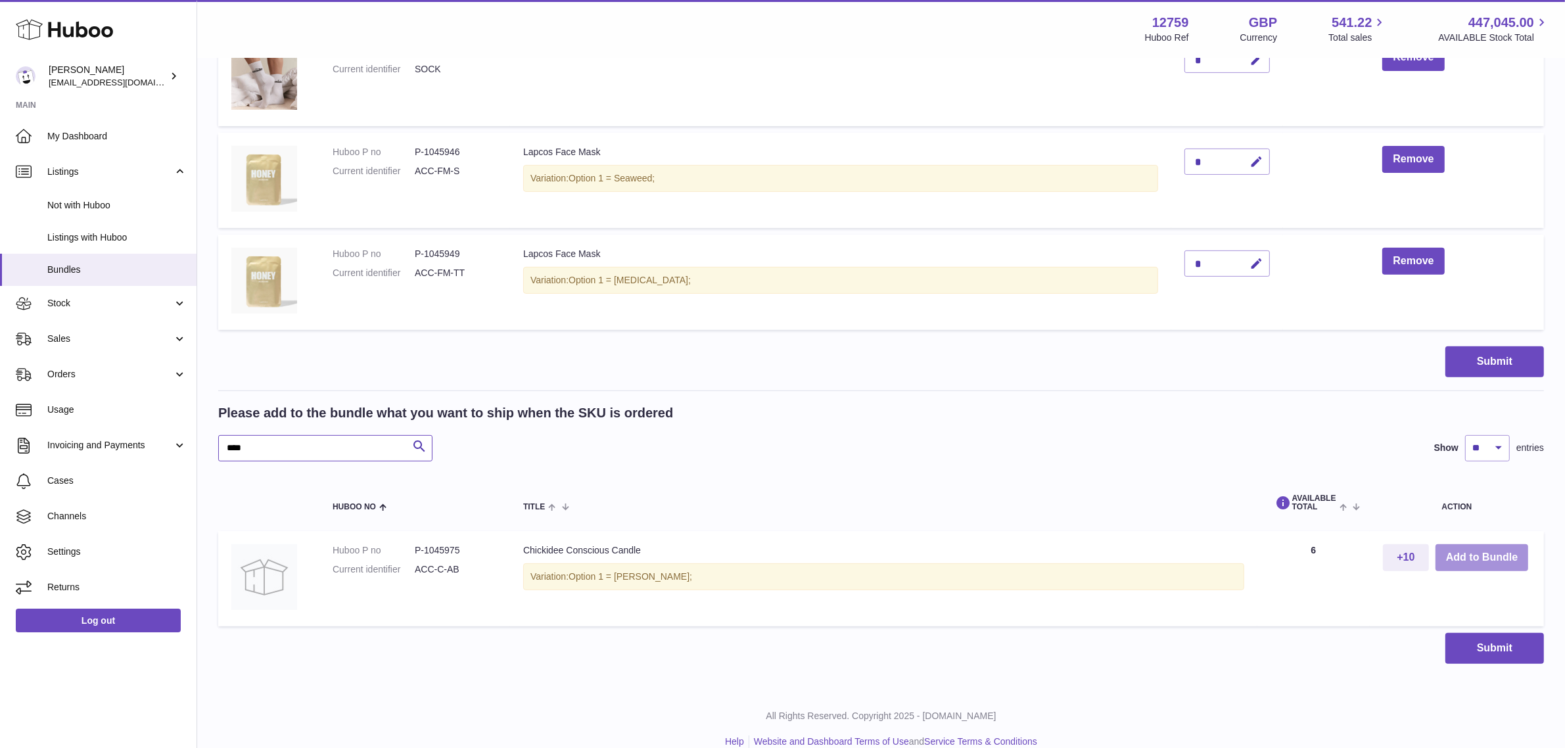
type input "****"
click at [1457, 553] on button "Add to Bundle" at bounding box center [1482, 557] width 93 height 27
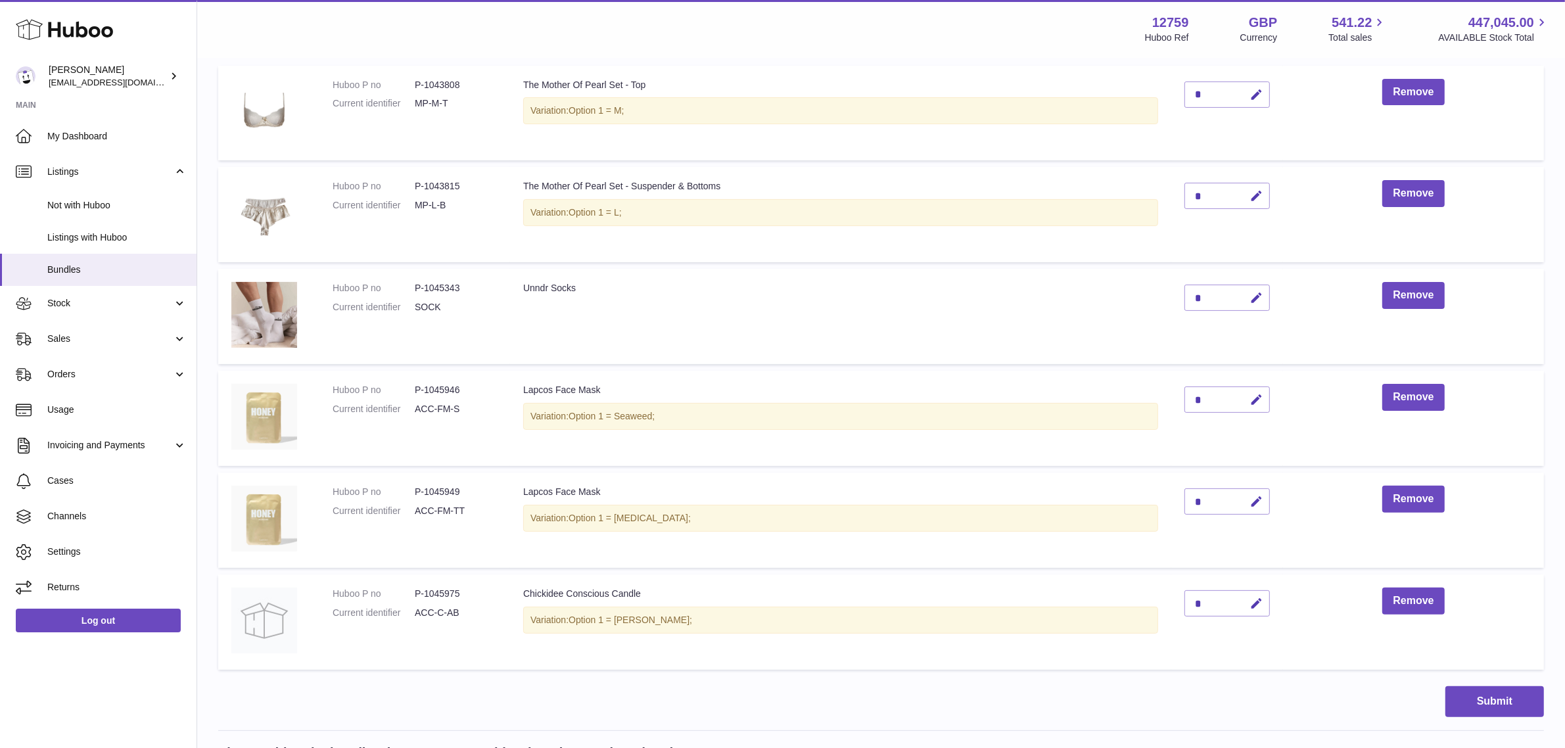
scroll to position [493, 0]
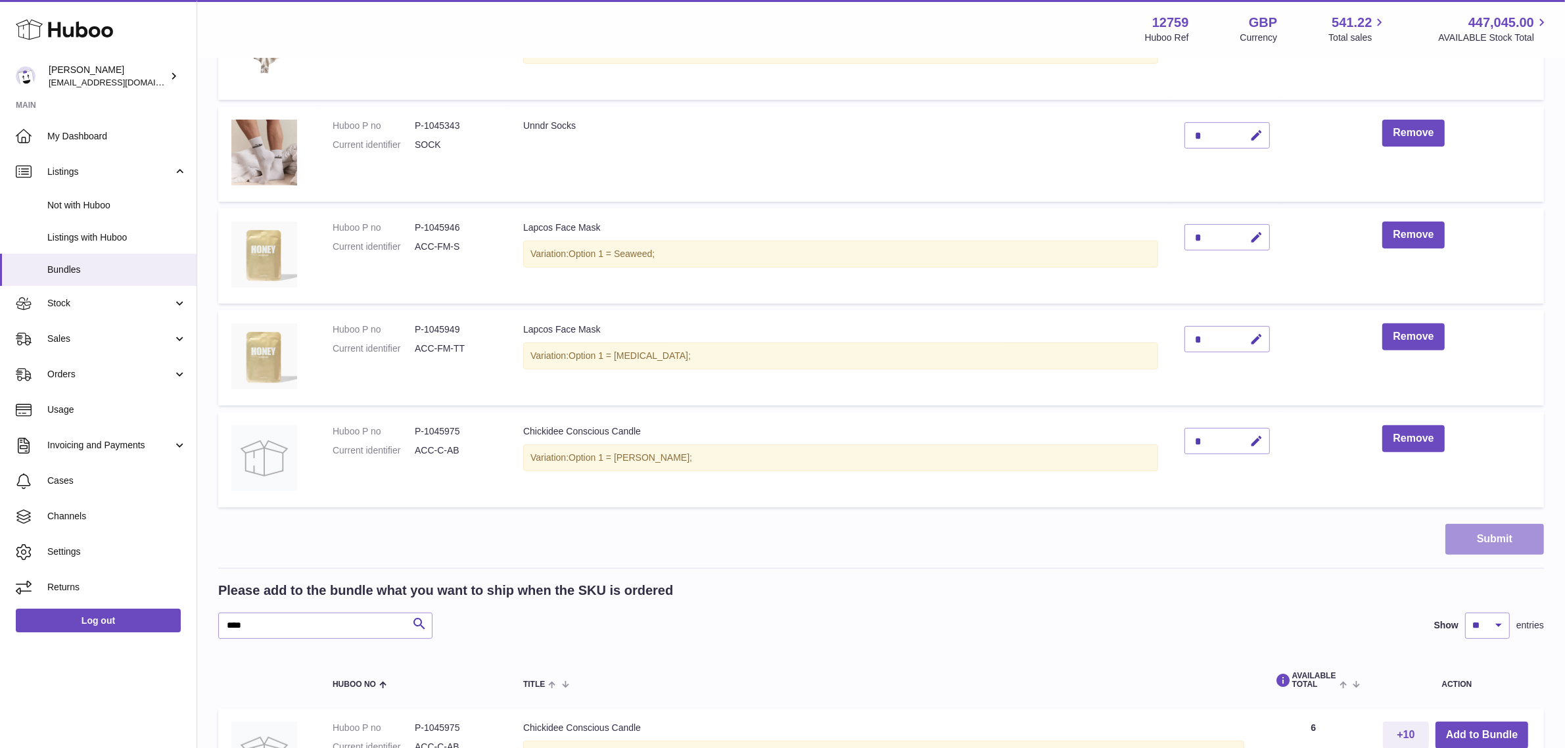
click at [1490, 542] on button "Submit" at bounding box center [1494, 539] width 99 height 31
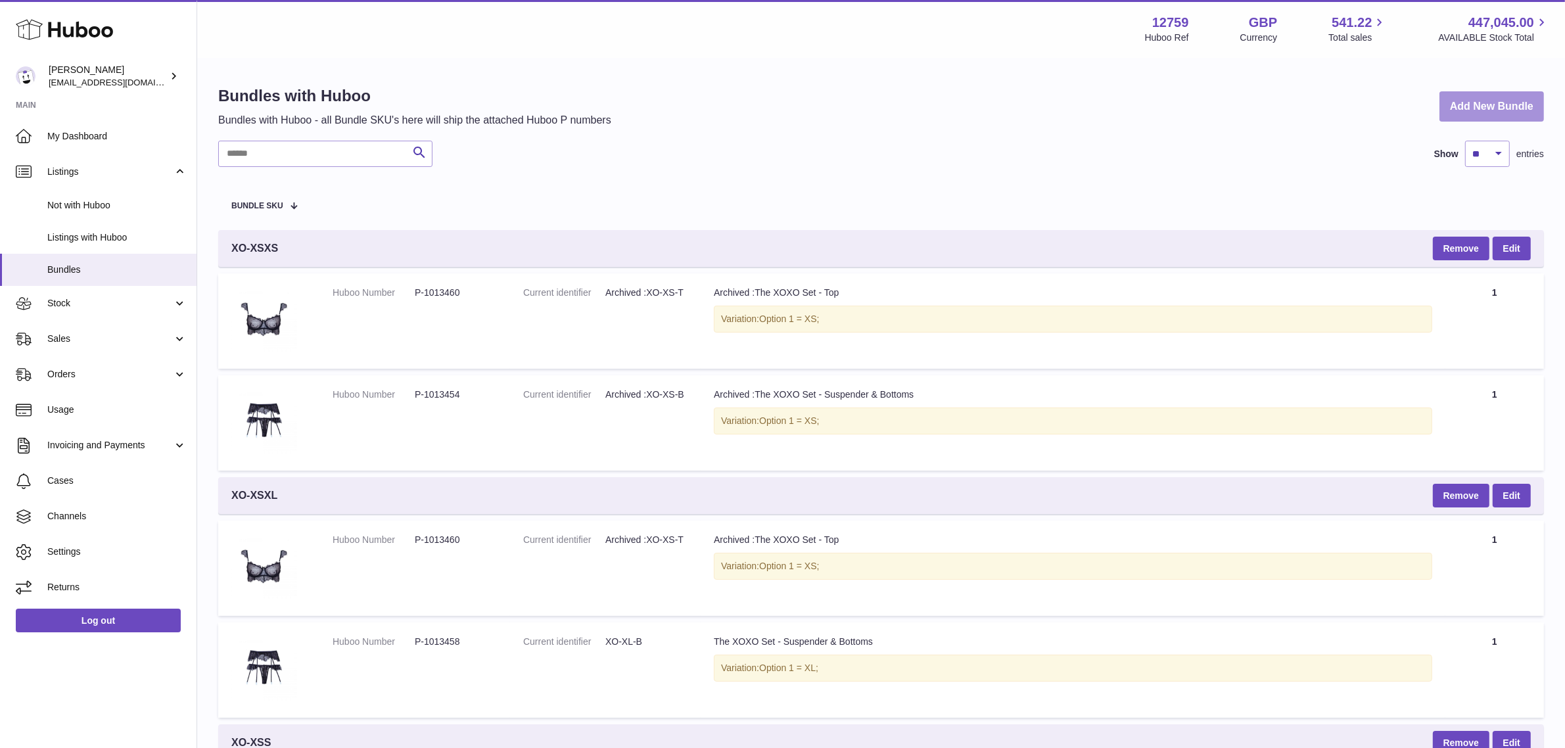
click at [1470, 104] on link "Add New Bundle" at bounding box center [1492, 106] width 105 height 31
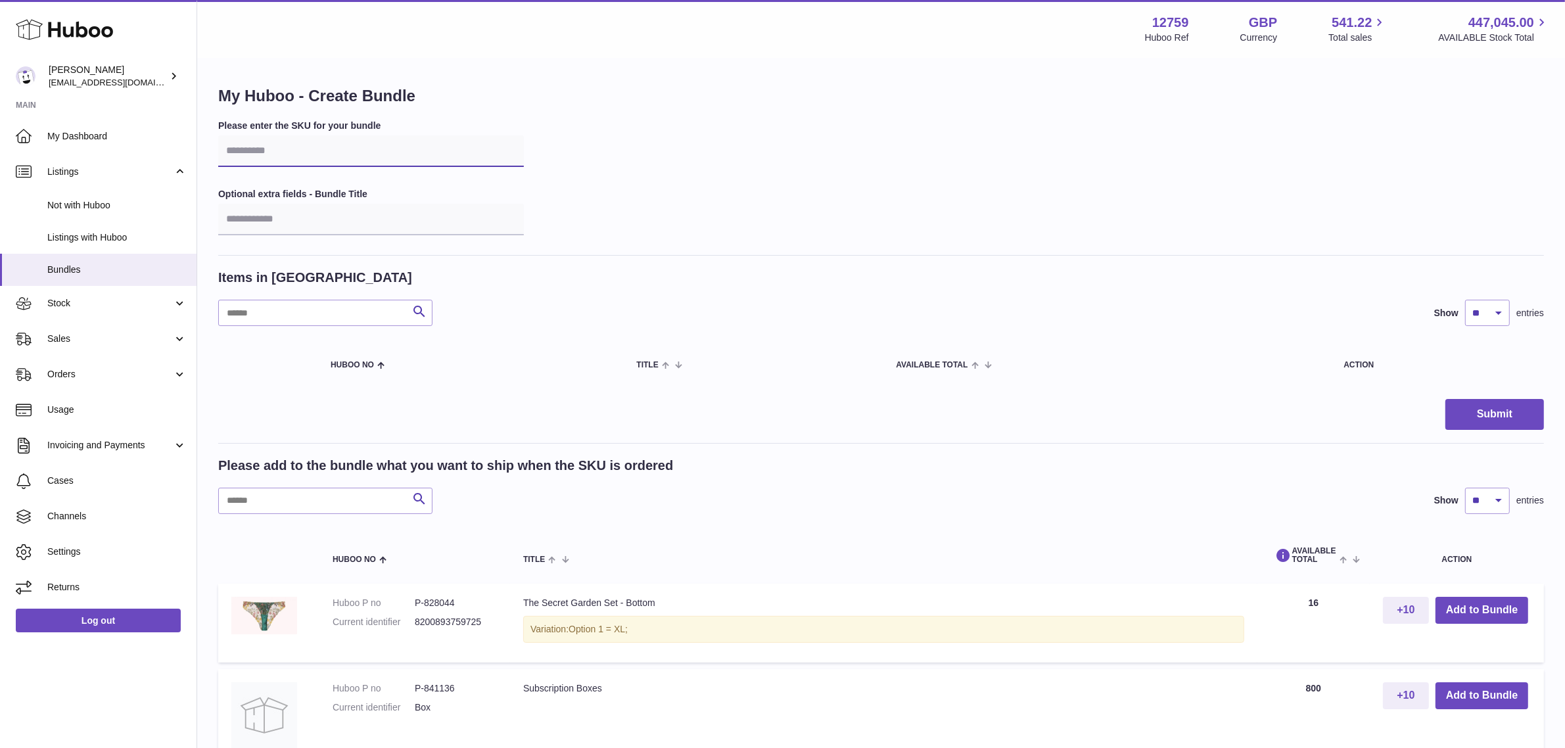
click at [273, 153] on input "text" at bounding box center [371, 151] width 306 height 32
type input "*****"
click at [264, 506] on input "text" at bounding box center [325, 501] width 214 height 26
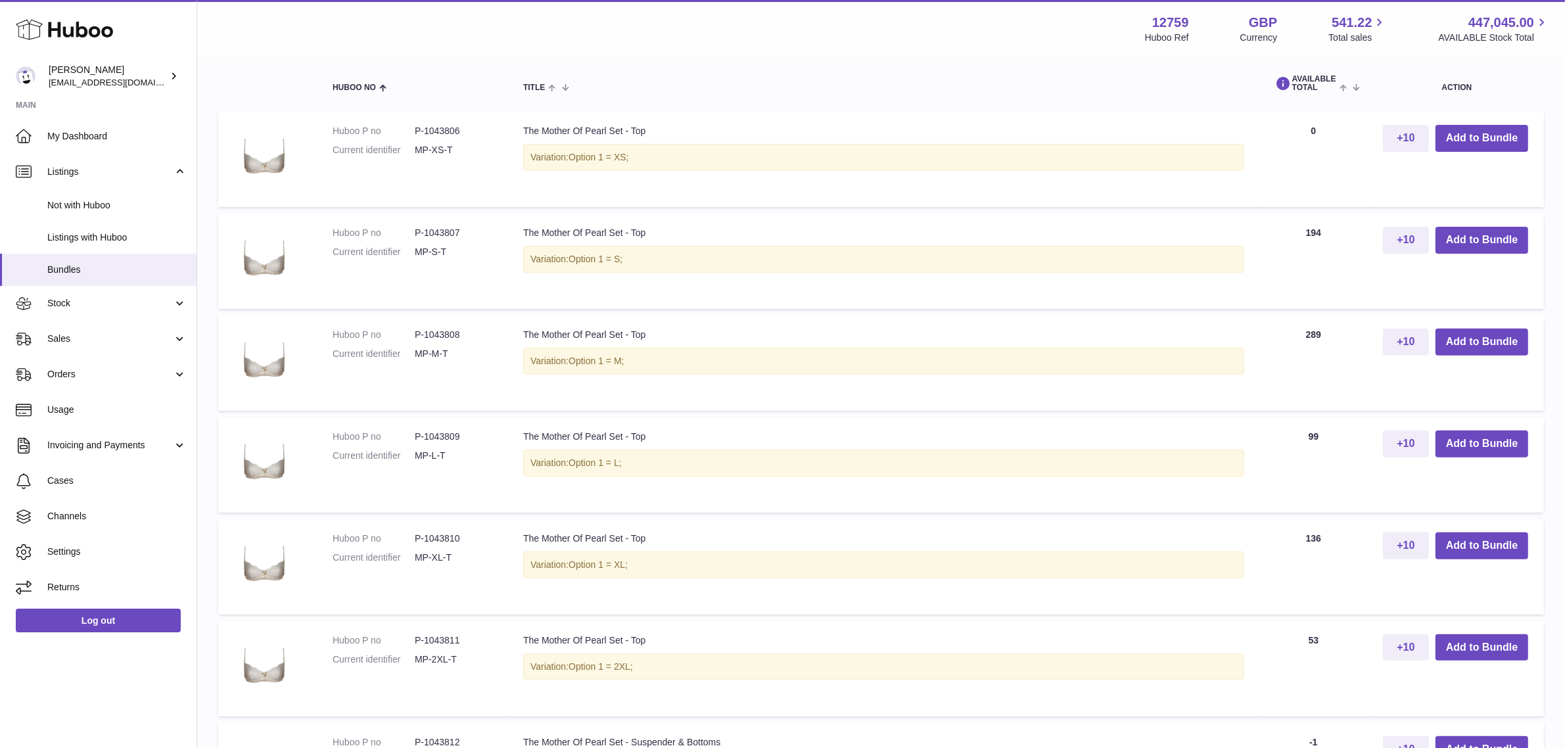
scroll to position [493, 0]
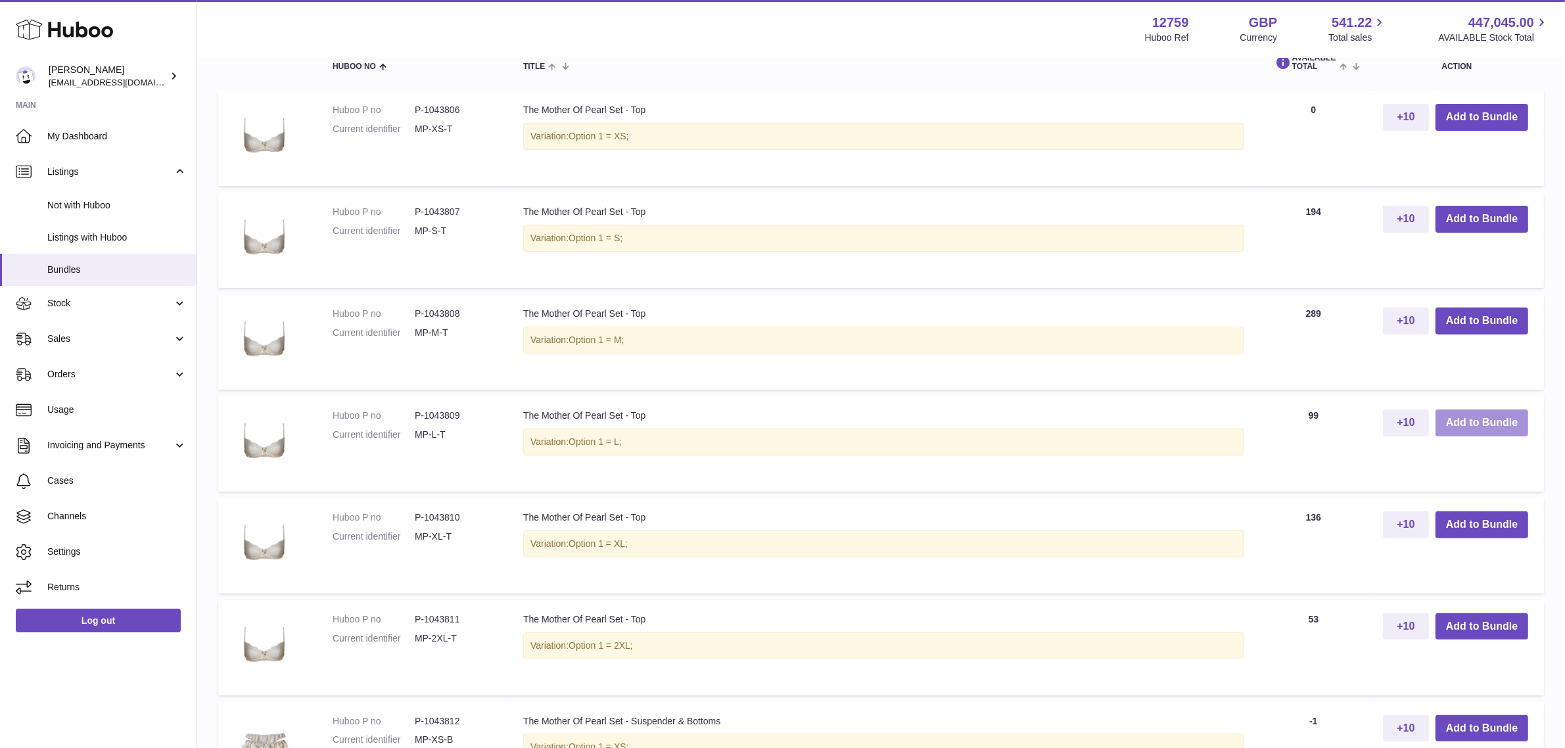
click at [1471, 428] on button "Add to Bundle" at bounding box center [1482, 423] width 93 height 27
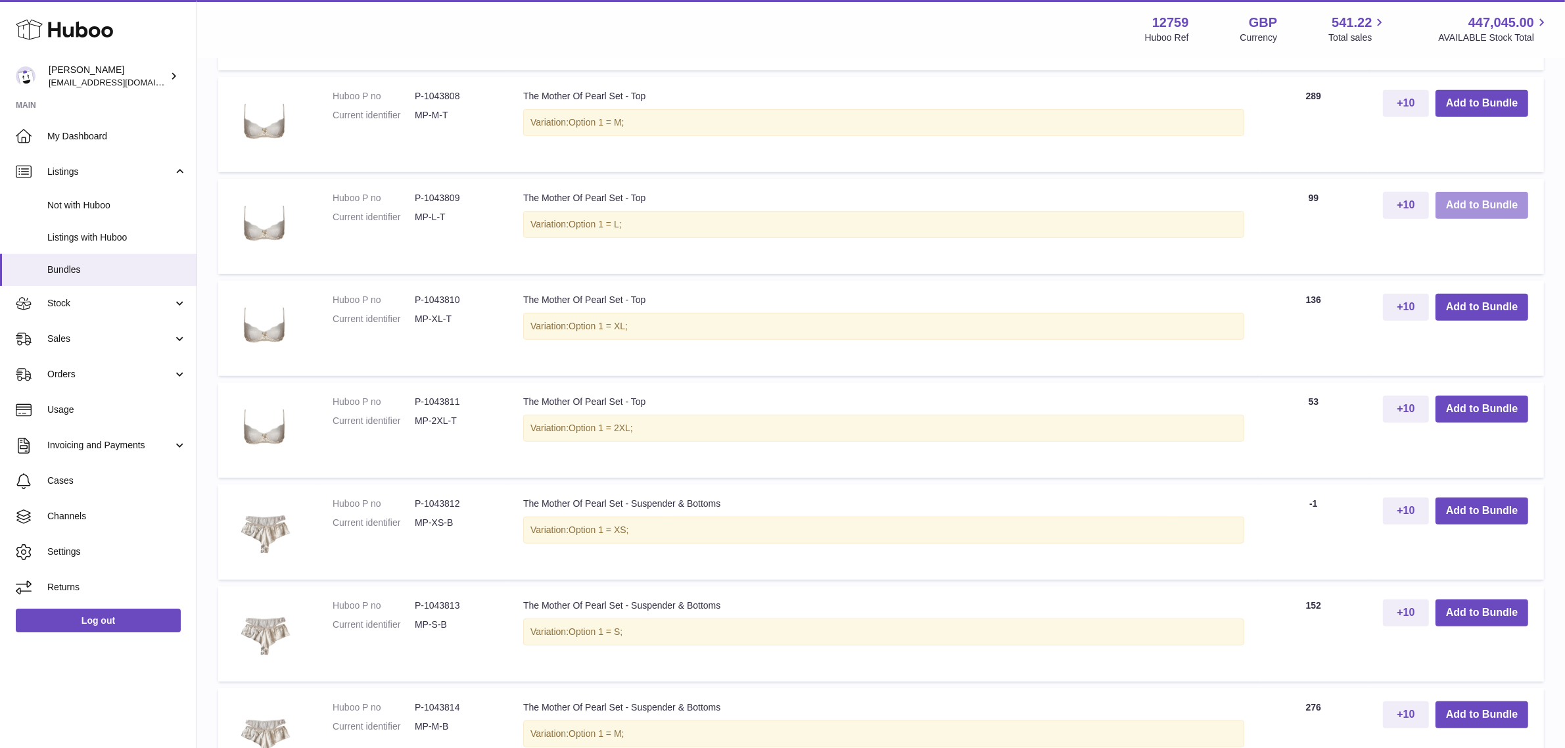
scroll to position [848, 0]
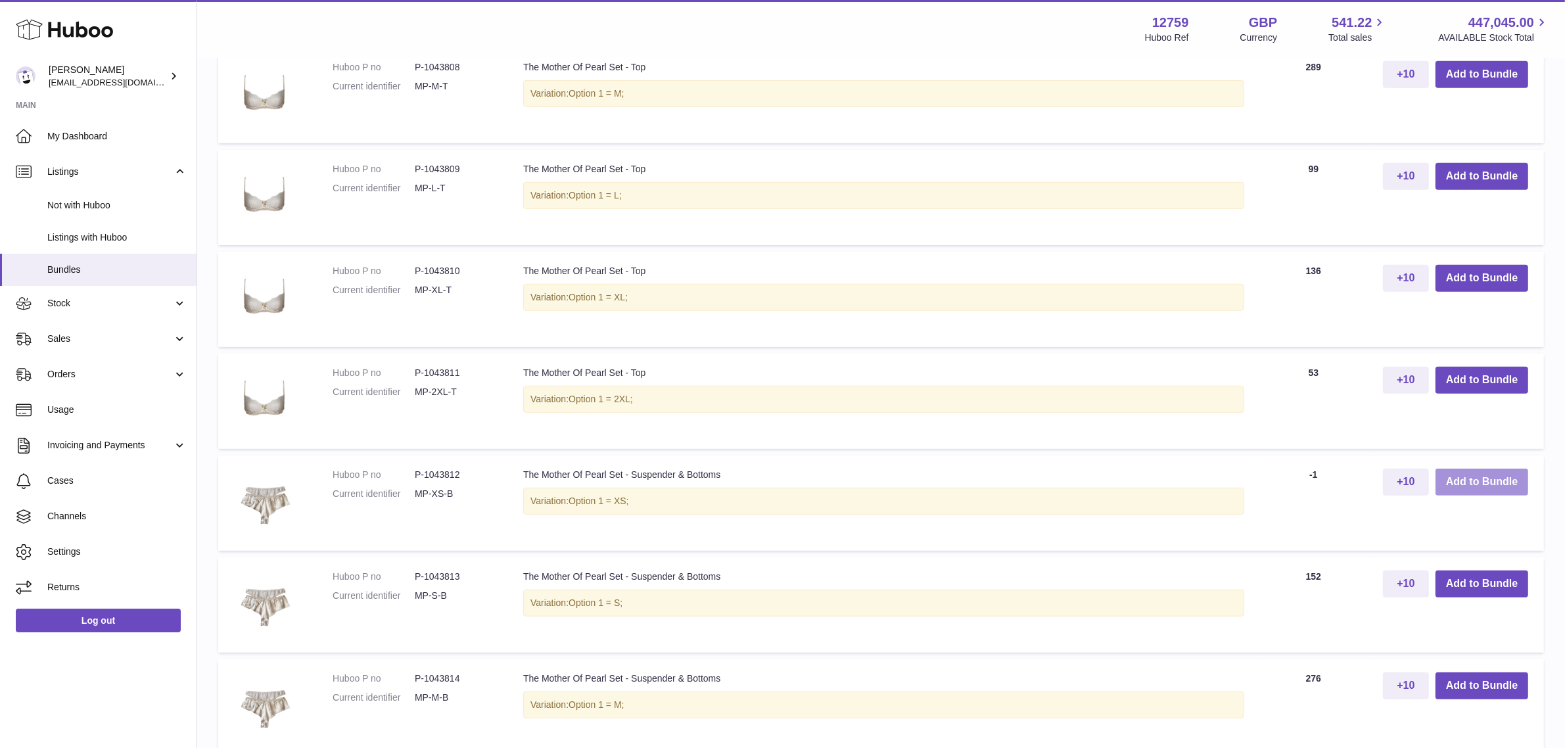
click at [1480, 484] on button "Add to Bundle" at bounding box center [1482, 482] width 93 height 27
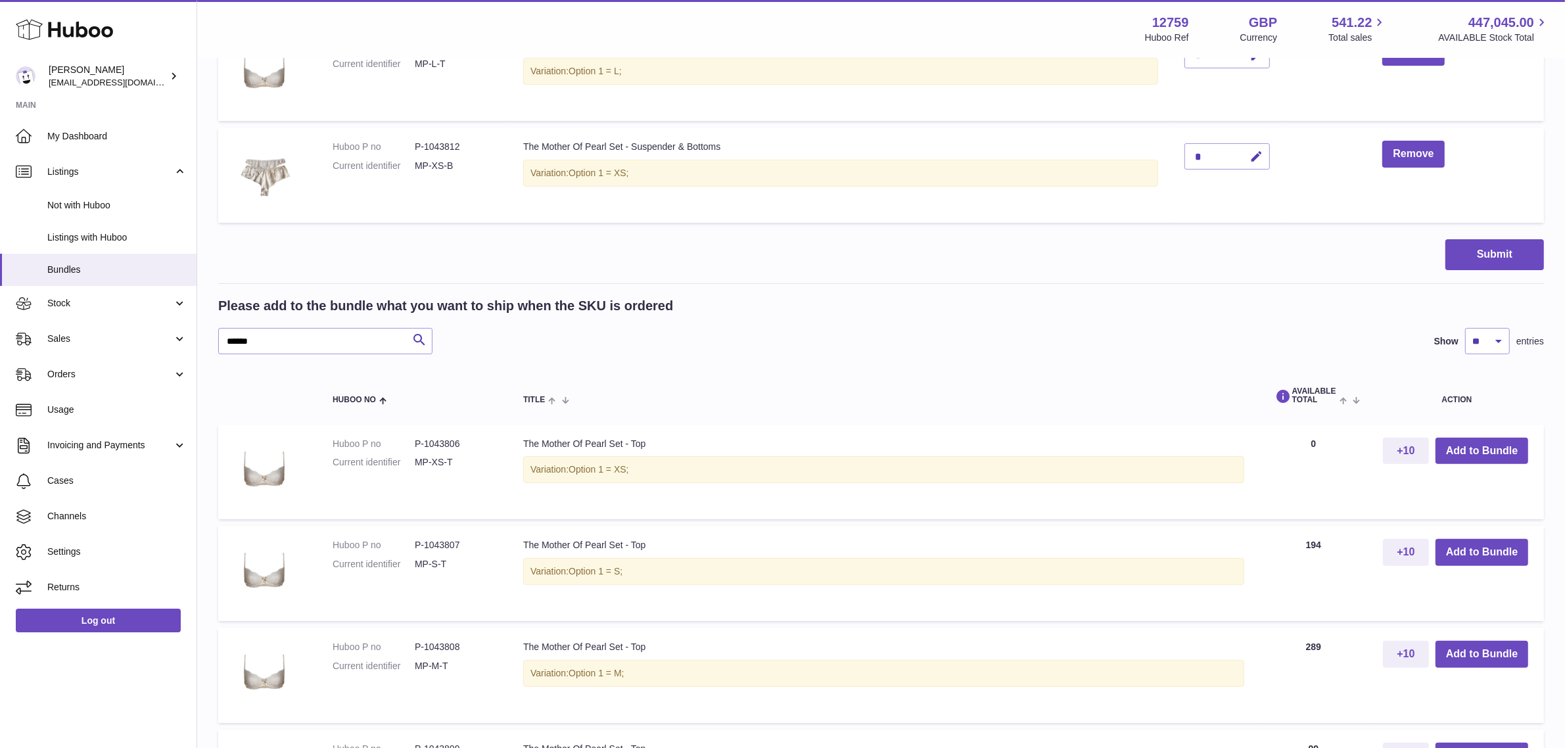
scroll to position [210, 0]
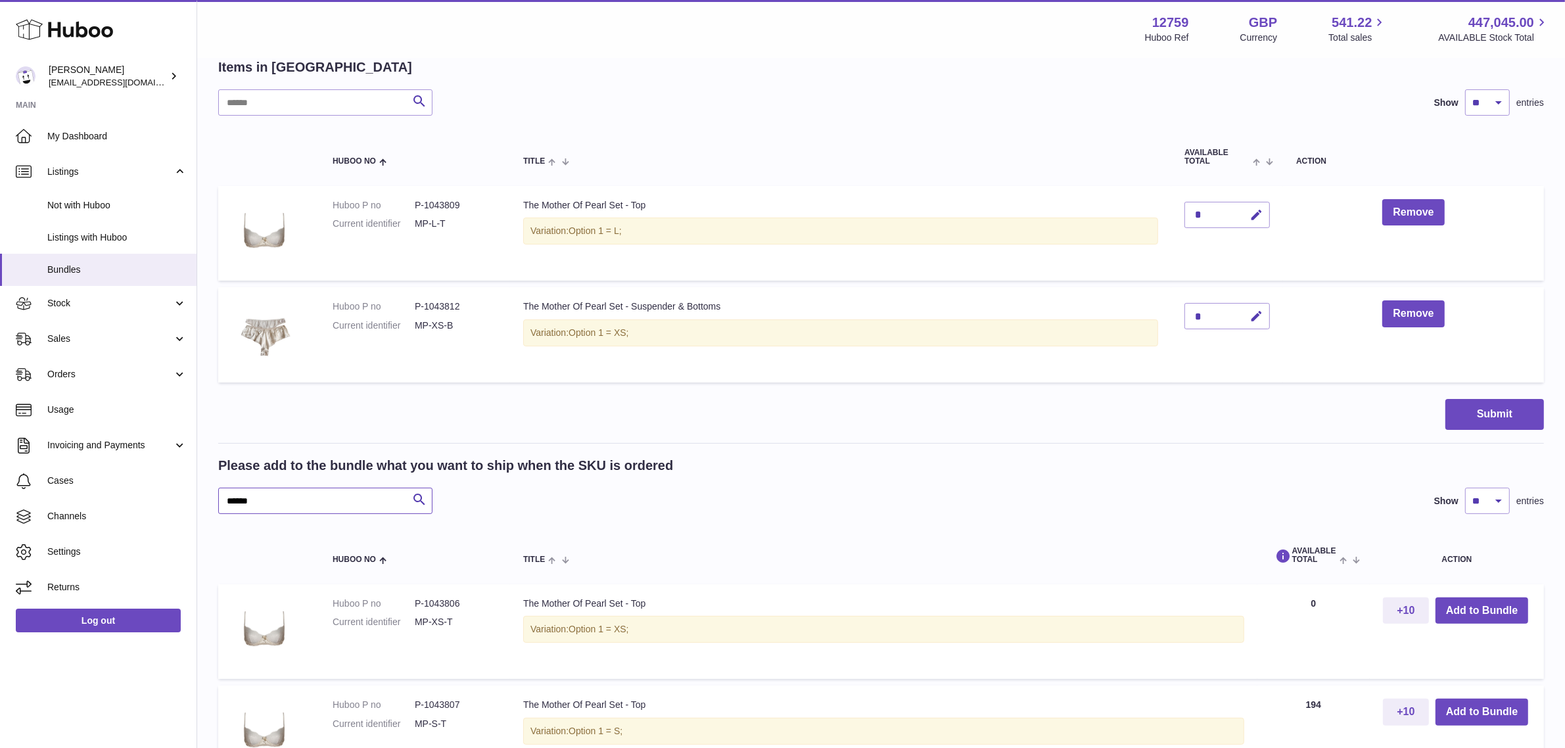
drag, startPoint x: 298, startPoint y: 495, endPoint x: 209, endPoint y: 497, distance: 88.8
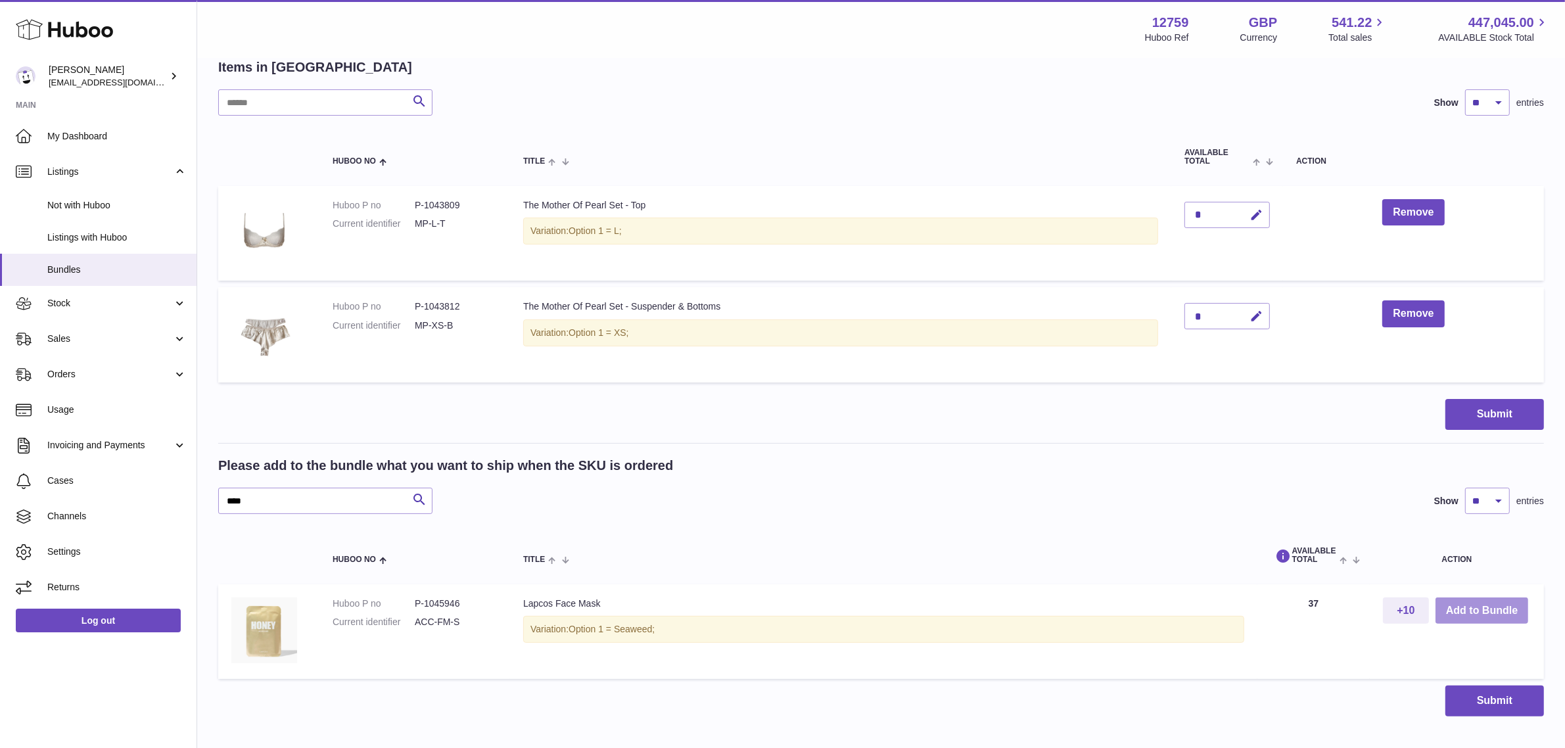
click at [1450, 616] on button "Add to Bundle" at bounding box center [1482, 611] width 93 height 27
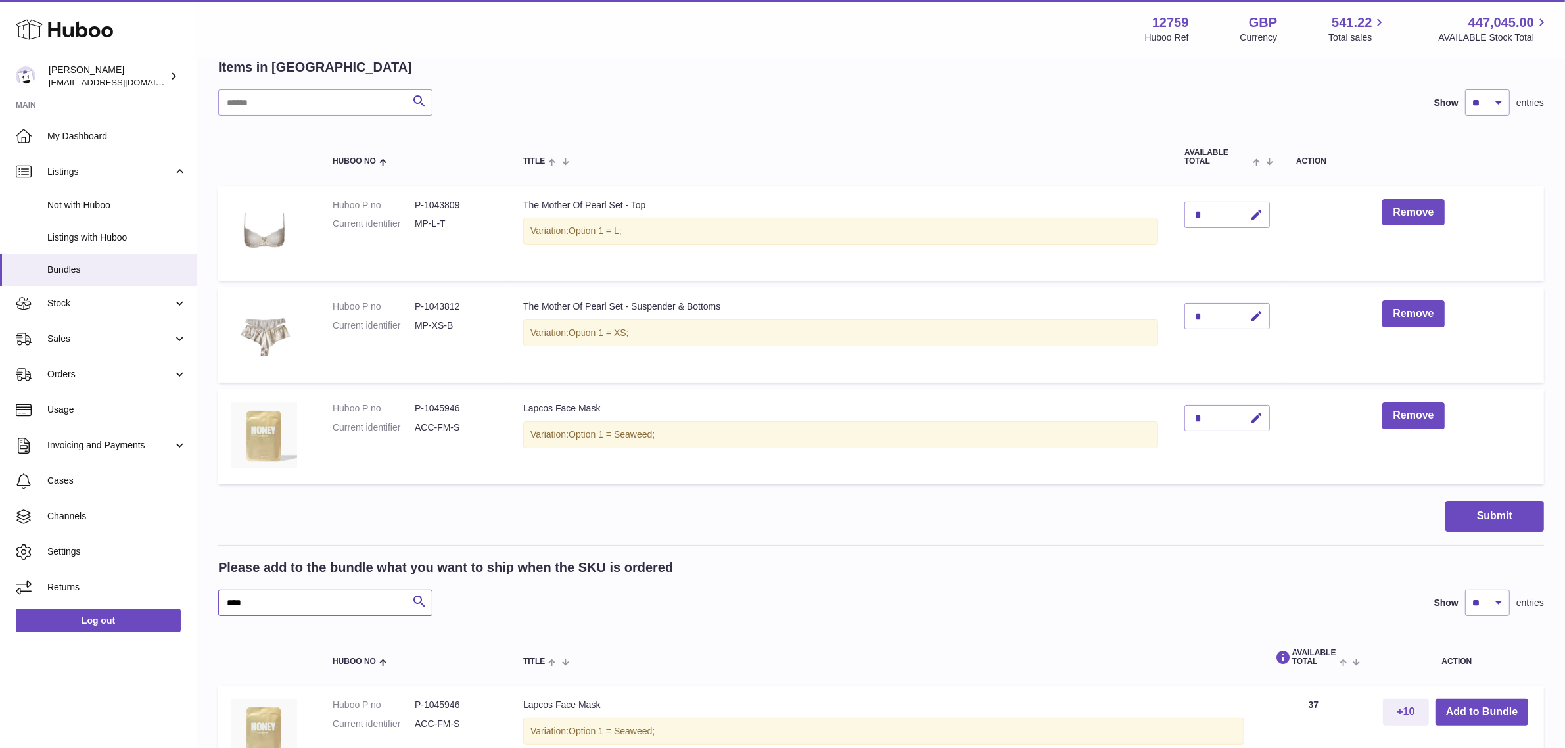
drag, startPoint x: 303, startPoint y: 607, endPoint x: 198, endPoint y: 598, distance: 105.5
click at [198, 598] on div "My Huboo - Create Bundle Please enter the SKU for your bundle ***** Optional ex…" at bounding box center [881, 347] width 1368 height 996
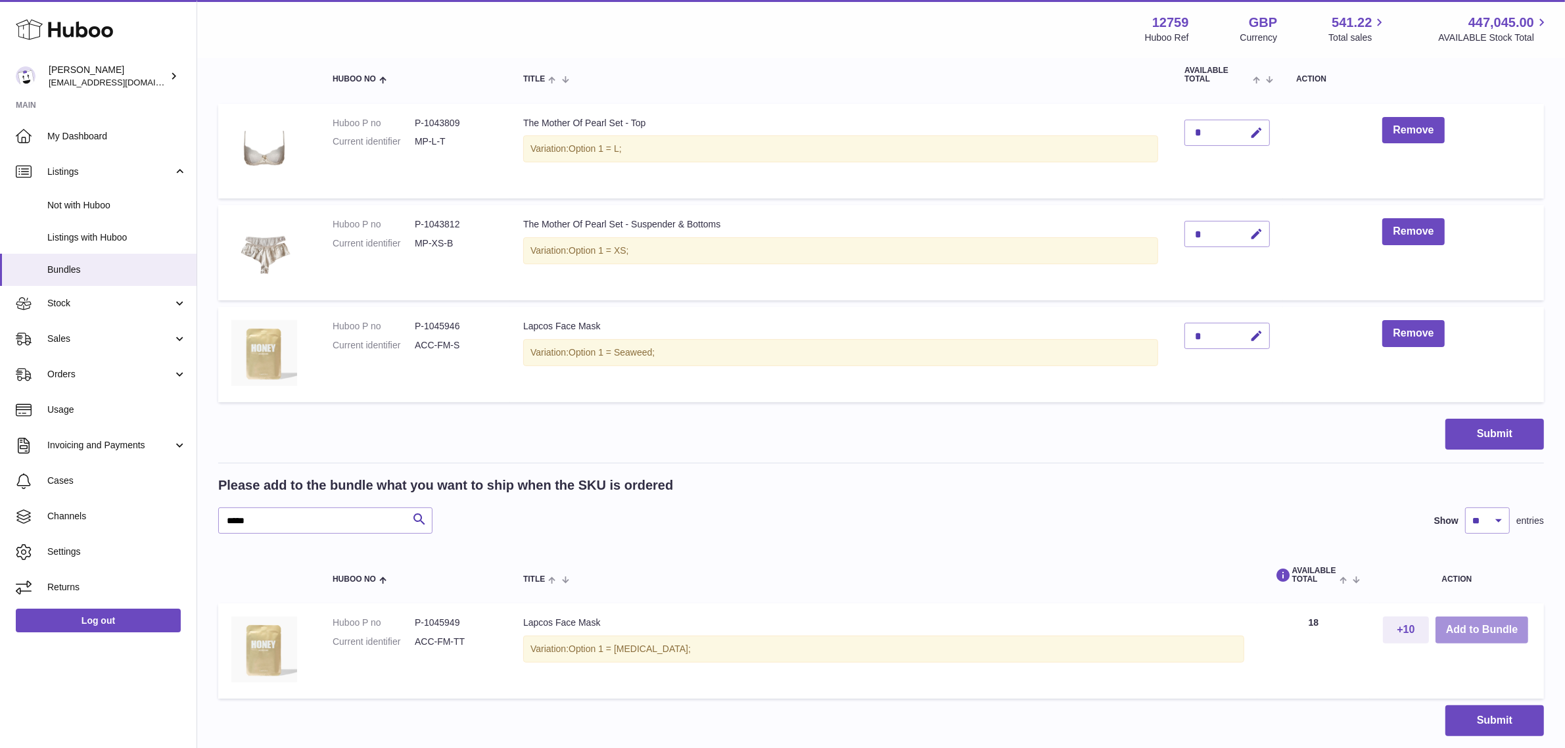
click at [1473, 626] on button "Add to Bundle" at bounding box center [1482, 630] width 93 height 27
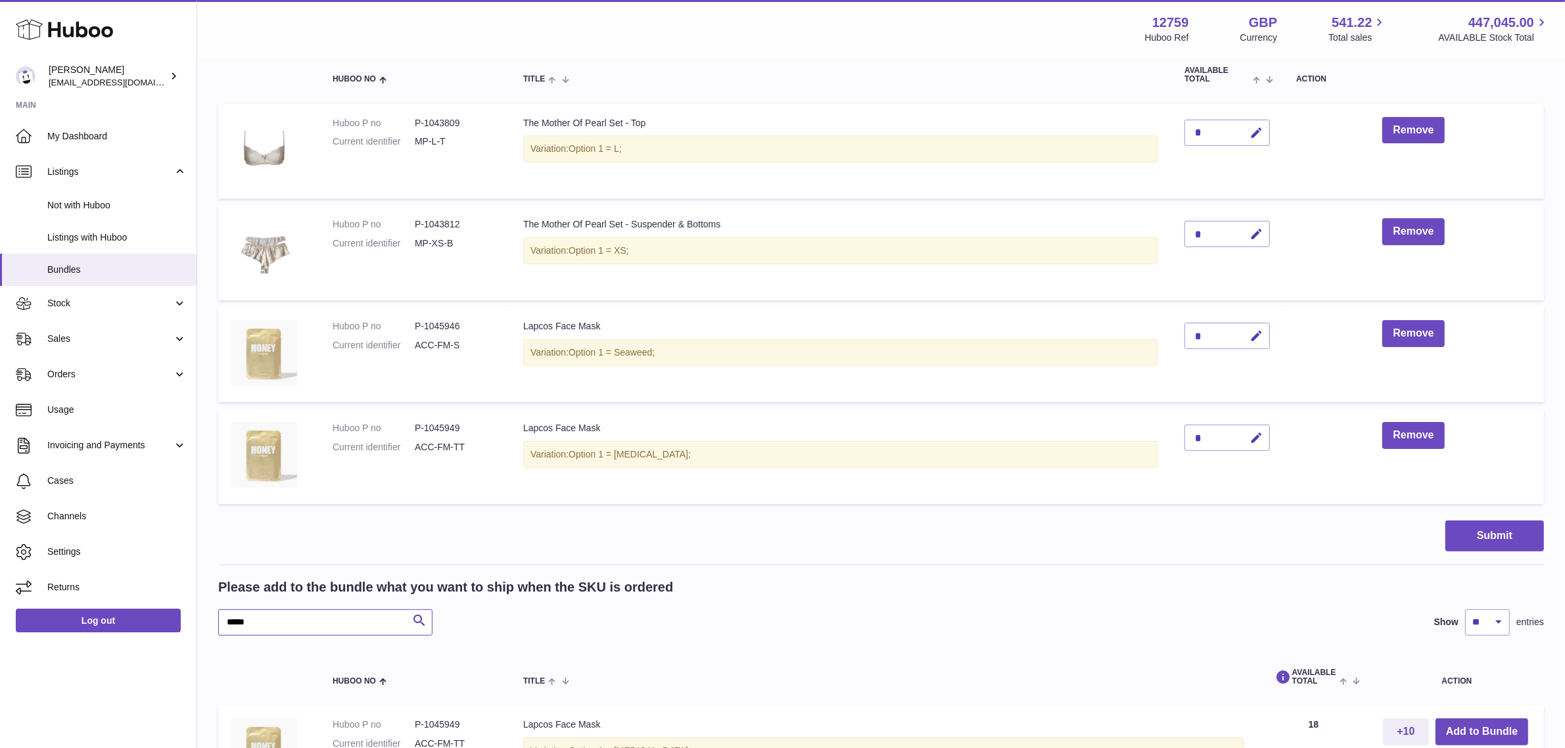
drag, startPoint x: 294, startPoint y: 622, endPoint x: 214, endPoint y: 624, distance: 79.6
click at [214, 624] on div "My Huboo - Create Bundle Please enter the SKU for your bundle ***** Optional ex…" at bounding box center [881, 316] width 1368 height 1098
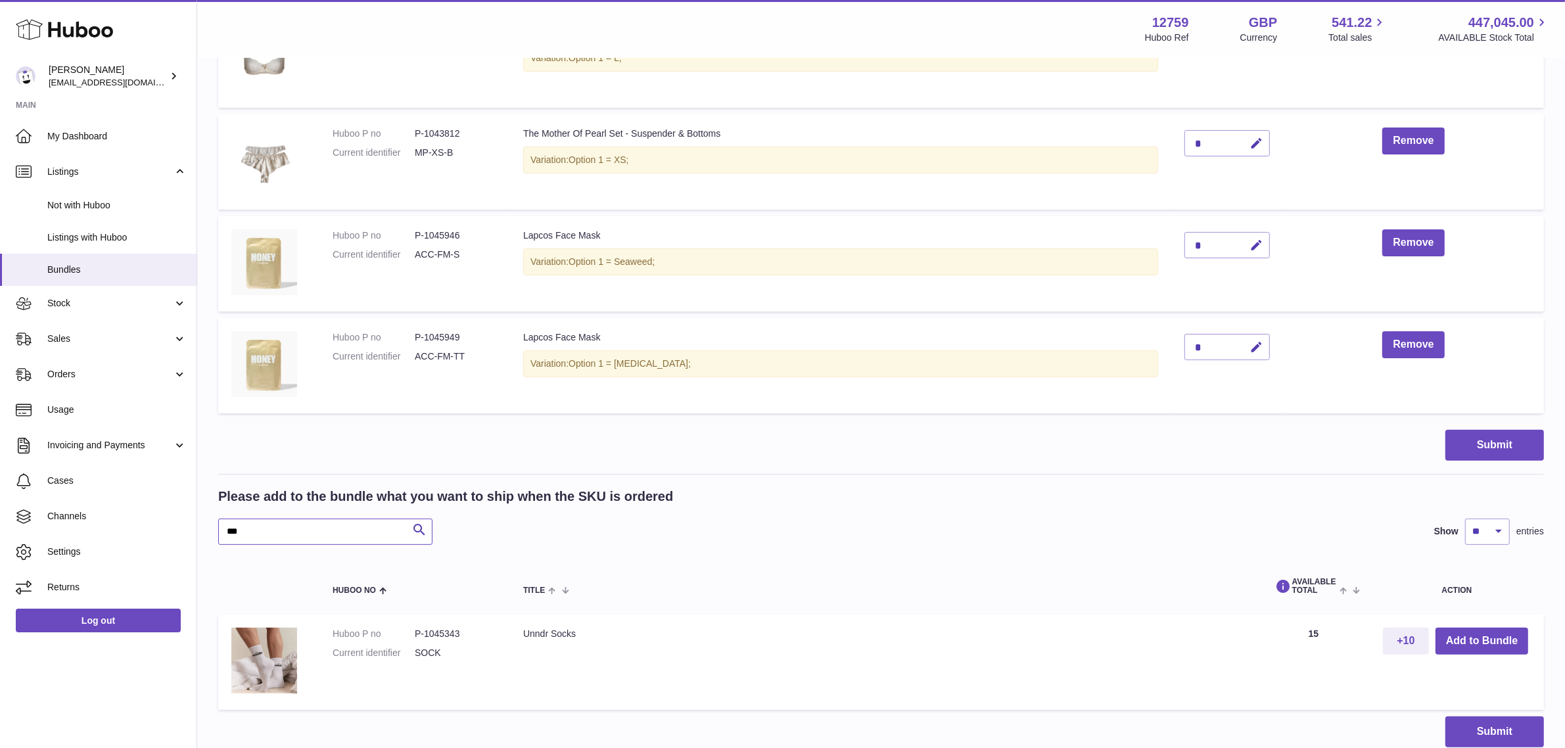
scroll to position [457, 0]
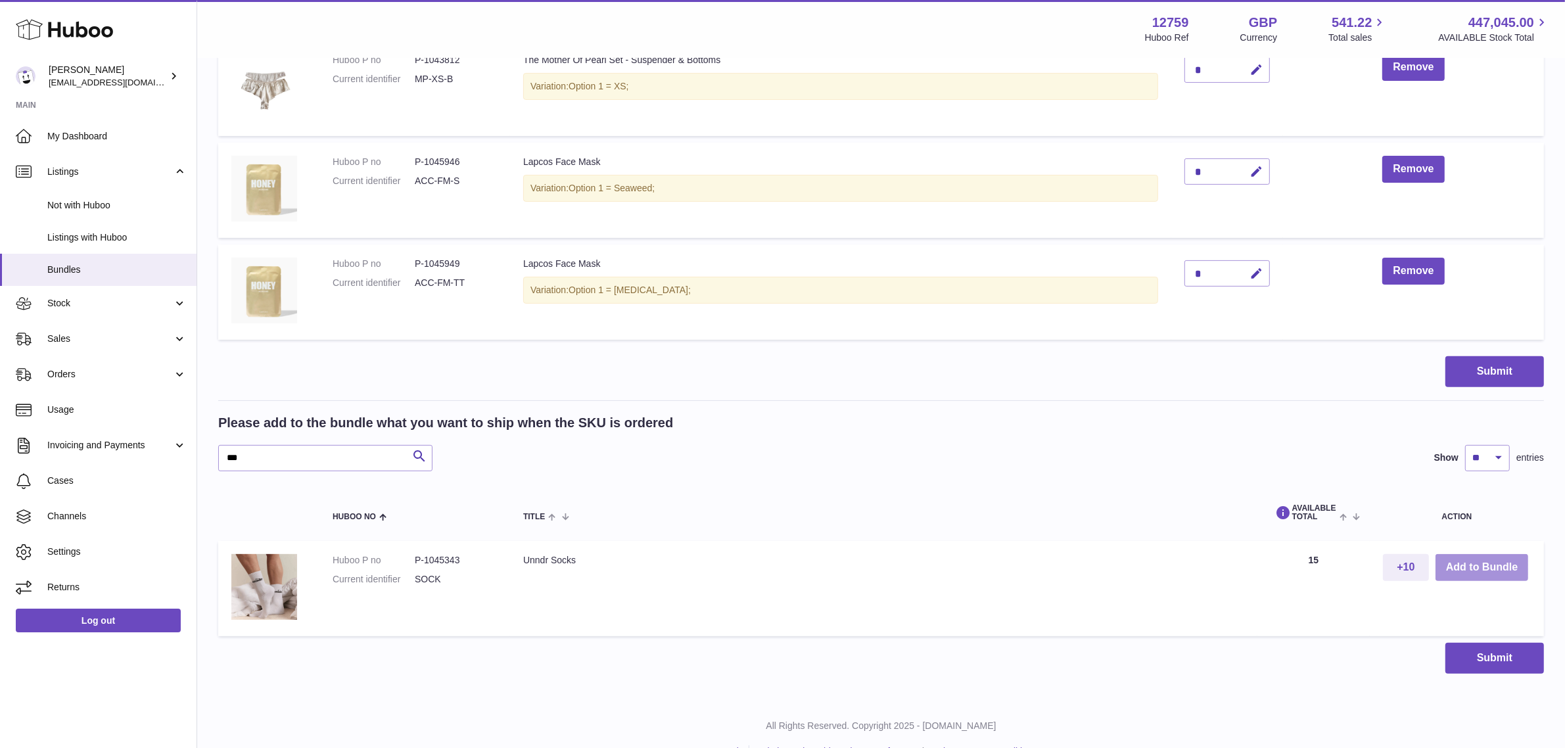
click at [1459, 572] on button "Add to Bundle" at bounding box center [1482, 567] width 93 height 27
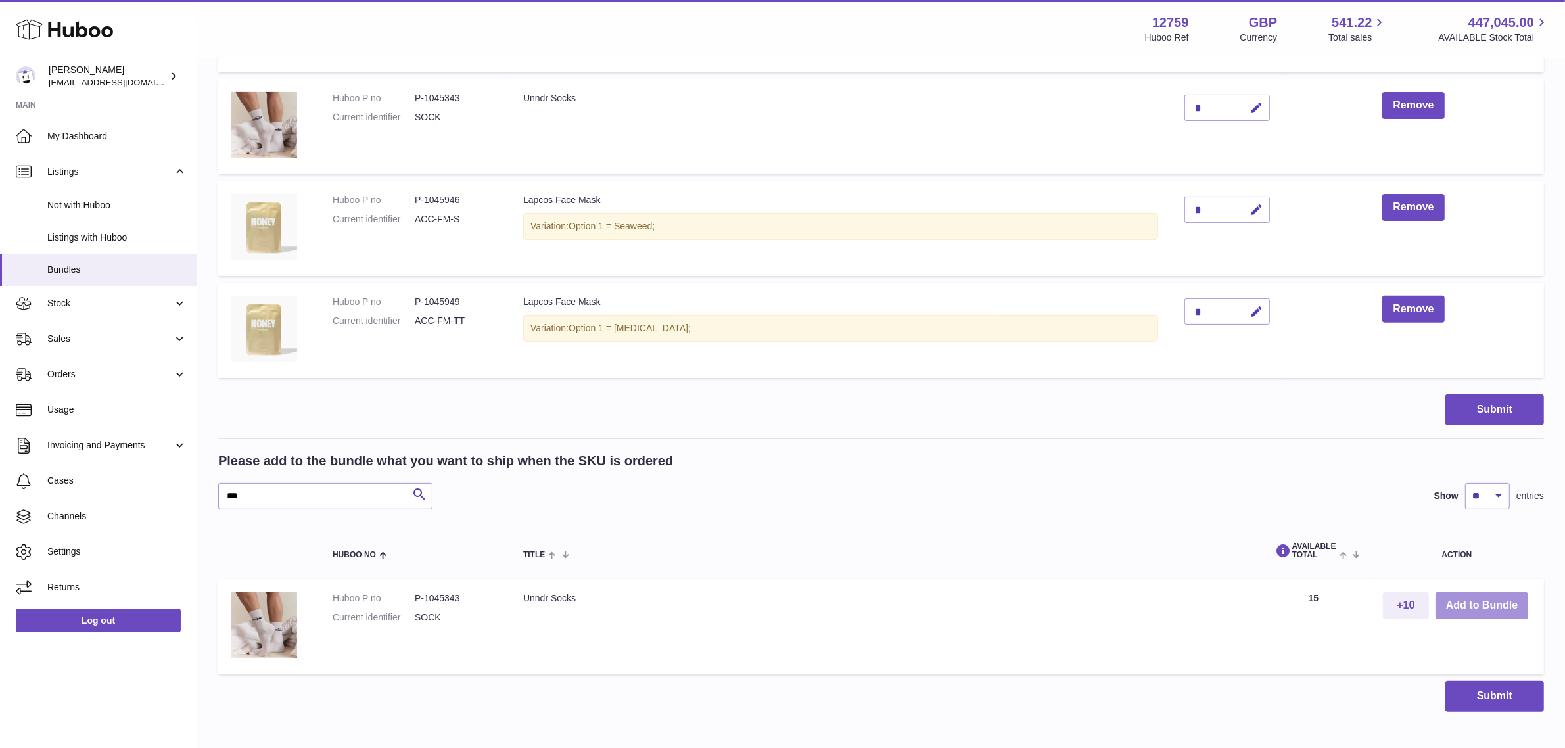
scroll to position [539, 0]
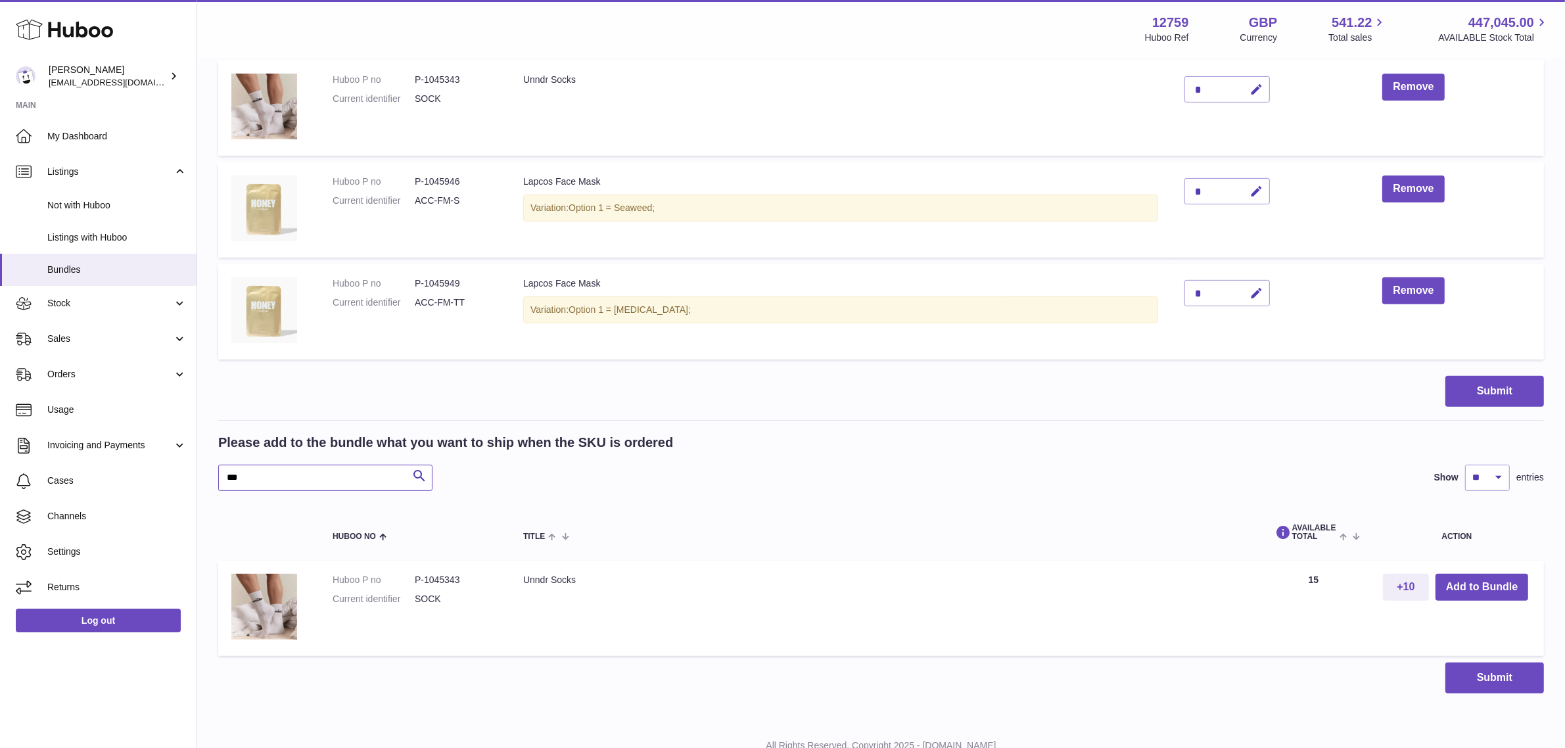
drag, startPoint x: 287, startPoint y: 473, endPoint x: 216, endPoint y: 477, distance: 71.1
click at [216, 477] on div "My Huboo - Create Bundle Please enter the SKU for your bundle ***** Optional ex…" at bounding box center [881, 120] width 1368 height 1200
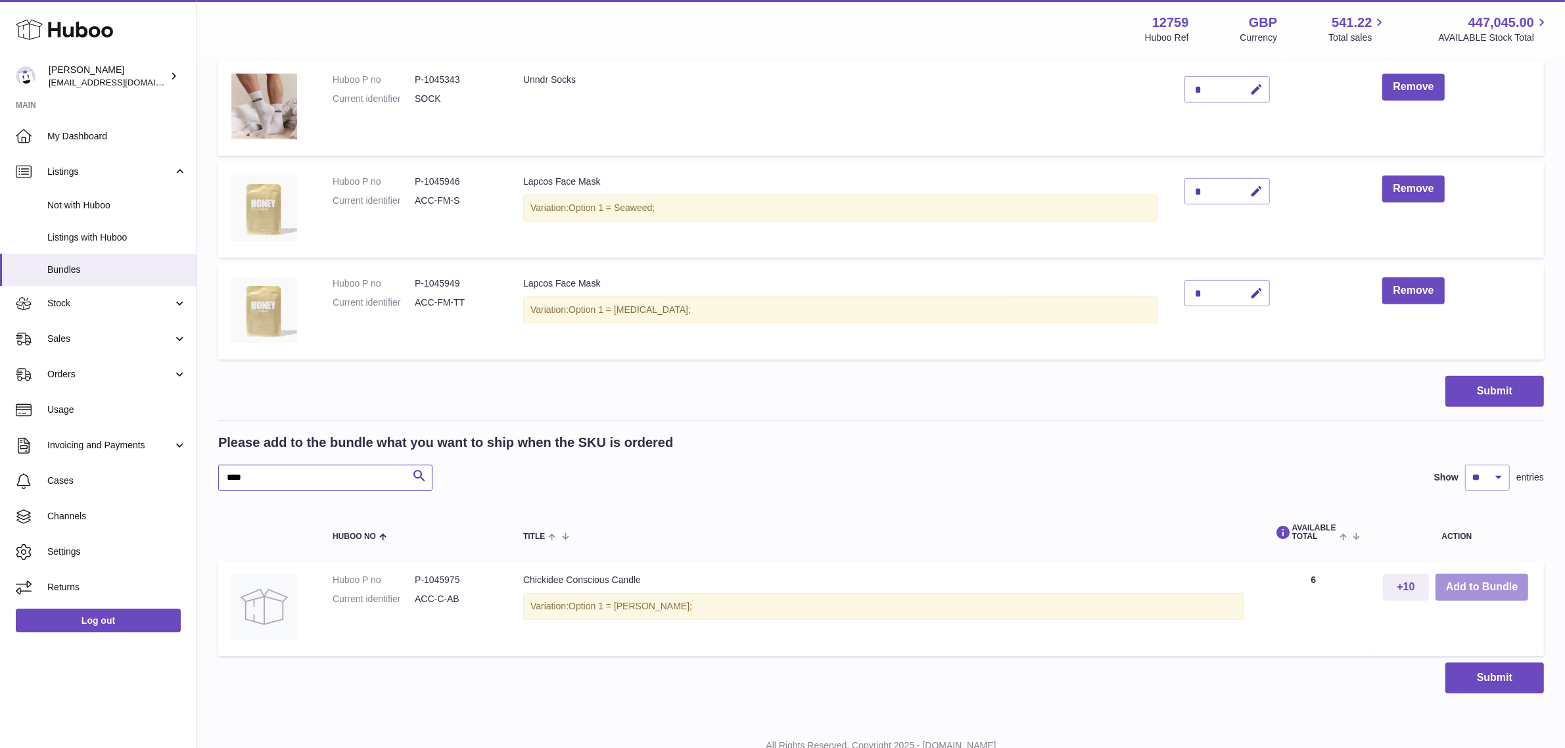
type input "****"
click at [1486, 586] on button "Add to Bundle" at bounding box center [1482, 587] width 93 height 27
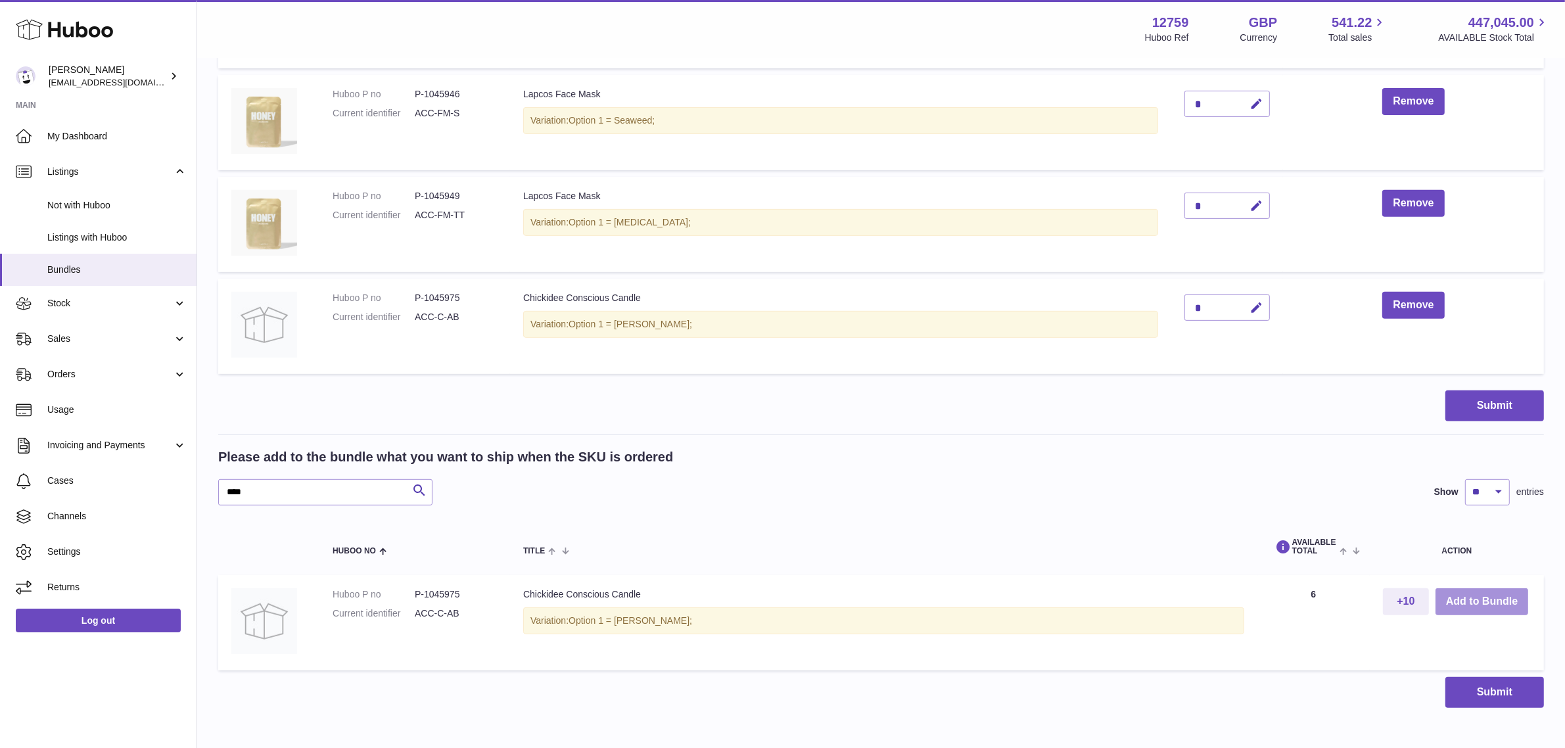
scroll to position [657, 0]
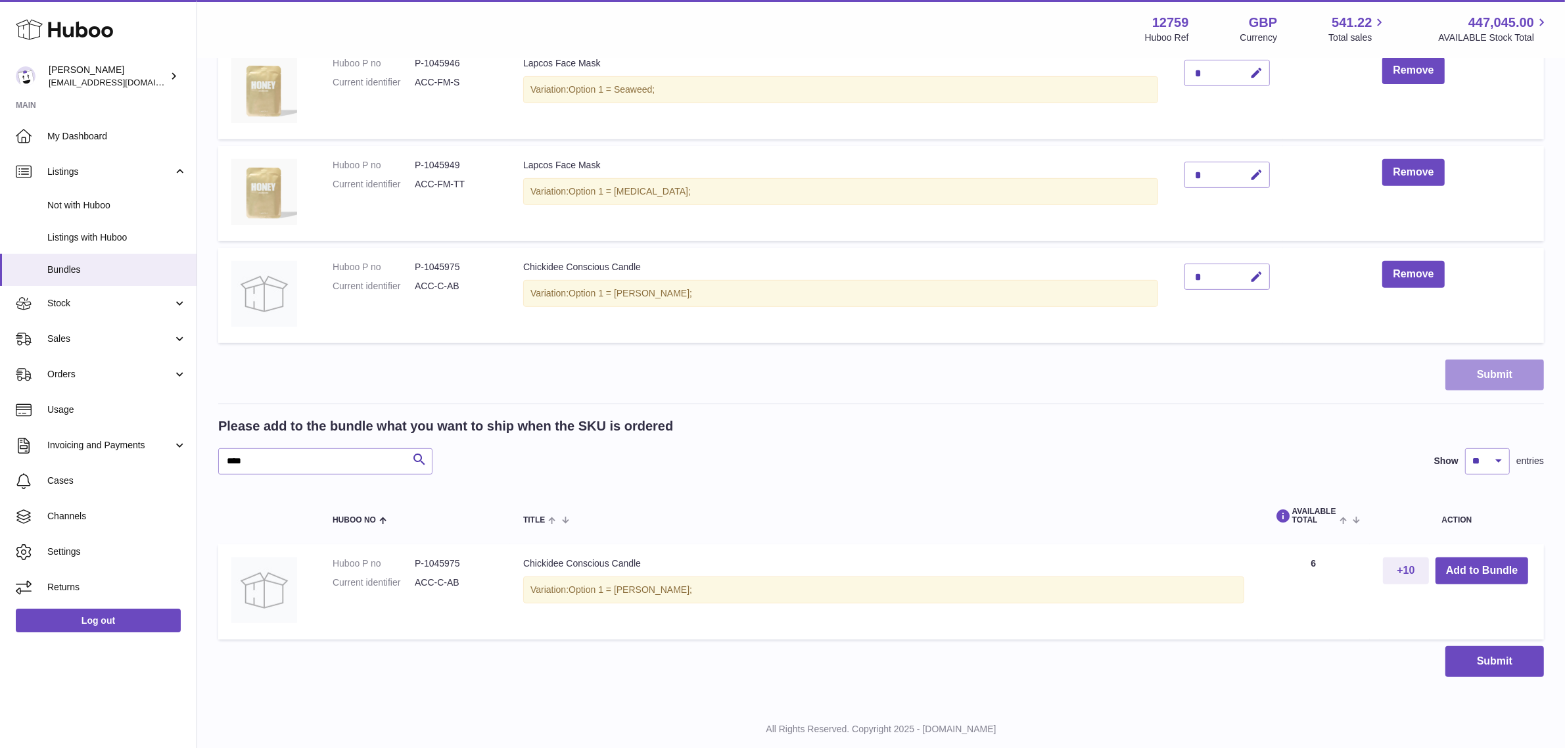
click at [1496, 379] on button "Submit" at bounding box center [1494, 375] width 99 height 31
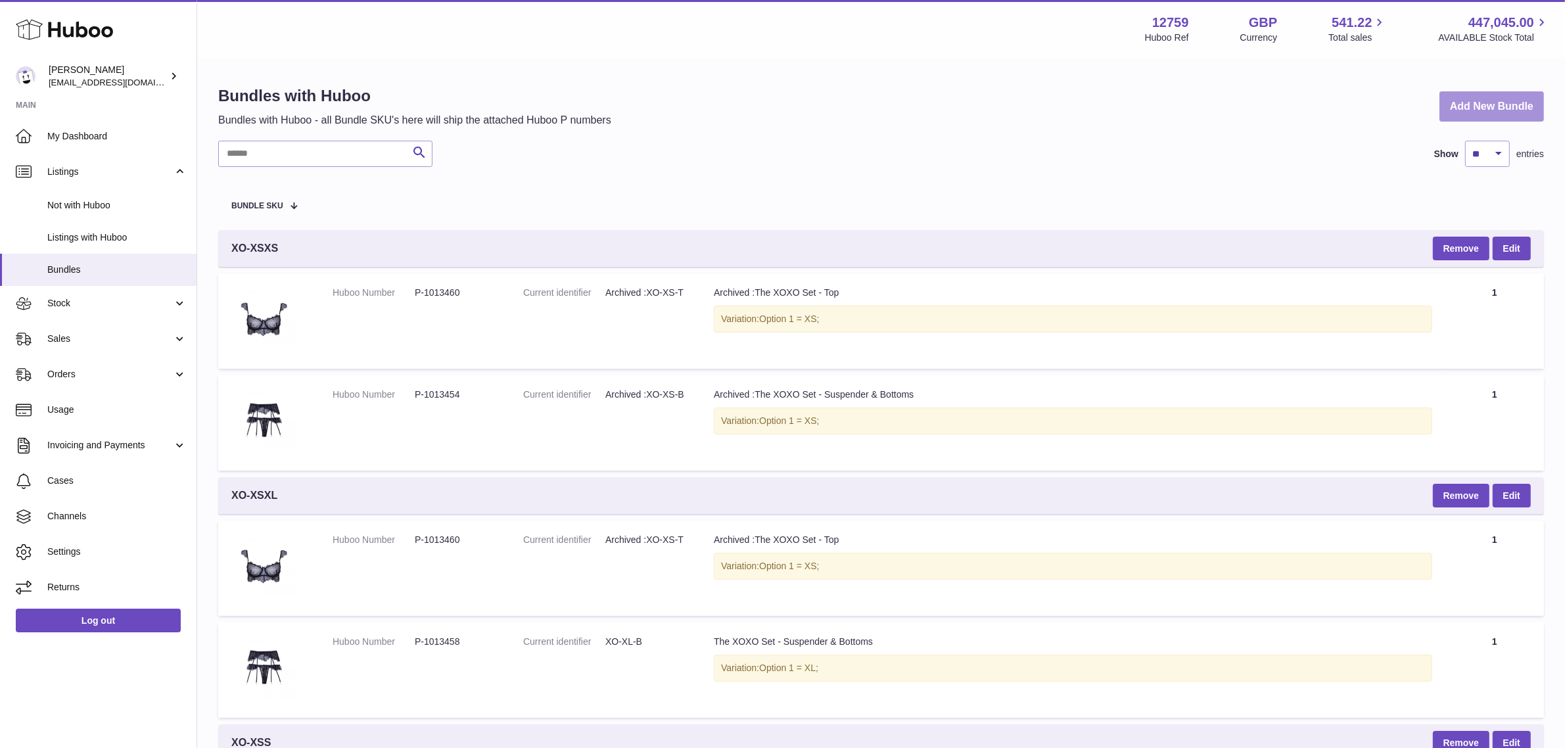
click at [1465, 102] on link "Add New Bundle" at bounding box center [1492, 106] width 105 height 31
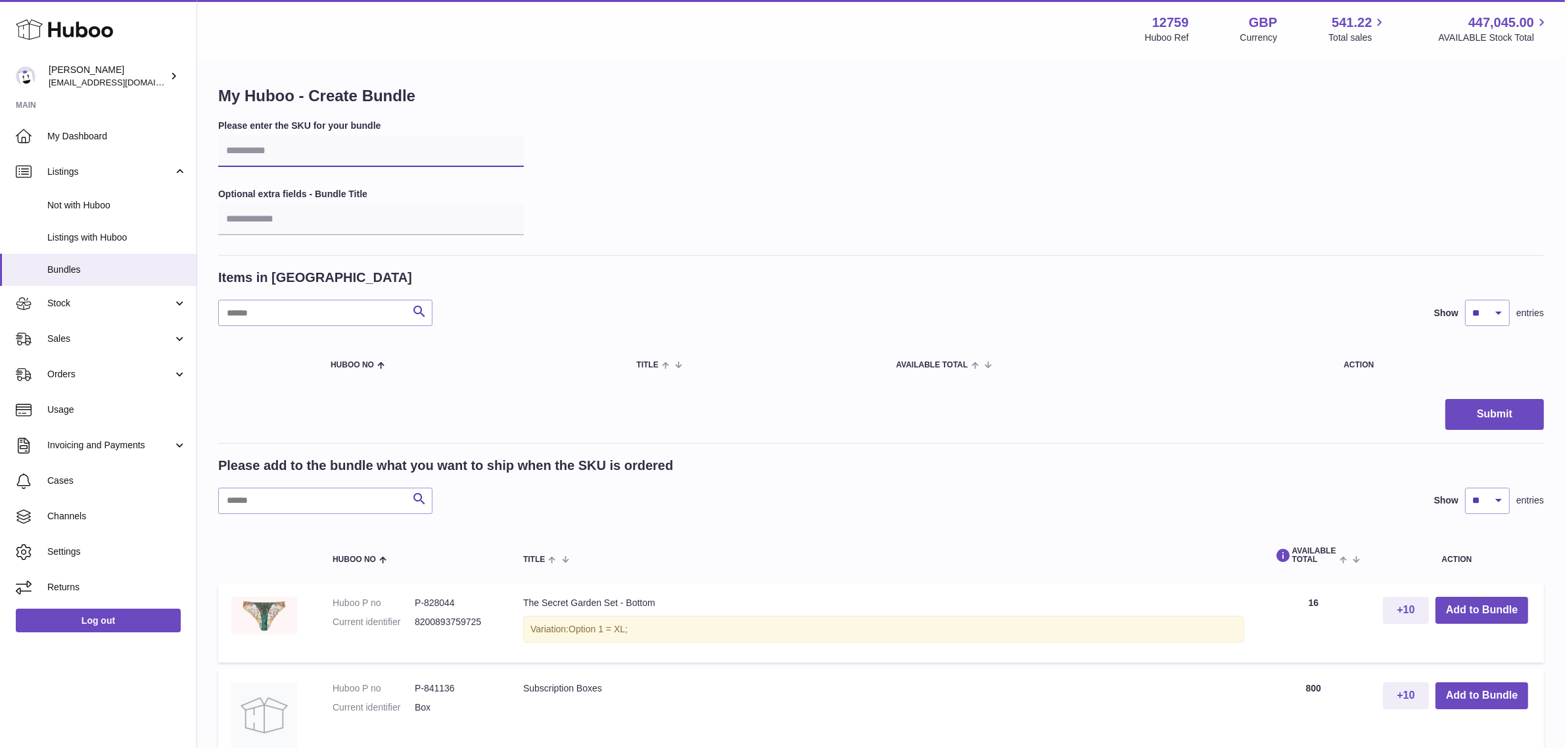
click at [287, 152] on input "text" at bounding box center [371, 151] width 306 height 32
type input "****"
click at [349, 498] on input "text" at bounding box center [325, 501] width 214 height 26
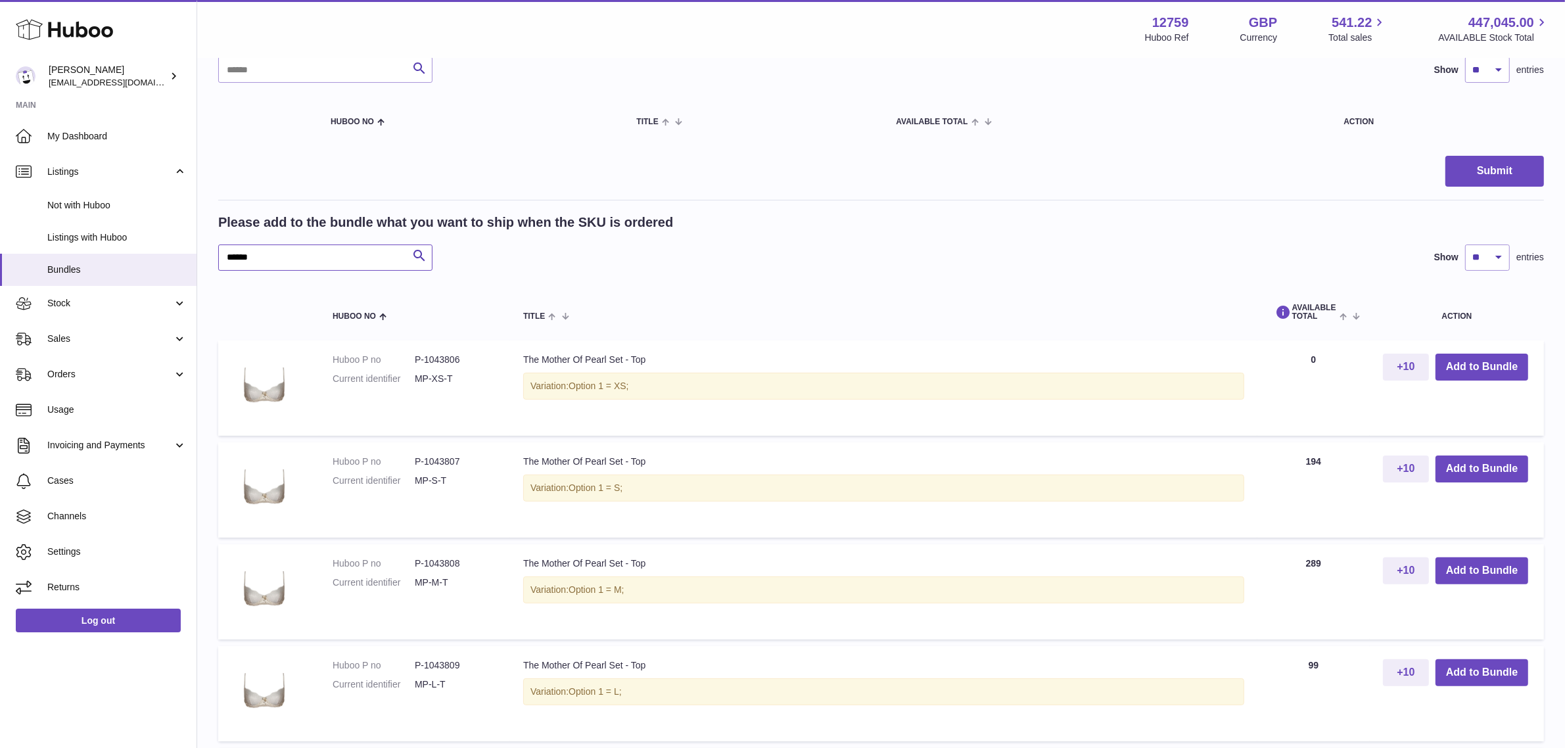
scroll to position [329, 0]
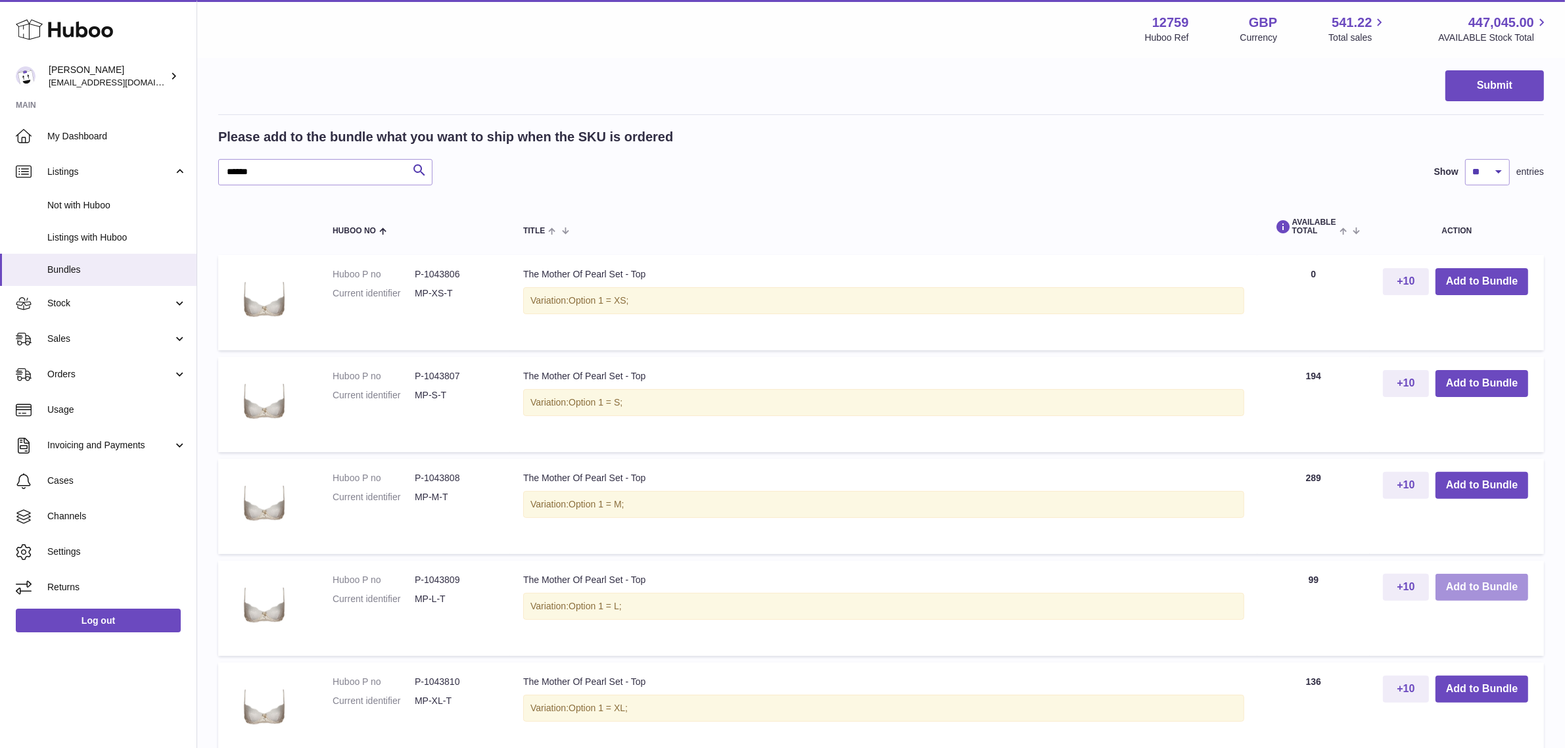
click at [1514, 588] on button "Add to Bundle" at bounding box center [1482, 587] width 93 height 27
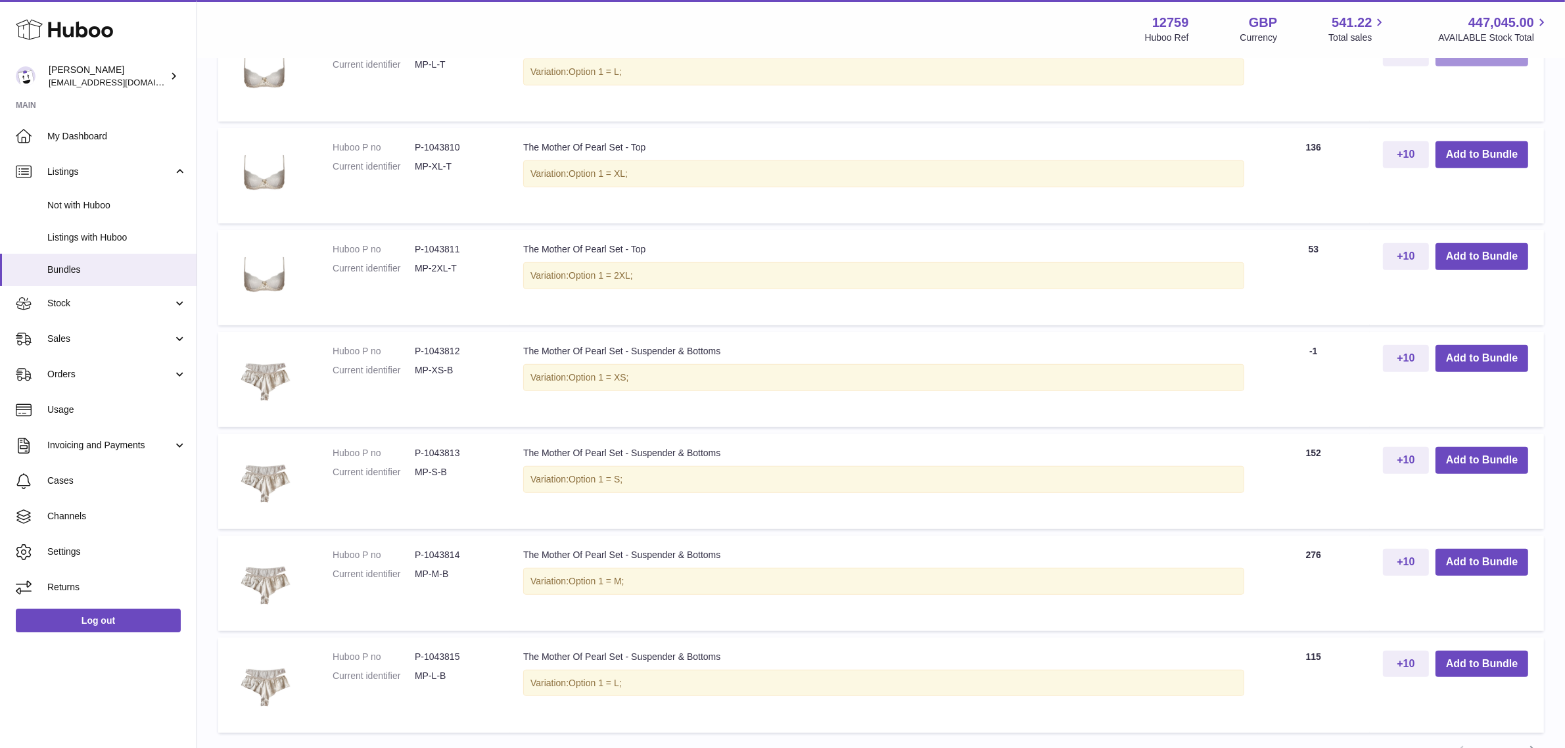
scroll to position [986, 0]
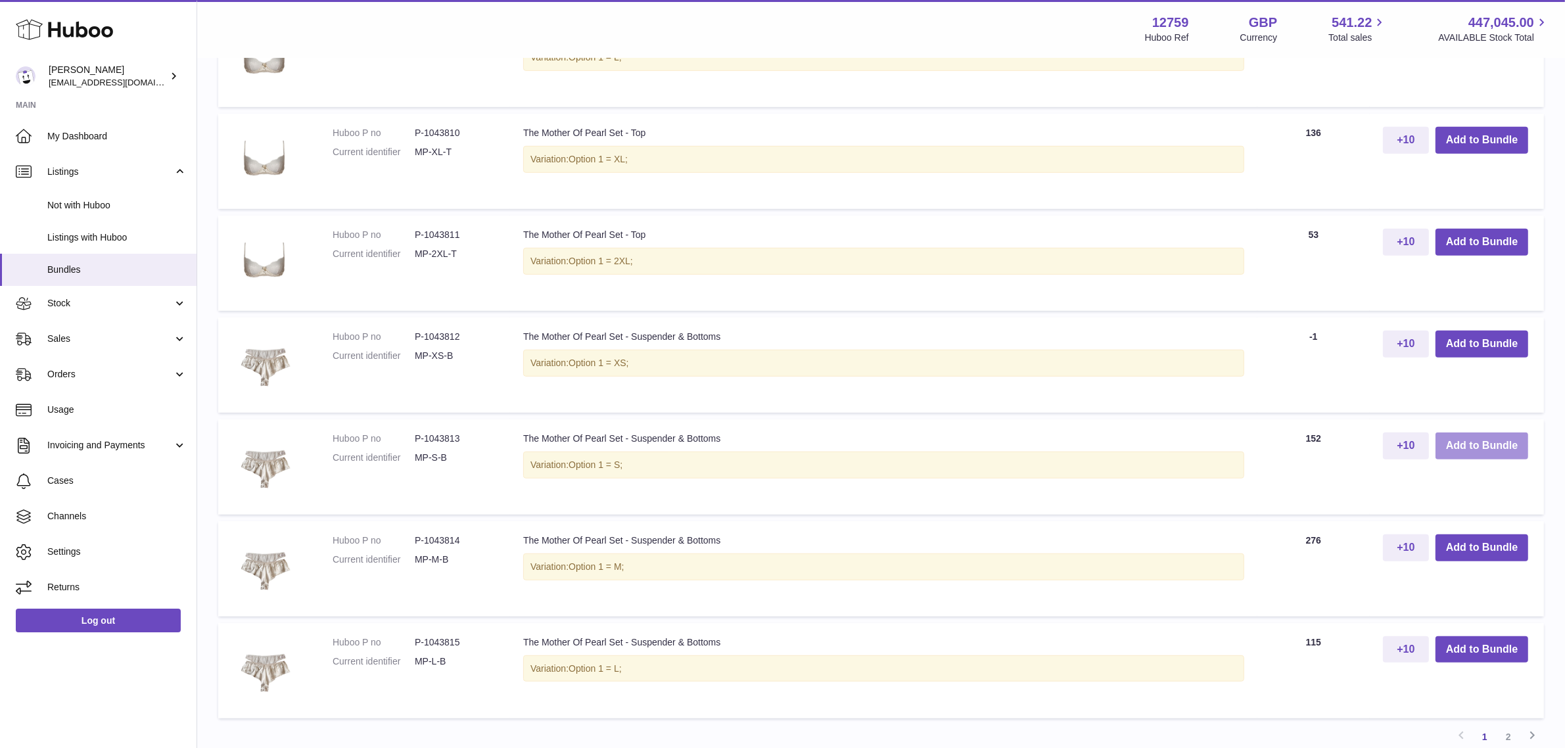
click at [1453, 442] on button "Add to Bundle" at bounding box center [1482, 446] width 93 height 27
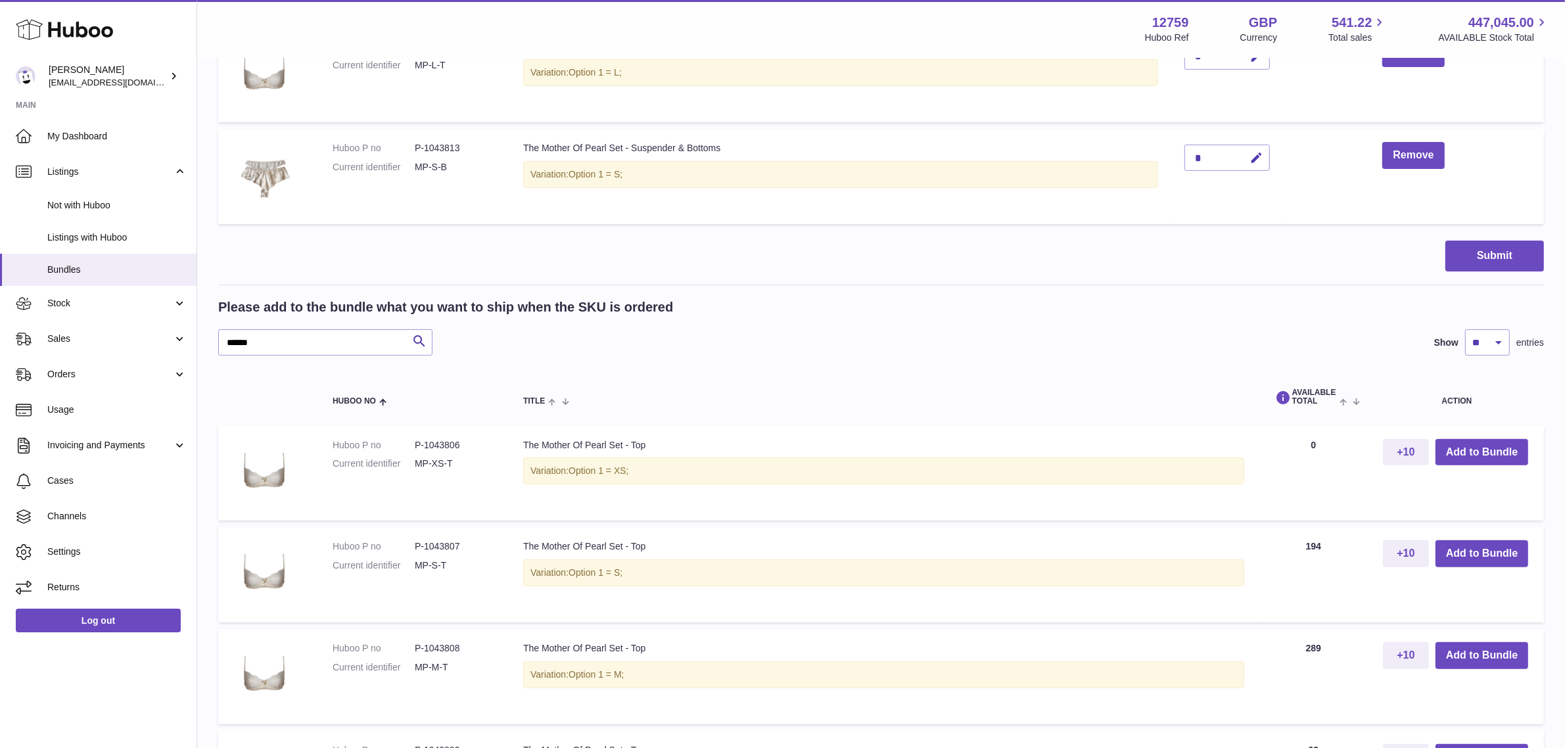
scroll to position [266, 0]
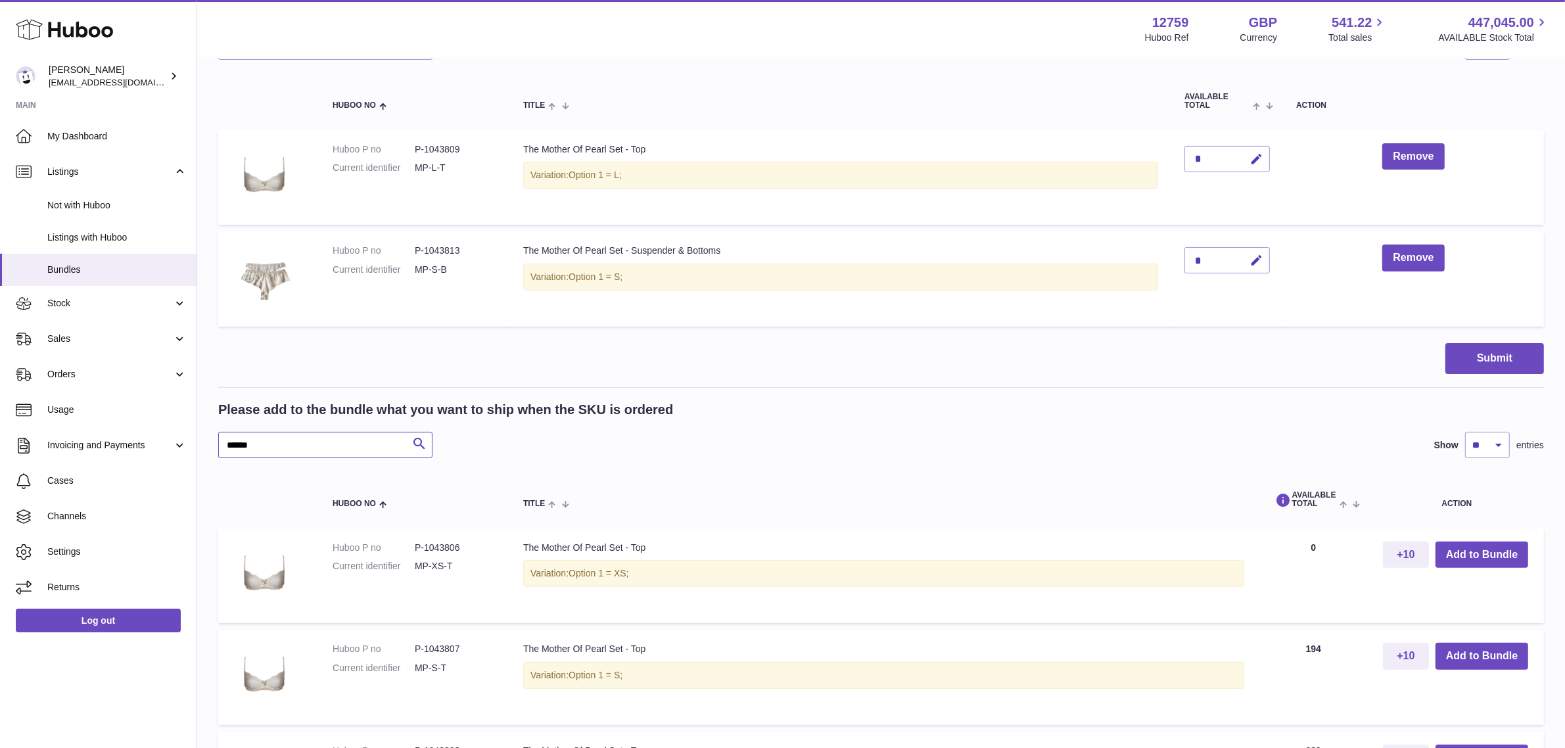
drag, startPoint x: 347, startPoint y: 448, endPoint x: 218, endPoint y: 451, distance: 128.9
click at [218, 451] on input "******" at bounding box center [325, 445] width 214 height 26
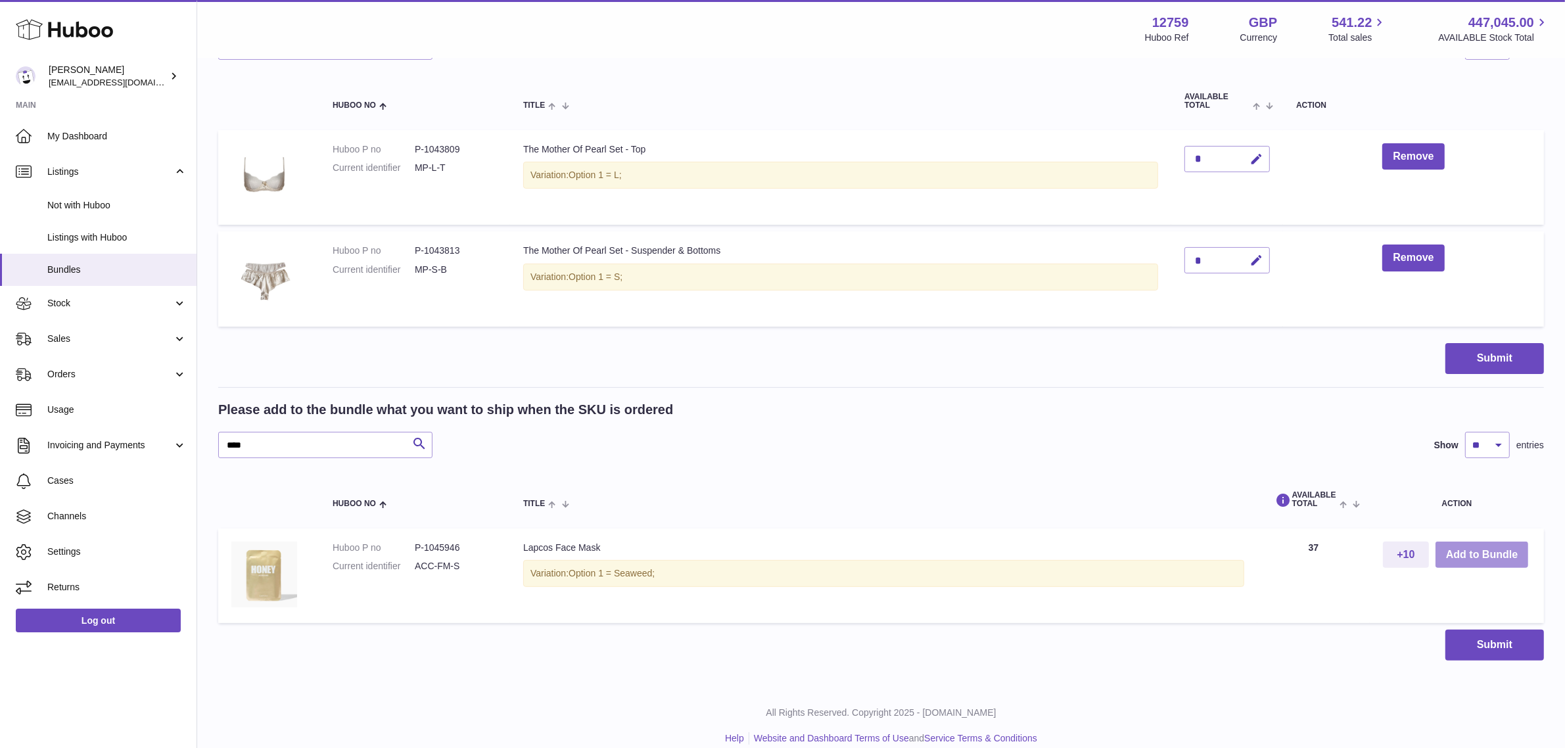
click at [1496, 555] on button "Add to Bundle" at bounding box center [1482, 555] width 93 height 27
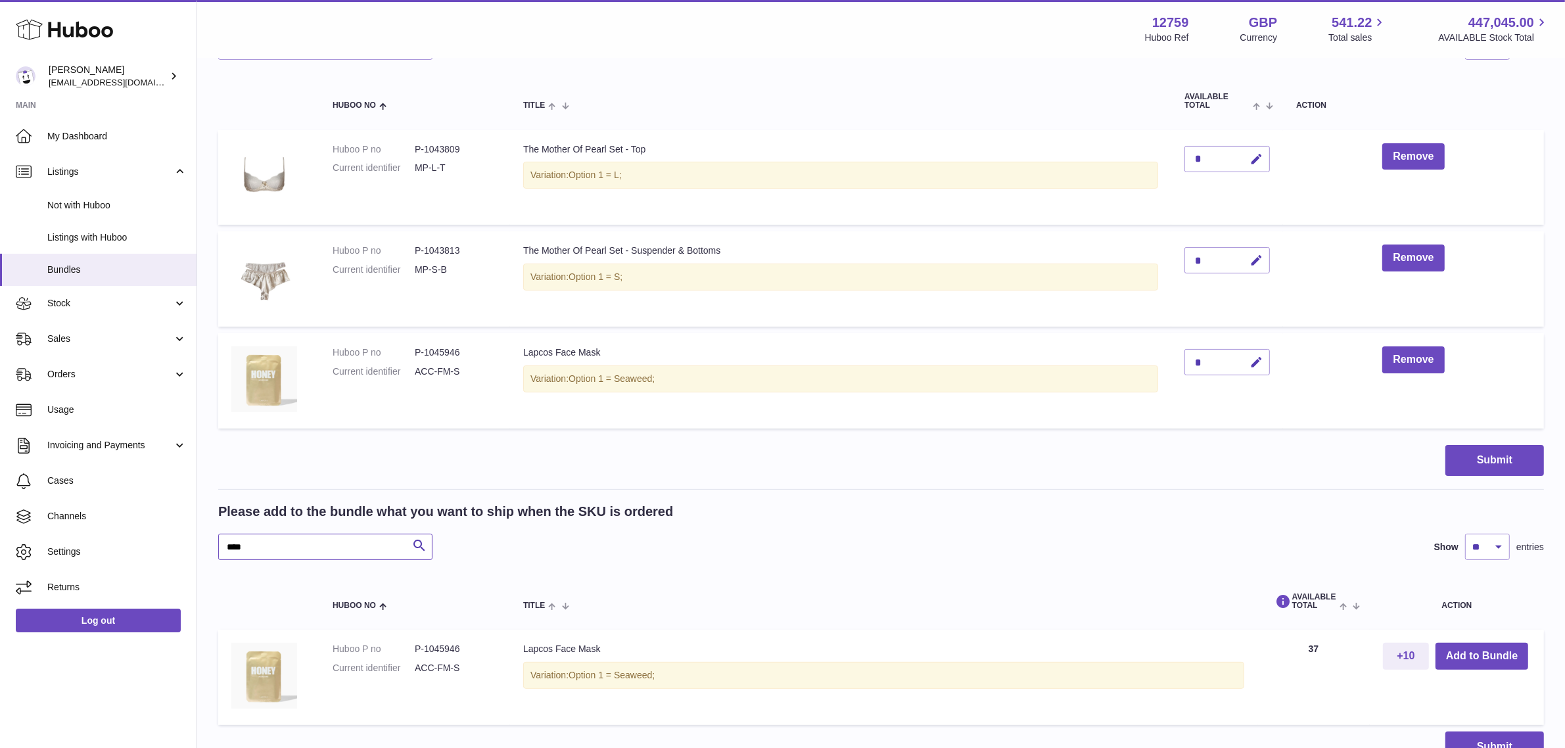
drag, startPoint x: 323, startPoint y: 553, endPoint x: 222, endPoint y: 543, distance: 101.1
click at [222, 543] on input "****" at bounding box center [325, 547] width 214 height 26
click at [1490, 657] on button "Add to Bundle" at bounding box center [1482, 656] width 93 height 27
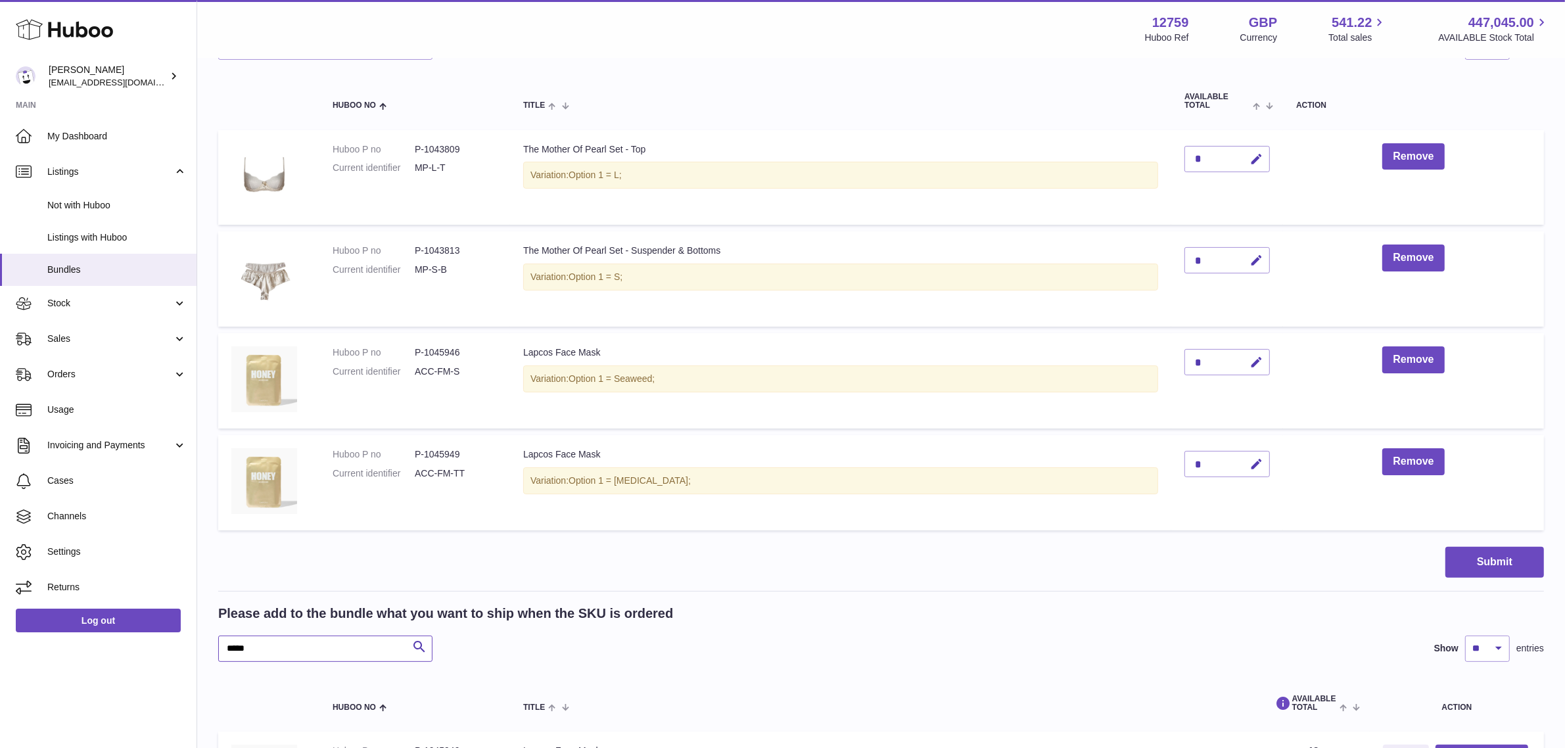
drag, startPoint x: 280, startPoint y: 645, endPoint x: 208, endPoint y: 646, distance: 72.3
click at [208, 646] on div "My Huboo - Create Bundle Please enter the SKU for your bundle **** Optional ext…" at bounding box center [881, 342] width 1368 height 1098
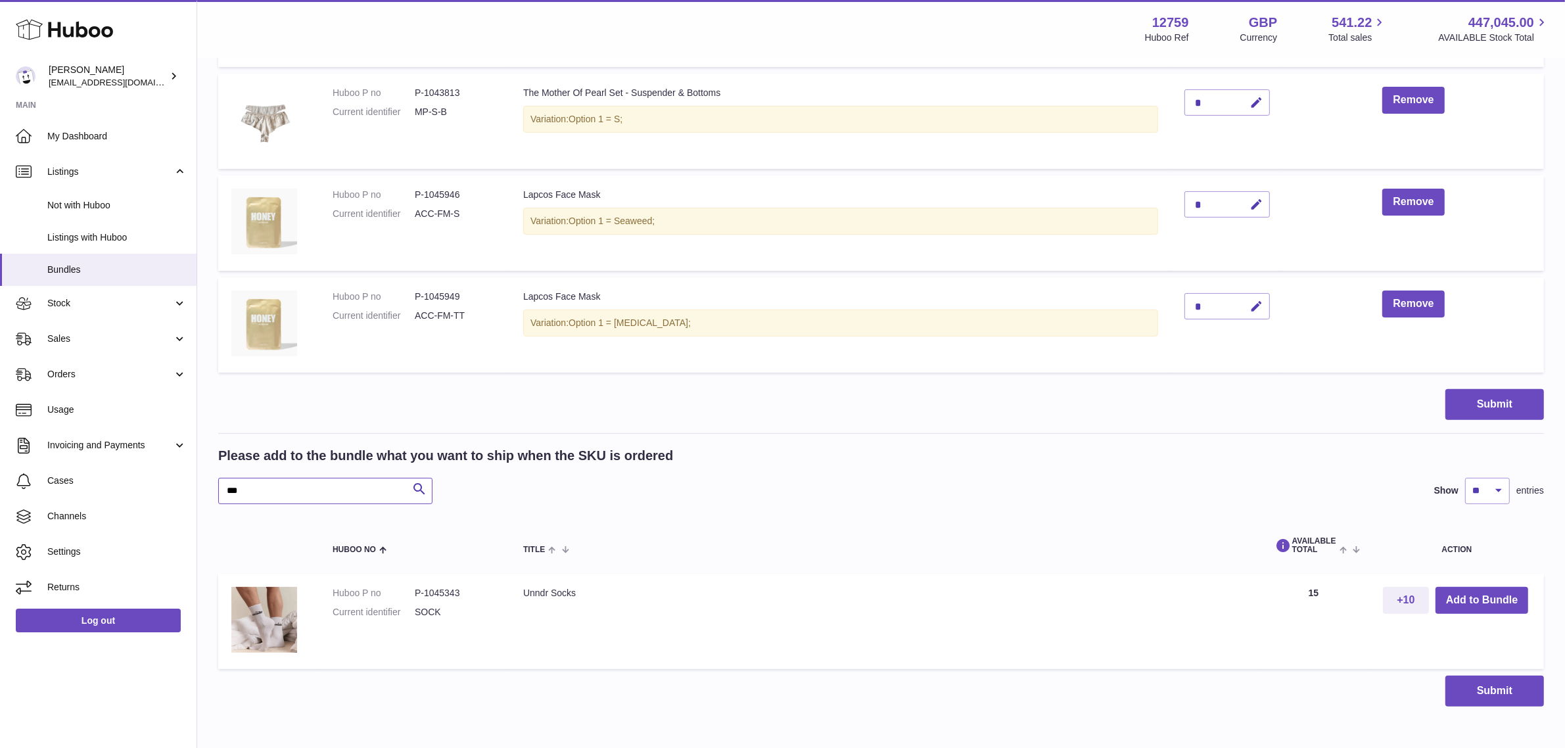
scroll to position [431, 0]
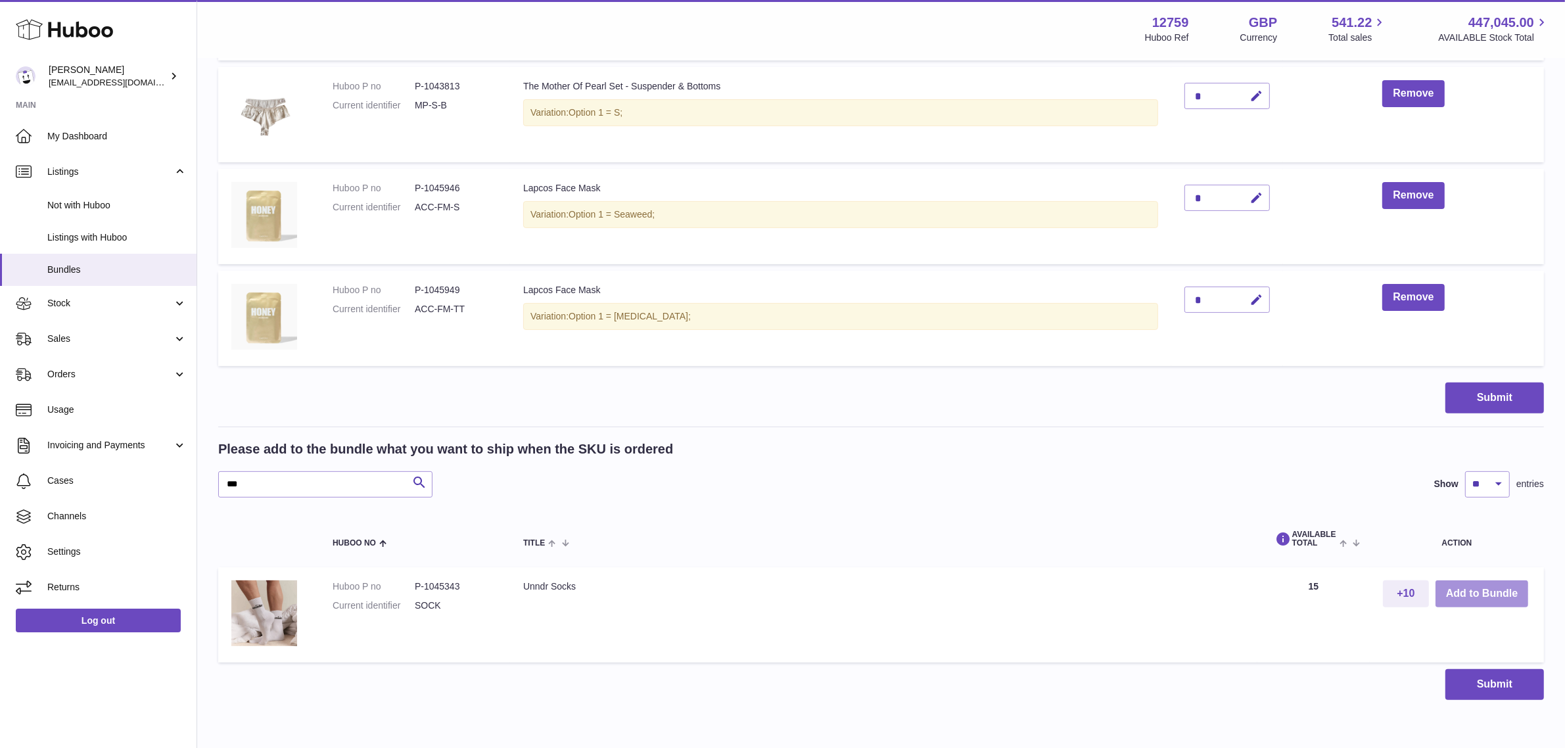
click at [1490, 595] on button "Add to Bundle" at bounding box center [1482, 593] width 93 height 27
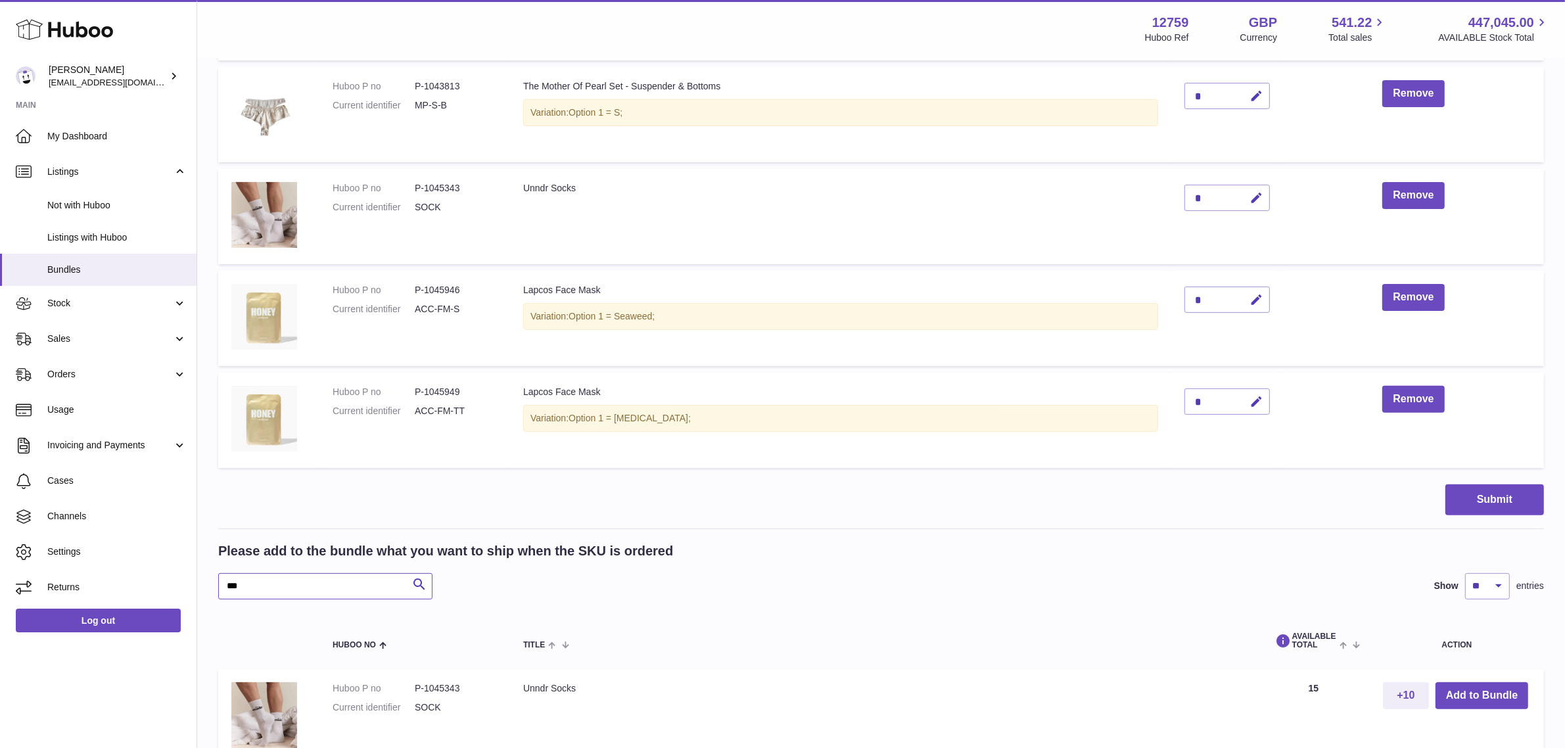
drag, startPoint x: 348, startPoint y: 594, endPoint x: 217, endPoint y: 589, distance: 131.5
click at [217, 589] on div "My Huboo - Create Bundle Please enter the SKU for your bundle **** Optional ext…" at bounding box center [881, 229] width 1368 height 1200
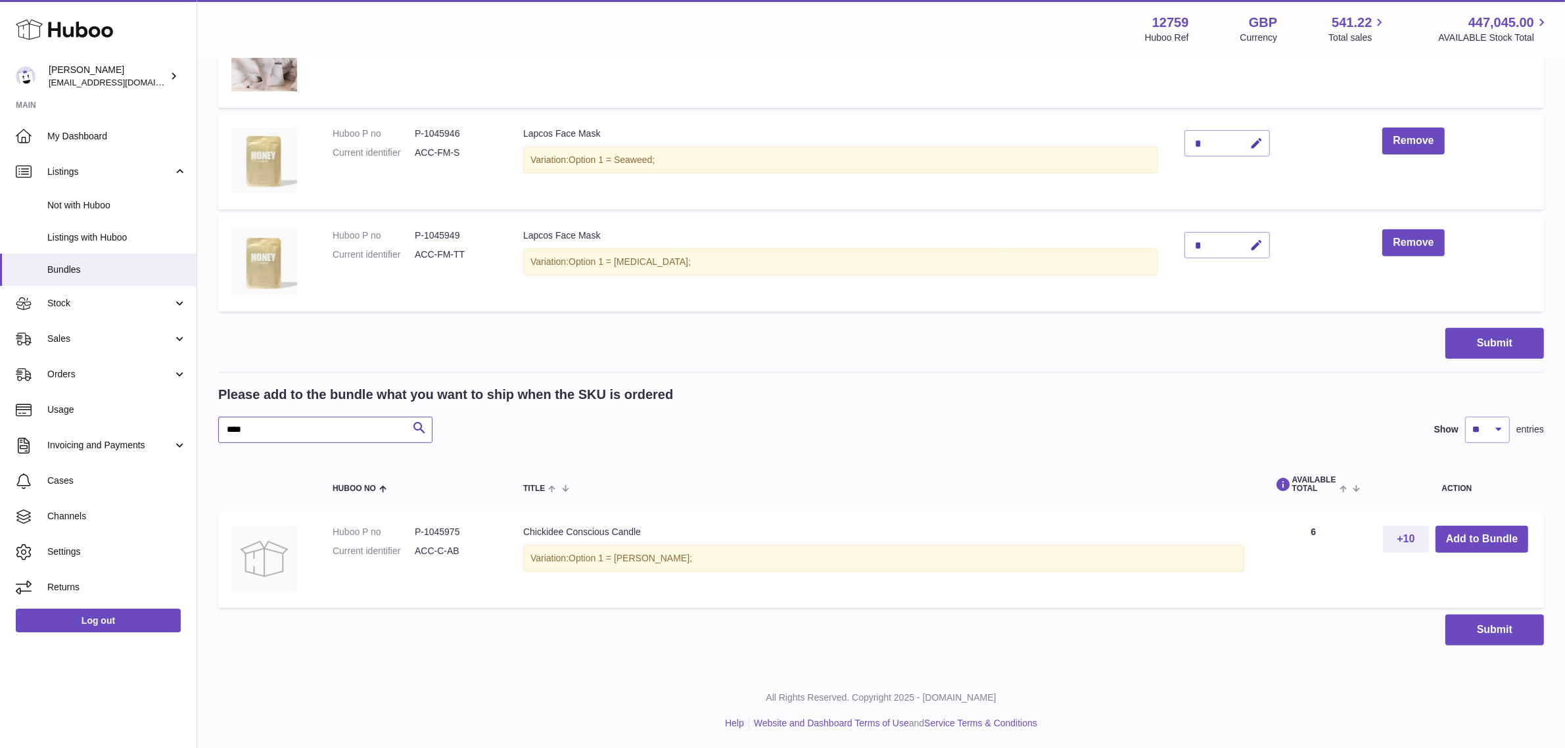
scroll to position [589, 0]
type input "****"
click at [1512, 534] on button "Add to Bundle" at bounding box center [1482, 538] width 93 height 27
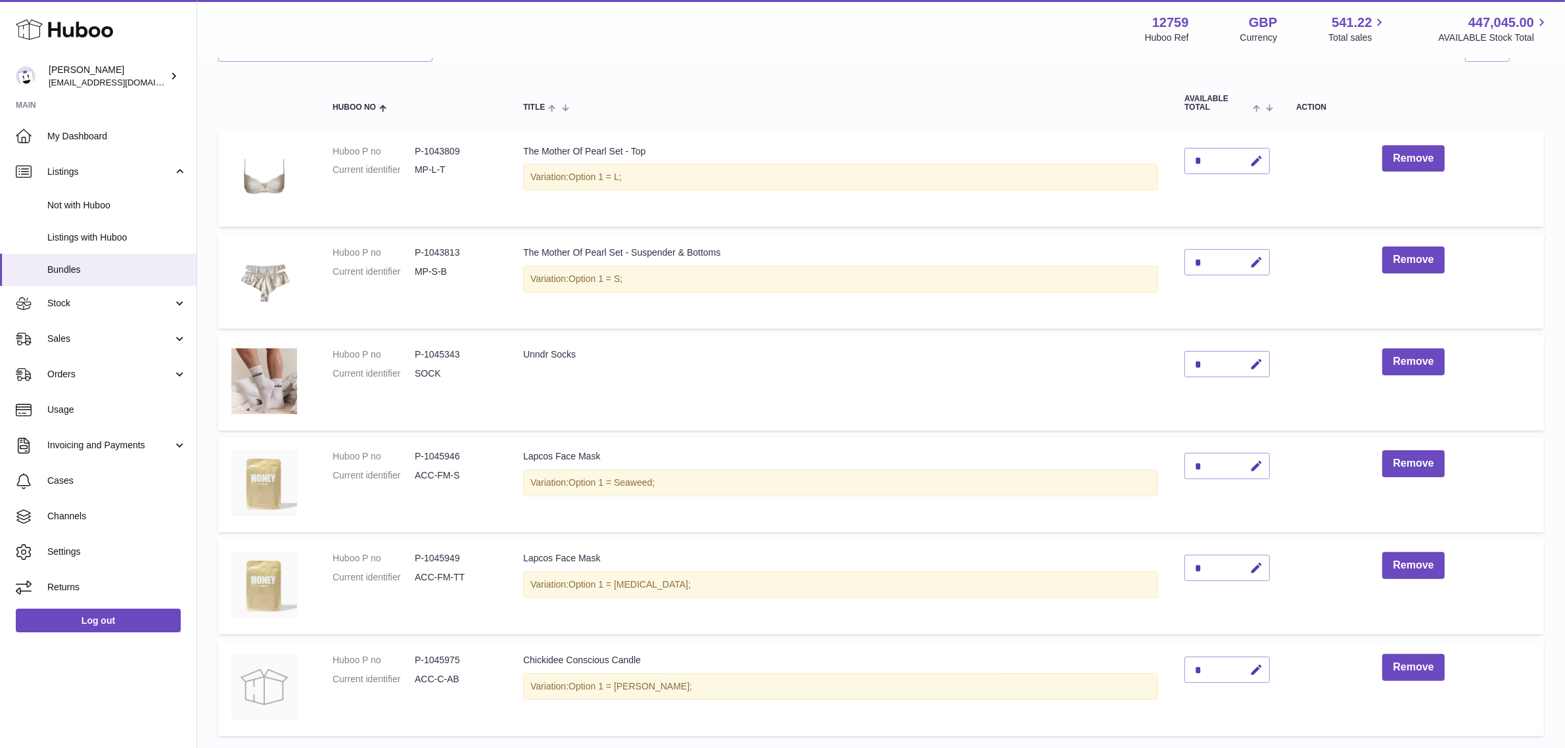
scroll to position [425, 0]
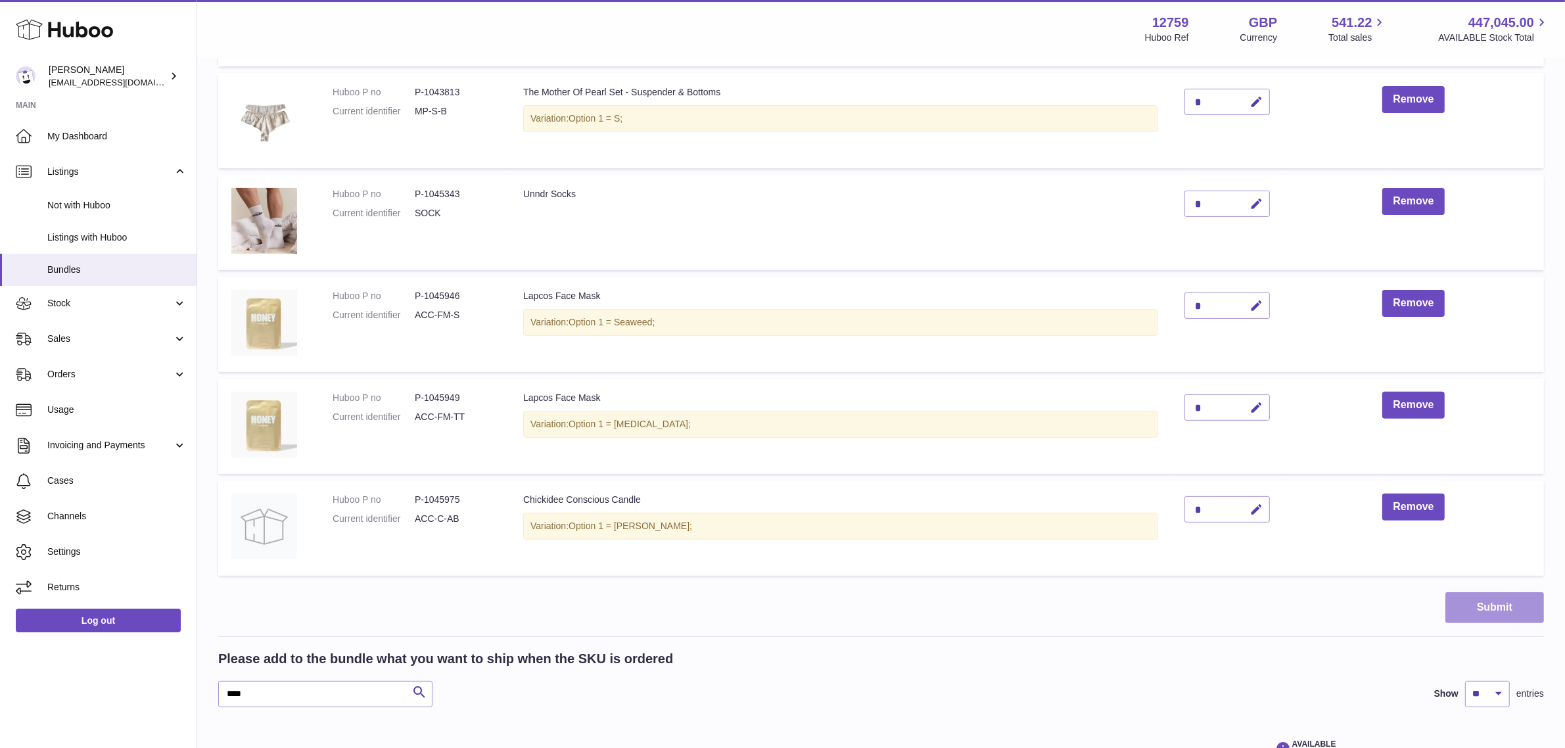
click at [1463, 611] on button "Submit" at bounding box center [1494, 607] width 99 height 31
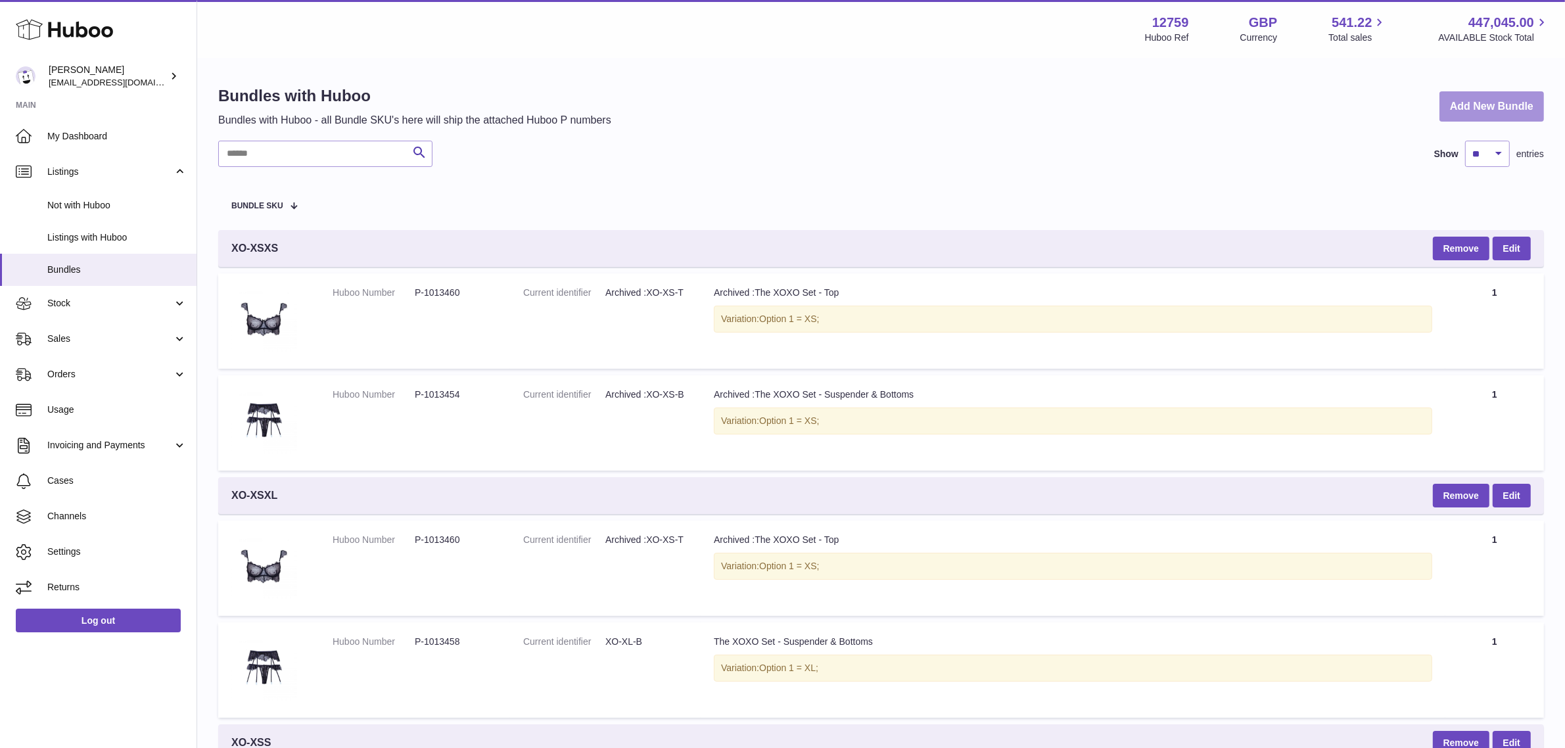
click at [1482, 104] on link "Add New Bundle" at bounding box center [1492, 106] width 105 height 31
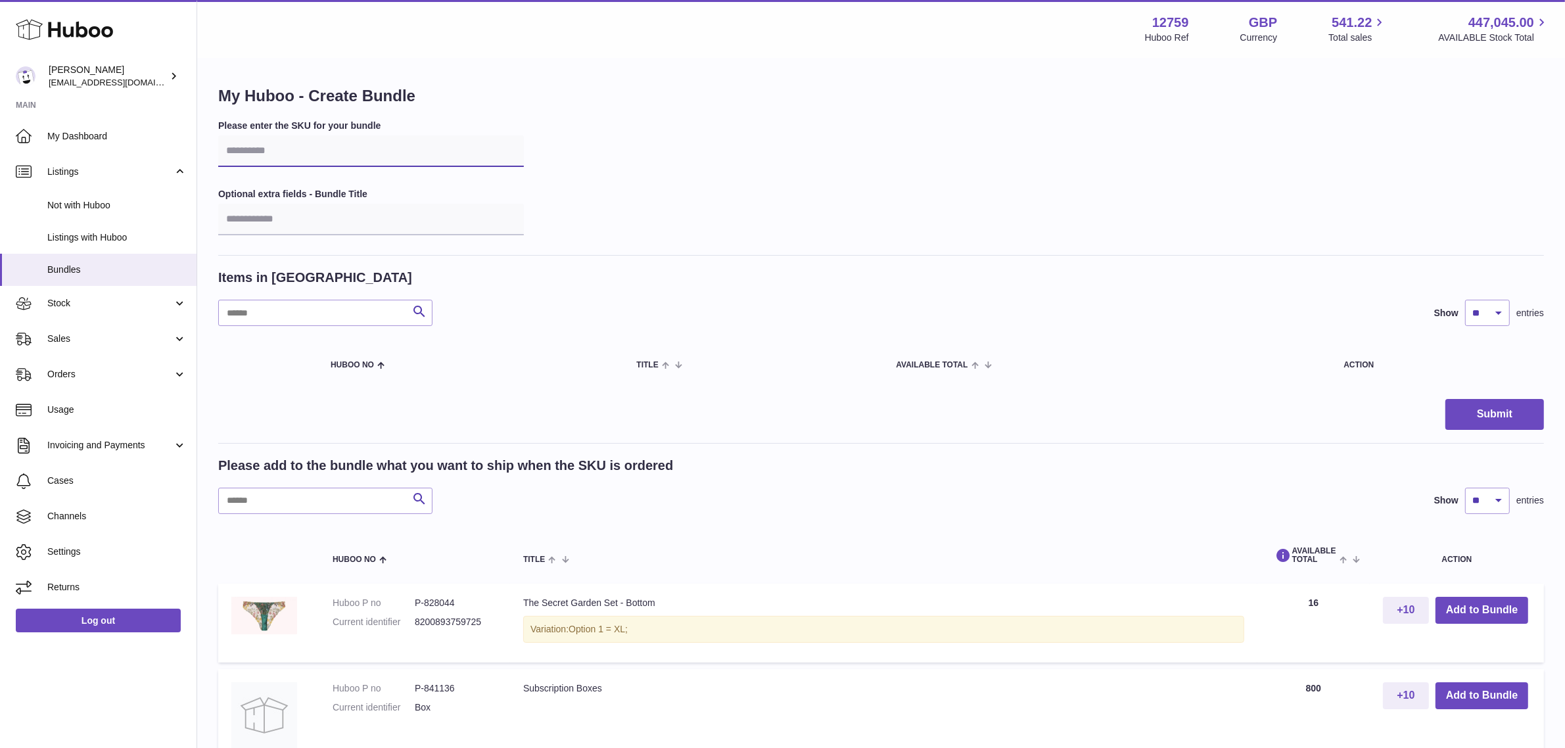
click at [271, 150] on input "text" at bounding box center [371, 151] width 306 height 32
type input "*"
type input "****"
click at [242, 500] on input "text" at bounding box center [325, 501] width 214 height 26
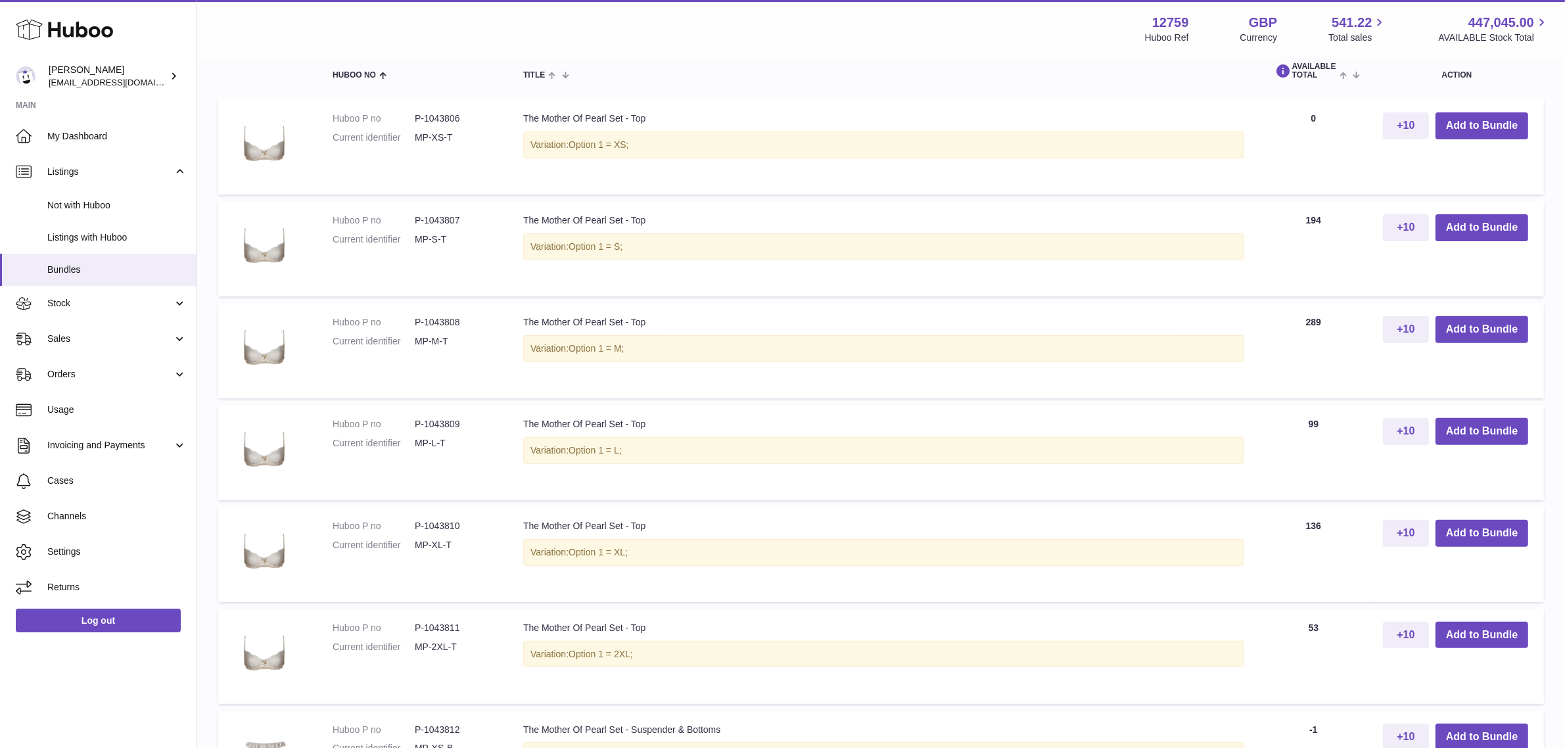
scroll to position [493, 0]
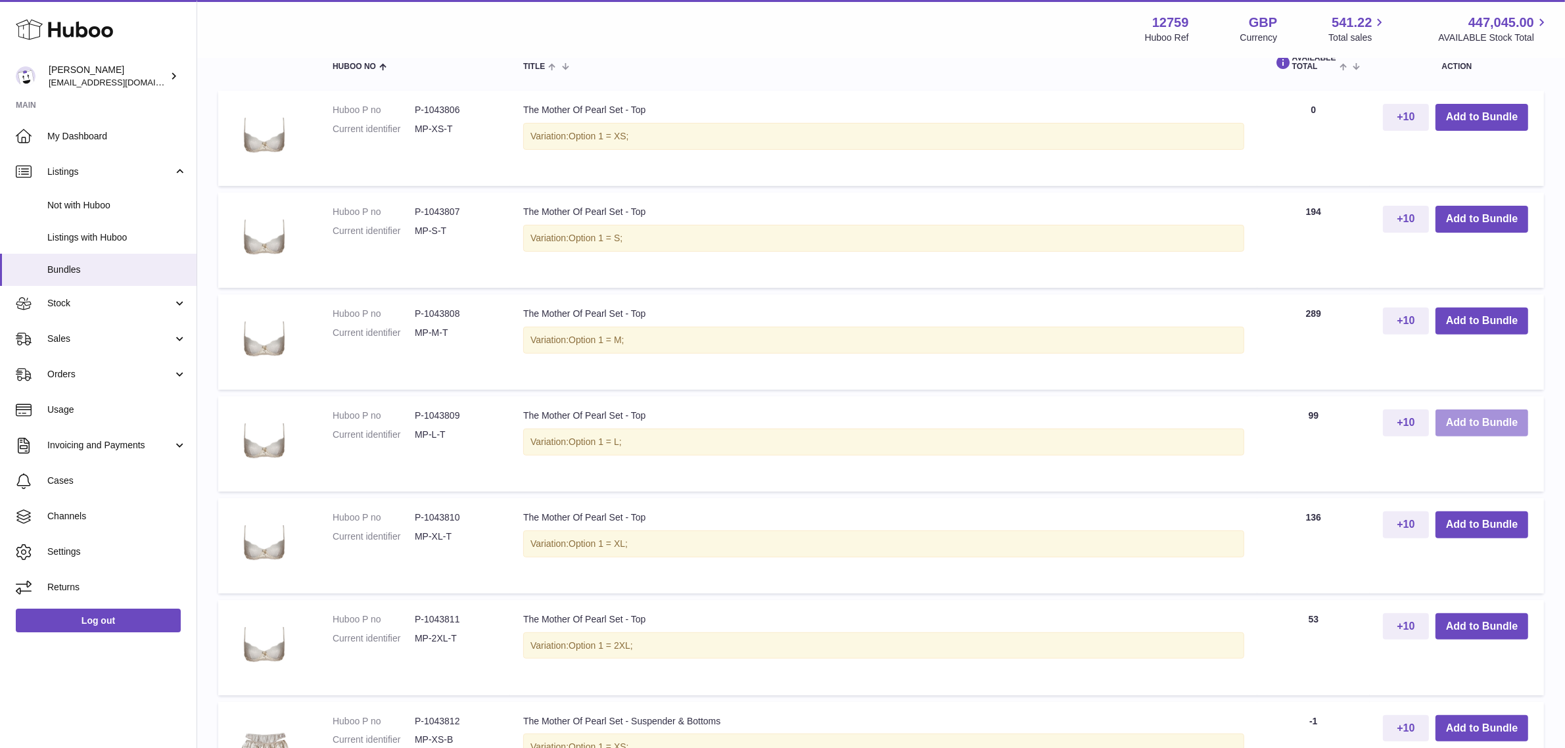
click at [1453, 416] on button "Add to Bundle" at bounding box center [1482, 423] width 93 height 27
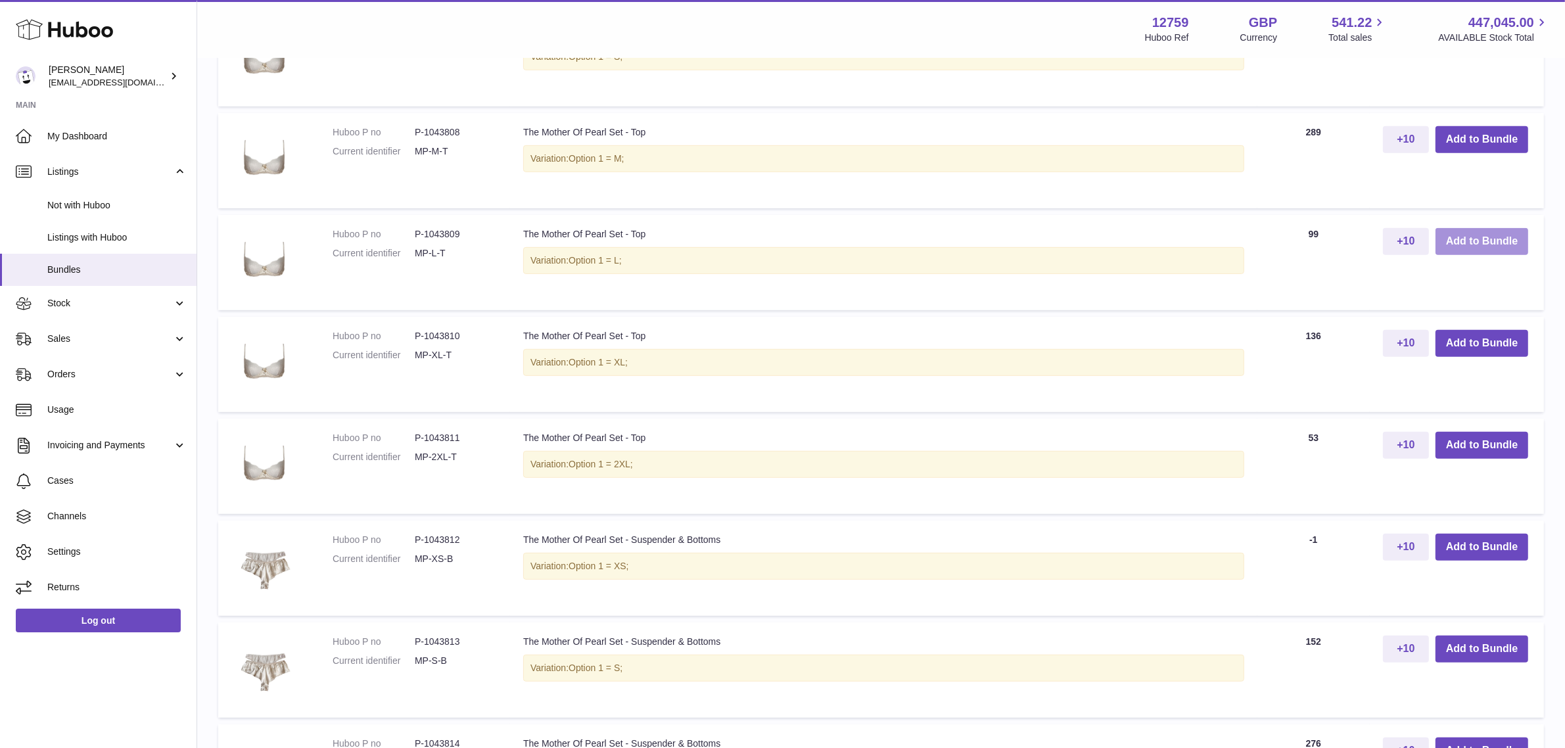
scroll to position [930, 0]
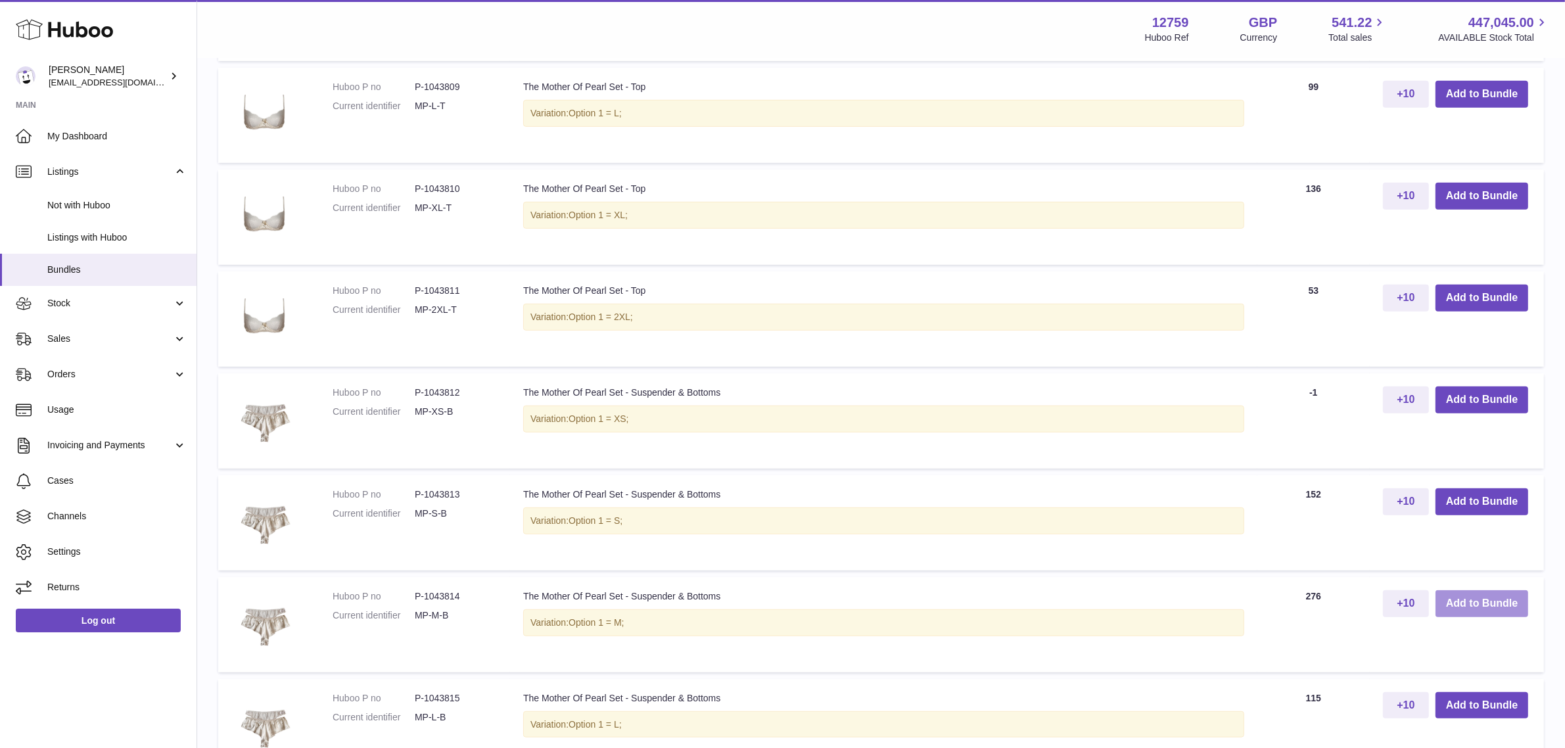
click at [1458, 606] on button "Add to Bundle" at bounding box center [1482, 603] width 93 height 27
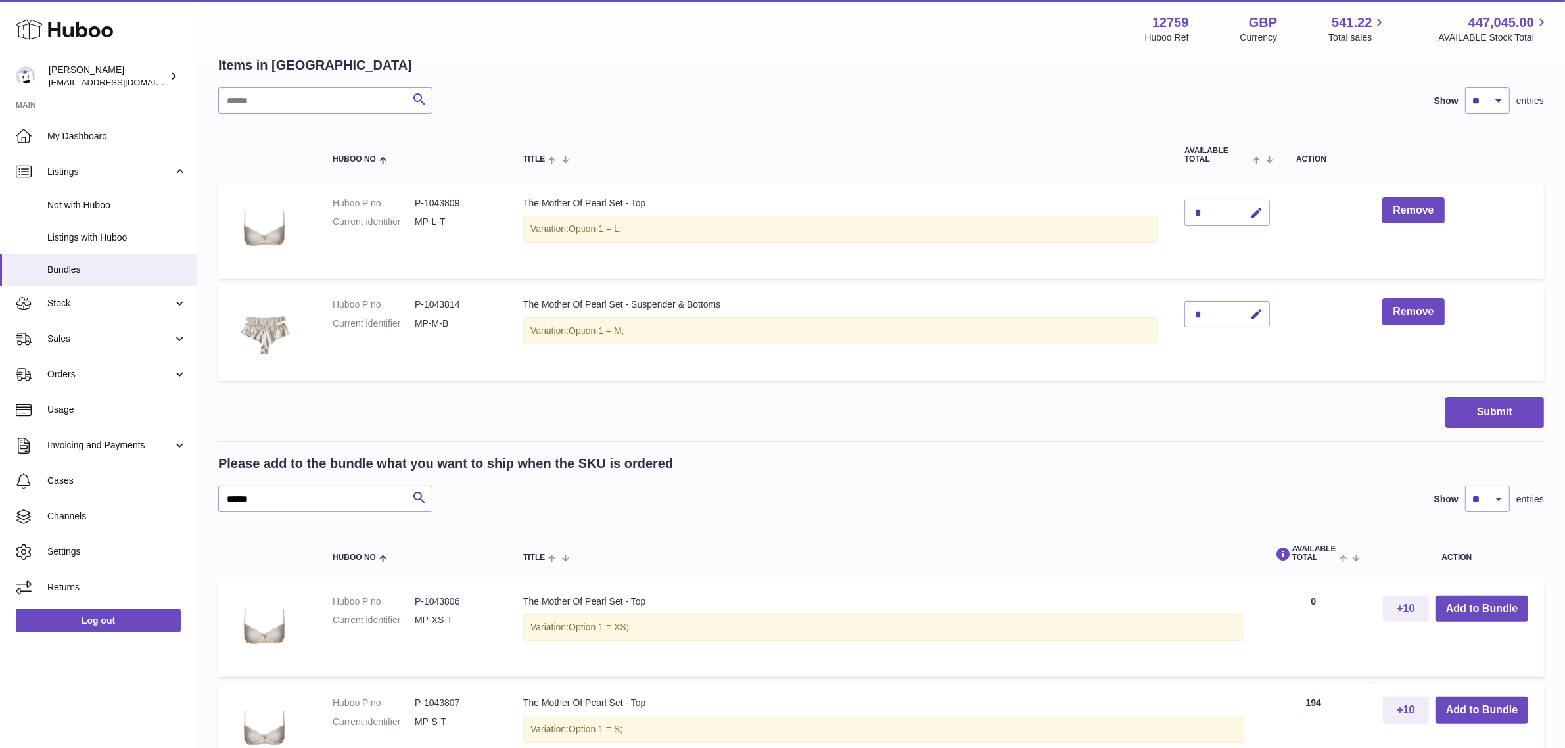
scroll to position [210, 0]
drag, startPoint x: 303, startPoint y: 503, endPoint x: 204, endPoint y: 503, distance: 99.3
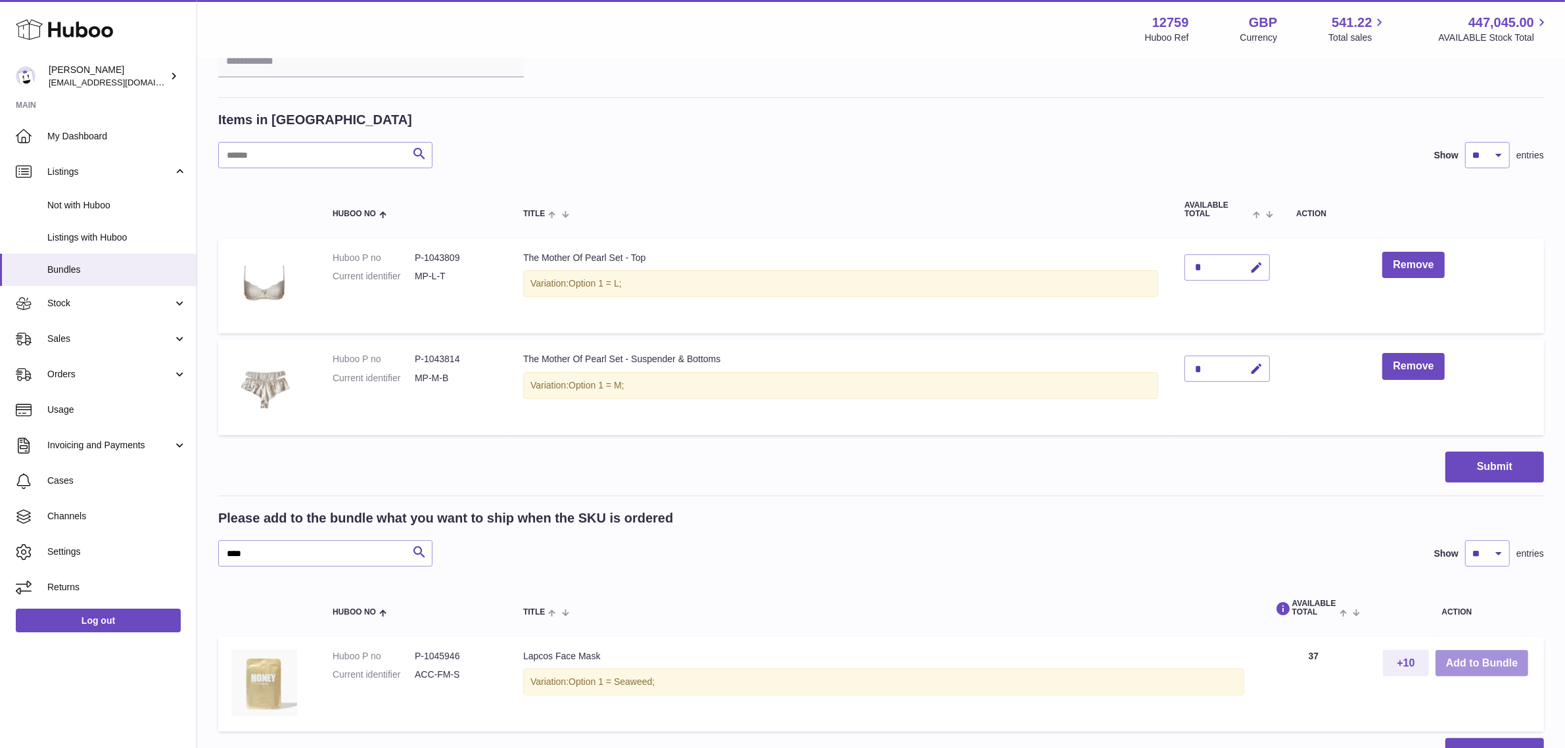
click at [1453, 613] on table "Huboo no Title AVAILABLE Total Action Huboo P no P-1045946 Current identifier A…" at bounding box center [881, 659] width 1326 height 158
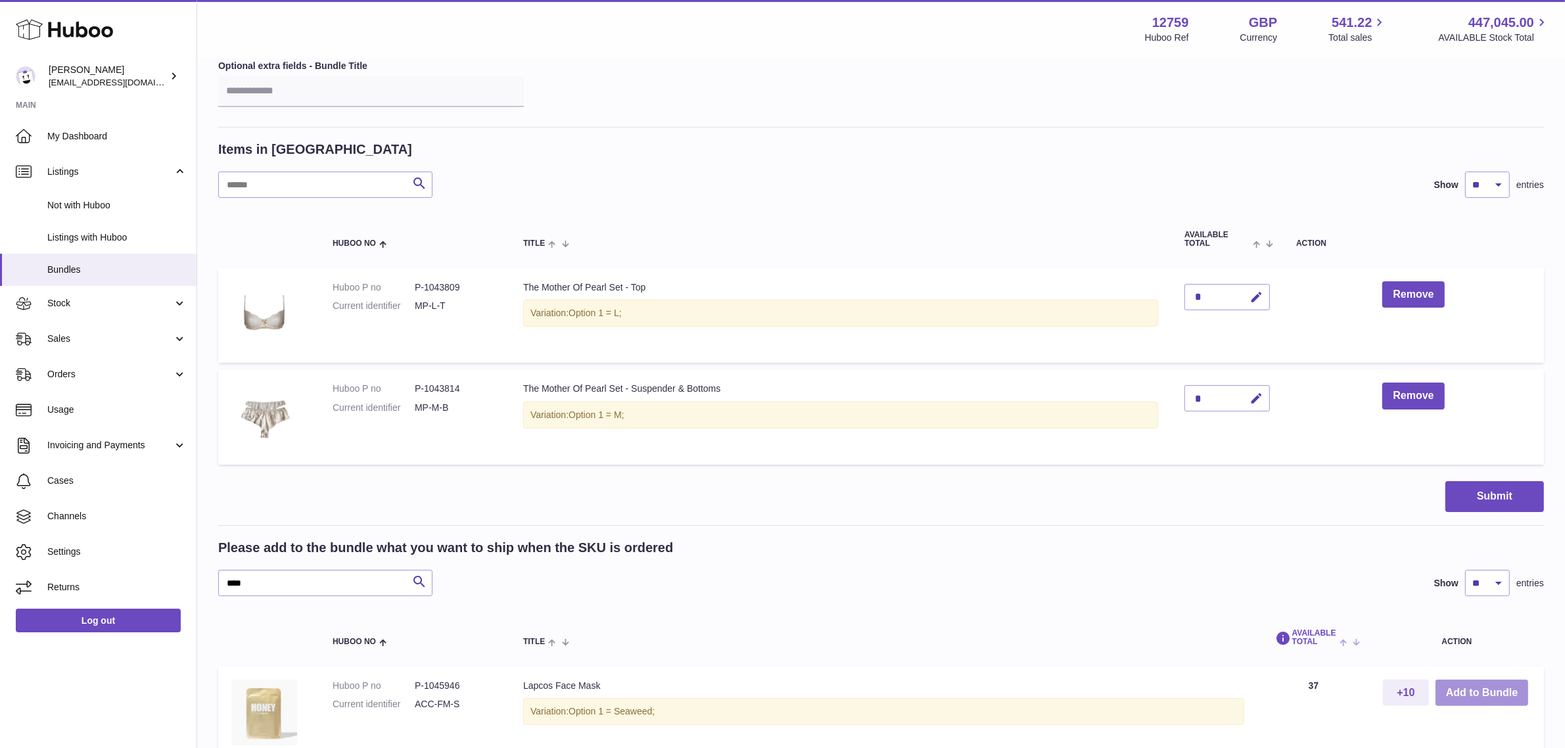
scroll to position [210, 0]
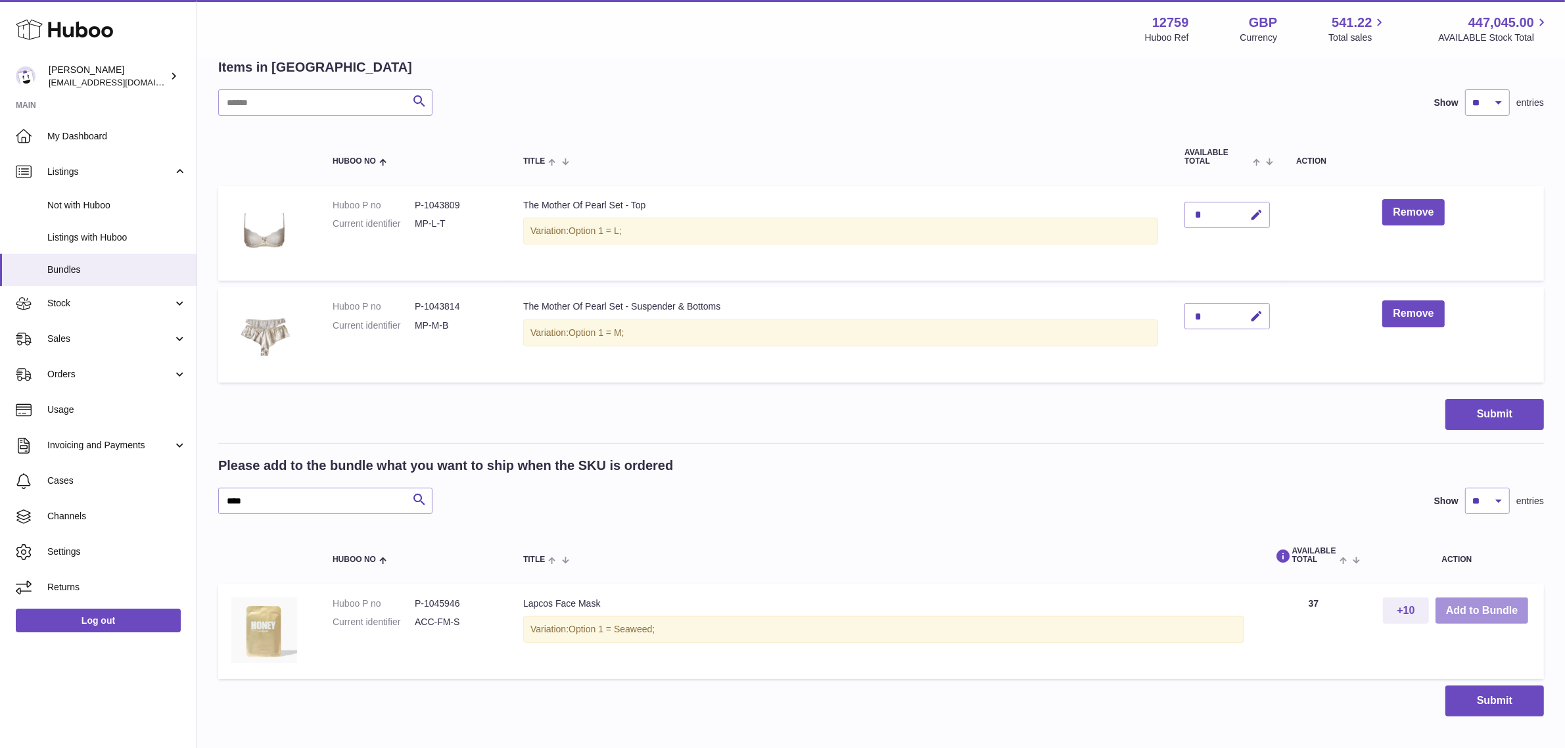
click at [1487, 612] on button "Add to Bundle" at bounding box center [1482, 611] width 93 height 27
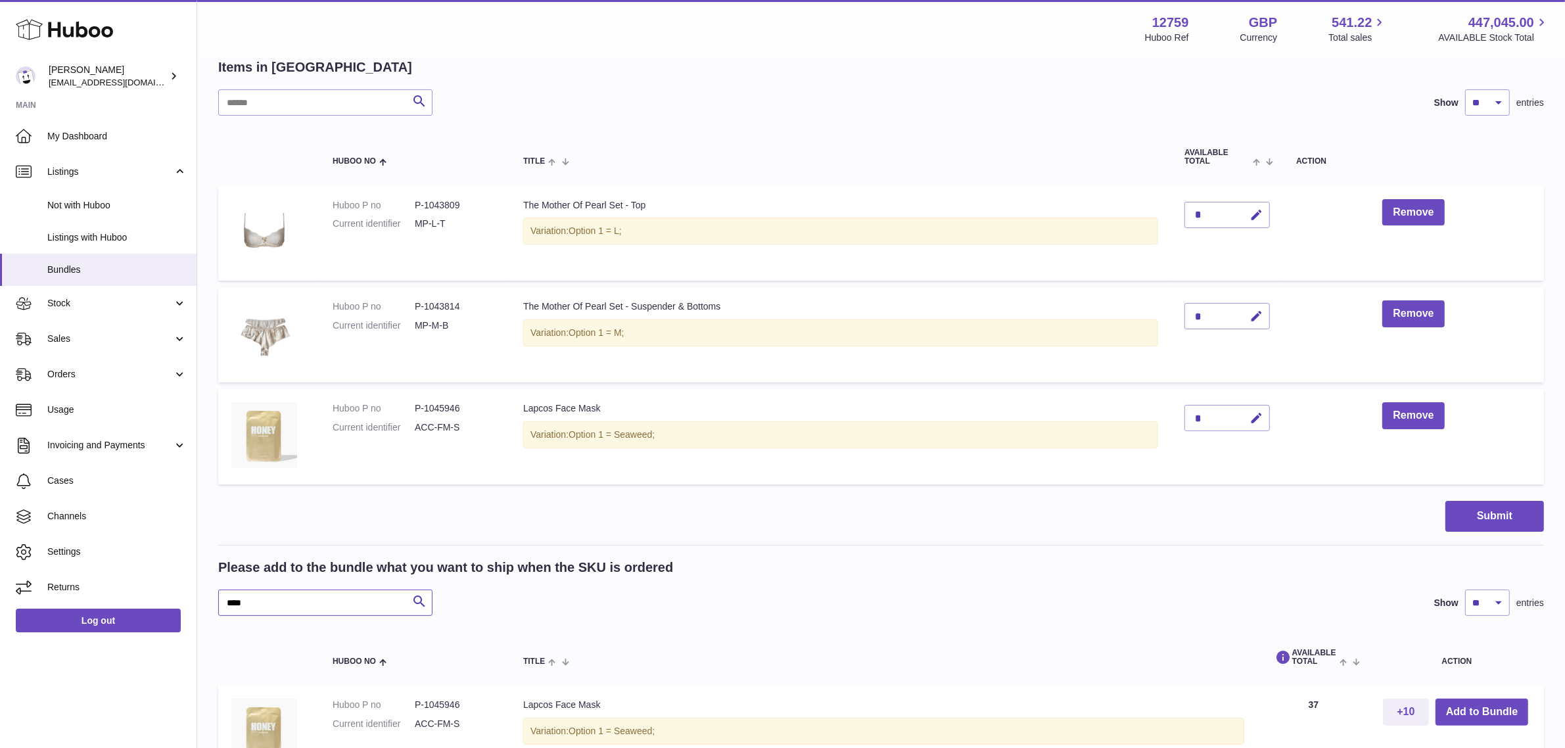
drag, startPoint x: 261, startPoint y: 599, endPoint x: 216, endPoint y: 603, distance: 45.5
click at [216, 603] on div "My Huboo - Create Bundle Please enter the SKU for your bundle **** Optional ext…" at bounding box center [881, 347] width 1368 height 996
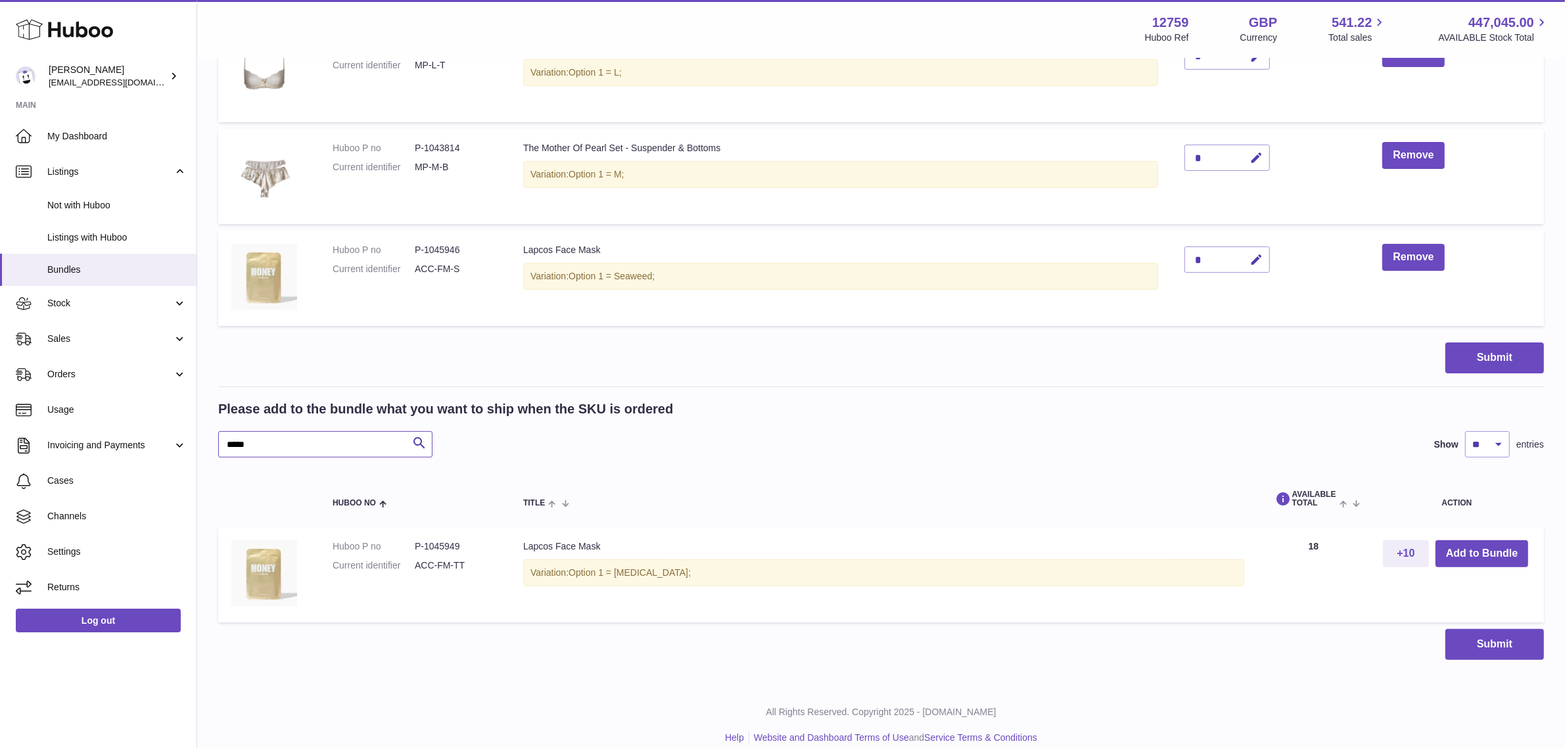
scroll to position [375, 0]
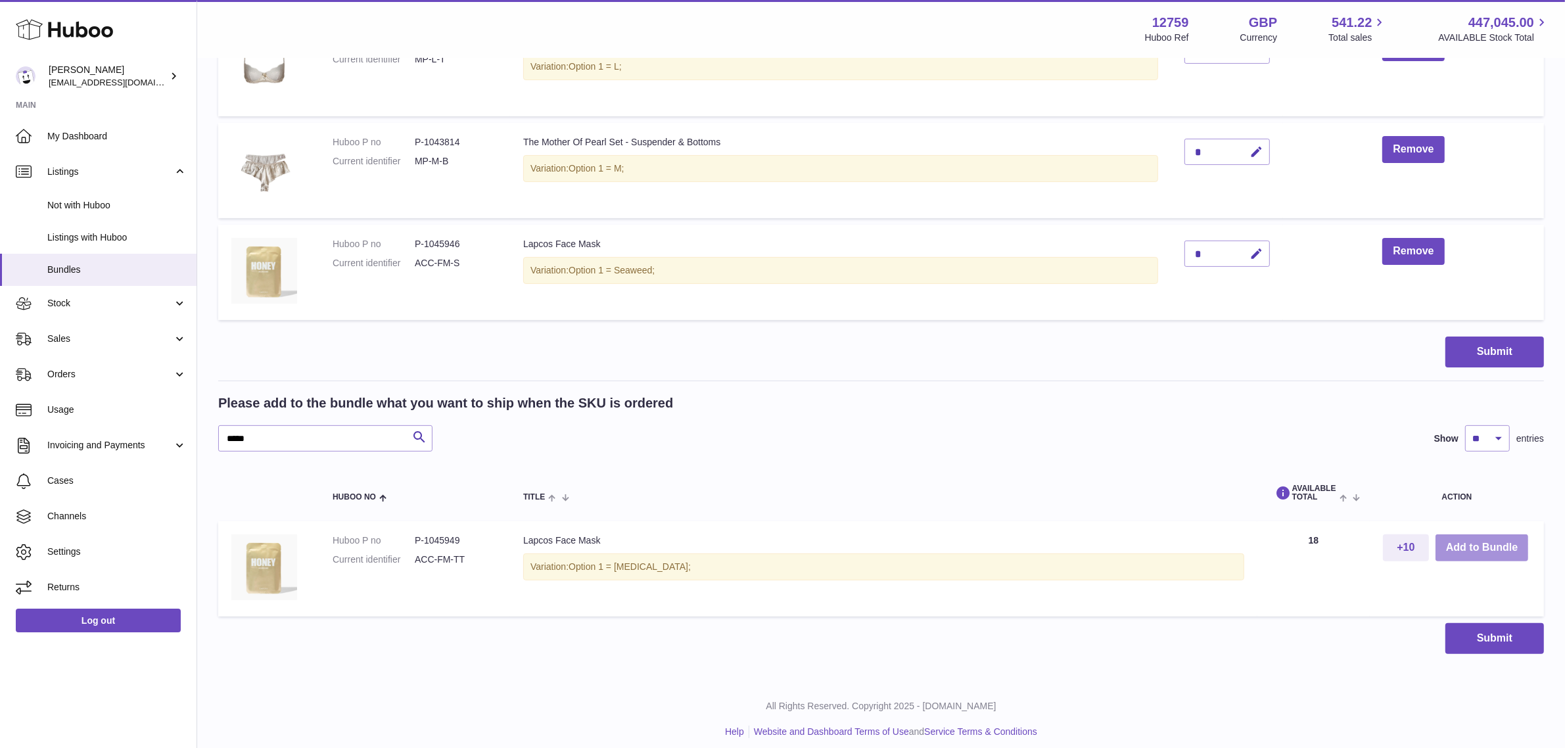
click at [1484, 550] on button "Add to Bundle" at bounding box center [1482, 547] width 93 height 27
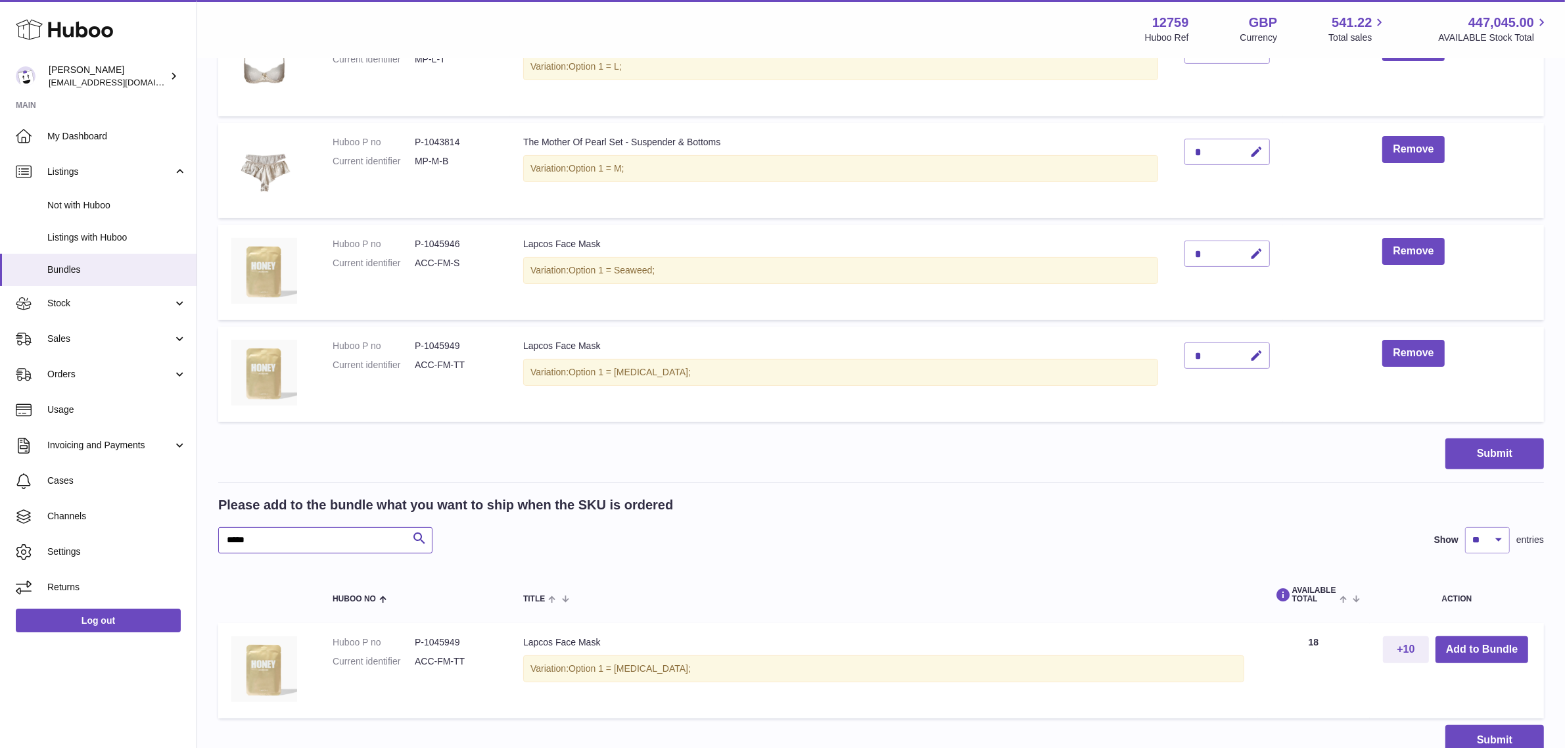
drag, startPoint x: 346, startPoint y: 540, endPoint x: 221, endPoint y: 541, distance: 125.5
click at [221, 541] on input "*****" at bounding box center [325, 540] width 214 height 26
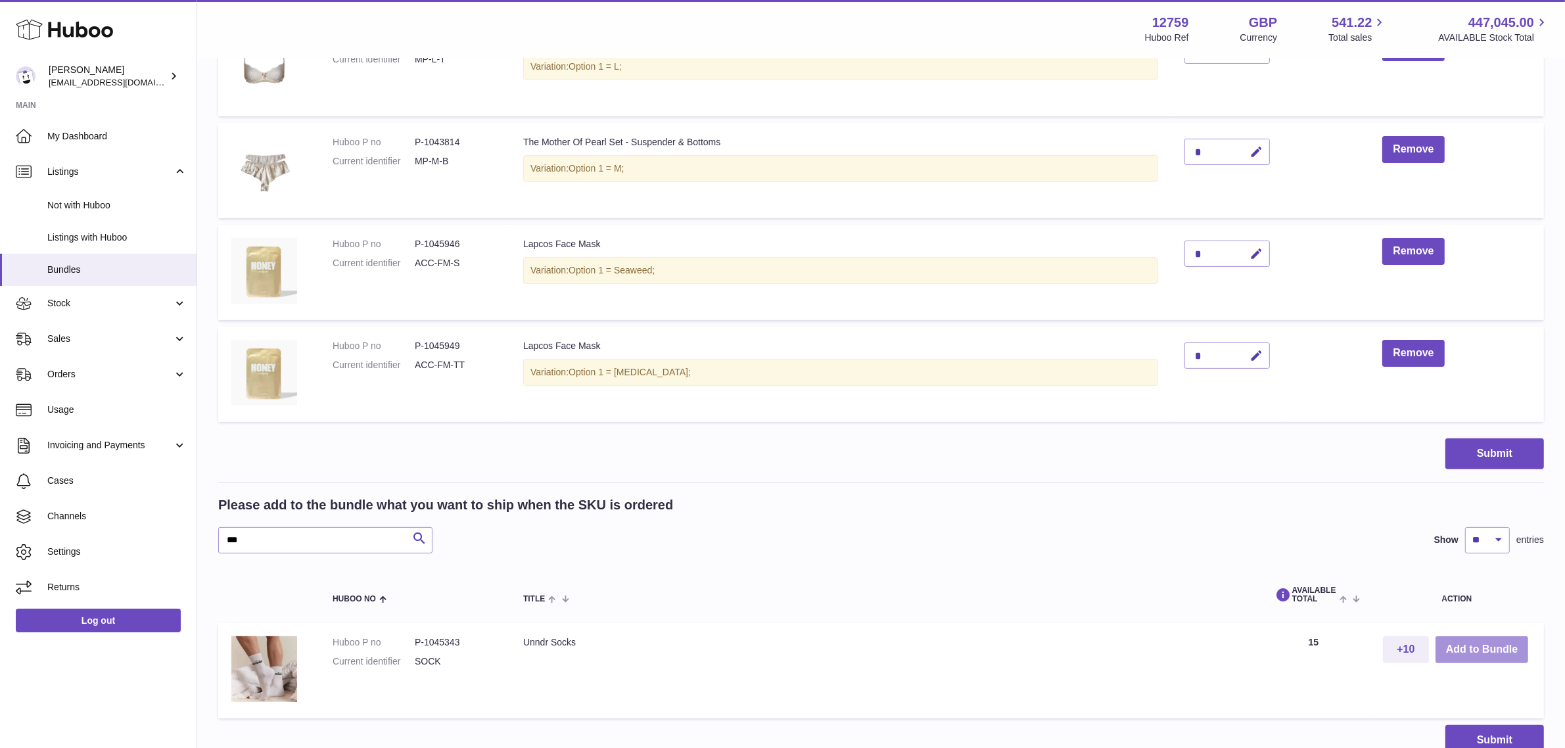
click at [1466, 653] on button "Add to Bundle" at bounding box center [1482, 649] width 93 height 27
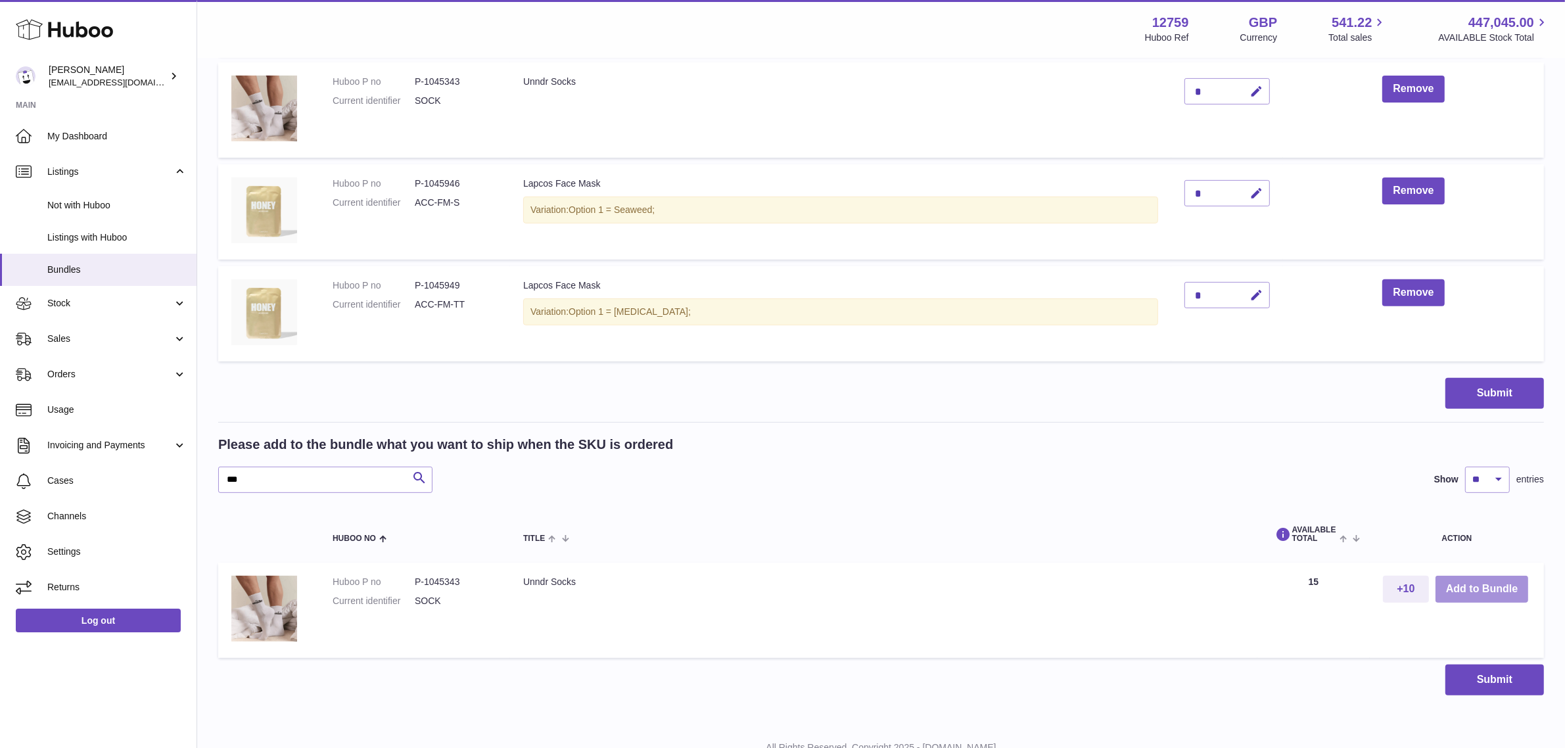
scroll to position [539, 0]
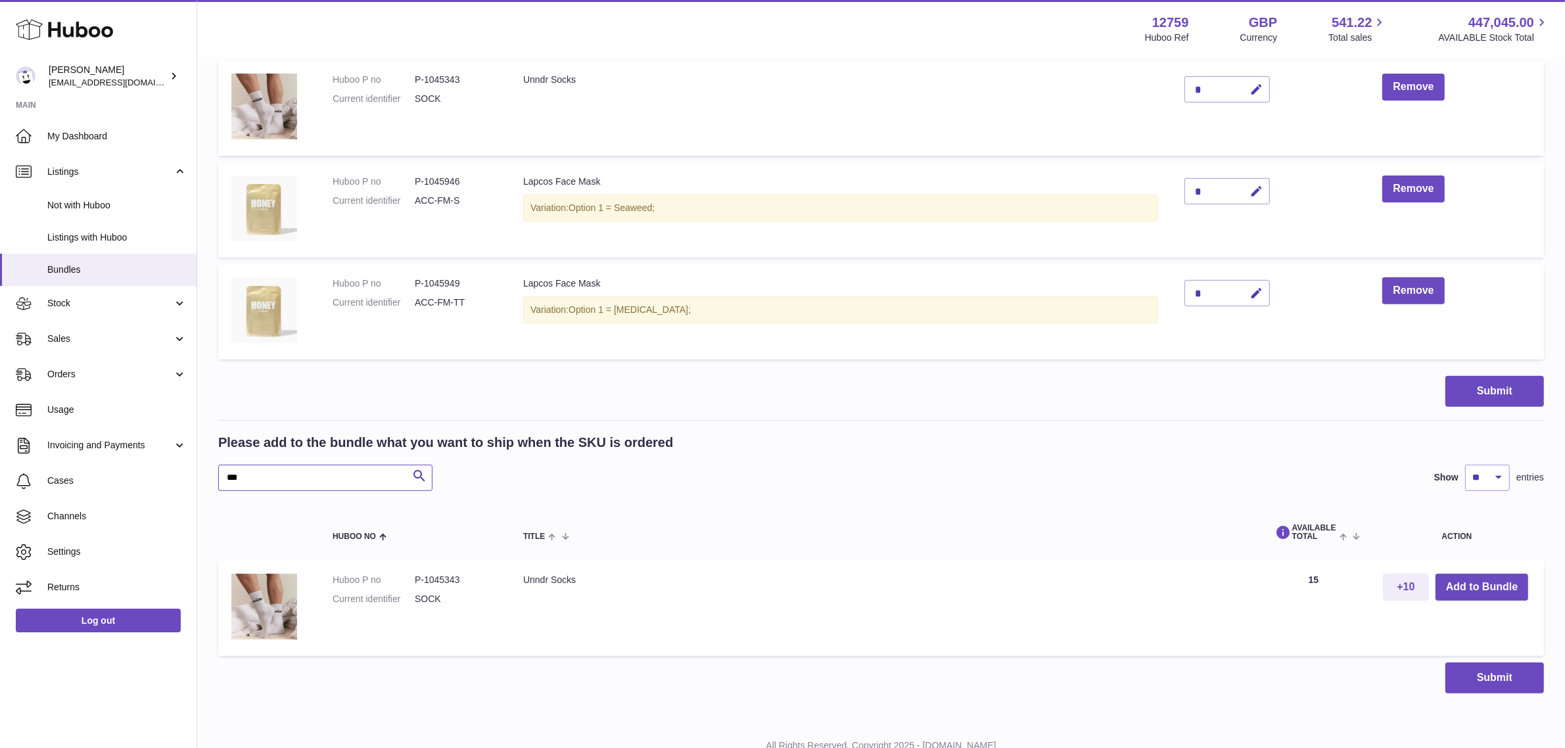
drag, startPoint x: 260, startPoint y: 475, endPoint x: 214, endPoint y: 478, distance: 45.4
click at [214, 478] on div "My Huboo - Create Bundle Please enter the SKU for your bundle **** Optional ext…" at bounding box center [881, 120] width 1368 height 1200
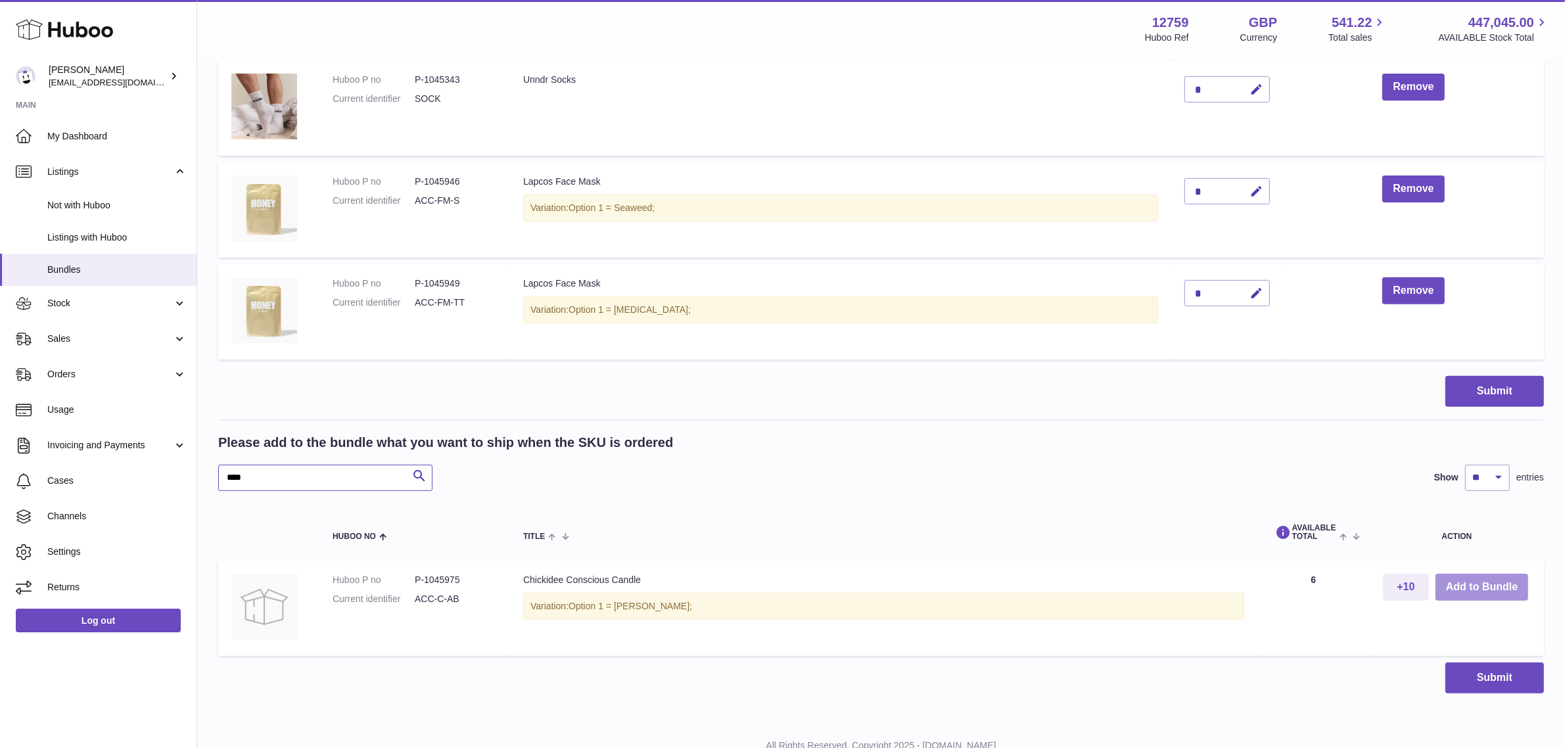
type input "****"
click at [1469, 586] on button "Add to Bundle" at bounding box center [1482, 587] width 93 height 27
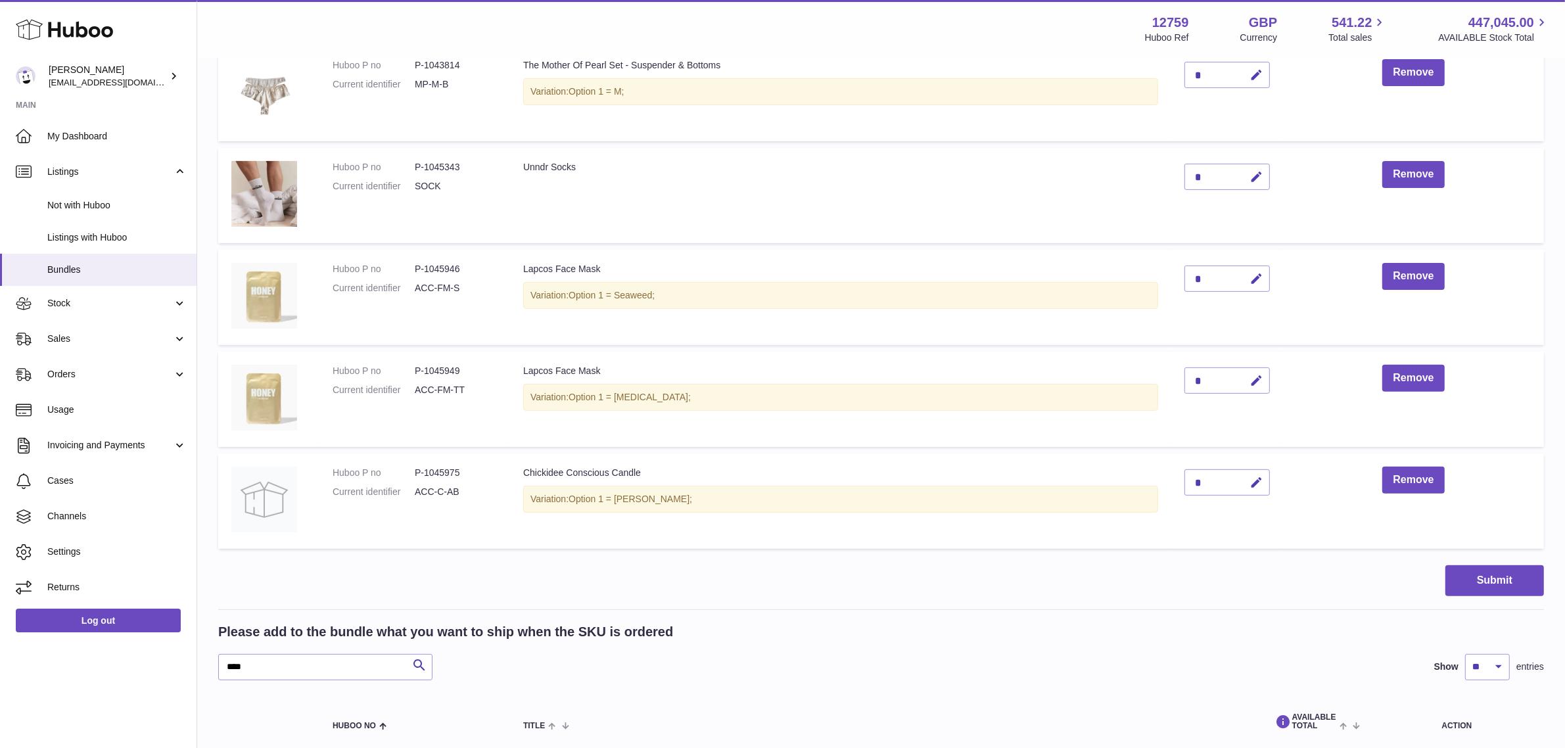
scroll to position [493, 0]
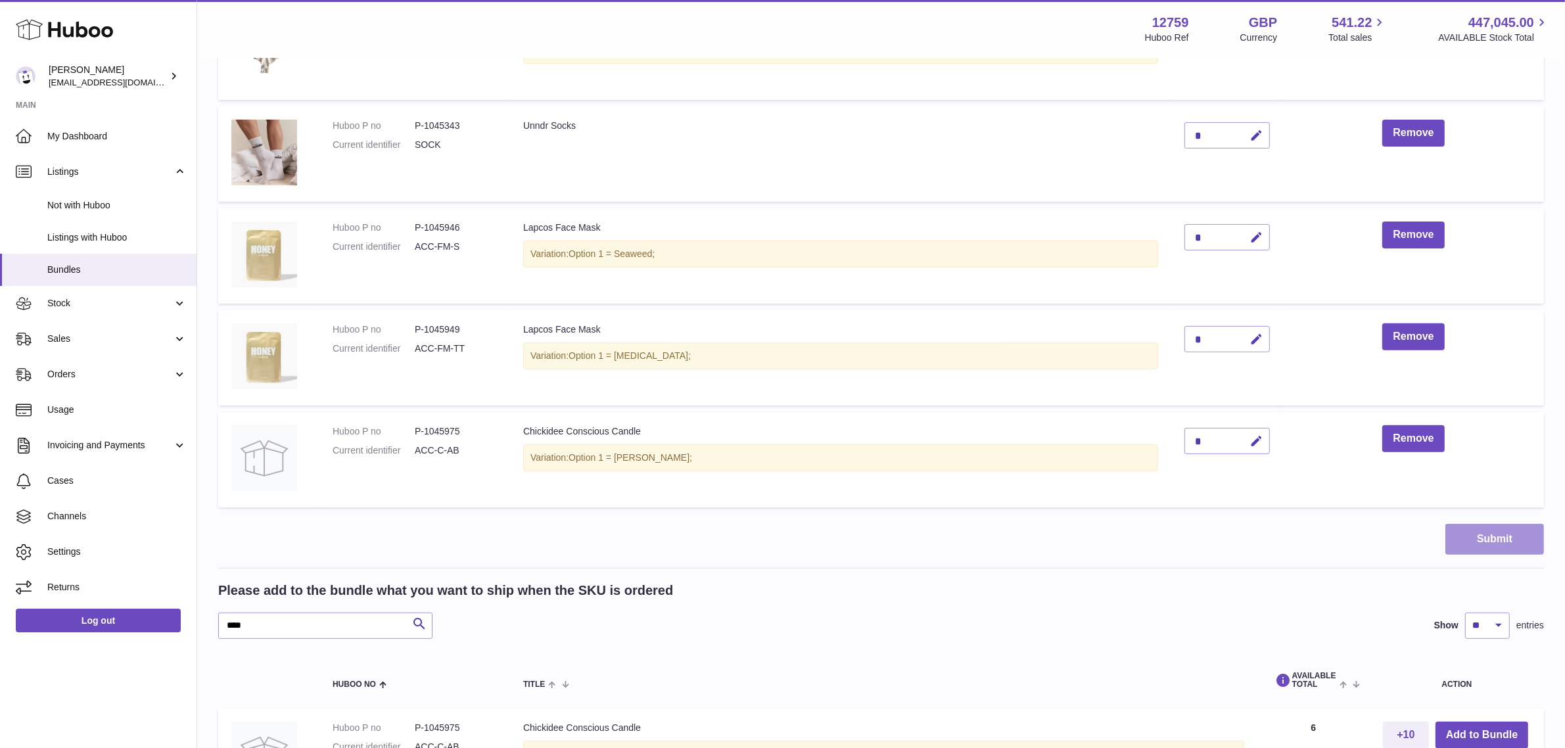
click at [1480, 548] on button "Submit" at bounding box center [1494, 539] width 99 height 31
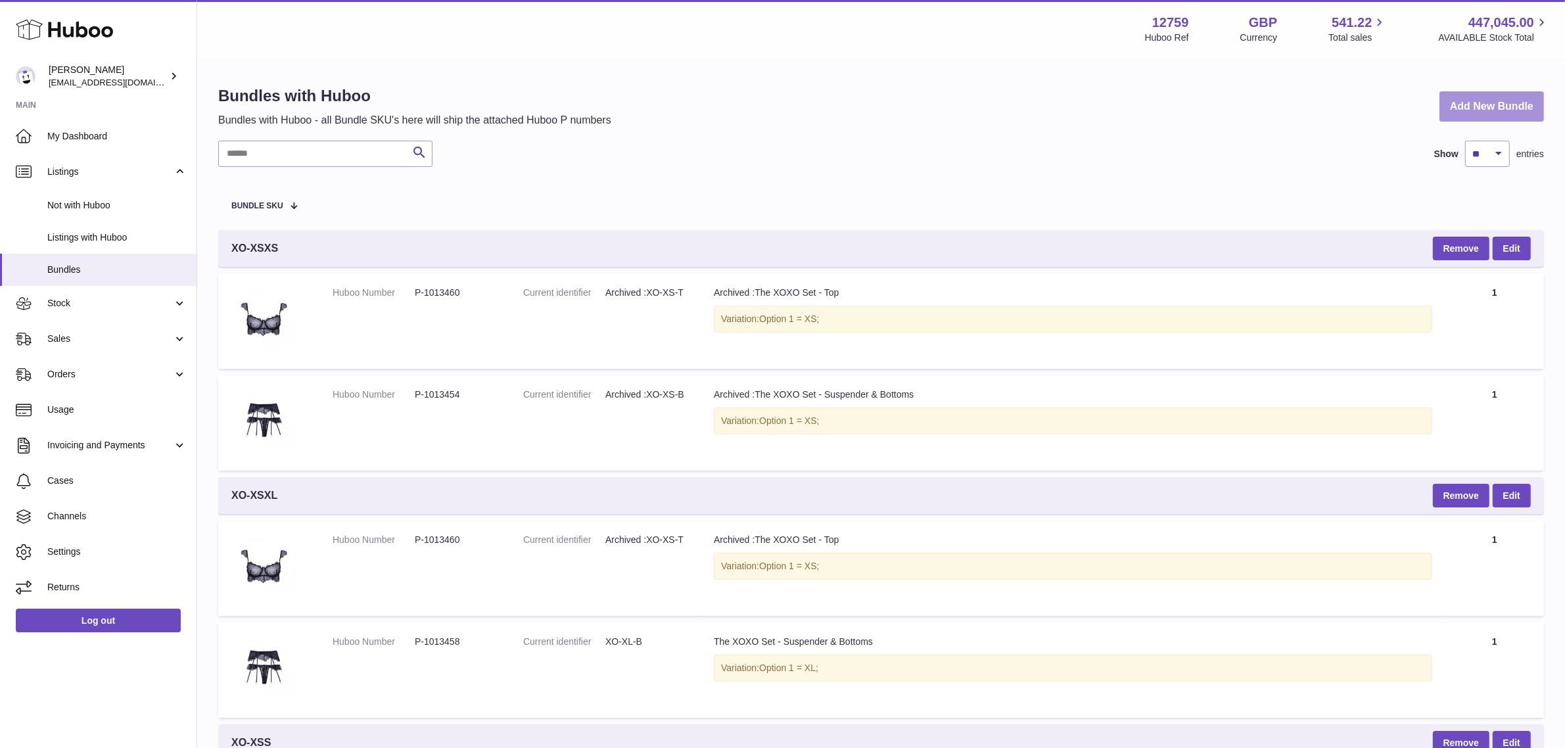
click at [1468, 105] on link "Add New Bundle" at bounding box center [1492, 106] width 105 height 31
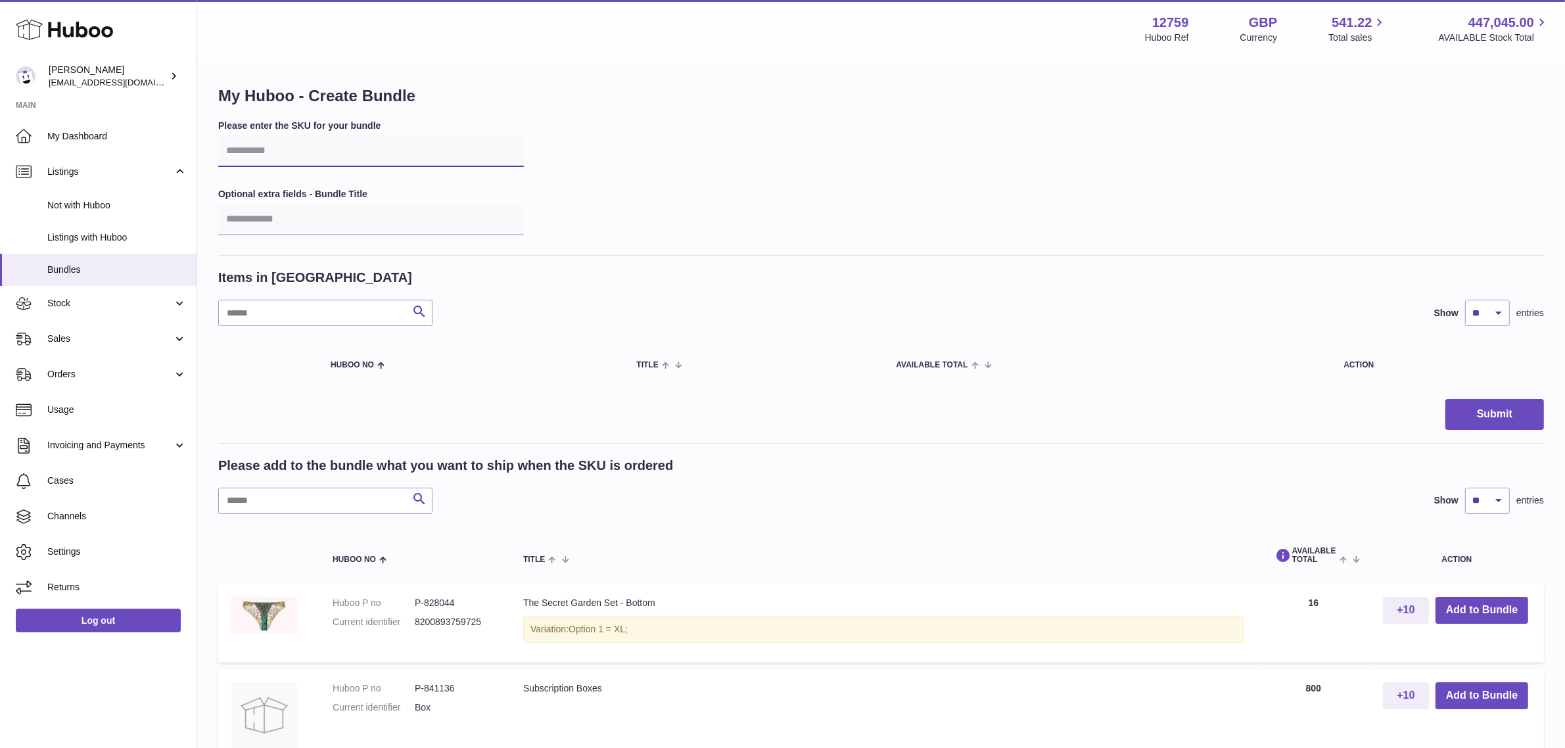
click at [265, 156] on input "text" at bounding box center [371, 151] width 306 height 32
type input "****"
click at [273, 504] on input "text" at bounding box center [325, 501] width 214 height 26
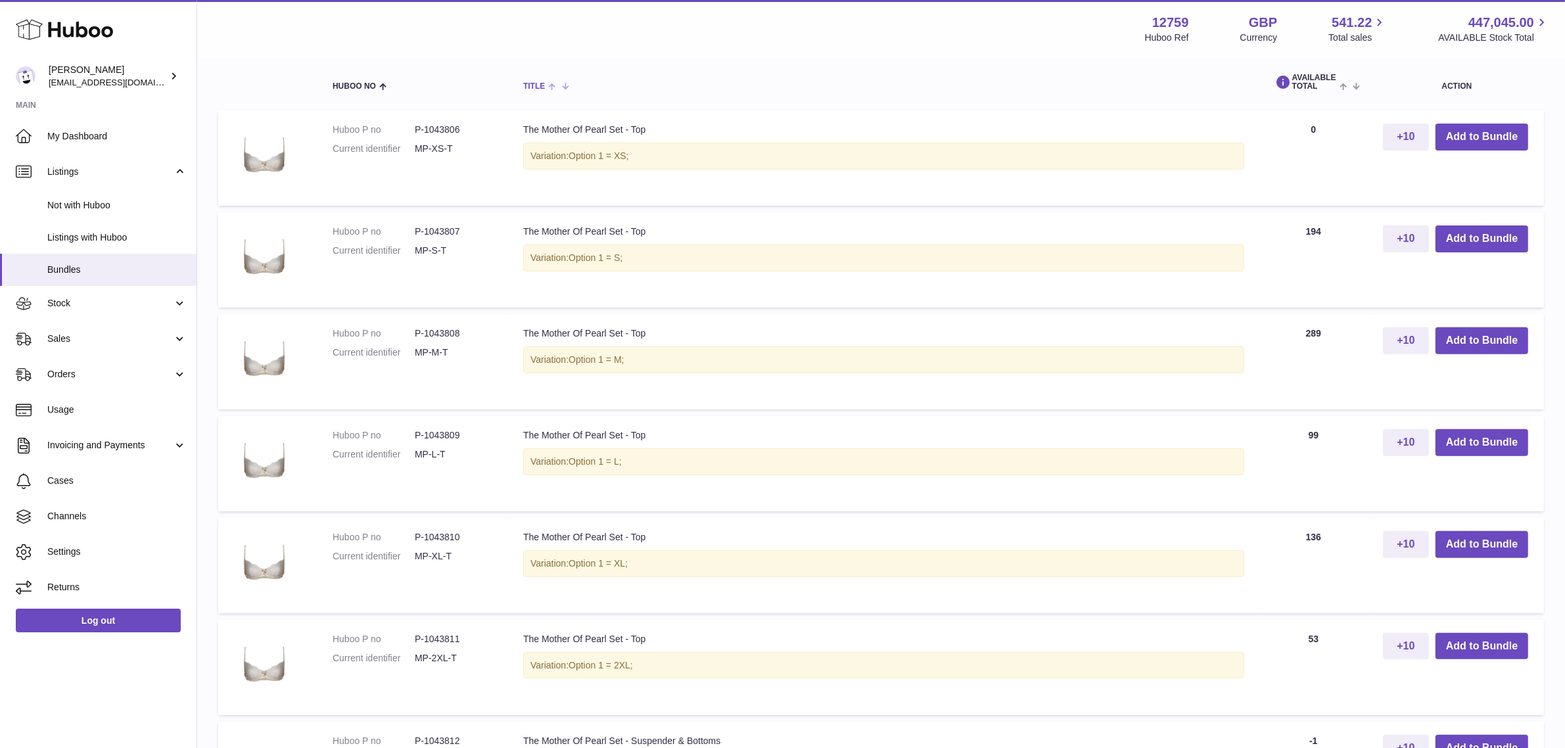
scroll to position [493, 0]
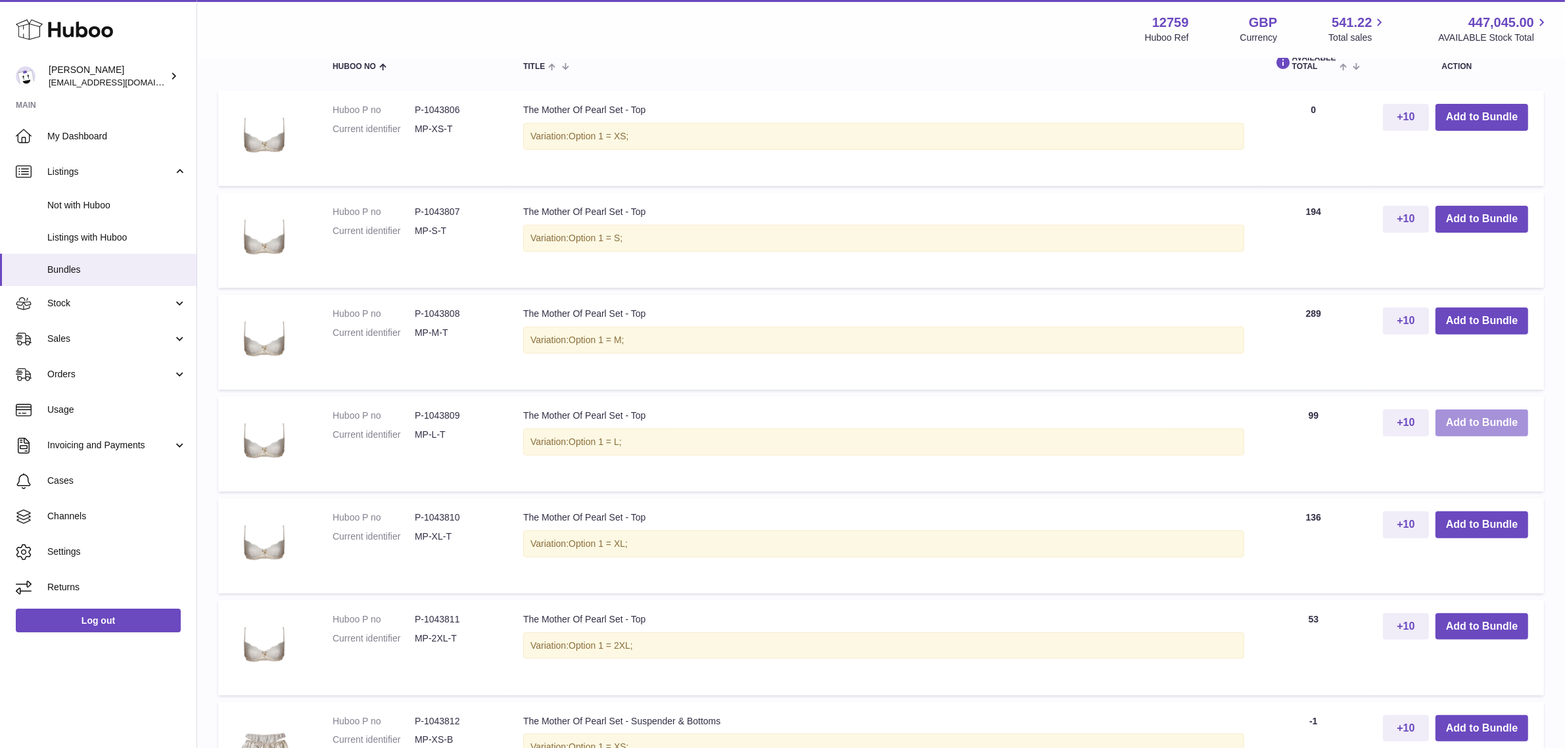
click at [1470, 421] on button "Add to Bundle" at bounding box center [1482, 423] width 93 height 27
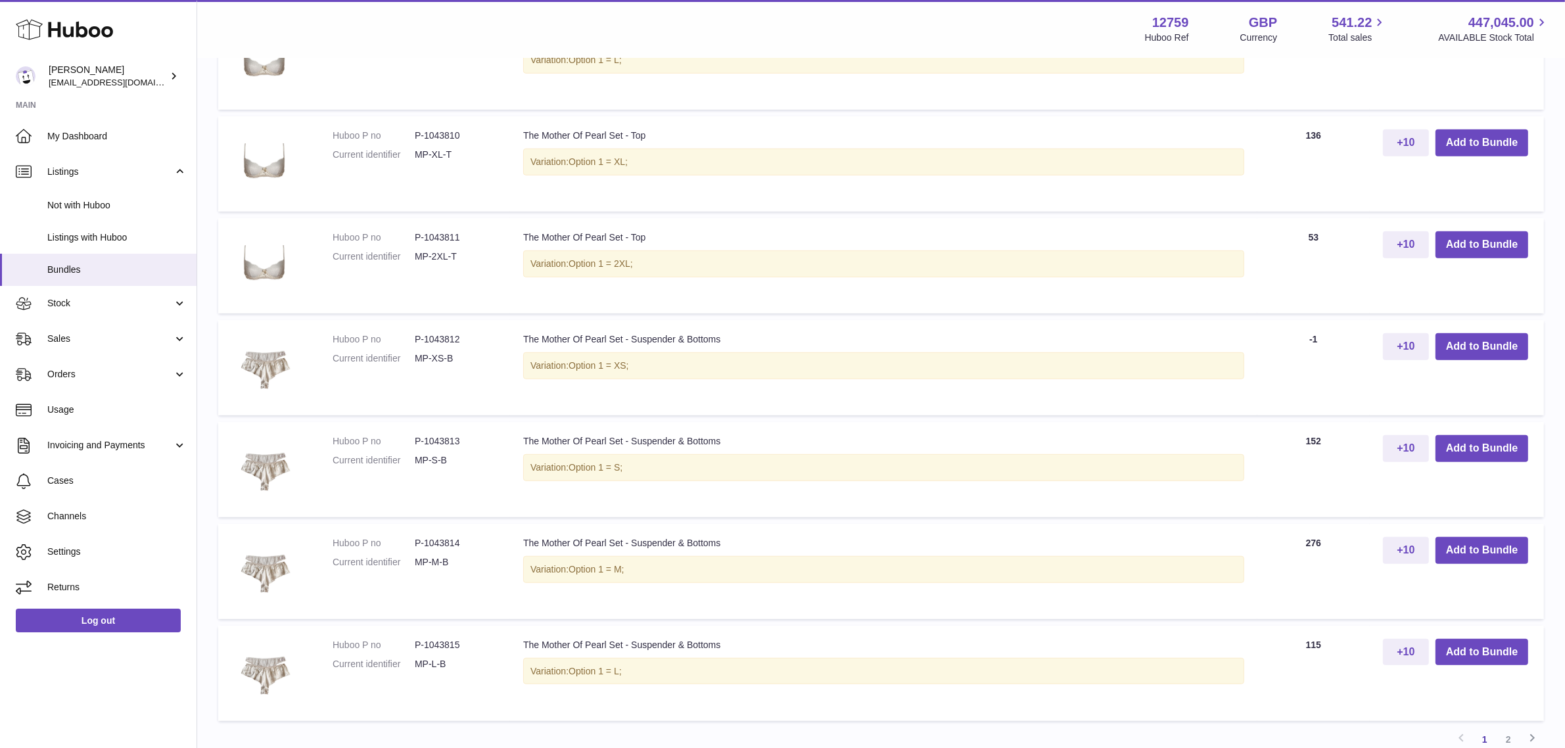
scroll to position [1012, 0]
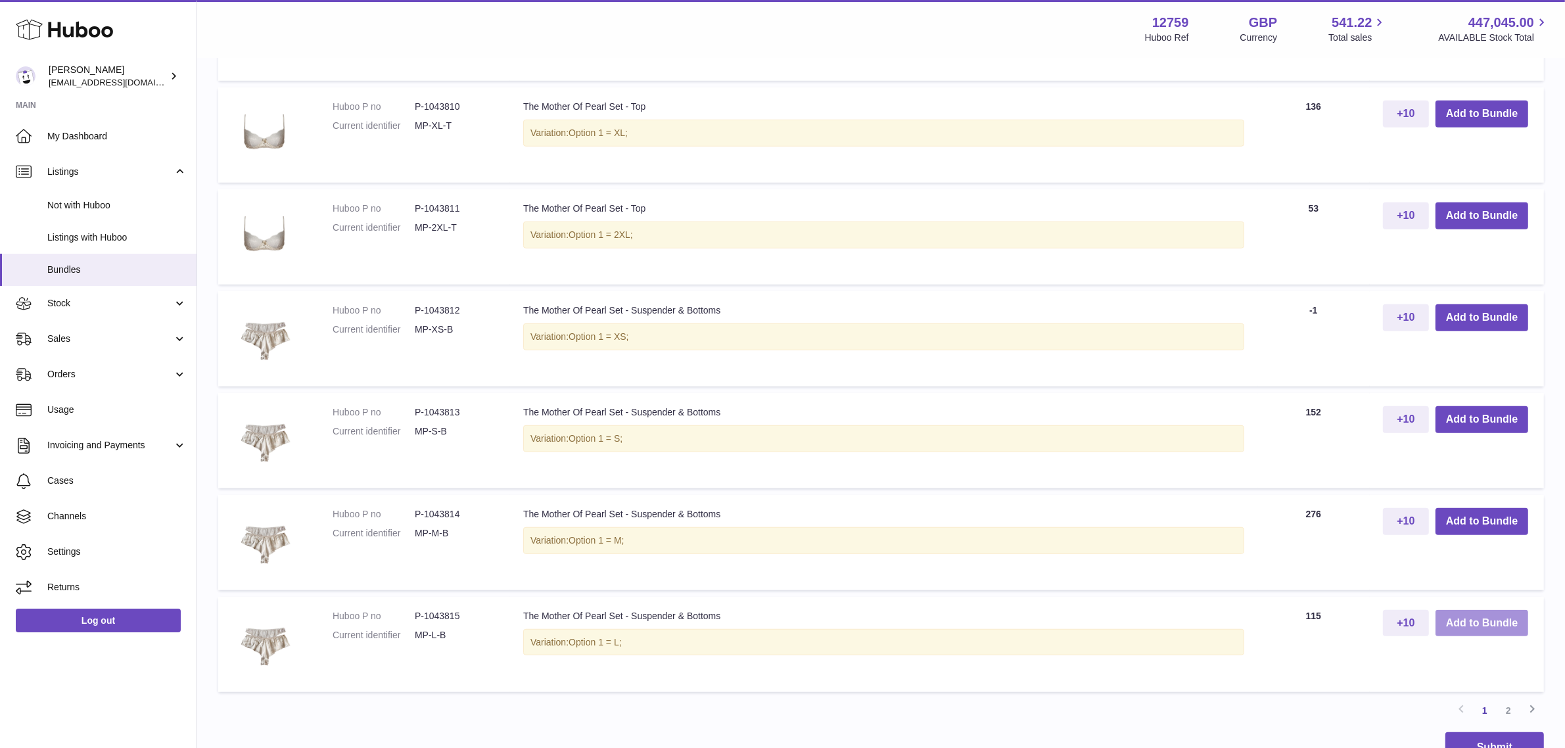
click at [1470, 620] on button "Add to Bundle" at bounding box center [1482, 623] width 93 height 27
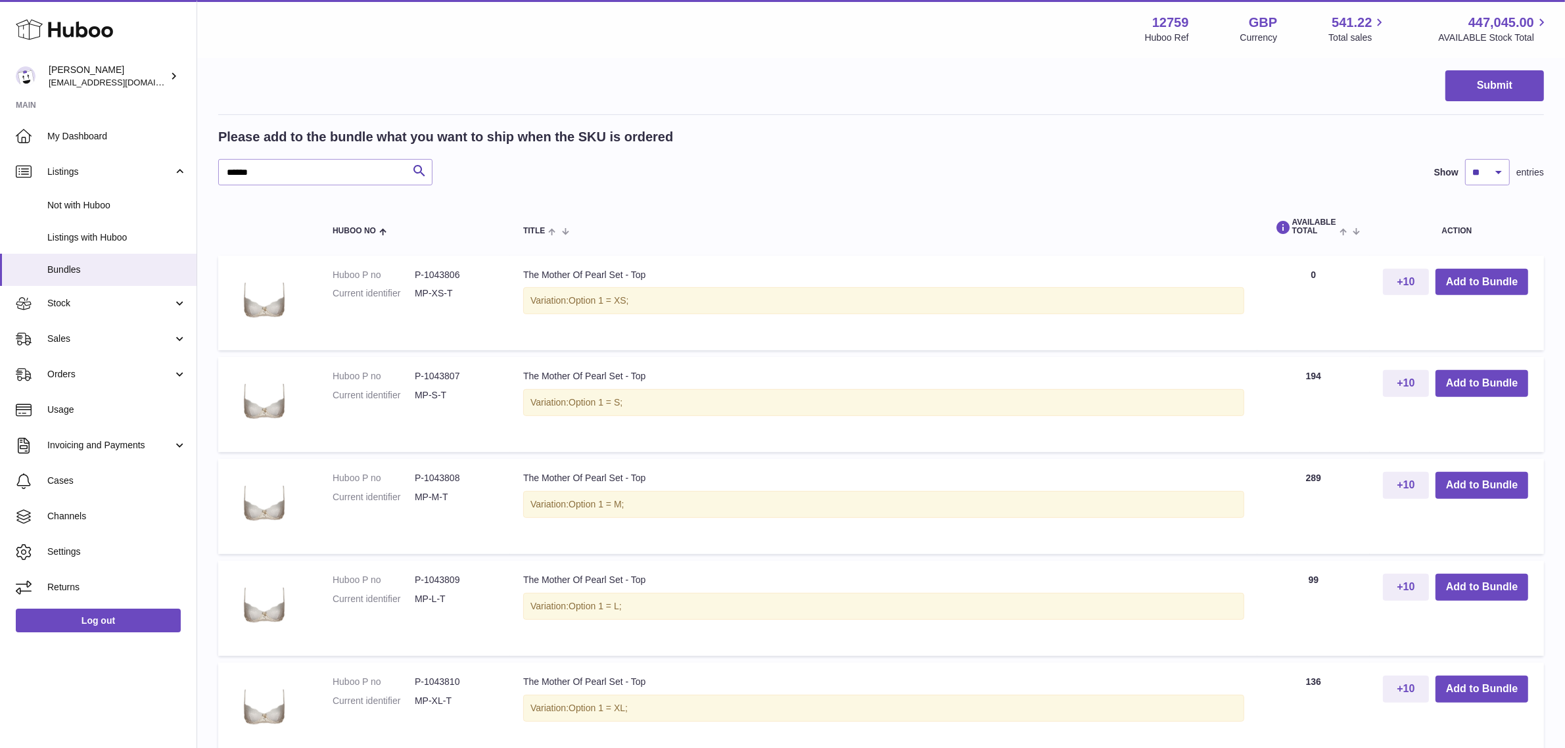
scroll to position [375, 0]
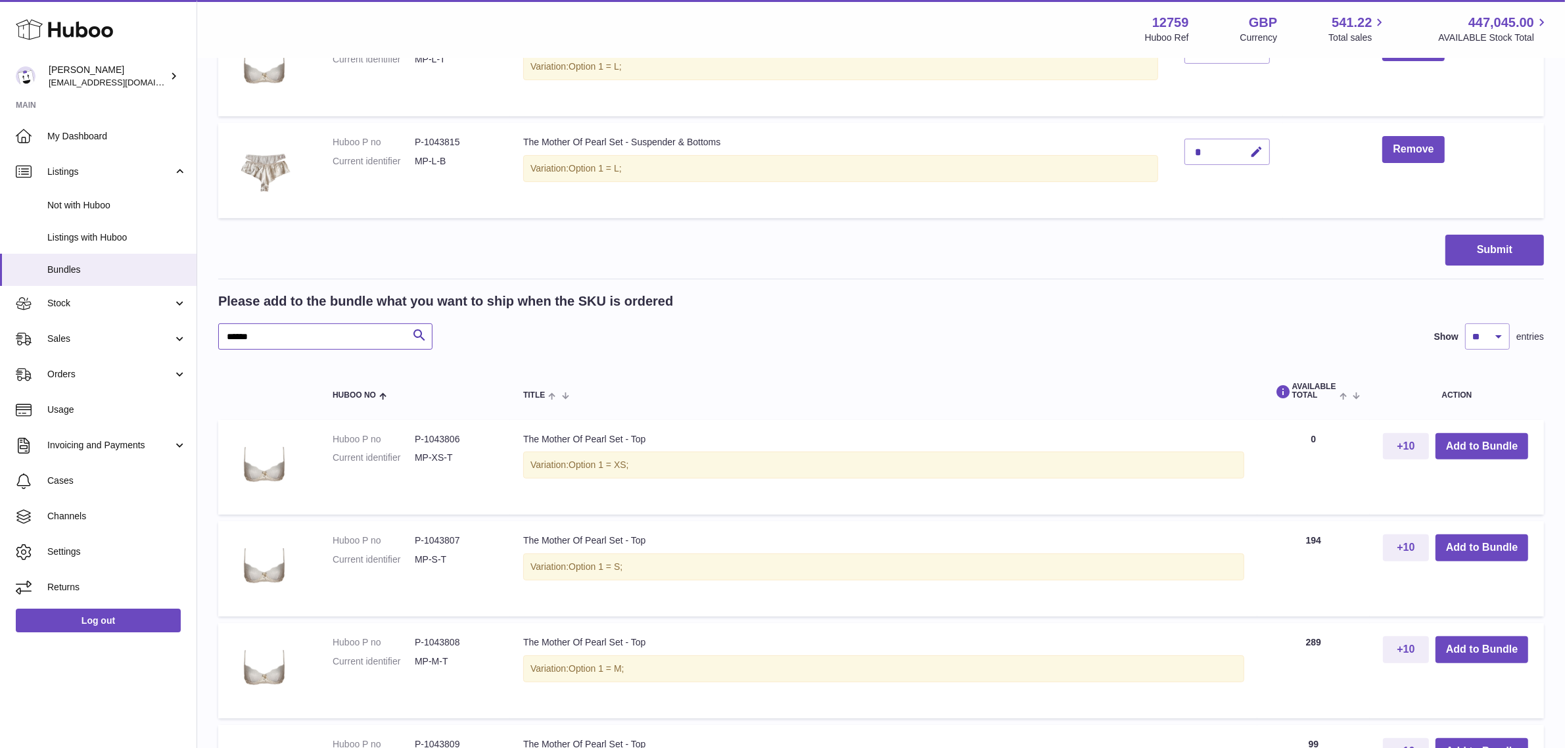
drag, startPoint x: 324, startPoint y: 339, endPoint x: 220, endPoint y: 345, distance: 104.0
click at [220, 345] on input "******" at bounding box center [325, 336] width 214 height 26
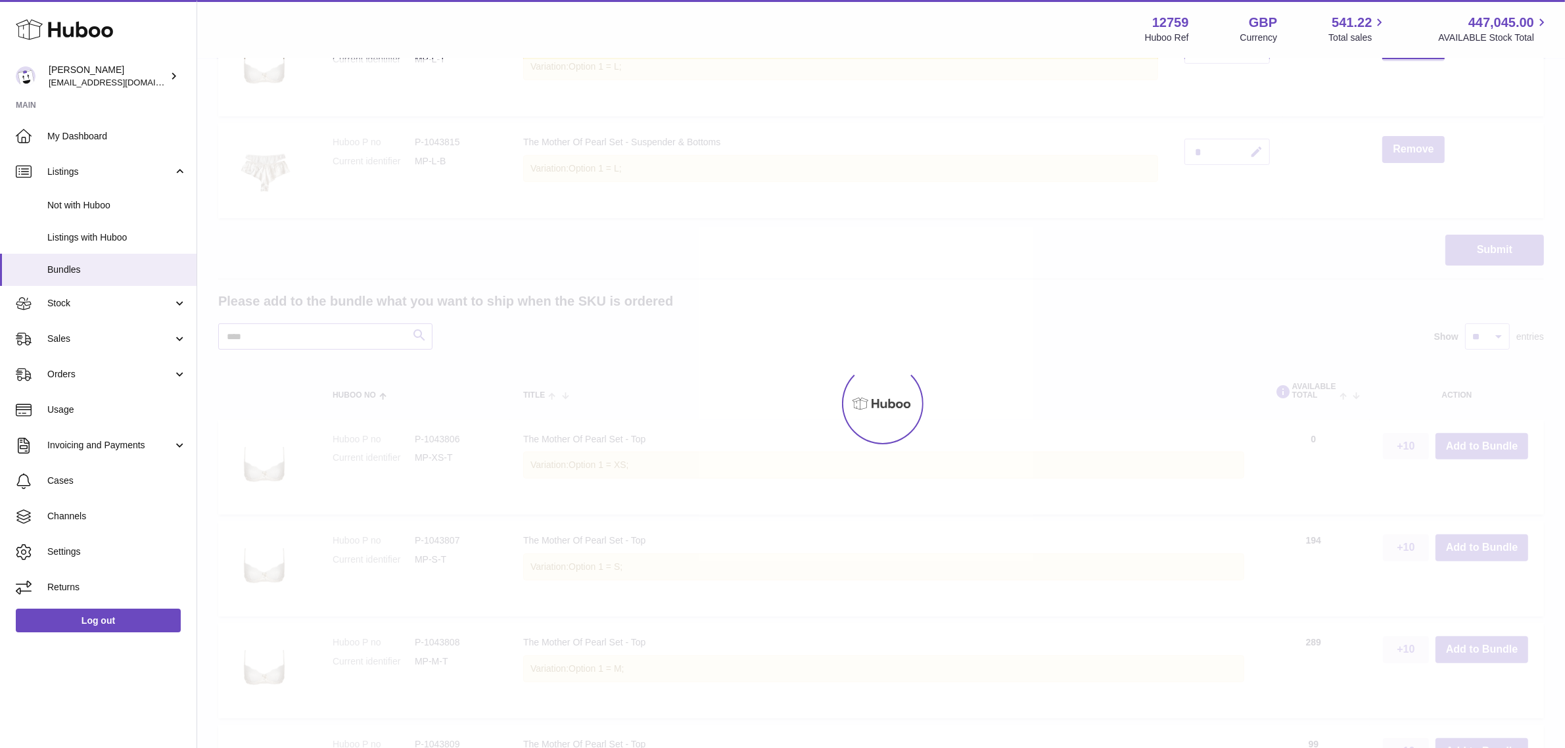
scroll to position [283, 0]
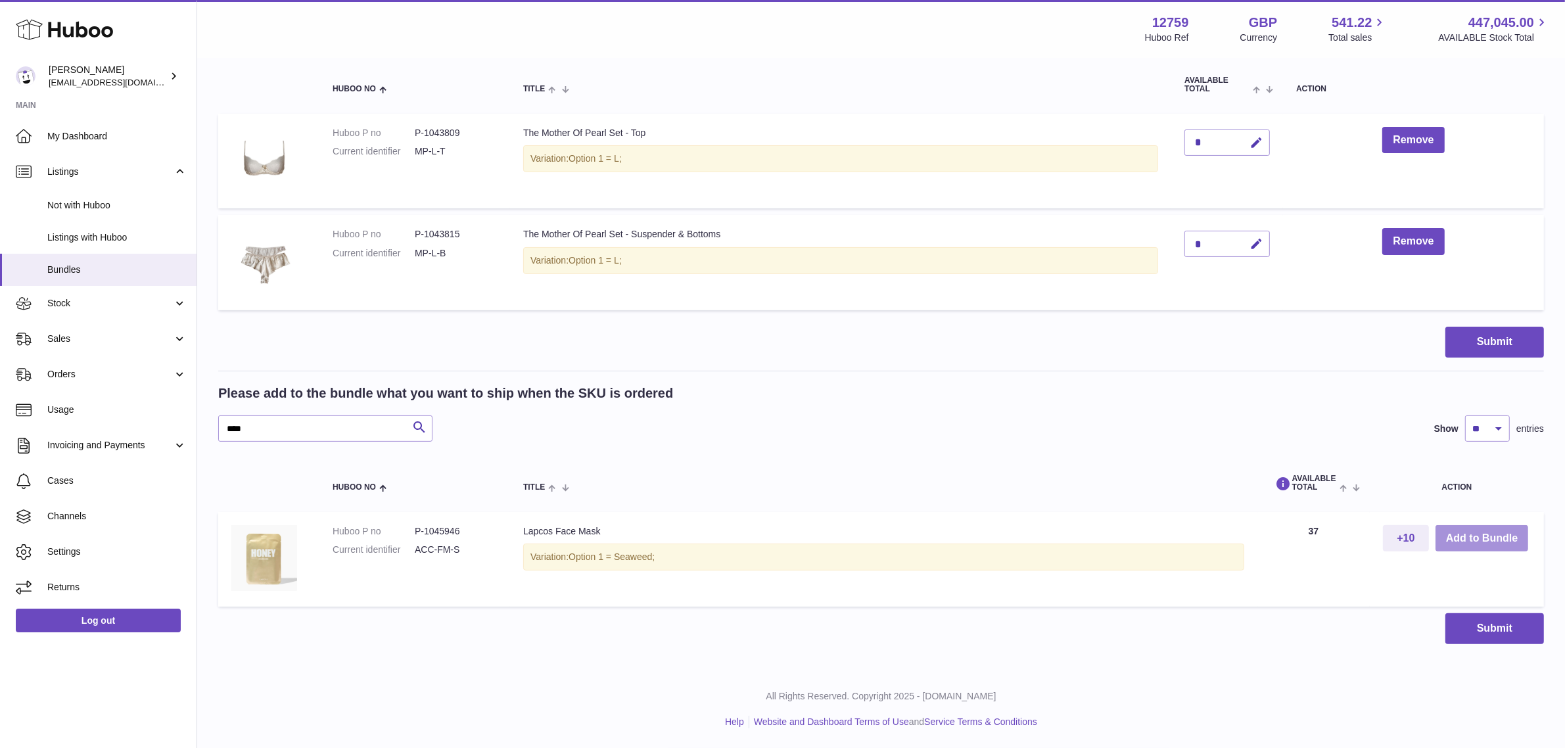
click at [1481, 539] on button "Add to Bundle" at bounding box center [1482, 538] width 93 height 27
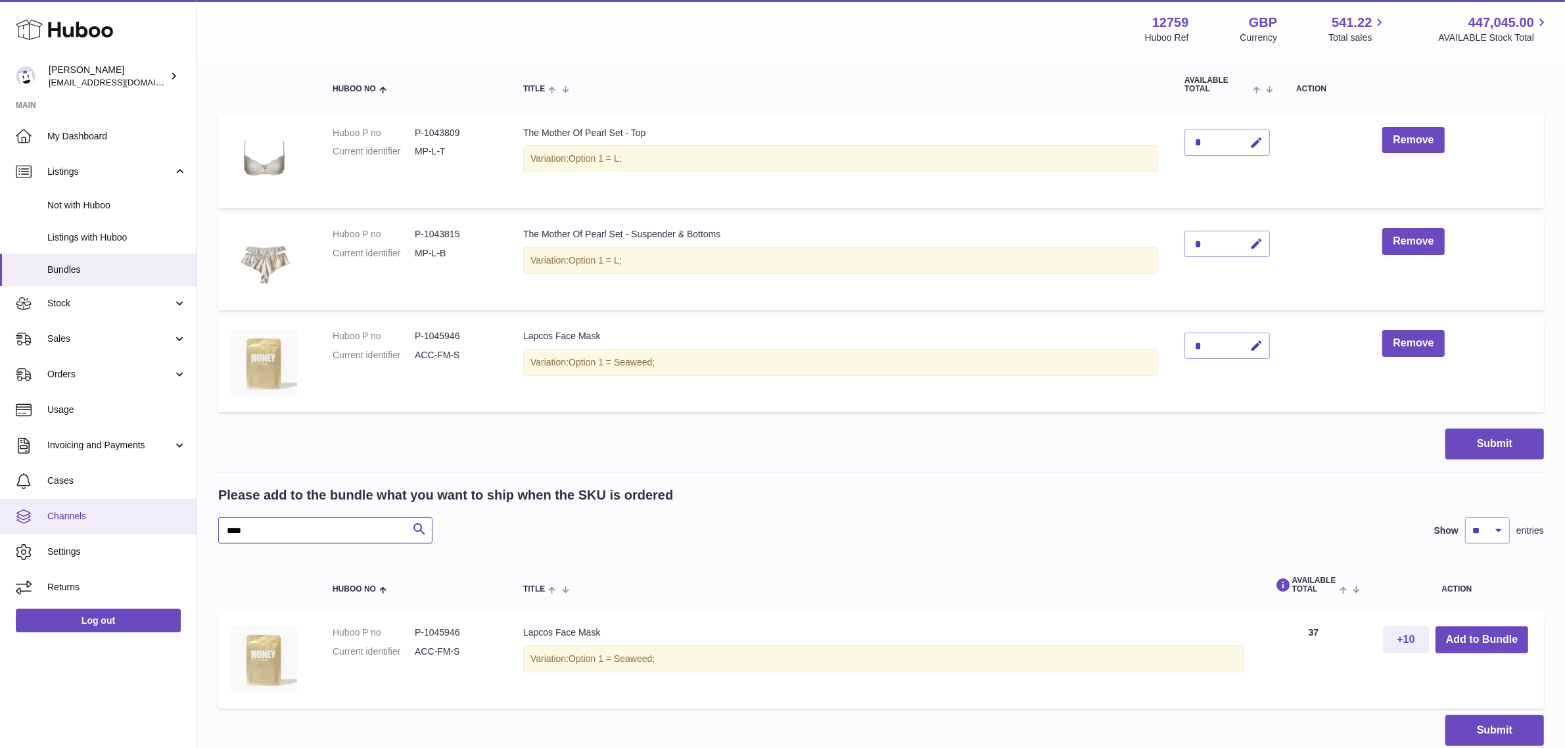
drag, startPoint x: 304, startPoint y: 528, endPoint x: 192, endPoint y: 528, distance: 112.4
click at [192, 528] on div "Huboo Sofia Panwar sofiapanwar@unndr.com Main My Dashboard Listings Not with Hu…" at bounding box center [782, 283] width 1565 height 1133
click at [1466, 634] on button "Add to Bundle" at bounding box center [1482, 639] width 93 height 27
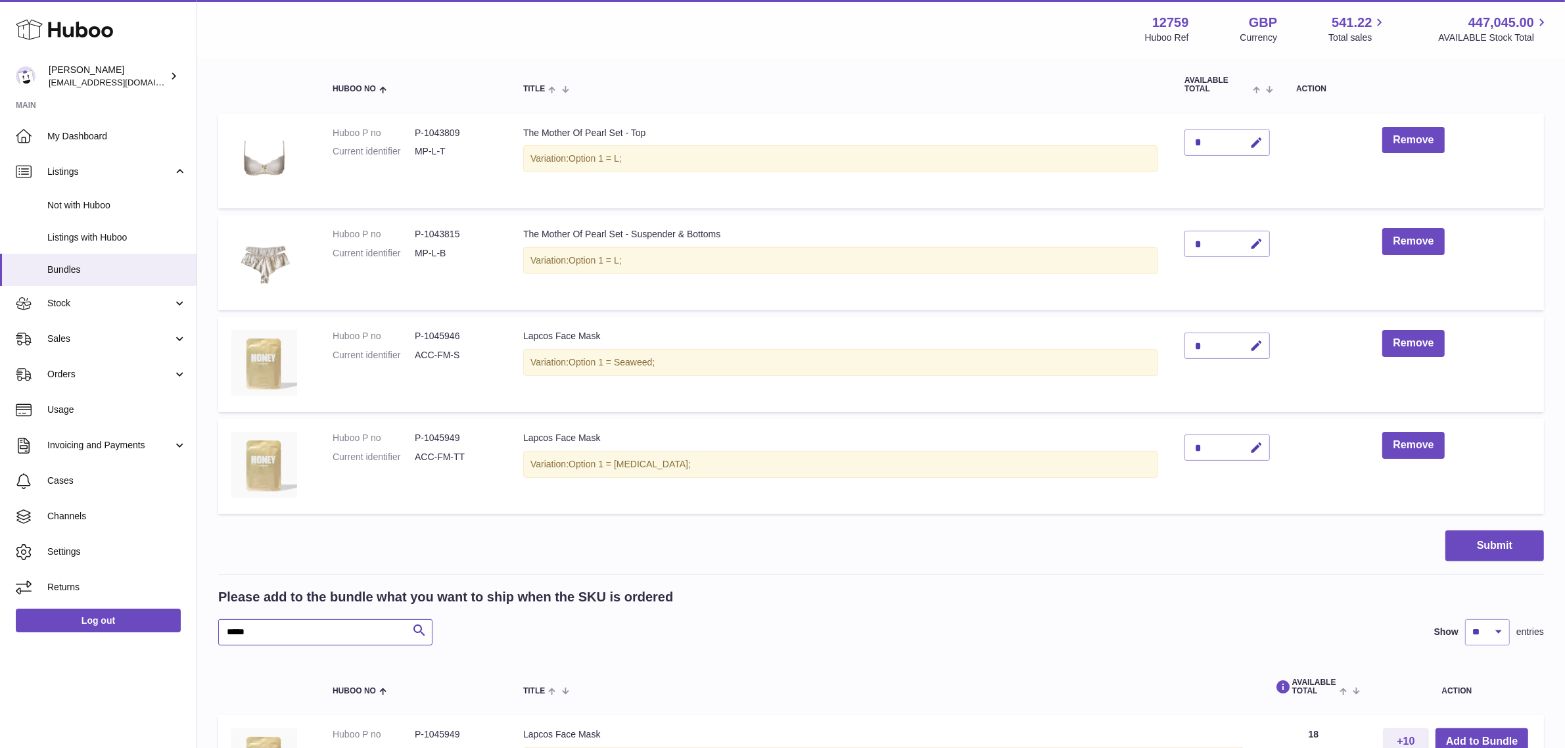
drag, startPoint x: 346, startPoint y: 639, endPoint x: 218, endPoint y: 636, distance: 128.2
click at [218, 636] on input "*****" at bounding box center [325, 632] width 214 height 26
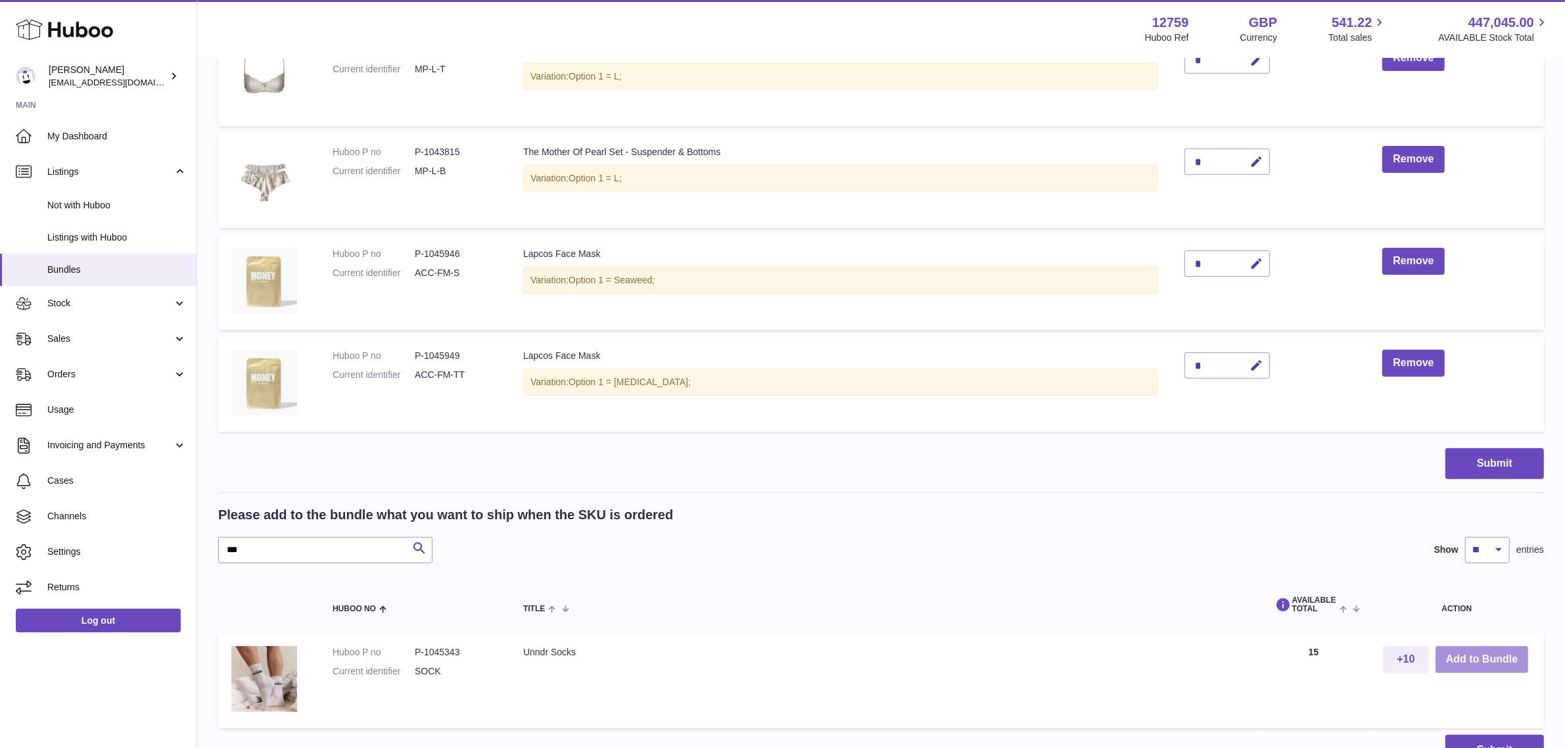
click at [1470, 662] on button "Add to Bundle" at bounding box center [1482, 659] width 93 height 27
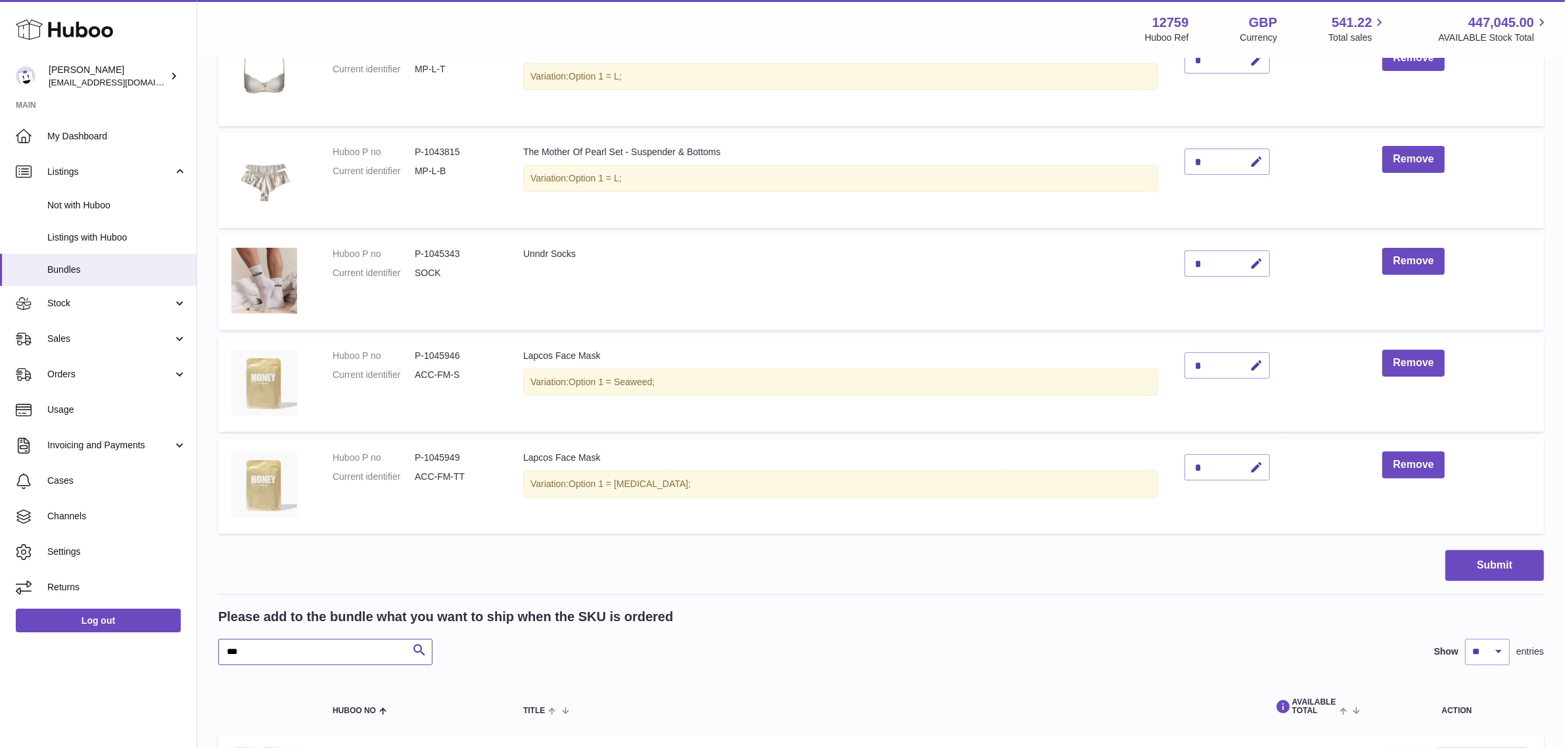
drag, startPoint x: 369, startPoint y: 651, endPoint x: 220, endPoint y: 646, distance: 148.6
click at [220, 646] on input "***" at bounding box center [325, 652] width 214 height 26
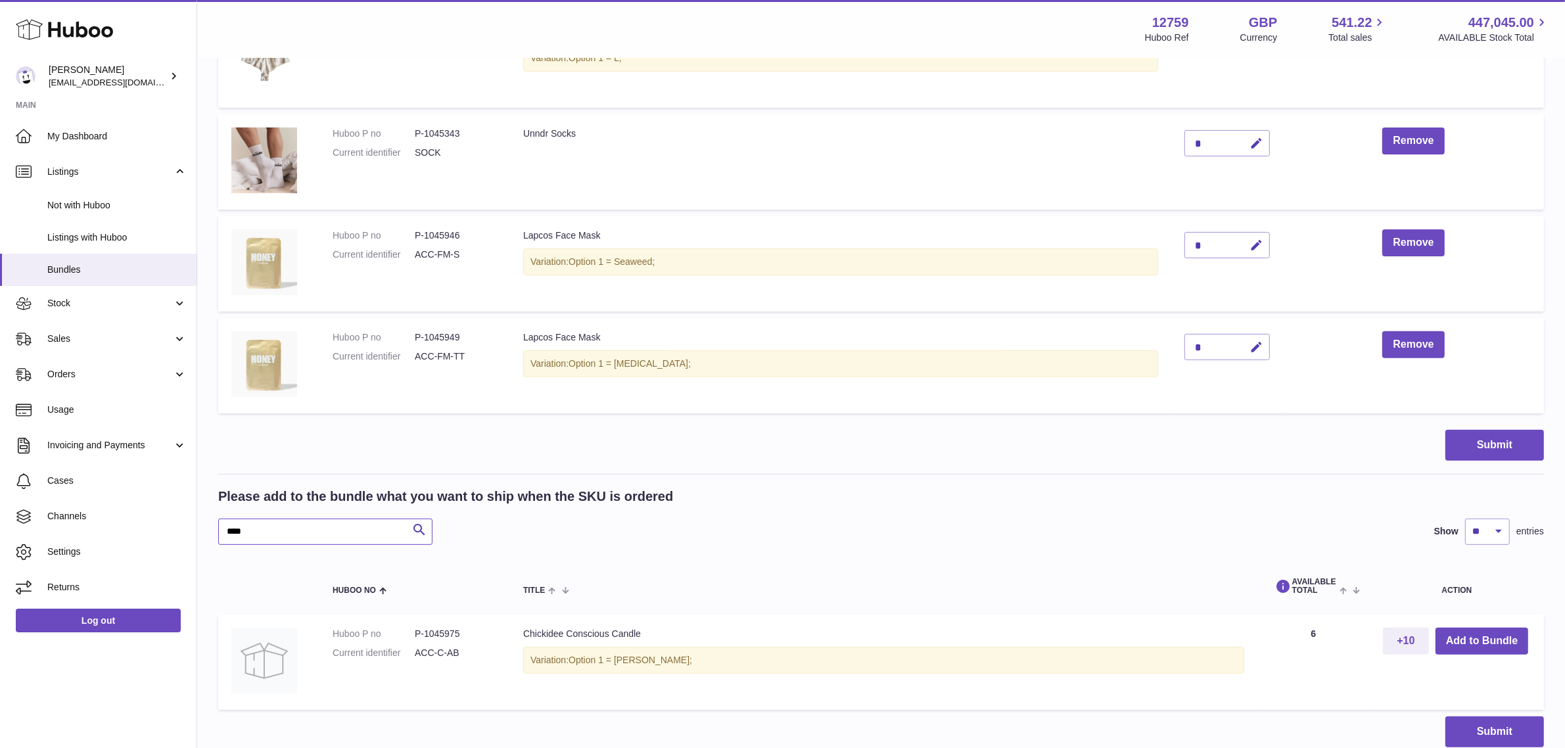
scroll to position [529, 0]
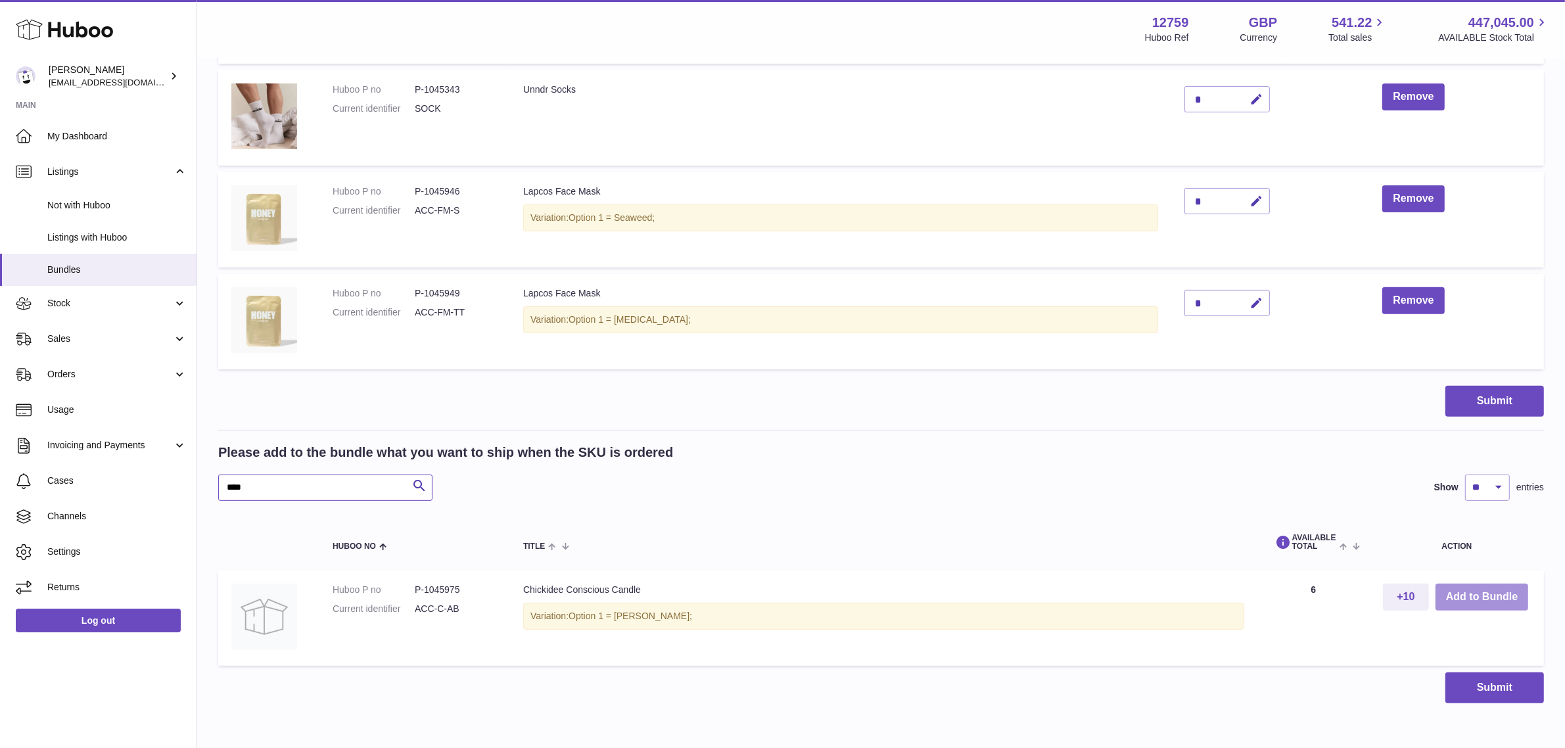
type input "****"
click at [1472, 598] on button "Add to Bundle" at bounding box center [1482, 597] width 93 height 27
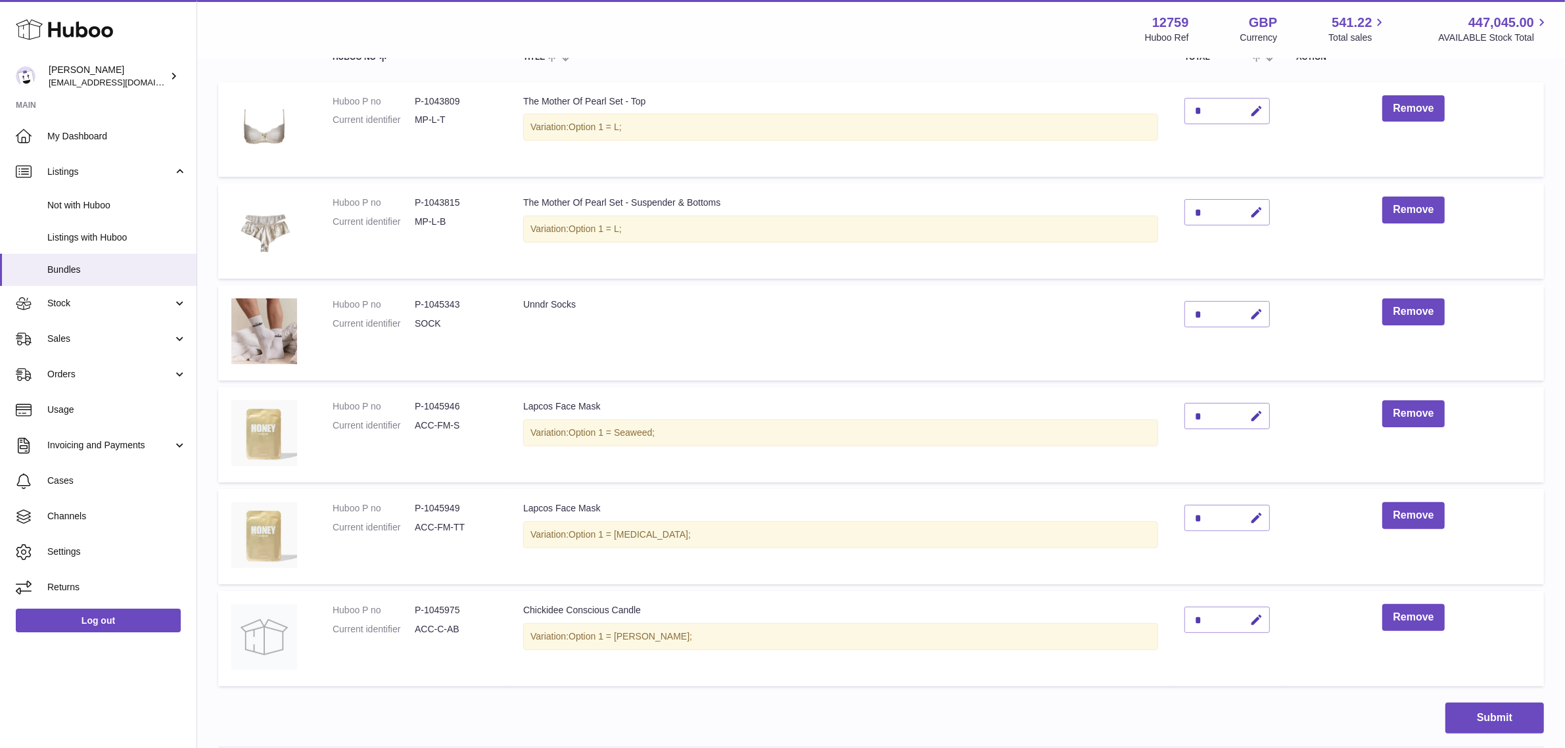
scroll to position [329, 0]
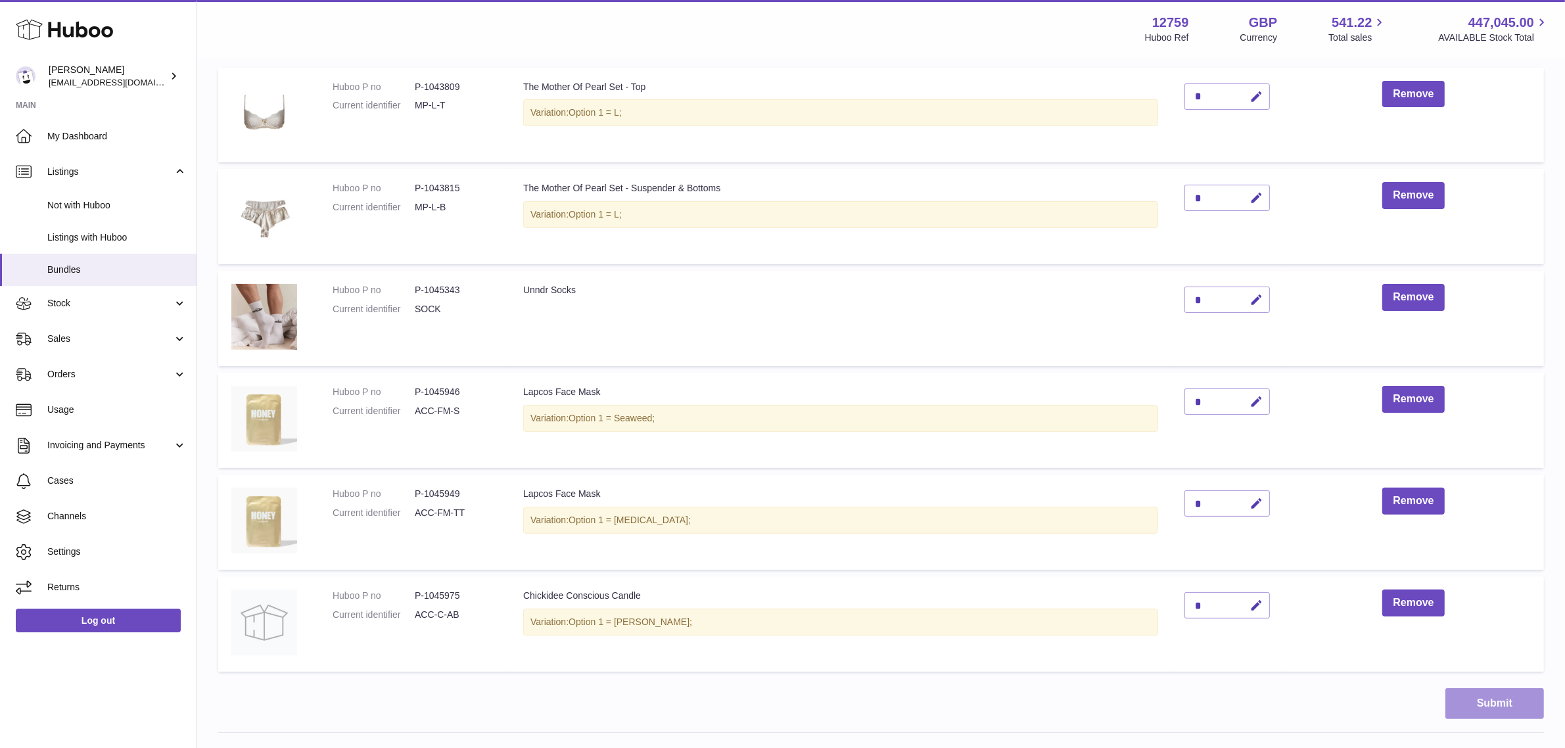
click at [1494, 697] on button "Submit" at bounding box center [1494, 703] width 99 height 31
